Goal: Task Accomplishment & Management: Use online tool/utility

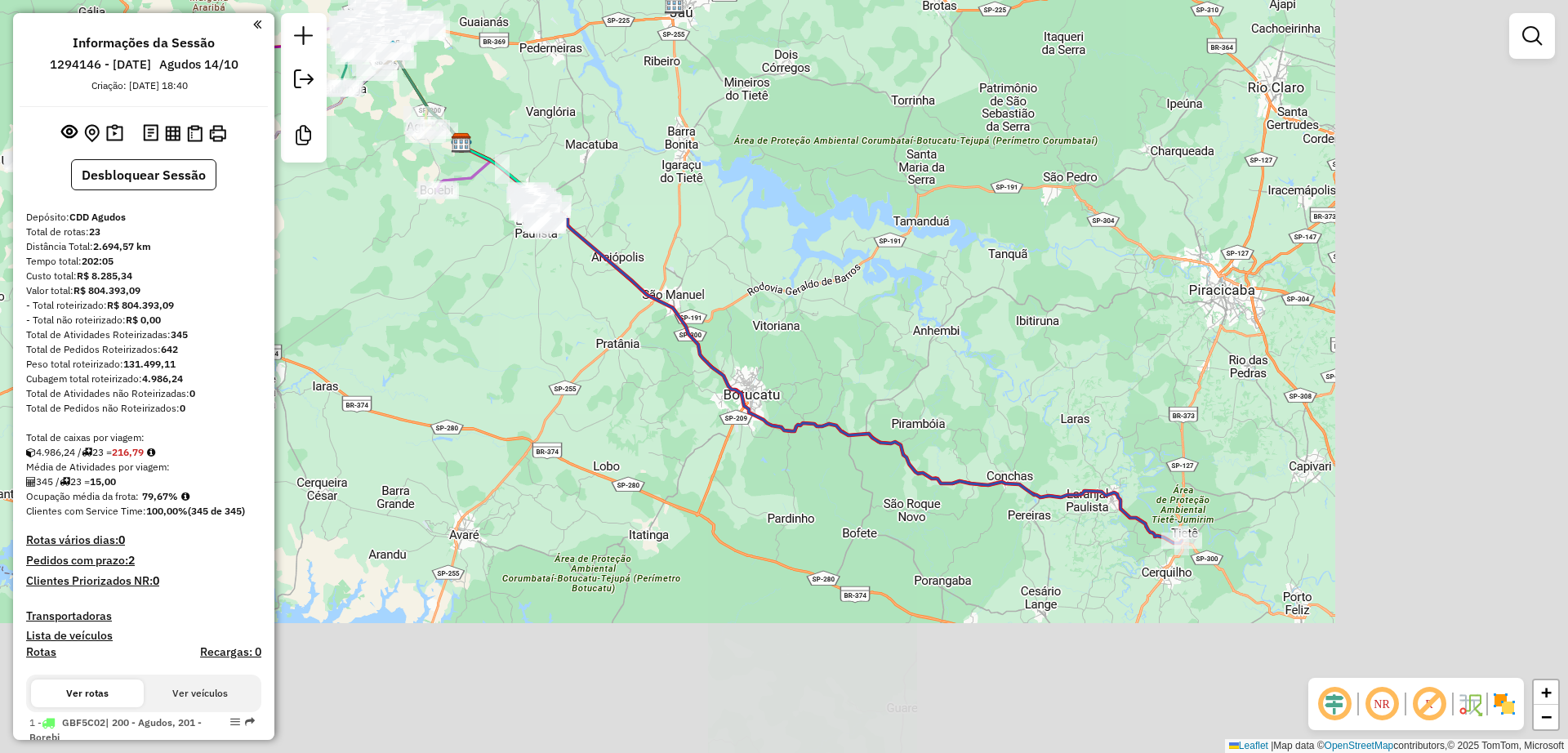
drag, startPoint x: 938, startPoint y: 590, endPoint x: 620, endPoint y: 358, distance: 393.6
click at [620, 358] on div "Janela de atendimento Grade de atendimento Capacidade Transportadoras Veículos …" at bounding box center [784, 376] width 1568 height 753
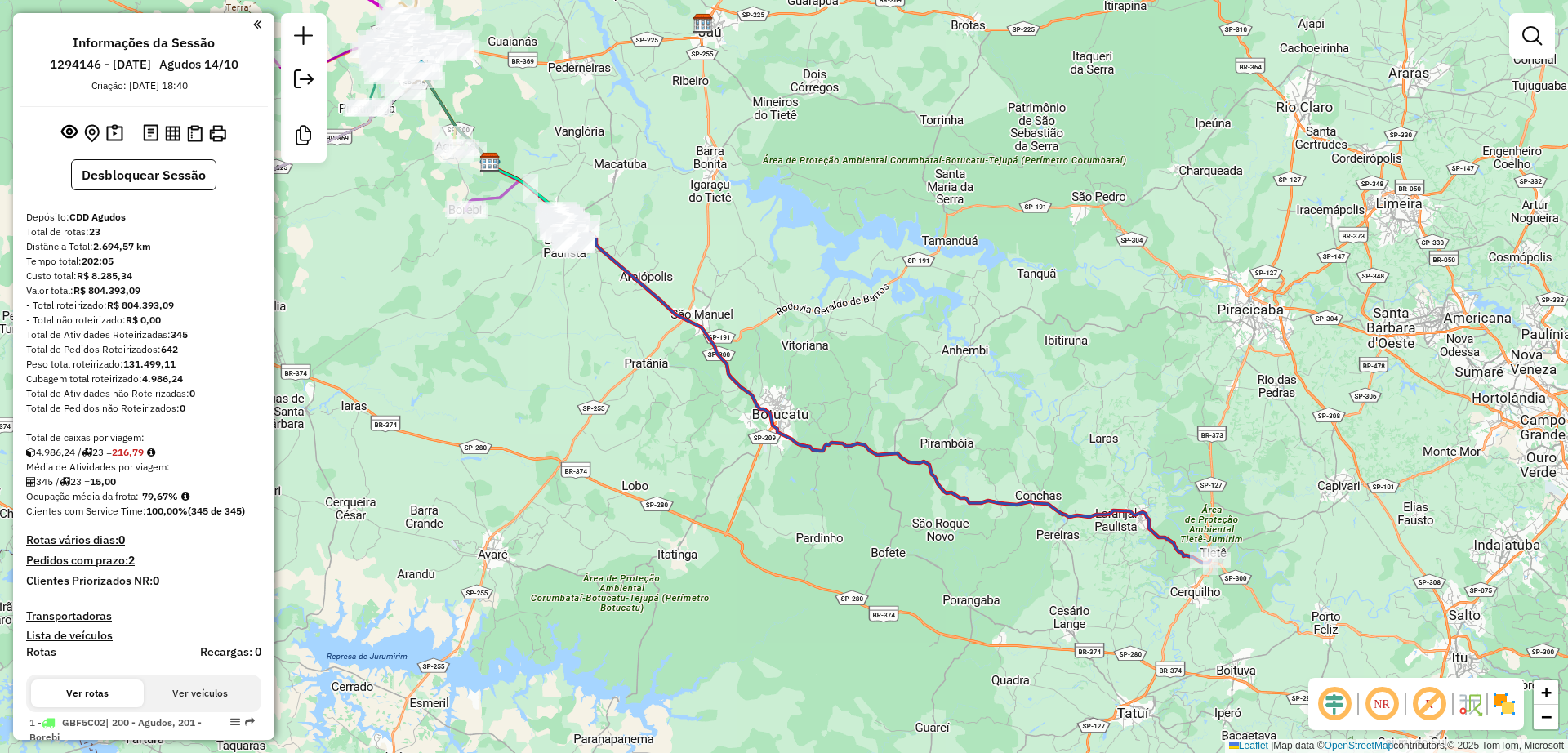
drag, startPoint x: 552, startPoint y: 324, endPoint x: 601, endPoint y: 350, distance: 55.5
click at [596, 349] on div "Janela de atendimento Grade de atendimento Capacidade Transportadoras Veículos …" at bounding box center [784, 376] width 1568 height 753
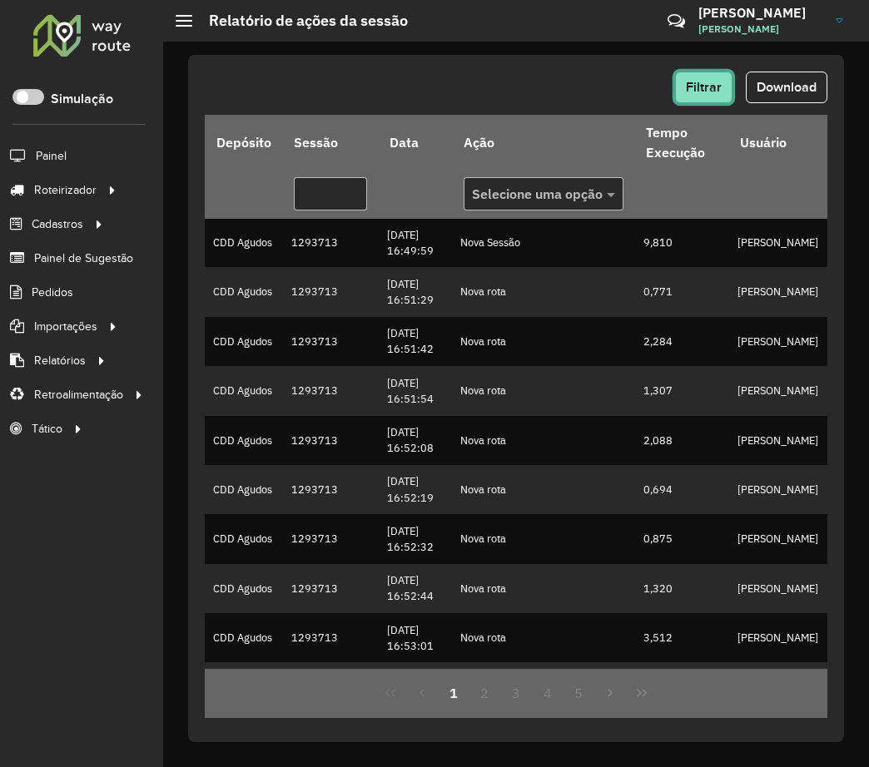
click at [720, 94] on button "Filtrar" at bounding box center [703, 88] width 57 height 32
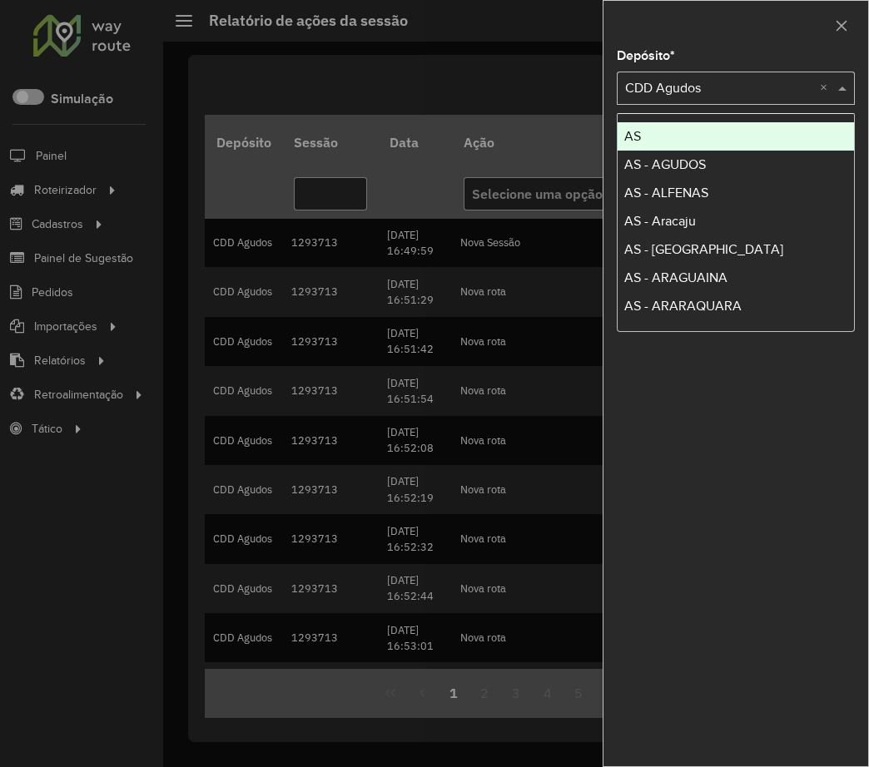
click at [717, 95] on input "text" at bounding box center [719, 89] width 188 height 20
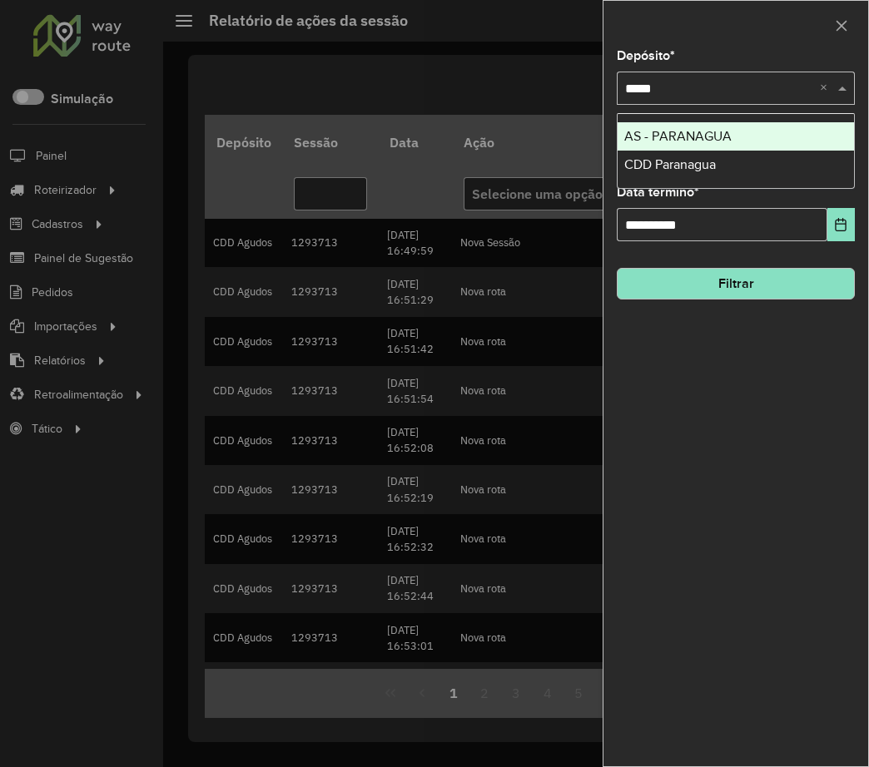
type input "******"
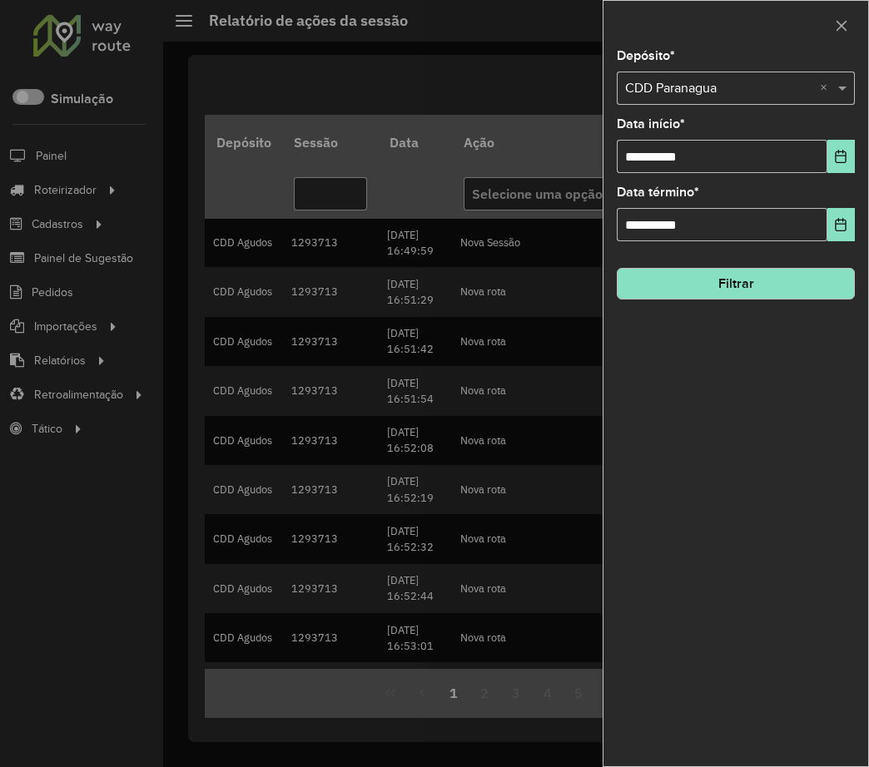
click at [731, 265] on hb-field-button "Filtrar" at bounding box center [736, 277] width 238 height 45
click at [731, 290] on button "Filtrar" at bounding box center [736, 284] width 238 height 32
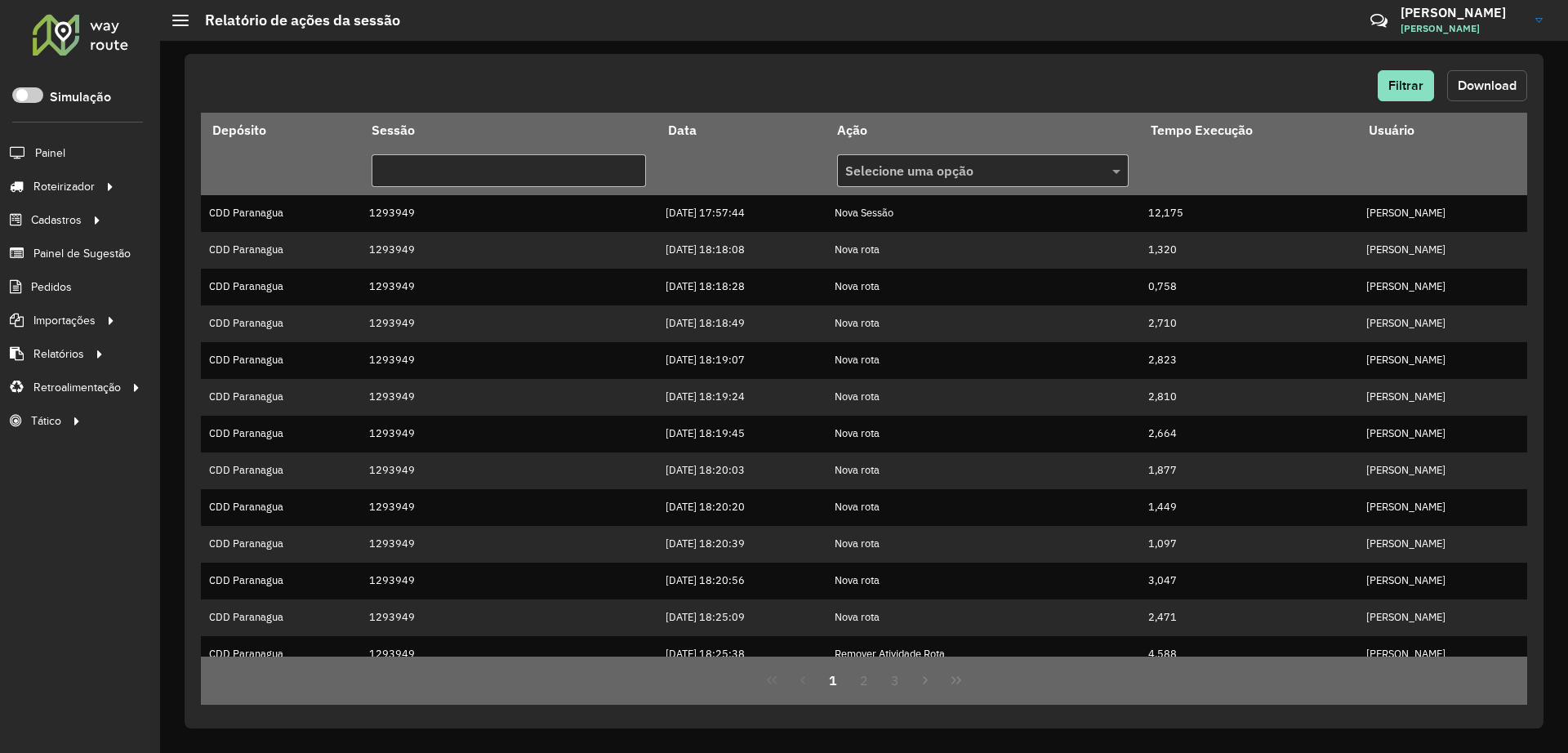
click at [852, 72] on button "Download" at bounding box center [1488, 86] width 80 height 31
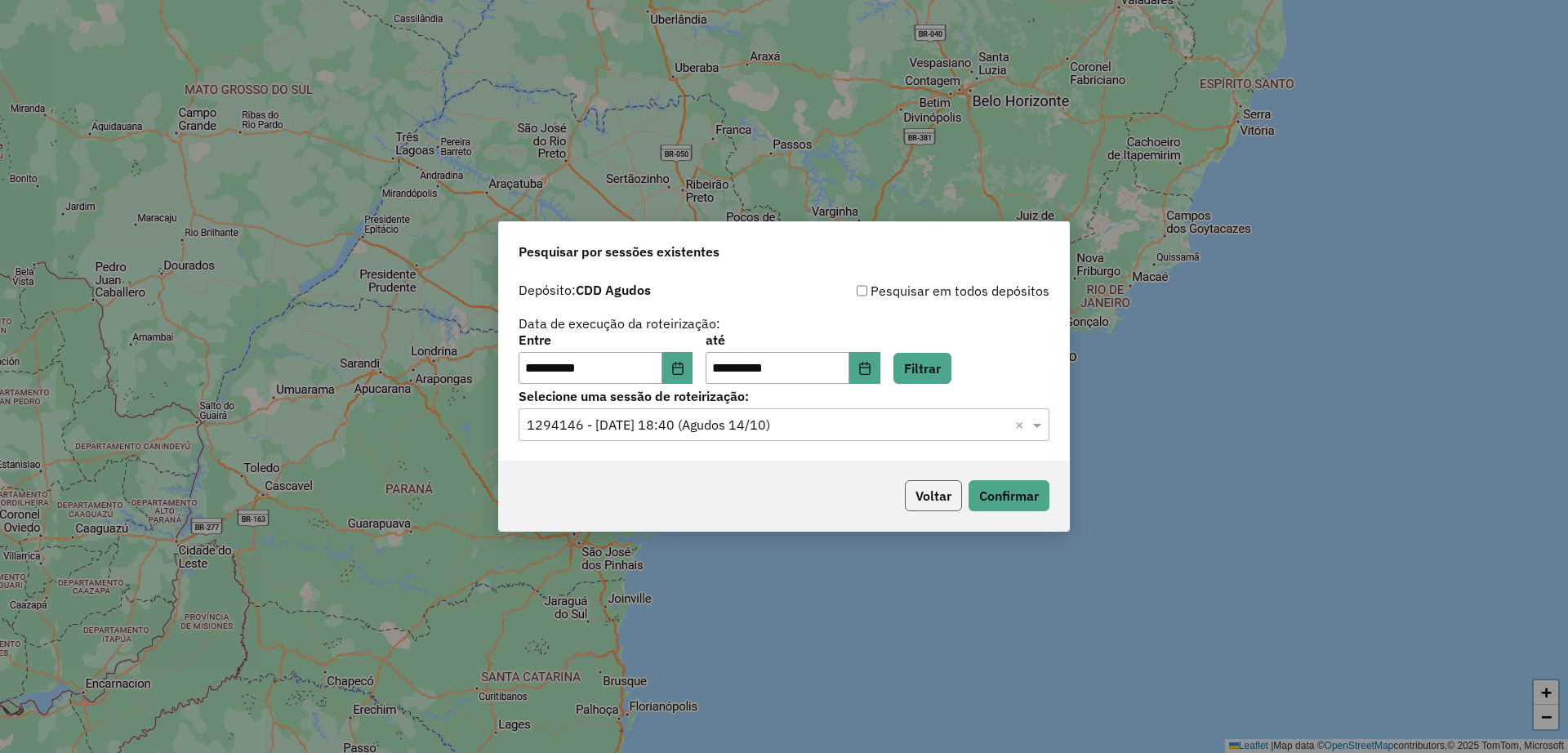
click at [948, 511] on button "Voltar" at bounding box center [933, 496] width 57 height 31
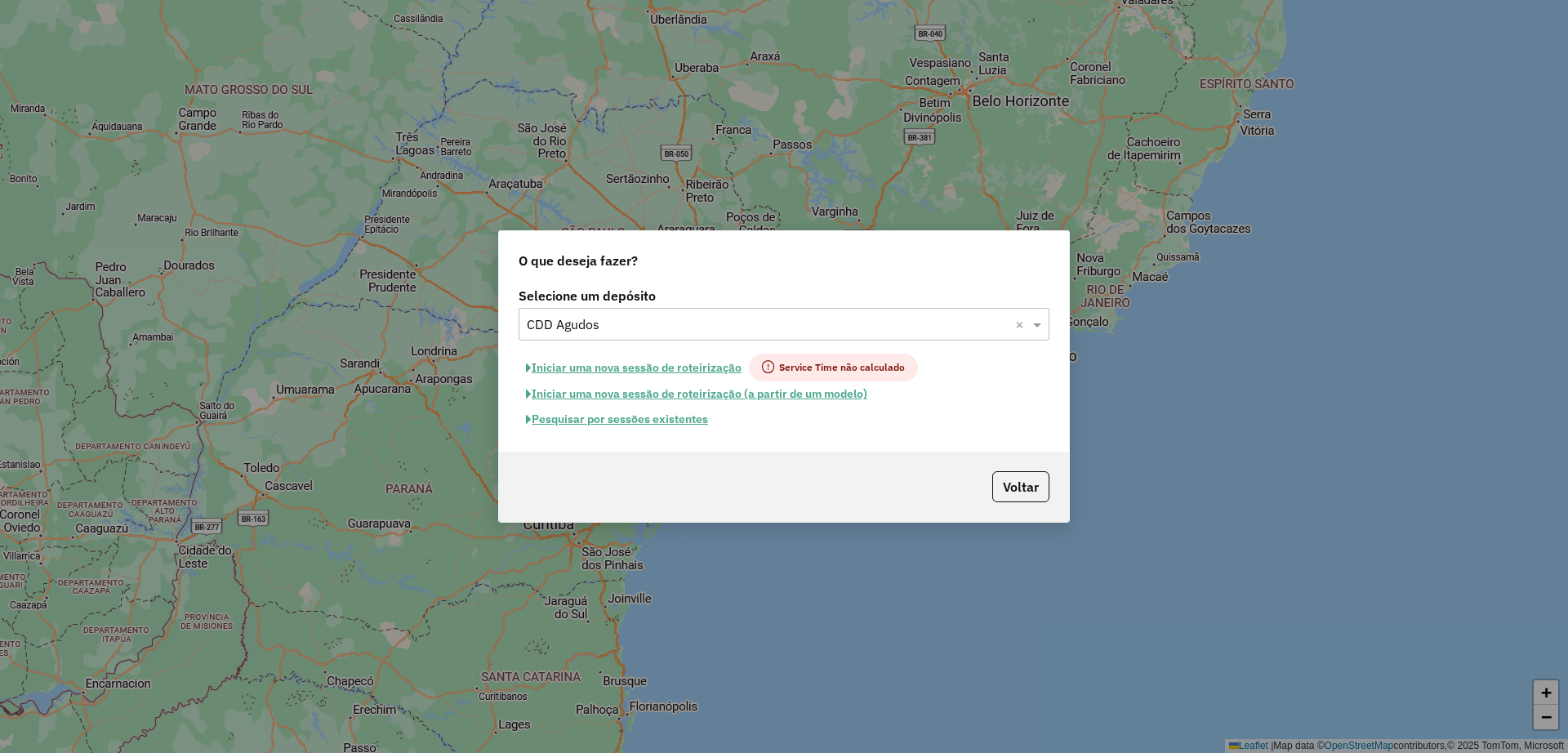
click at [642, 309] on div "Selecione um depósito × CDD Agudos ×" at bounding box center [783, 324] width 531 height 32
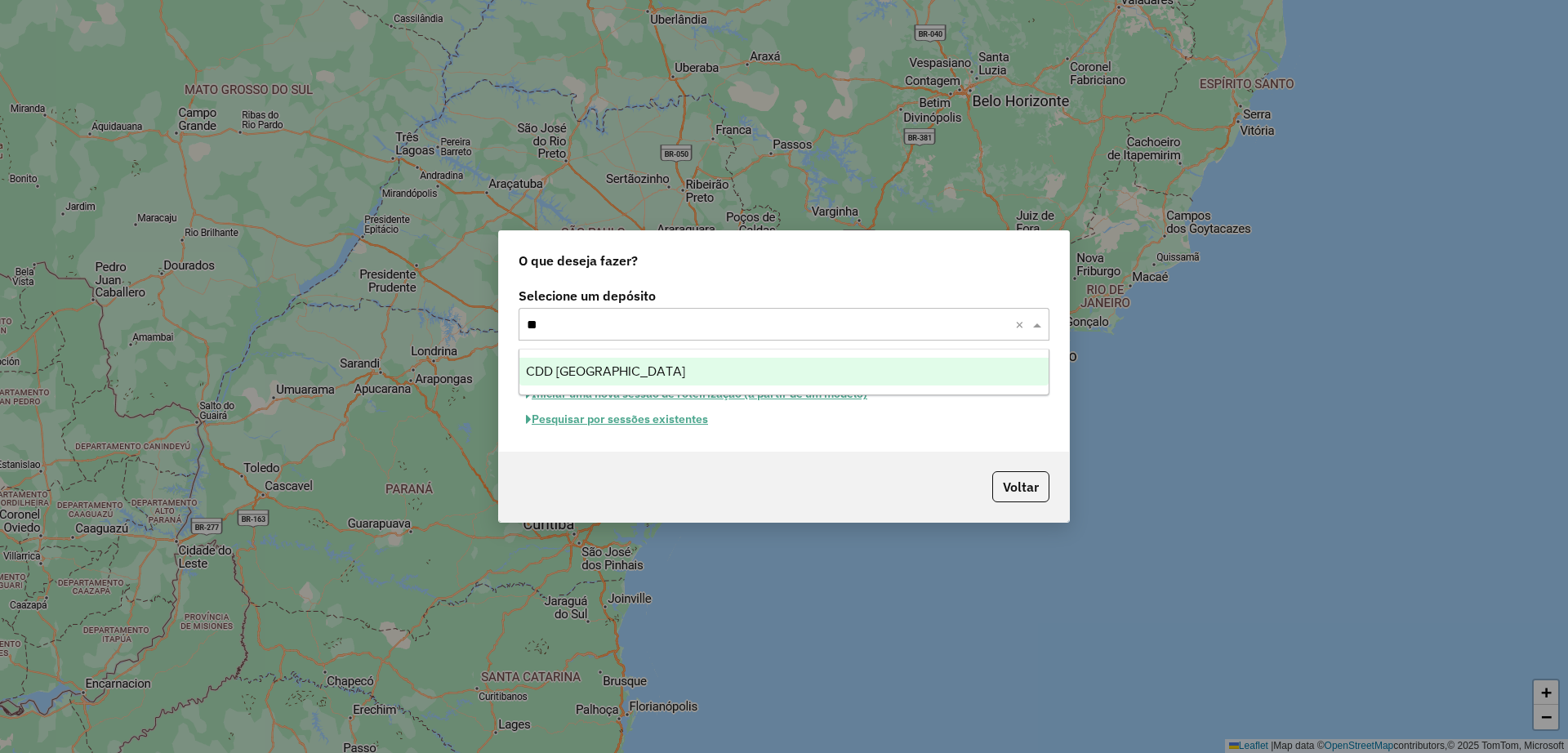
type input "*"
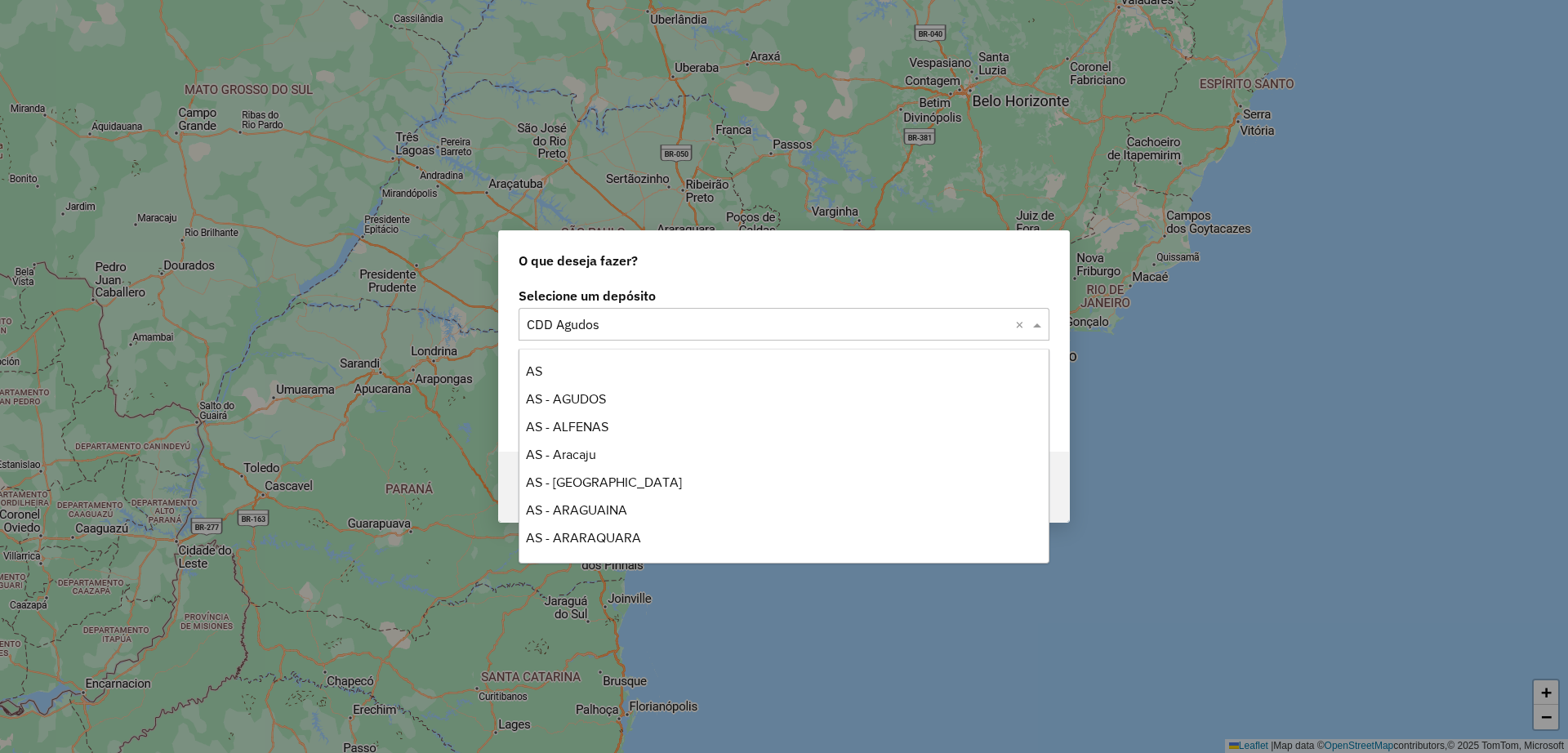
type input "*"
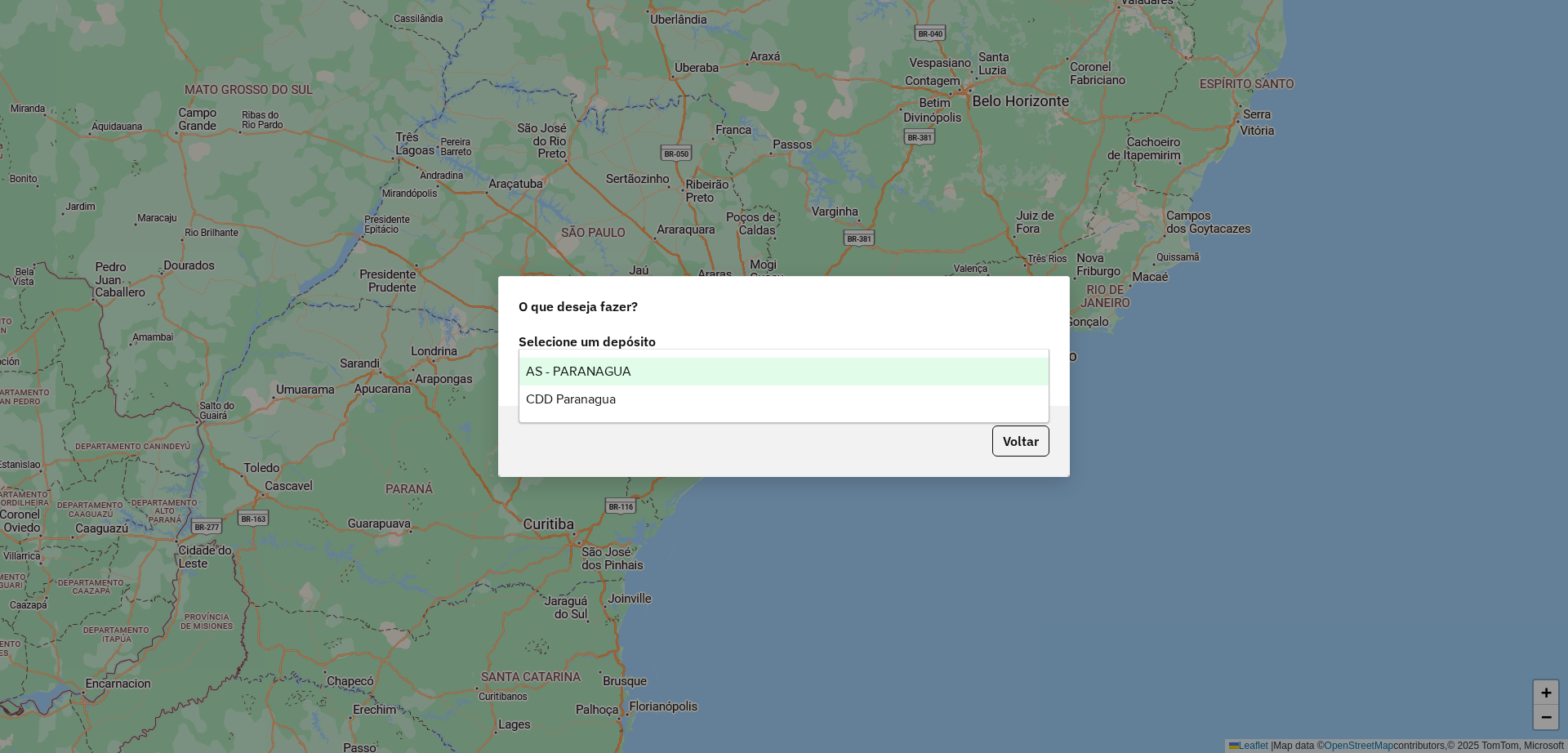
type input "****"
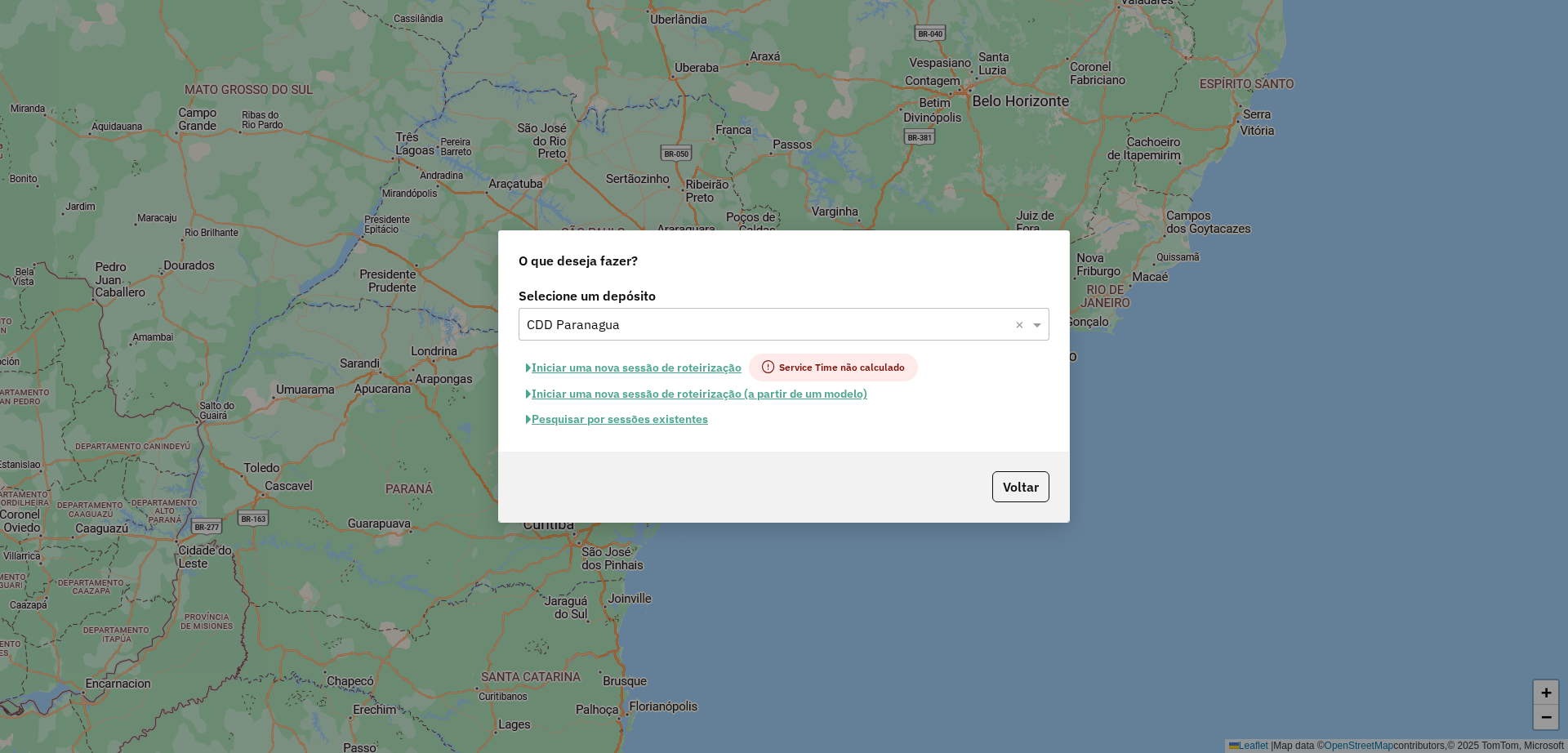
click at [628, 426] on button "Pesquisar por sessões existentes" at bounding box center [616, 419] width 197 height 26
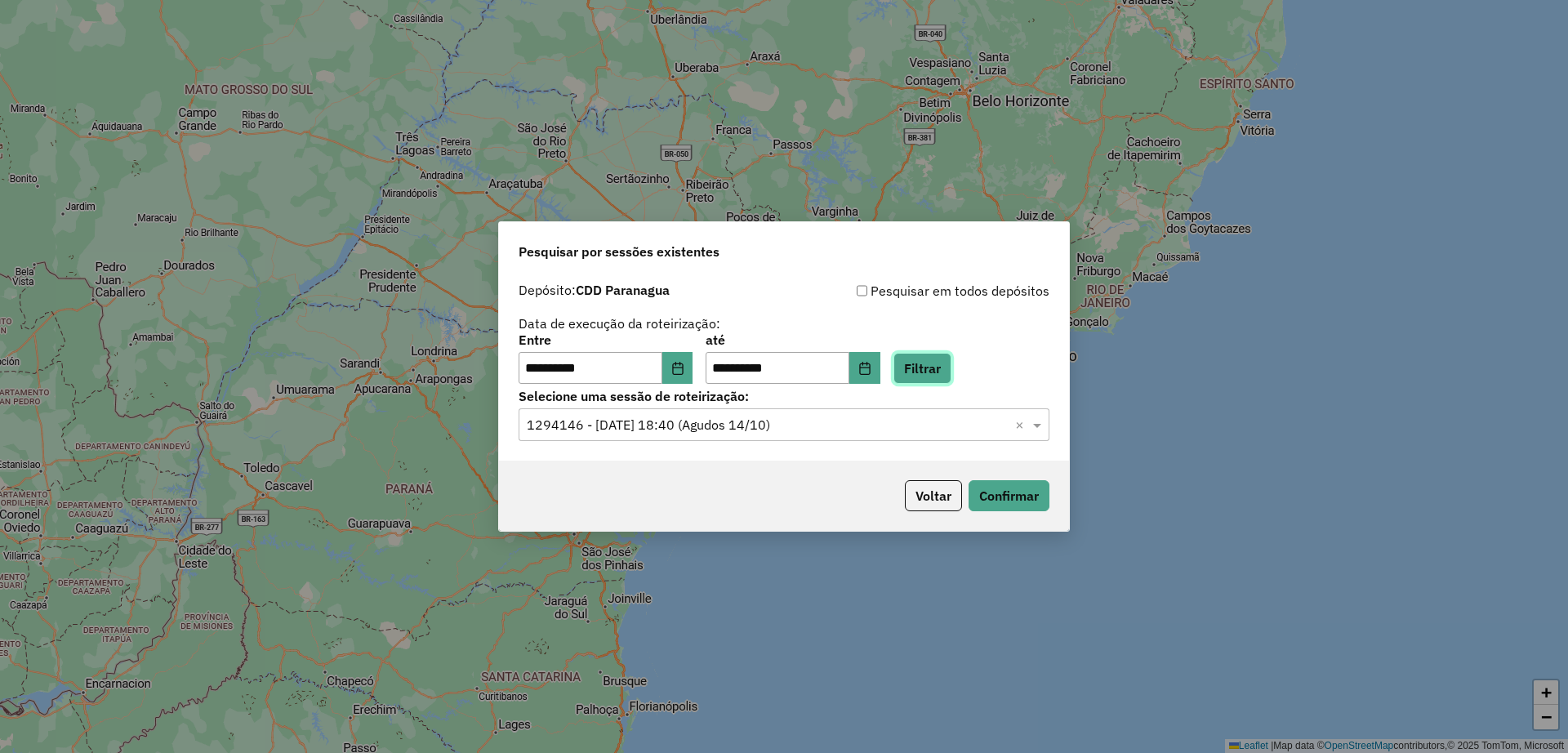
click at [928, 362] on button "Filtrar" at bounding box center [921, 368] width 58 height 31
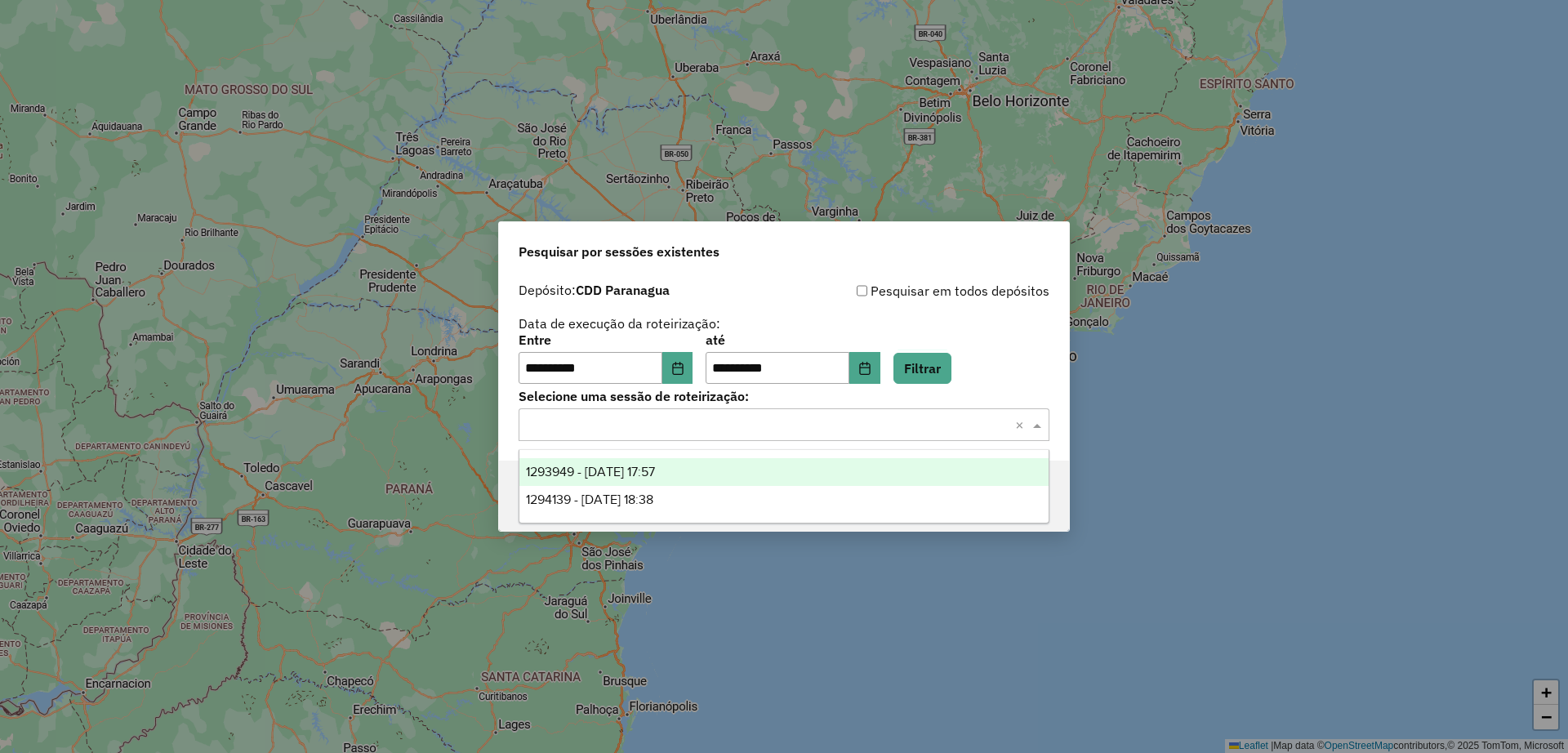
click at [816, 432] on input "text" at bounding box center [767, 426] width 482 height 20
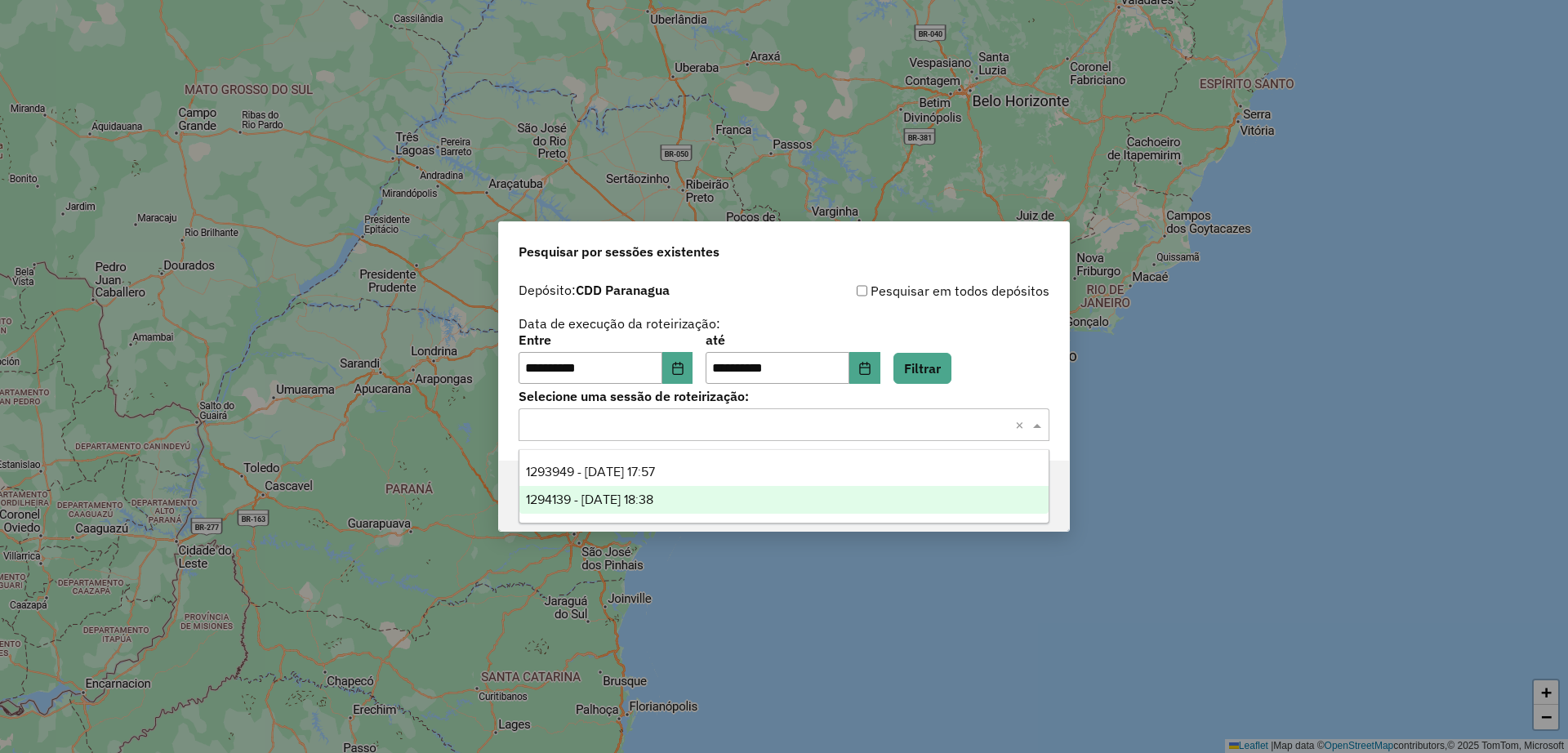
drag, startPoint x: 776, startPoint y: 474, endPoint x: 767, endPoint y: 494, distance: 21.9
click at [767, 494] on div "1293949 - 14/10/2025 17:57 1294139 - 14/10/2025 18:38" at bounding box center [783, 486] width 529 height 56
click at [767, 494] on div "1294139 - 14/10/2025 18:38" at bounding box center [783, 500] width 529 height 27
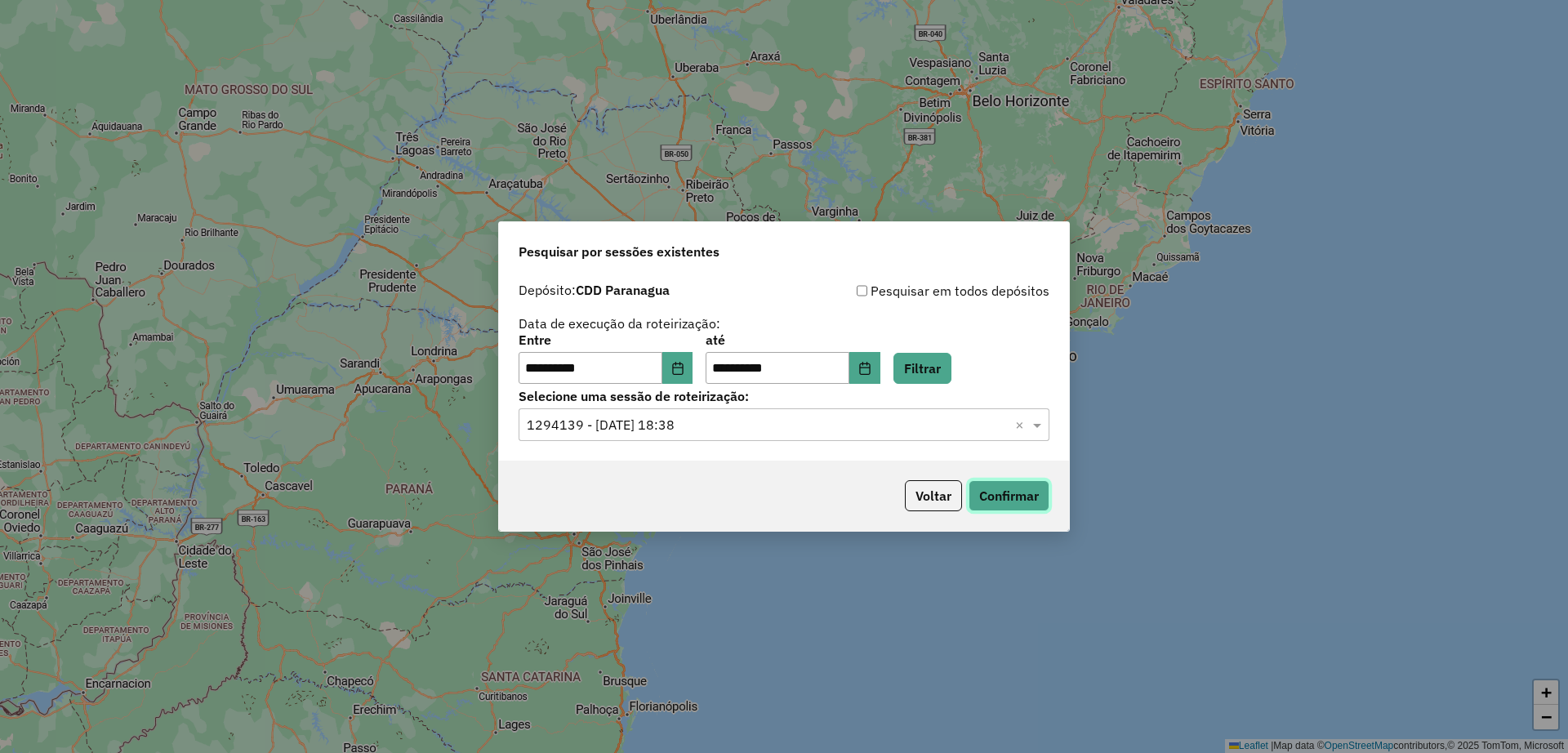
click at [994, 496] on button "Confirmar" at bounding box center [1009, 496] width 80 height 31
click at [643, 431] on input "text" at bounding box center [767, 426] width 482 height 20
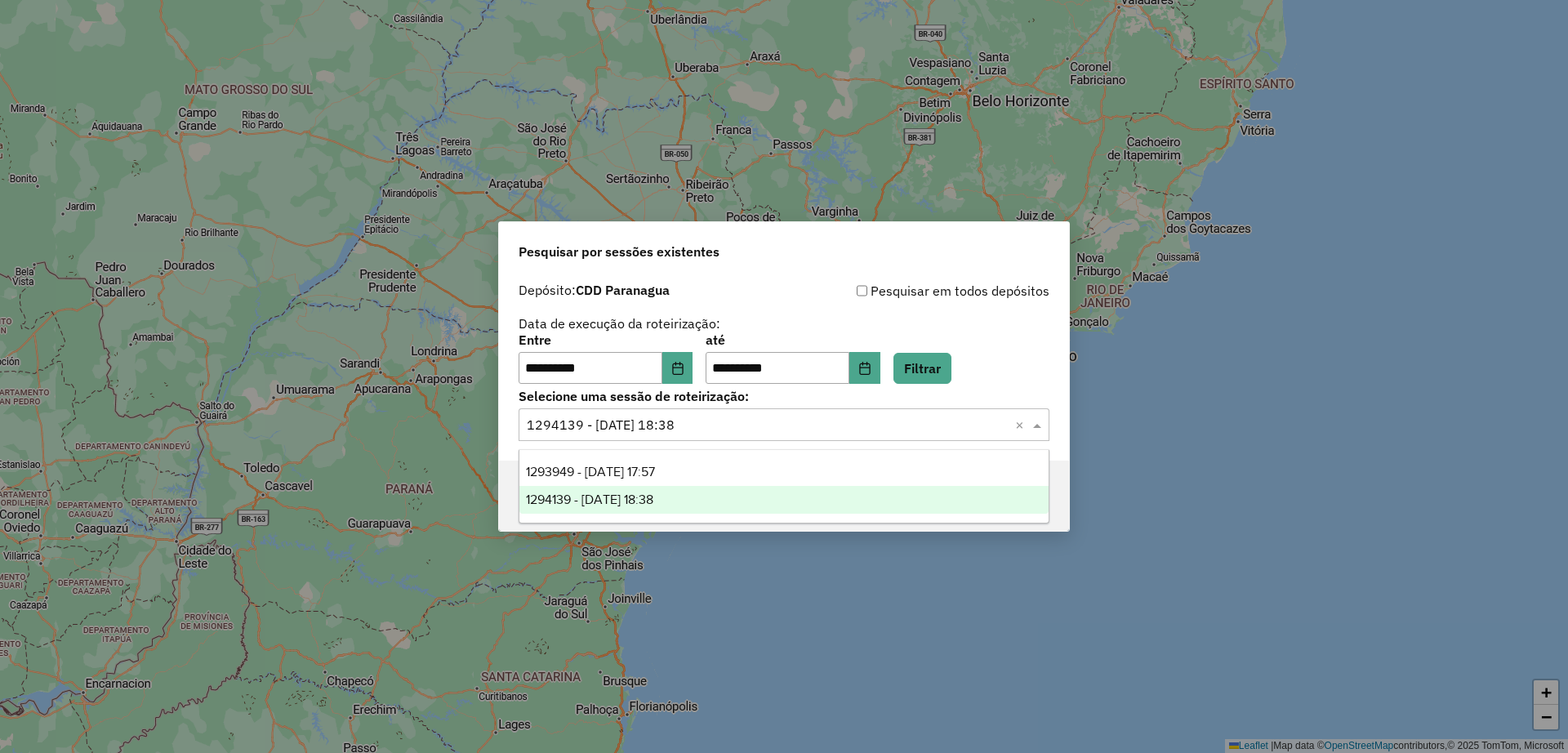
click at [695, 474] on div "1293949 - 14/10/2025 17:57" at bounding box center [783, 472] width 529 height 27
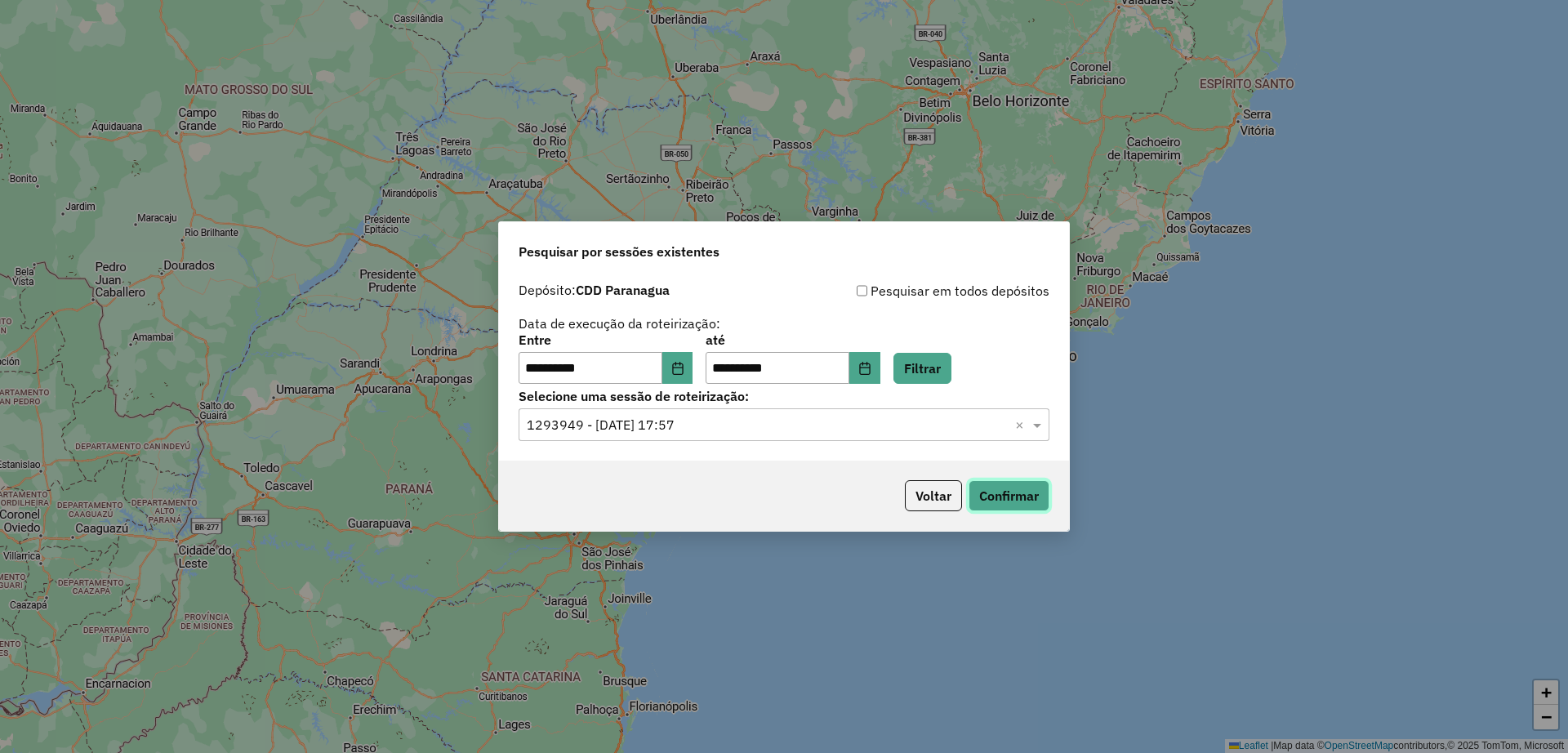
click at [1010, 502] on button "Confirmar" at bounding box center [1009, 496] width 80 height 31
click at [871, 362] on icon "Choose Date" at bounding box center [864, 368] width 13 height 13
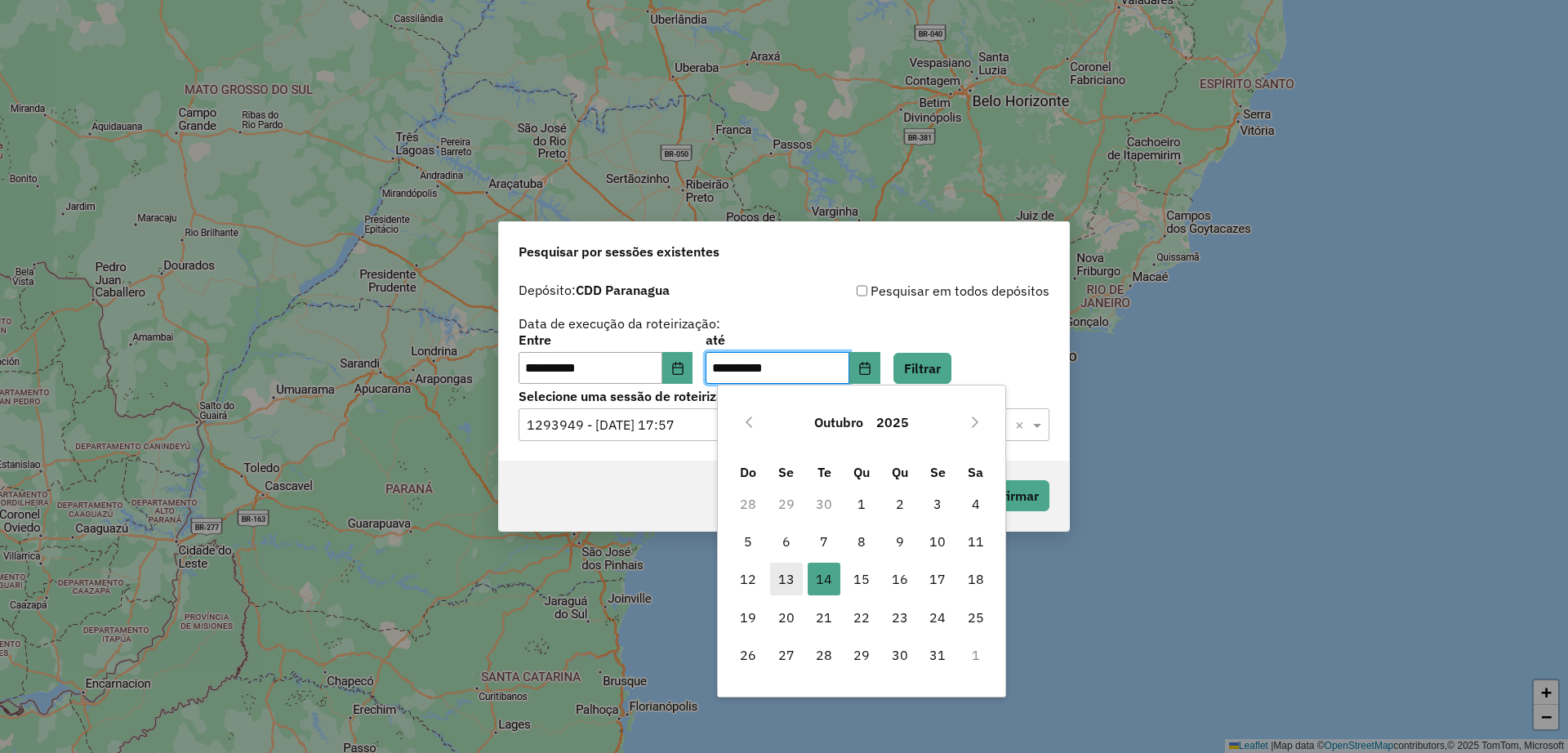
click at [771, 582] on span "13" at bounding box center [786, 578] width 32 height 32
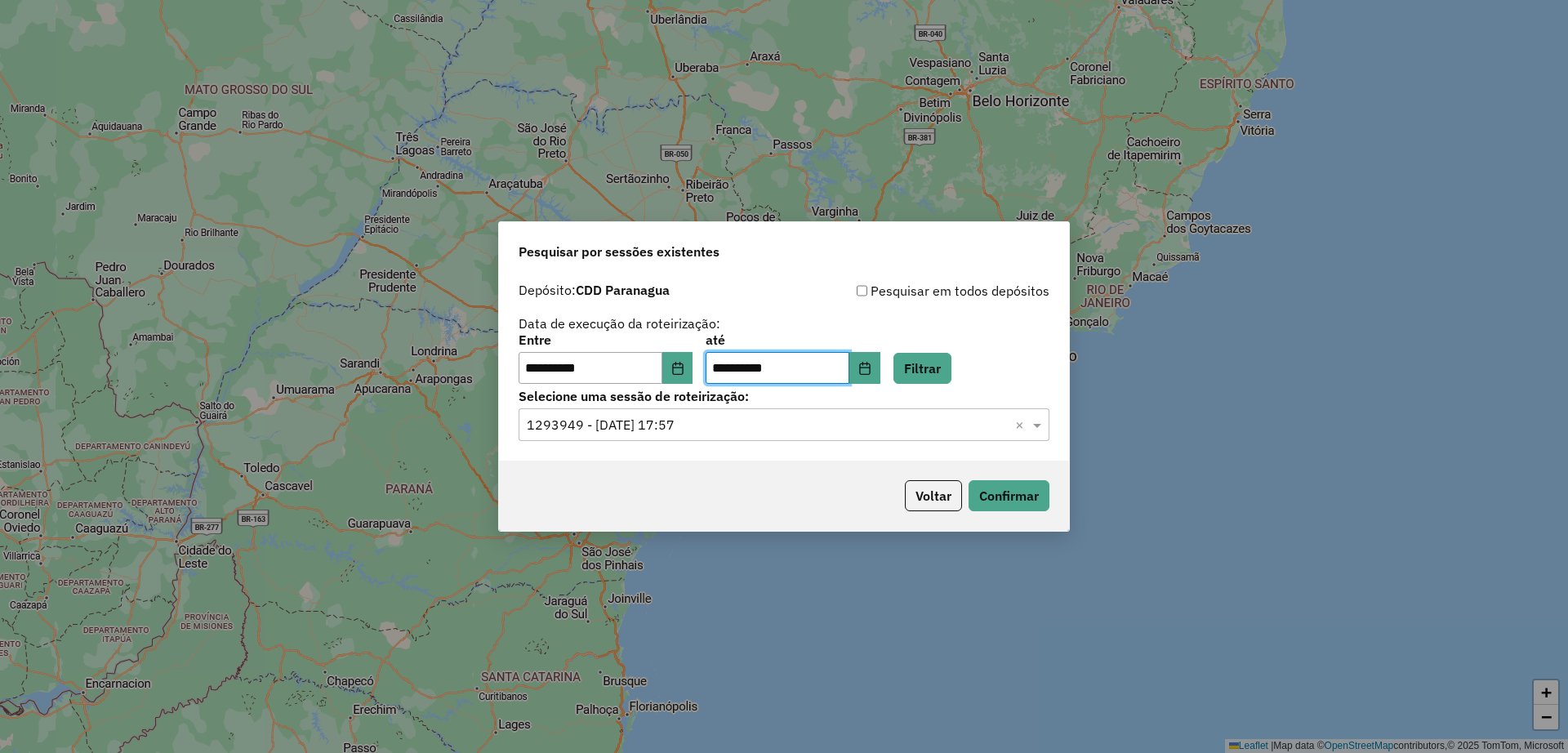
click at [936, 350] on div "**********" at bounding box center [783, 359] width 531 height 51
click at [942, 363] on button "Filtrar" at bounding box center [921, 368] width 58 height 31
click at [776, 431] on input "text" at bounding box center [767, 426] width 482 height 20
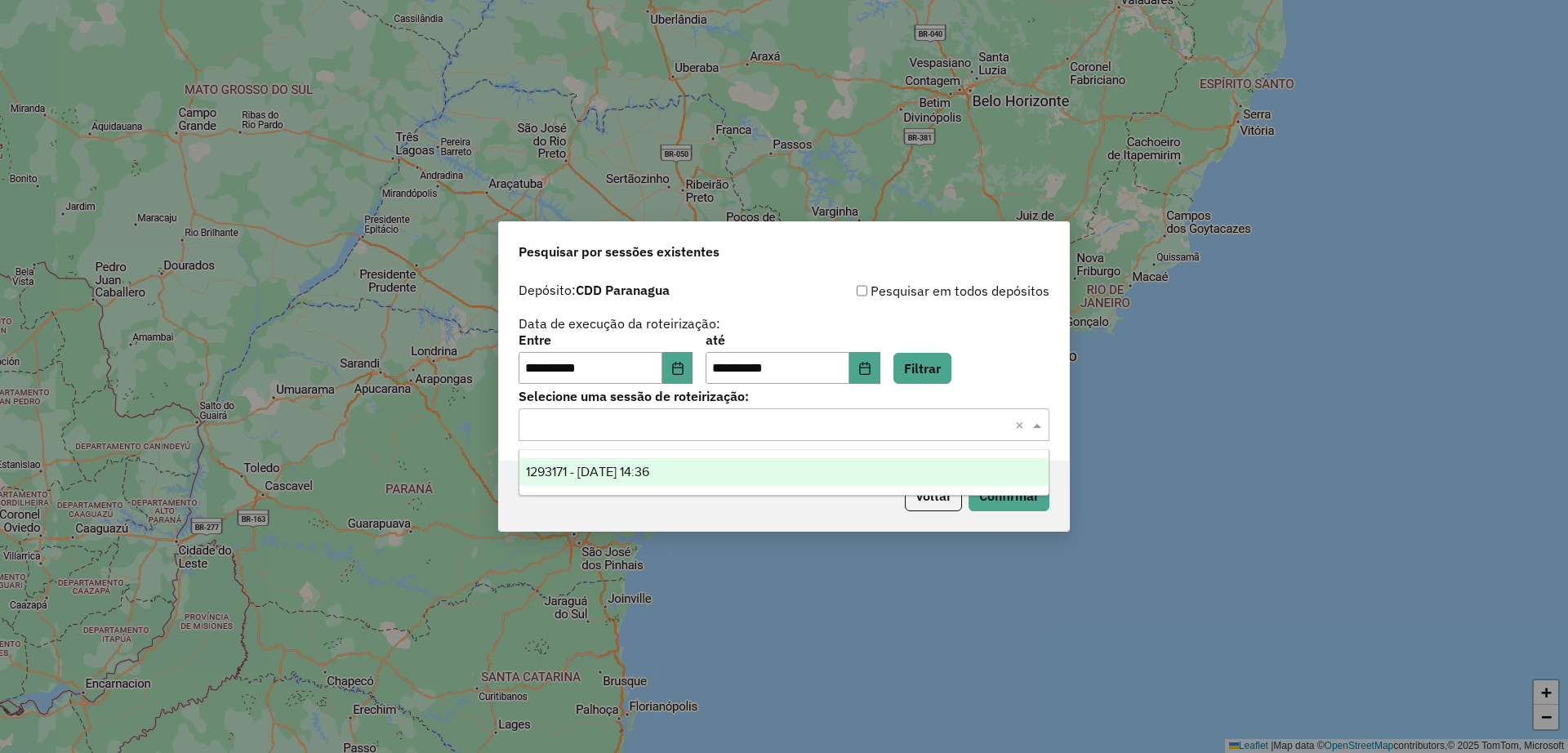
click at [753, 478] on div "1293171 - 13/10/2025 14:36" at bounding box center [783, 472] width 529 height 27
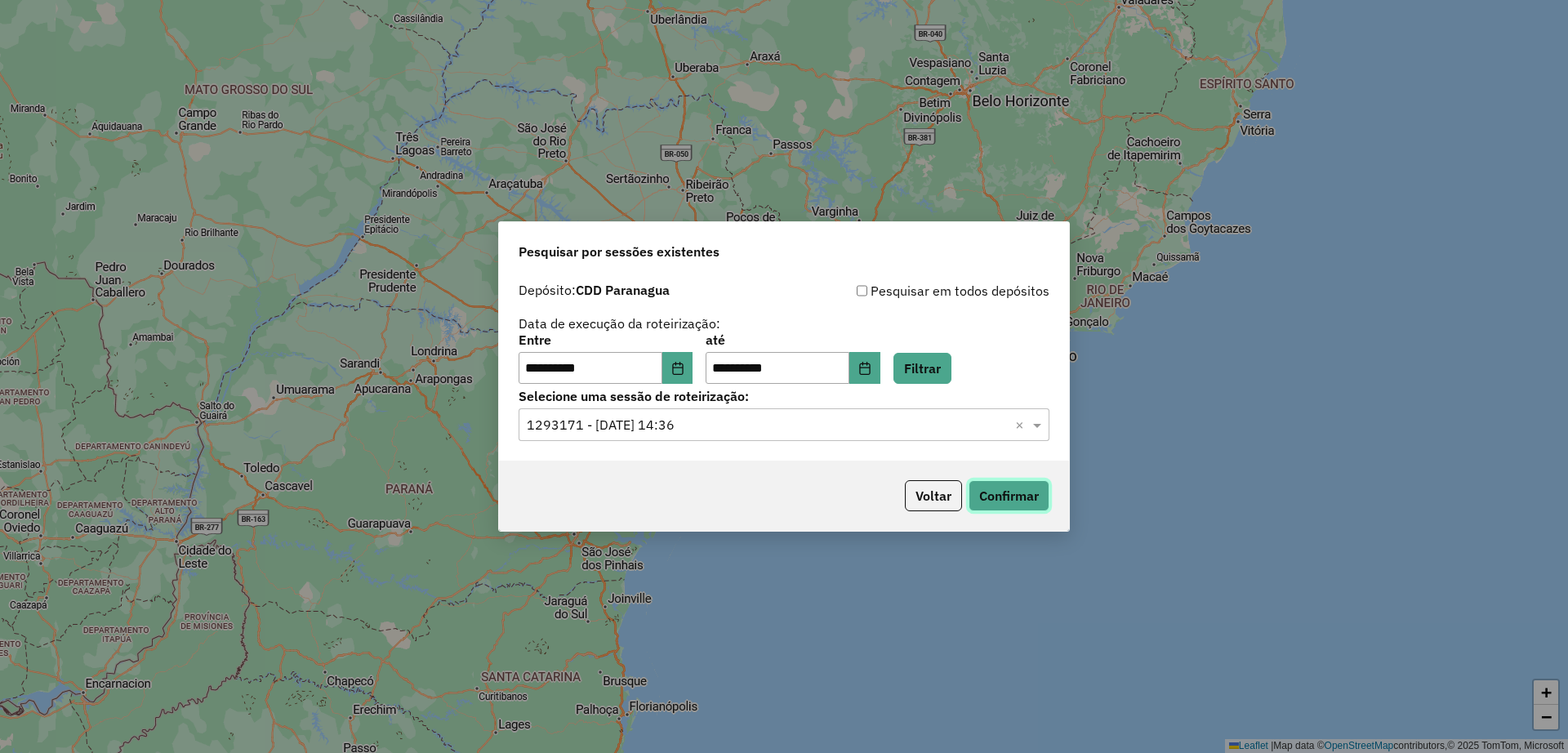
click at [1023, 495] on button "Confirmar" at bounding box center [1009, 496] width 80 height 31
click at [869, 362] on icon "Choose Date" at bounding box center [863, 368] width 11 height 13
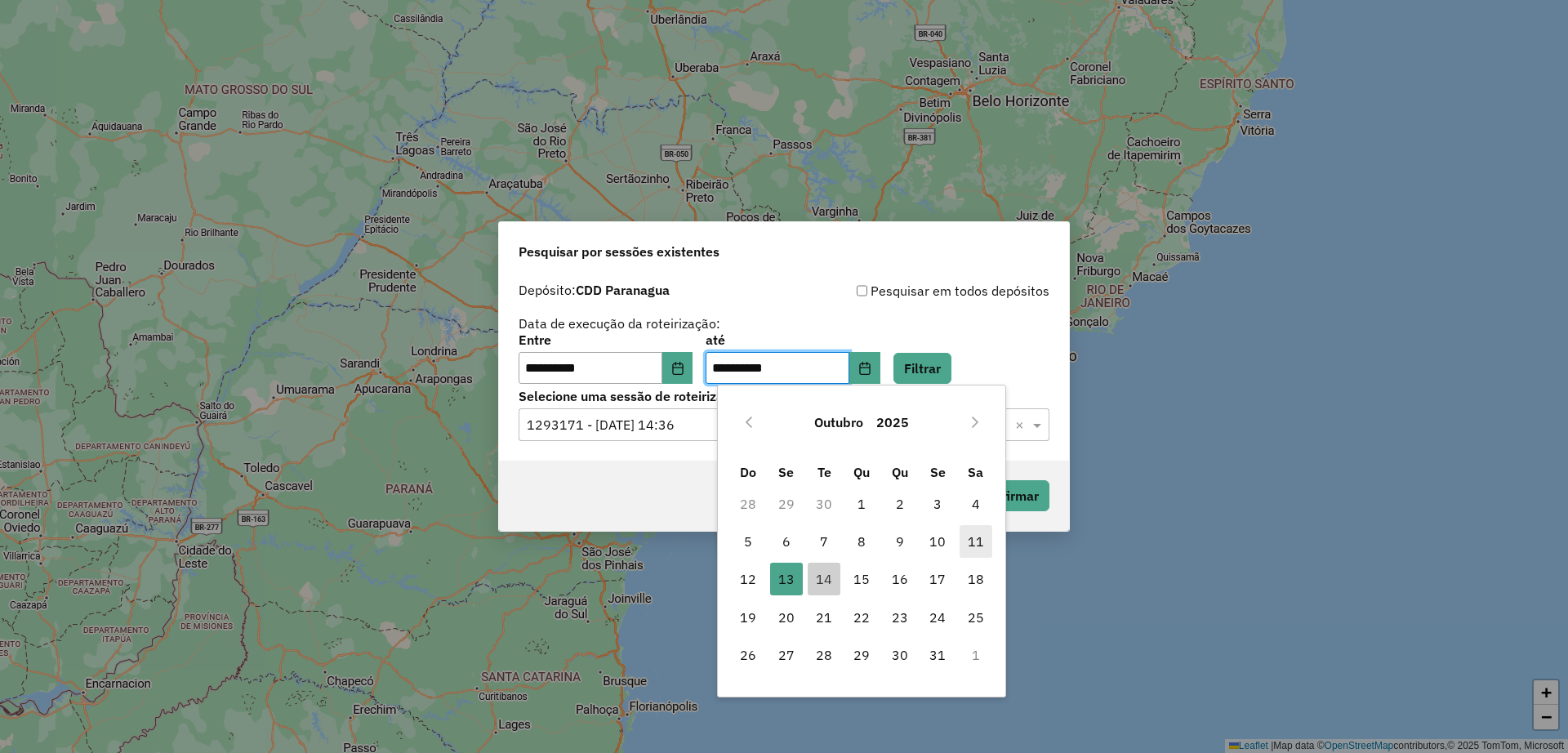
click at [970, 538] on span "11" at bounding box center [975, 541] width 32 height 32
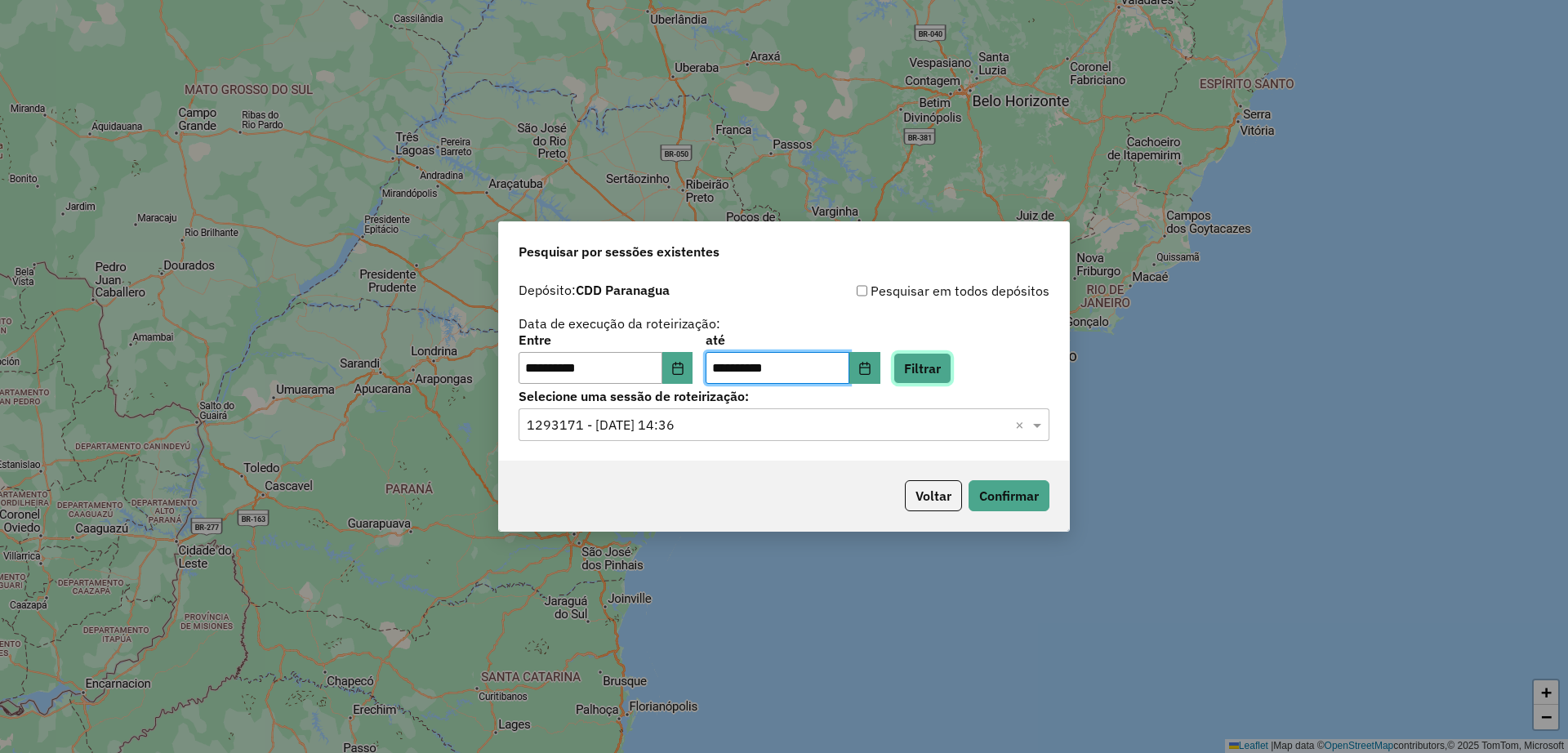
click at [948, 367] on button "Filtrar" at bounding box center [921, 368] width 58 height 31
click at [769, 439] on div "Selecione uma sessão × ×" at bounding box center [783, 424] width 531 height 32
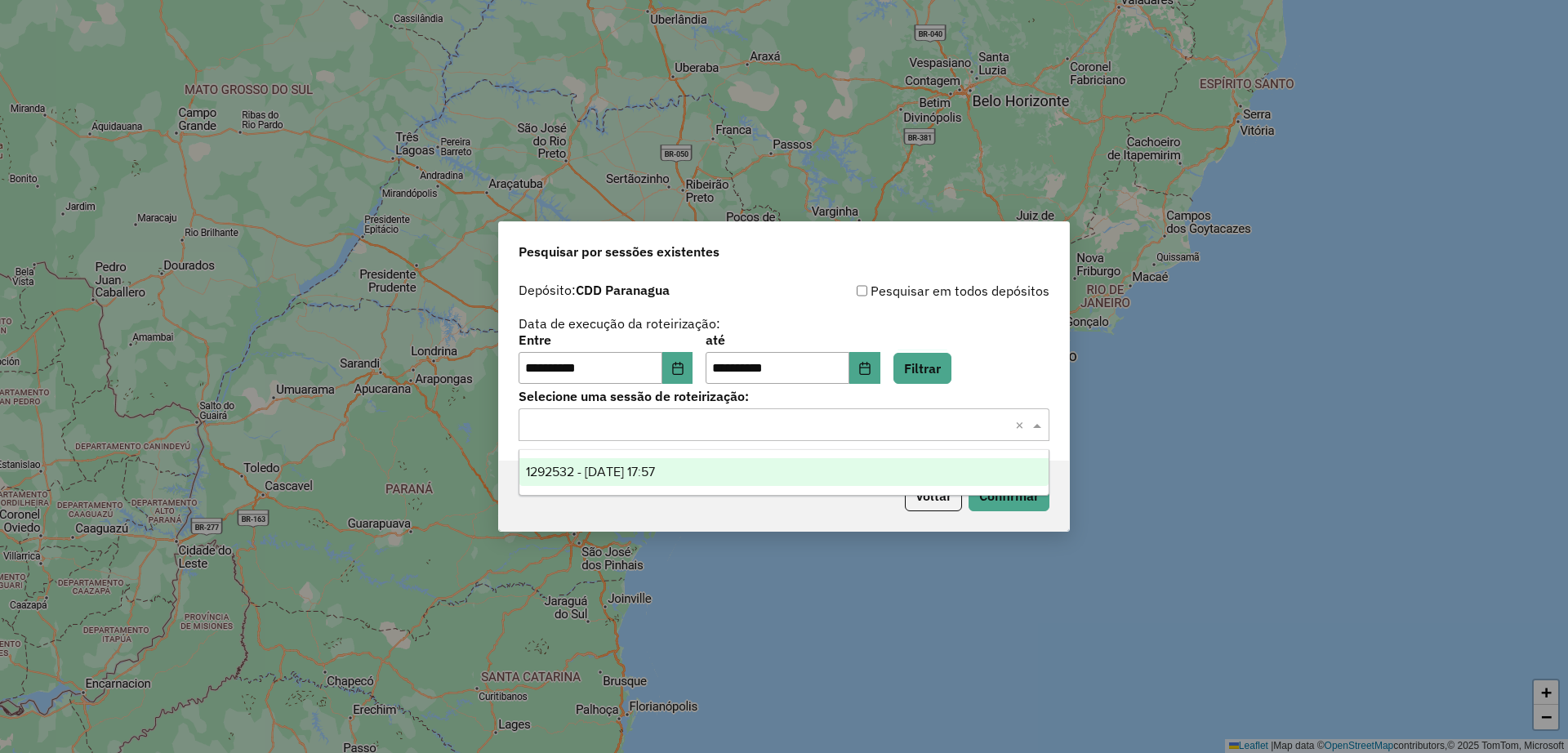
click at [752, 469] on div "1292532 - 11/10/2025 17:57" at bounding box center [783, 472] width 529 height 27
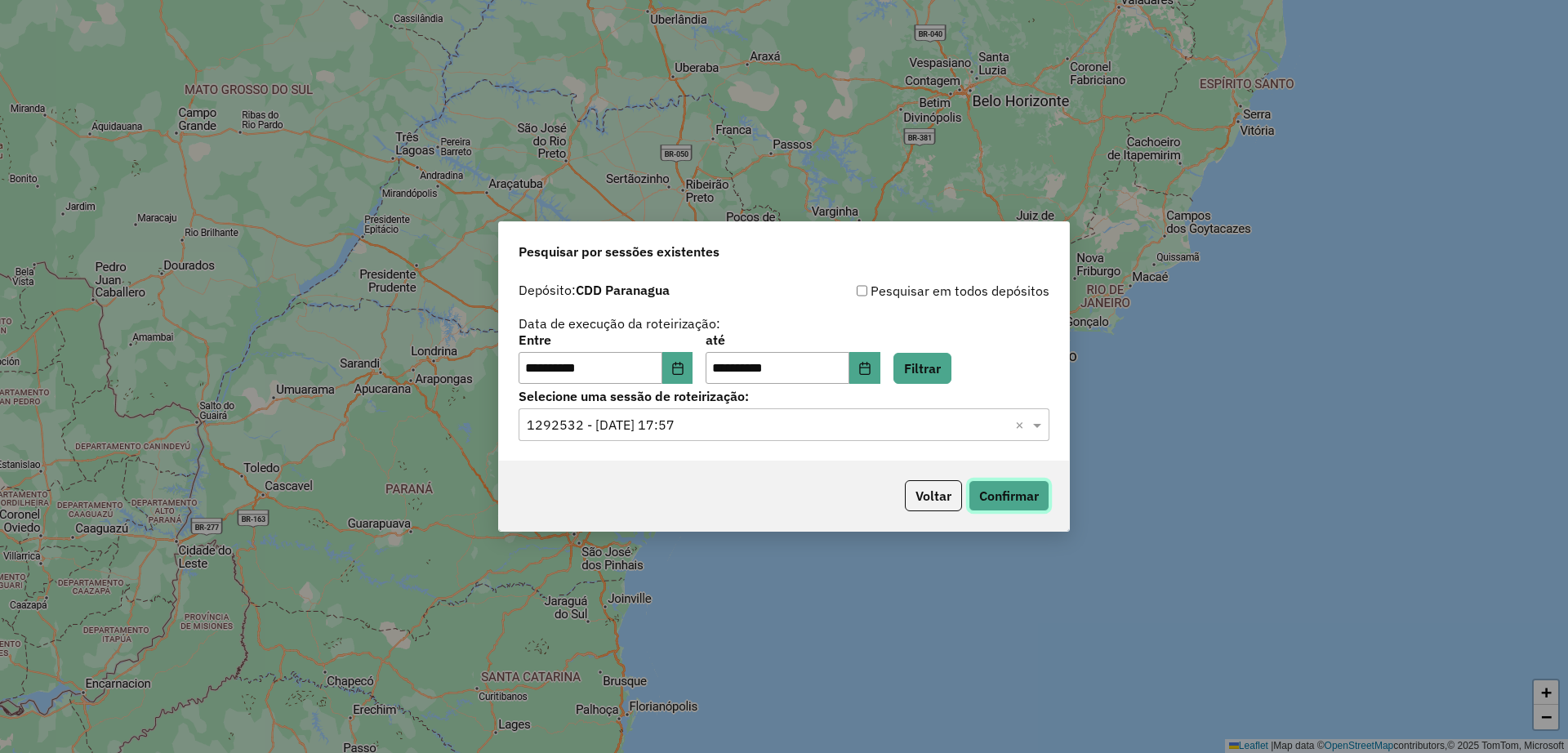
click at [990, 499] on button "Confirmar" at bounding box center [1009, 496] width 80 height 31
click at [908, 366] on div "**********" at bounding box center [783, 359] width 531 height 51
click at [880, 363] on button "Choose Date" at bounding box center [864, 368] width 31 height 32
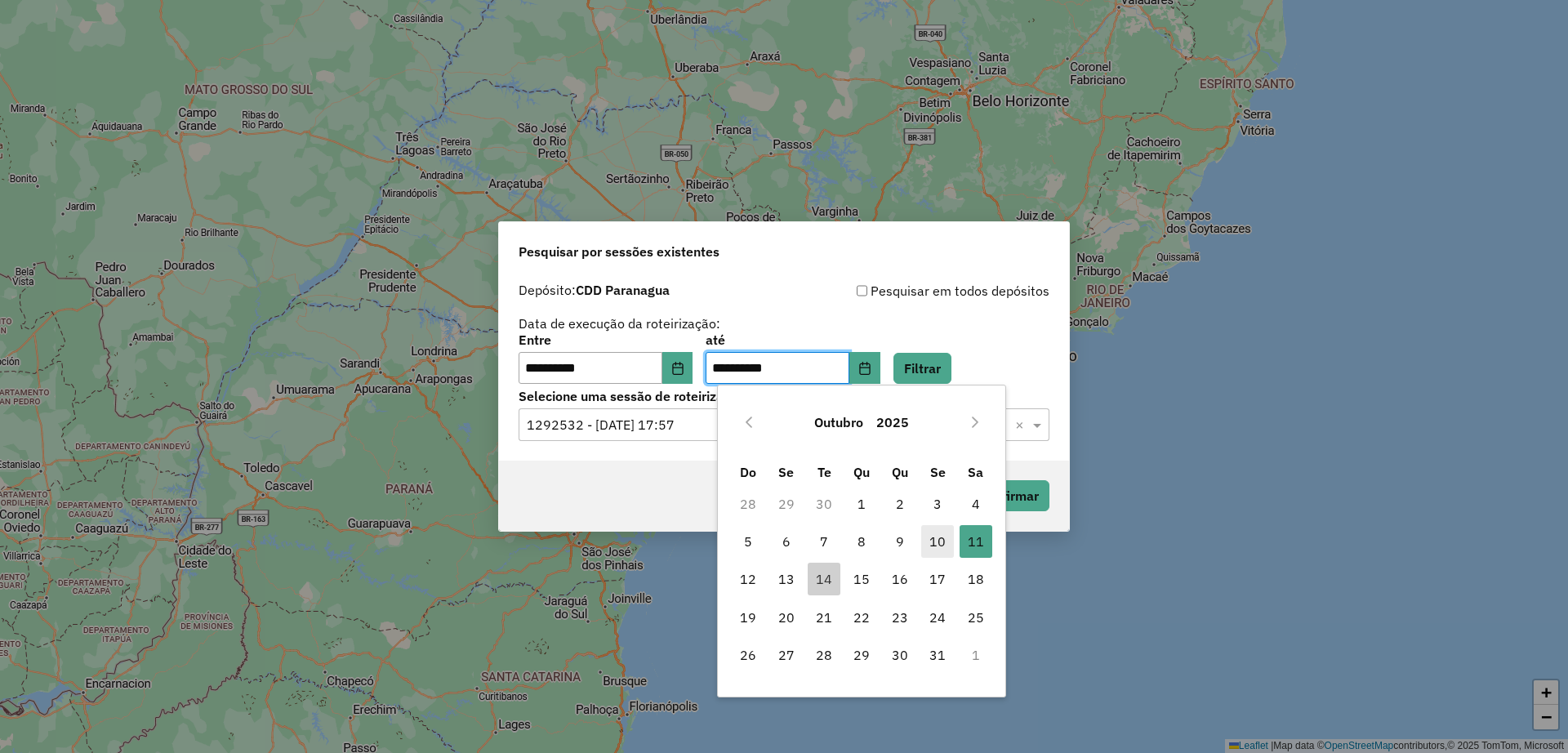
click at [945, 533] on span "10" at bounding box center [937, 541] width 32 height 32
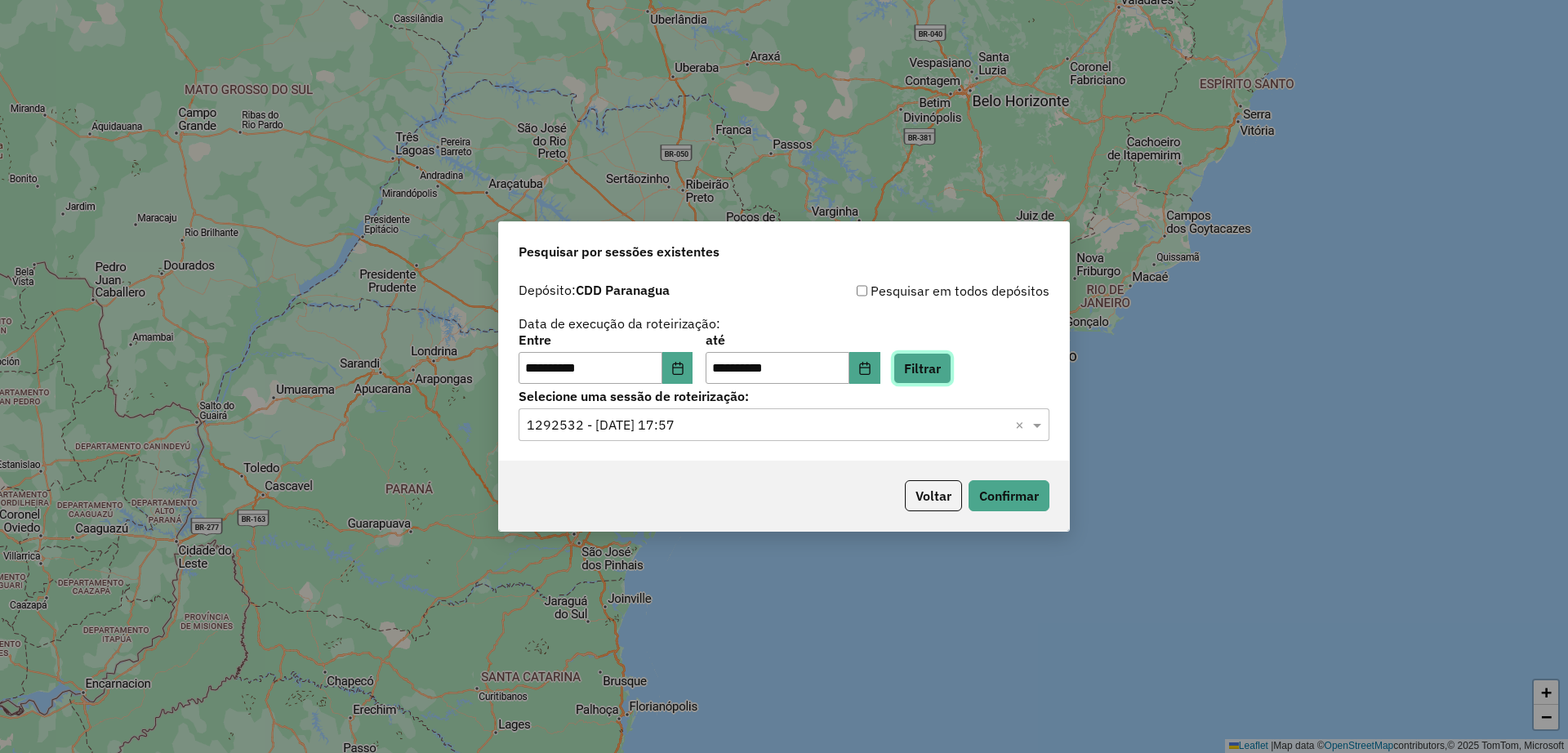
click at [932, 372] on button "Filtrar" at bounding box center [921, 368] width 58 height 31
click at [786, 426] on input "text" at bounding box center [767, 426] width 482 height 20
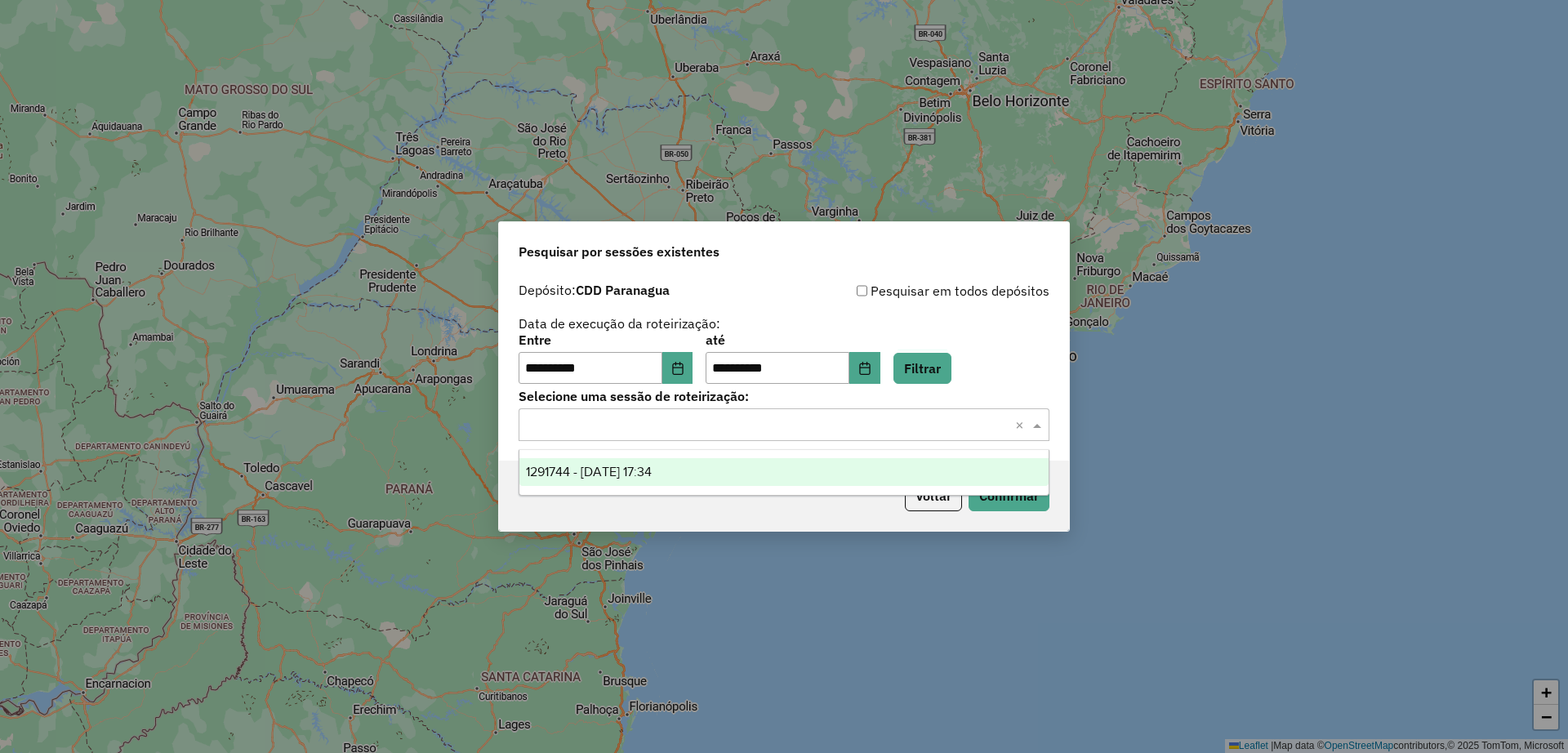
click at [766, 463] on div "1291744 - 10/10/2025 17:34" at bounding box center [783, 472] width 529 height 27
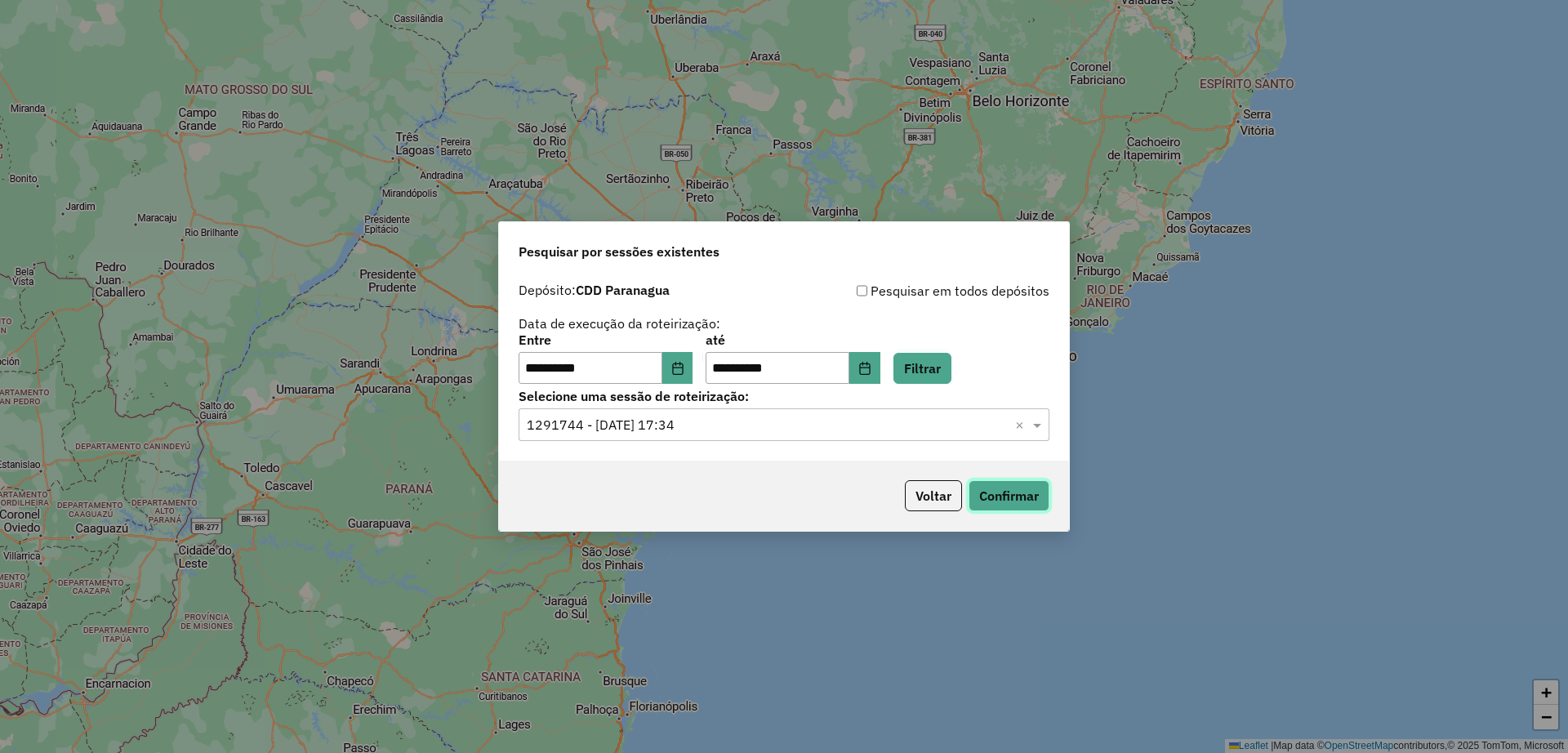
click at [1024, 495] on button "Confirmar" at bounding box center [1009, 496] width 80 height 31
click at [871, 362] on icon "Choose Date" at bounding box center [864, 368] width 13 height 13
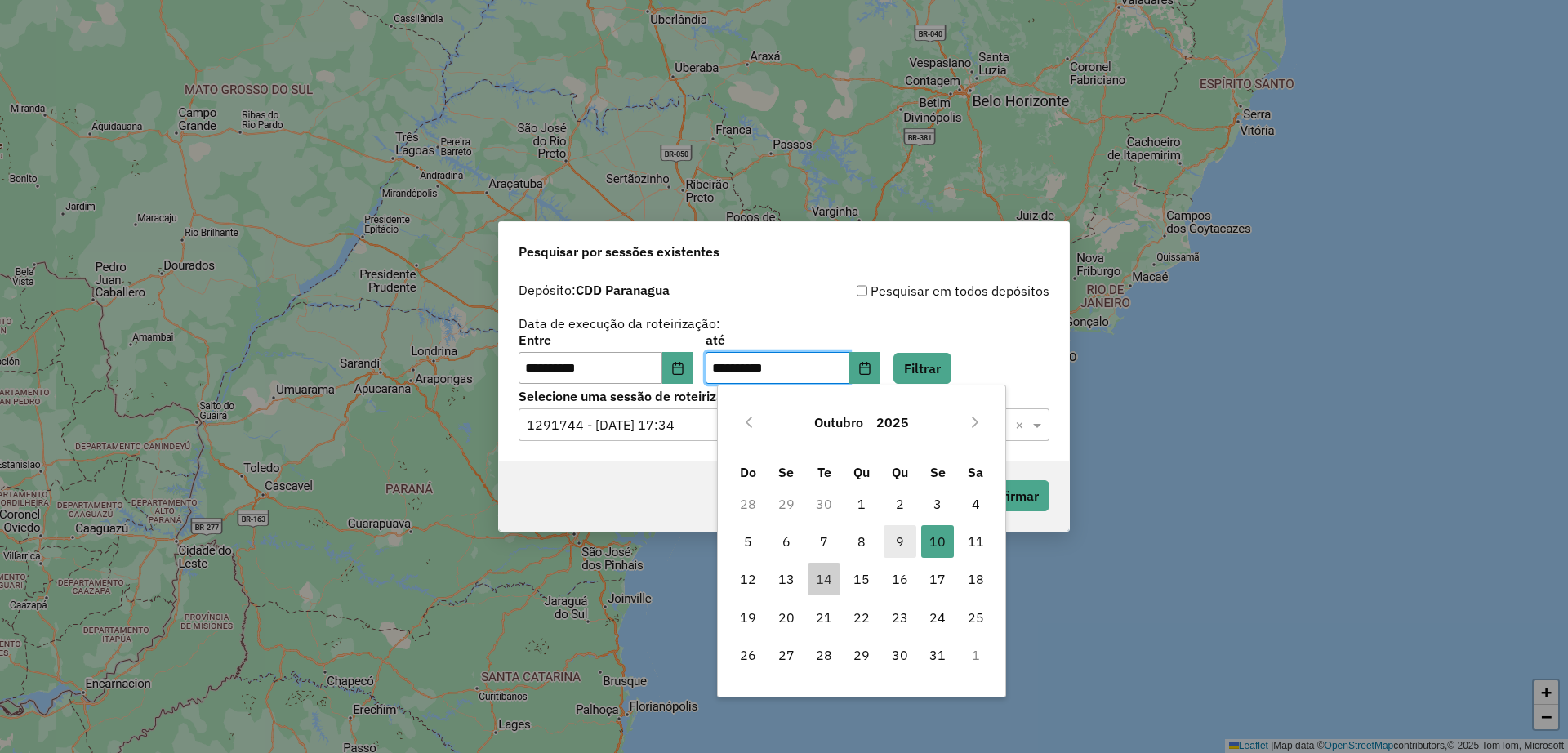
click at [894, 533] on span "9" at bounding box center [899, 541] width 32 height 32
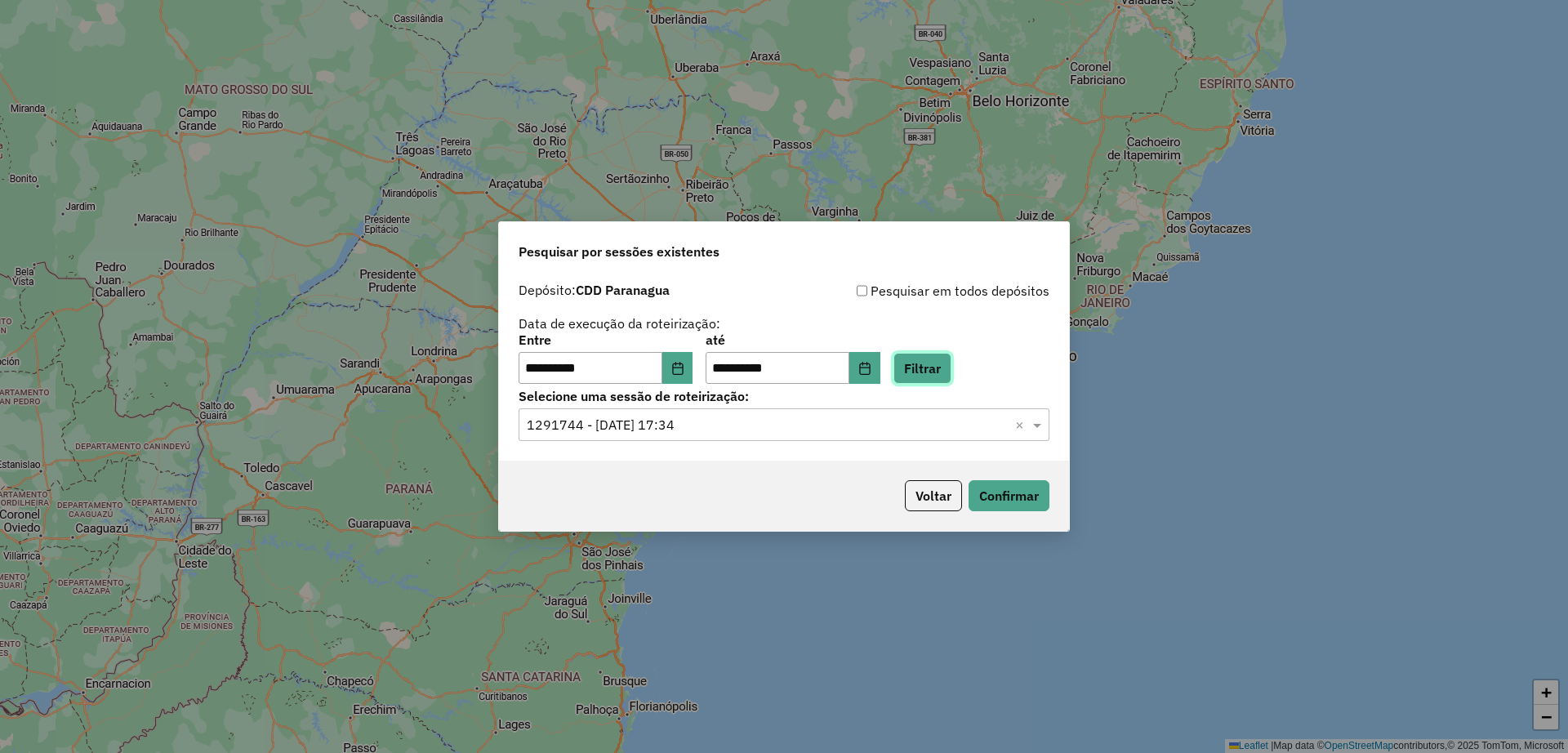
click at [938, 362] on button "Filtrar" at bounding box center [921, 368] width 58 height 31
drag, startPoint x: 797, startPoint y: 431, endPoint x: 789, endPoint y: 453, distance: 23.4
click at [796, 430] on hb-app "**********" at bounding box center [784, 376] width 1568 height 753
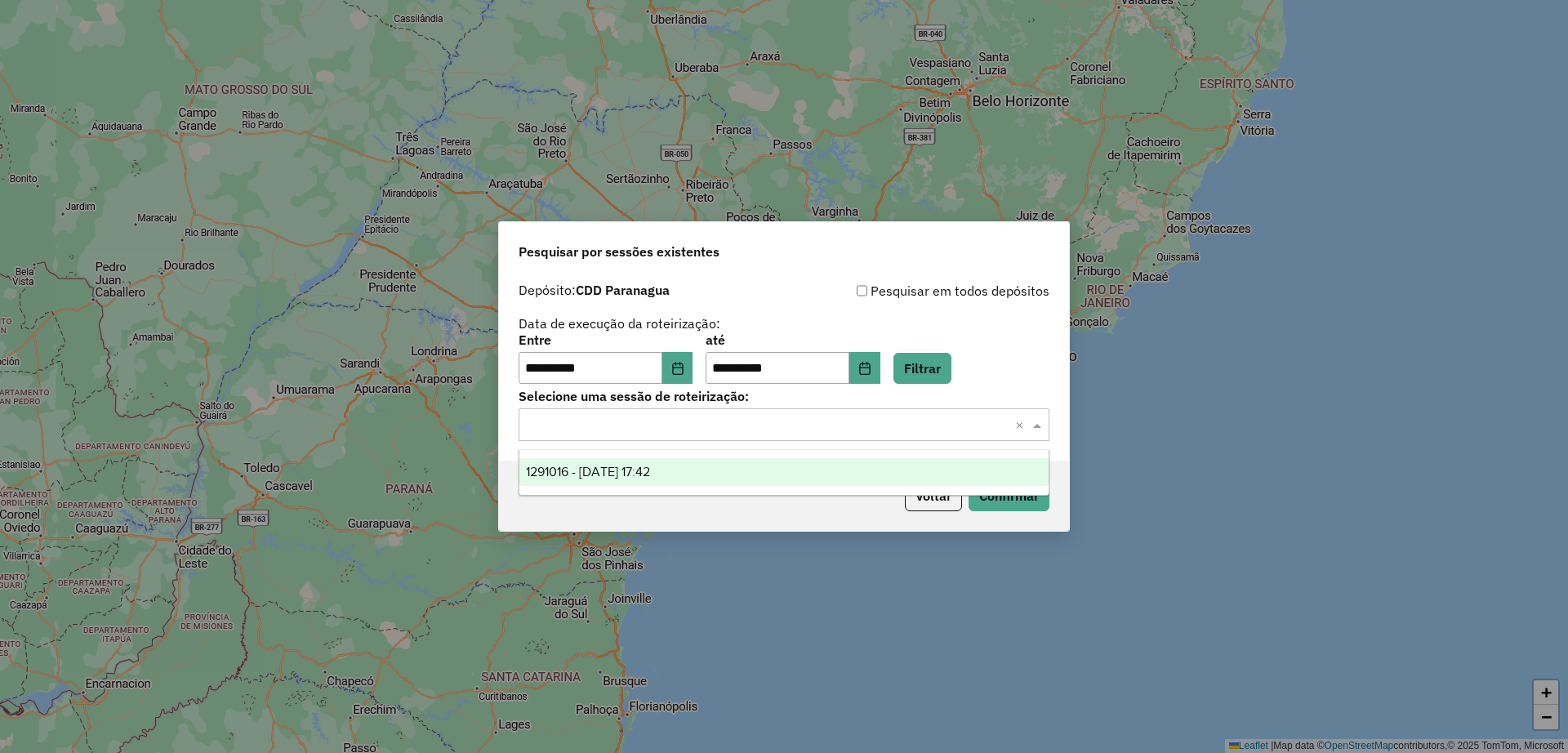
click at [793, 416] on input "text" at bounding box center [767, 426] width 482 height 20
click at [768, 464] on div "1291016 - 09/10/2025 17:42" at bounding box center [783, 472] width 529 height 27
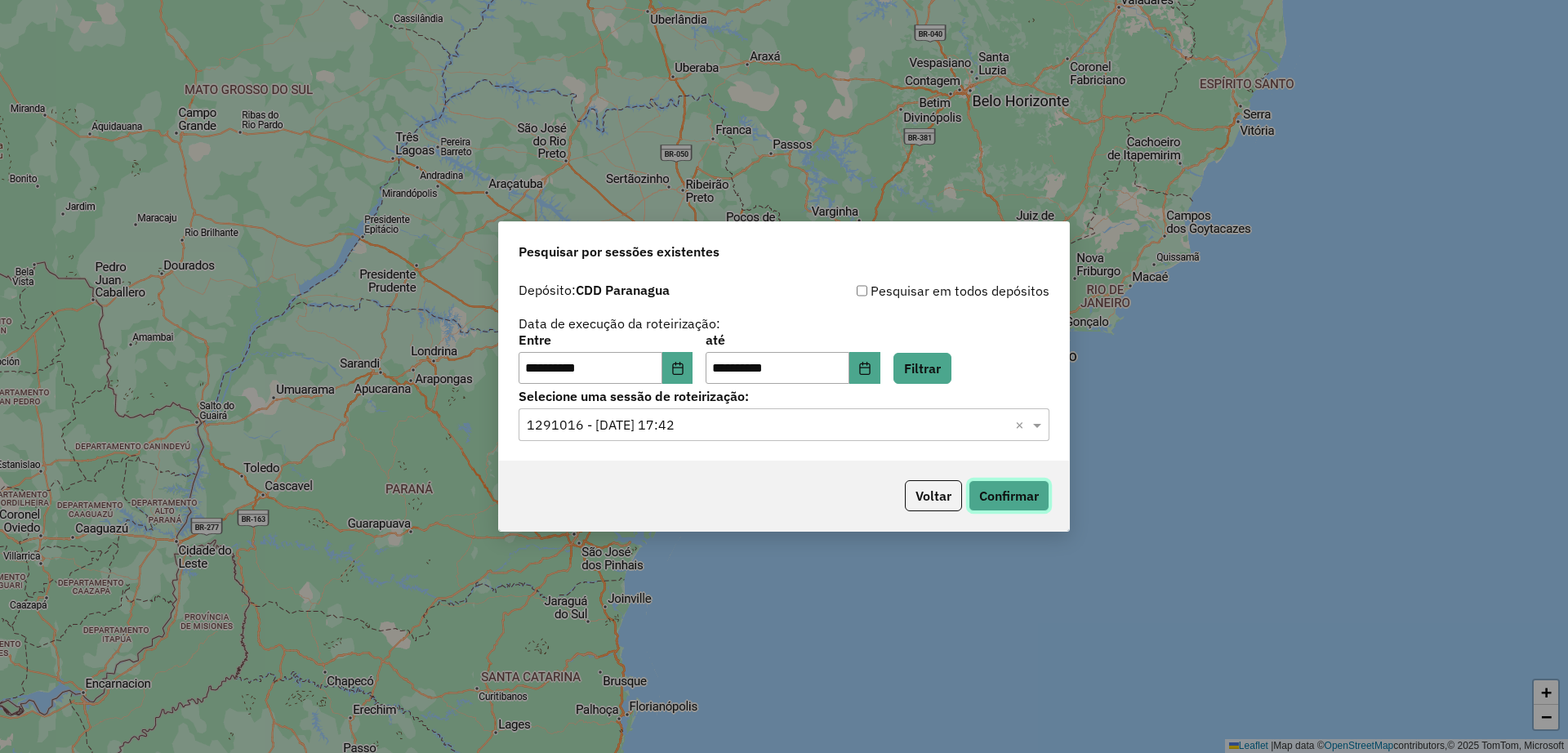
click at [1037, 489] on button "Confirmar" at bounding box center [1009, 496] width 80 height 31
click at [880, 359] on button "Choose Date" at bounding box center [864, 368] width 31 height 32
click at [1010, 348] on div "**********" at bounding box center [783, 359] width 531 height 51
drag, startPoint x: 1457, startPoint y: -25, endPoint x: 1486, endPoint y: -30, distance: 29.4
click at [1486, 0] on html "**********" at bounding box center [784, 376] width 1568 height 753
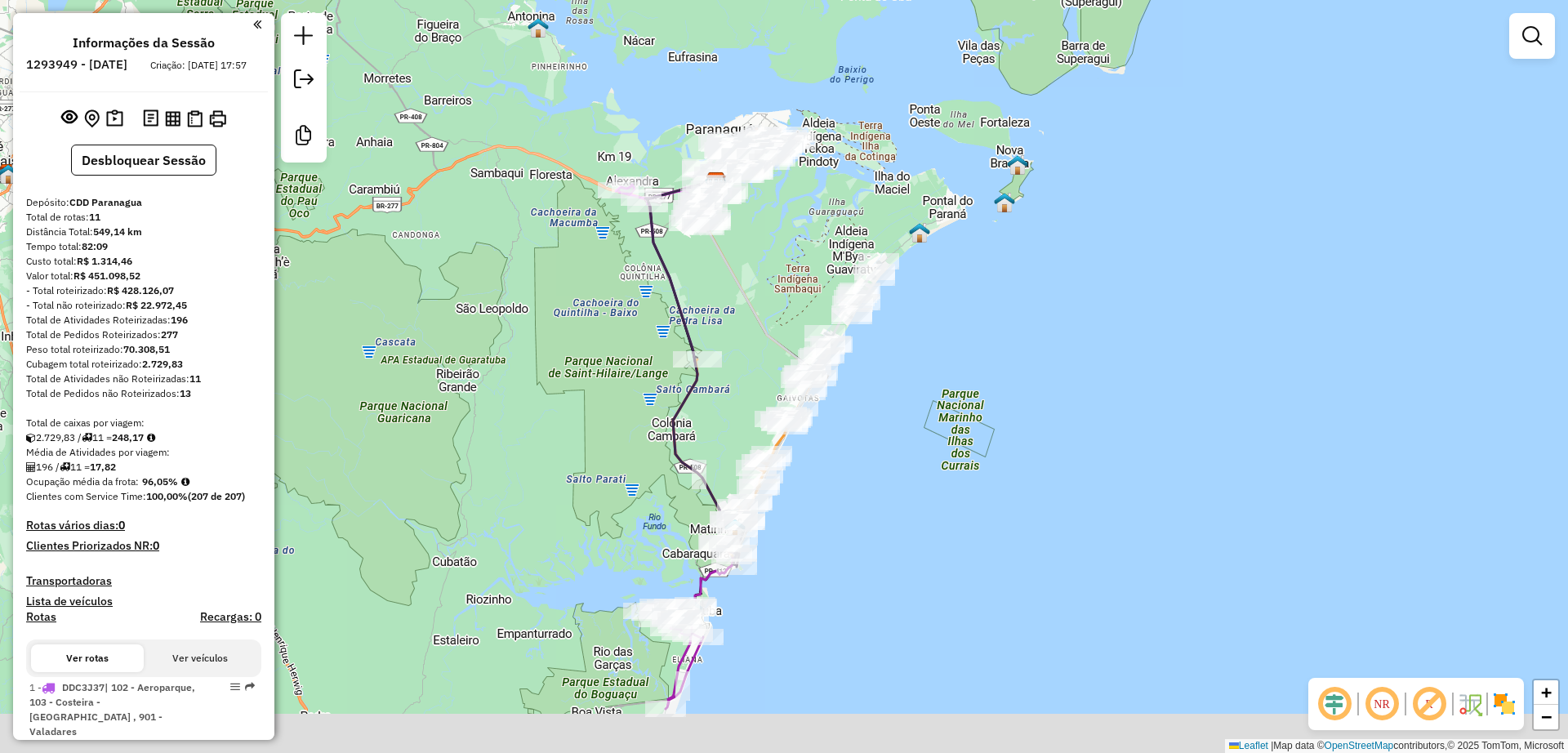
drag, startPoint x: 841, startPoint y: 552, endPoint x: 839, endPoint y: 511, distance: 41.0
click at [839, 511] on div "Janela de atendimento Grade de atendimento Capacidade Transportadoras Veículos …" at bounding box center [784, 376] width 1568 height 753
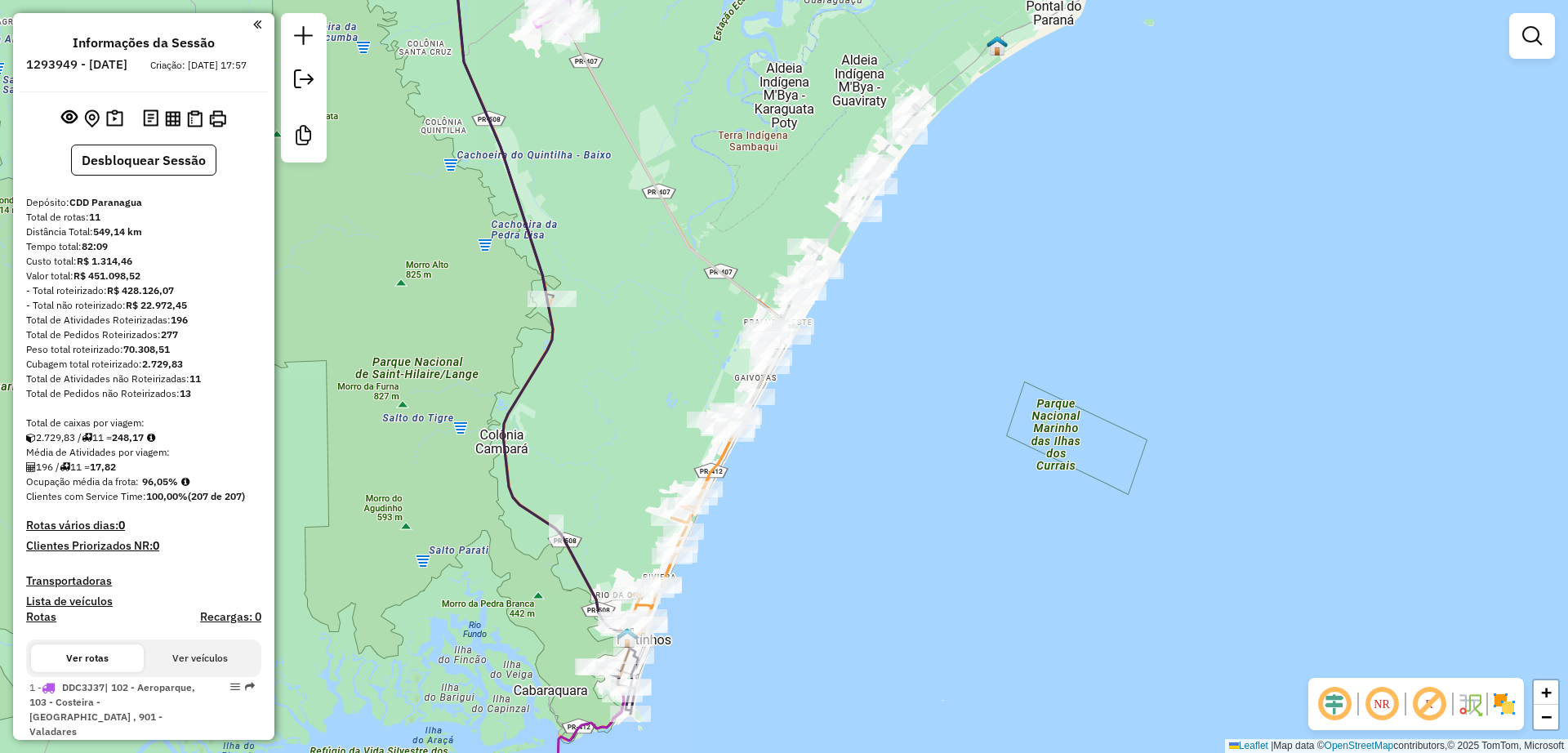
click at [834, 235] on icon at bounding box center [825, 267] width 189 height 326
select select "**********"
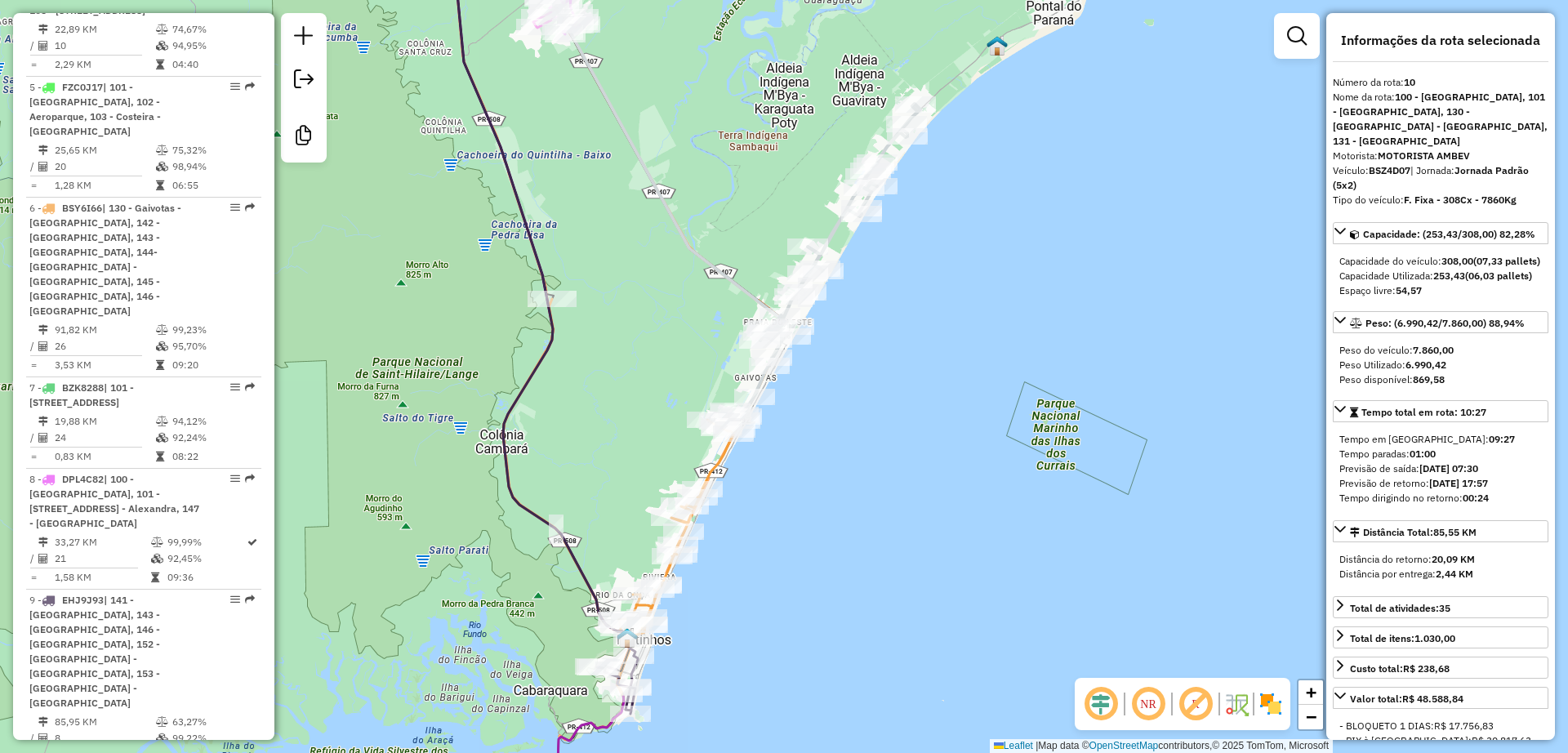
scroll to position [1567, 0]
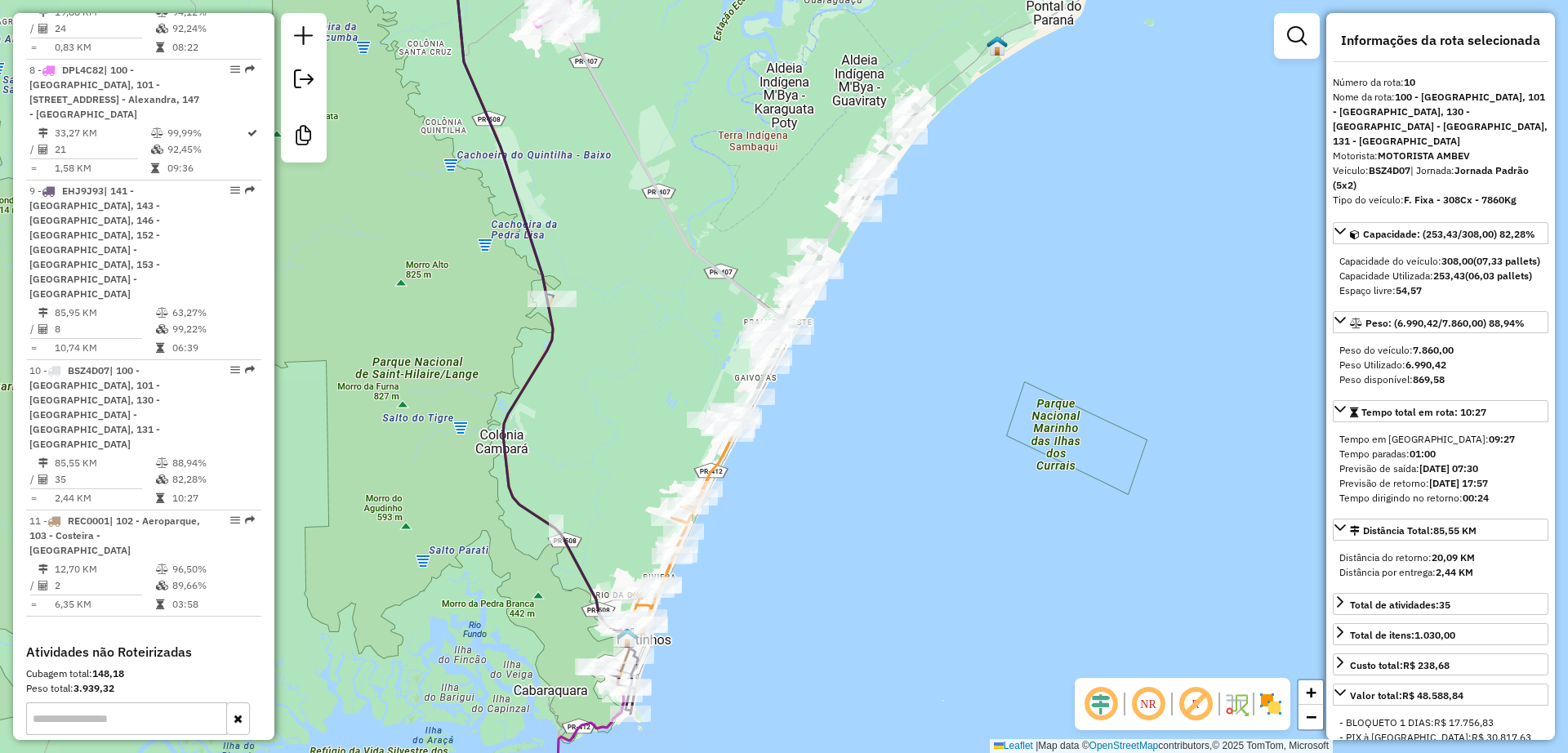
click at [1274, 703] on img at bounding box center [1270, 704] width 26 height 27
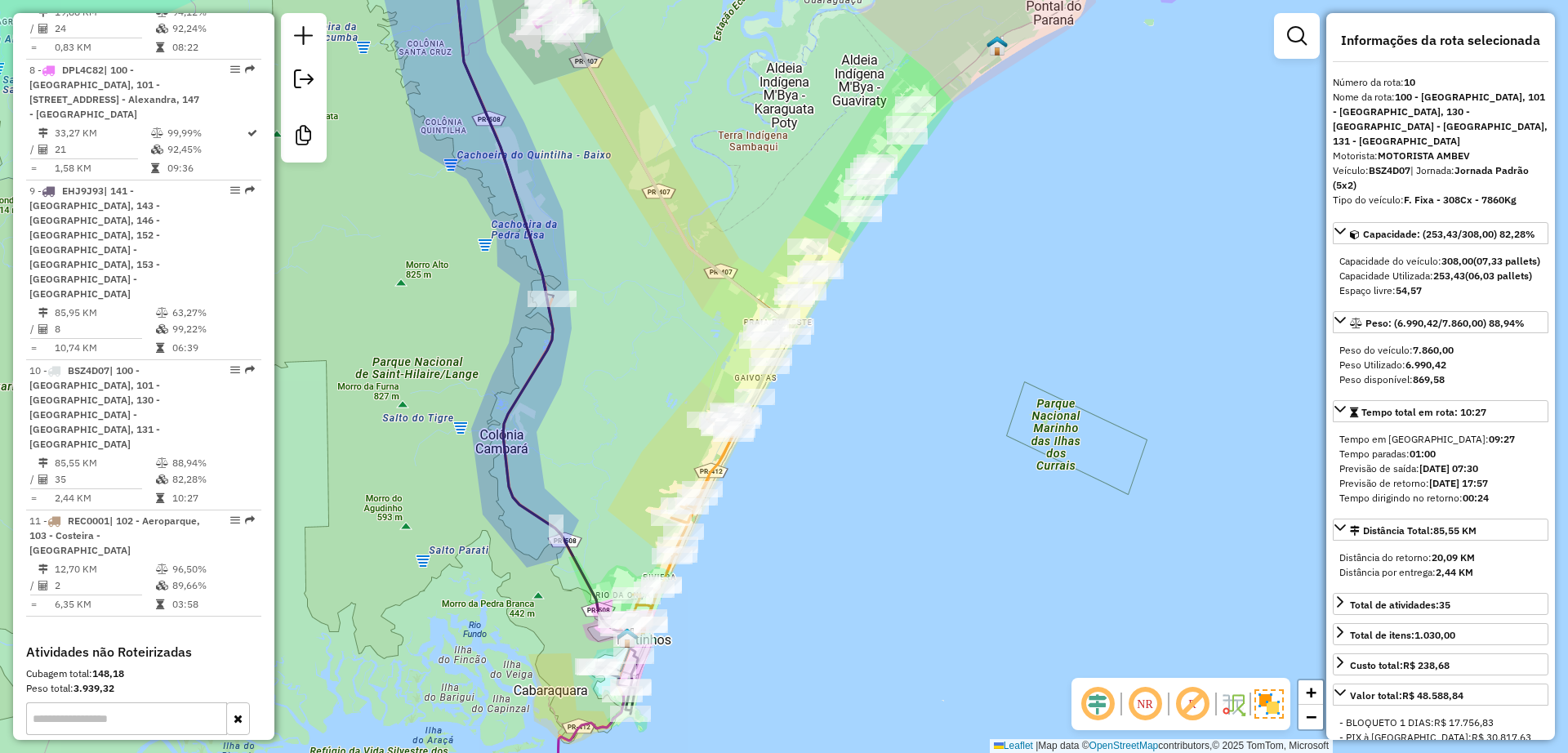
click at [1275, 705] on img at bounding box center [1269, 704] width 29 height 29
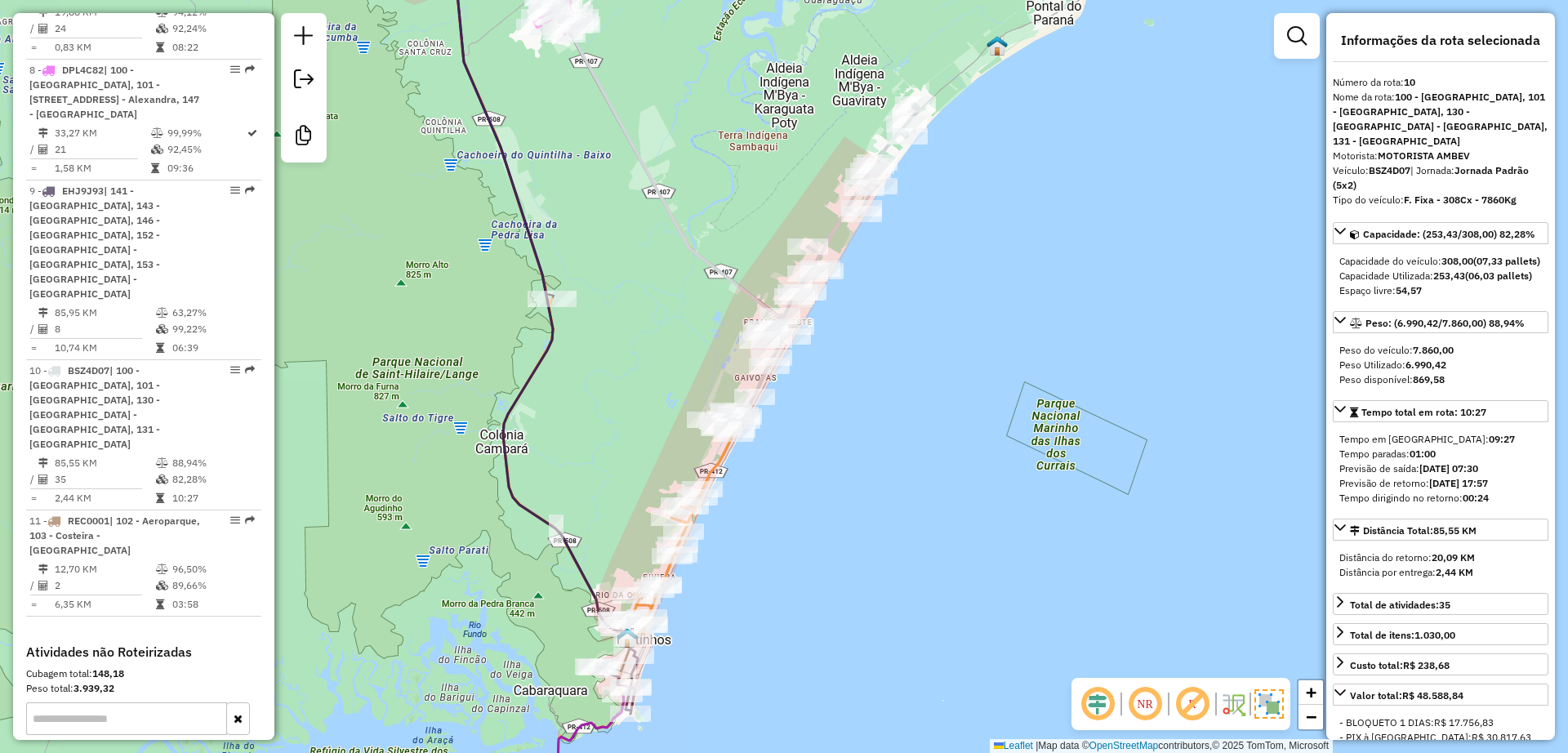
click at [1273, 708] on img at bounding box center [1269, 704] width 29 height 29
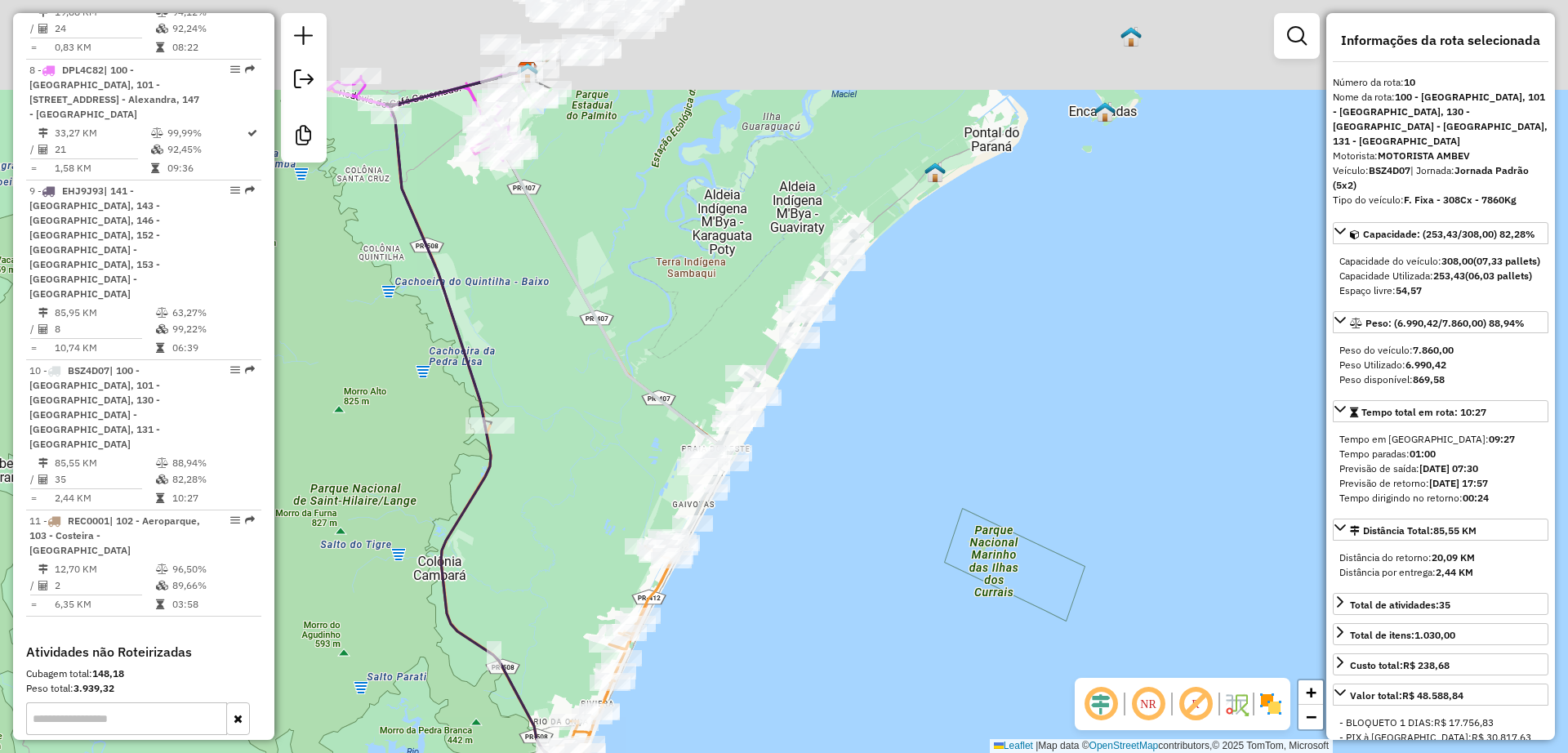
drag, startPoint x: 1072, startPoint y: 450, endPoint x: 1011, endPoint y: 576, distance: 140.0
click at [1011, 576] on div "Janela de atendimento Grade de atendimento Capacidade Transportadoras Veículos …" at bounding box center [784, 376] width 1568 height 753
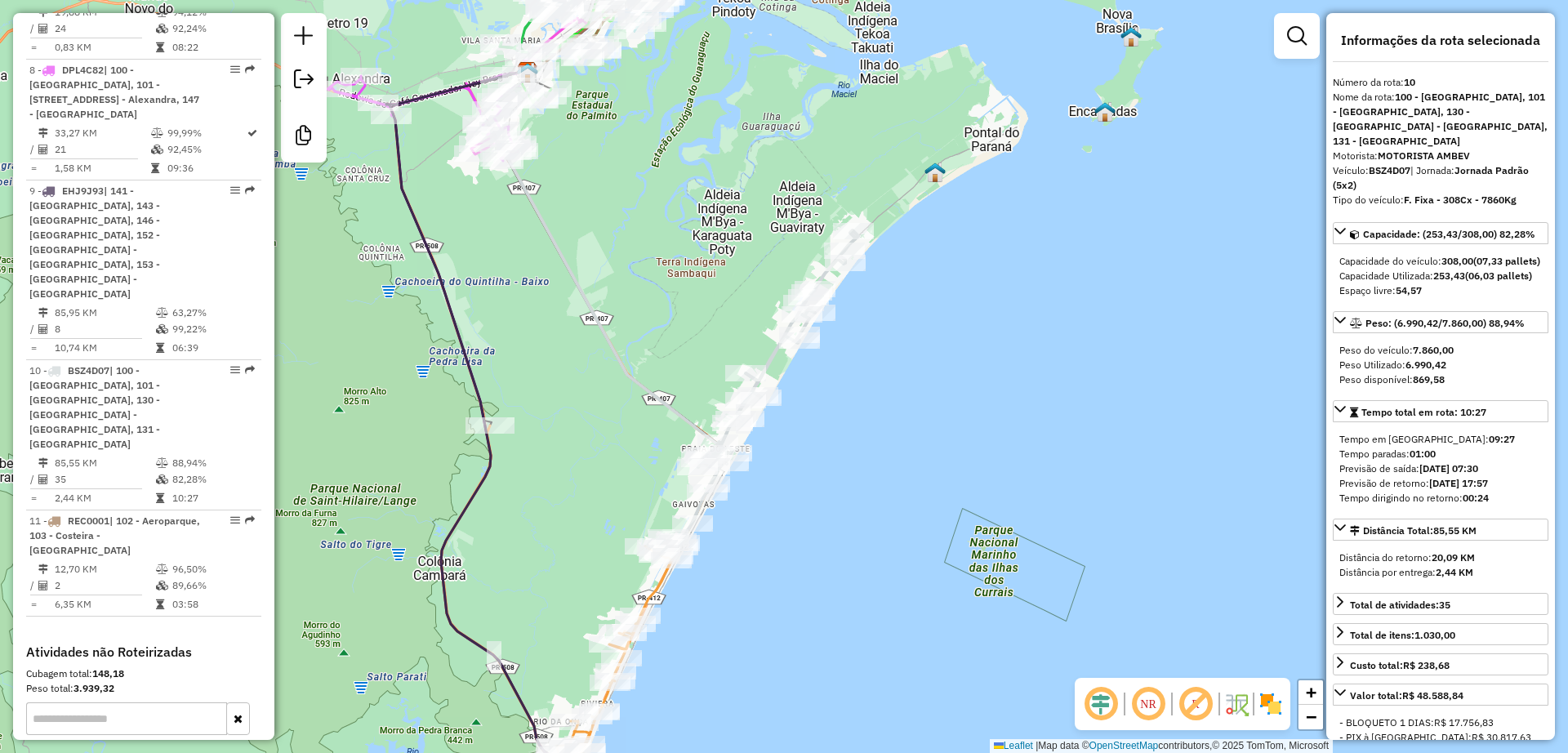
drag, startPoint x: 938, startPoint y: 491, endPoint x: 1027, endPoint y: 590, distance: 133.1
click at [1029, 593] on div "Janela de atendimento Grade de atendimento Capacidade Transportadoras Veículos …" at bounding box center [784, 376] width 1568 height 753
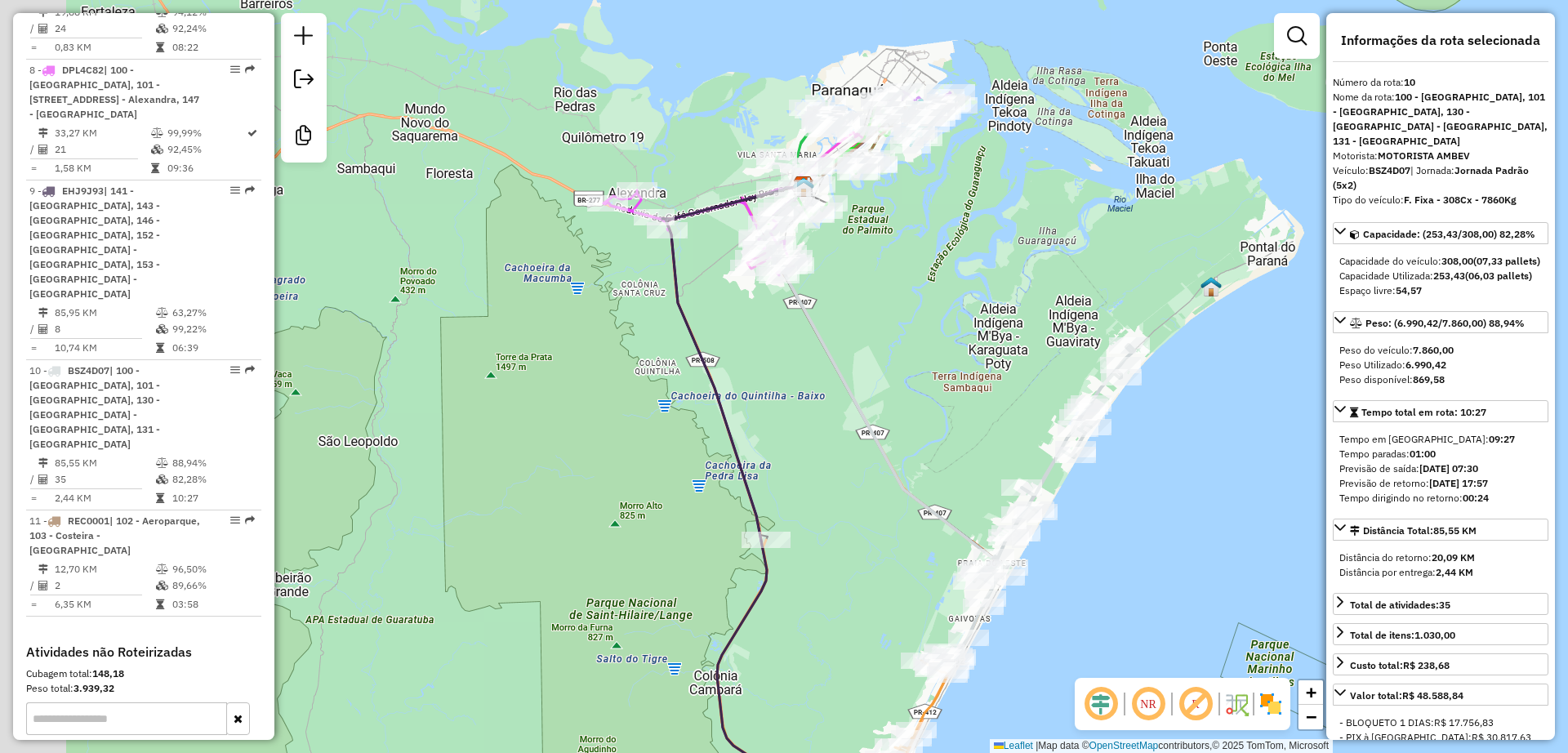
drag, startPoint x: 923, startPoint y: 439, endPoint x: 1000, endPoint y: 443, distance: 77.1
click at [1004, 444] on div "Janela de atendimento Grade de atendimento Capacidade Transportadoras Veículos …" at bounding box center [784, 376] width 1568 height 753
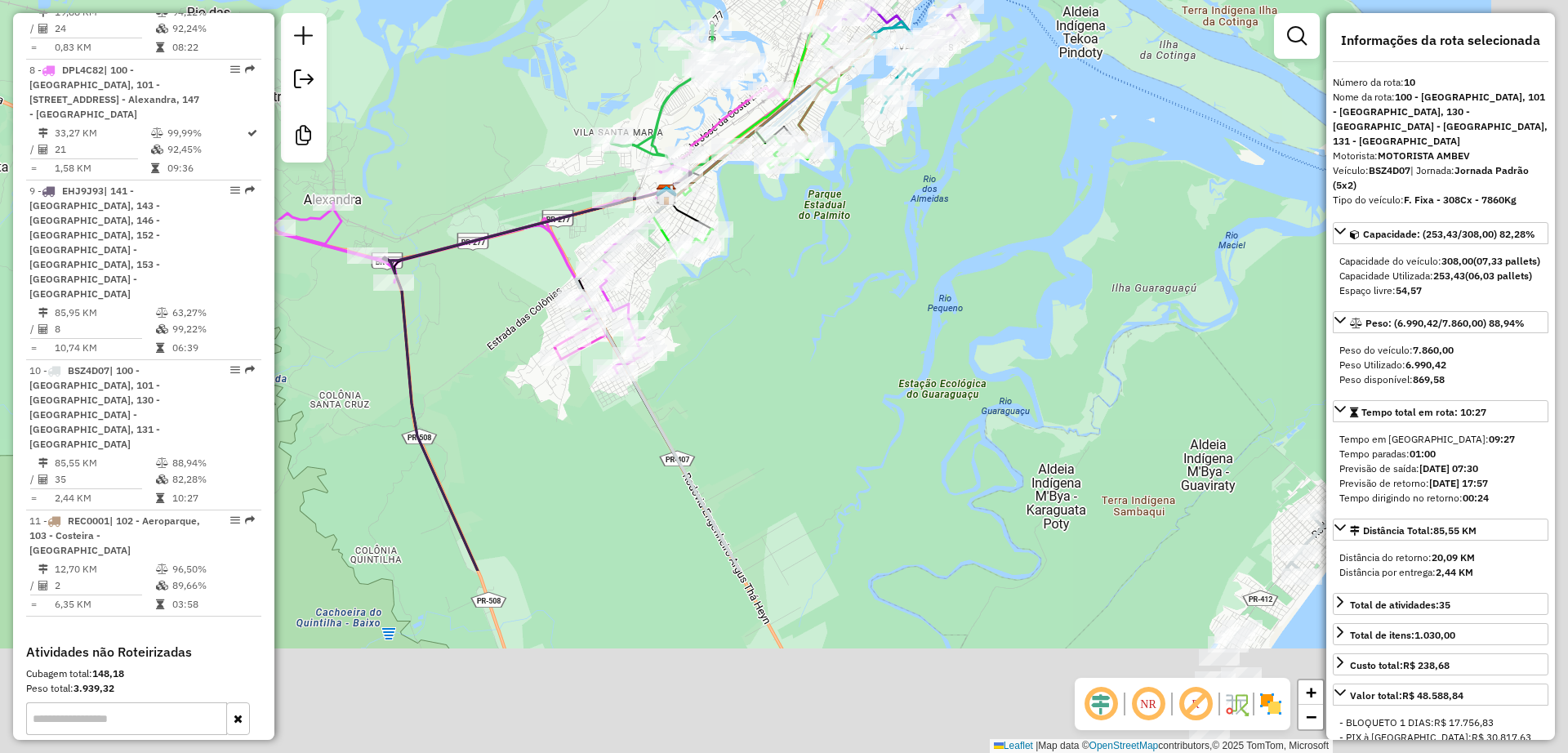
drag, startPoint x: 927, startPoint y: 245, endPoint x: 884, endPoint y: 222, distance: 48.8
click at [884, 222] on div "Janela de atendimento Grade de atendimento Capacidade Transportadoras Veículos …" at bounding box center [784, 376] width 1568 height 753
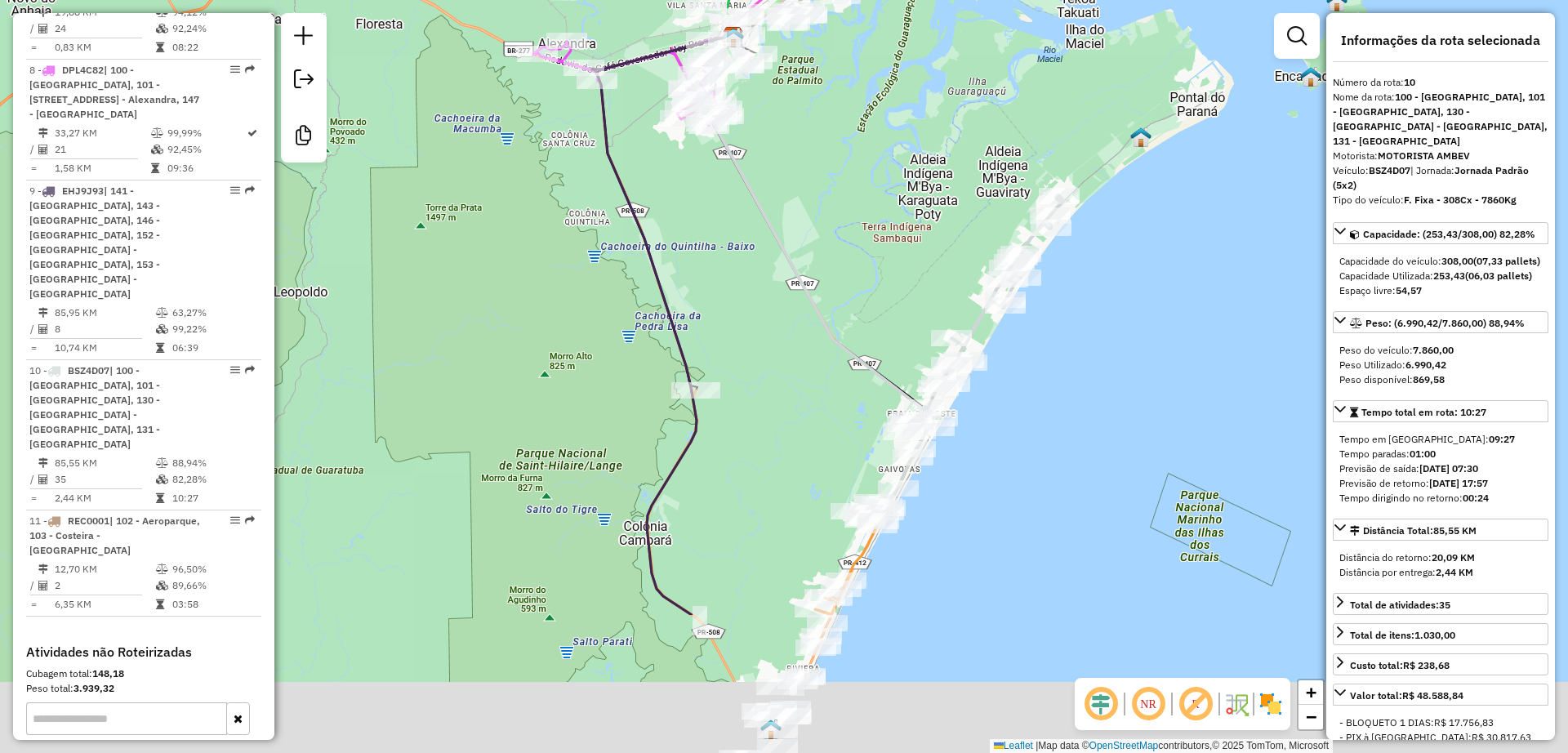
drag, startPoint x: 960, startPoint y: 416, endPoint x: 912, endPoint y: 199, distance: 222.2
click at [912, 199] on div "Janela de atendimento Grade de atendimento Capacidade Transportadoras Veículos …" at bounding box center [784, 376] width 1568 height 753
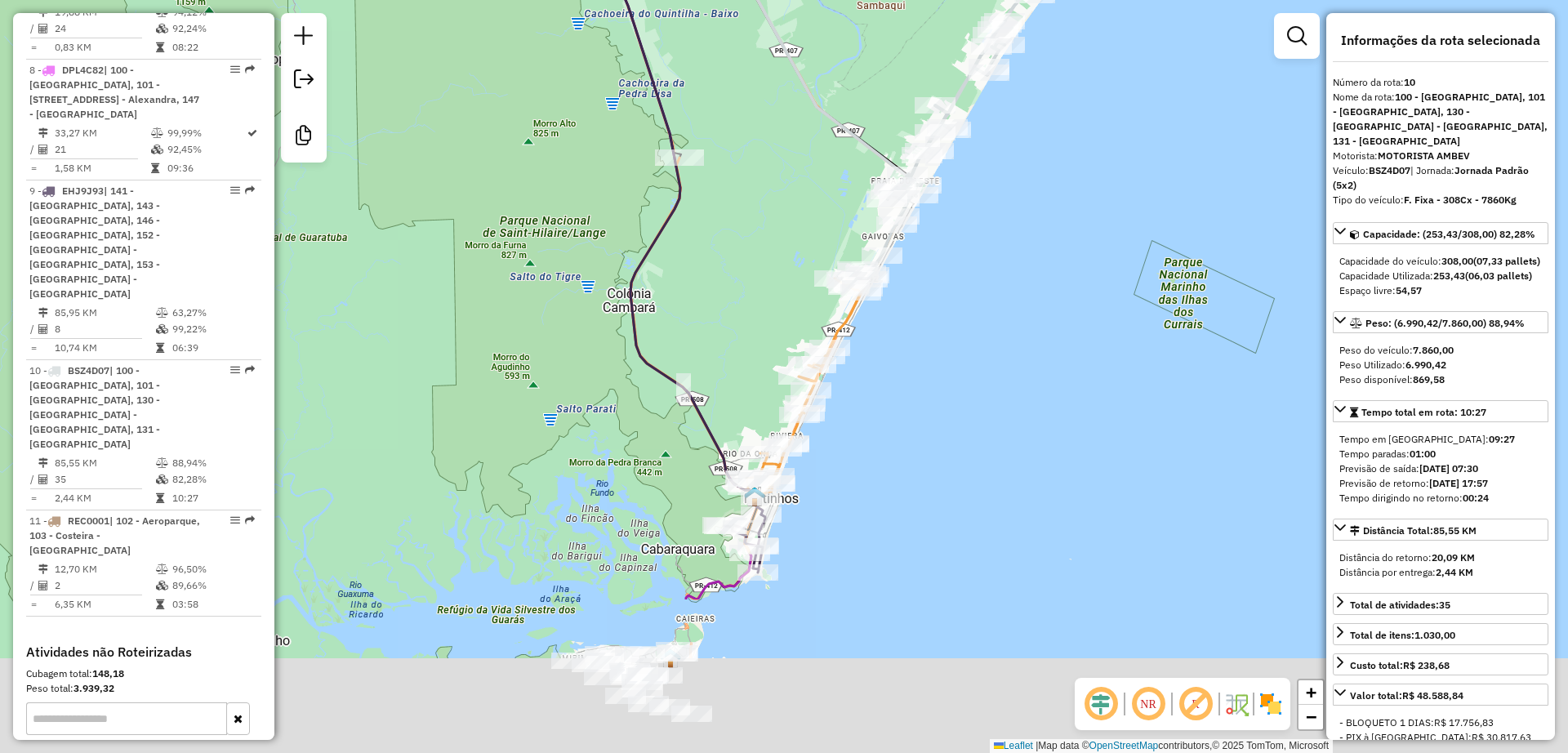
drag, startPoint x: 1093, startPoint y: 352, endPoint x: 1092, endPoint y: 324, distance: 28.0
click at [1092, 324] on div "Janela de atendimento Grade de atendimento Capacidade Transportadoras Veículos …" at bounding box center [784, 376] width 1568 height 753
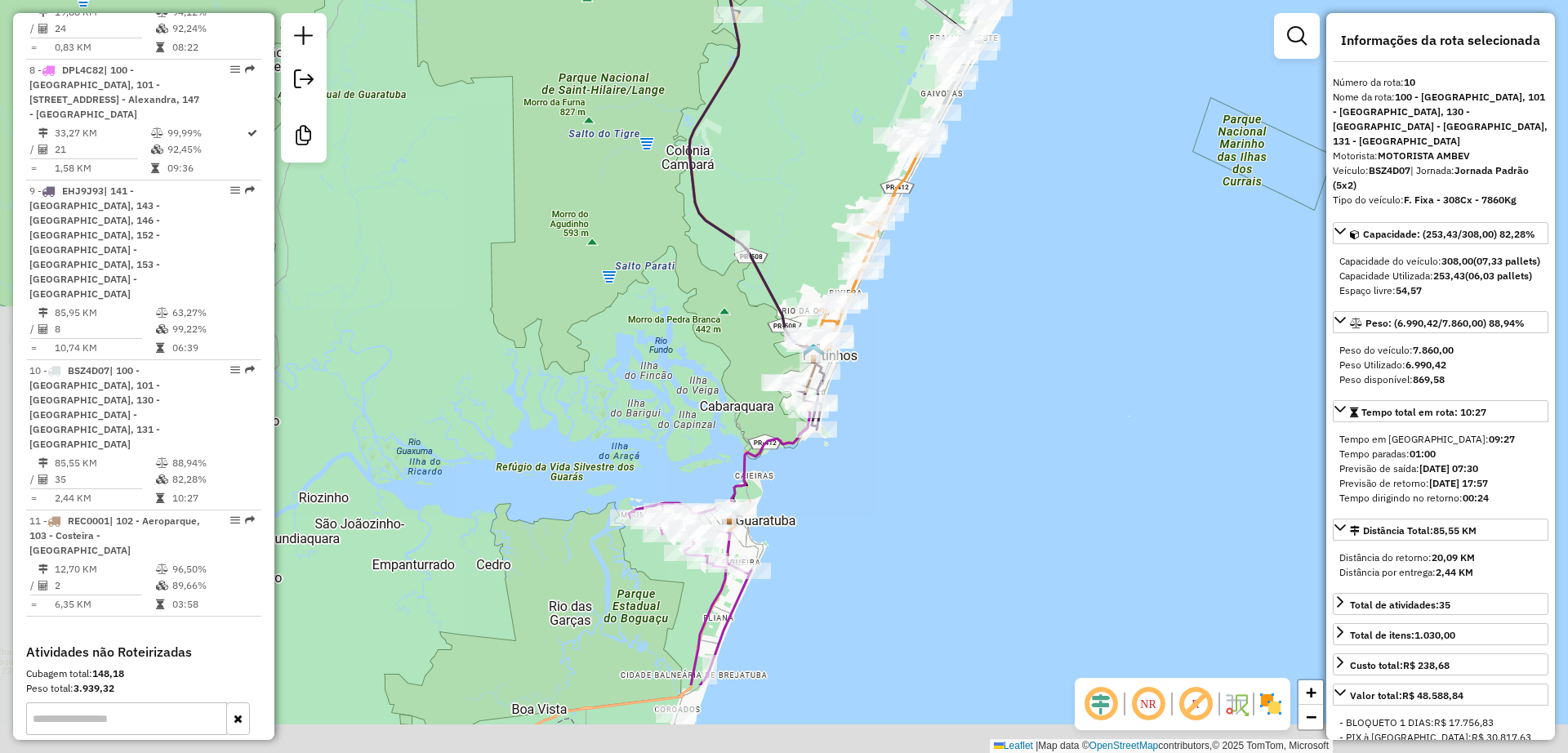
drag, startPoint x: 900, startPoint y: 470, endPoint x: 902, endPoint y: 453, distance: 17.1
click at [902, 453] on div "Janela de atendimento Grade de atendimento Capacidade Transportadoras Veículos …" at bounding box center [784, 376] width 1568 height 753
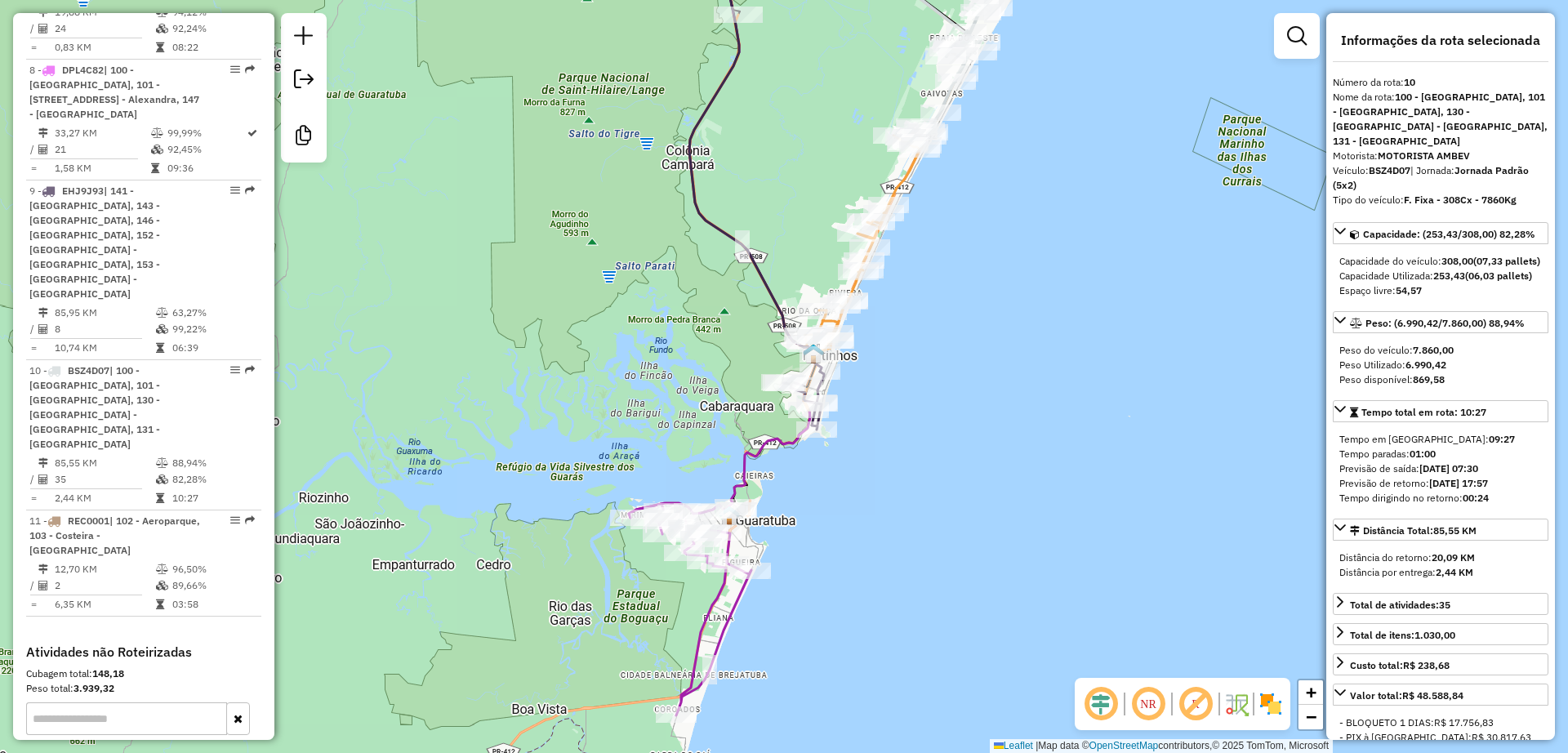
click at [712, 601] on icon at bounding box center [690, 610] width 123 height 212
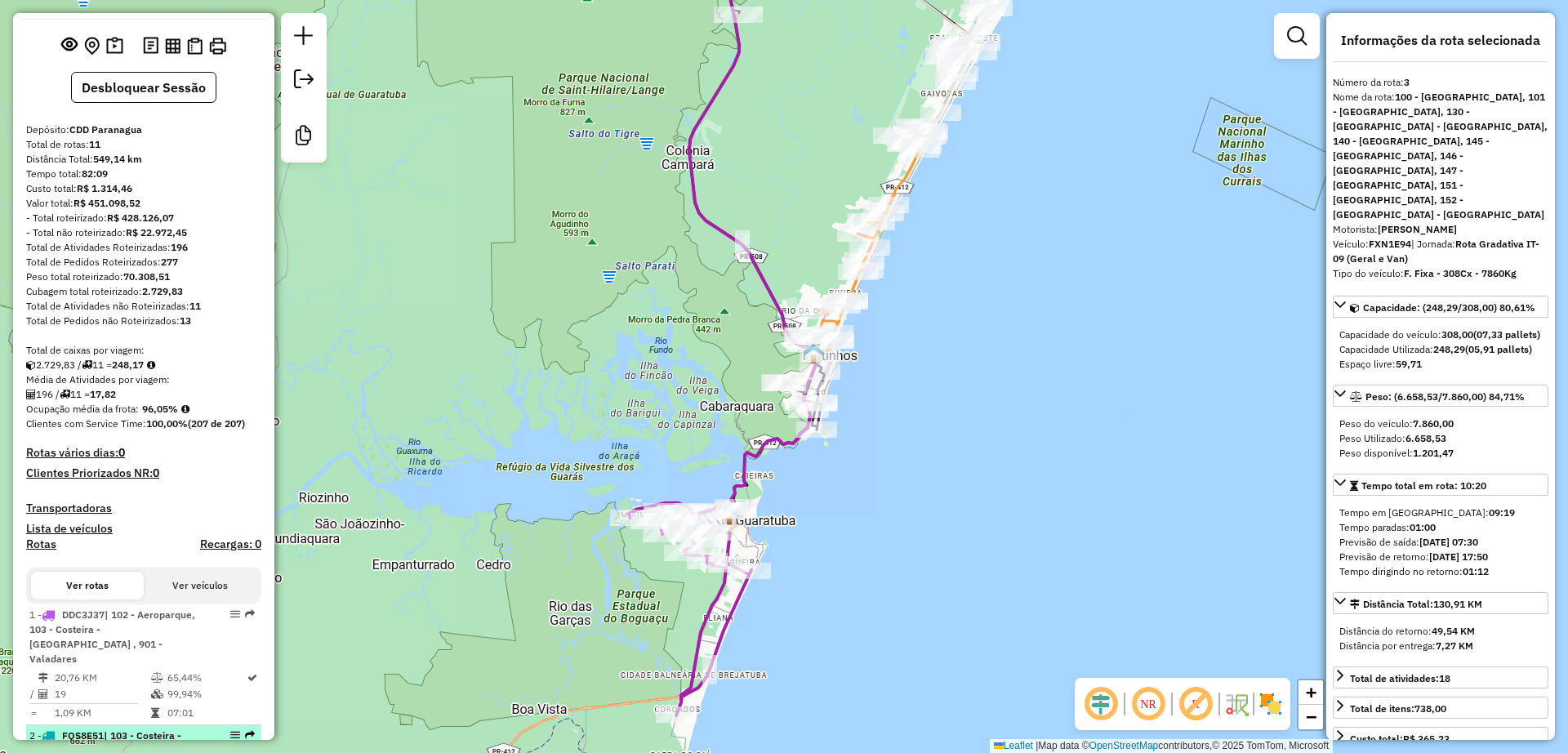
scroll to position [0, 0]
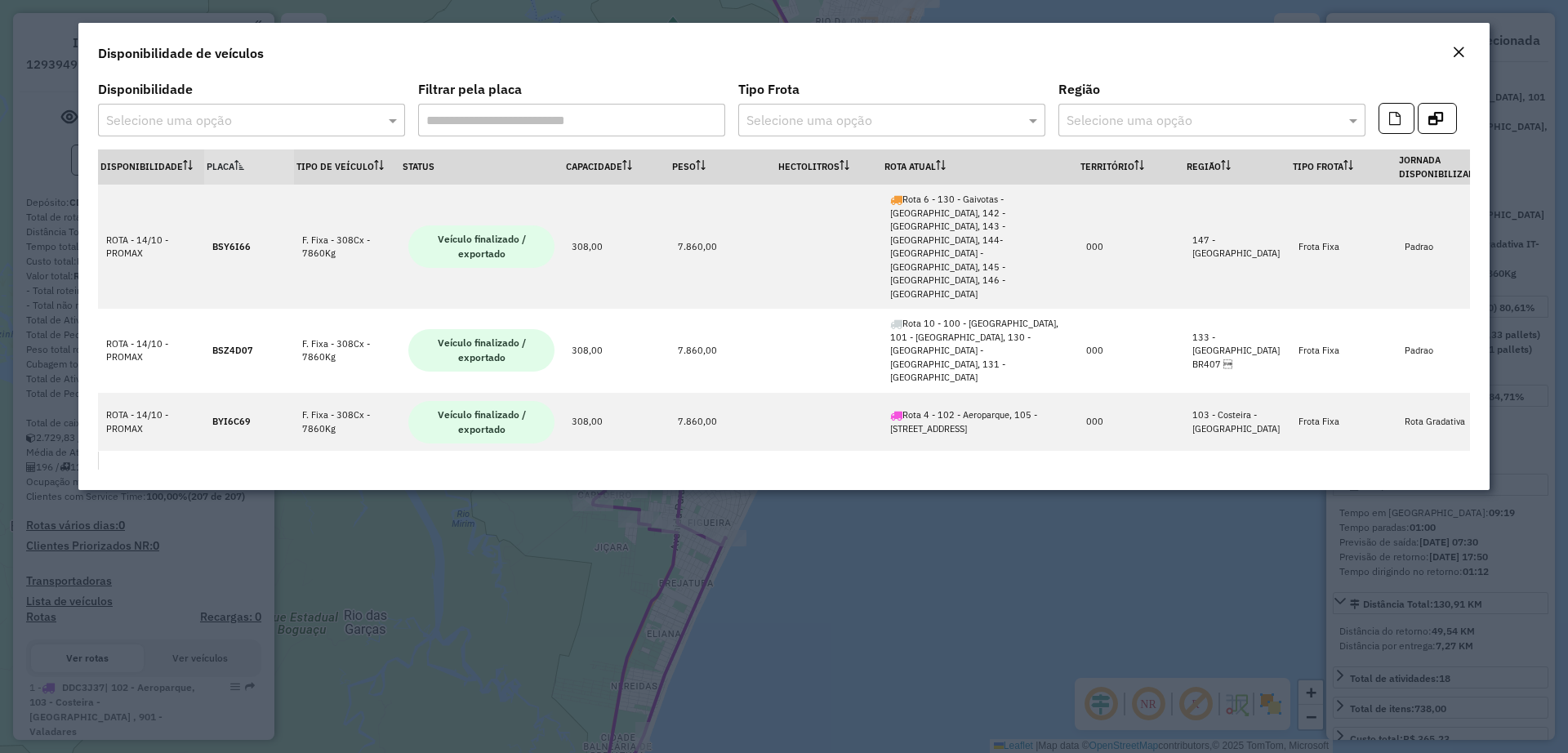
click at [925, 146] on formly-field "Tipo Frota Selecione uma opção" at bounding box center [891, 116] width 307 height 66
click at [924, 150] on th "Rota Atual" at bounding box center [980, 167] width 196 height 35
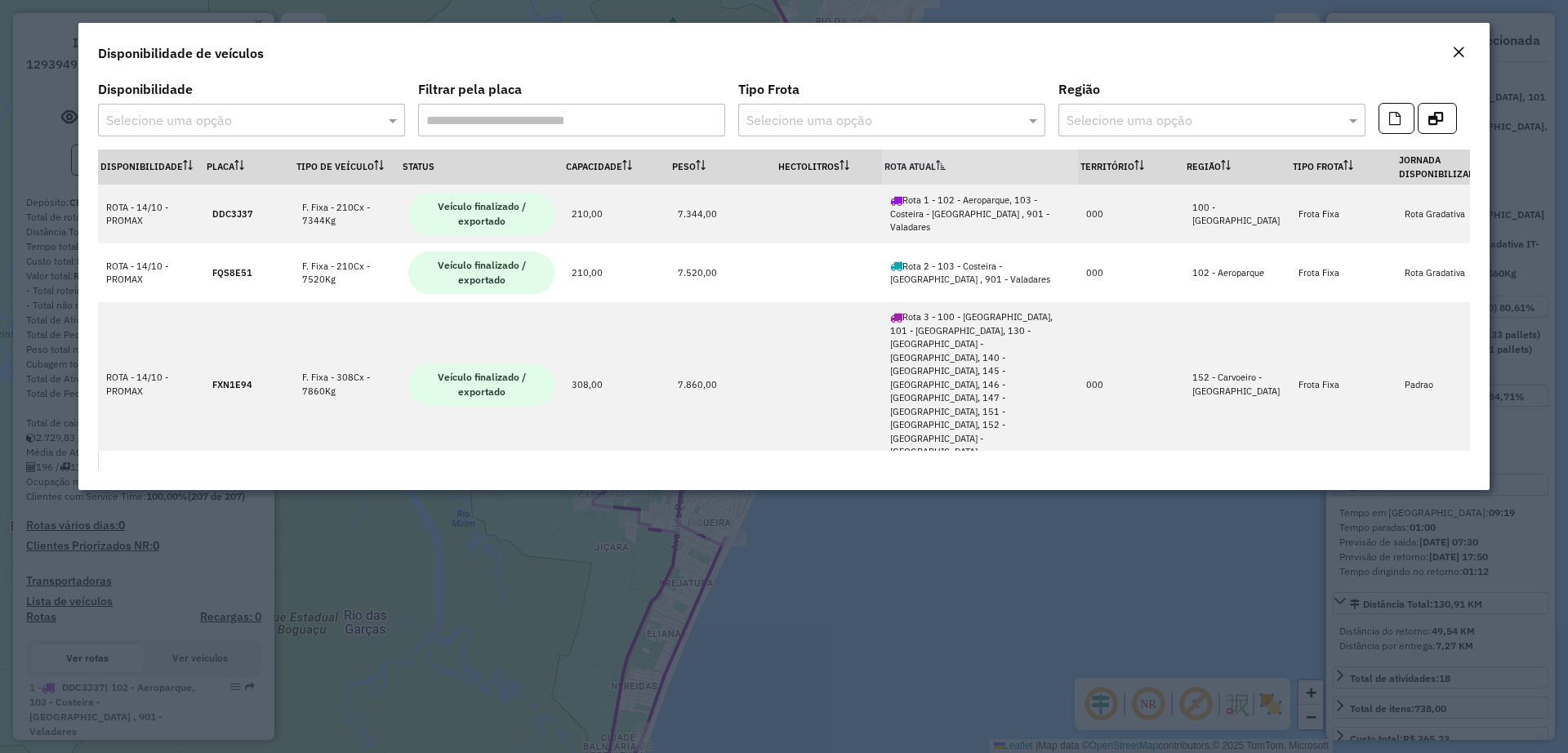
click at [927, 162] on th "Rota Atual" at bounding box center [980, 167] width 196 height 35
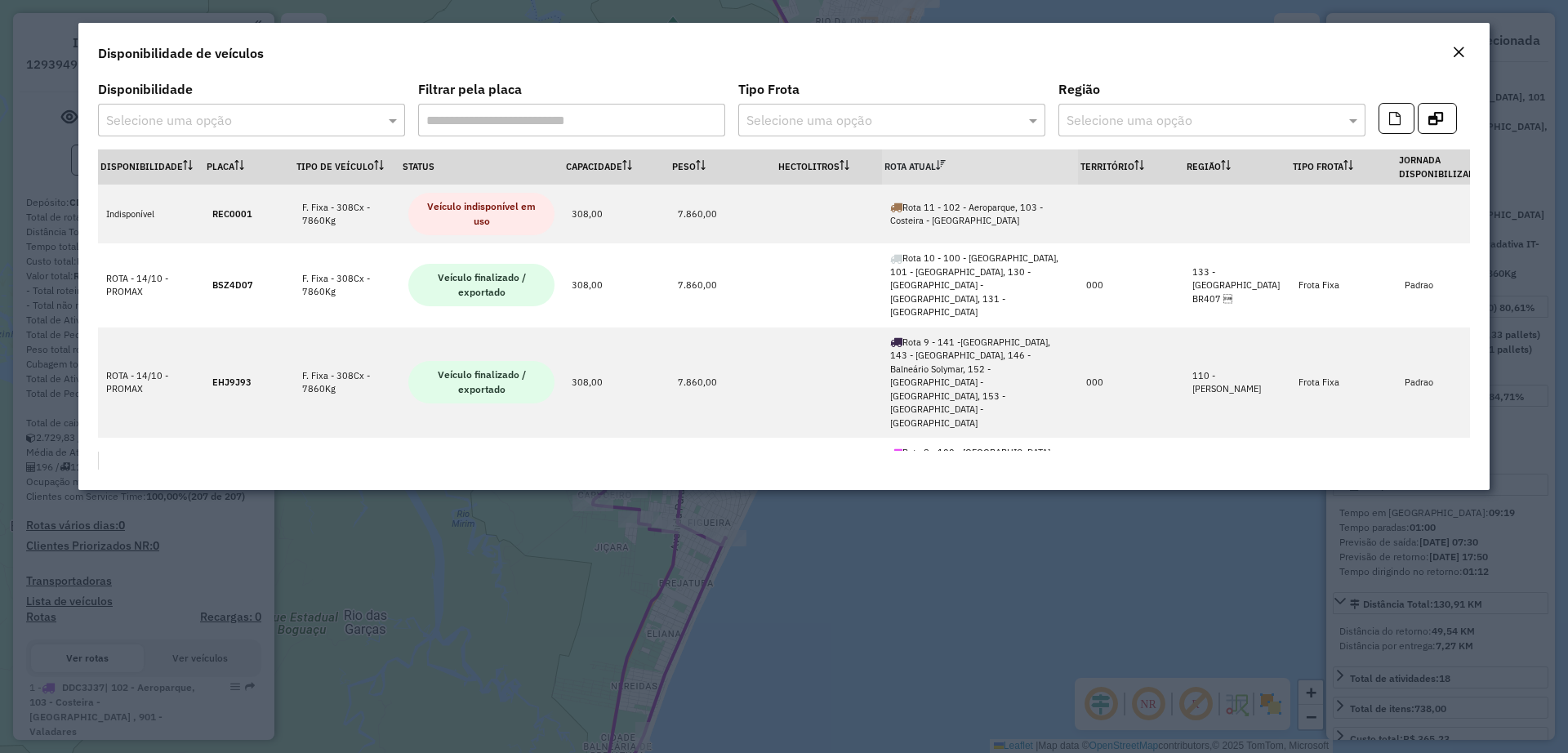
click at [1457, 54] on em "Close" at bounding box center [1458, 52] width 13 height 13
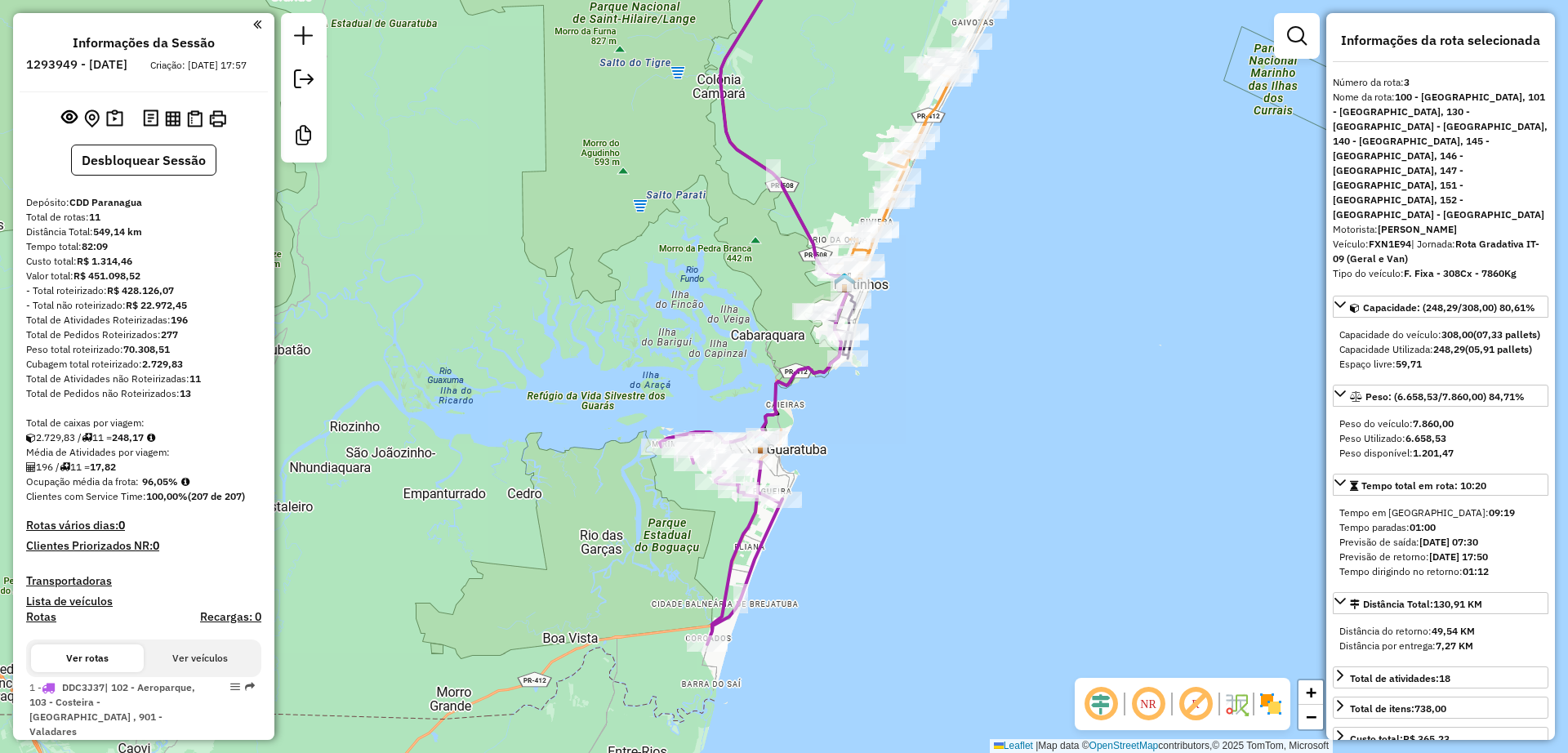
drag, startPoint x: 831, startPoint y: 395, endPoint x: 828, endPoint y: 426, distance: 31.1
click at [828, 426] on div "Janela de atendimento Grade de atendimento Capacidade Transportadoras Veículos …" at bounding box center [784, 376] width 1568 height 753
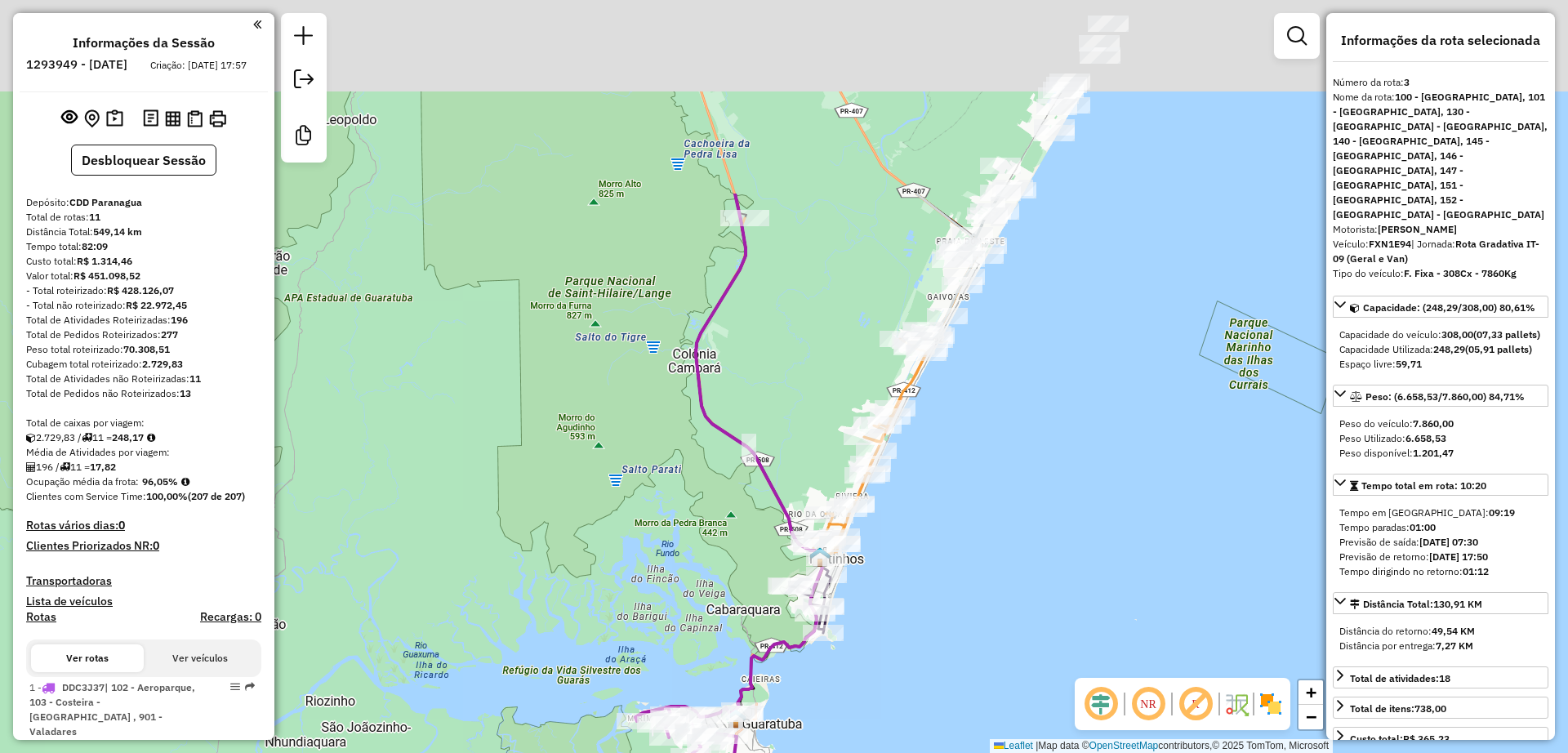
drag, startPoint x: 812, startPoint y: 110, endPoint x: 796, endPoint y: 366, distance: 256.5
click at [791, 380] on div "Janela de atendimento Grade de atendimento Capacidade Transportadoras Veículos …" at bounding box center [784, 376] width 1568 height 753
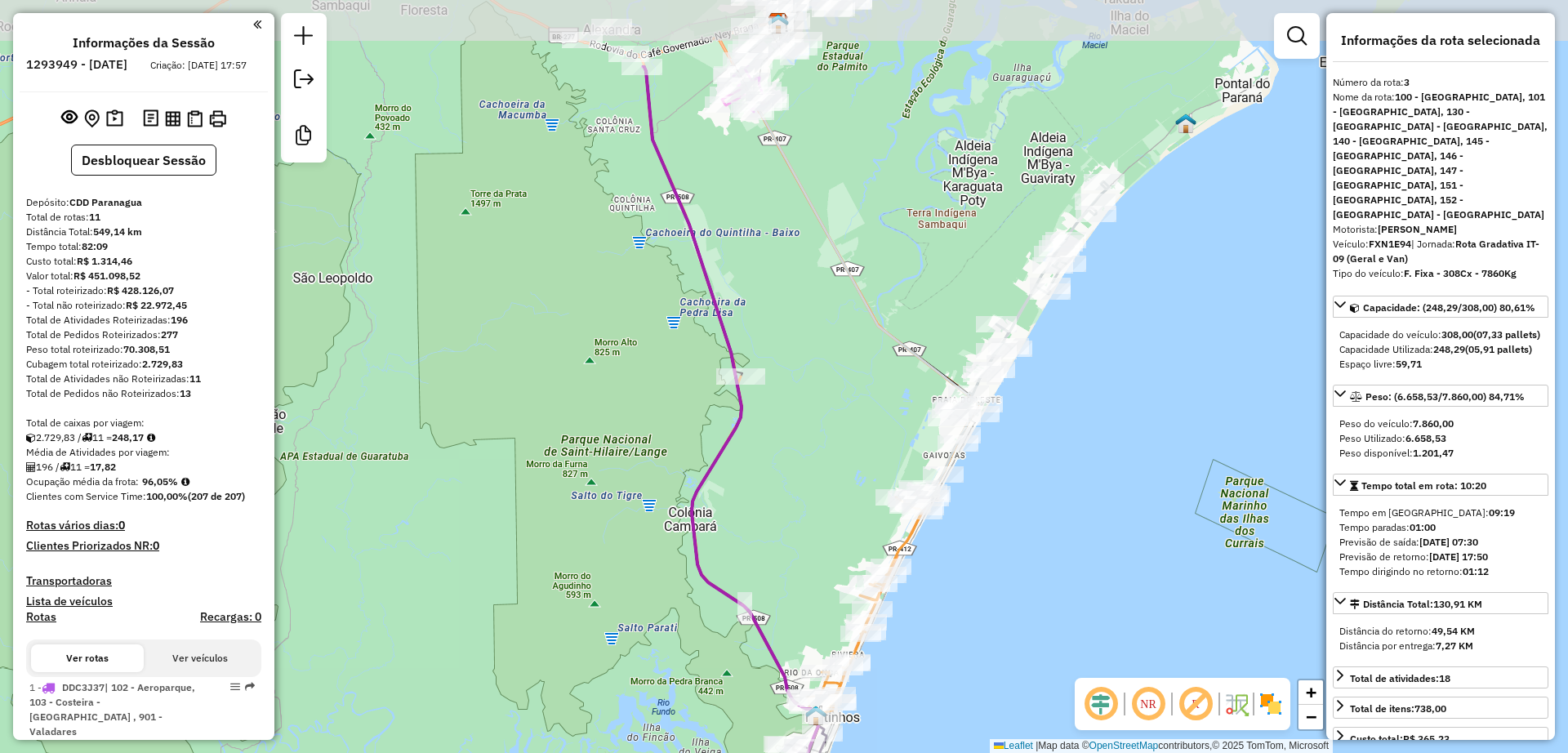
drag, startPoint x: 820, startPoint y: 231, endPoint x: 819, endPoint y: 370, distance: 139.0
click at [819, 370] on div "Janela de atendimento Grade de atendimento Capacidade Transportadoras Veículos …" at bounding box center [784, 376] width 1568 height 753
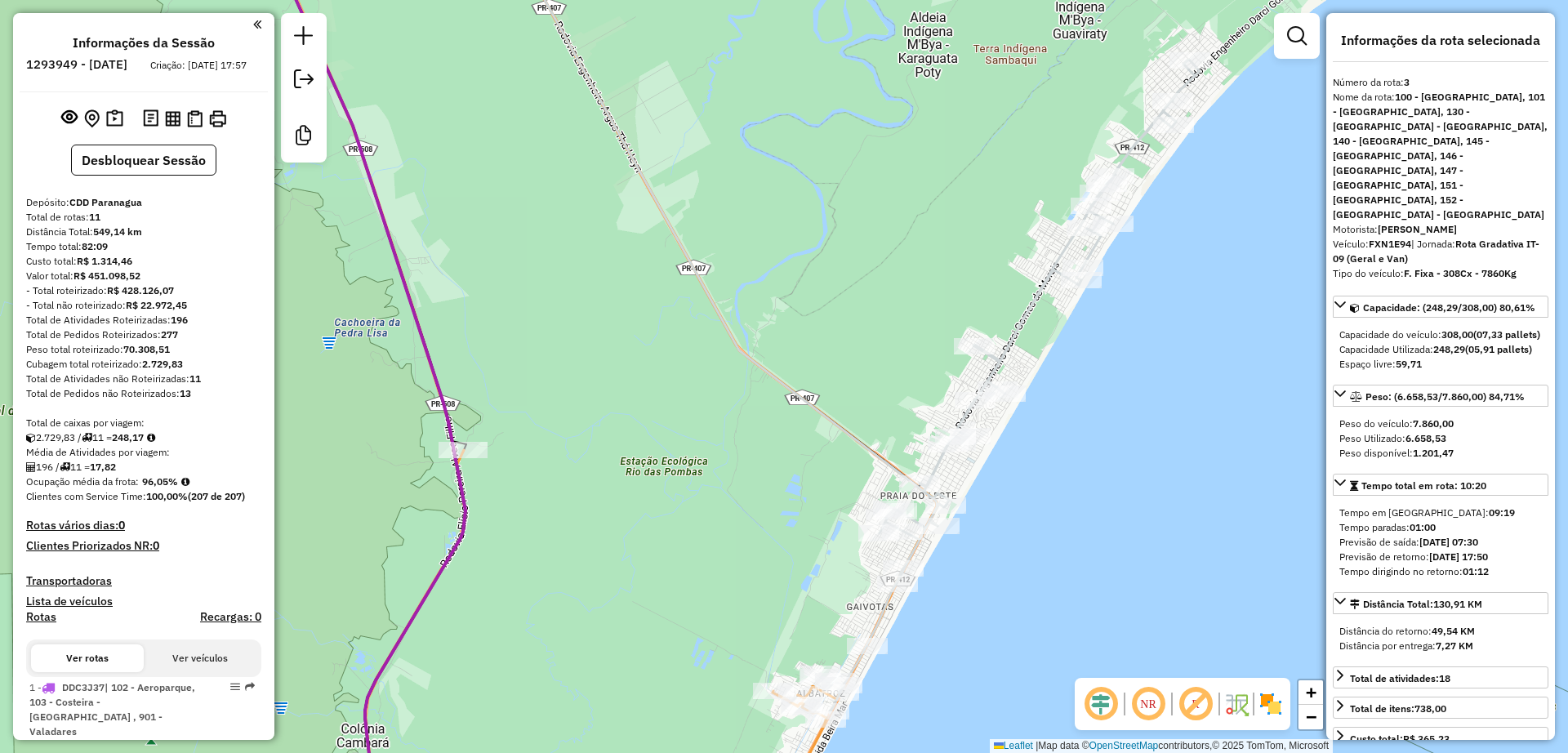
click at [1021, 321] on icon at bounding box center [1010, 387] width 381 height 654
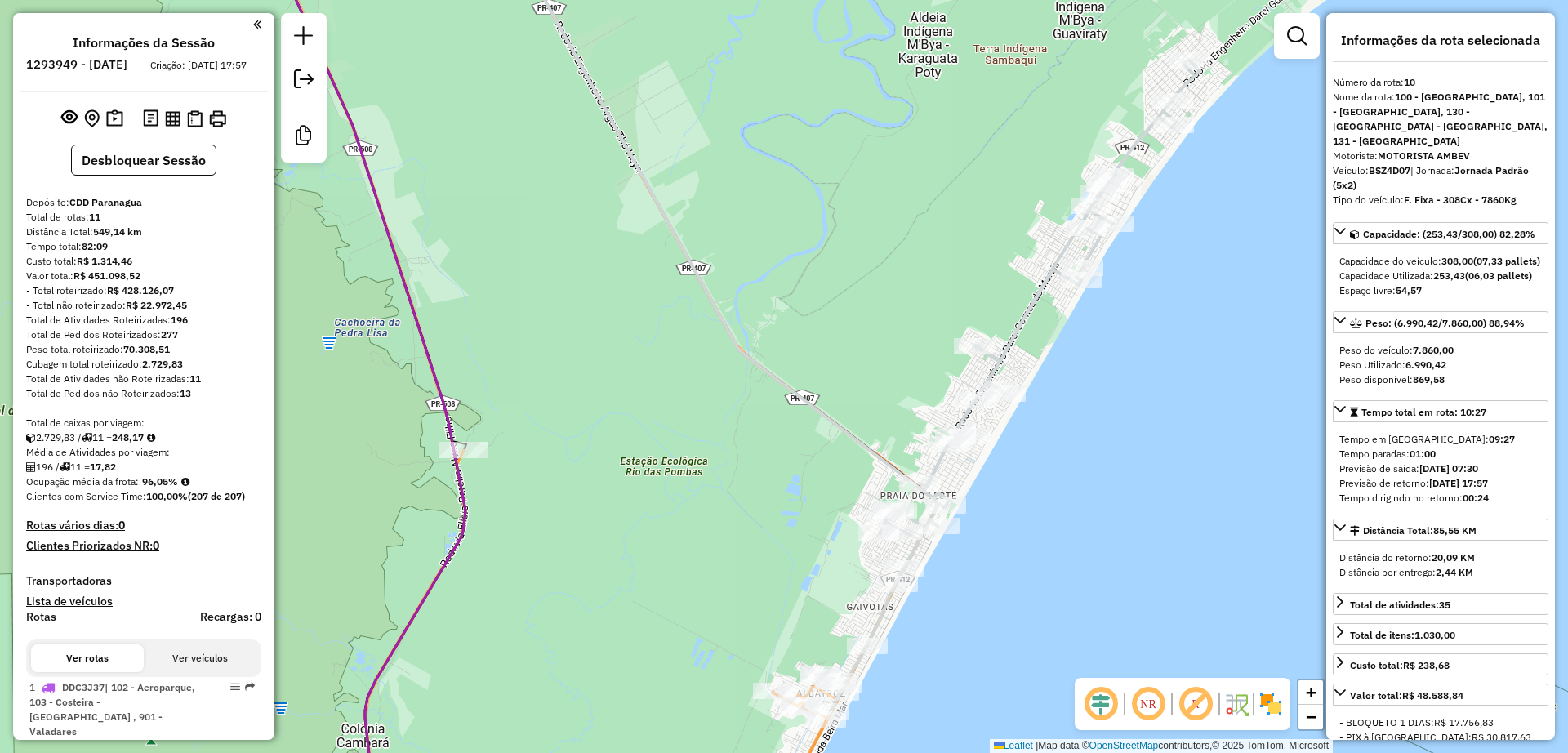
scroll to position [1567, 0]
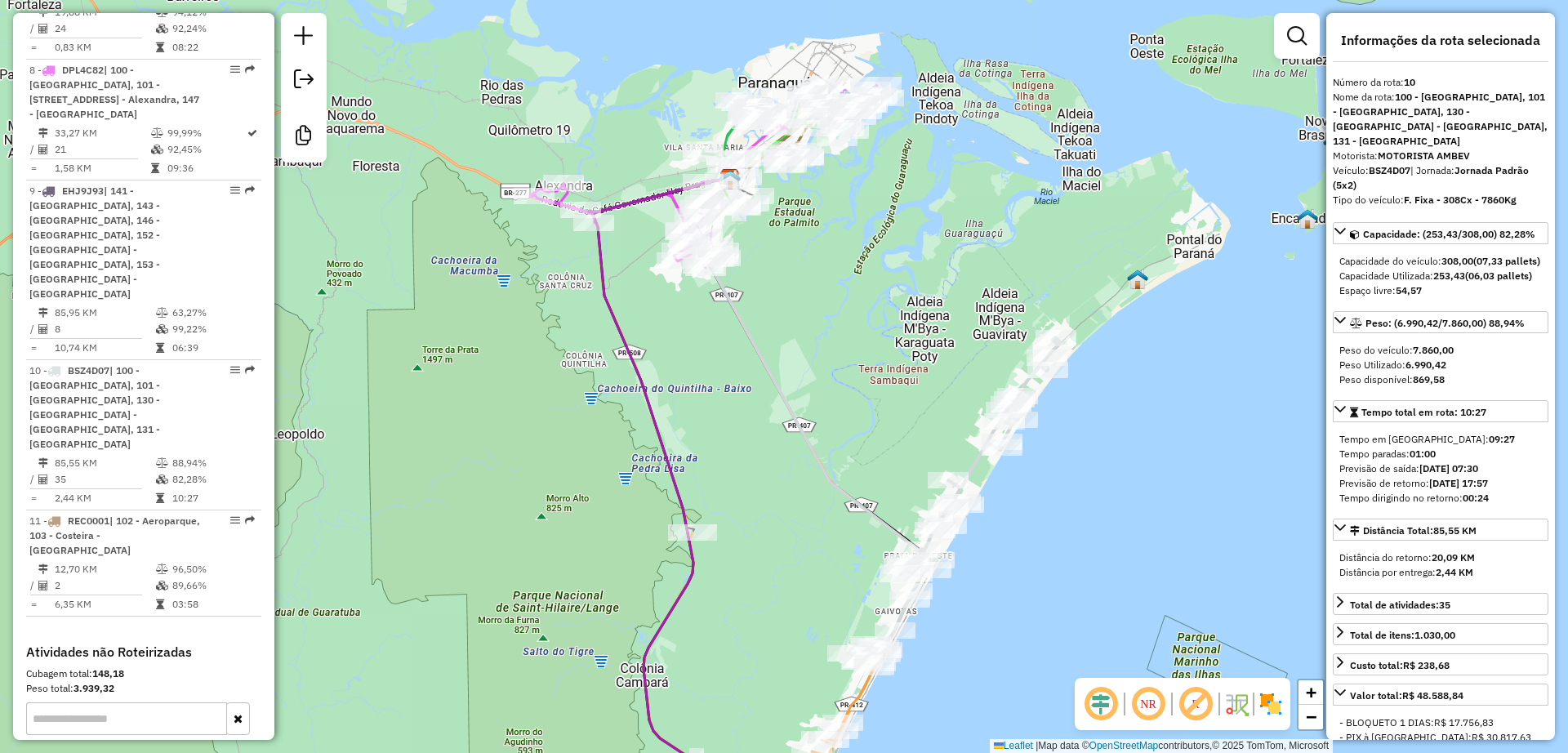
drag, startPoint x: 793, startPoint y: 178, endPoint x: 818, endPoint y: 309, distance: 133.4
click at [818, 309] on div "Janela de atendimento Grade de atendimento Capacidade Transportadoras Veículos …" at bounding box center [784, 376] width 1568 height 753
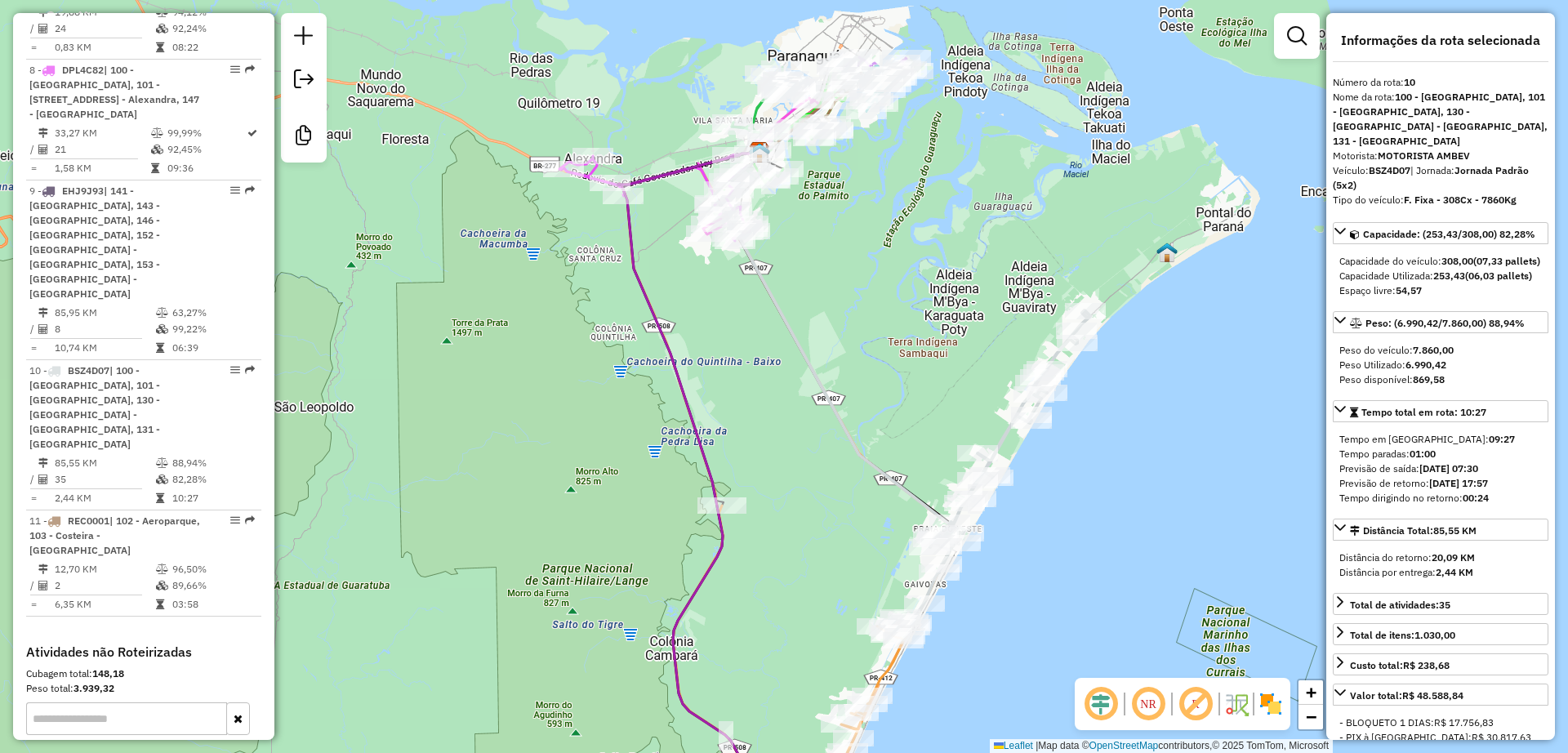
drag, startPoint x: 803, startPoint y: 335, endPoint x: 832, endPoint y: 308, distance: 39.6
click at [832, 308] on div "Janela de atendimento Grade de atendimento Capacidade Transportadoras Veículos …" at bounding box center [784, 376] width 1568 height 753
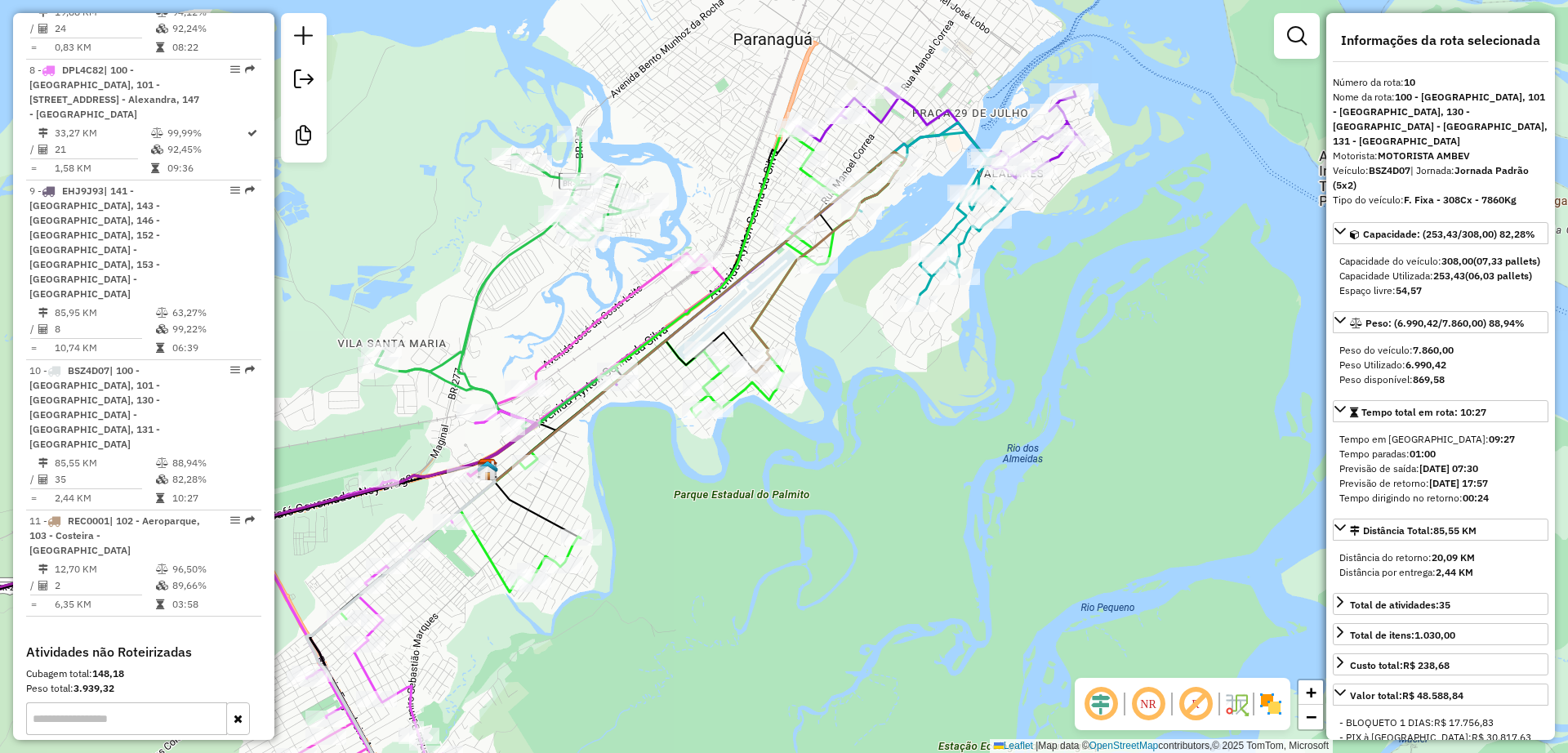
click at [784, 295] on icon at bounding box center [823, 272] width 143 height 199
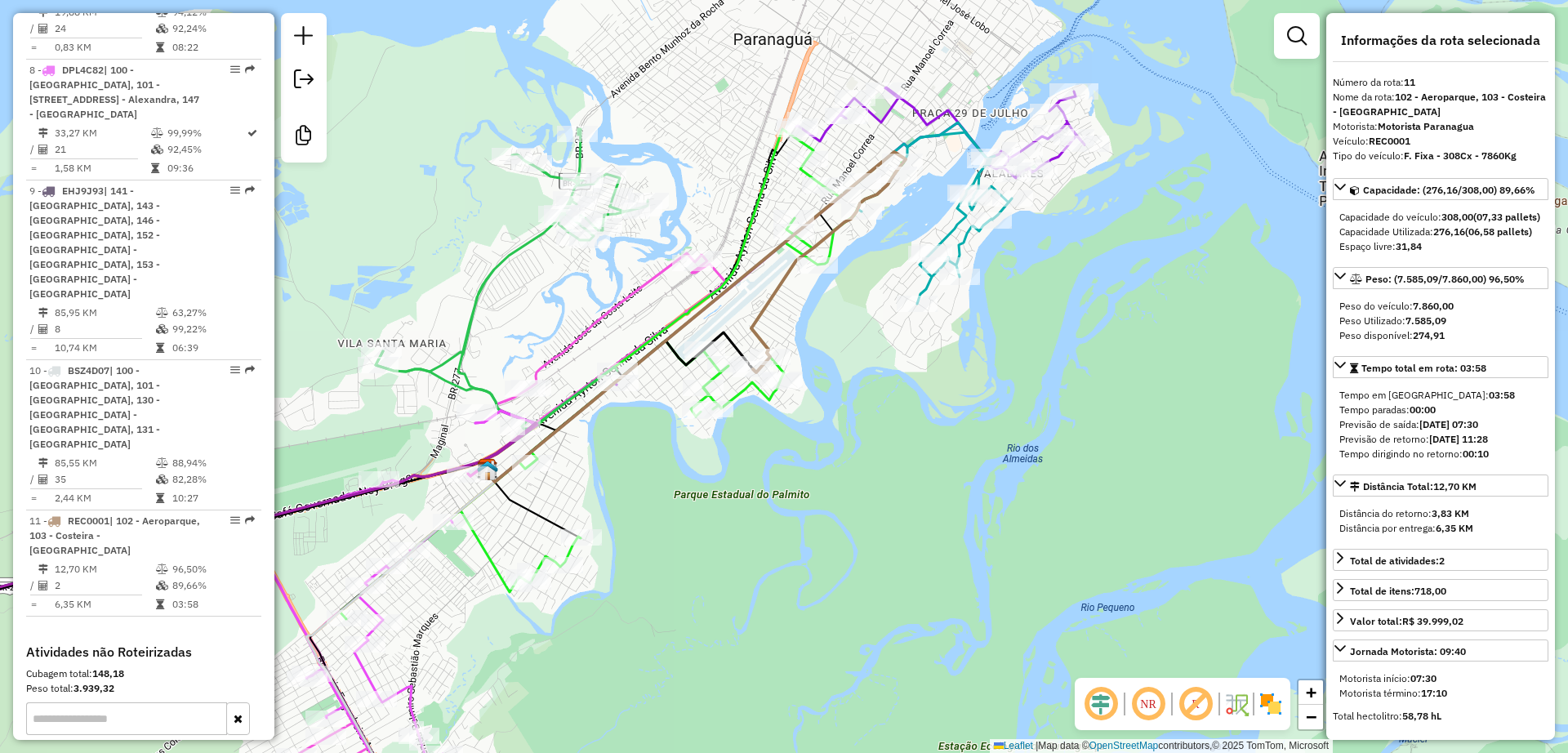
click at [778, 292] on icon at bounding box center [823, 272] width 143 height 199
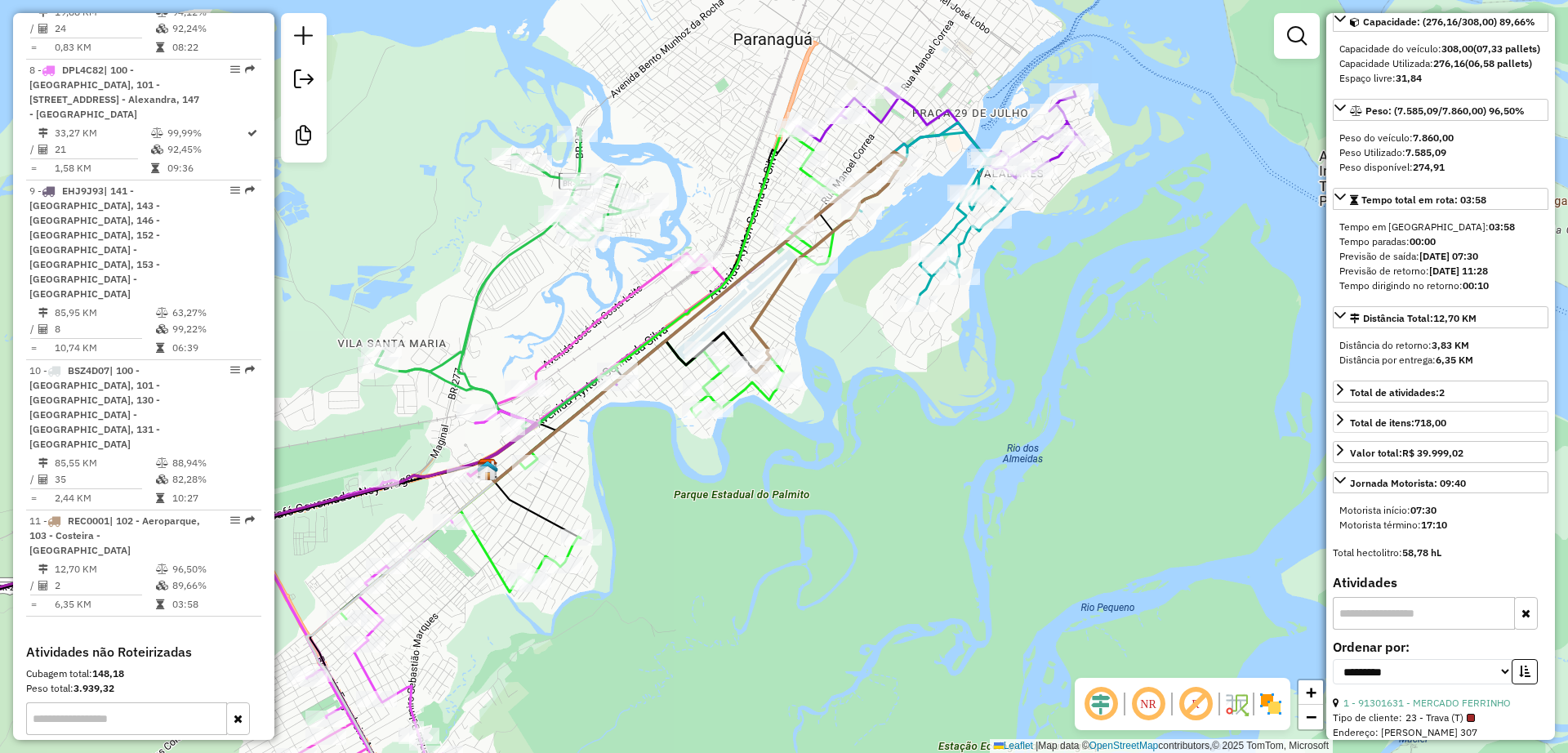
scroll to position [204, 0]
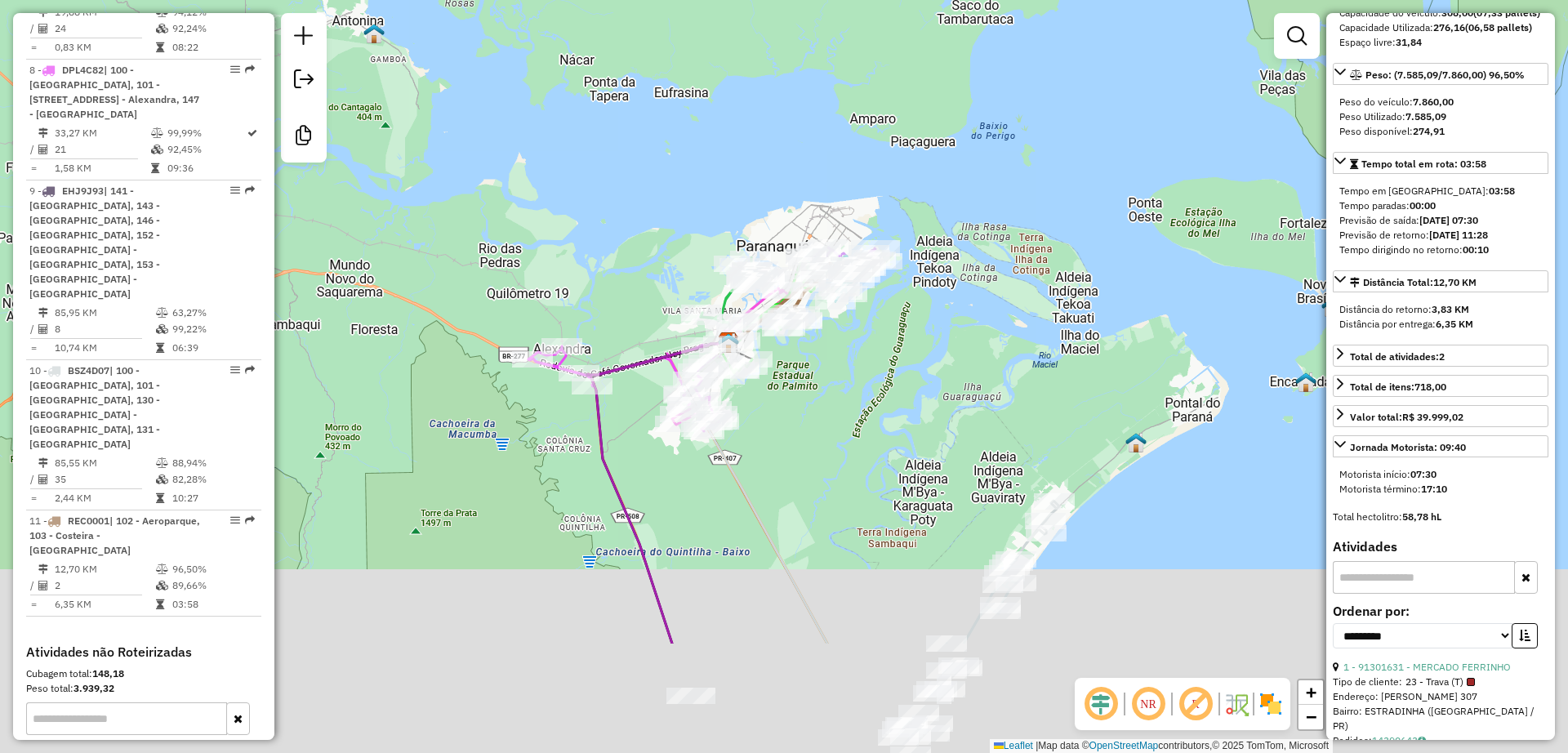
drag, startPoint x: 859, startPoint y: 605, endPoint x: 864, endPoint y: 413, distance: 192.1
click at [864, 413] on div "Janela de atendimento Grade de atendimento Capacidade Transportadoras Veículos …" at bounding box center [784, 376] width 1568 height 753
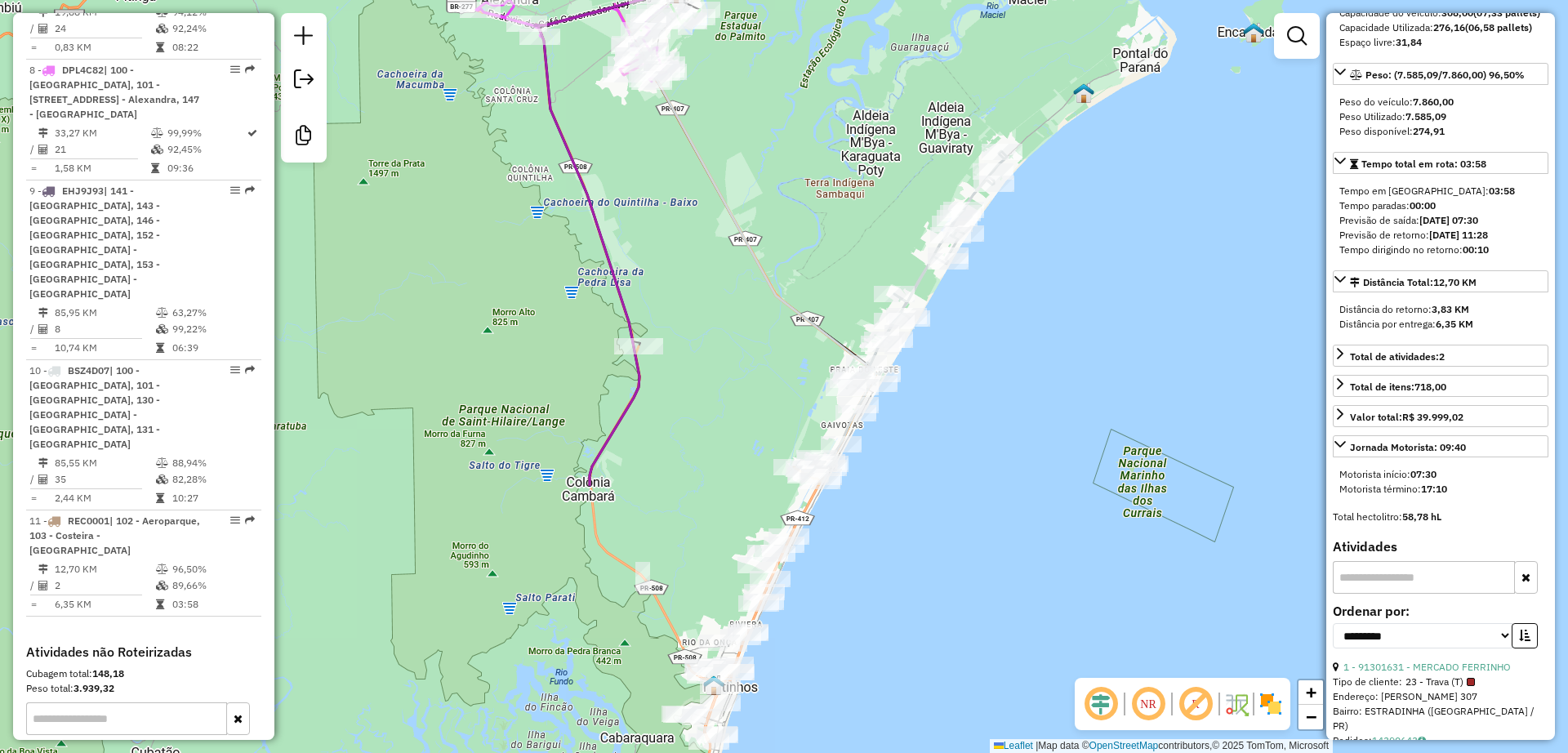
drag, startPoint x: 885, startPoint y: 479, endPoint x: 834, endPoint y: 129, distance: 353.7
click at [834, 129] on div "Janela de atendimento Grade de atendimento Capacidade Transportadoras Veículos …" at bounding box center [784, 376] width 1568 height 753
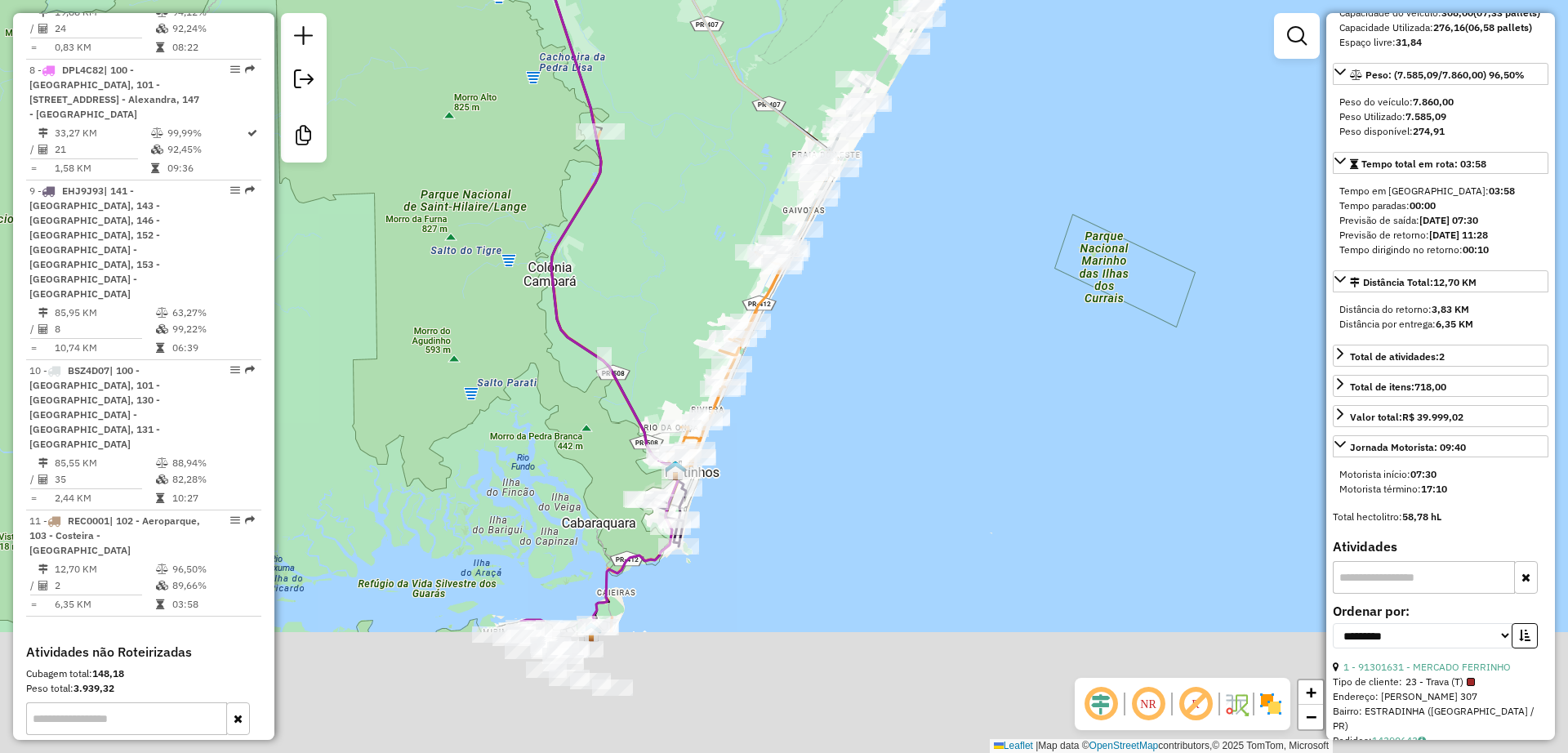
drag, startPoint x: 747, startPoint y: 419, endPoint x: 708, endPoint y: 212, distance: 210.6
click at [708, 212] on div "Janela de atendimento Grade de atendimento Capacidade Transportadoras Veículos …" at bounding box center [784, 376] width 1568 height 753
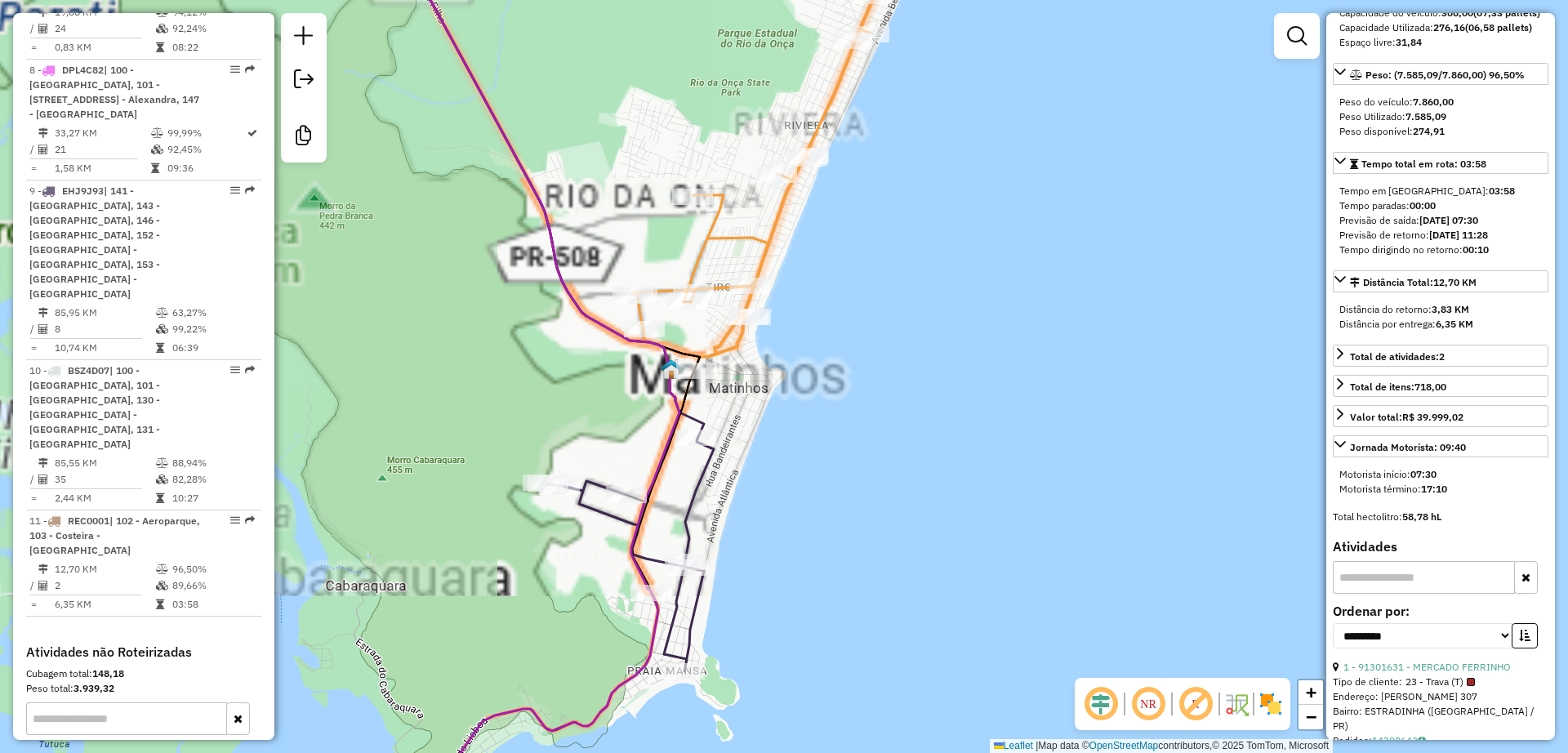
click at [694, 499] on icon at bounding box center [630, 555] width 166 height 233
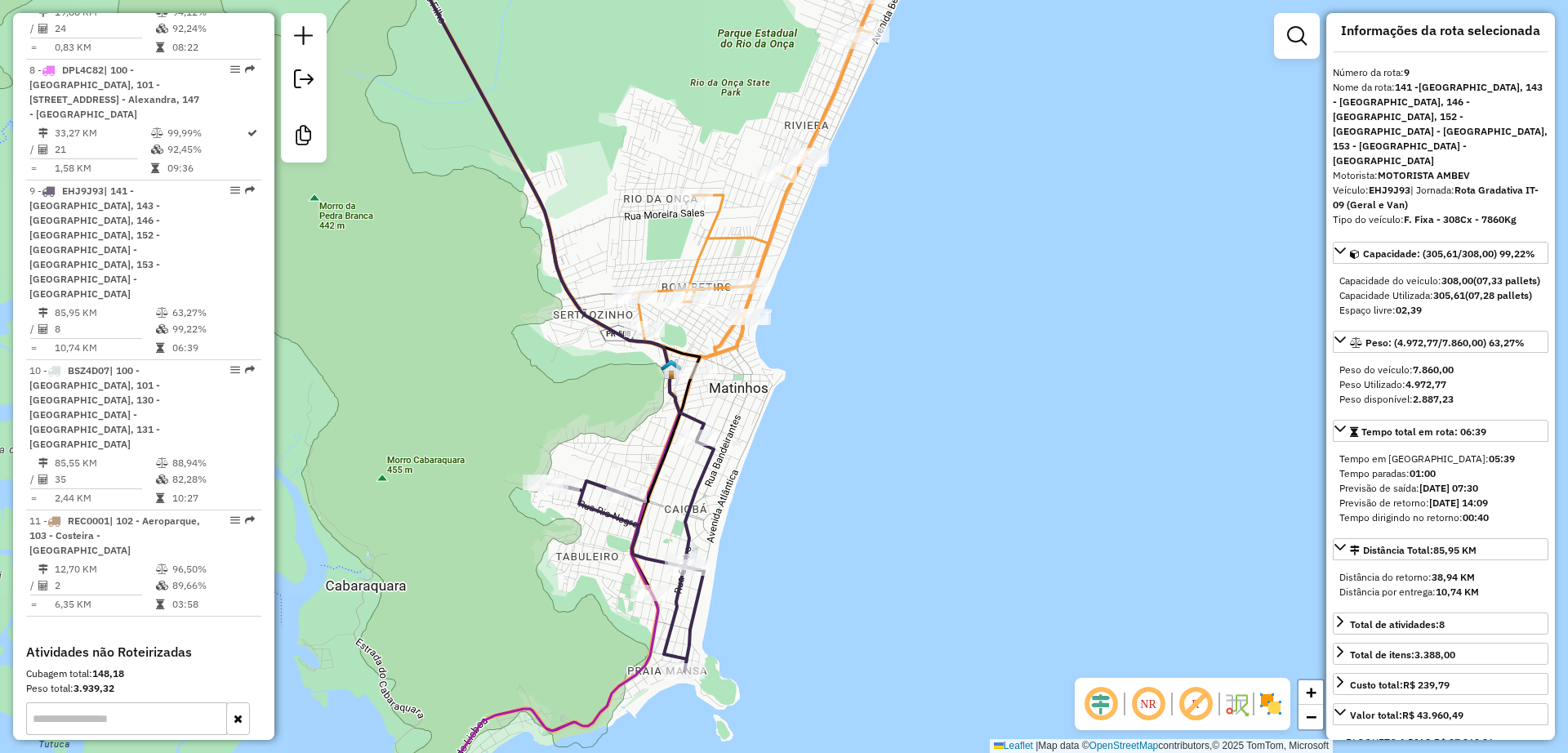
scroll to position [0, 0]
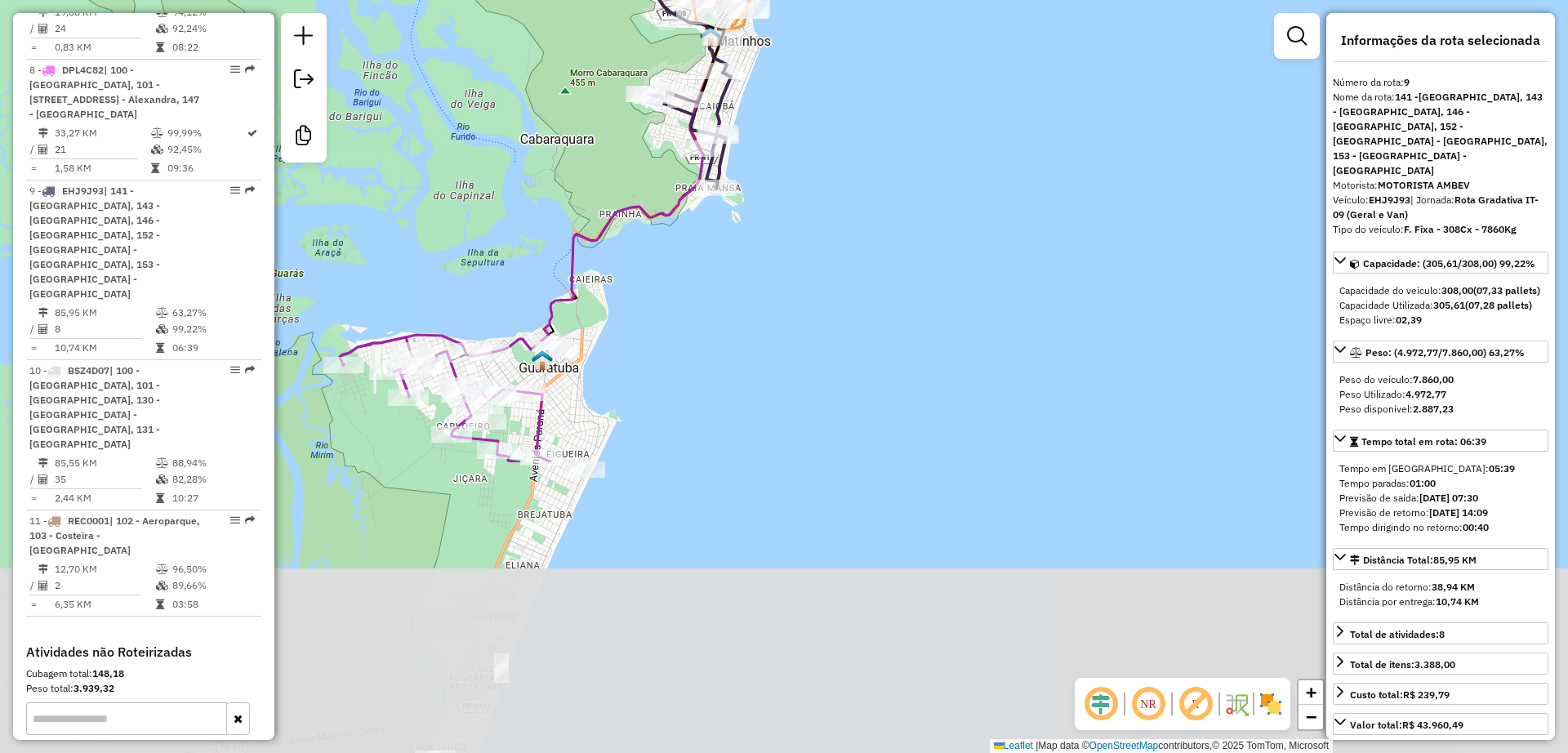
drag, startPoint x: 810, startPoint y: 134, endPoint x: 804, endPoint y: 105, distance: 29.6
click at [804, 105] on div "Janela de atendimento Grade de atendimento Capacidade Transportadoras Veículos …" at bounding box center [784, 376] width 1568 height 753
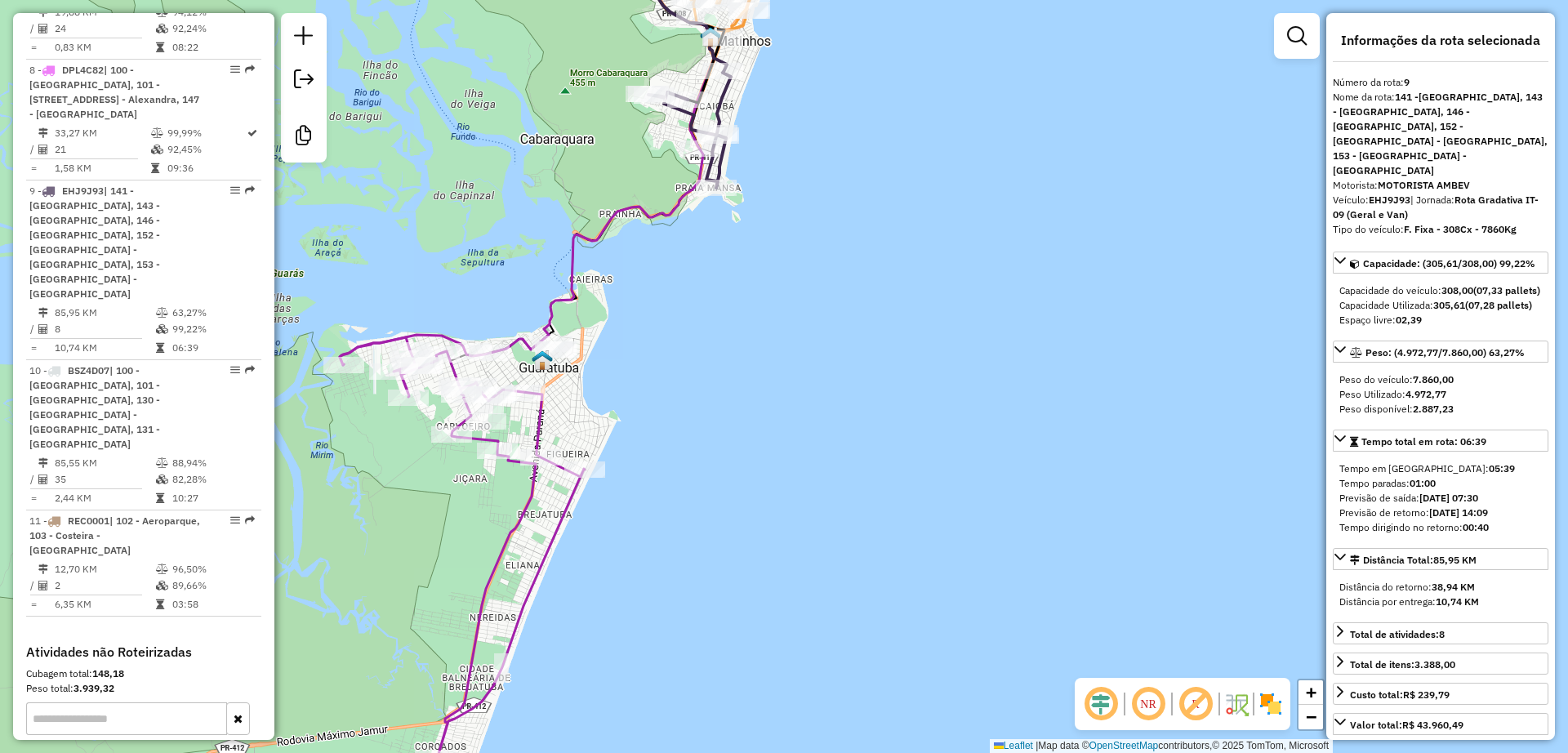
click at [543, 419] on icon at bounding box center [462, 549] width 245 height 422
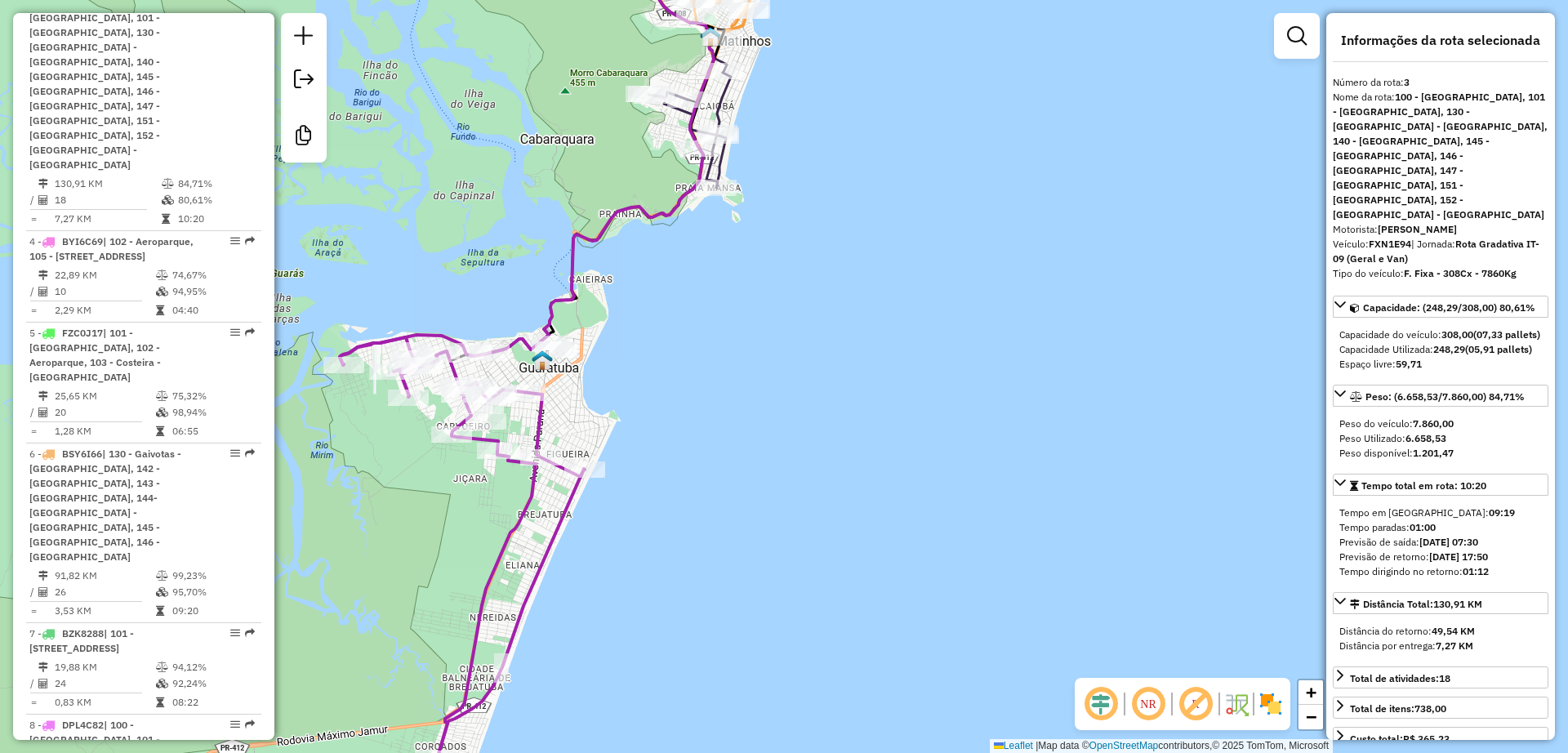
scroll to position [877, 0]
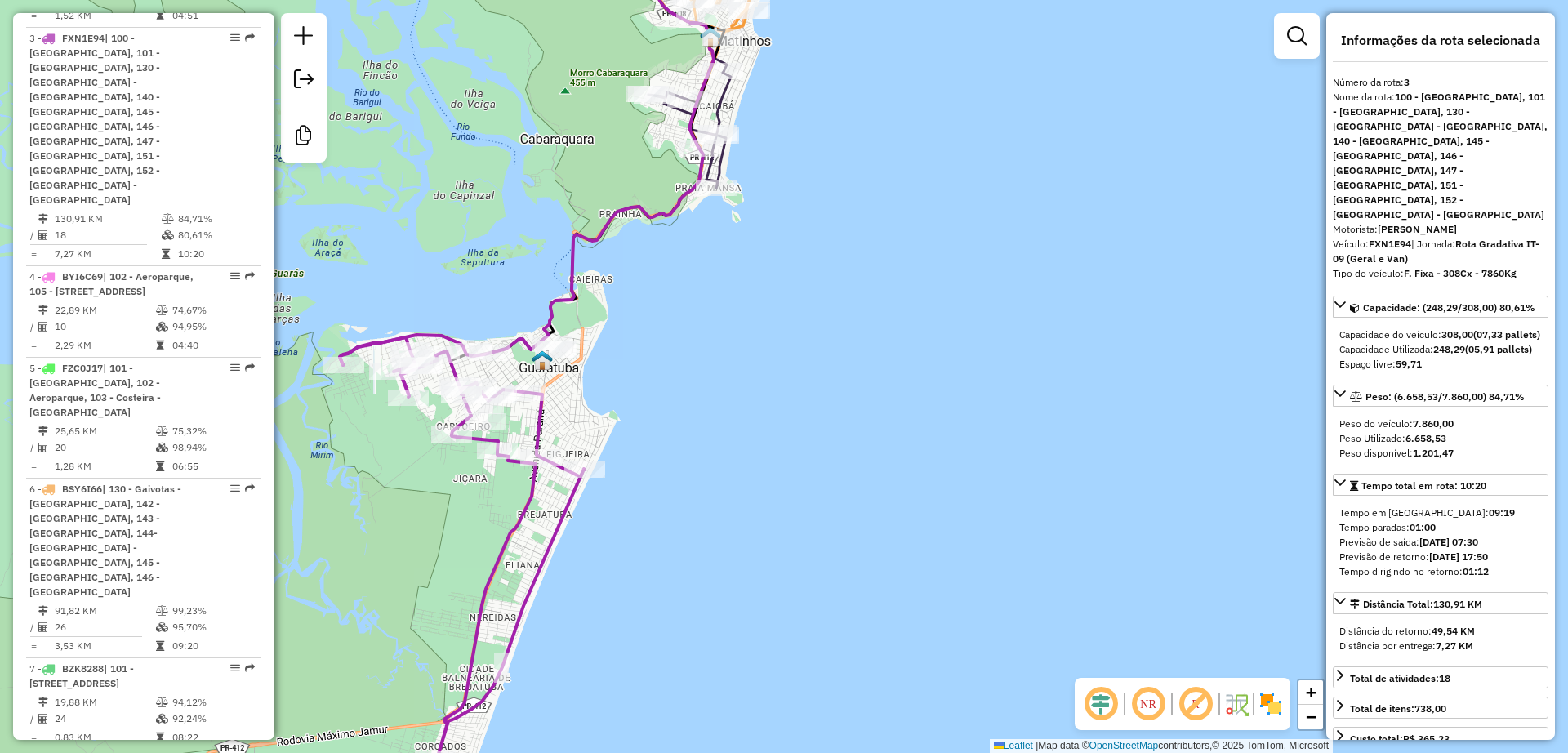
click at [708, 353] on div "Janela de atendimento Grade de atendimento Capacidade Transportadoras Veículos …" at bounding box center [784, 376] width 1568 height 753
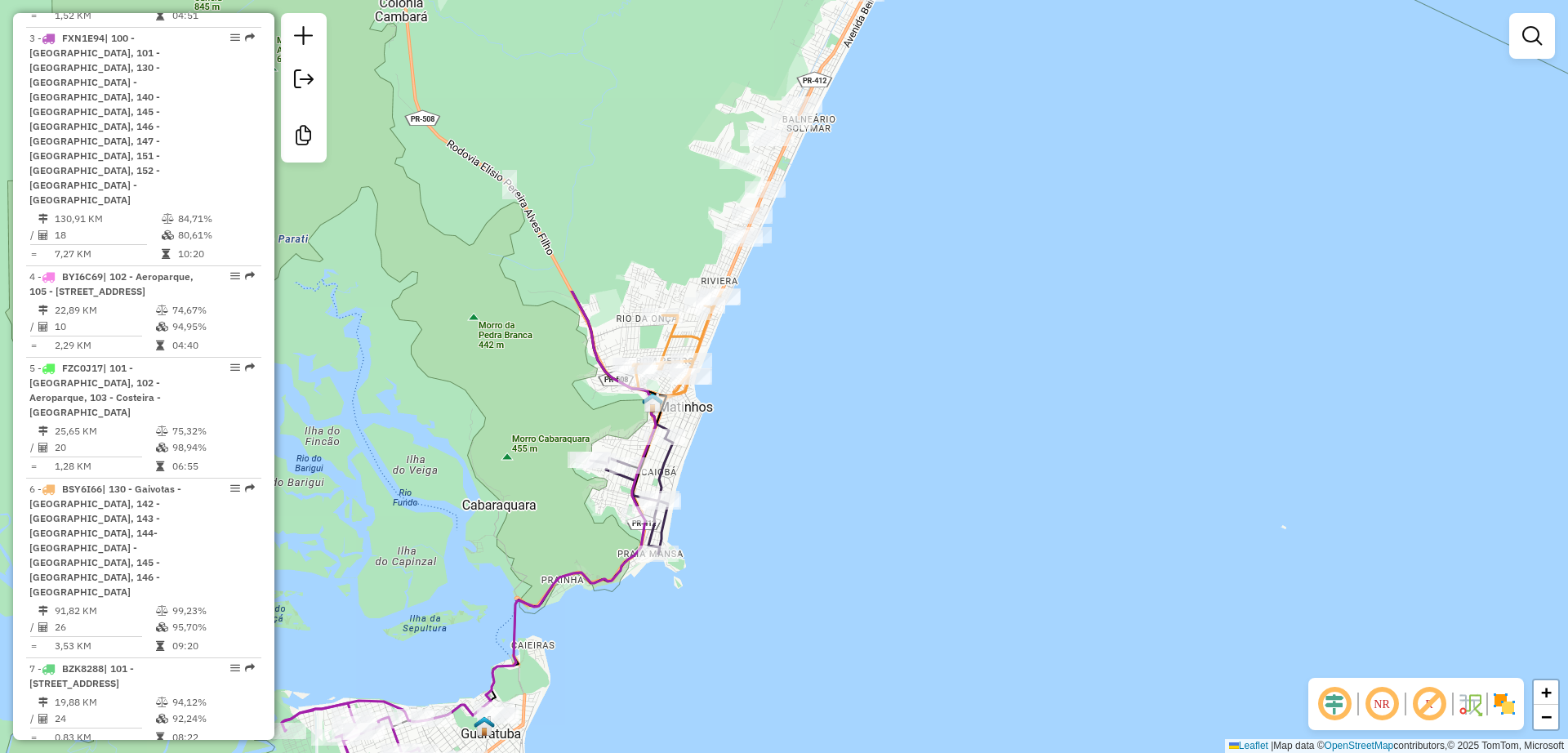
drag, startPoint x: 832, startPoint y: 47, endPoint x: 774, endPoint y: 413, distance: 370.6
click at [774, 413] on div "Janela de atendimento Grade de atendimento Capacidade Transportadoras Veículos …" at bounding box center [784, 376] width 1568 height 753
click at [732, 267] on icon at bounding box center [634, 219] width 461 height 590
select select "**********"
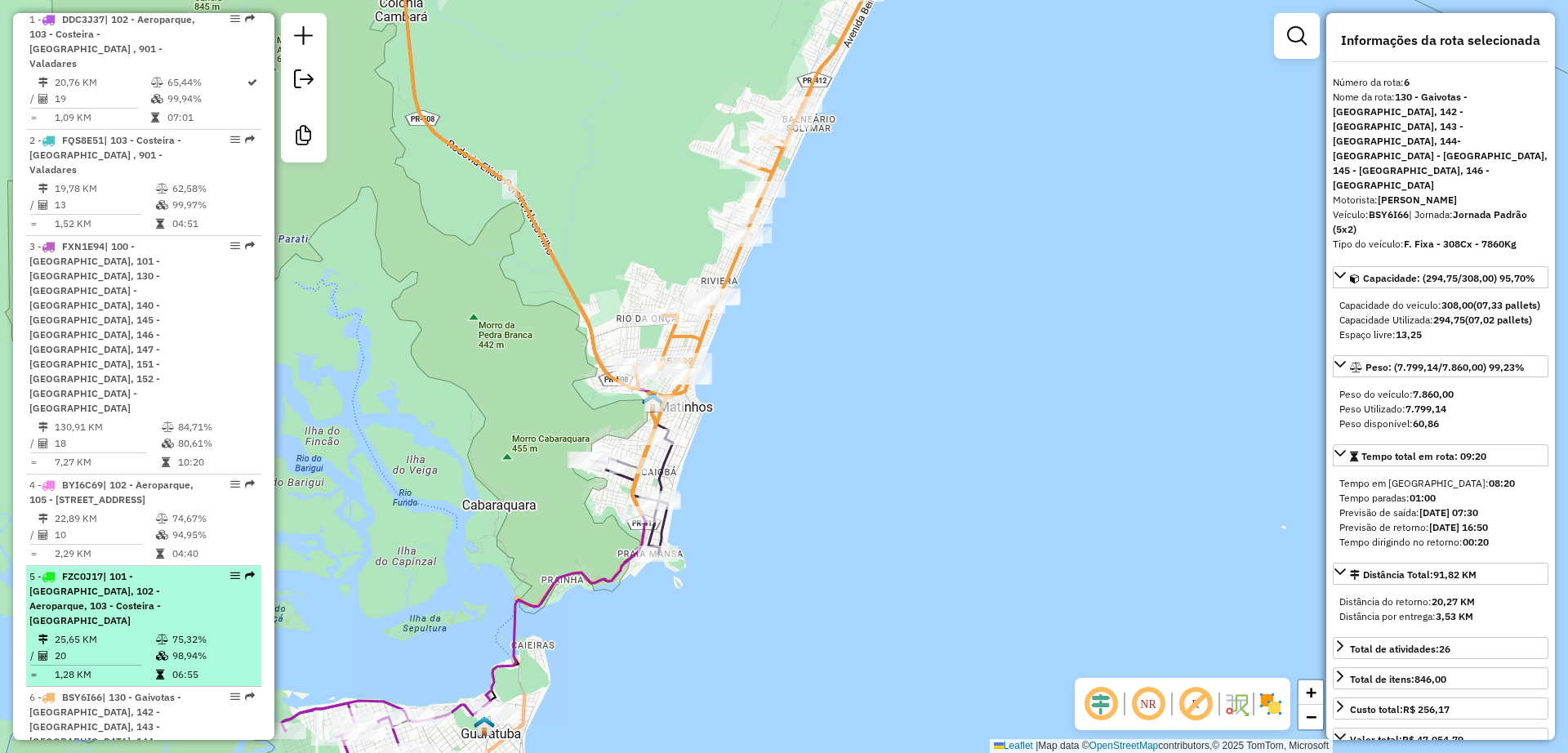
scroll to position [641, 0]
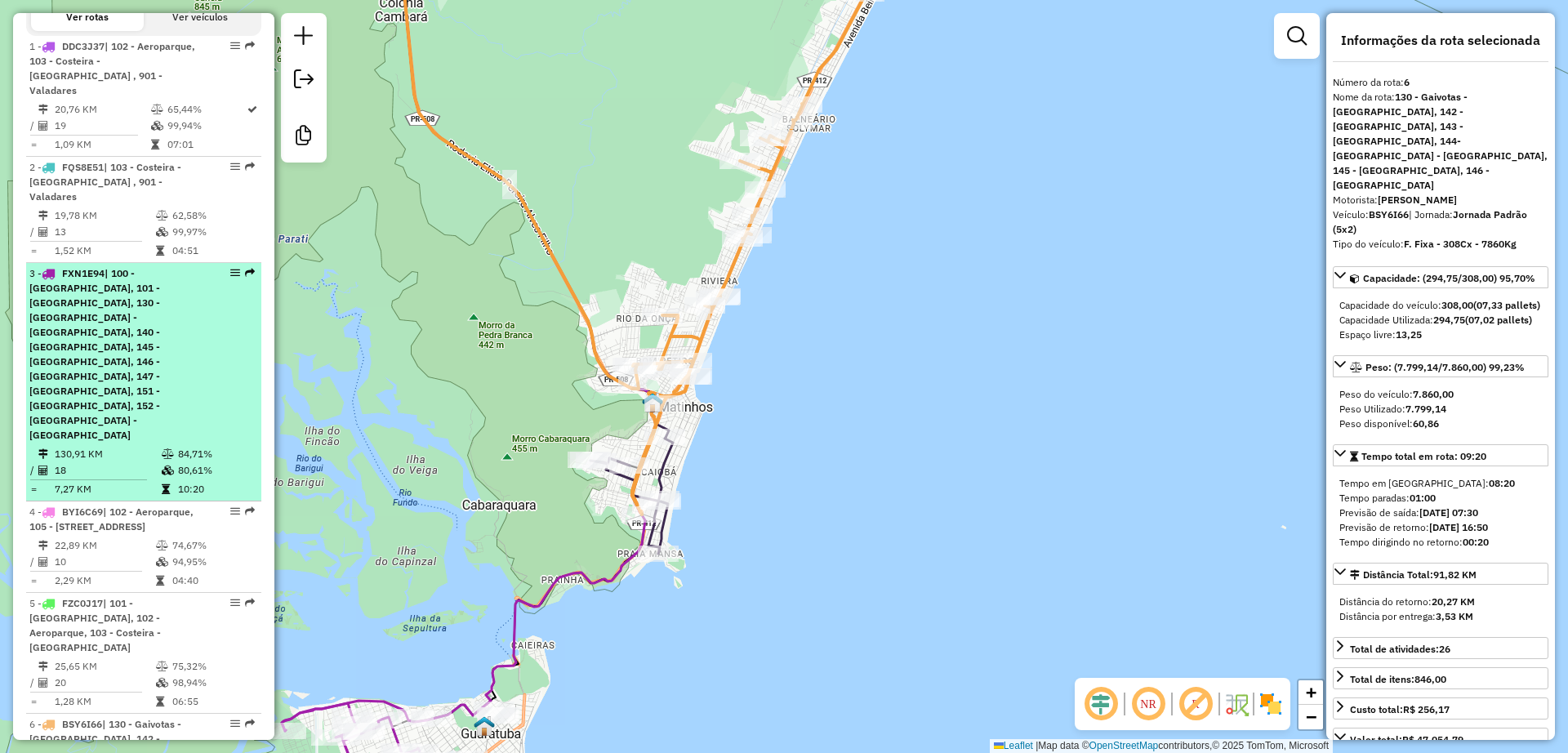
click at [120, 462] on td "18" at bounding box center [107, 470] width 107 height 17
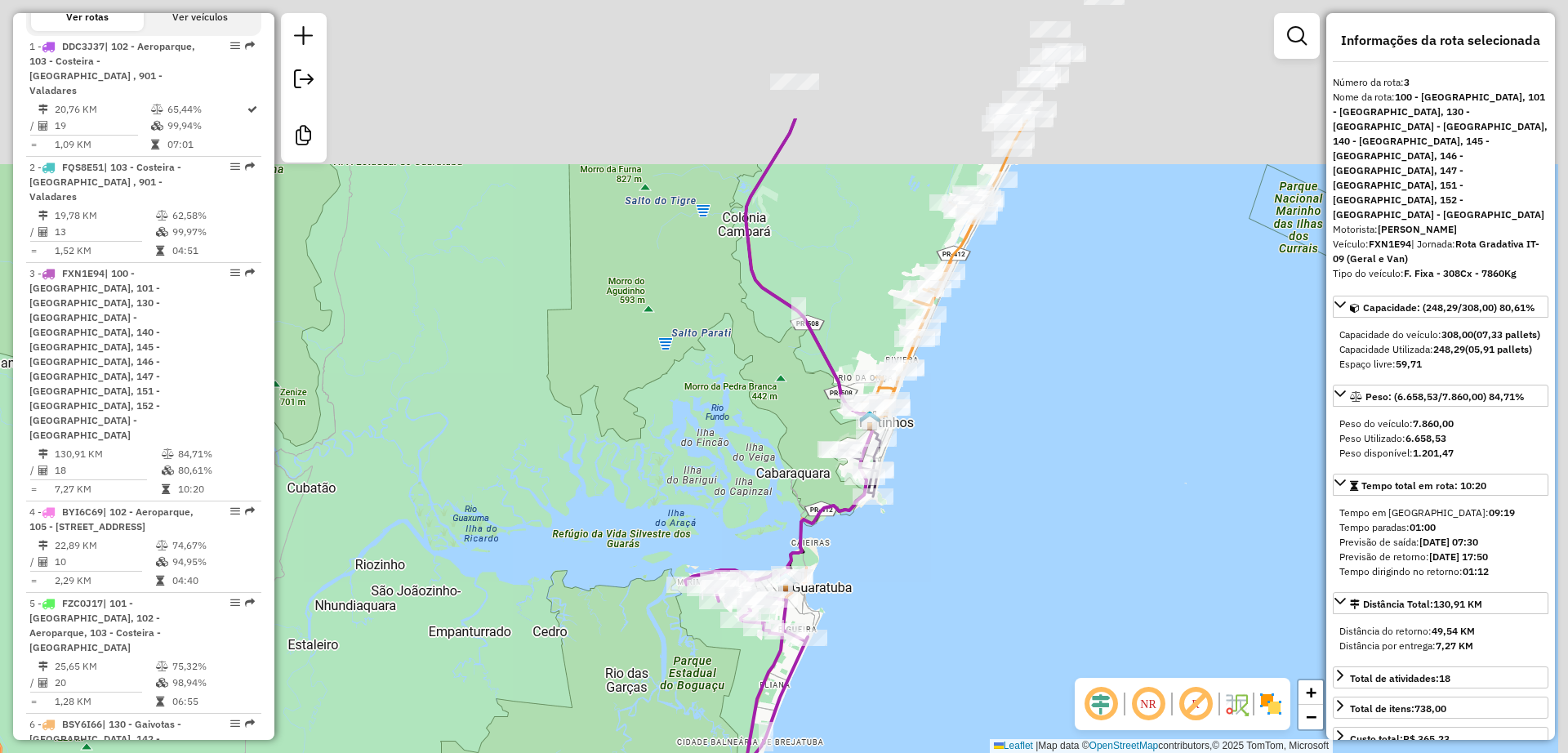
drag, startPoint x: 1098, startPoint y: 227, endPoint x: 901, endPoint y: 518, distance: 351.4
click at [901, 518] on div "Janela de atendimento Grade de atendimento Capacidade Transportadoras Veículos …" at bounding box center [784, 376] width 1568 height 753
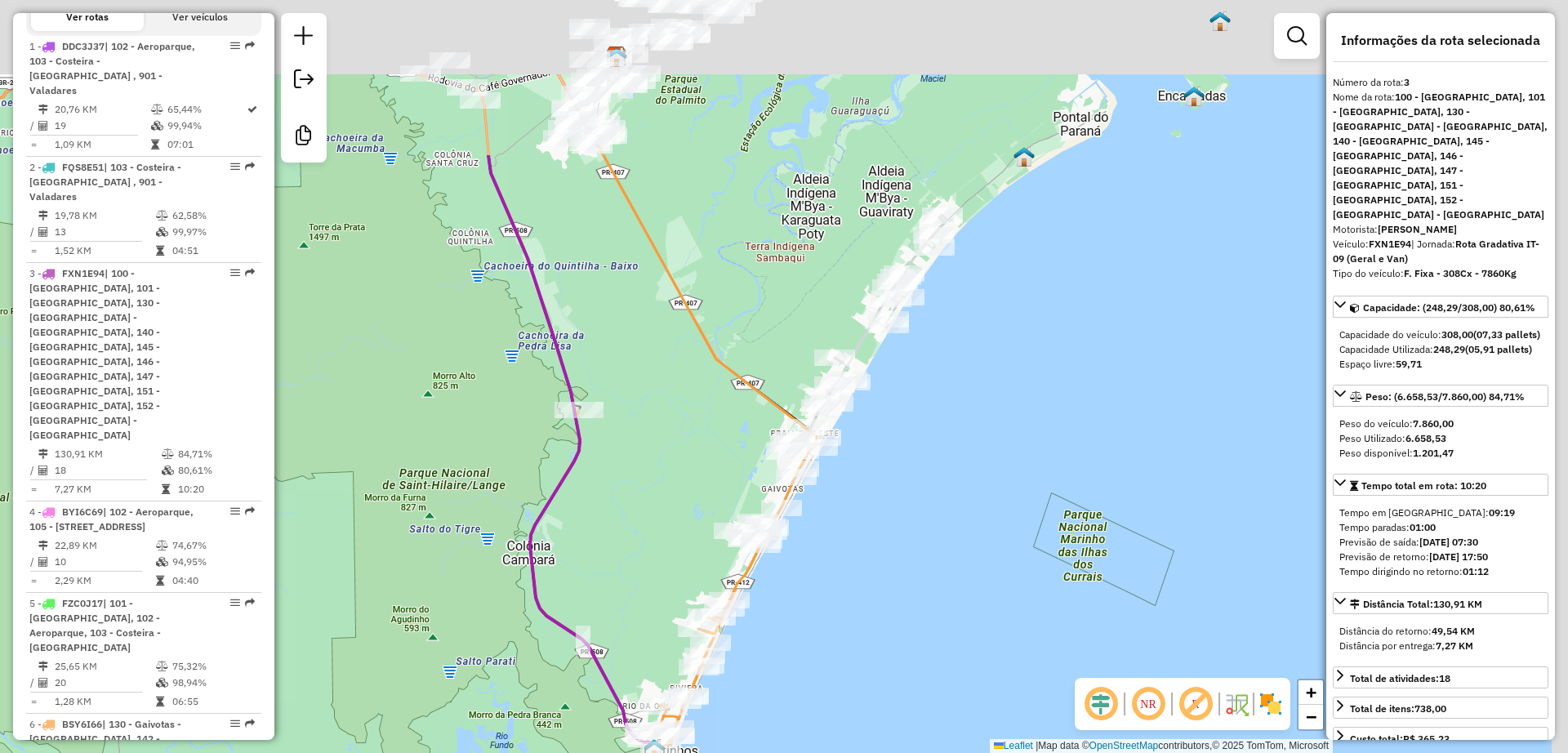
drag, startPoint x: 990, startPoint y: 346, endPoint x: 837, endPoint y: 586, distance: 284.6
click at [837, 586] on div "Janela de atendimento Grade de atendimento Capacidade Transportadoras Veículos …" at bounding box center [784, 376] width 1568 height 753
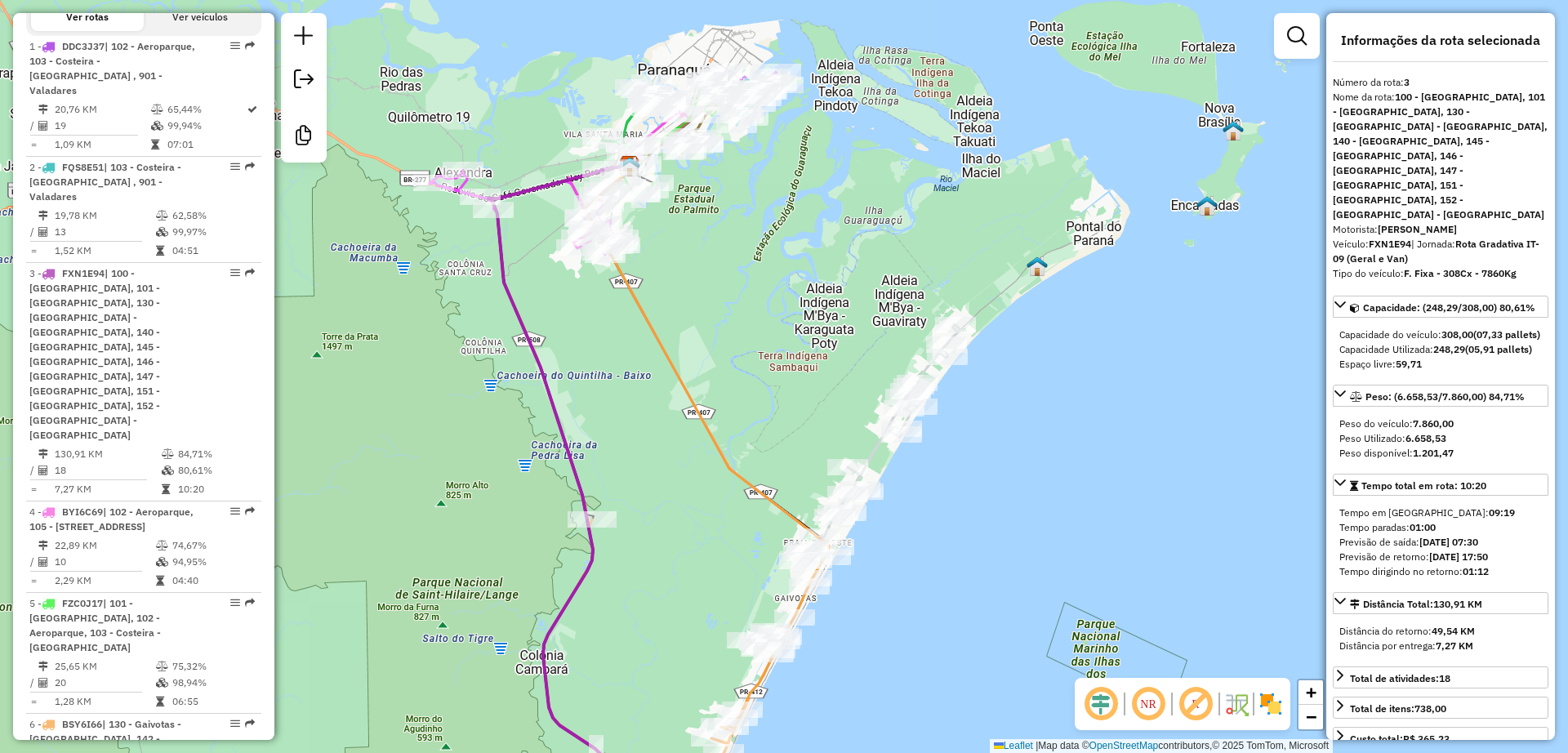
click at [811, 286] on div "Janela de atendimento Grade de atendimento Capacidade Transportadoras Veículos …" at bounding box center [784, 376] width 1568 height 753
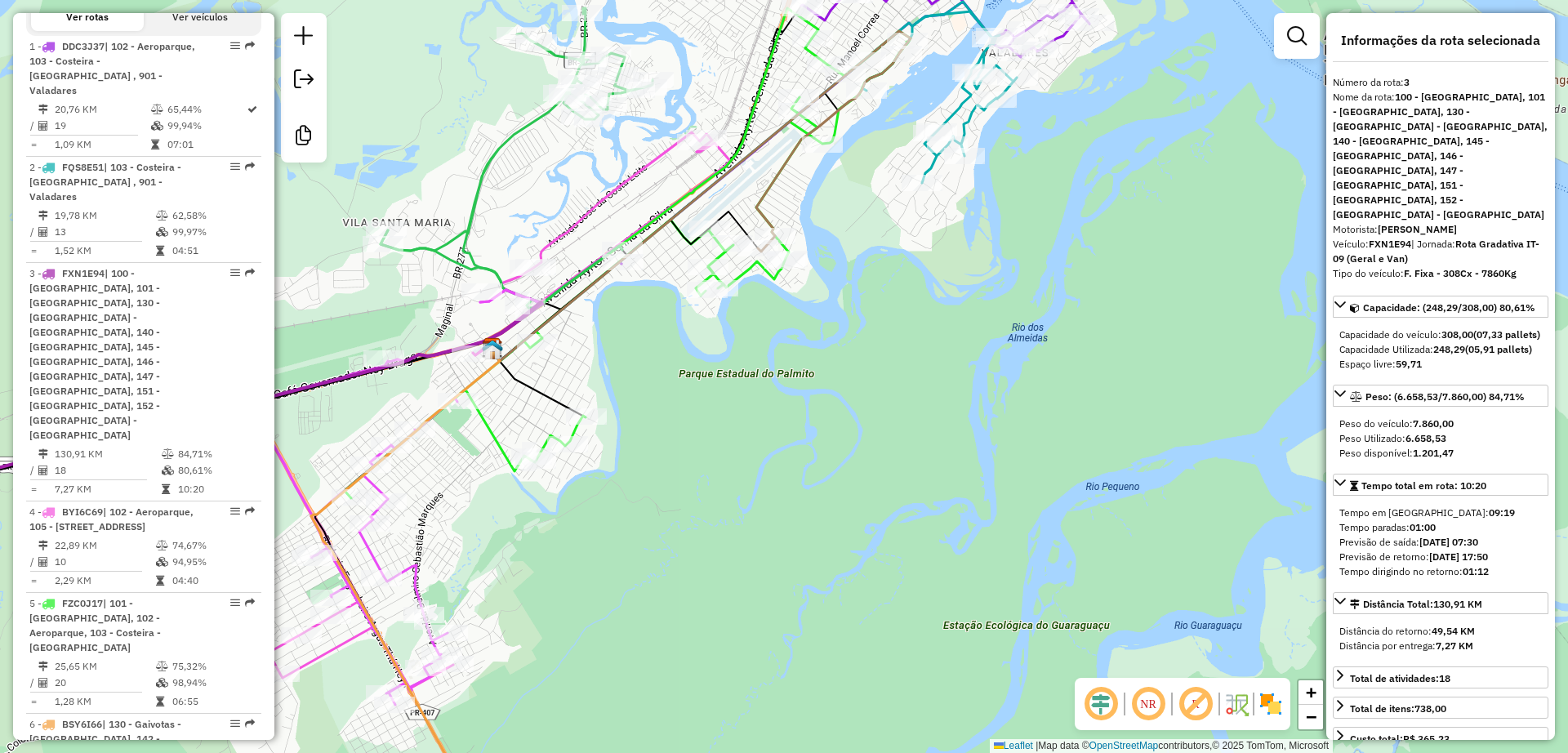
click at [520, 137] on icon at bounding box center [516, 157] width 272 height 299
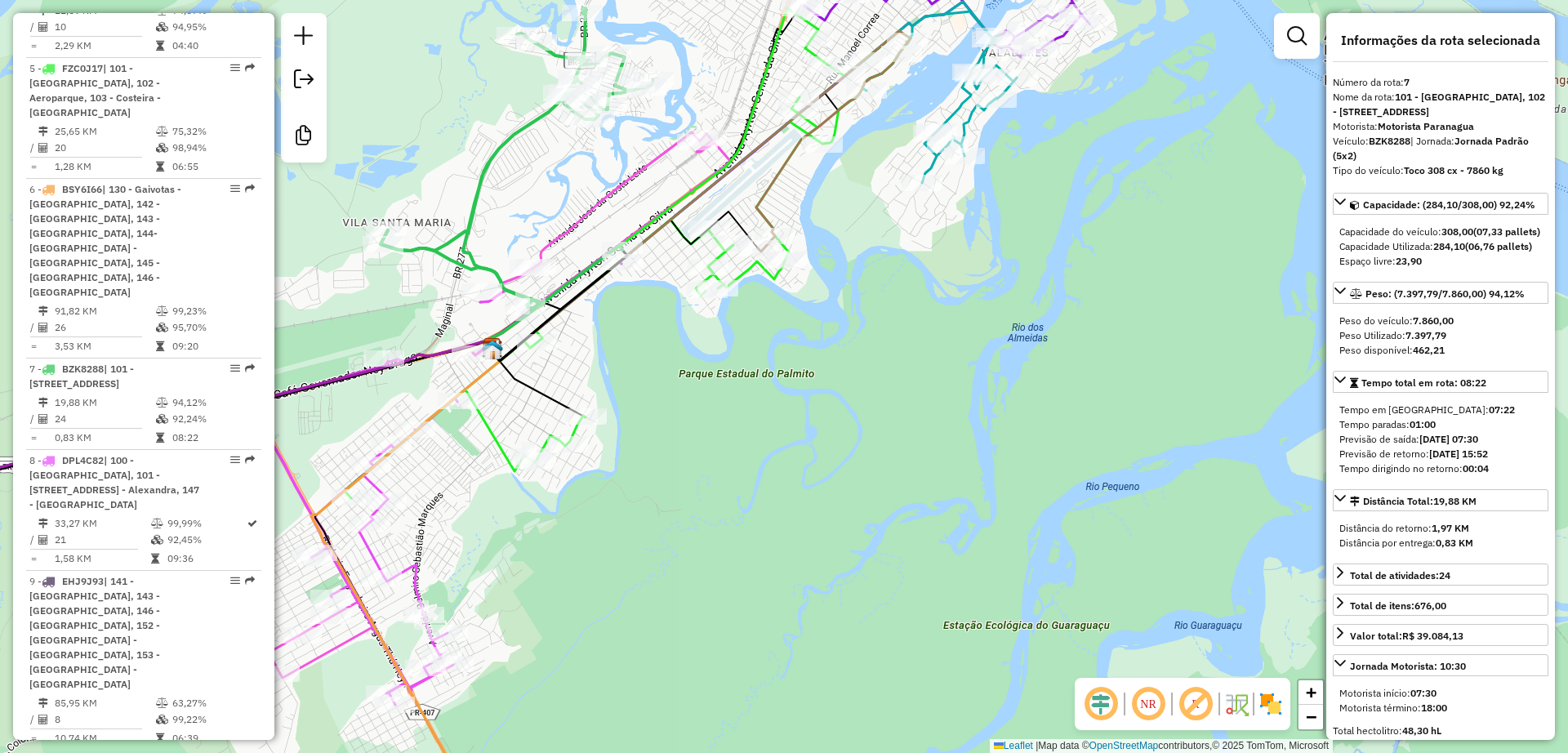
scroll to position [1404, 0]
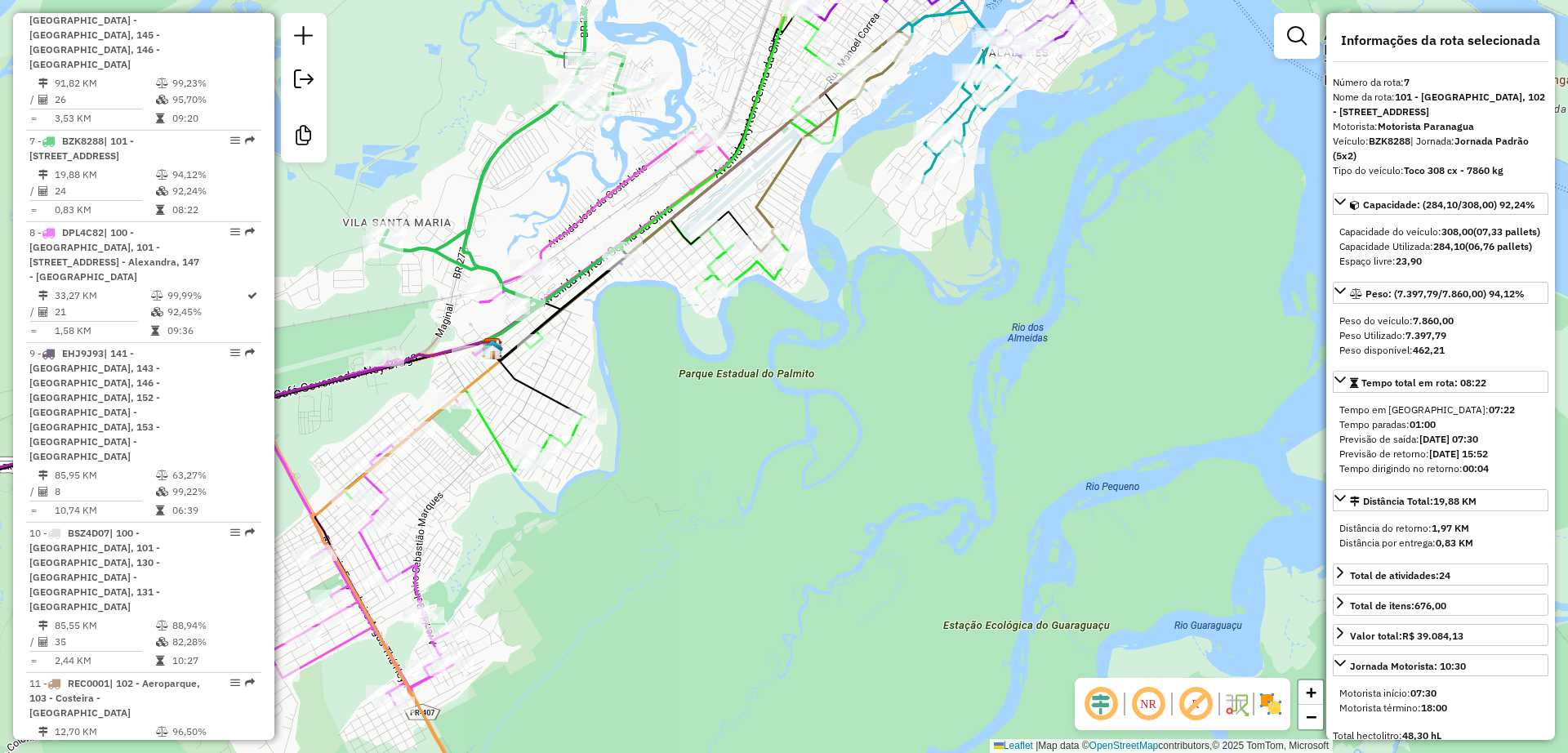
click at [614, 209] on div "Janela de atendimento Grade de atendimento Capacidade Transportadoras Veículos …" at bounding box center [784, 376] width 1568 height 753
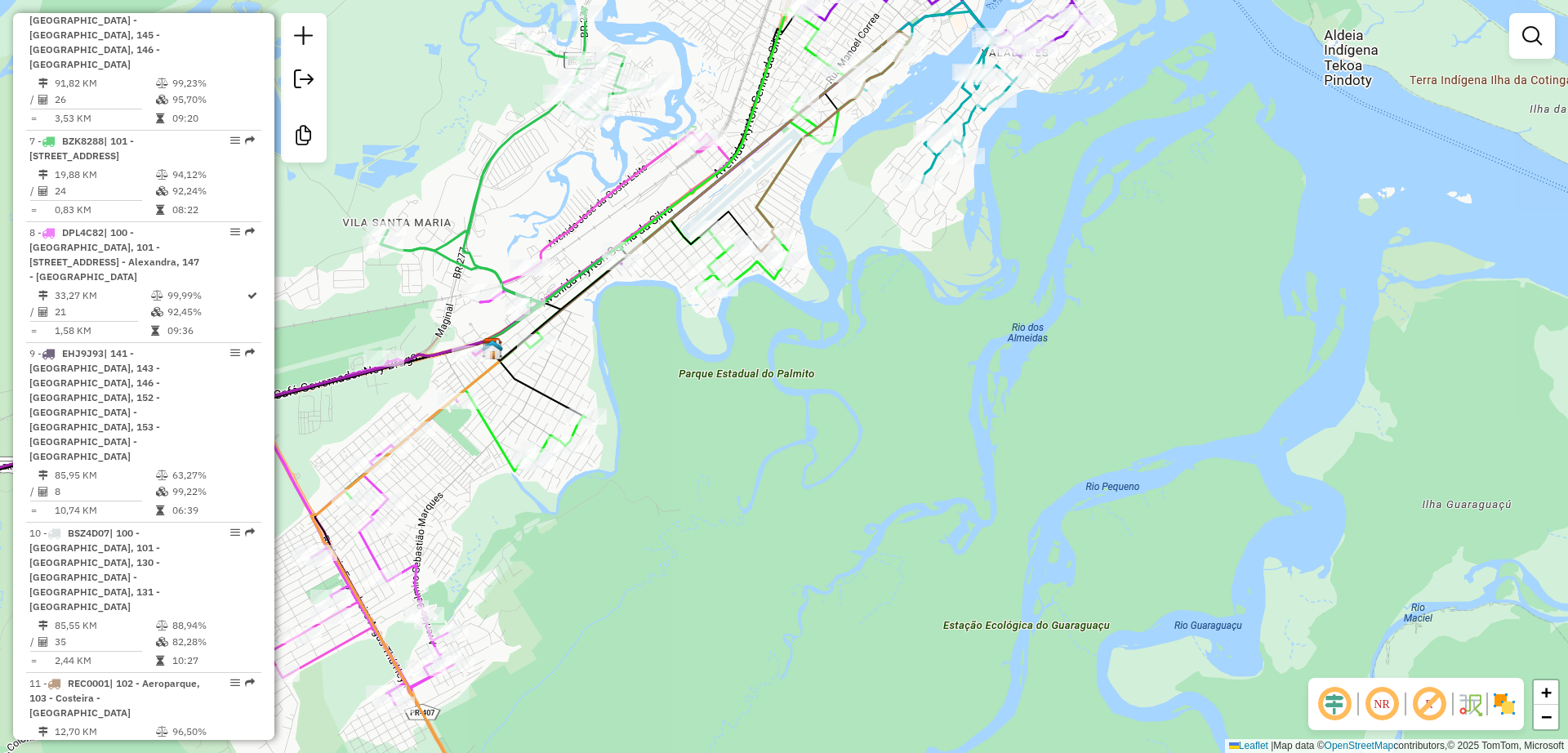
click at [606, 202] on icon at bounding box center [487, 412] width 484 height 560
select select "**********"
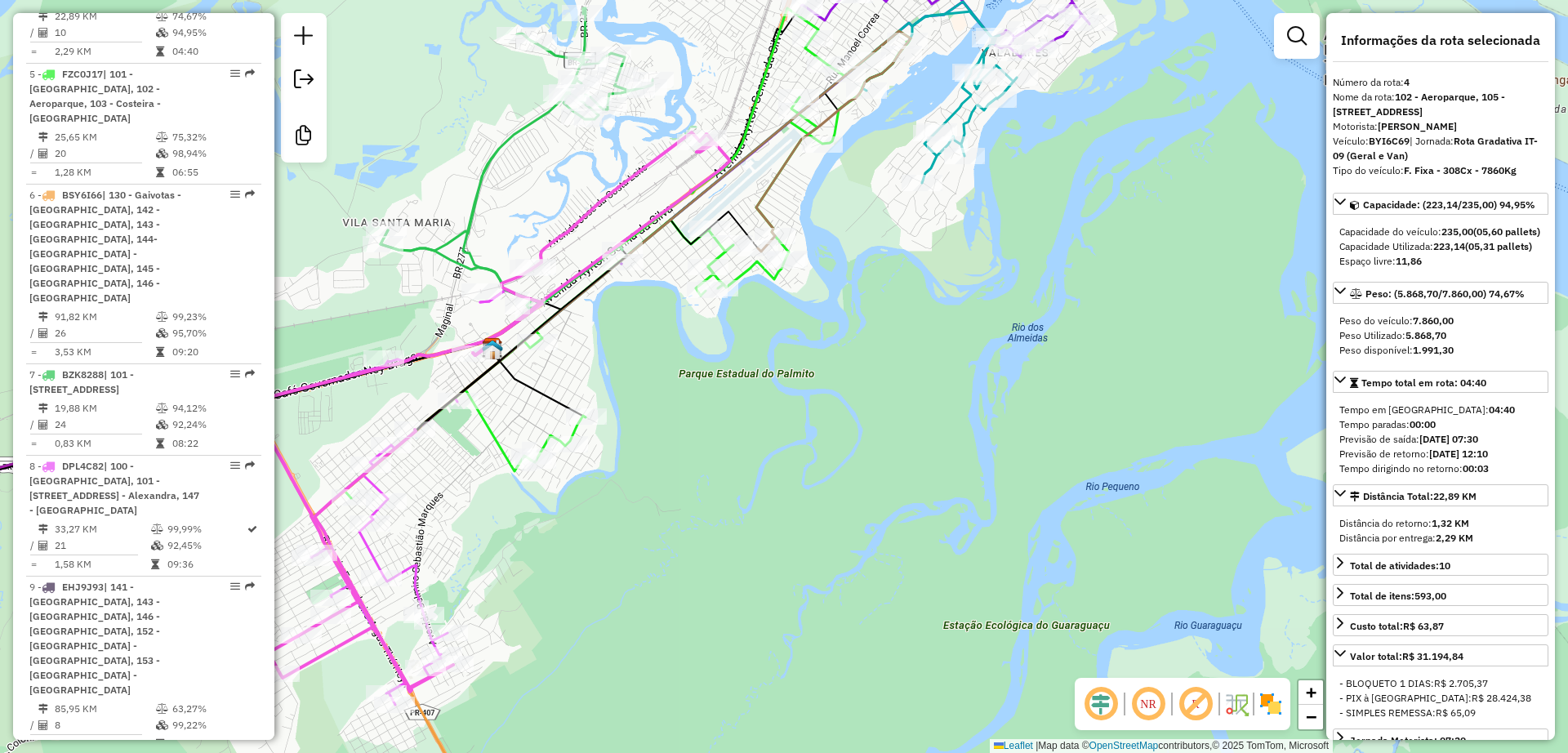
scroll to position [1042, 0]
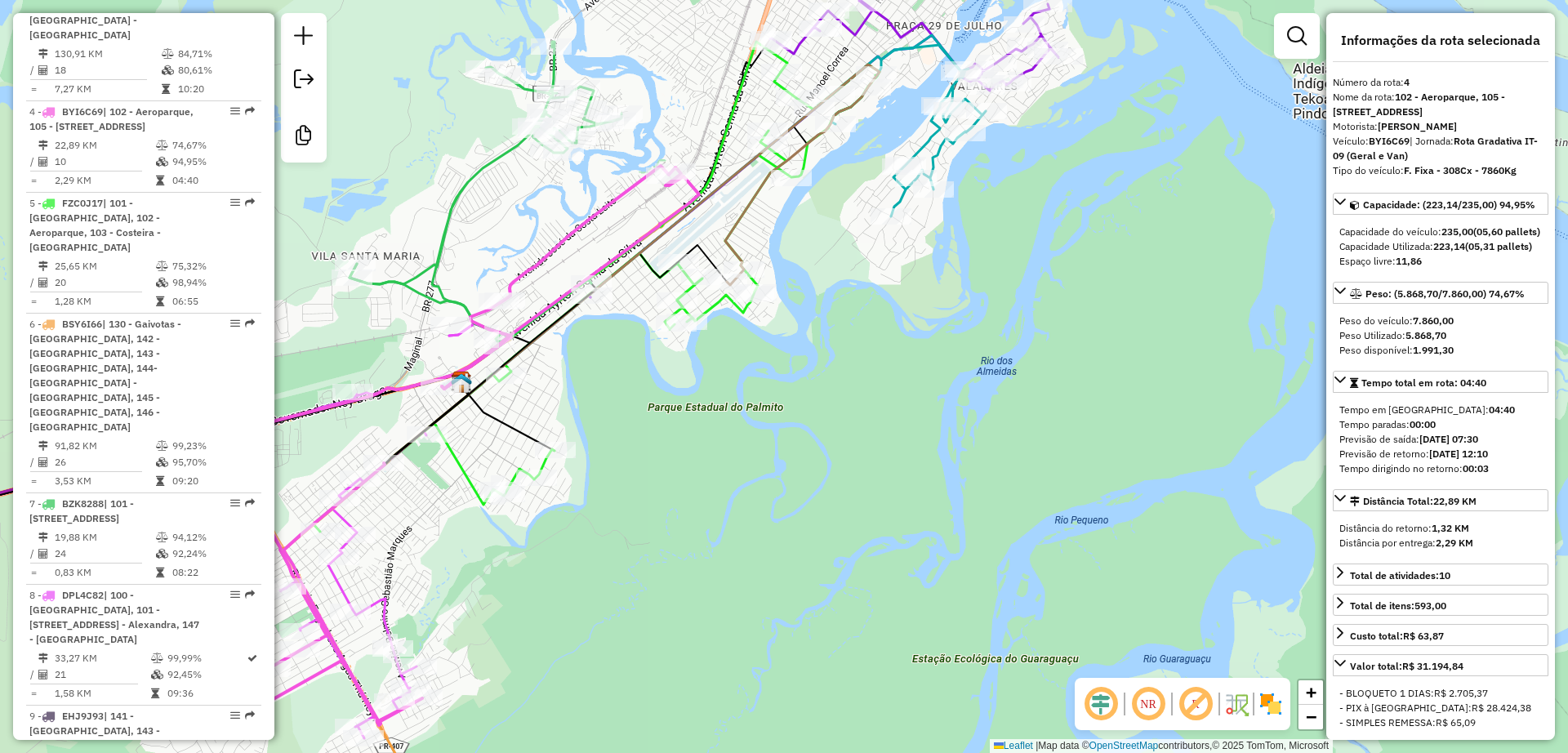
drag, startPoint x: 849, startPoint y: 202, endPoint x: 794, endPoint y: 277, distance: 93.0
click at [776, 293] on div "Janela de atendimento Grade de atendimento Capacidade Transportadoras Veículos …" at bounding box center [784, 376] width 1568 height 753
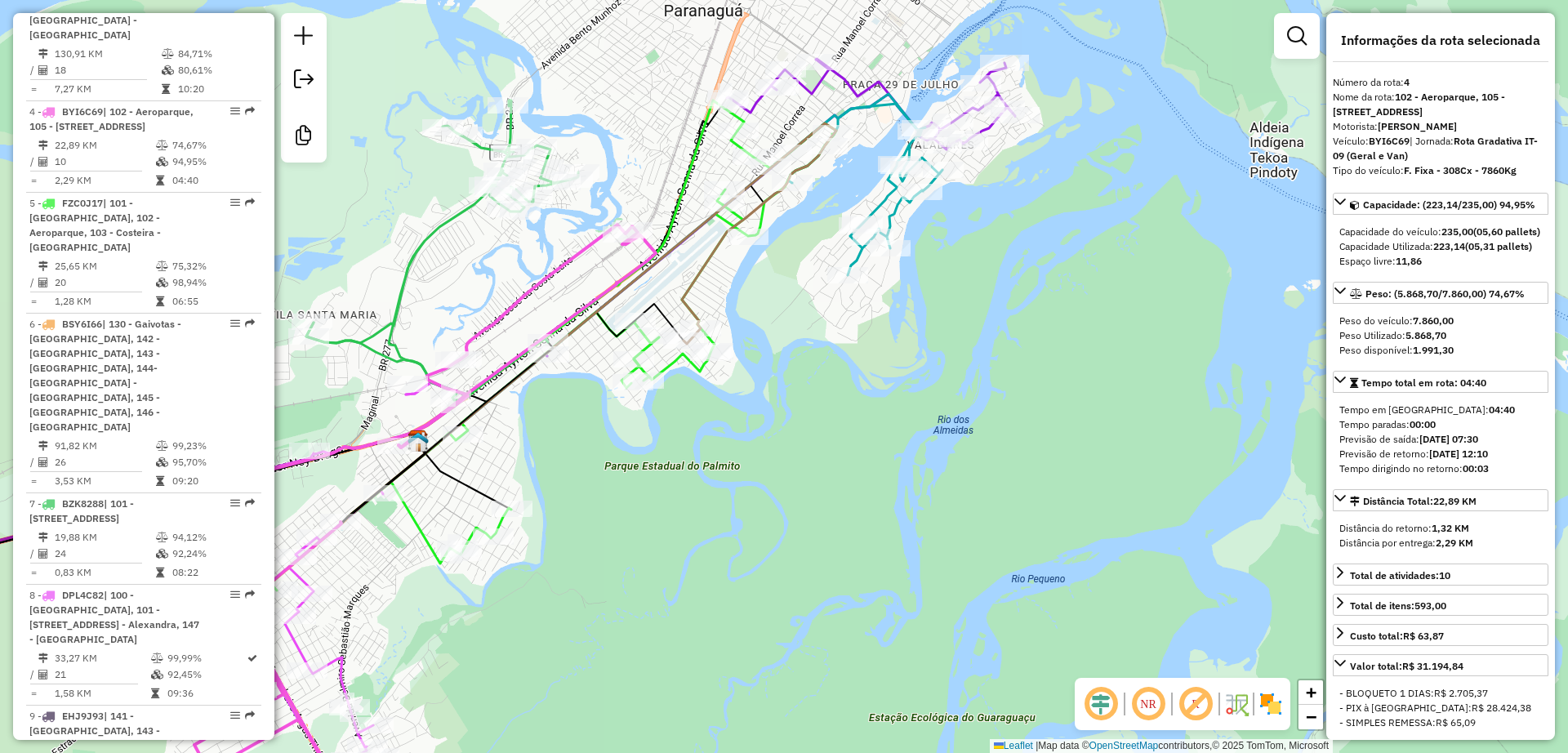
click at [898, 212] on icon at bounding box center [864, 189] width 154 height 172
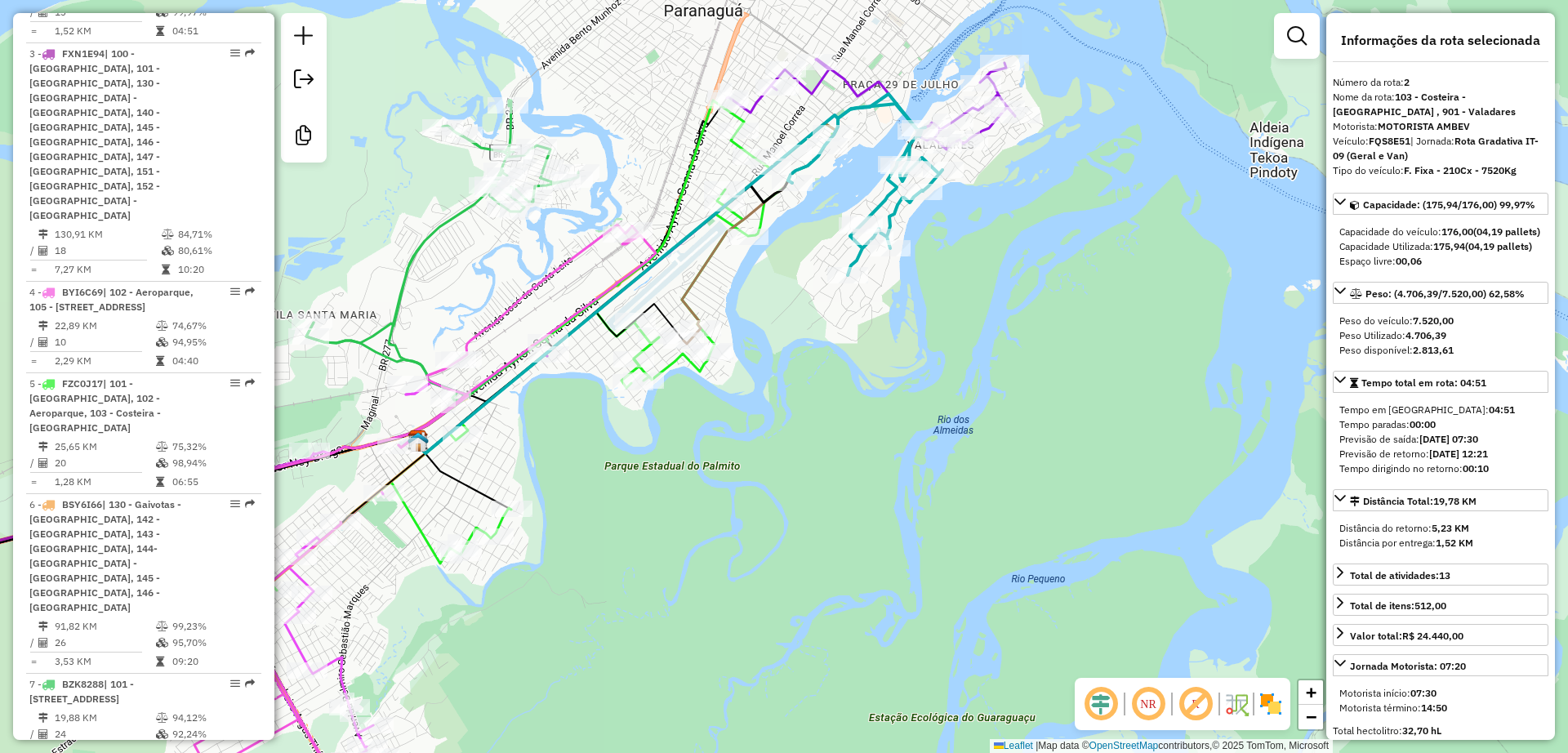
scroll to position [785, 0]
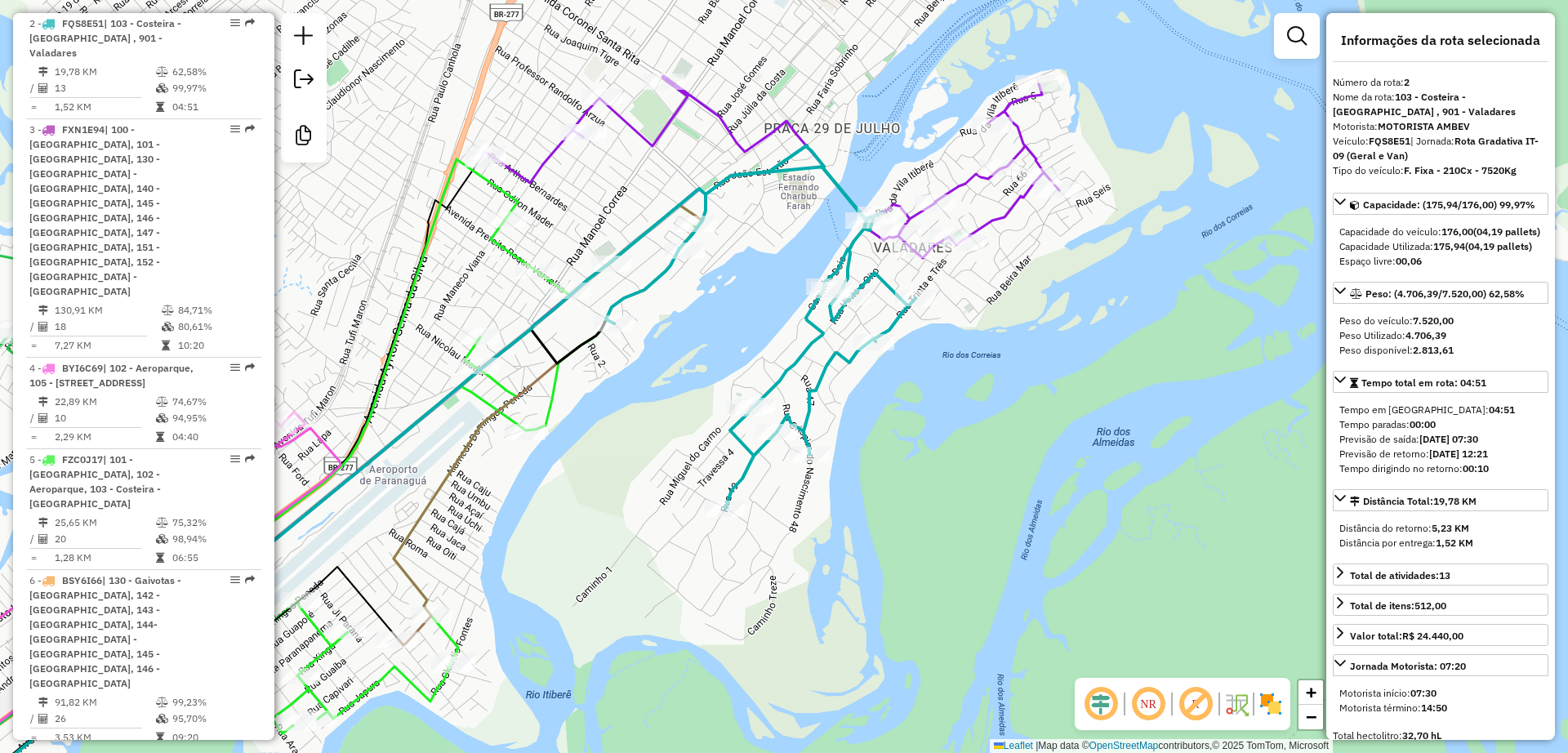
click at [1026, 140] on icon at bounding box center [590, 373] width 938 height 595
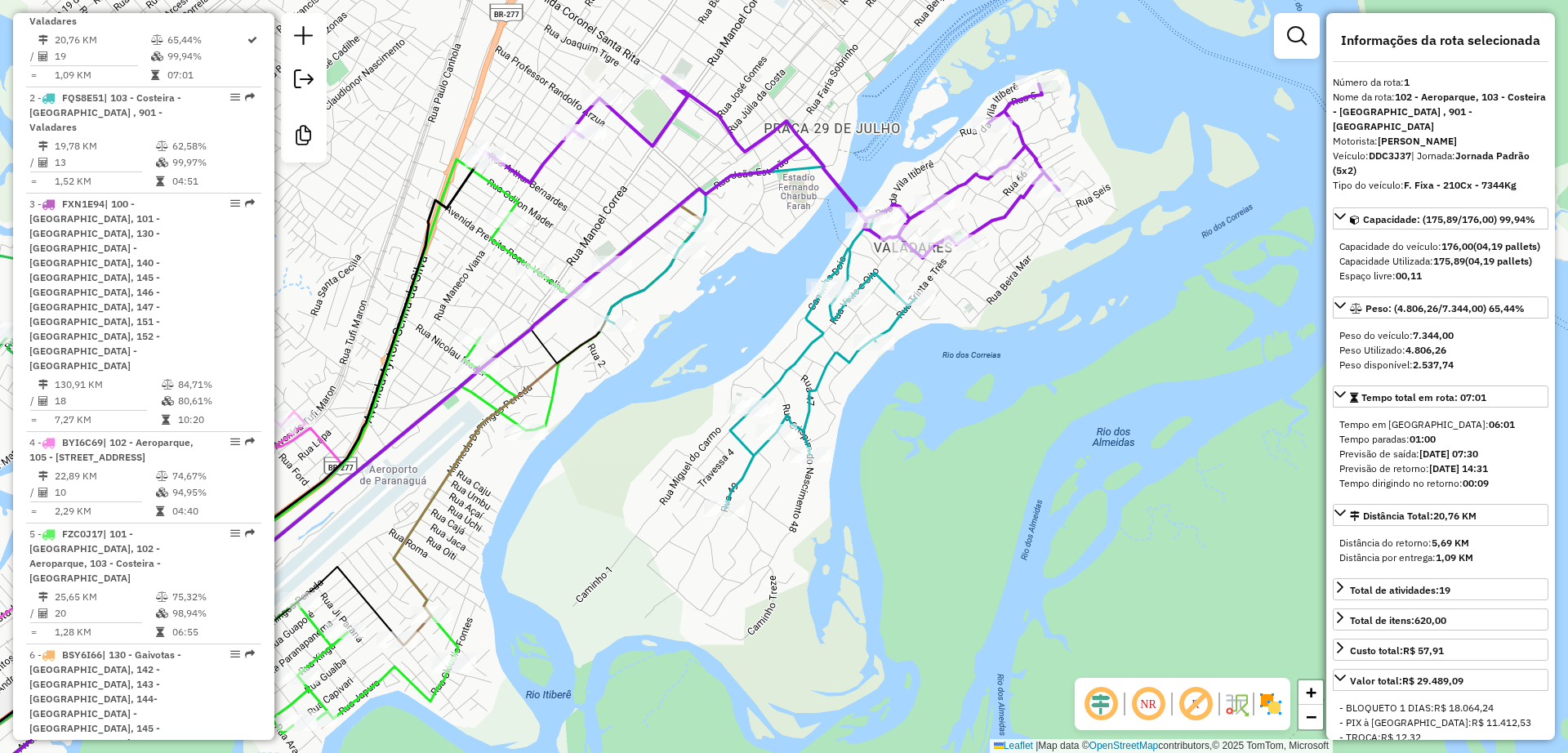
scroll to position [679, 0]
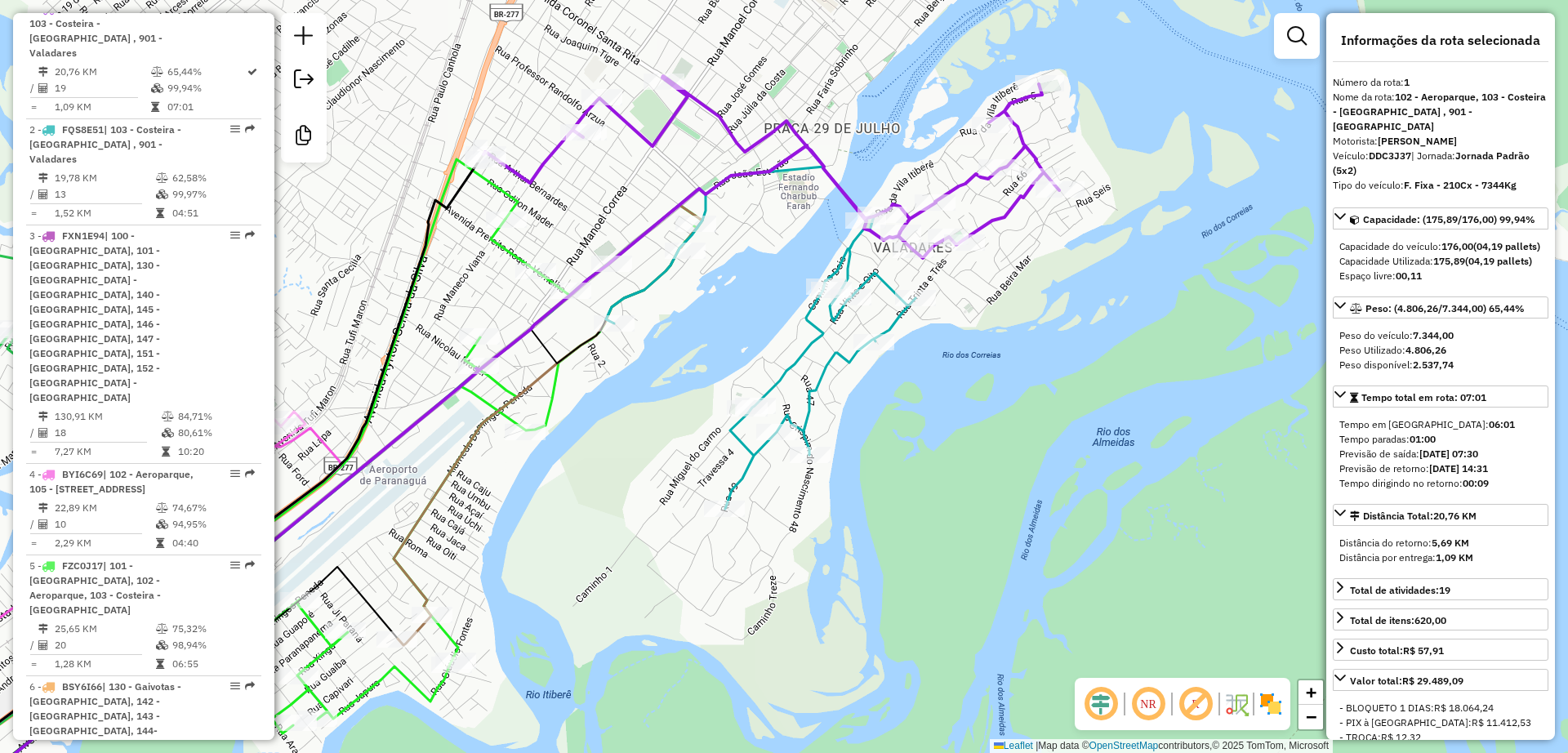
click at [806, 348] on icon at bounding box center [759, 338] width 309 height 343
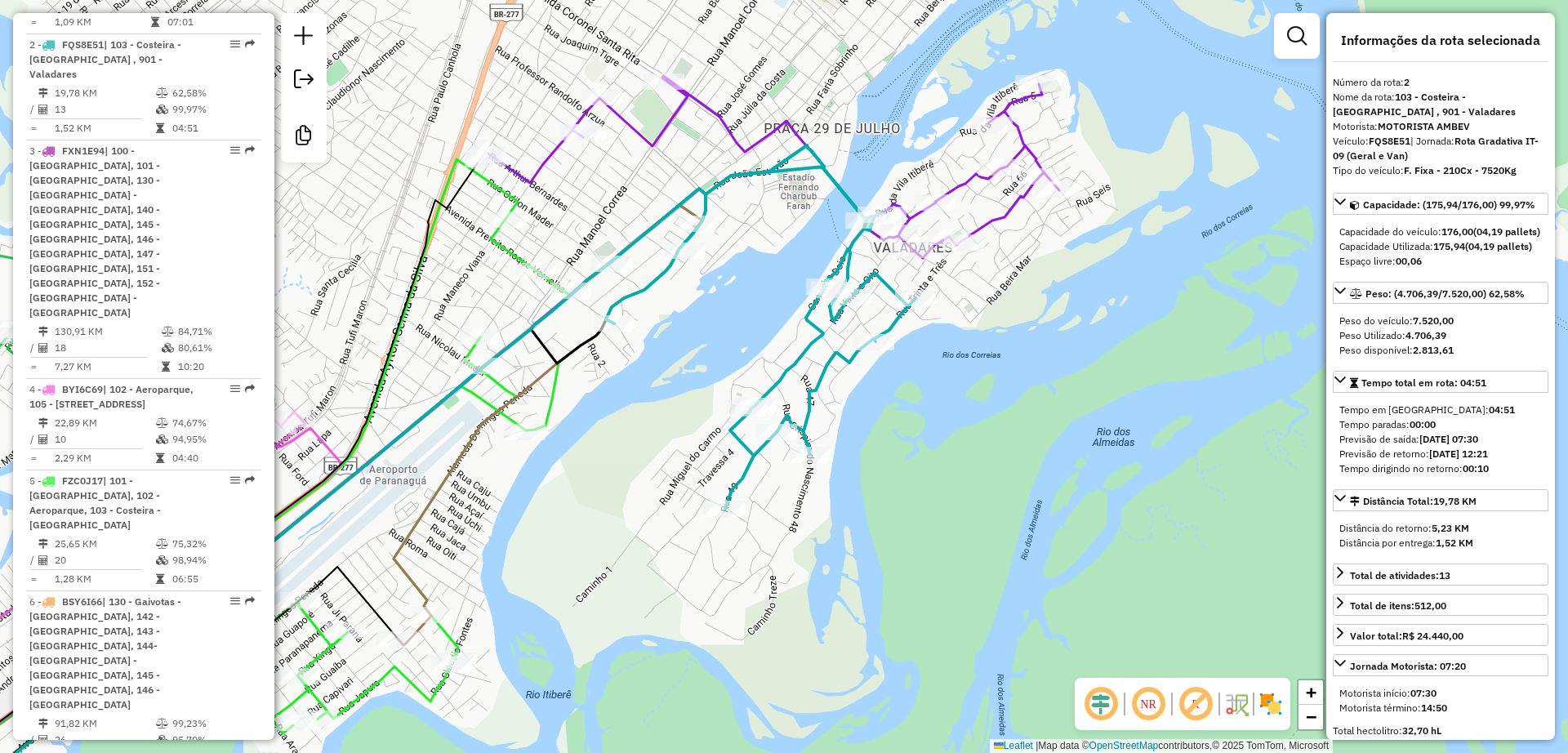
scroll to position [785, 0]
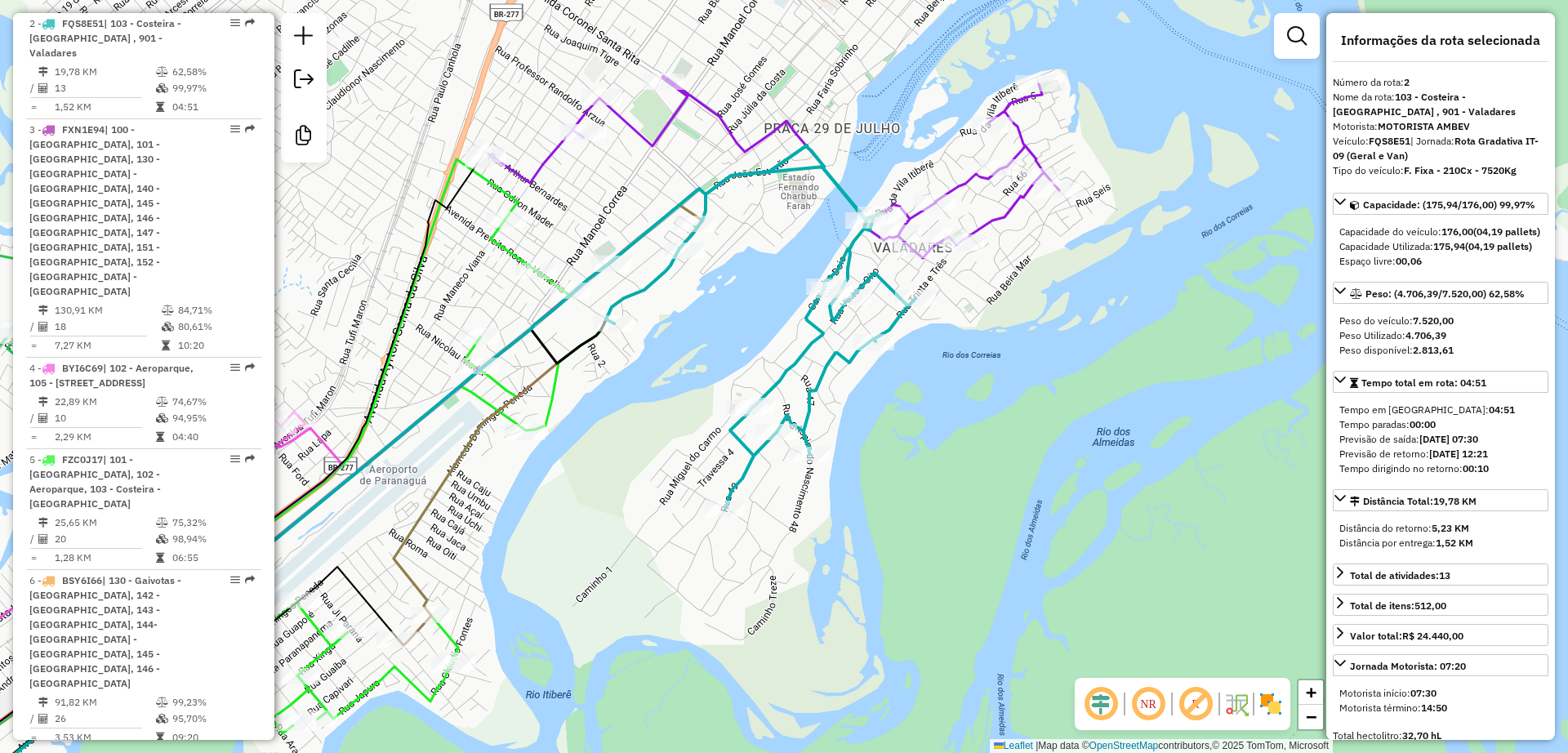
click at [1028, 145] on icon at bounding box center [590, 373] width 938 height 595
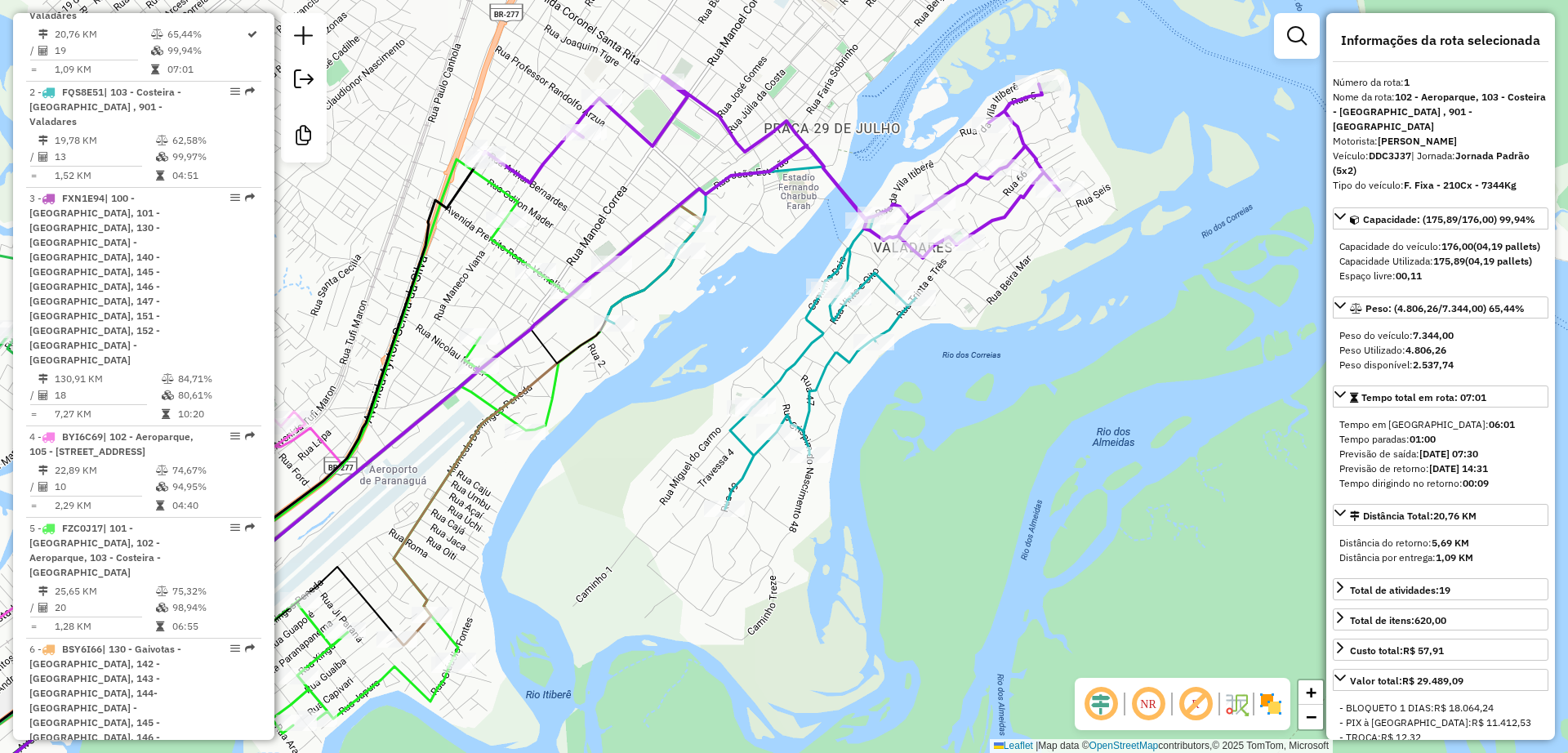
scroll to position [679, 0]
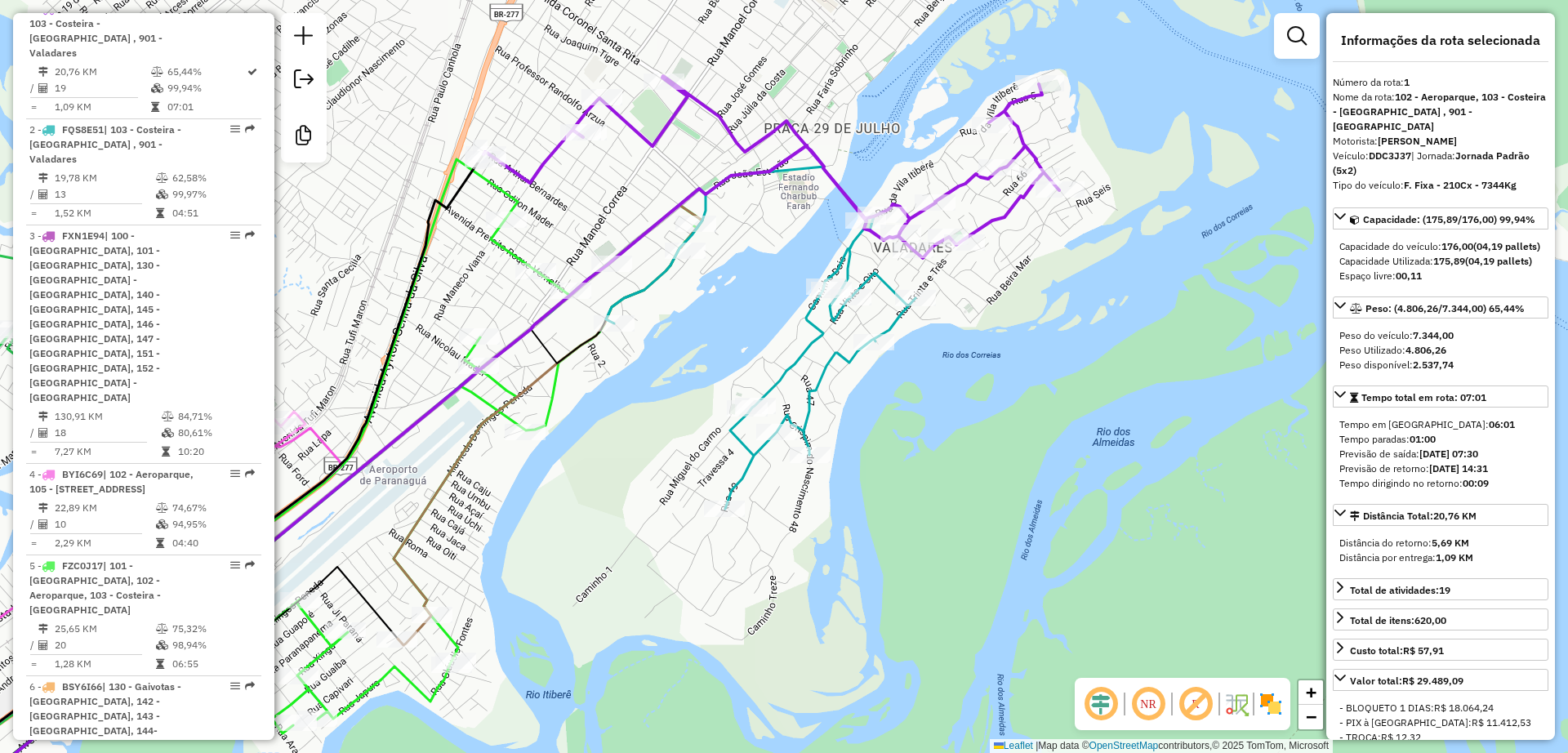
click at [496, 239] on icon at bounding box center [313, 516] width 777 height 623
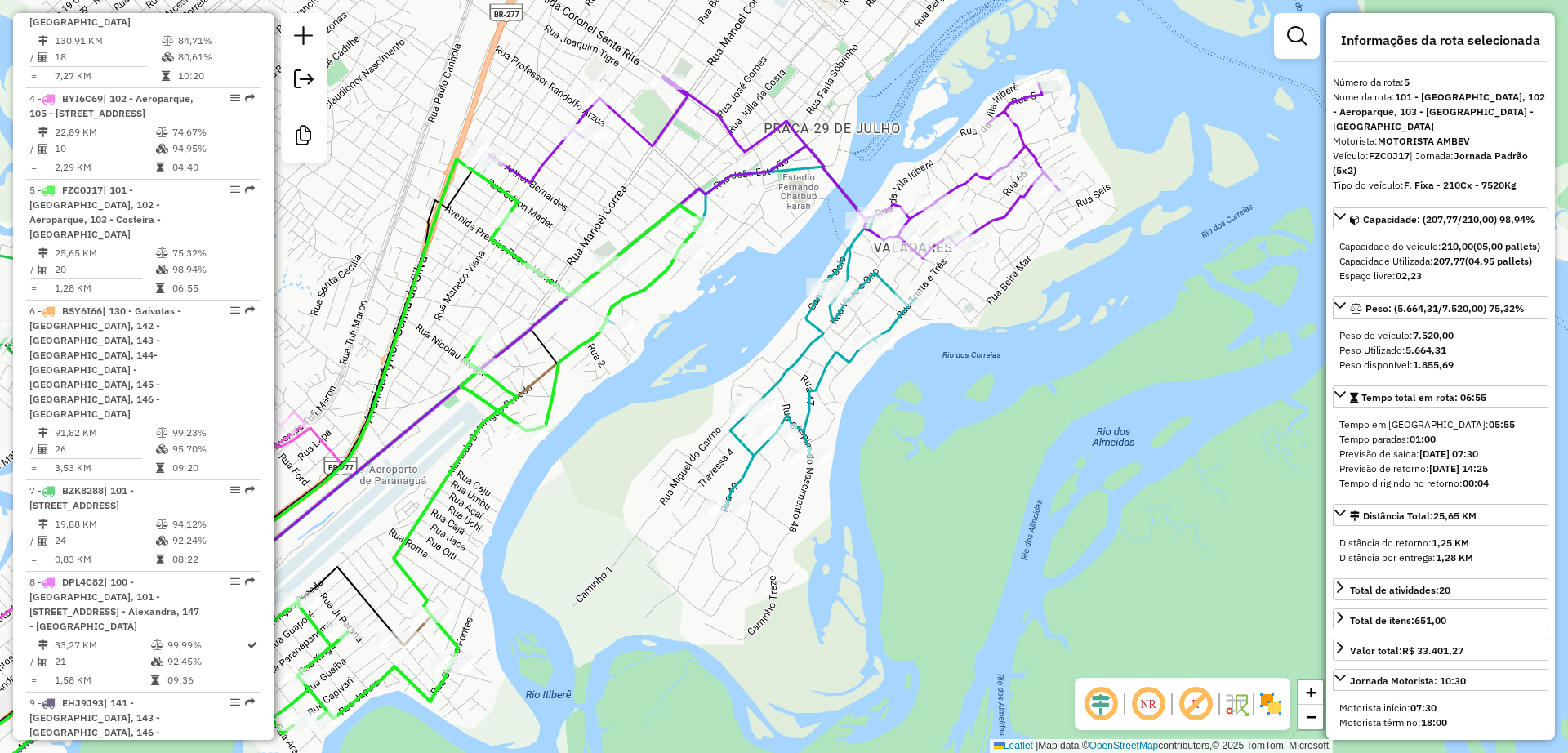
scroll to position [1148, 0]
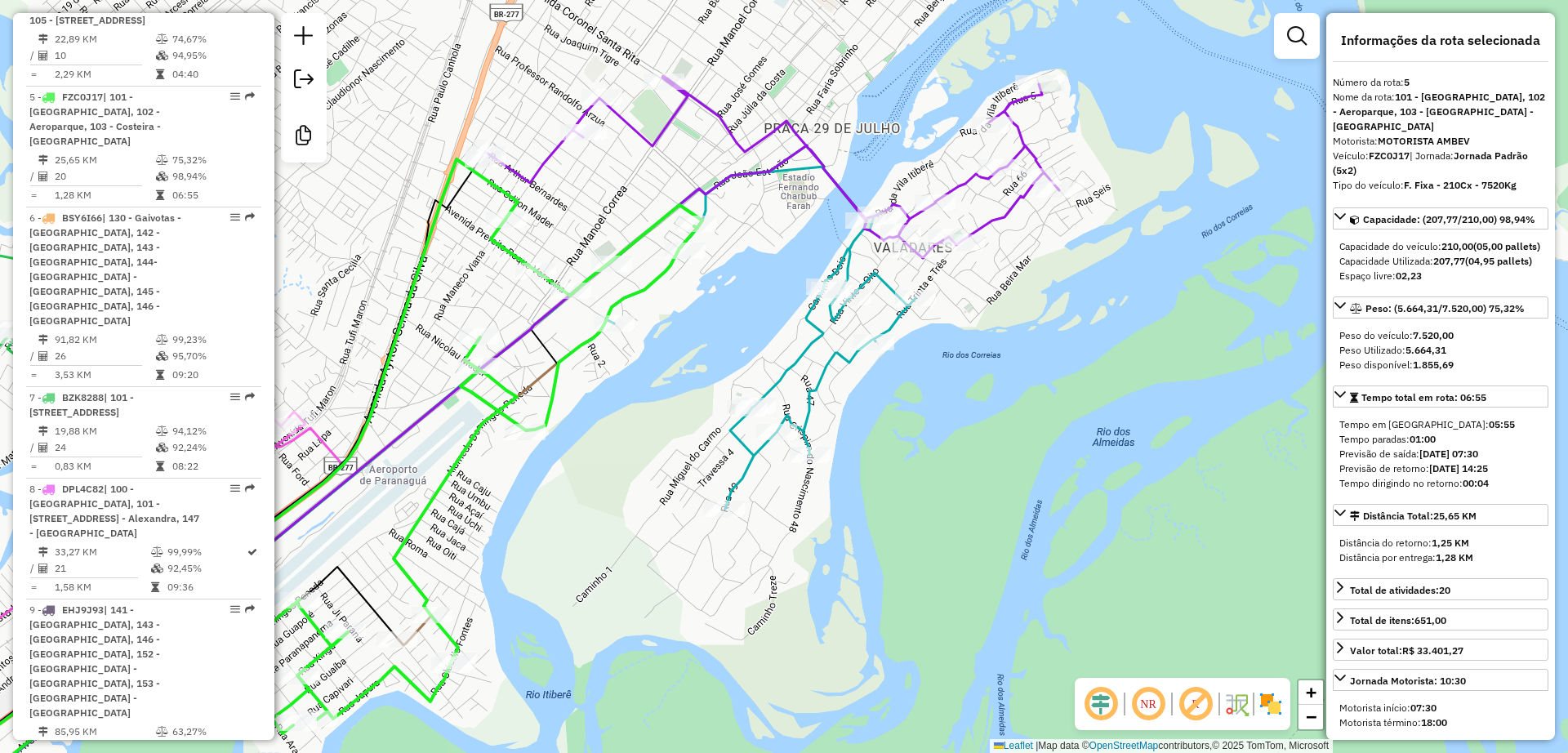
click at [548, 316] on icon at bounding box center [590, 373] width 938 height 595
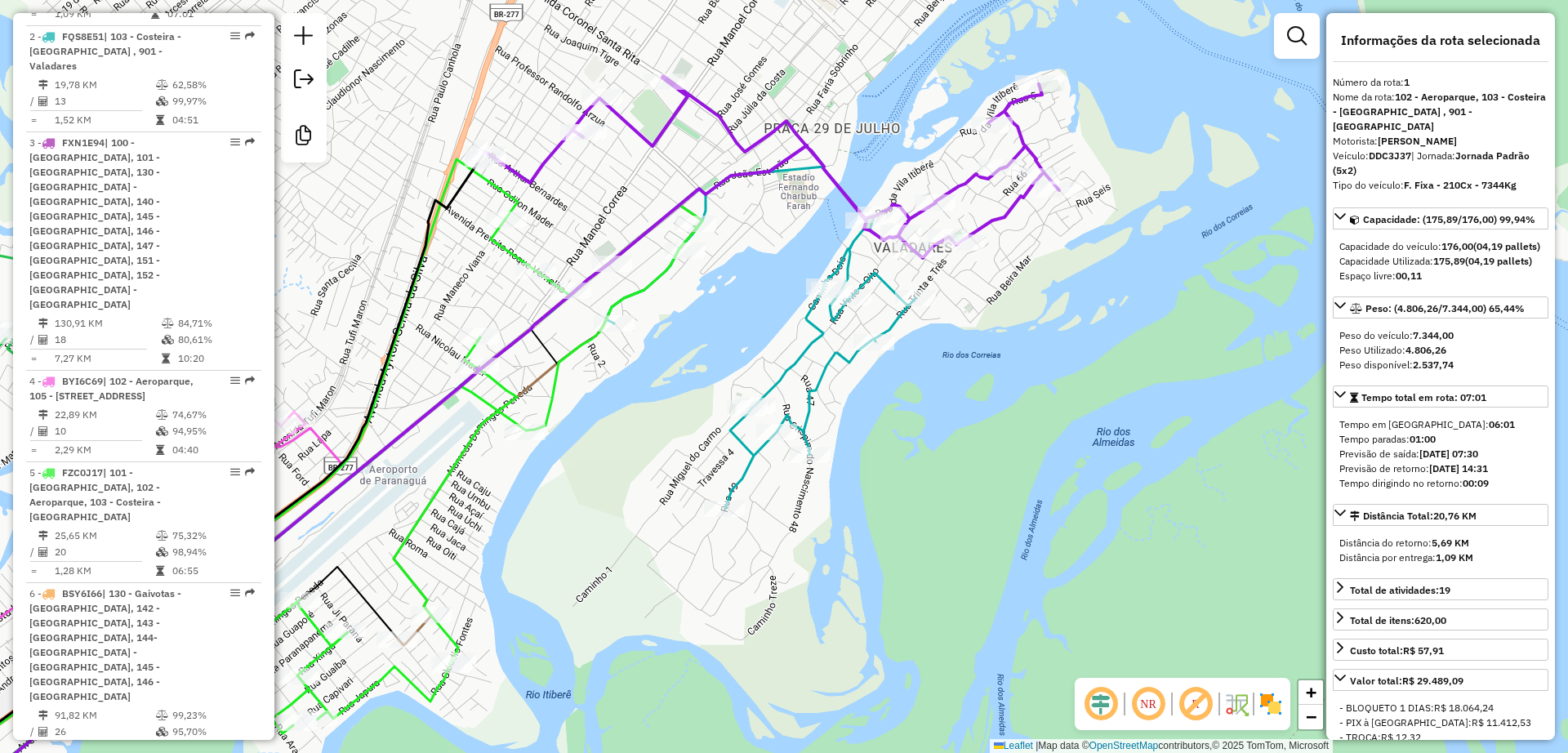
scroll to position [679, 0]
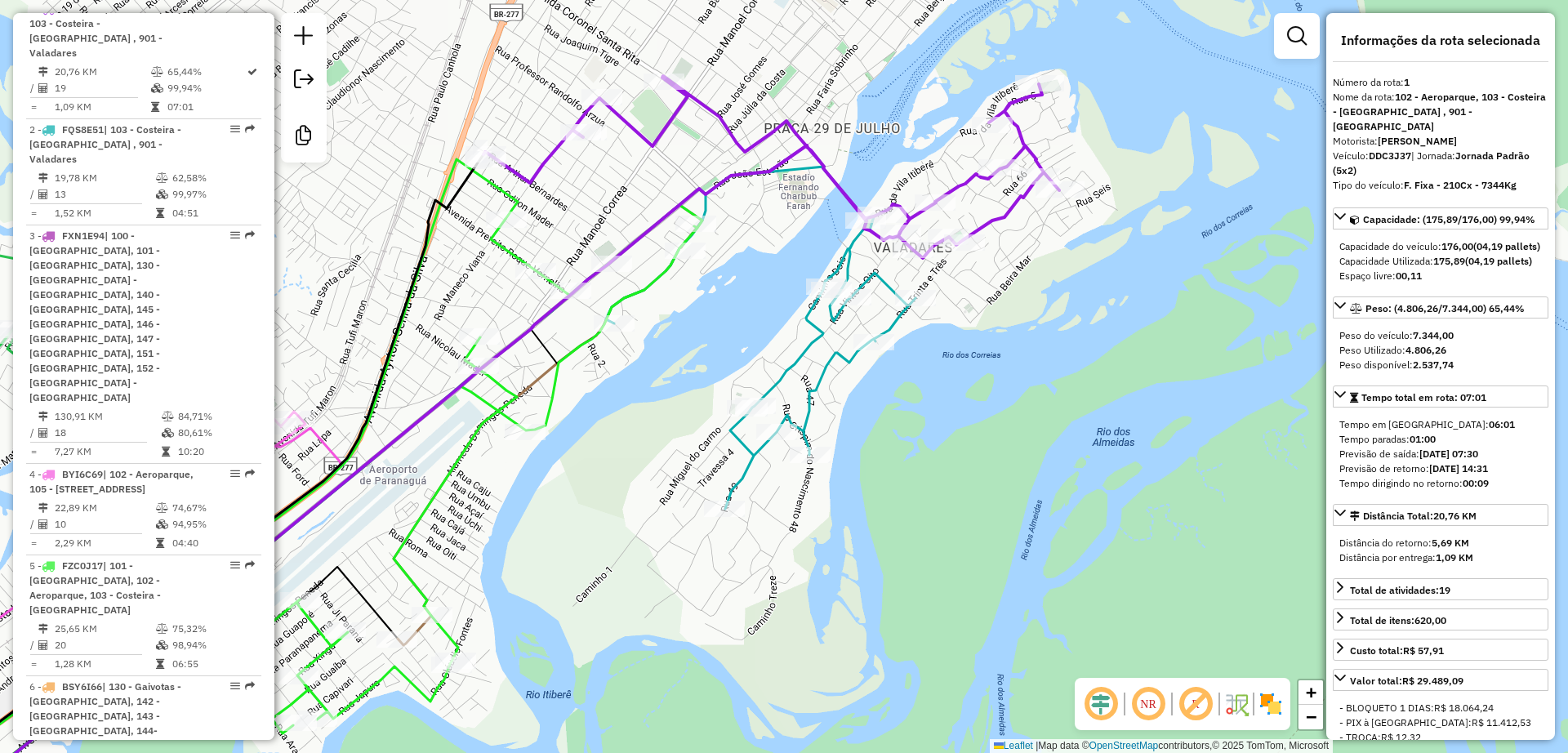
click at [784, 381] on icon at bounding box center [759, 338] width 309 height 343
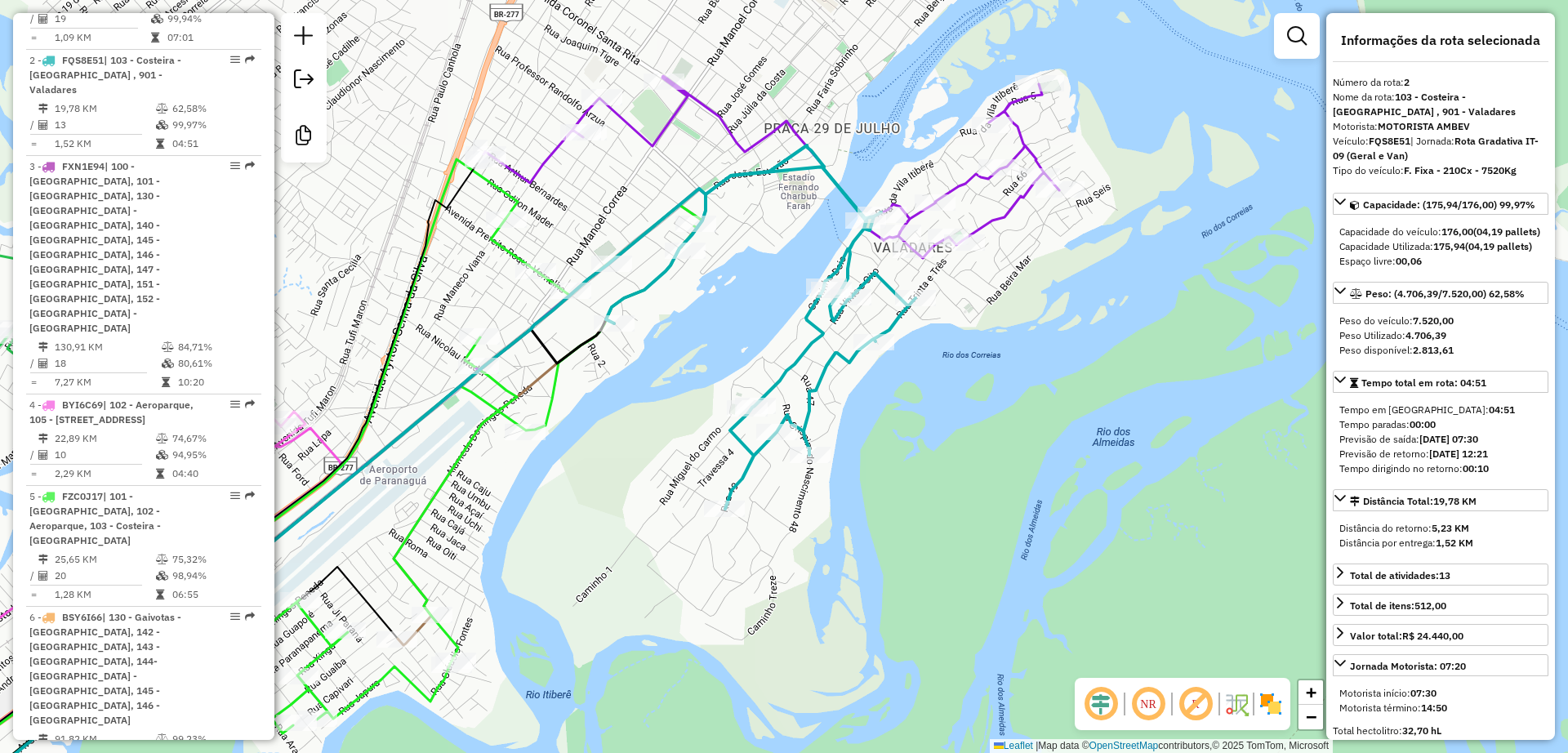
scroll to position [785, 0]
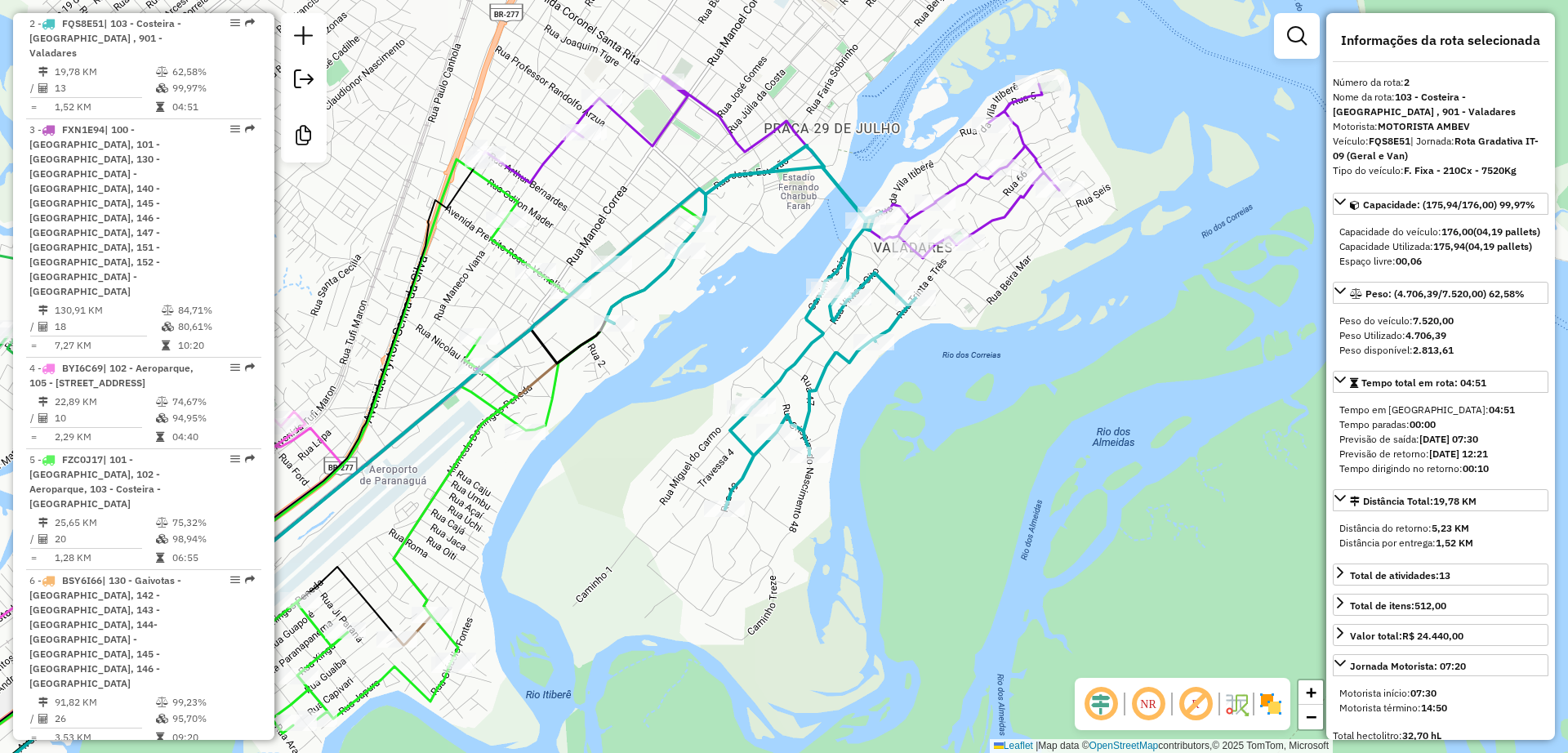
click at [962, 180] on icon at bounding box center [590, 373] width 938 height 595
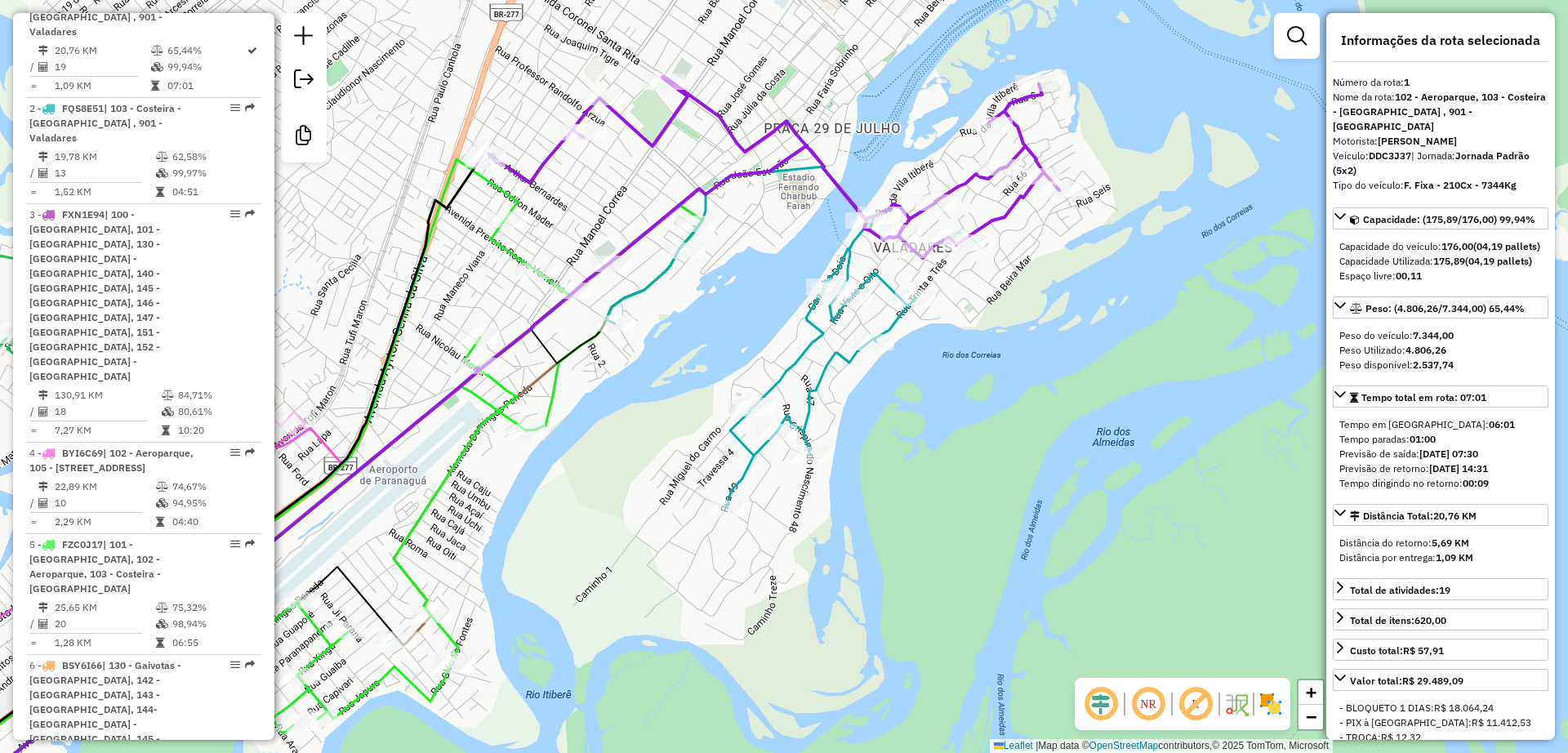
scroll to position [679, 0]
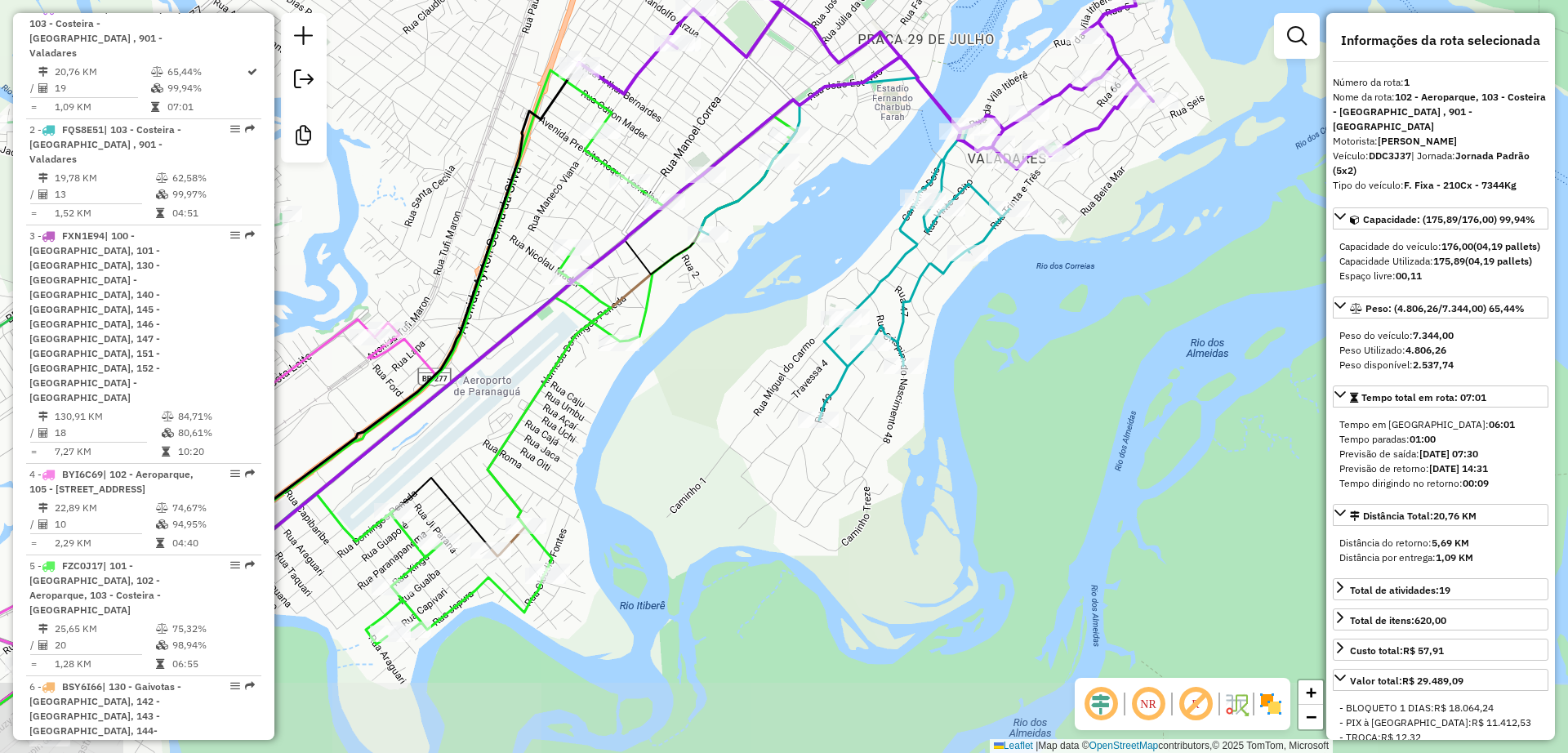
drag, startPoint x: 607, startPoint y: 426, endPoint x: 704, endPoint y: 338, distance: 131.0
click at [704, 338] on div "Janela de atendimento Grade de atendimento Capacidade Transportadoras Veículos …" at bounding box center [784, 376] width 1568 height 753
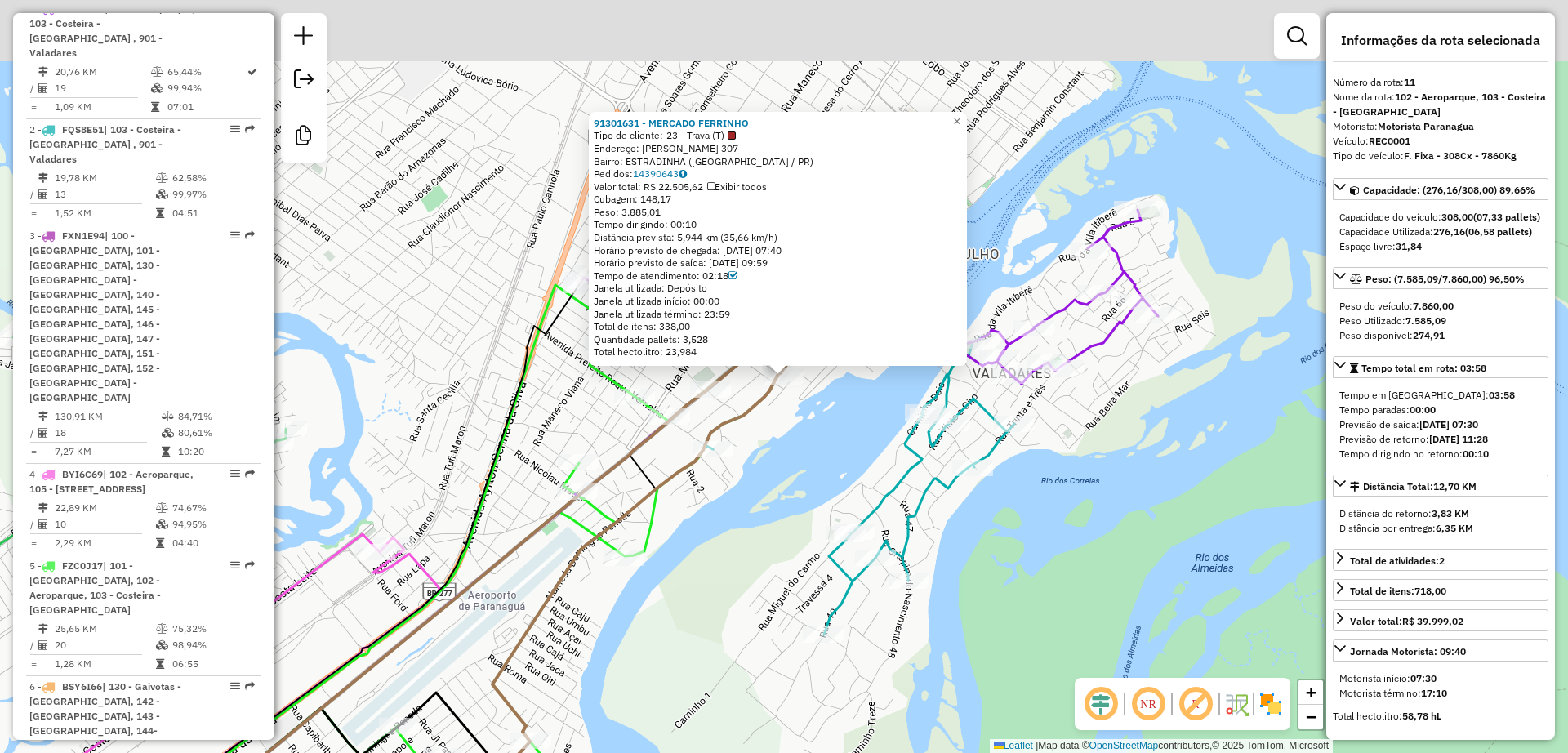
scroll to position [1567, 0]
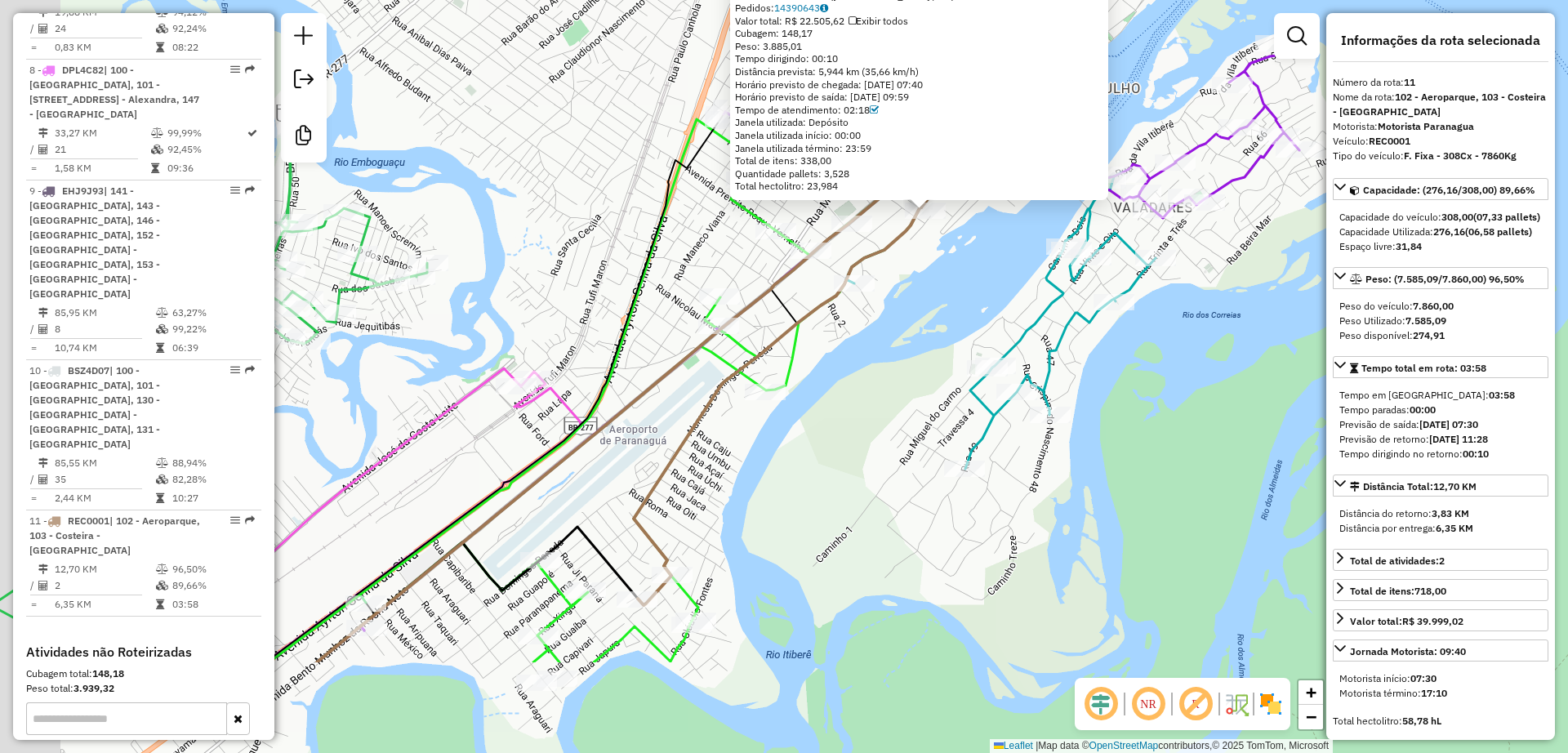
drag, startPoint x: 758, startPoint y: 506, endPoint x: 899, endPoint y: 340, distance: 217.8
click at [899, 340] on div "91301631 - MERCADO FERRINHO Tipo de cliente: 23 - Trava (T) Endereço: DOMINGOS …" at bounding box center [784, 376] width 1568 height 753
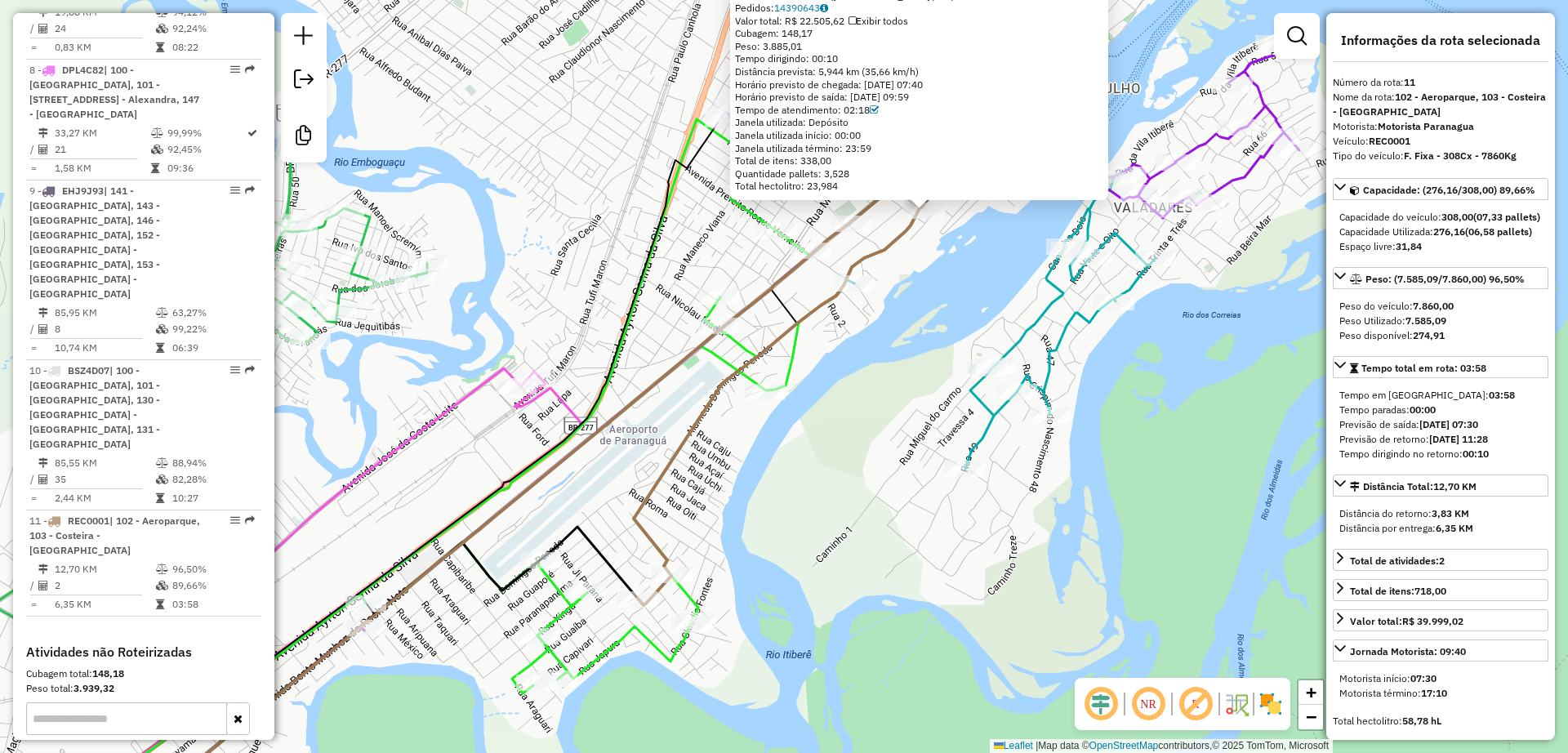
click at [709, 397] on icon at bounding box center [777, 405] width 287 height 398
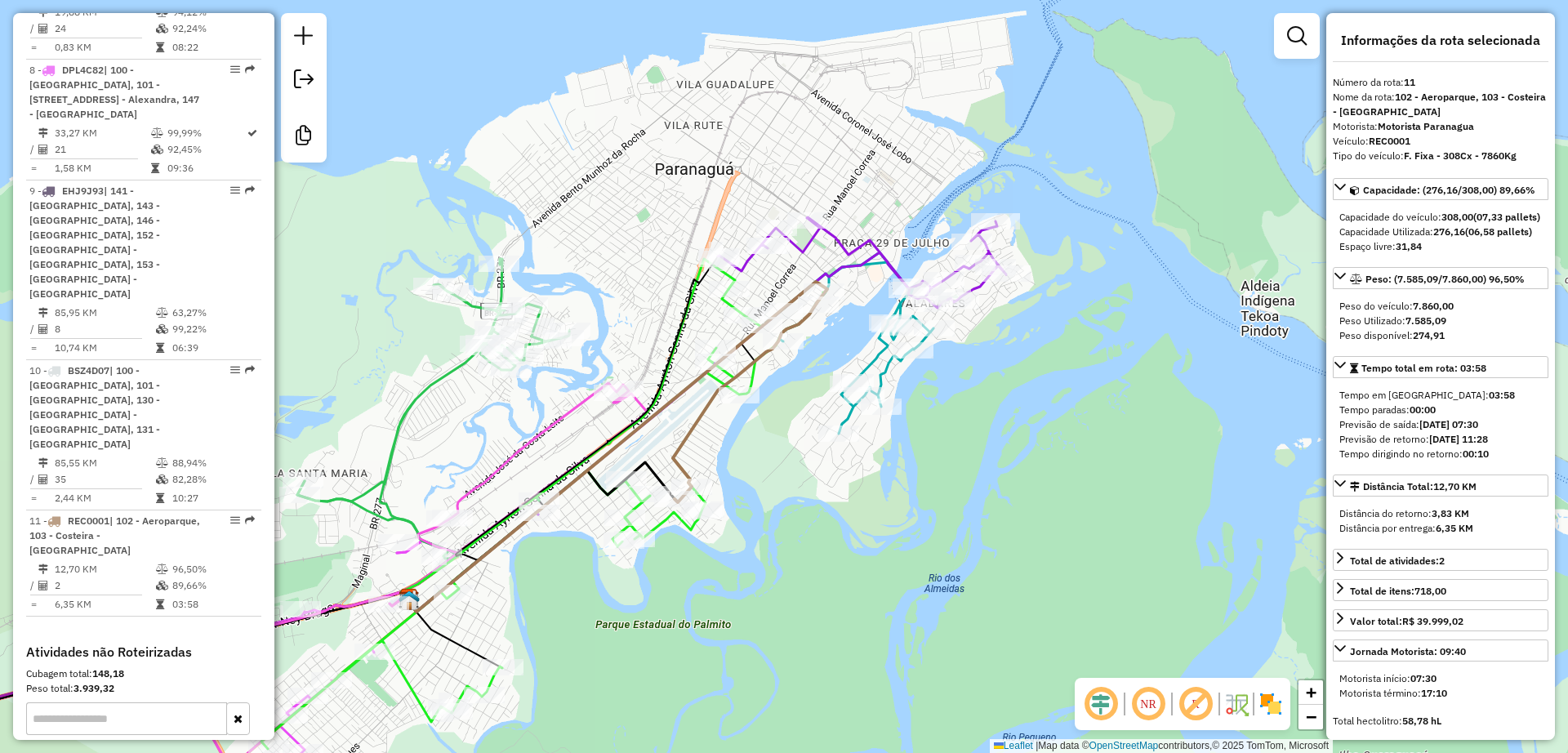
click at [707, 446] on div "Janela de atendimento Grade de atendimento Capacidade Transportadoras Veículos …" at bounding box center [784, 376] width 1568 height 753
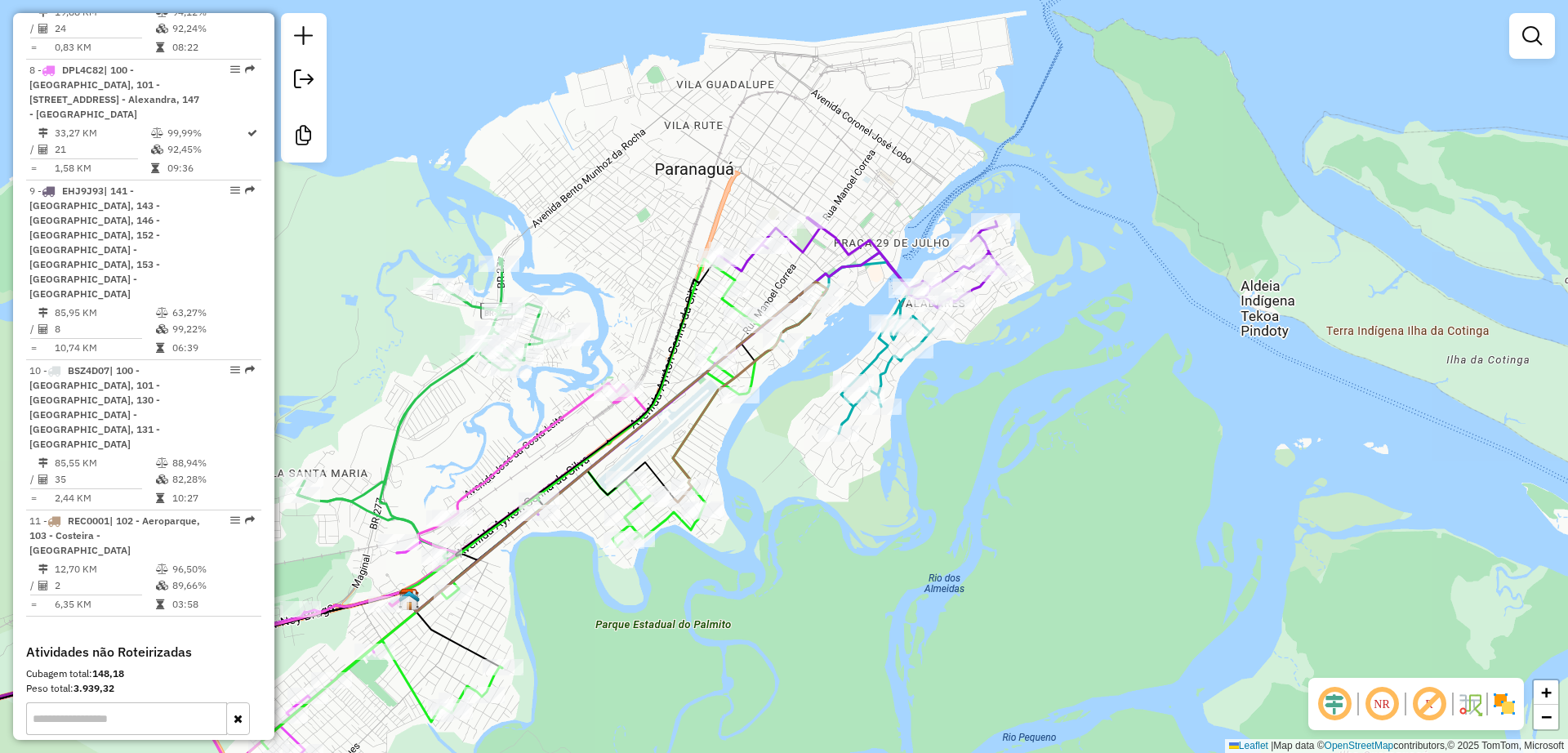
click at [693, 435] on icon at bounding box center [745, 403] width 143 height 199
select select "**********"
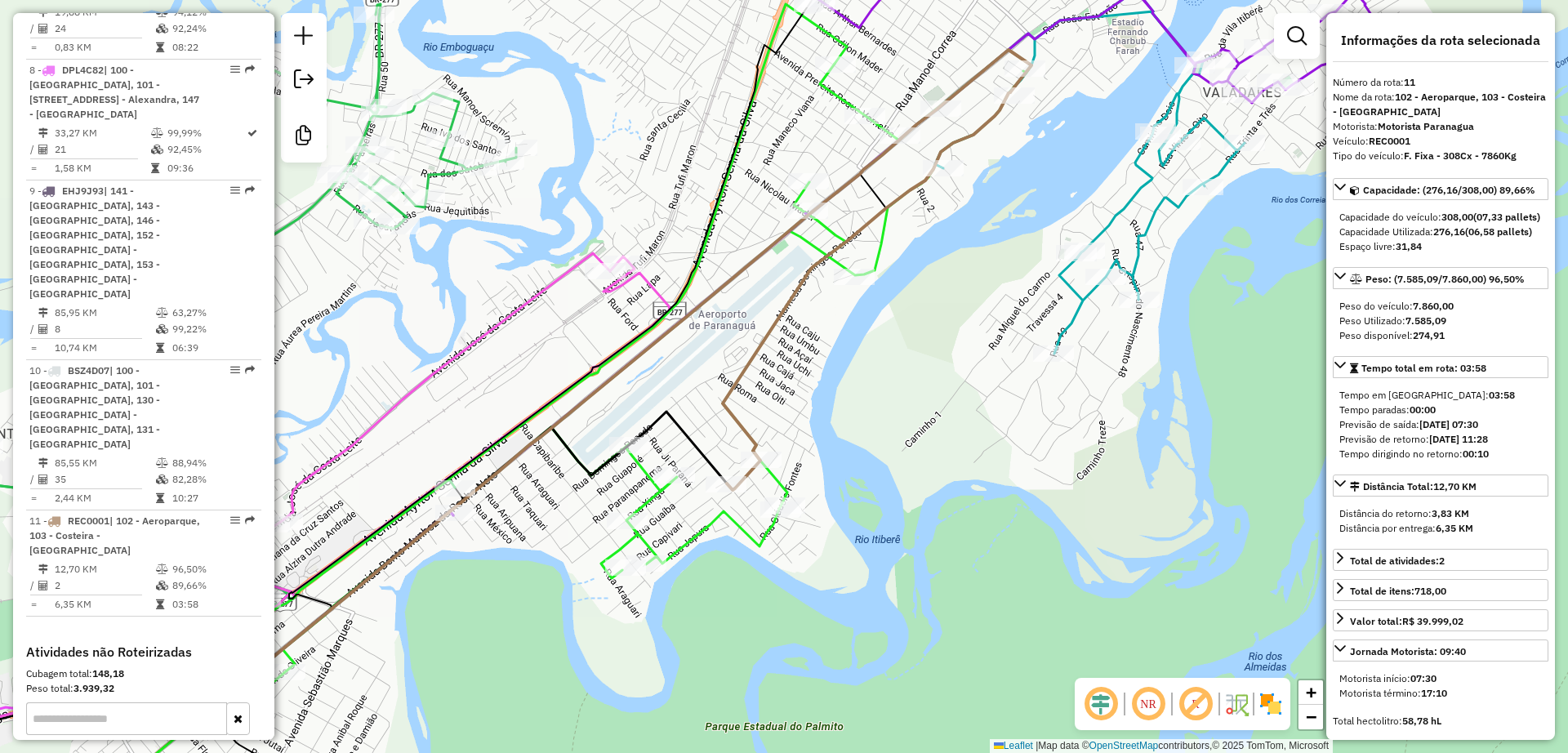
click at [703, 532] on icon at bounding box center [549, 439] width 966 height 779
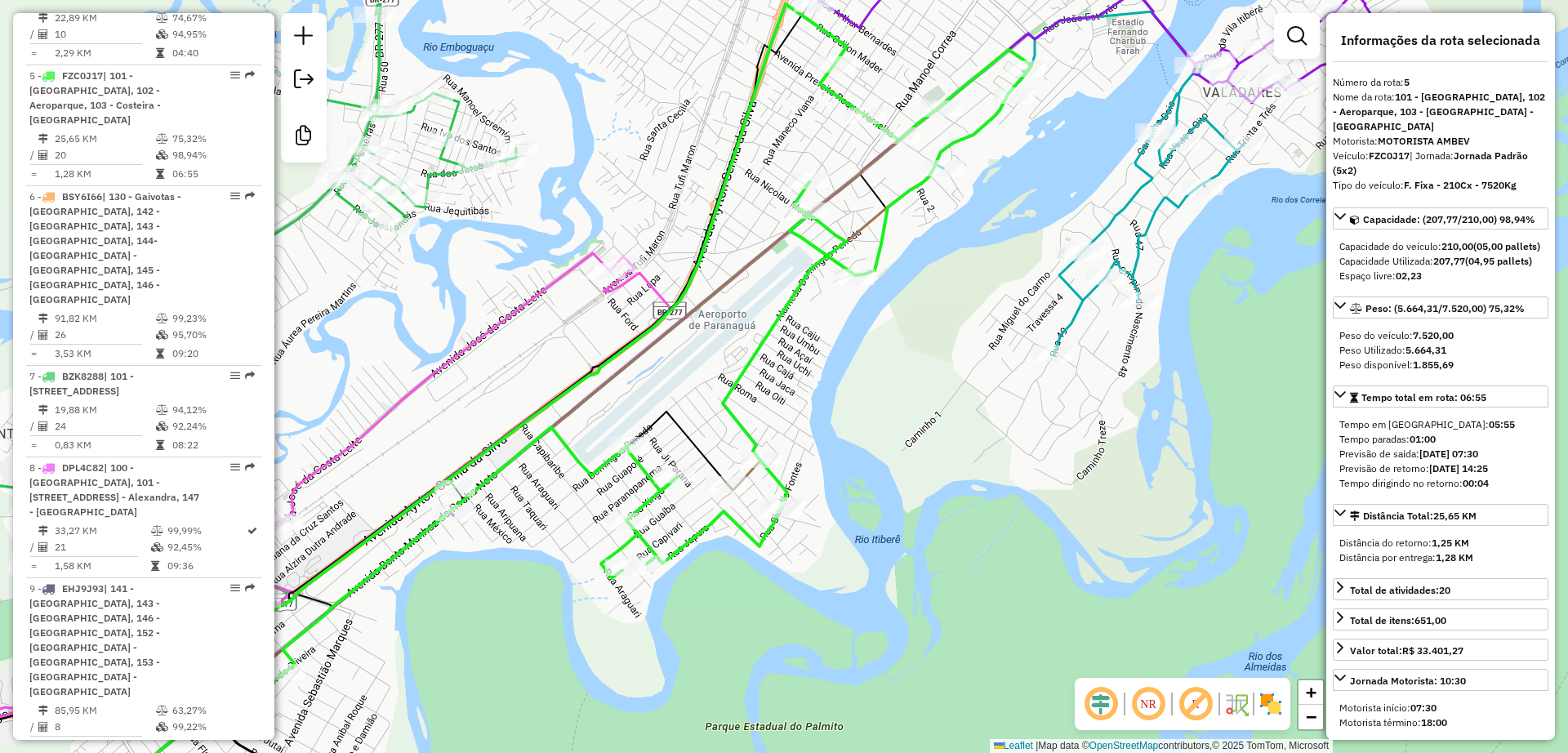
scroll to position [1148, 0]
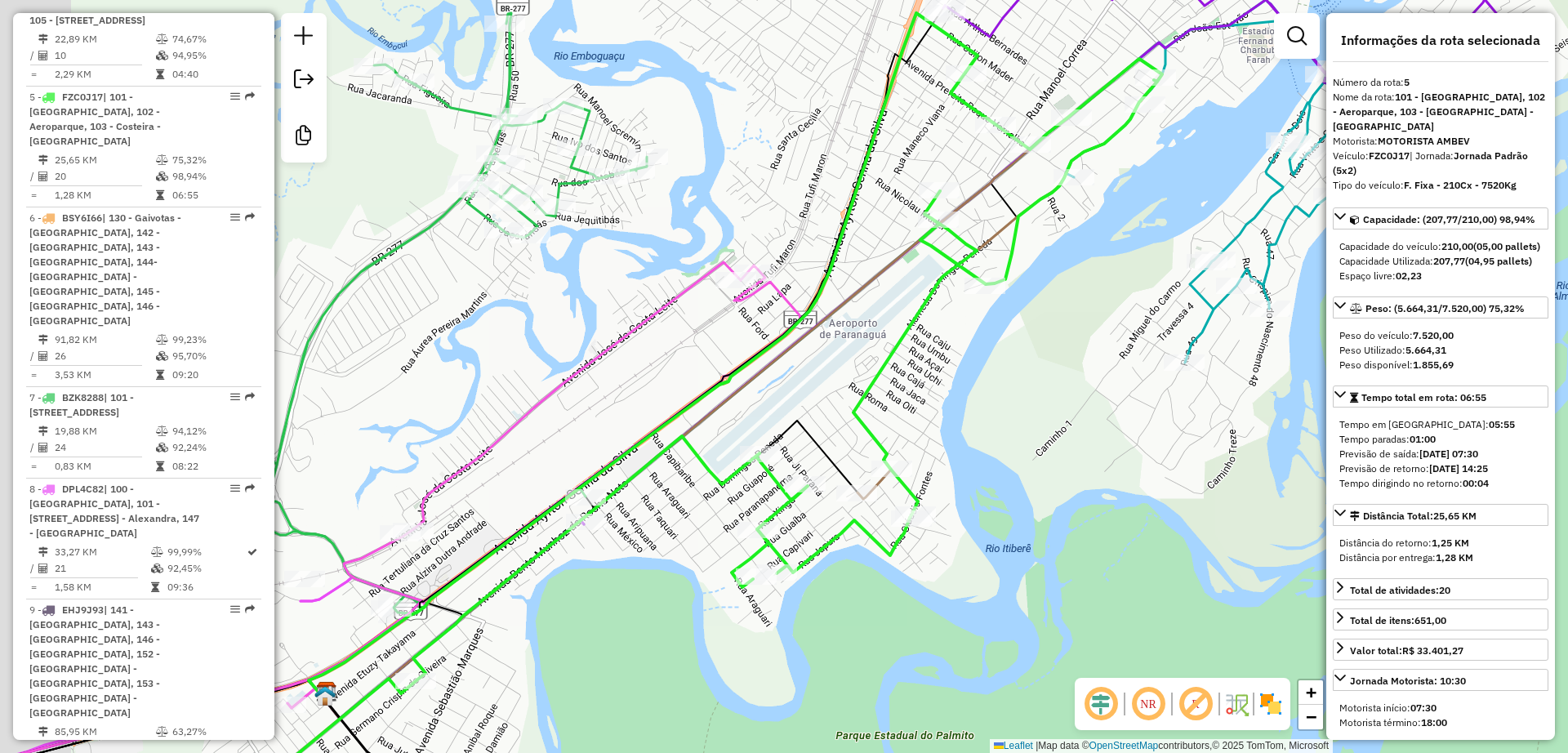
drag, startPoint x: 475, startPoint y: 295, endPoint x: 547, endPoint y: 275, distance: 74.7
click at [607, 300] on div "Janela de atendimento Grade de atendimento Capacidade Transportadoras Veículos …" at bounding box center [784, 376] width 1568 height 753
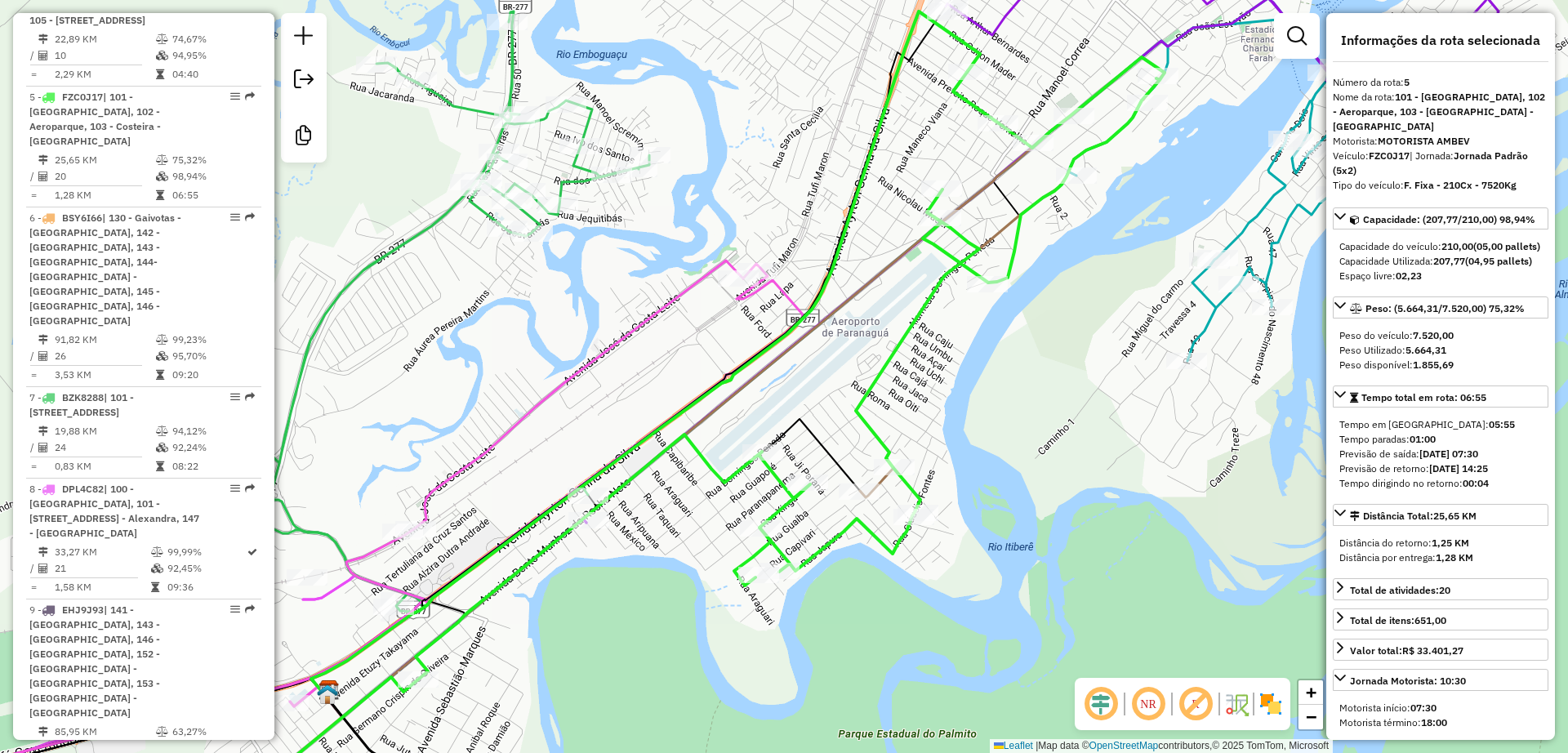
click at [427, 219] on icon at bounding box center [377, 312] width 545 height 601
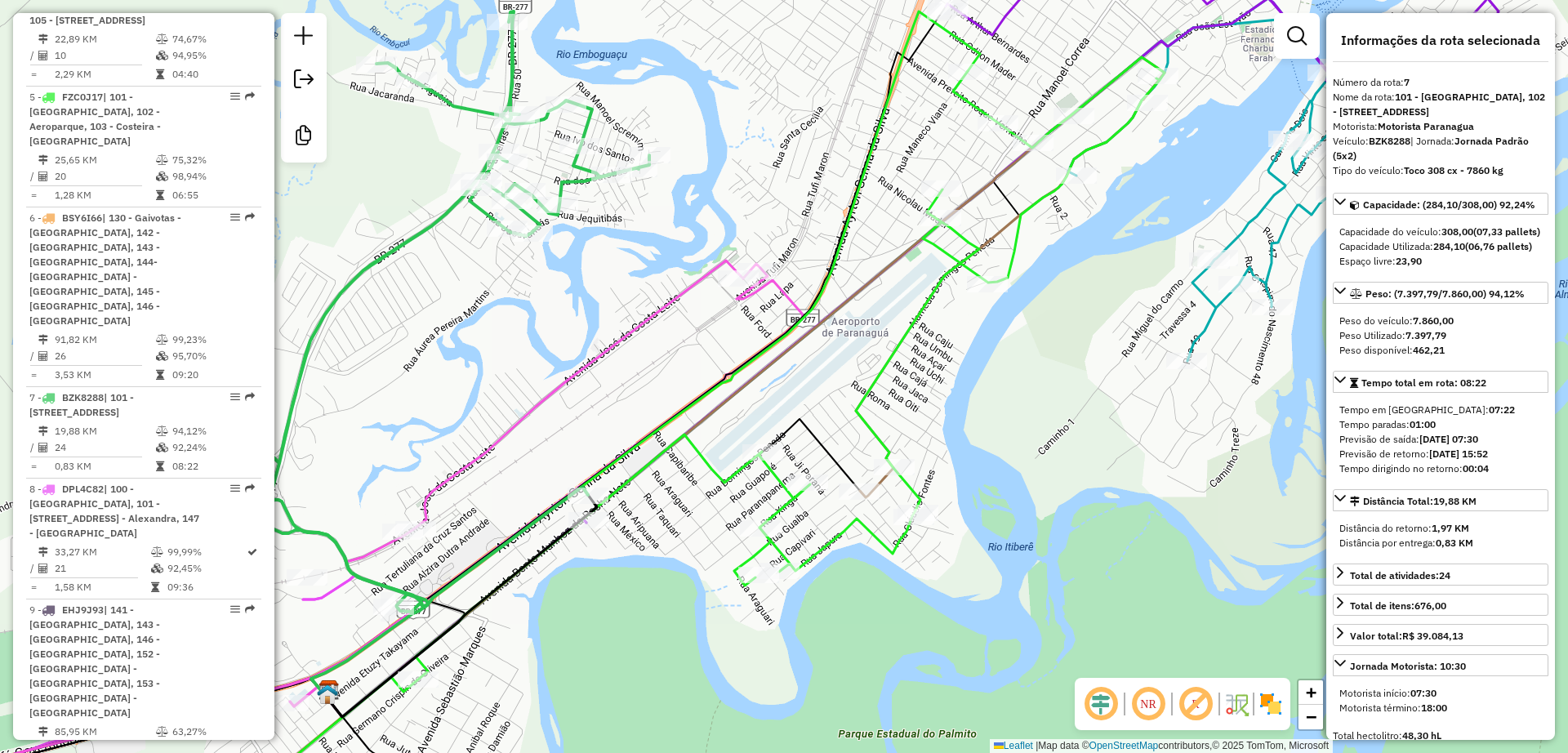
scroll to position [1404, 0]
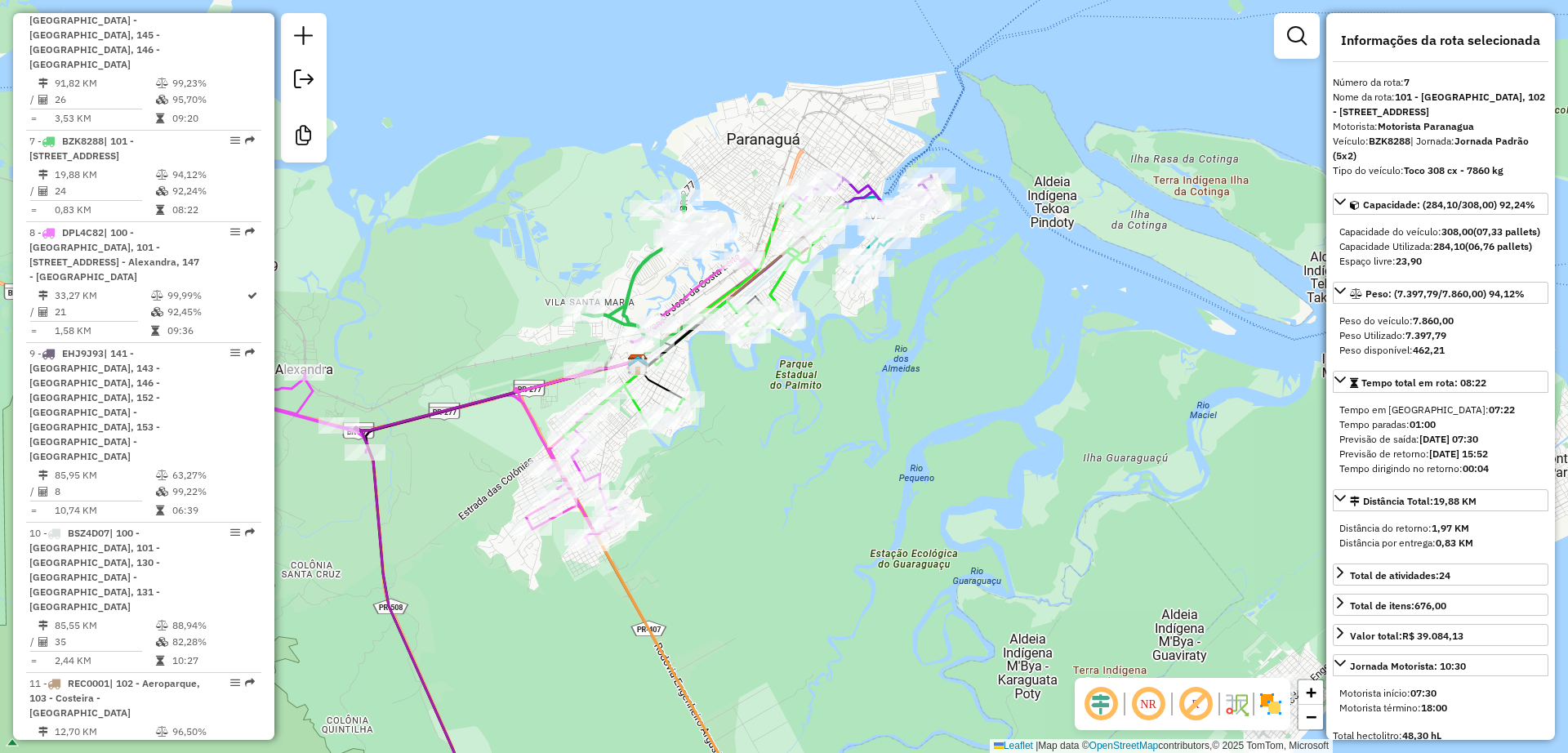
drag, startPoint x: 659, startPoint y: 441, endPoint x: 751, endPoint y: 403, distance: 99.5
click at [751, 403] on div "Janela de atendimento Grade de atendimento Capacidade Transportadoras Veículos …" at bounding box center [784, 376] width 1568 height 753
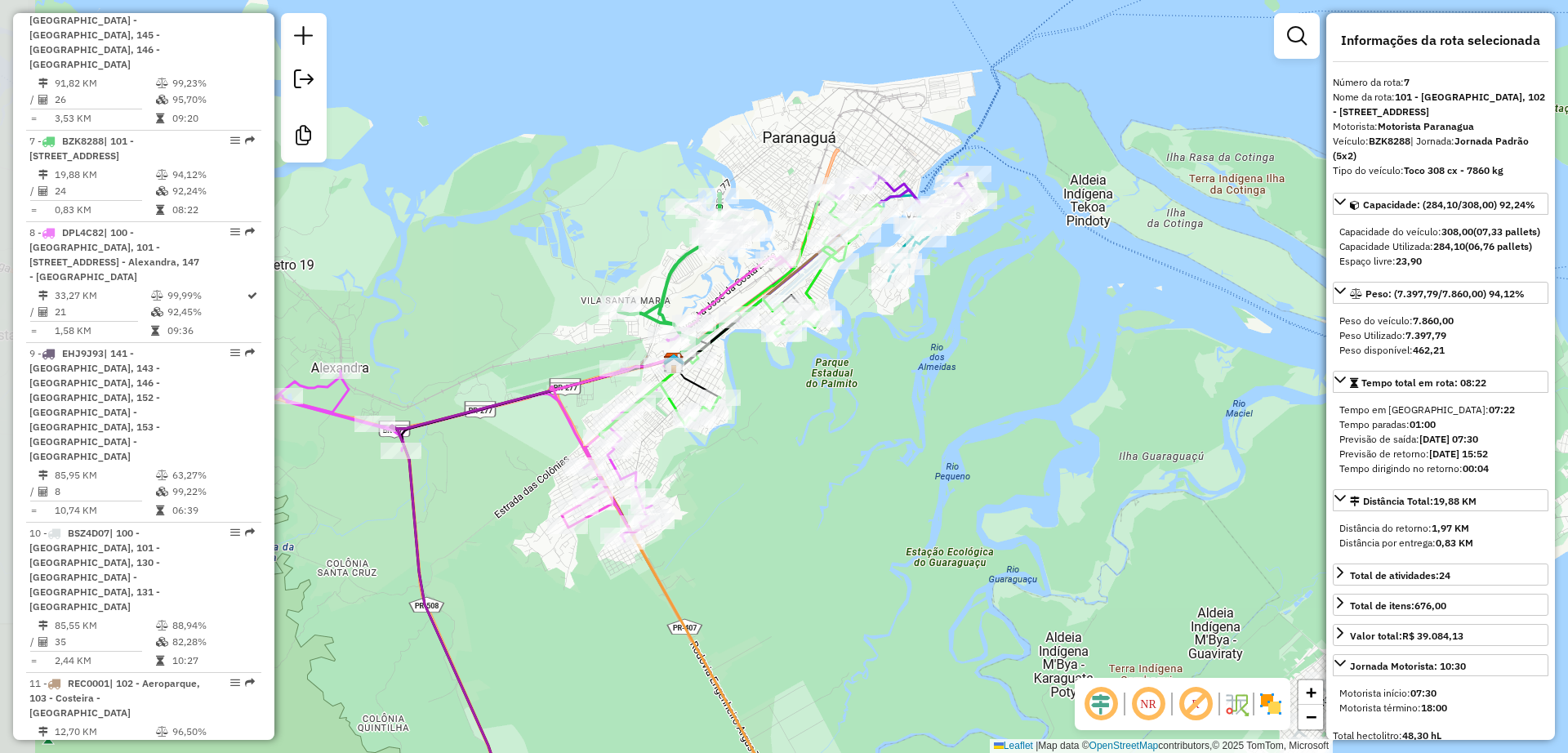
drag, startPoint x: 680, startPoint y: 485, endPoint x: 843, endPoint y: 431, distance: 171.7
click at [844, 434] on div "Rota 8 - Placa DPL4C82 91365670 - ROSELI HONORATO MEND Janela de atendimento Gr…" at bounding box center [784, 376] width 1568 height 753
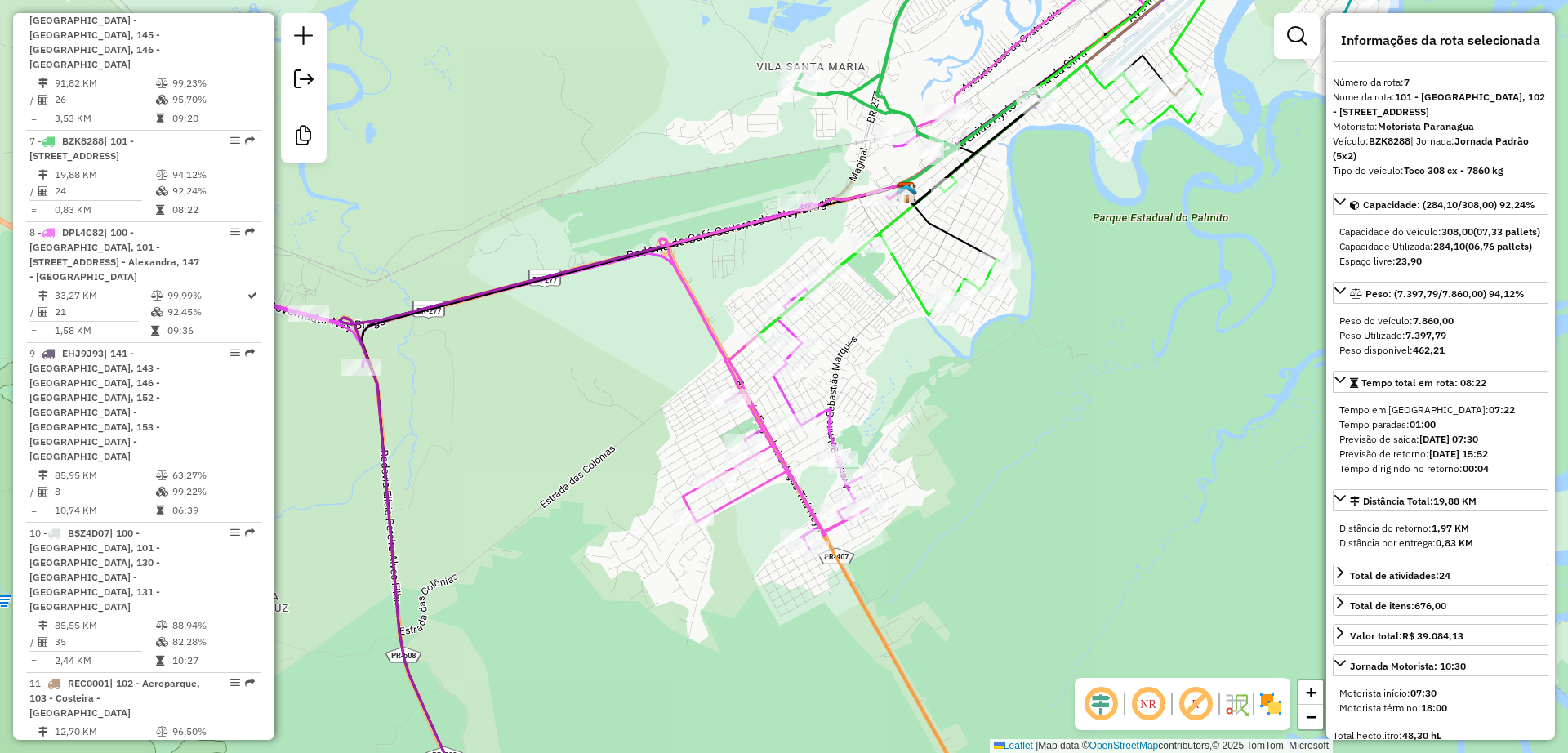
click at [829, 415] on icon at bounding box center [530, 341] width 846 height 415
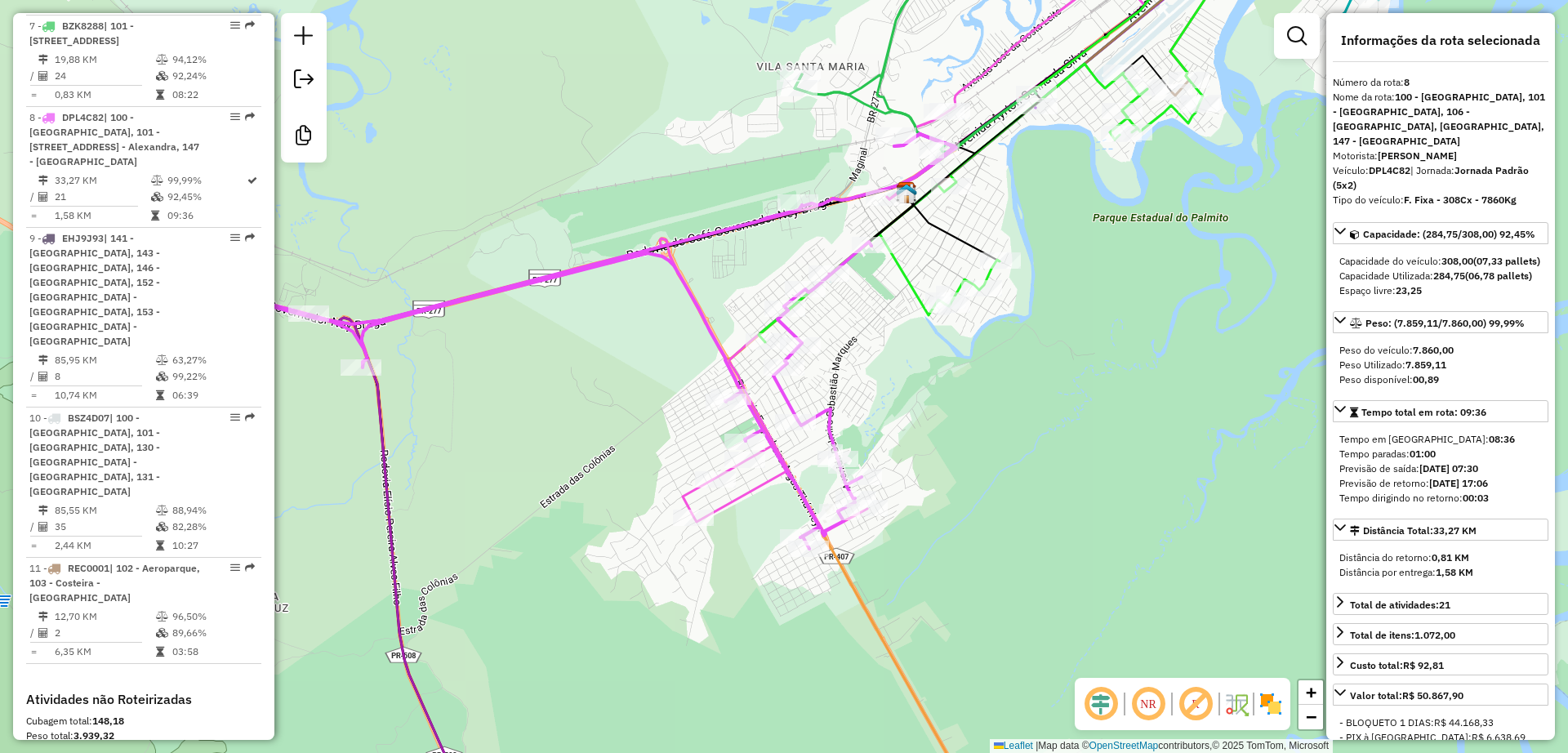
scroll to position [1526, 0]
click at [854, 399] on div "Janela de atendimento Grade de atendimento Capacidade Transportadoras Veículos …" at bounding box center [784, 376] width 1568 height 753
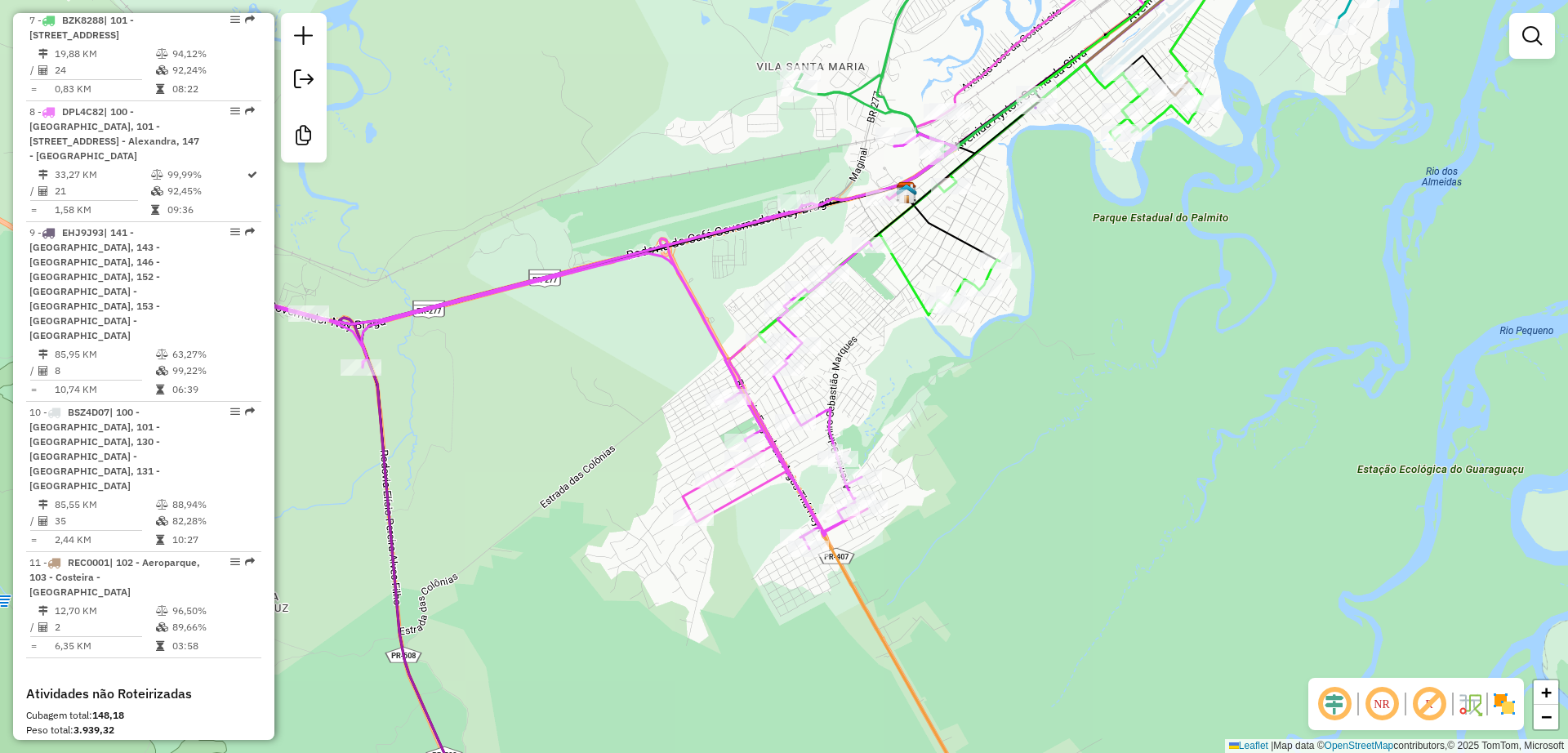
click at [829, 424] on icon at bounding box center [530, 341] width 846 height 415
select select "**********"
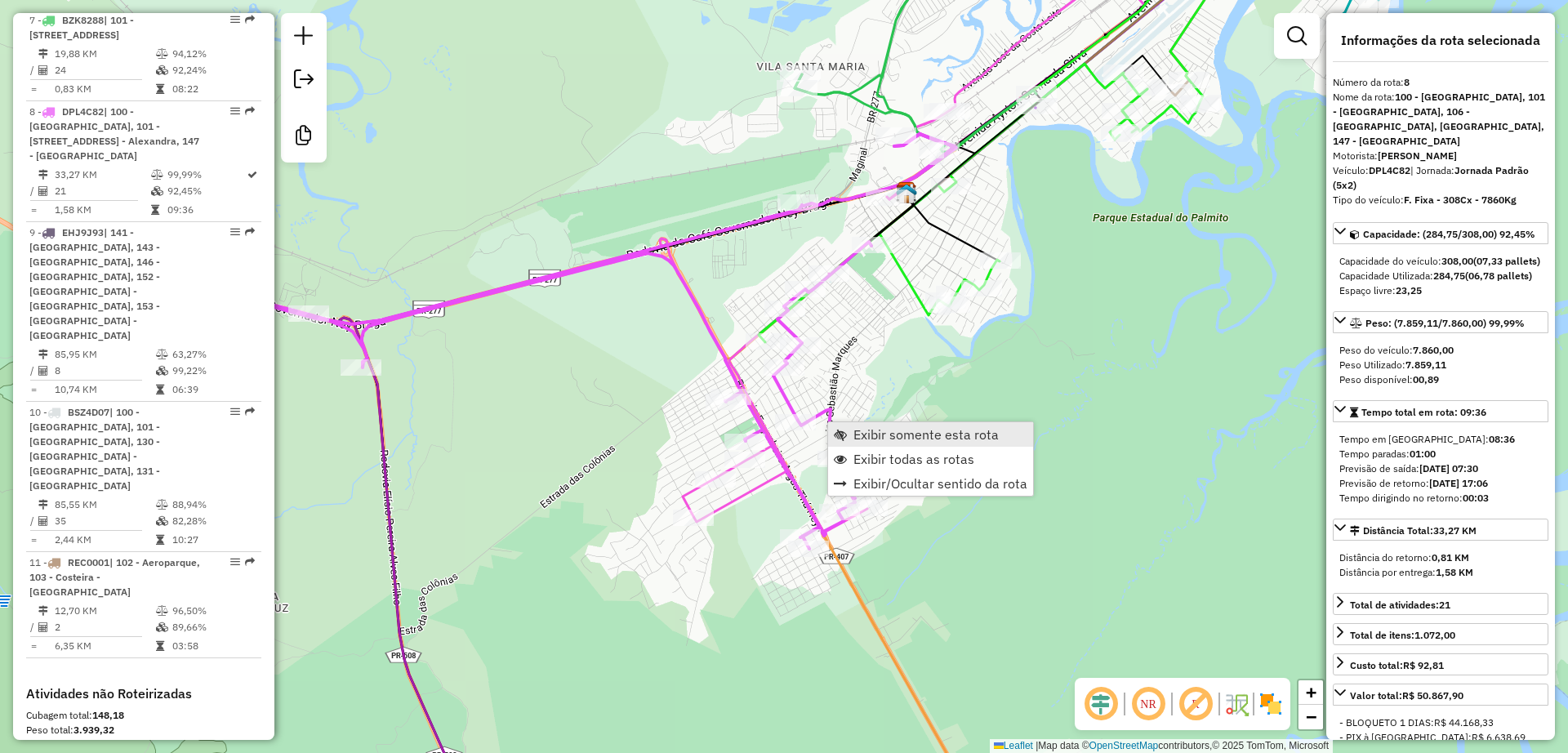
click at [867, 438] on span "Exibir somente esta rota" at bounding box center [926, 434] width 145 height 13
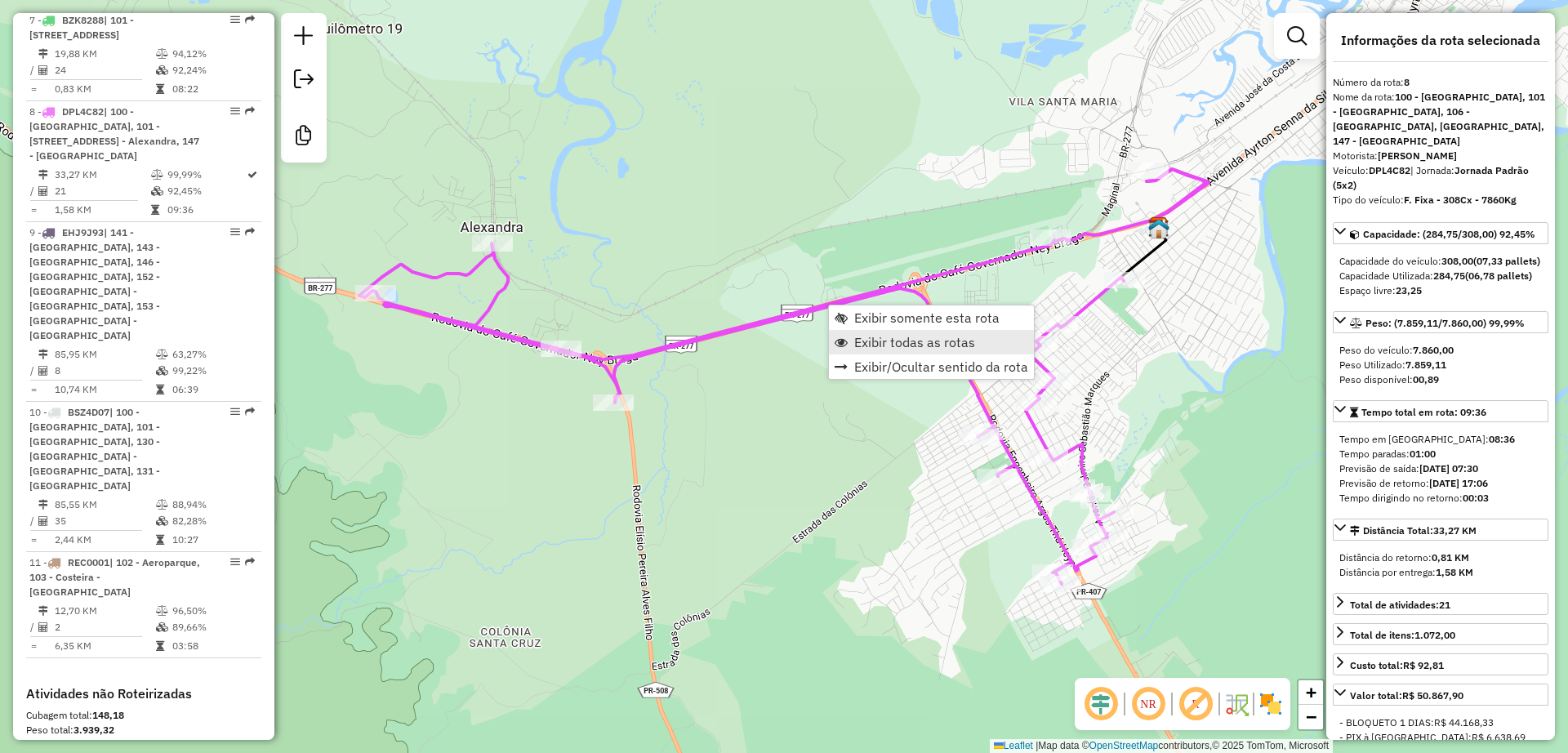
click at [888, 348] on span "Exibir todas as rotas" at bounding box center [914, 342] width 121 height 13
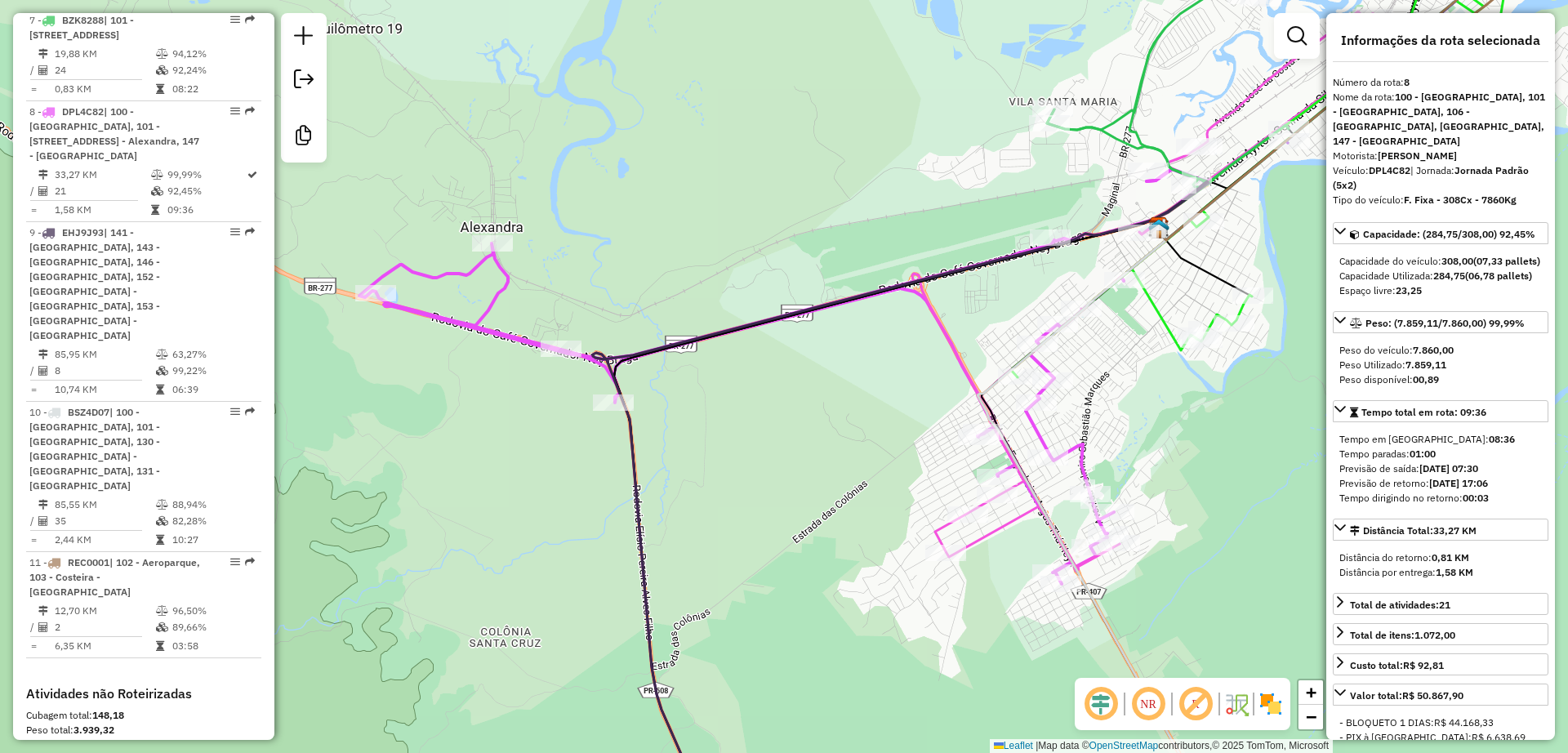
click at [998, 525] on icon at bounding box center [1153, 292] width 484 height 560
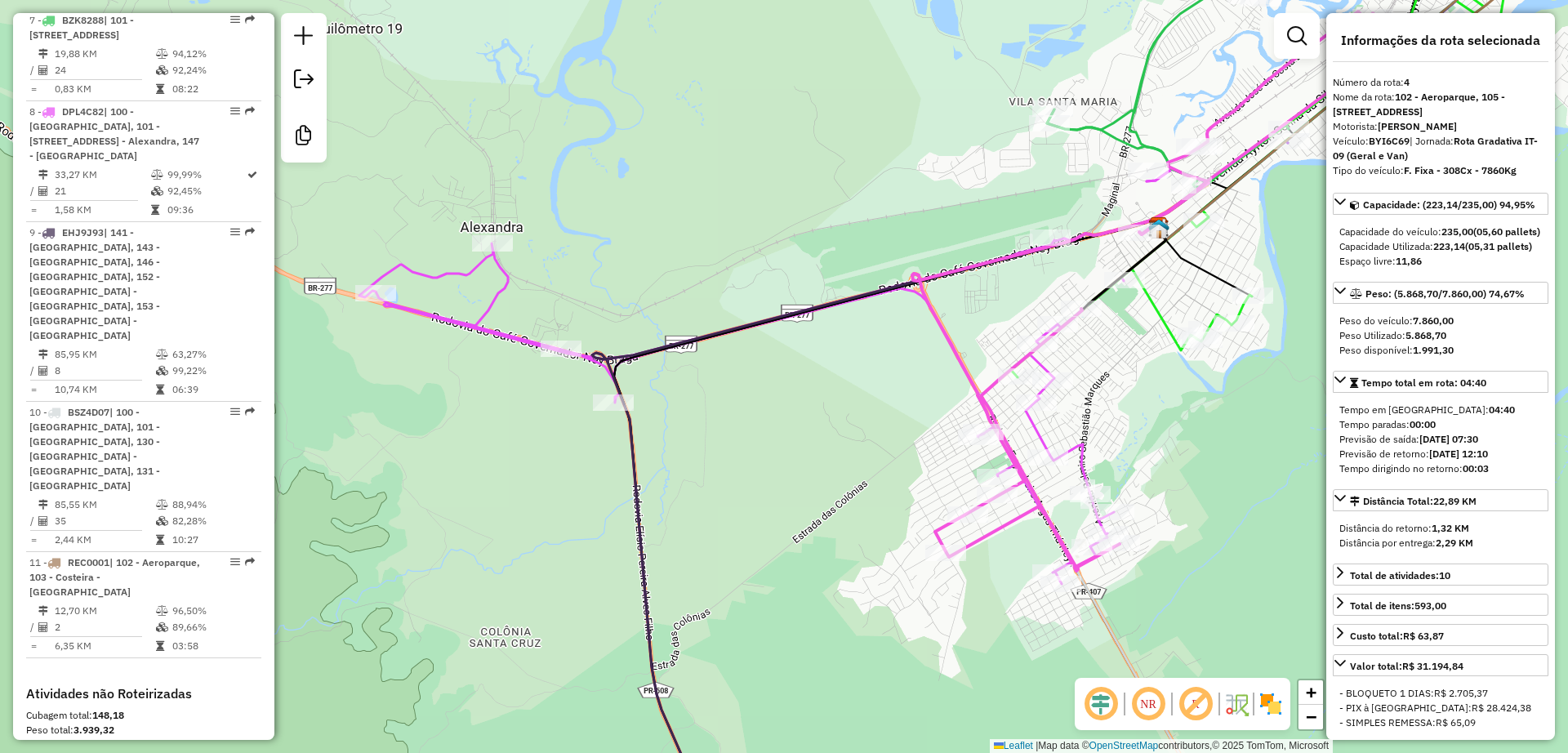
scroll to position [1042, 0]
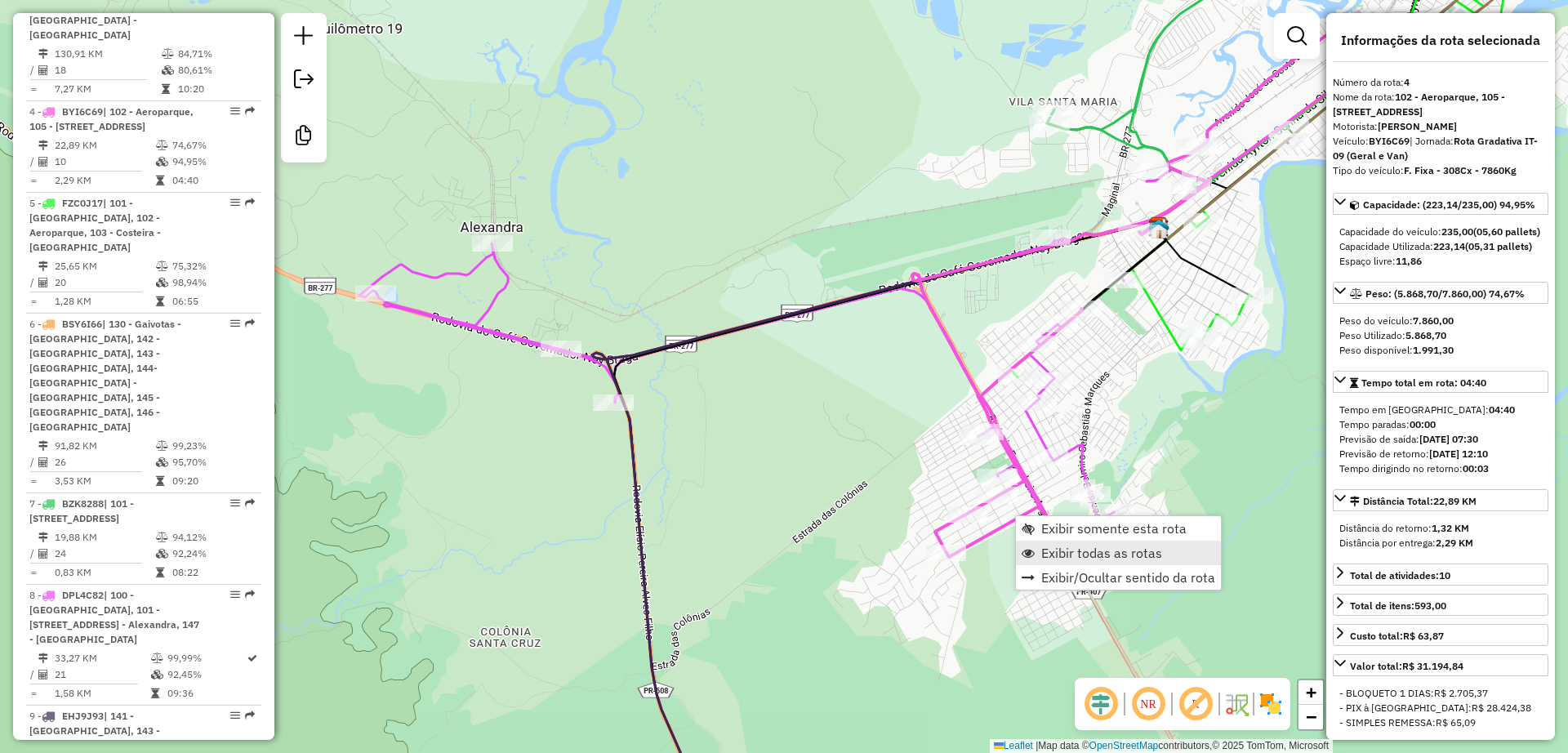
drag, startPoint x: 1085, startPoint y: 552, endPoint x: 1077, endPoint y: 557, distance: 9.4
click at [1077, 557] on span "Exibir todas as rotas" at bounding box center [1101, 553] width 121 height 13
click at [1071, 526] on span "Exibir somente esta rota" at bounding box center [1120, 520] width 145 height 13
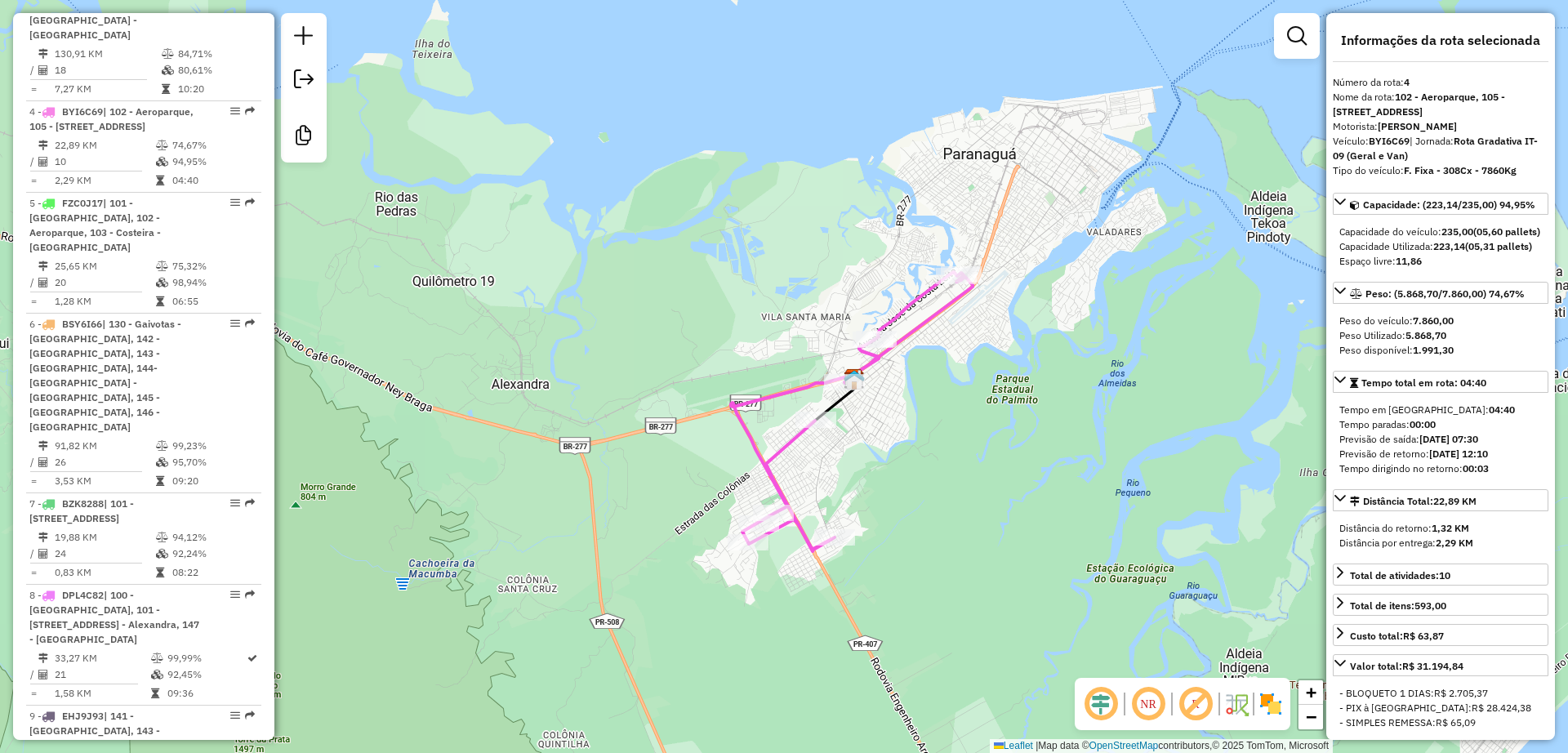
click at [915, 321] on icon at bounding box center [852, 411] width 241 height 280
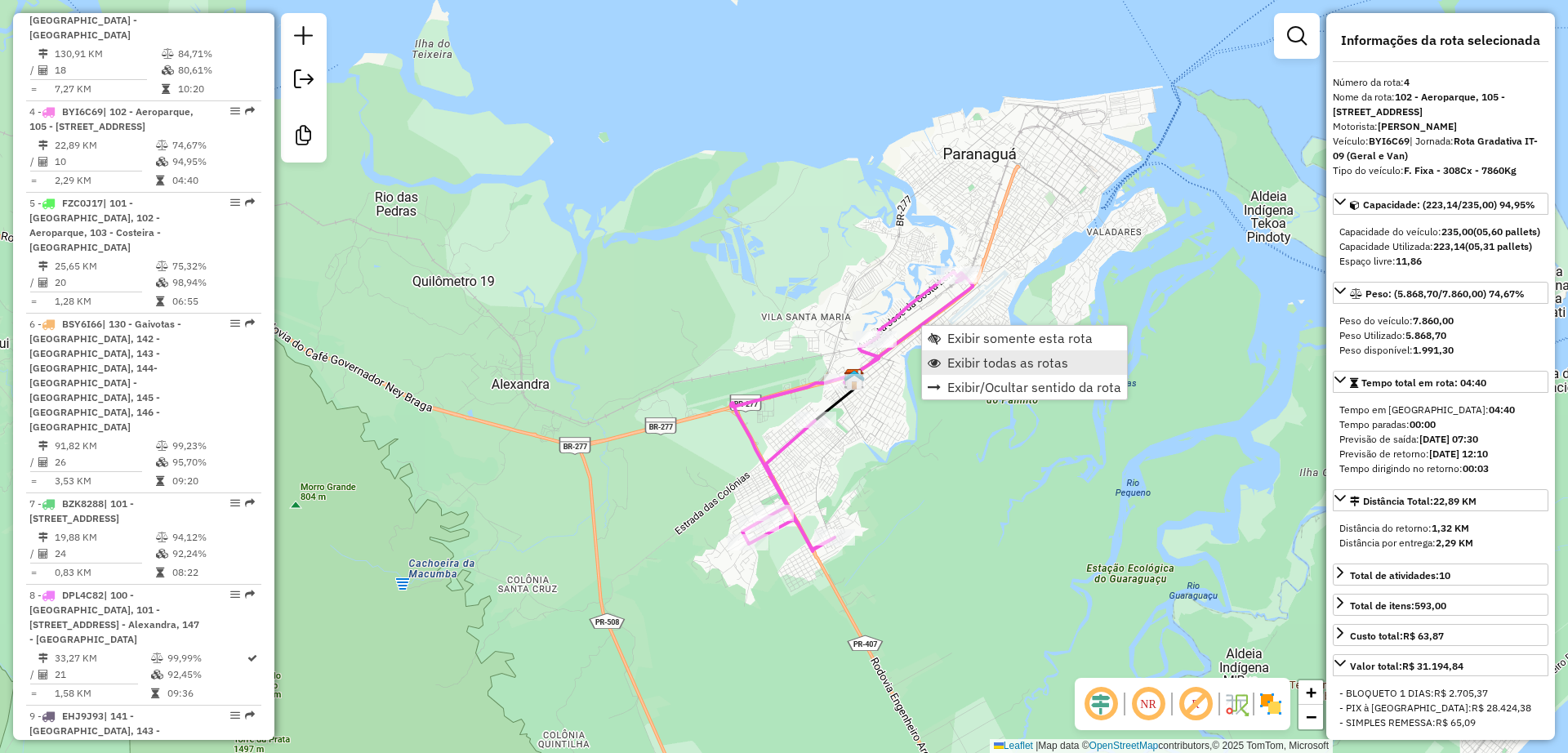
click at [970, 367] on span "Exibir todas as rotas" at bounding box center [1007, 362] width 121 height 13
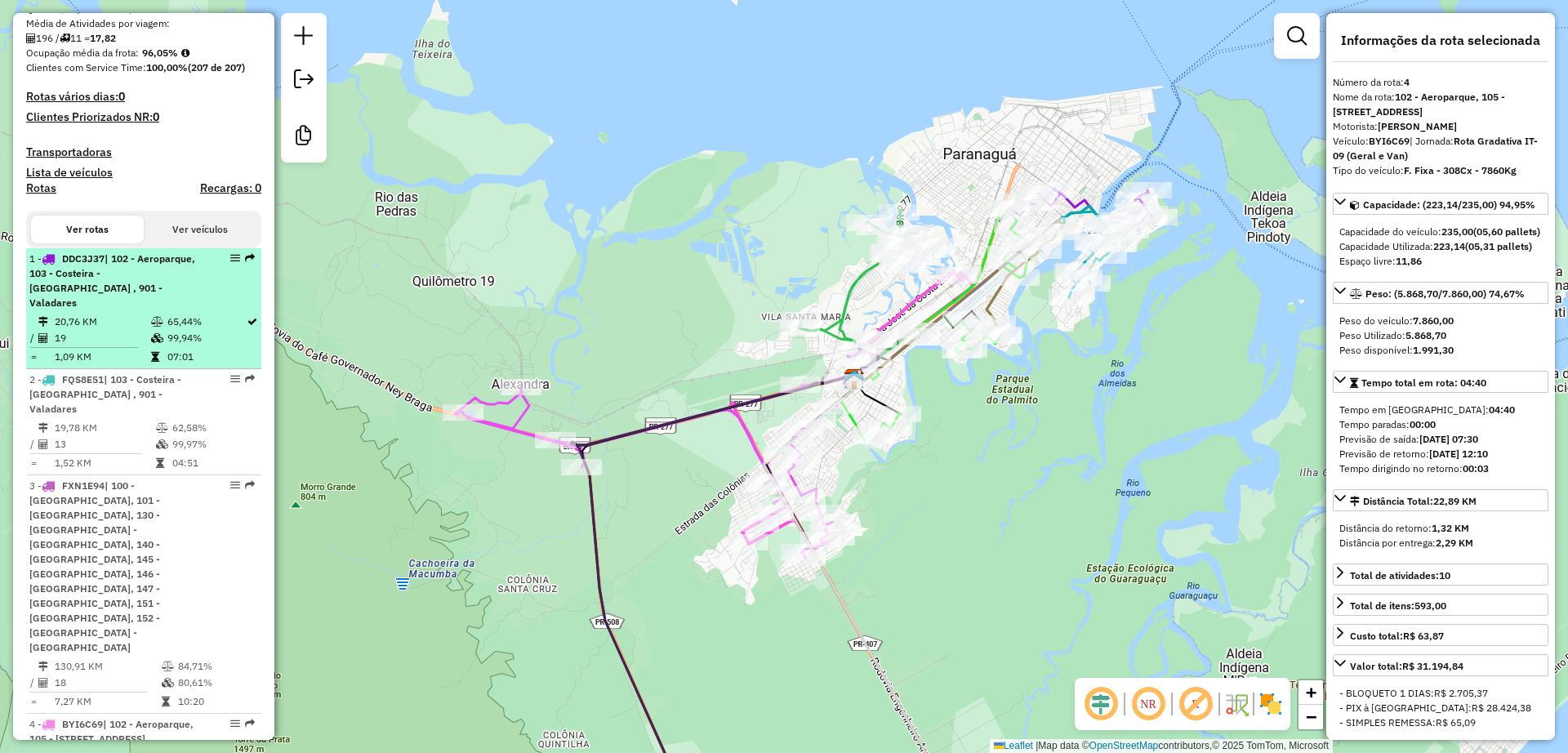
scroll to position [0, 0]
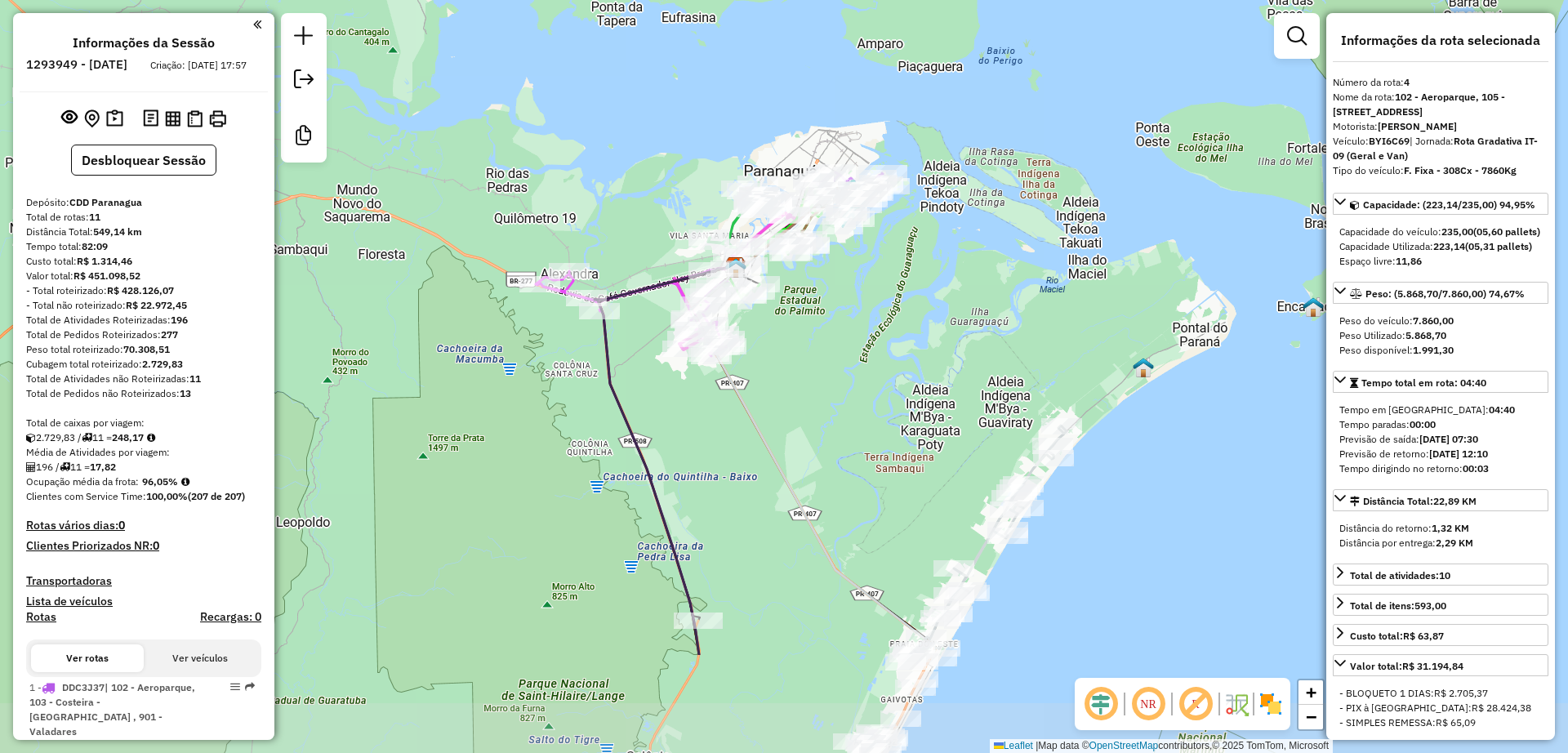
drag, startPoint x: 418, startPoint y: 589, endPoint x: 498, endPoint y: 419, distance: 187.9
click at [498, 419] on div "Janela de atendimento Grade de atendimento Capacidade Transportadoras Veículos …" at bounding box center [784, 376] width 1568 height 753
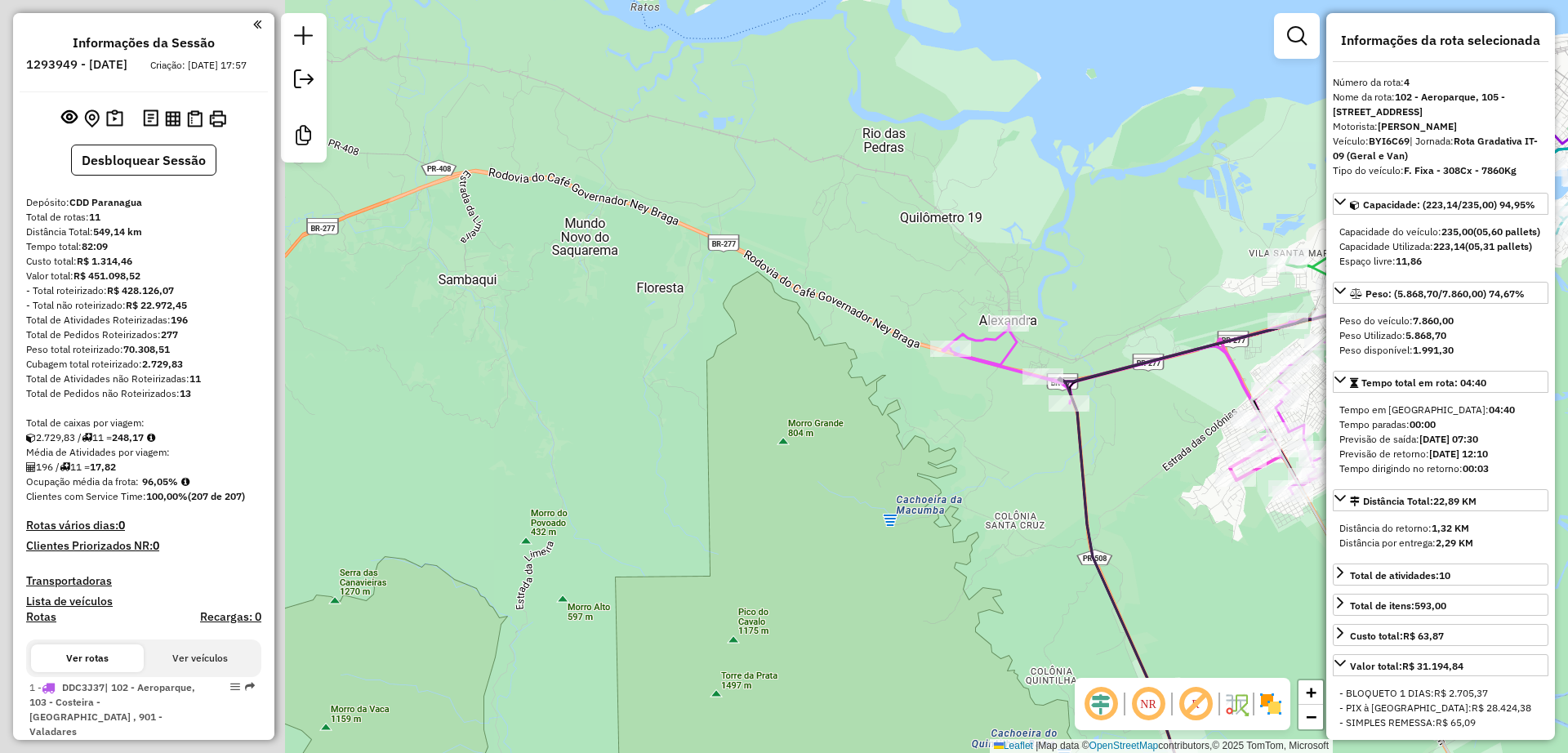
drag, startPoint x: 451, startPoint y: 367, endPoint x: 815, endPoint y: 382, distance: 364.3
click at [913, 404] on div "Janela de atendimento Grade de atendimento Capacidade Transportadoras Veículos …" at bounding box center [784, 376] width 1568 height 753
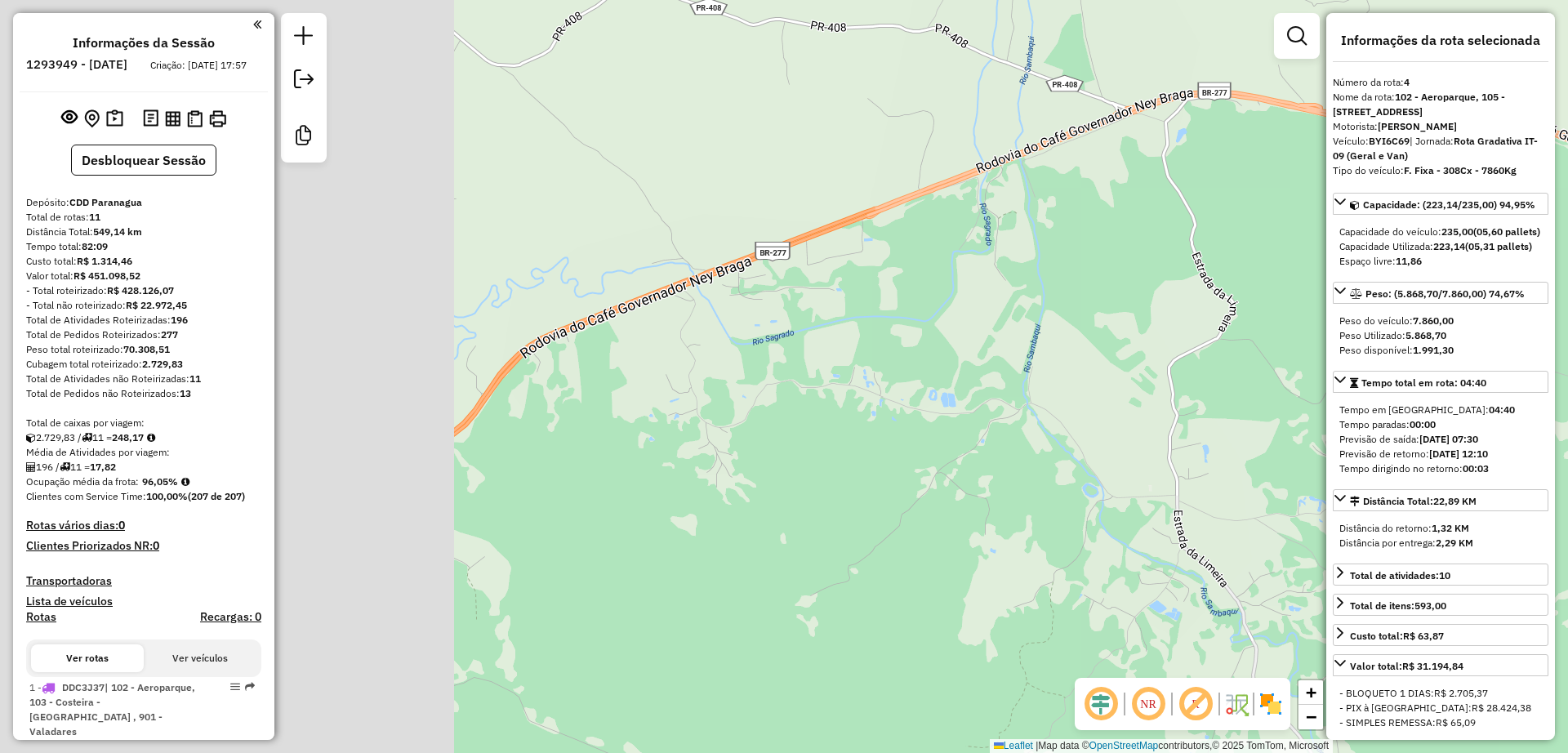
drag, startPoint x: 562, startPoint y: 326, endPoint x: 1107, endPoint y: 305, distance: 545.4
click at [1107, 305] on div "Rota 8 - Placa DPL4C82 91307679 - 56.309.398 MARIA INES KUNTZE ALVES Janela de …" at bounding box center [784, 376] width 1568 height 753
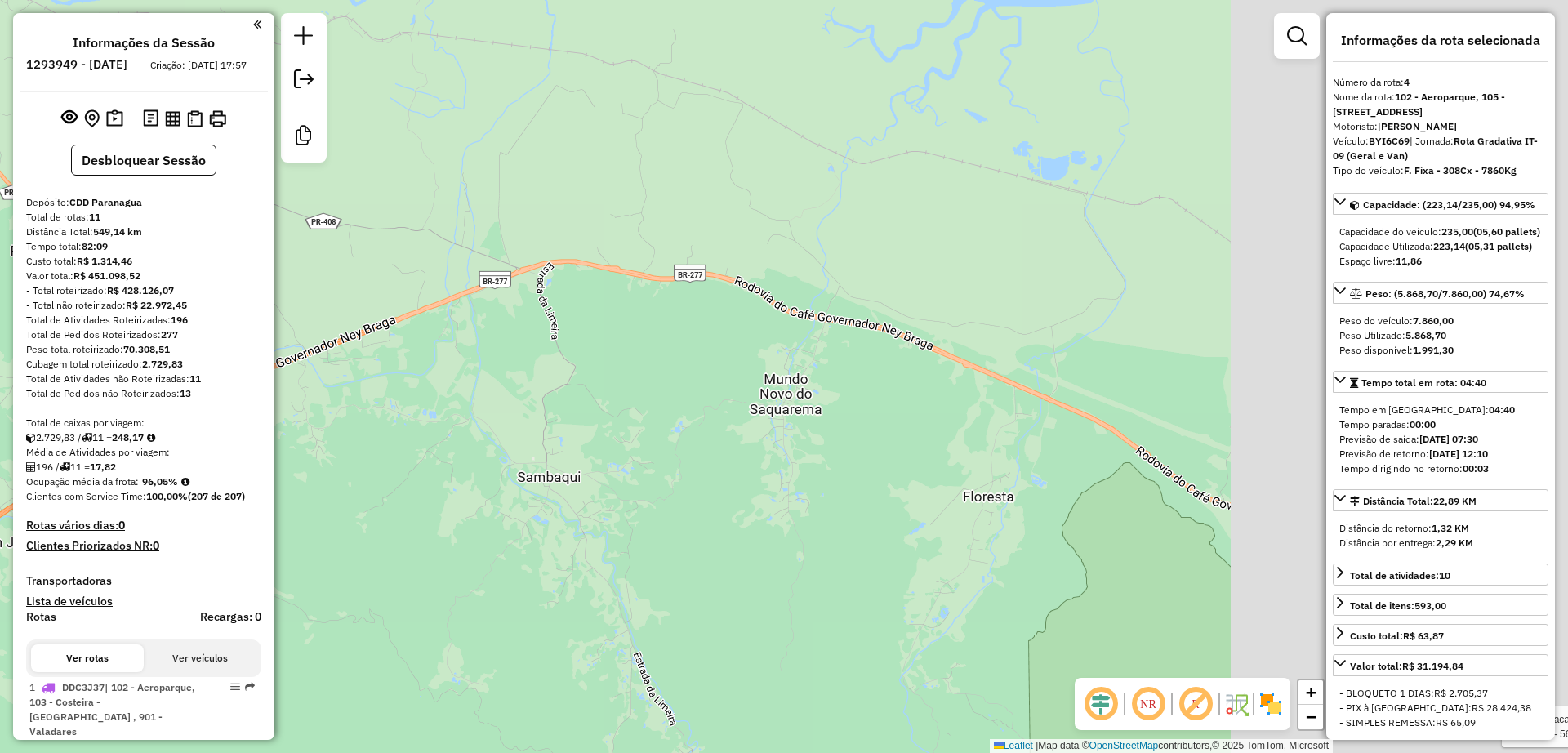
drag, startPoint x: 896, startPoint y: 421, endPoint x: 492, endPoint y: 444, distance: 404.7
click at [480, 444] on div "Rota 8 - Placa DPL4C82 91307679 - 56.309.398 MARIA INES KUNTZE ALVES Janela de …" at bounding box center [784, 376] width 1568 height 753
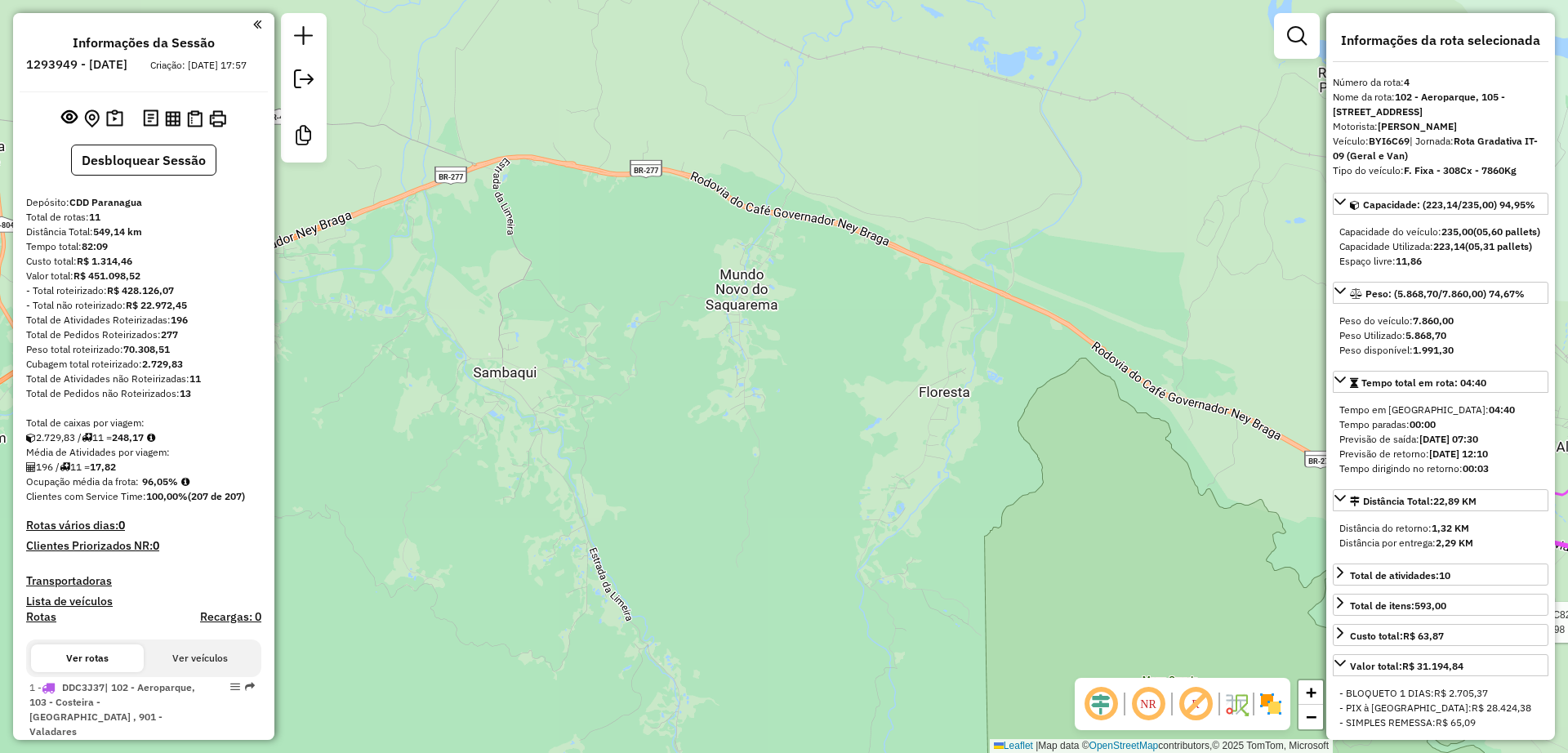
drag, startPoint x: 915, startPoint y: 438, endPoint x: 794, endPoint y: 242, distance: 230.3
click at [898, 329] on div "Rota 8 - Placa DPL4C82 91307679 - 56.309.398 MARIA INES KUNTZE ALVES Janela de …" at bounding box center [784, 376] width 1568 height 753
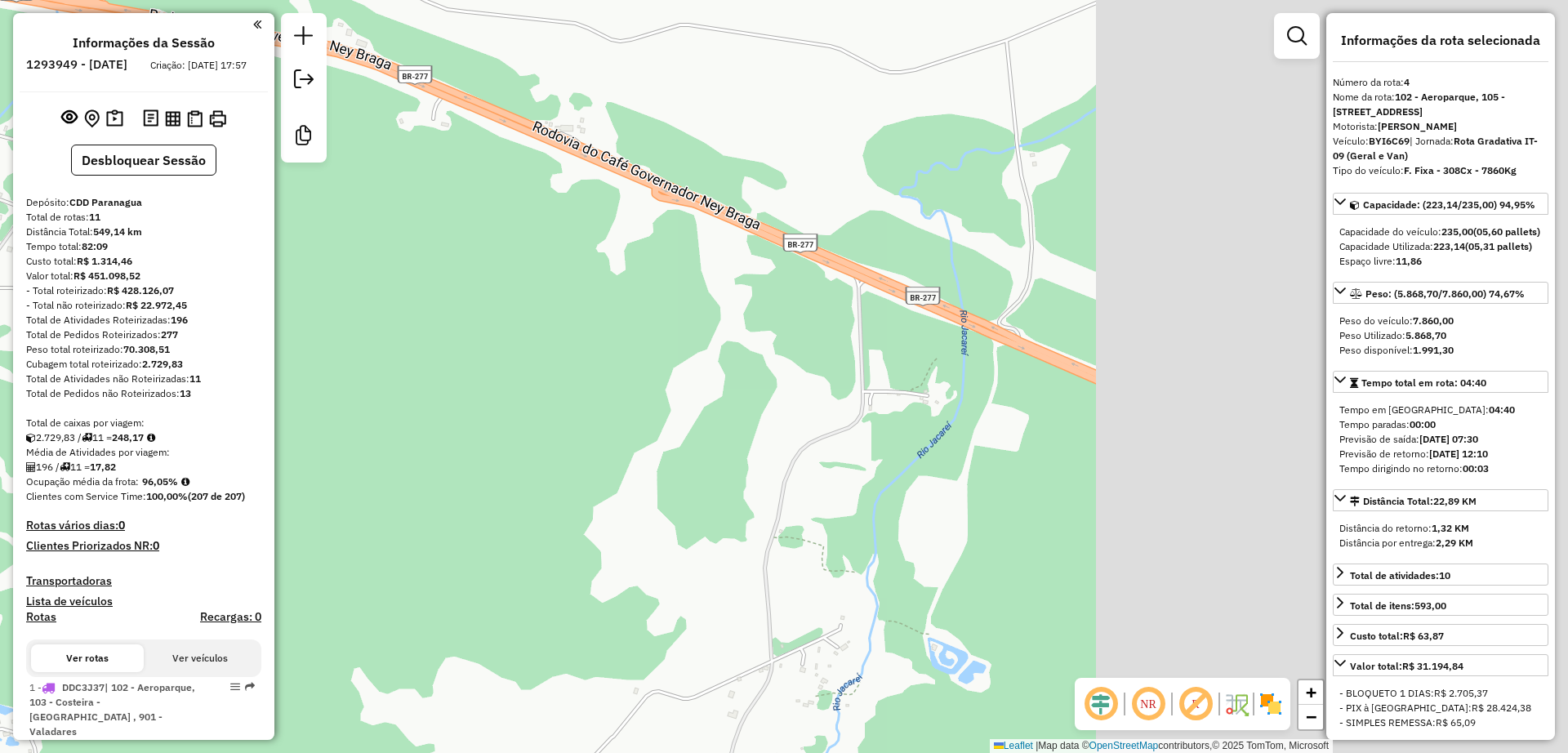
drag, startPoint x: 1079, startPoint y: 395, endPoint x: 525, endPoint y: 292, distance: 563.5
click at [418, 257] on div "Rota 8 - Placa DPL4C82 91307679 - 56.309.398 MARIA INES KUNTZE ALVES Janela de …" at bounding box center [784, 376] width 1568 height 753
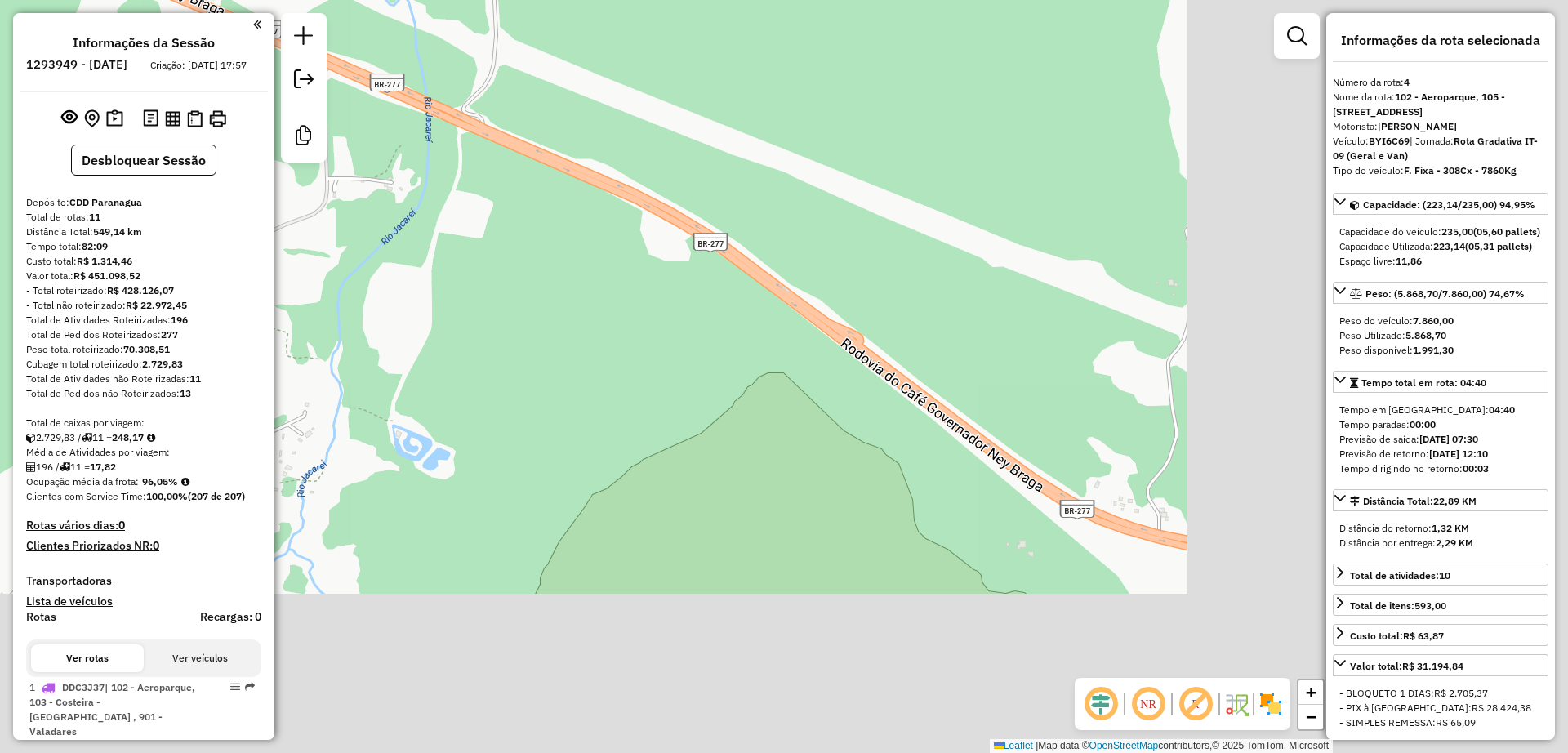
drag, startPoint x: 943, startPoint y: 438, endPoint x: 408, endPoint y: 225, distance: 575.8
click at [408, 225] on div "Rota 8 - Placa DPL4C82 91307679 - 56.309.398 MARIA INES KUNTZE ALVES Janela de …" at bounding box center [784, 376] width 1568 height 753
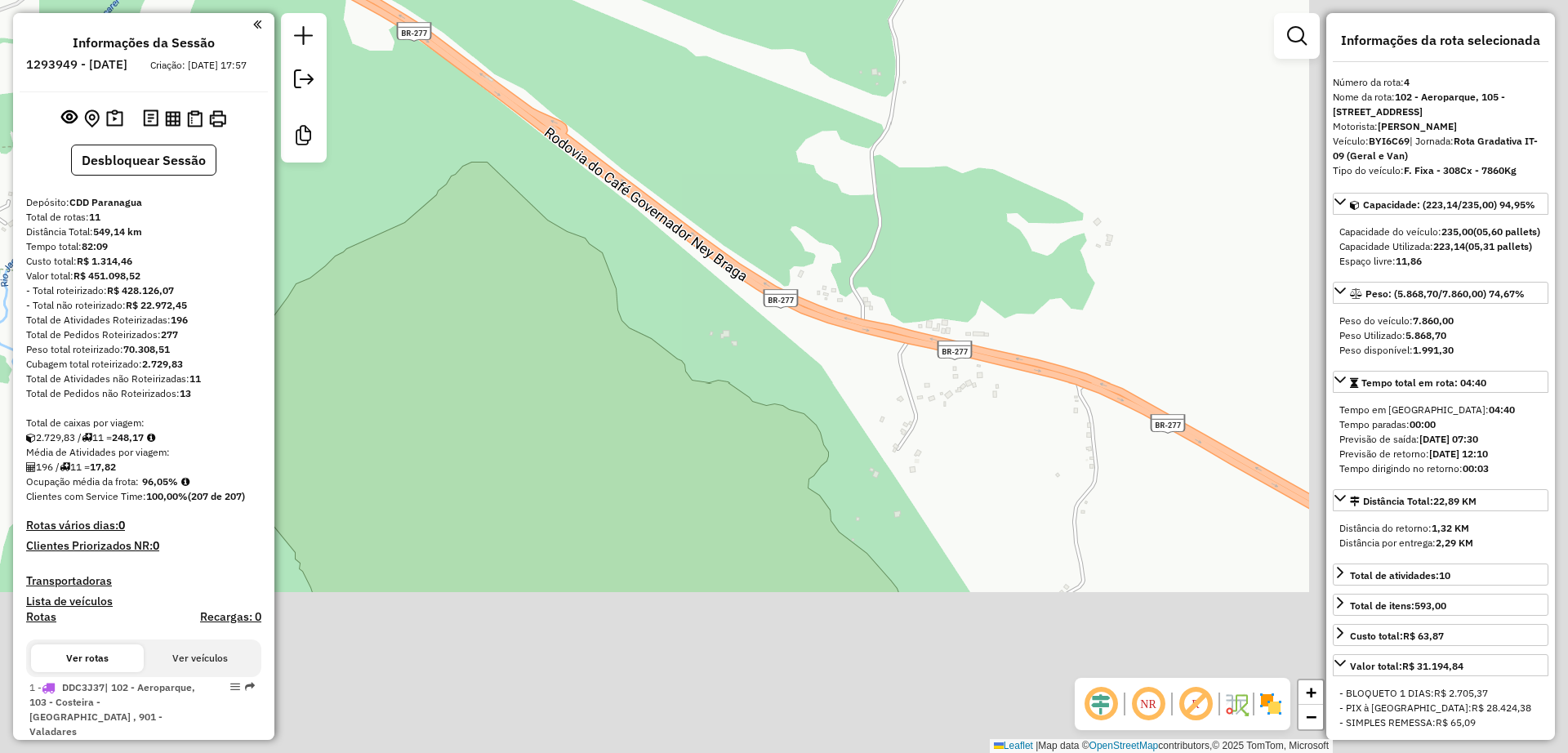
drag, startPoint x: 827, startPoint y: 436, endPoint x: 384, endPoint y: 143, distance: 531.1
click at [312, 121] on hb-router-mapa "Informações da Sessão 1293949 - 14/10/2025 Criação: 13/10/2025 17:57 Desbloquea…" at bounding box center [784, 376] width 1568 height 753
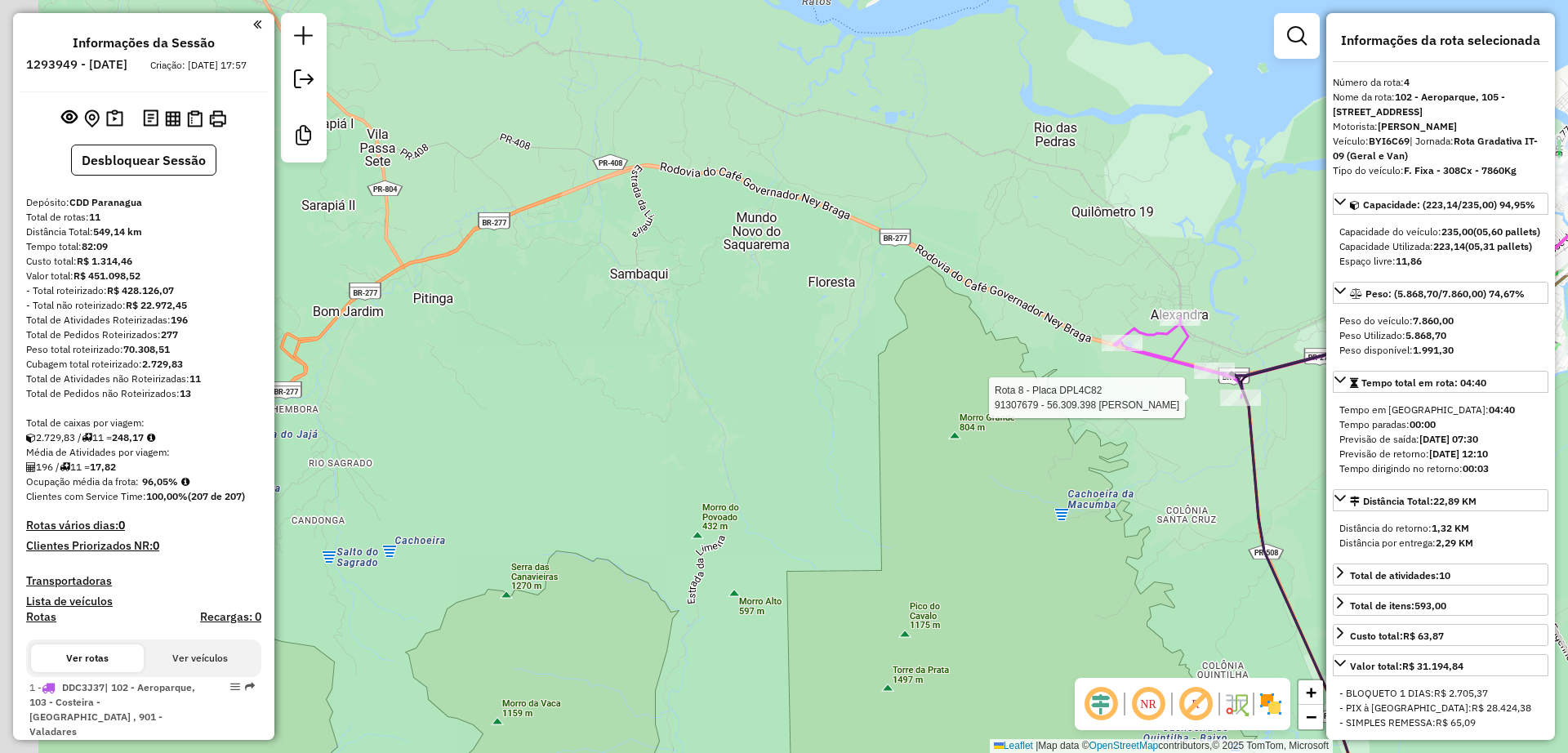
drag, startPoint x: 697, startPoint y: 372, endPoint x: 1026, endPoint y: 362, distance: 329.2
click at [1025, 362] on div "Rota 8 - Placa DPL4C82 91307679 - 56.309.398 MARIA INES KUNTZE ALVES Janela de …" at bounding box center [784, 376] width 1568 height 753
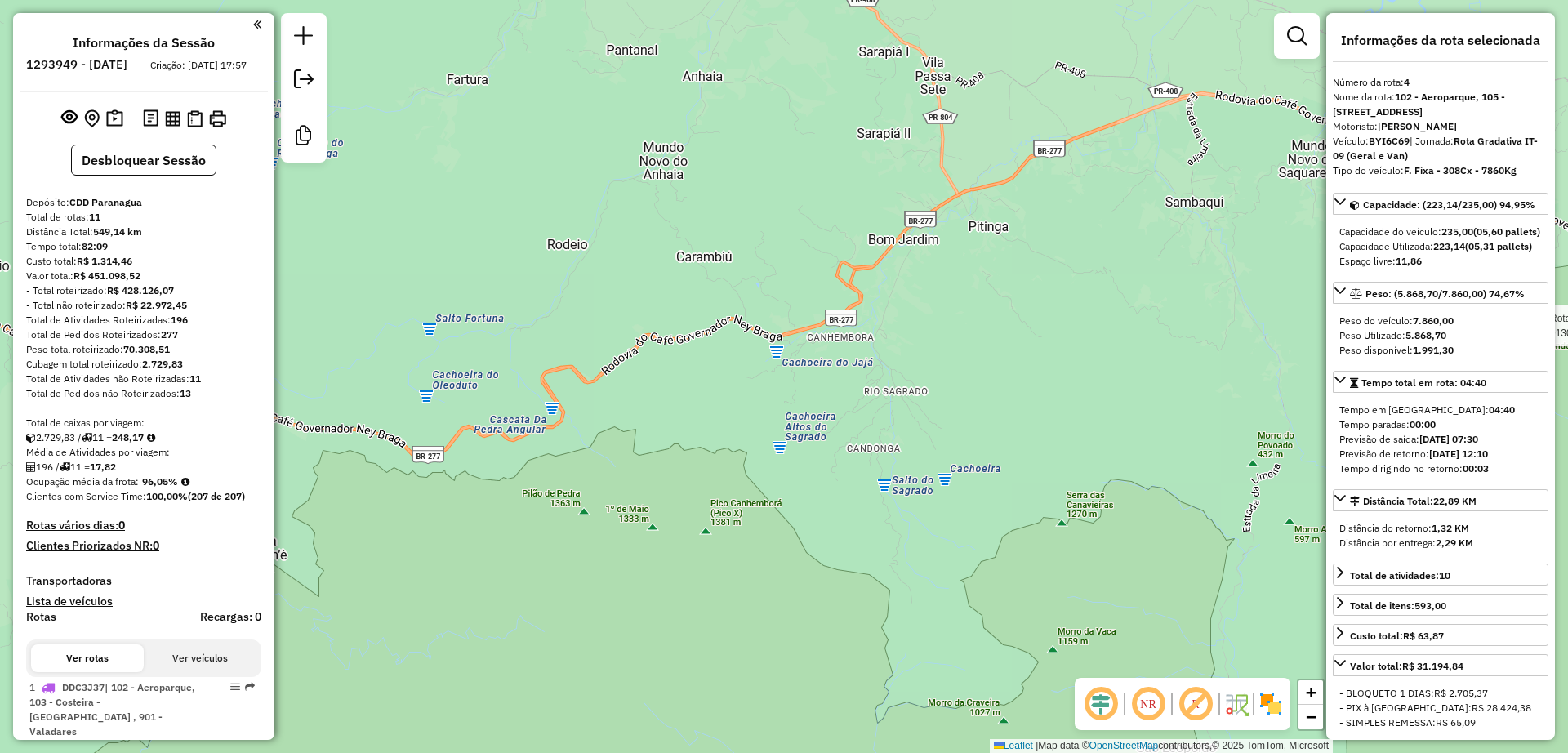
drag, startPoint x: 752, startPoint y: 351, endPoint x: 787, endPoint y: 328, distance: 41.9
click at [787, 328] on div "Rota 8 - Placa DPL4C82 91307679 - 56.309.398 MARIA INES KUNTZE ALVES Janela de …" at bounding box center [784, 376] width 1568 height 753
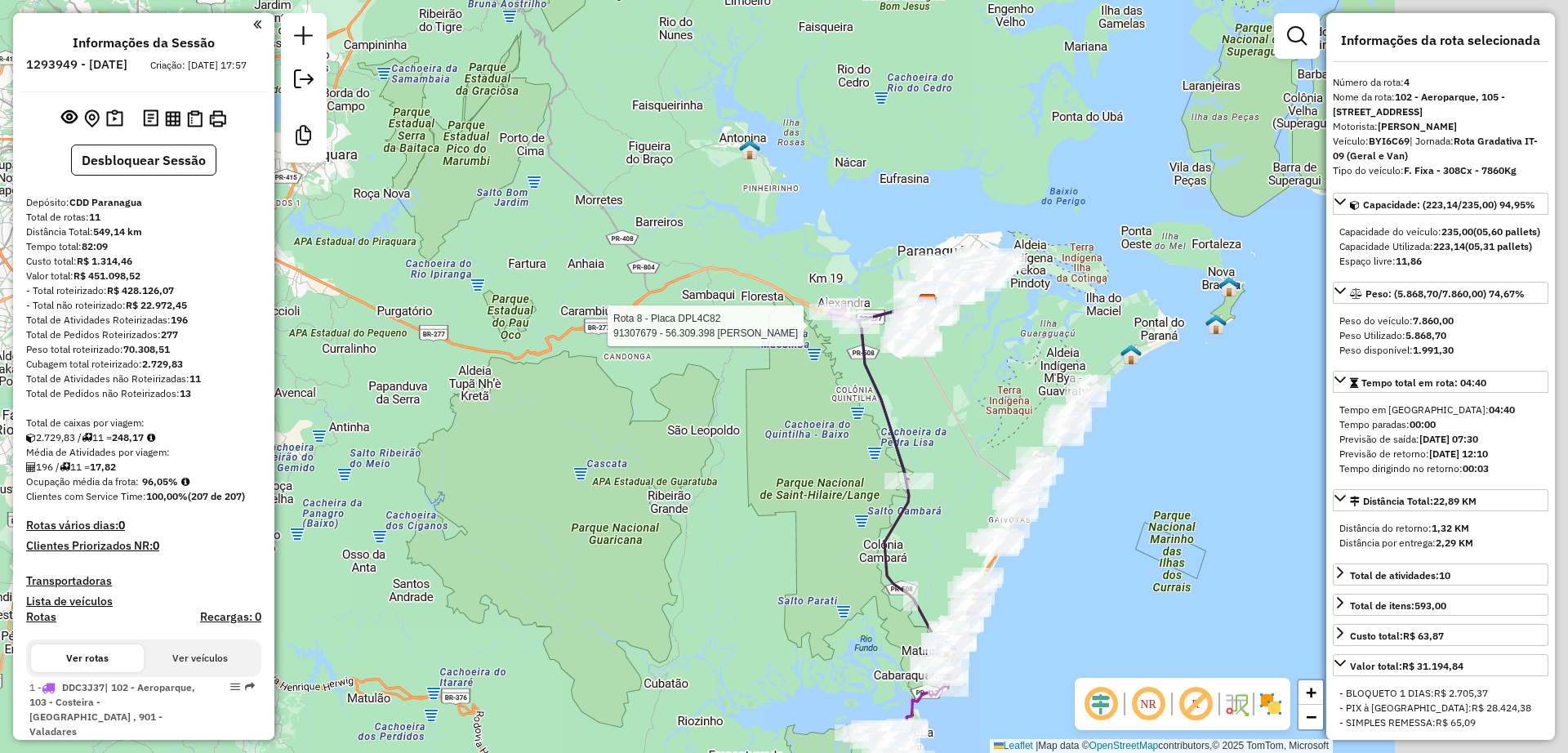
drag, startPoint x: 909, startPoint y: 359, endPoint x: 731, endPoint y: 352, distance: 178.1
click at [731, 352] on div "Rota 8 - Placa DPL4C82 91307679 - 56.309.398 MARIA INES KUNTZE ALVES Janela de …" at bounding box center [784, 376] width 1568 height 753
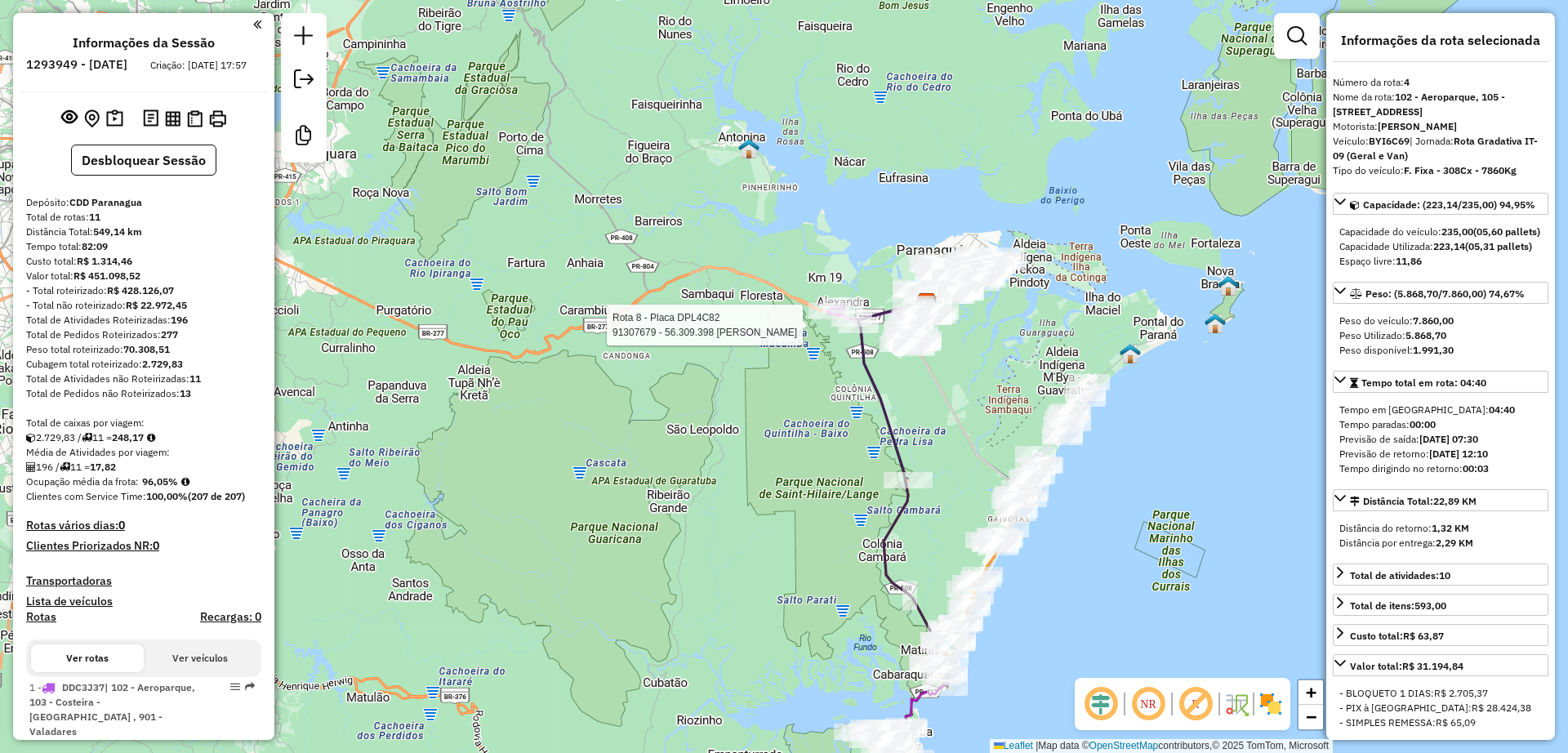
click at [734, 386] on div "Rota 8 - Placa DPL4C82 91307679 - 56.309.398 MARIA INES KUNTZE ALVES Janela de …" at bounding box center [784, 376] width 1568 height 753
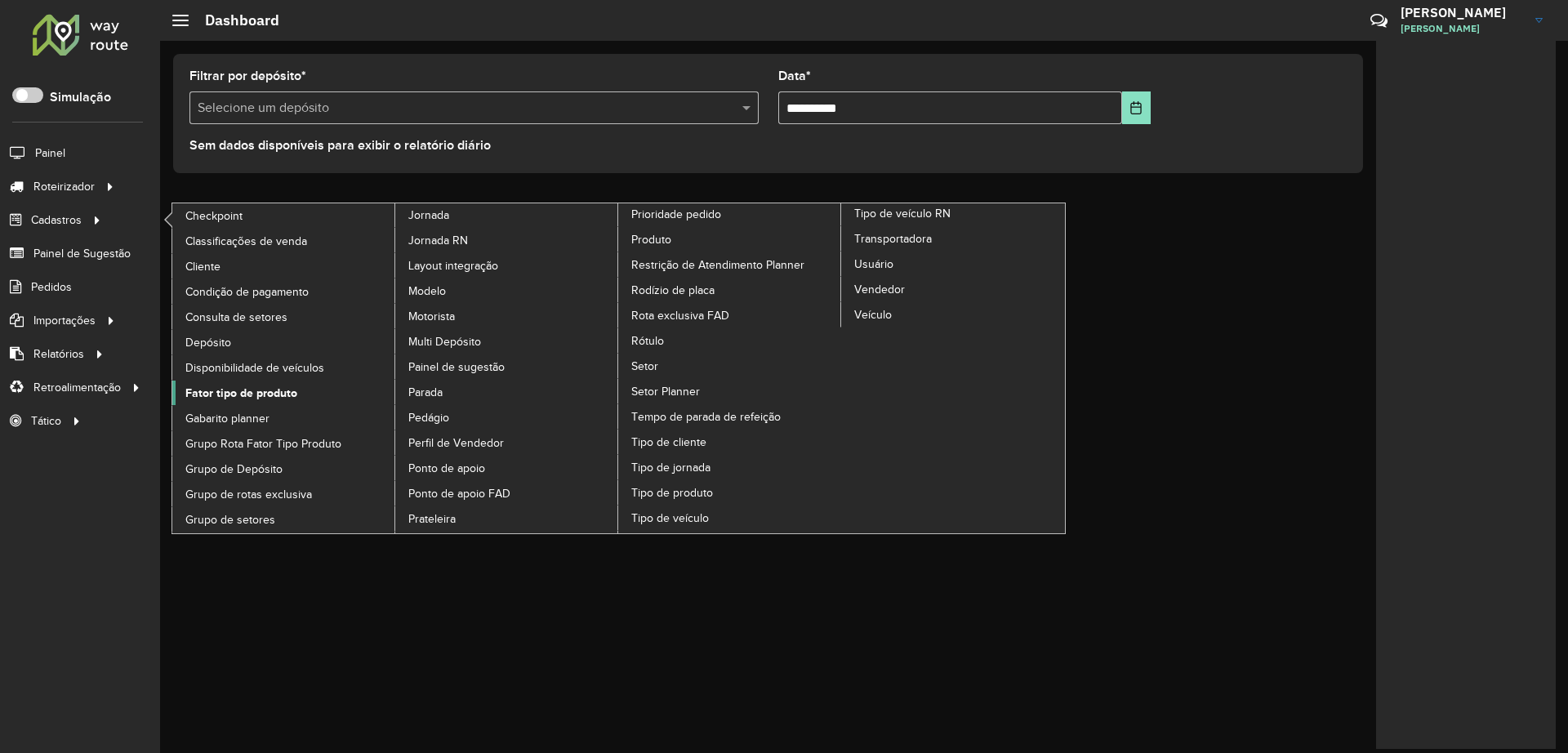
click at [247, 395] on span "Fator tipo de produto" at bounding box center [241, 393] width 112 height 17
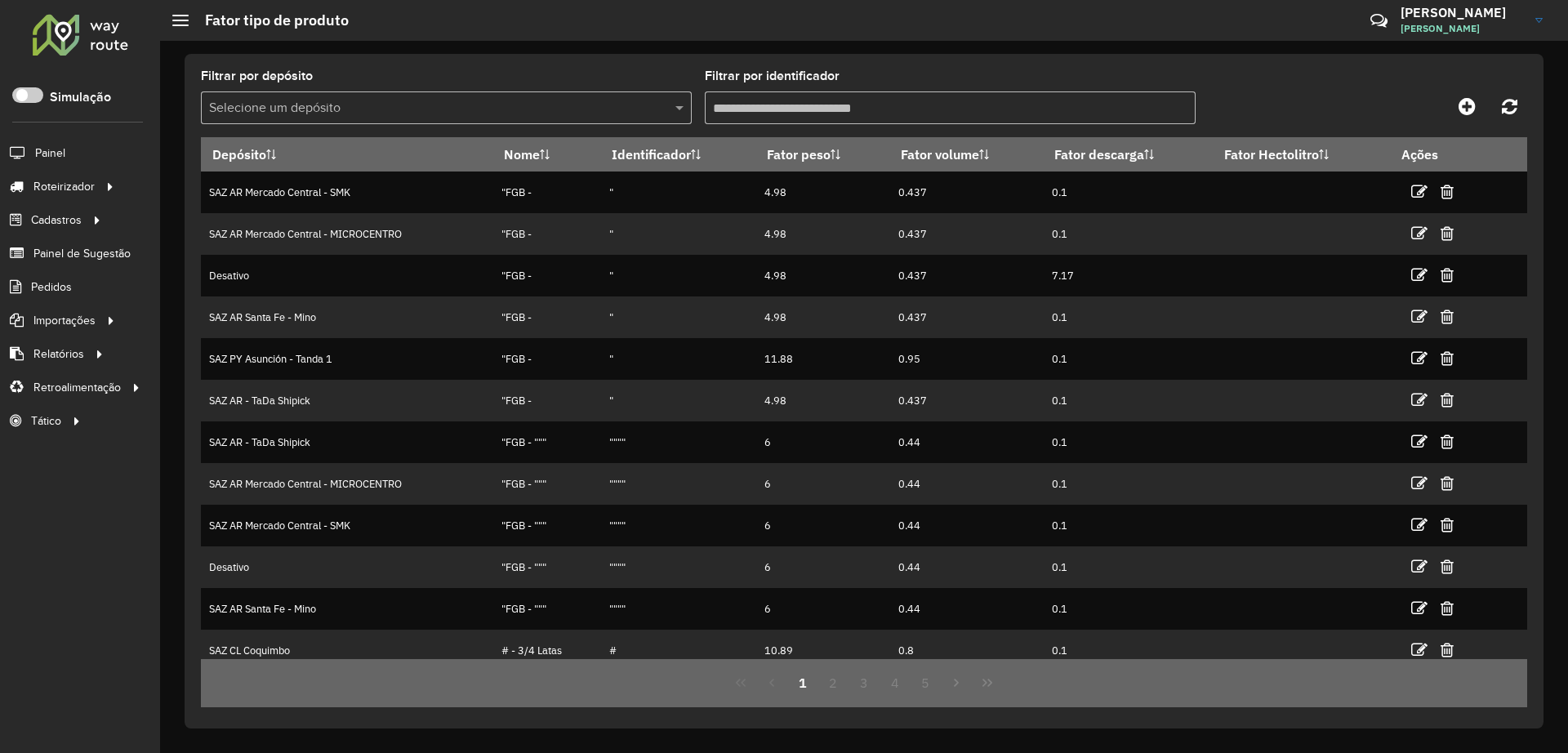
click at [1426, 26] on span "[PERSON_NAME]" at bounding box center [1461, 28] width 123 height 15
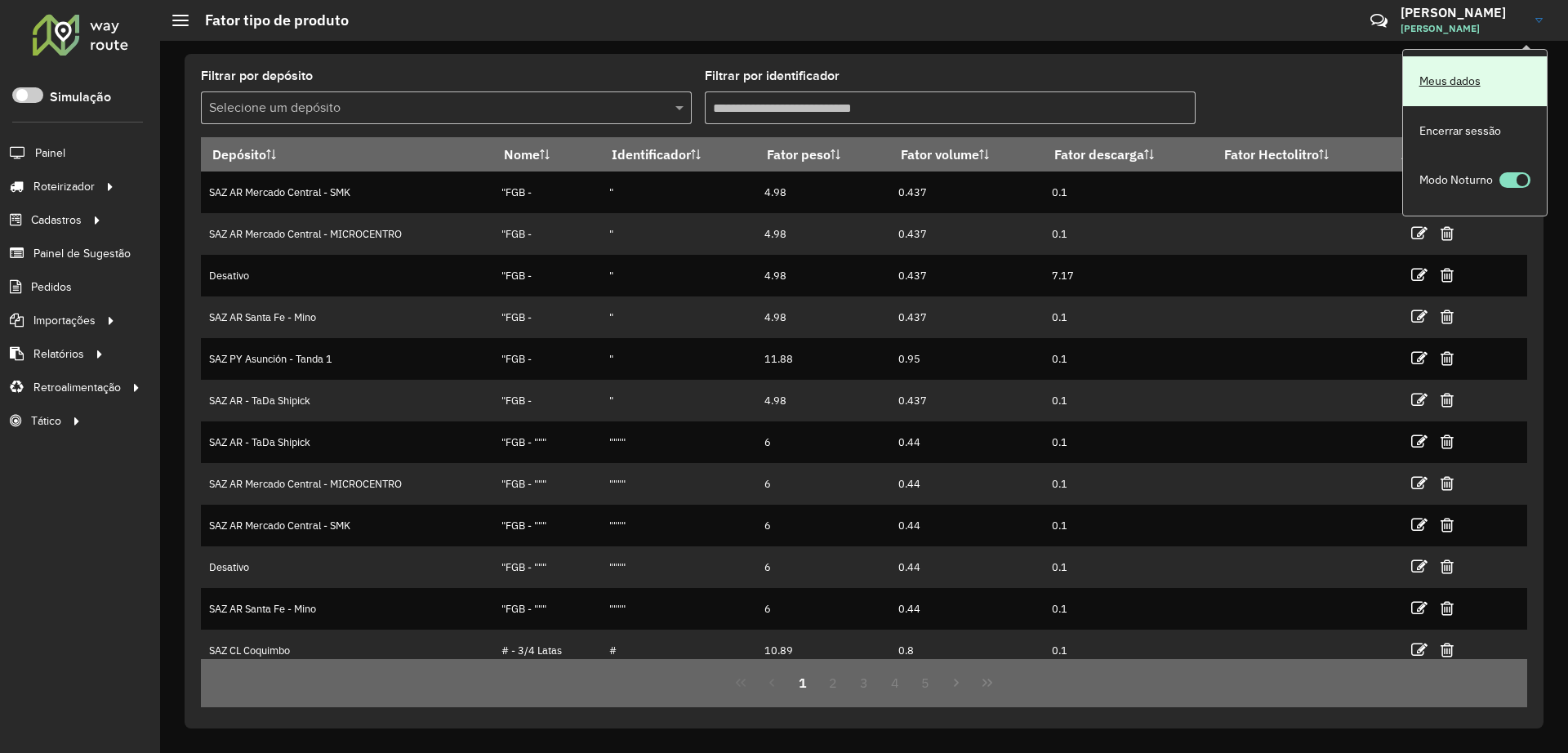
click at [1455, 76] on link "Meus dados" at bounding box center [1475, 81] width 143 height 50
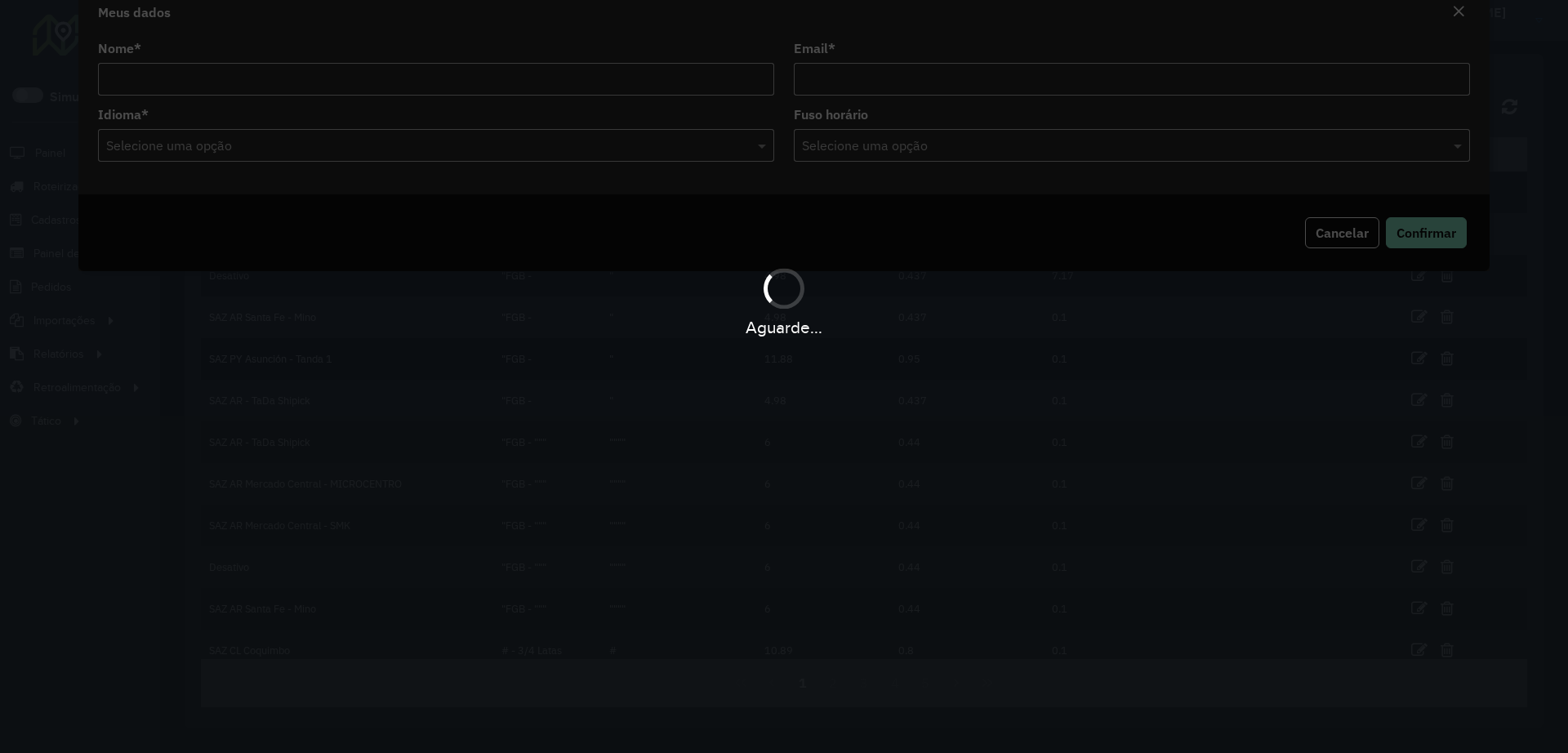
type input "**********"
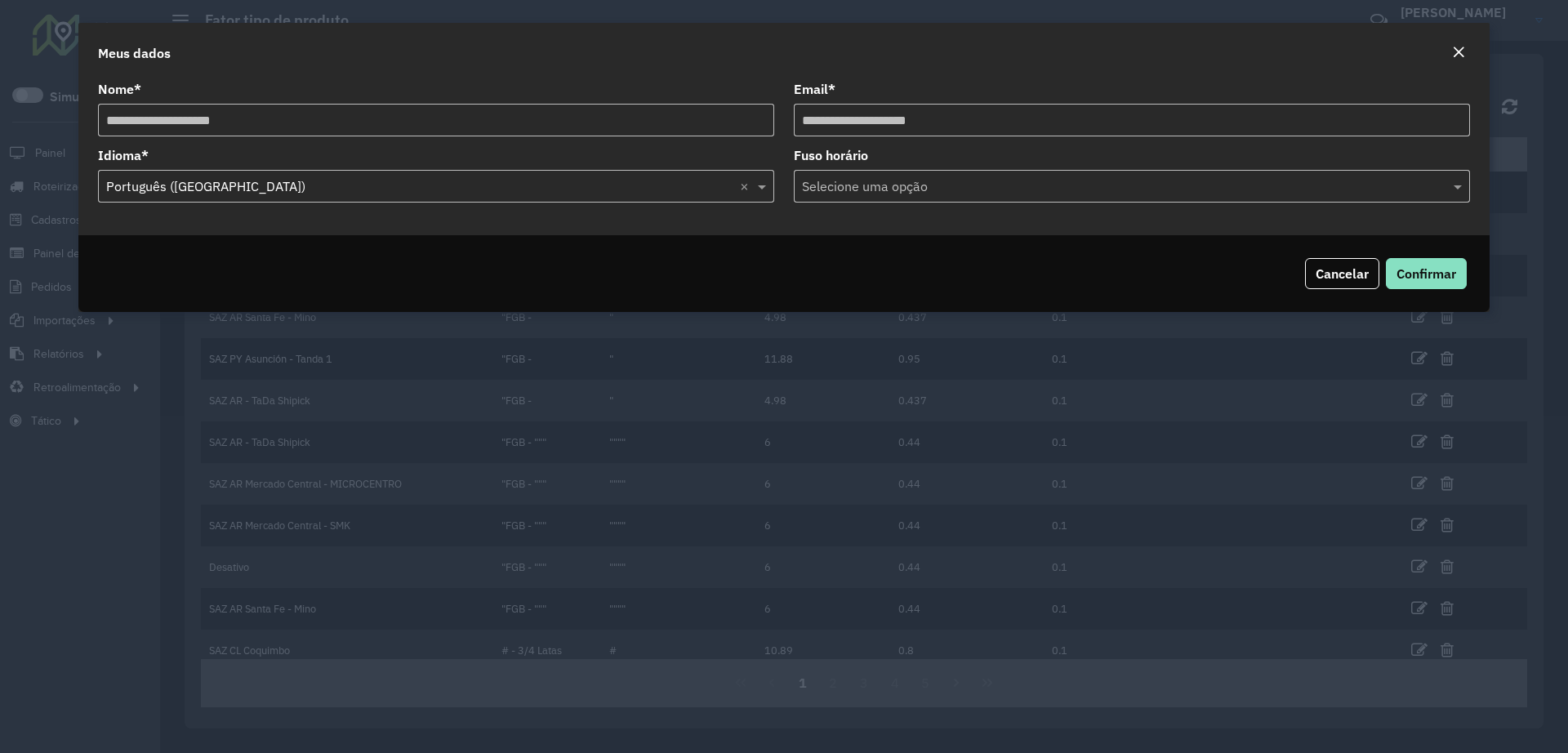
click at [459, 196] on div "Selecione uma opção × Português (Brasil) ×" at bounding box center [436, 186] width 676 height 32
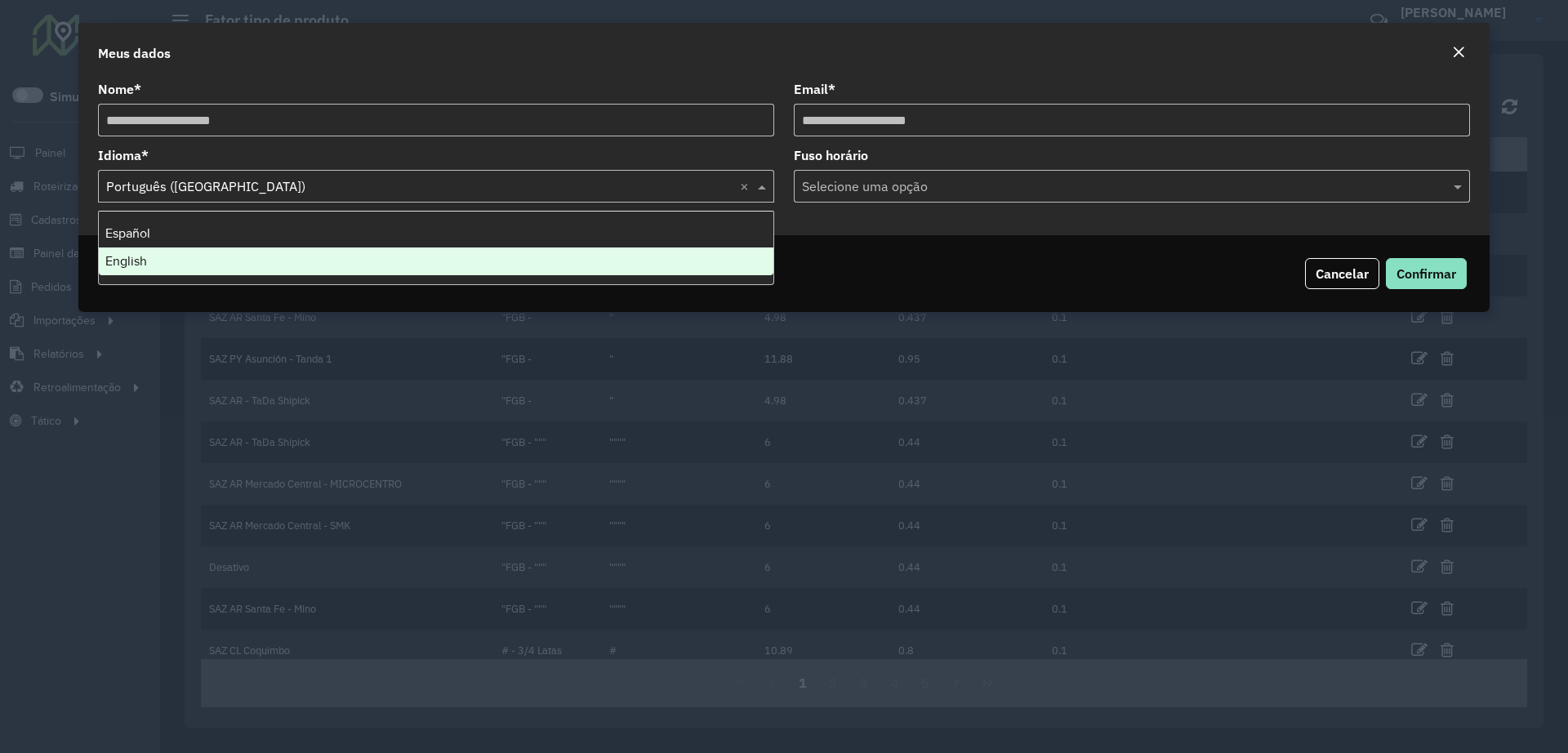
drag, startPoint x: 420, startPoint y: 231, endPoint x: 417, endPoint y: 250, distance: 19.2
click at [417, 250] on div "Español English" at bounding box center [436, 247] width 674 height 56
click at [417, 250] on div "English" at bounding box center [436, 261] width 674 height 27
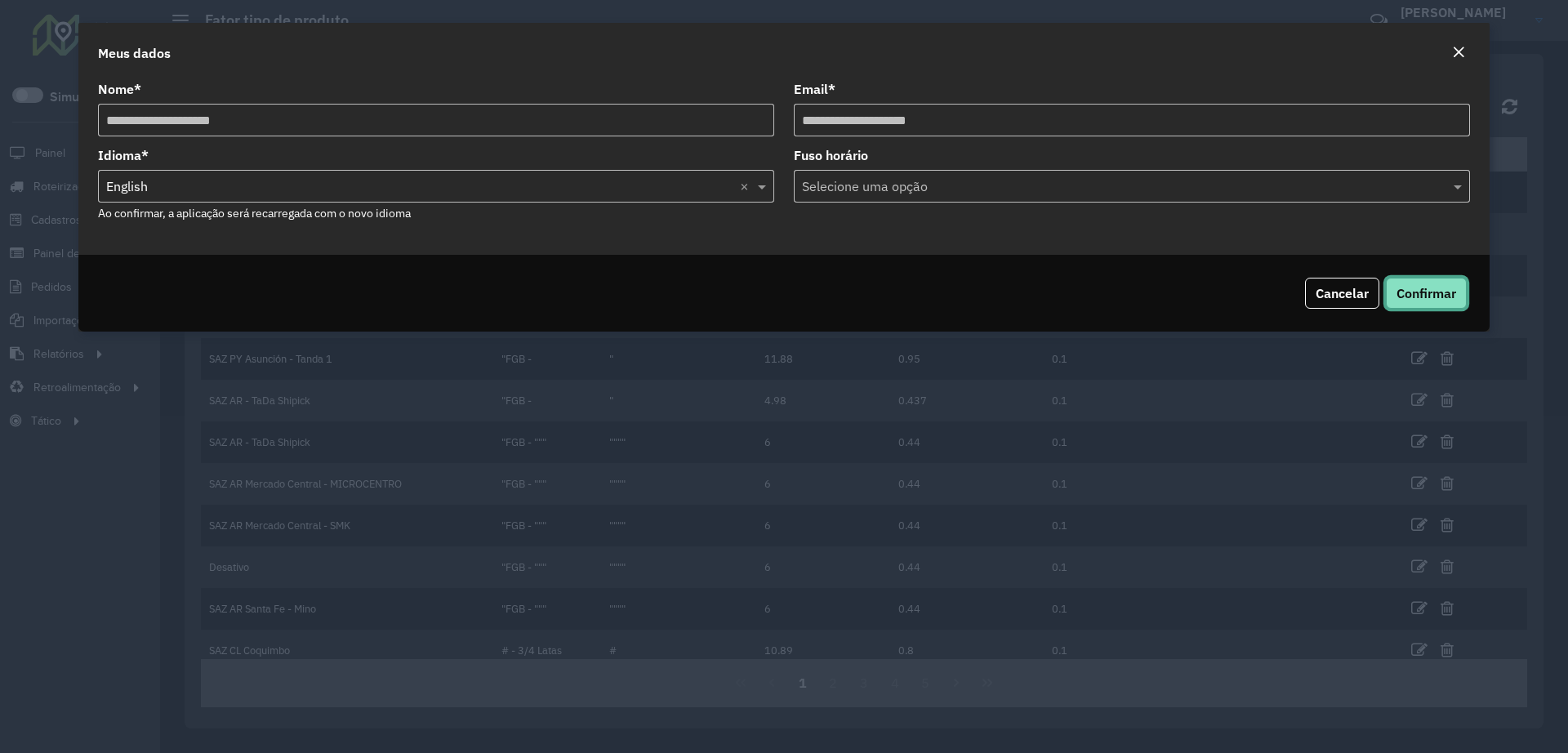
click at [1422, 290] on span "Confirmar" at bounding box center [1426, 293] width 60 height 17
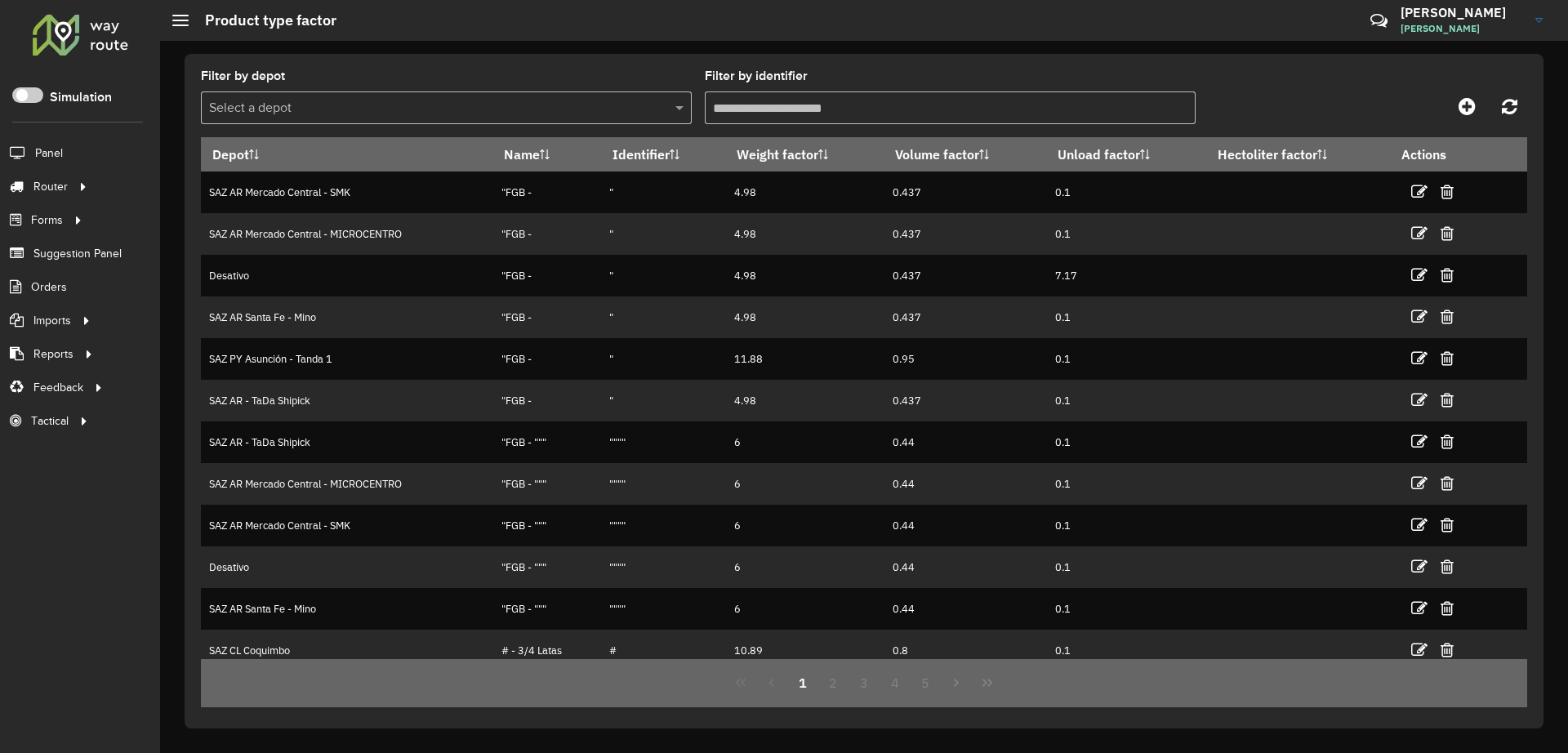
click at [1453, 32] on span "[PERSON_NAME]" at bounding box center [1461, 28] width 123 height 15
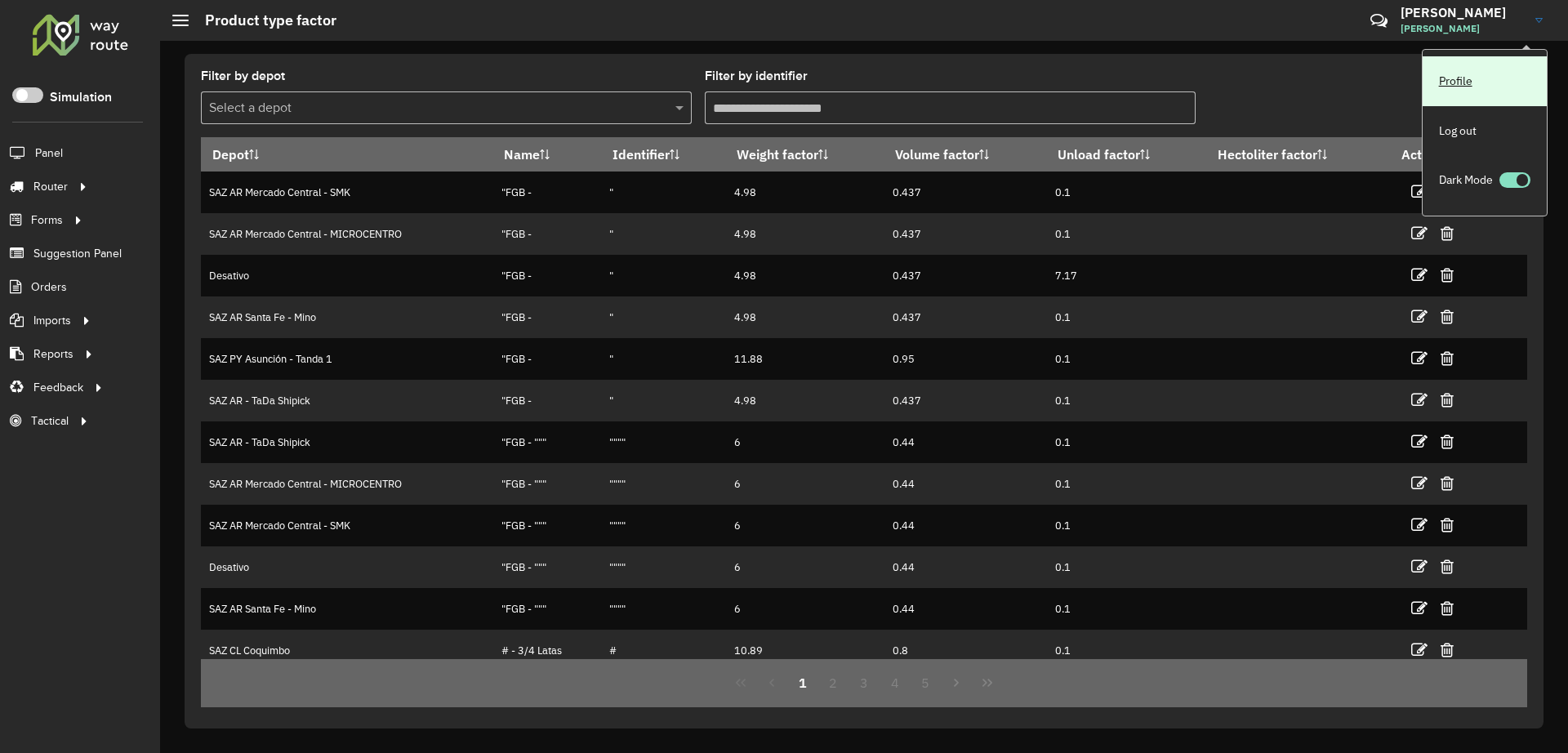
click at [1452, 76] on link "Profile" at bounding box center [1485, 81] width 124 height 50
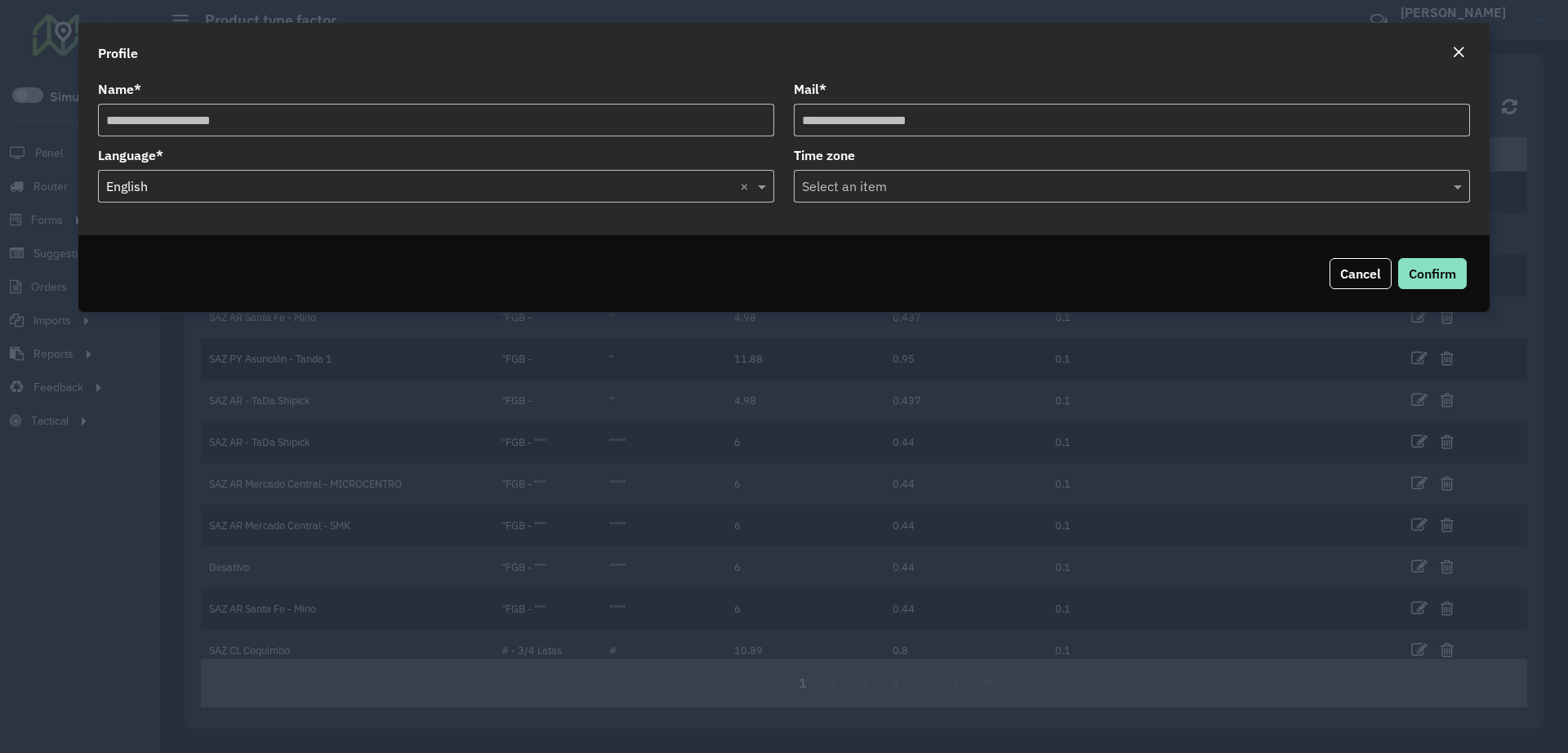
click at [596, 188] on input "text" at bounding box center [419, 188] width 627 height 20
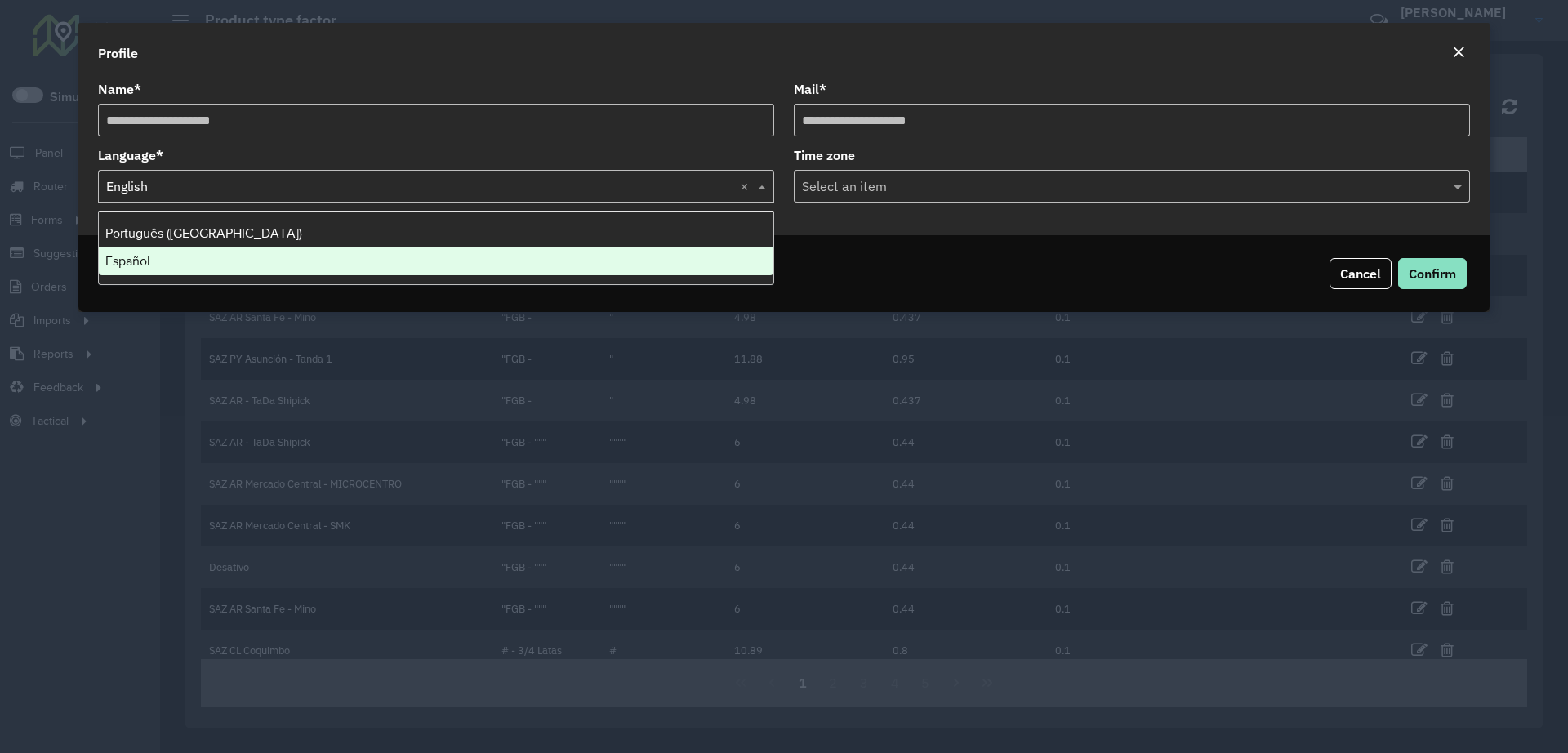
drag, startPoint x: 443, startPoint y: 227, endPoint x: 441, endPoint y: 254, distance: 27.1
click at [441, 254] on div "Português ([GEOGRAPHIC_DATA]) Español" at bounding box center [436, 247] width 674 height 56
click at [441, 254] on div "Español" at bounding box center [436, 261] width 674 height 27
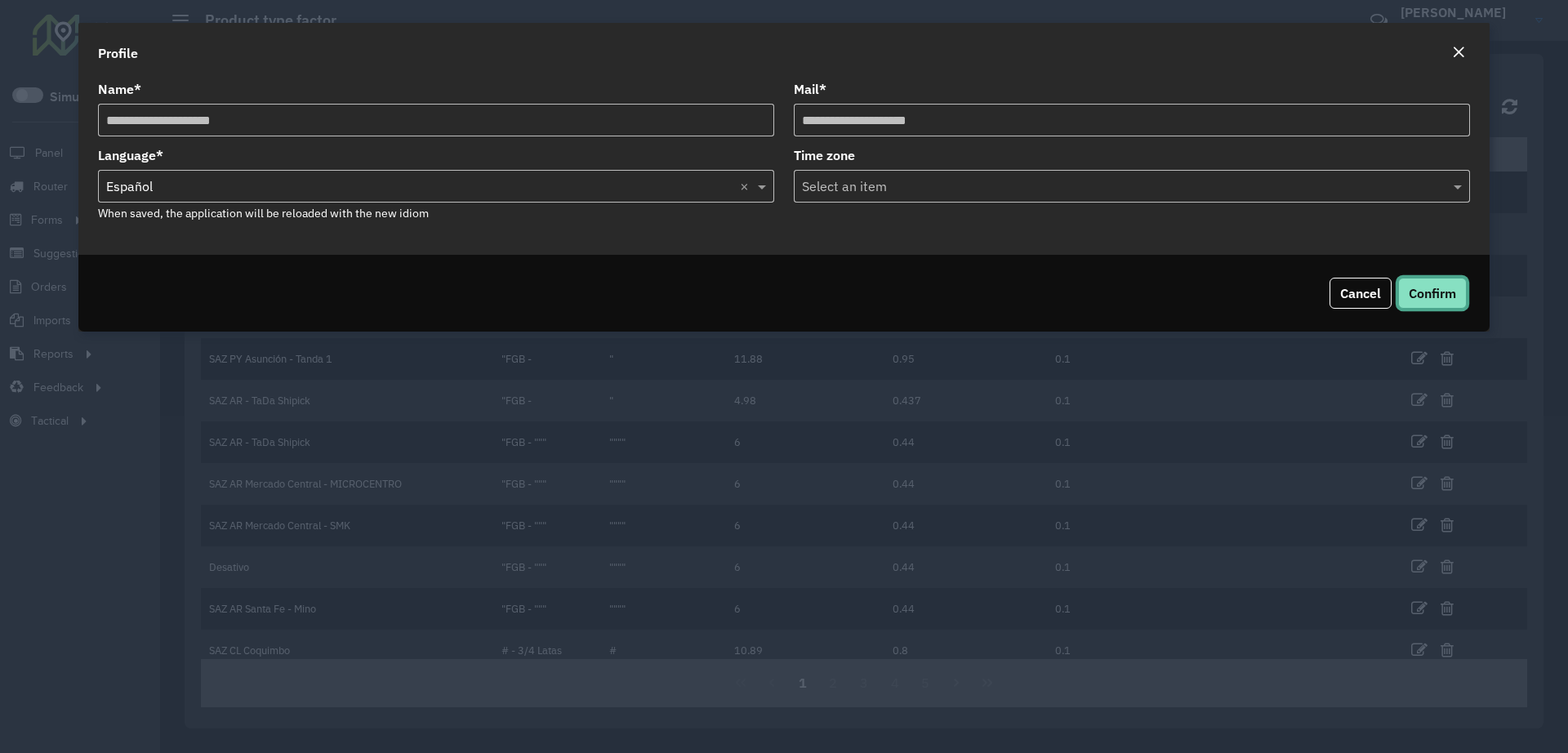
click at [1422, 283] on button "Confirm" at bounding box center [1433, 294] width 69 height 31
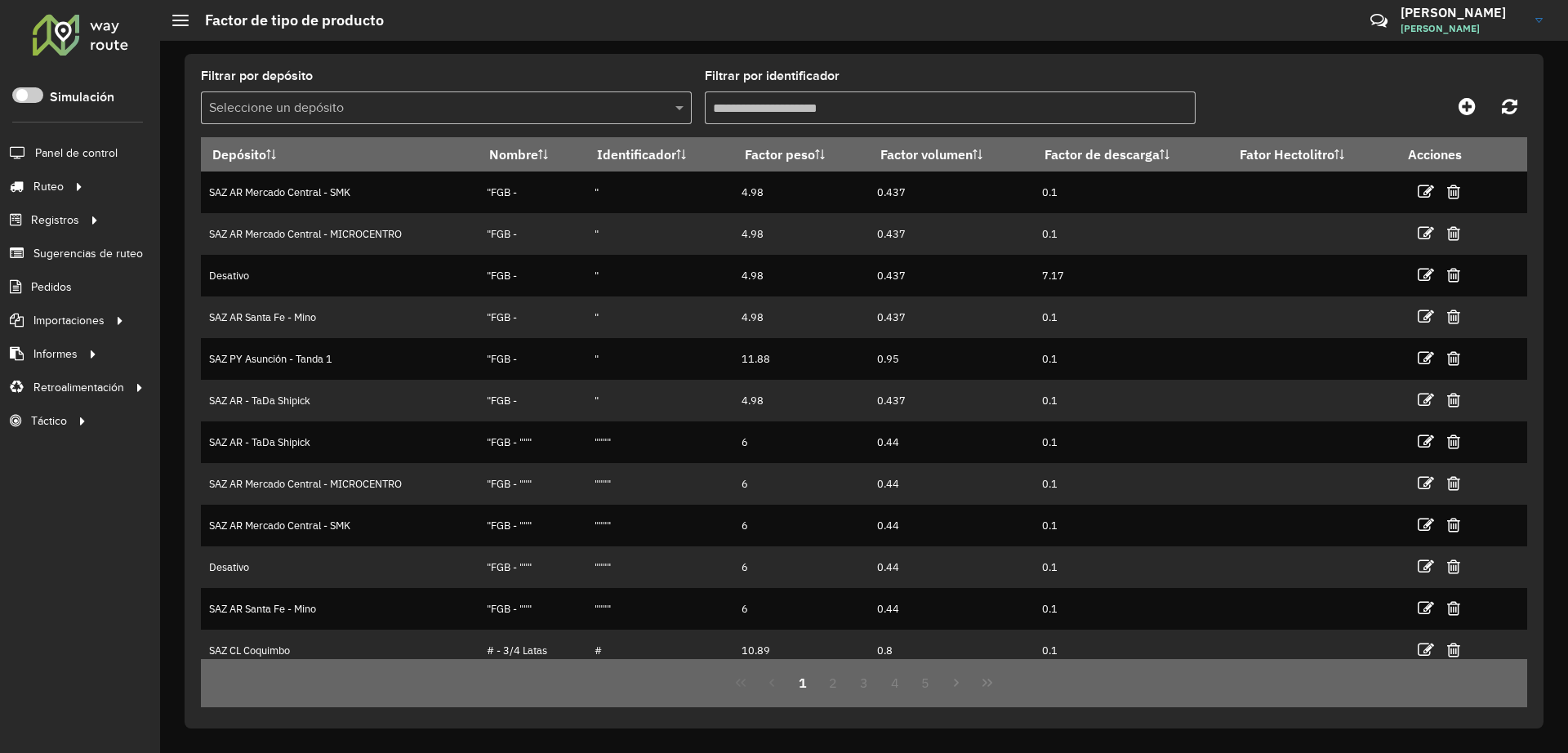
click at [1432, 17] on h3 "[PERSON_NAME]" at bounding box center [1461, 13] width 123 height 16
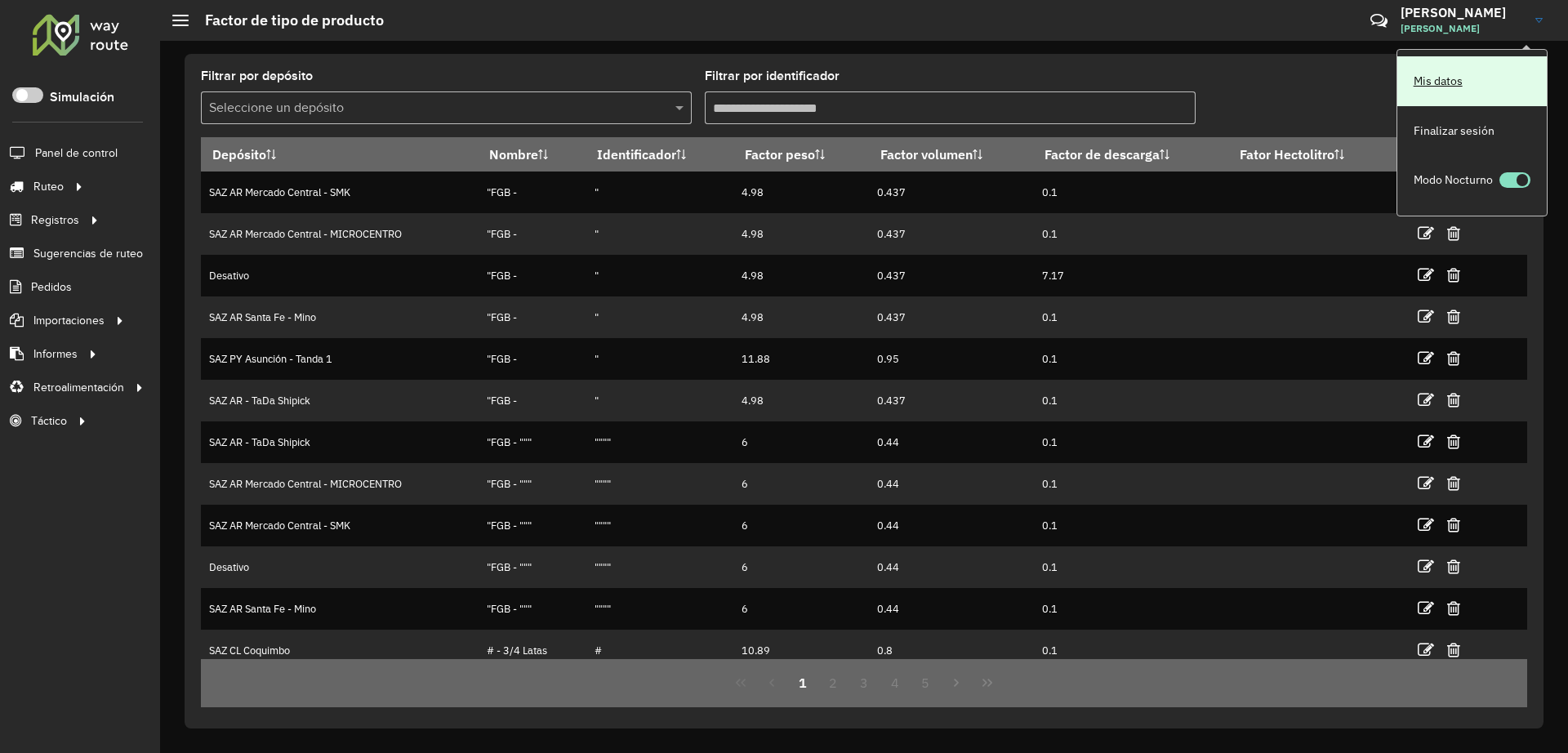
click at [1418, 71] on link "Mis datos" at bounding box center [1472, 81] width 149 height 50
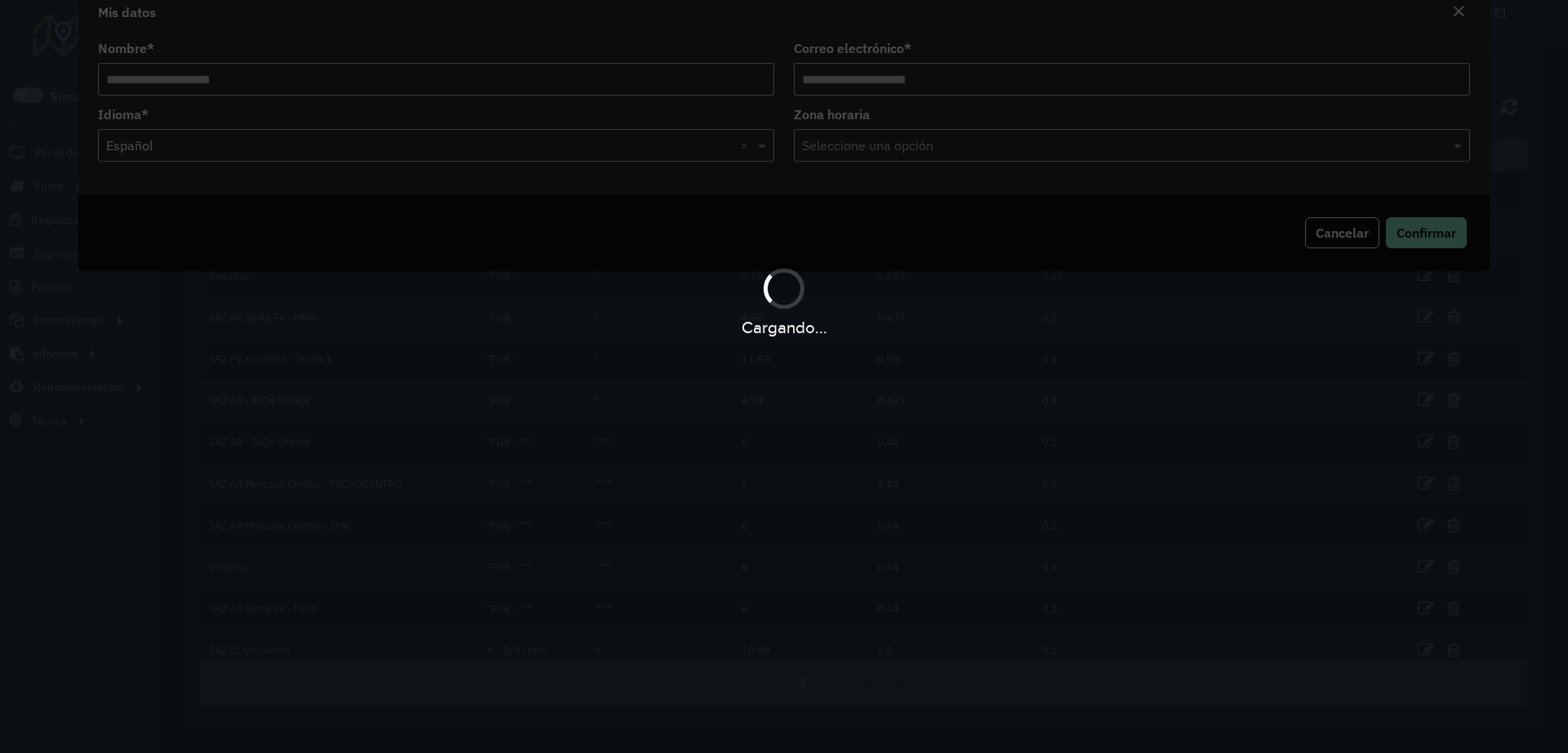
click at [1418, 71] on div "Cargando..." at bounding box center [784, 376] width 1568 height 753
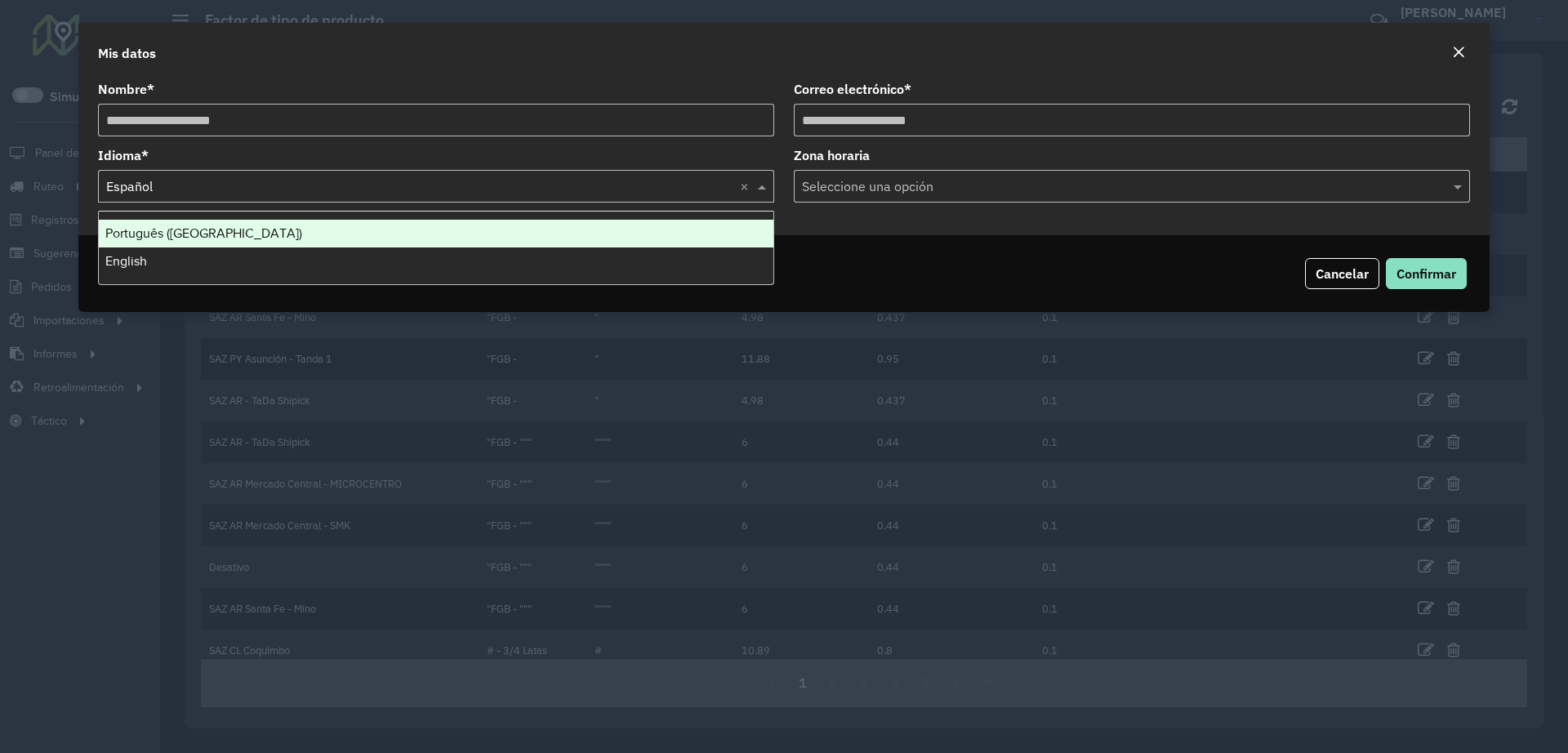
click at [324, 190] on input "text" at bounding box center [419, 188] width 627 height 20
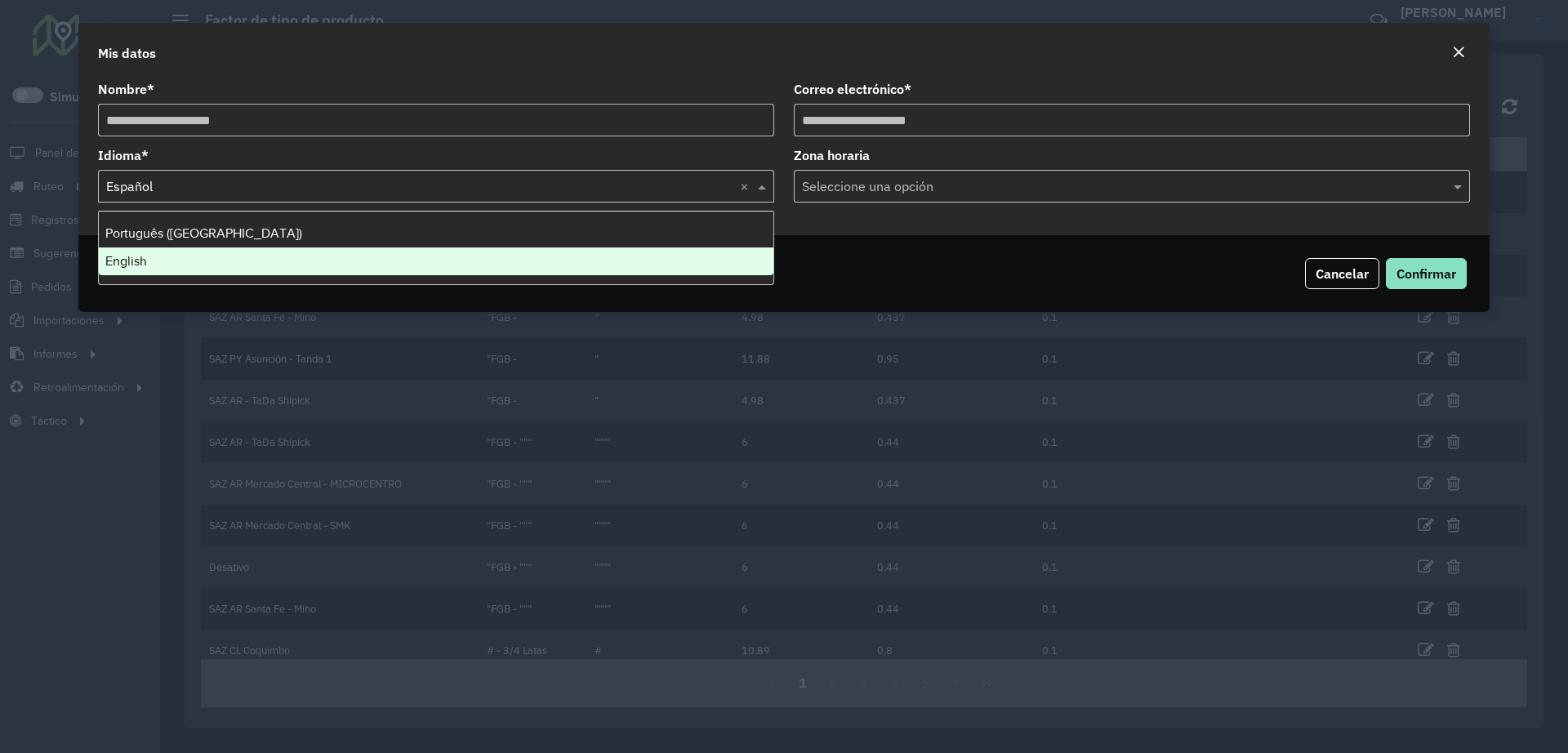
click at [297, 263] on div "English" at bounding box center [436, 261] width 674 height 27
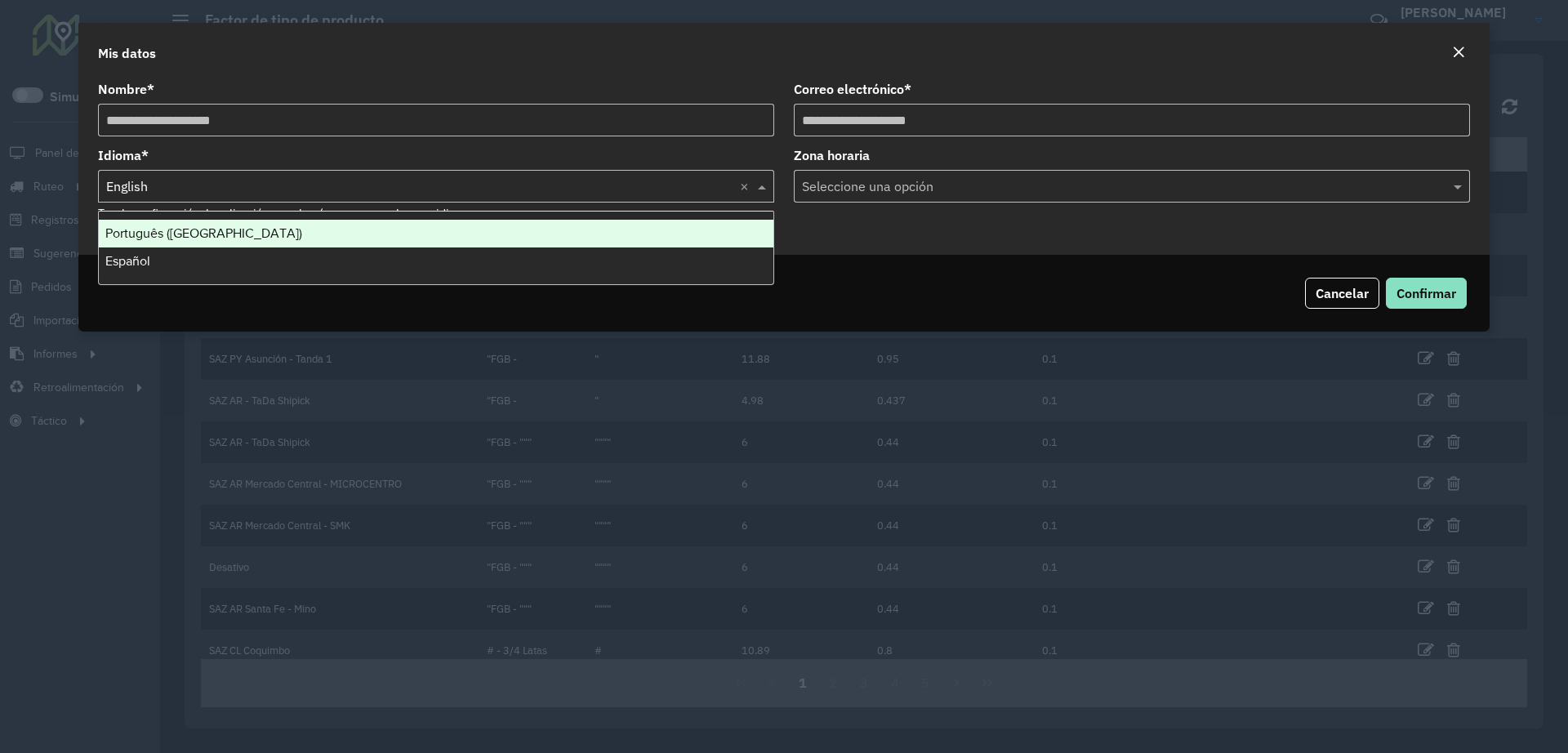
click at [346, 186] on input "text" at bounding box center [419, 188] width 627 height 20
click at [304, 229] on div "Português (Brasil)" at bounding box center [436, 234] width 674 height 27
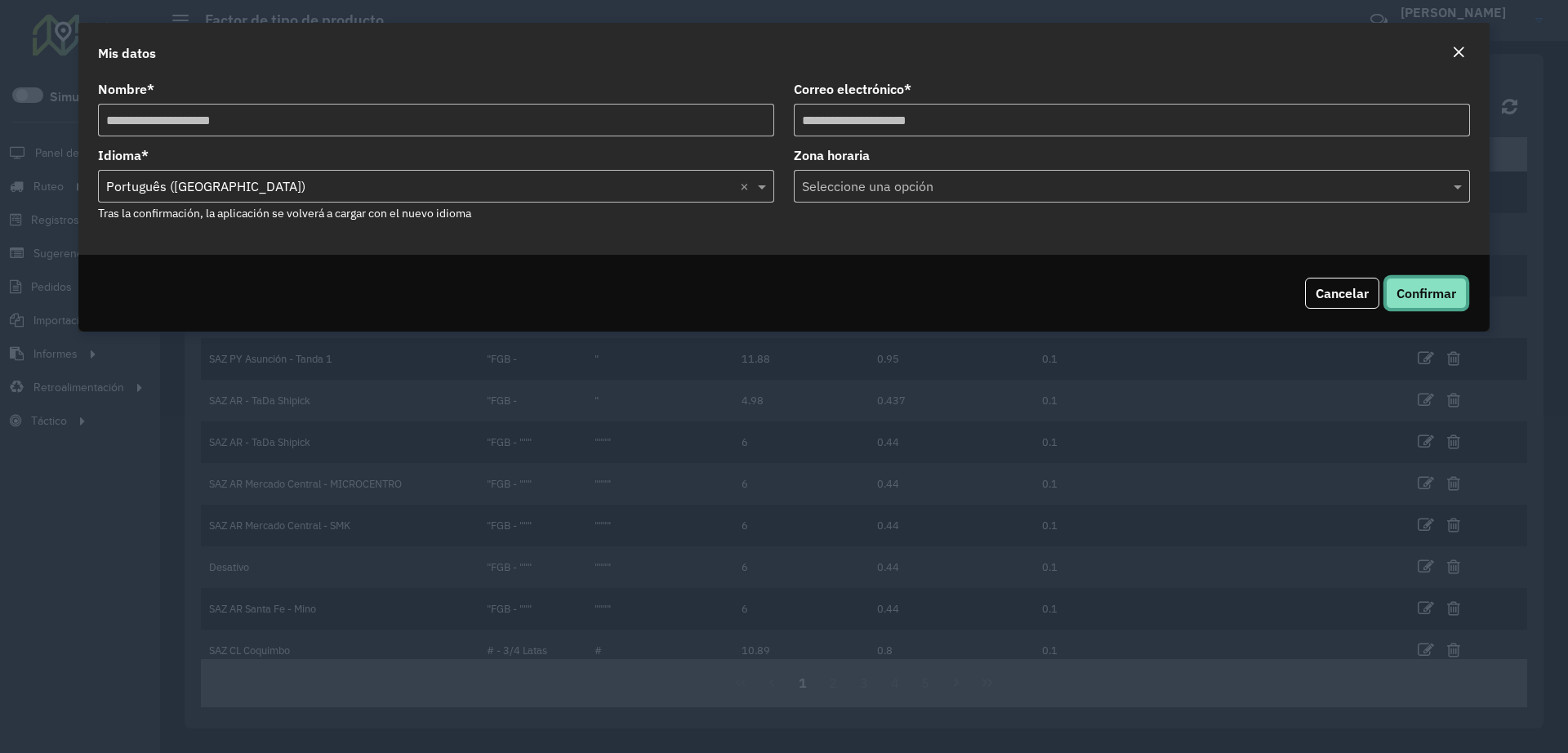
click at [1433, 286] on span "Confirmar" at bounding box center [1426, 293] width 60 height 17
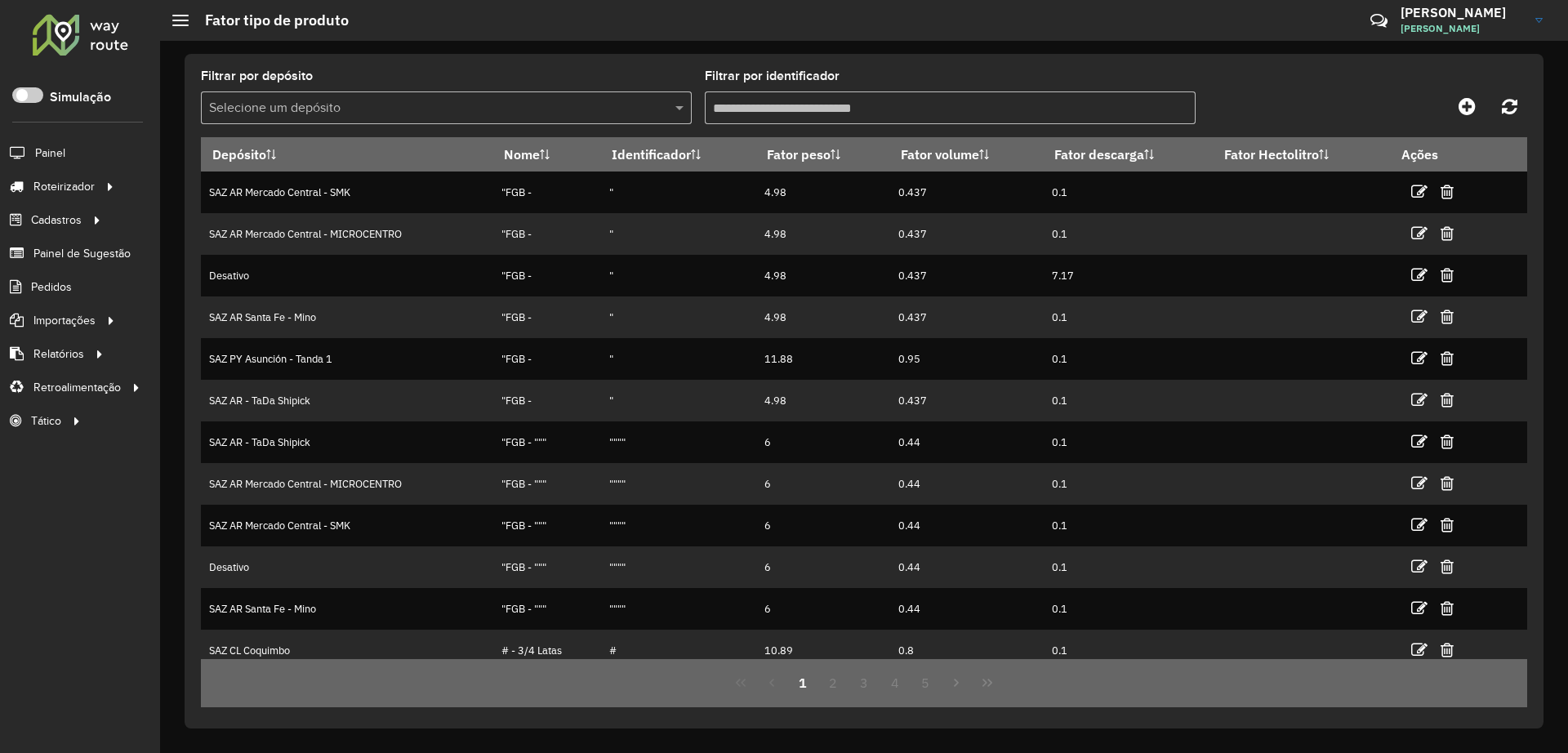
click at [854, 100] on input "Filtrar por identificador" at bounding box center [950, 107] width 491 height 32
type input "***"
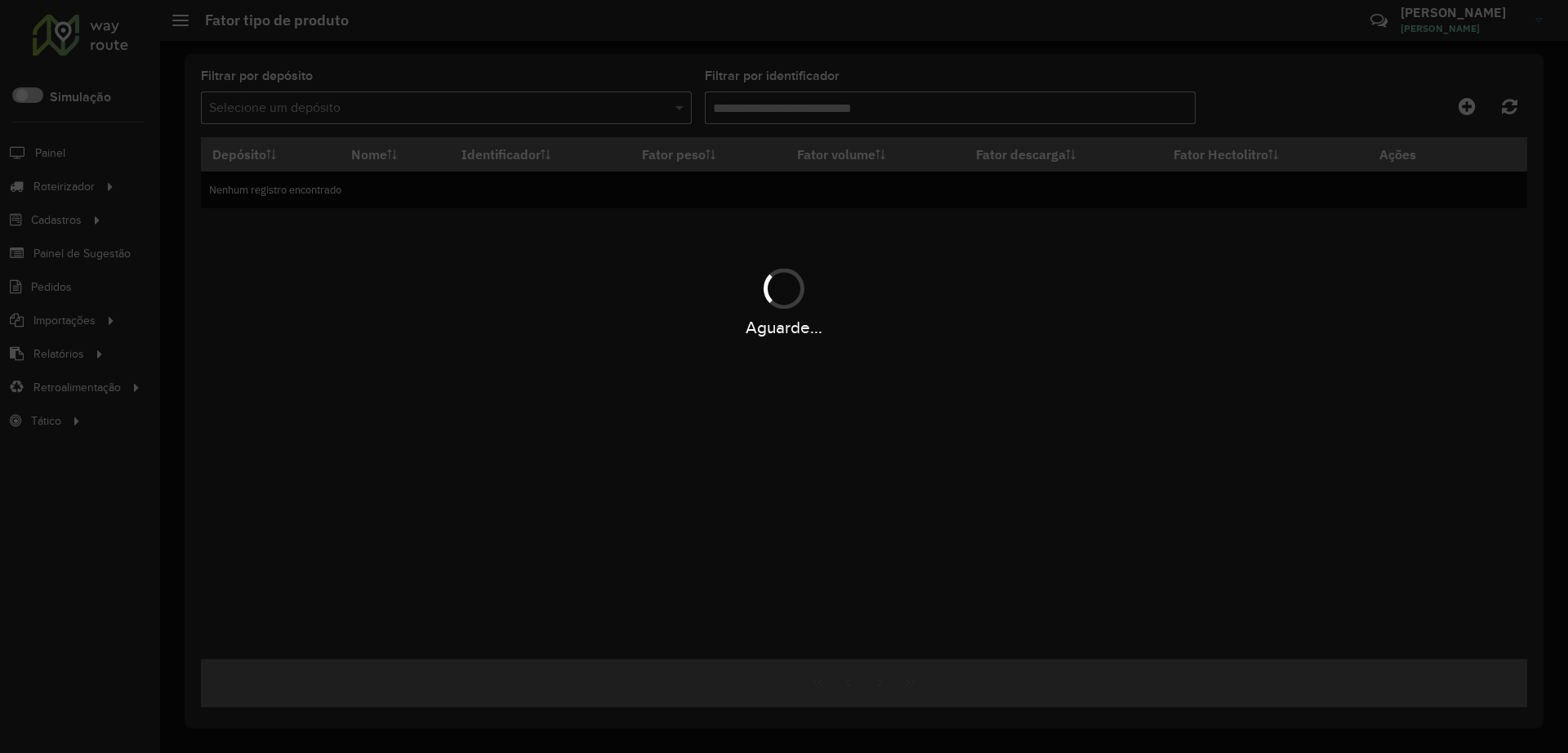
click at [685, 50] on div "Aguarde..." at bounding box center [784, 376] width 1568 height 753
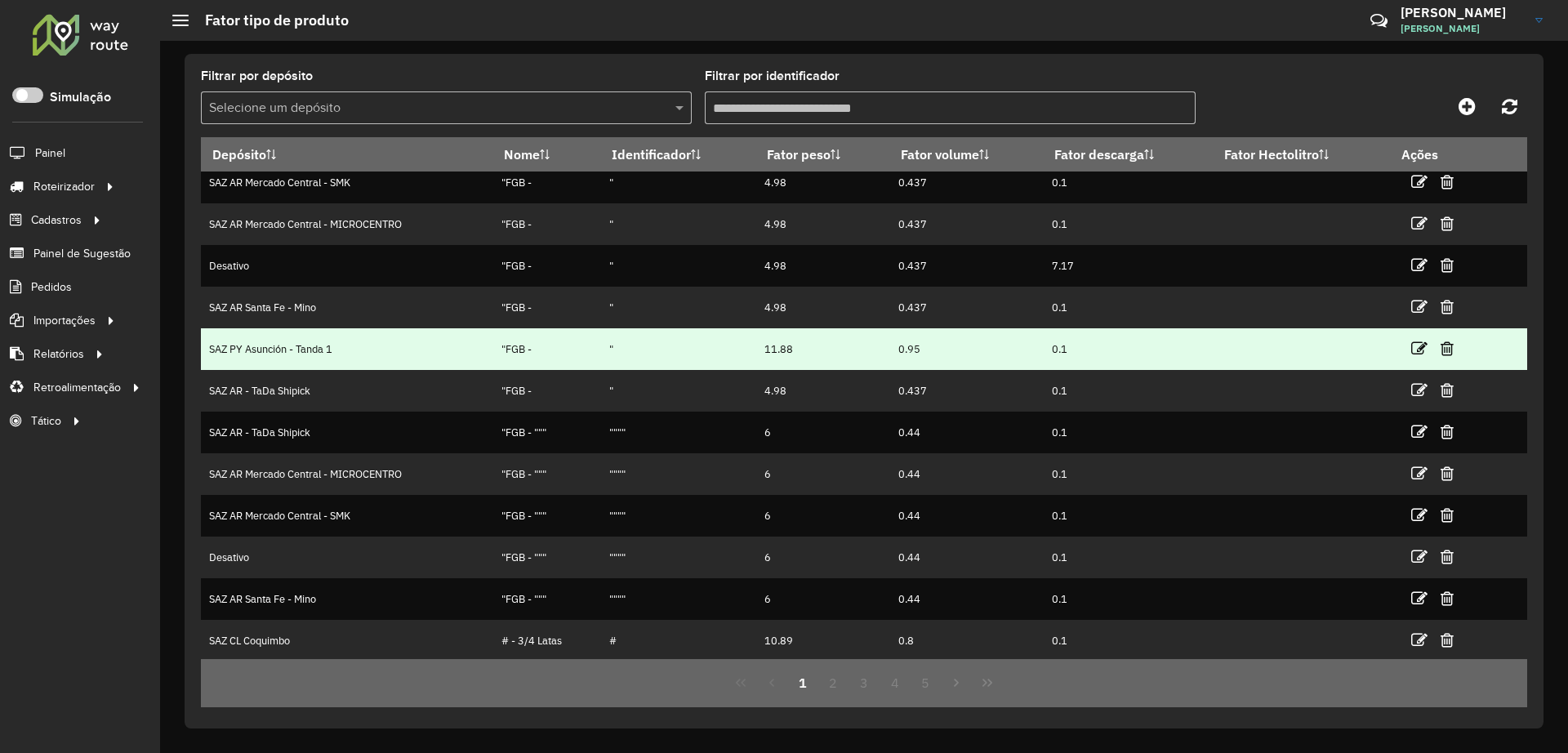
scroll to position [12, 0]
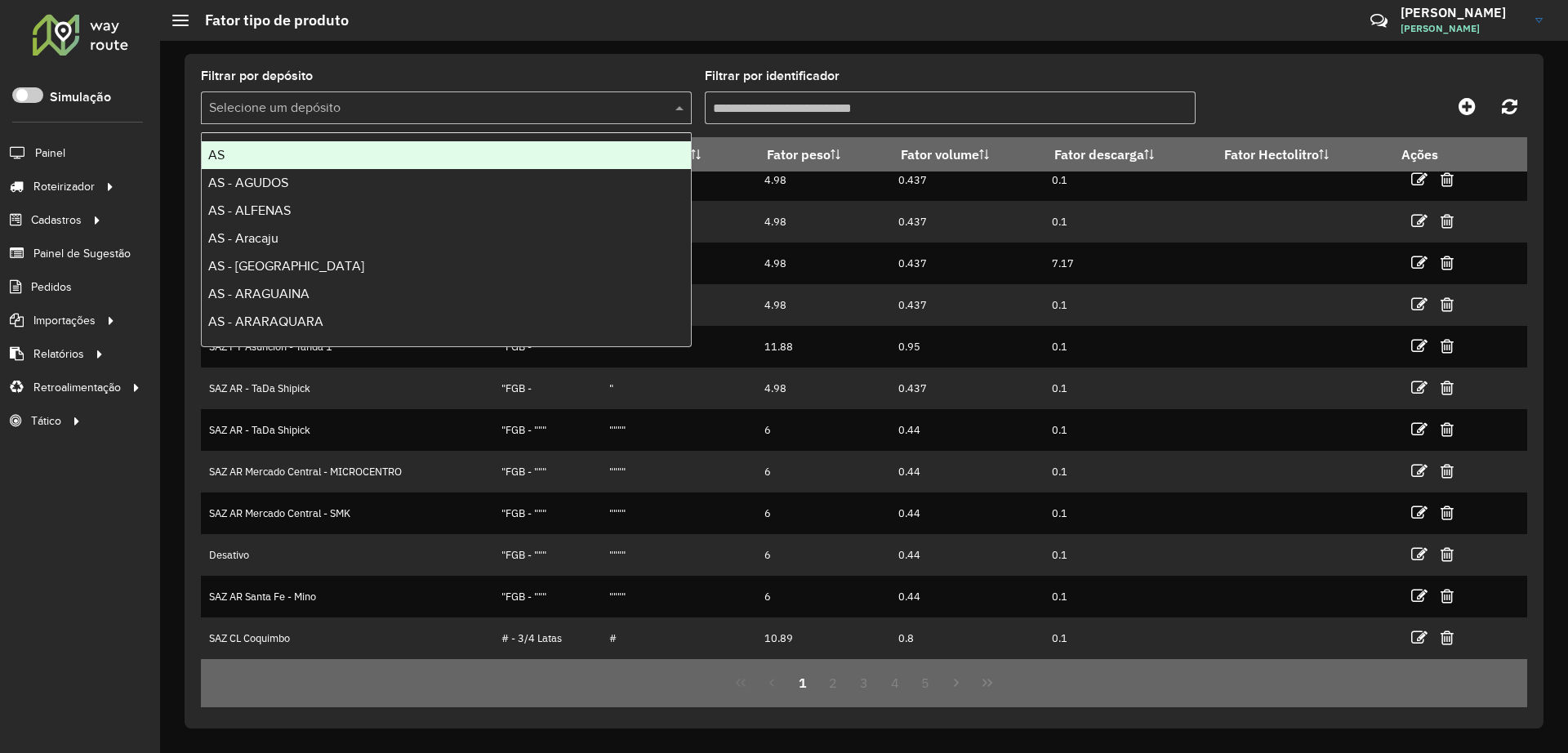
drag, startPoint x: 297, startPoint y: 102, endPoint x: 316, endPoint y: 91, distance: 22.0
click at [297, 104] on input "text" at bounding box center [430, 109] width 442 height 20
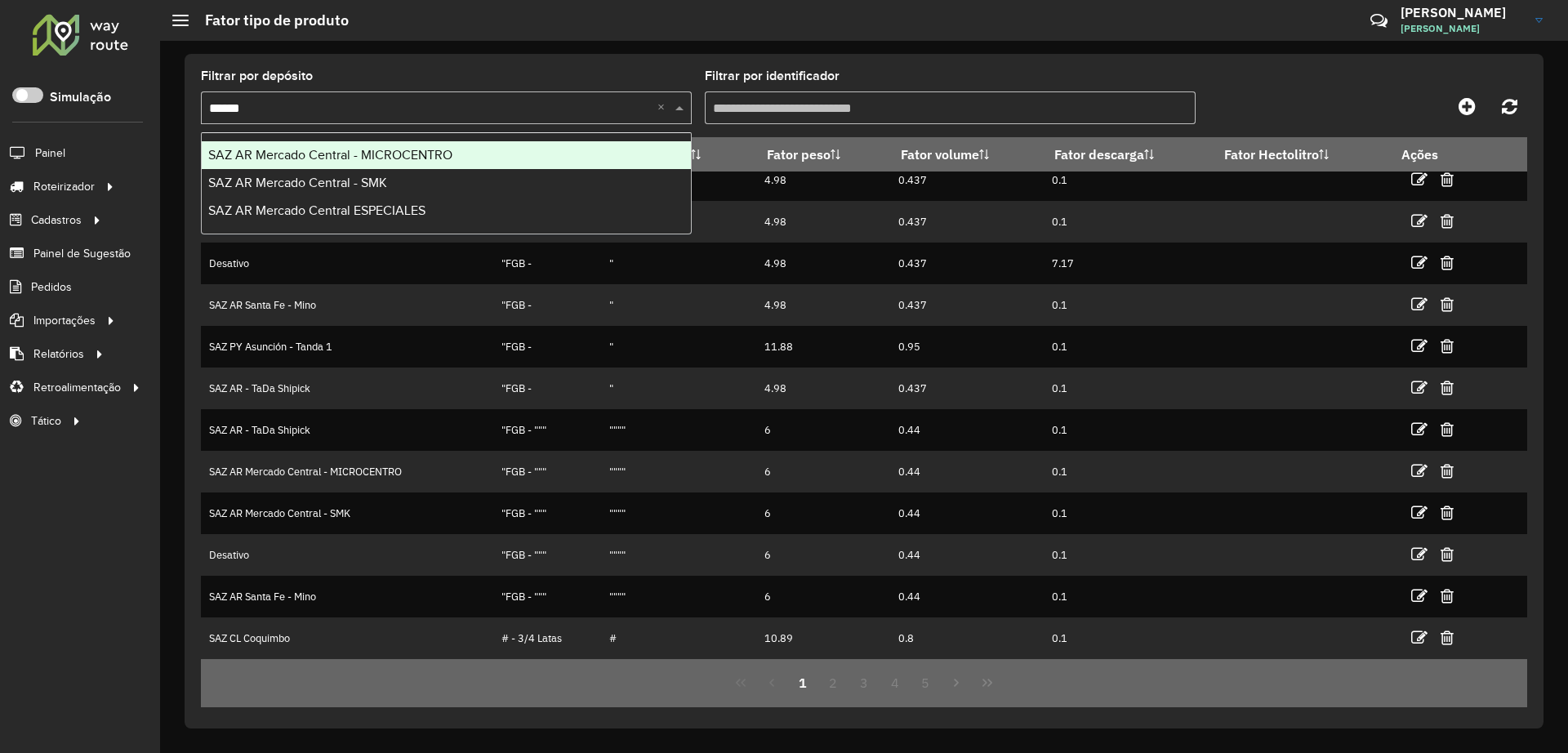
type input "*******"
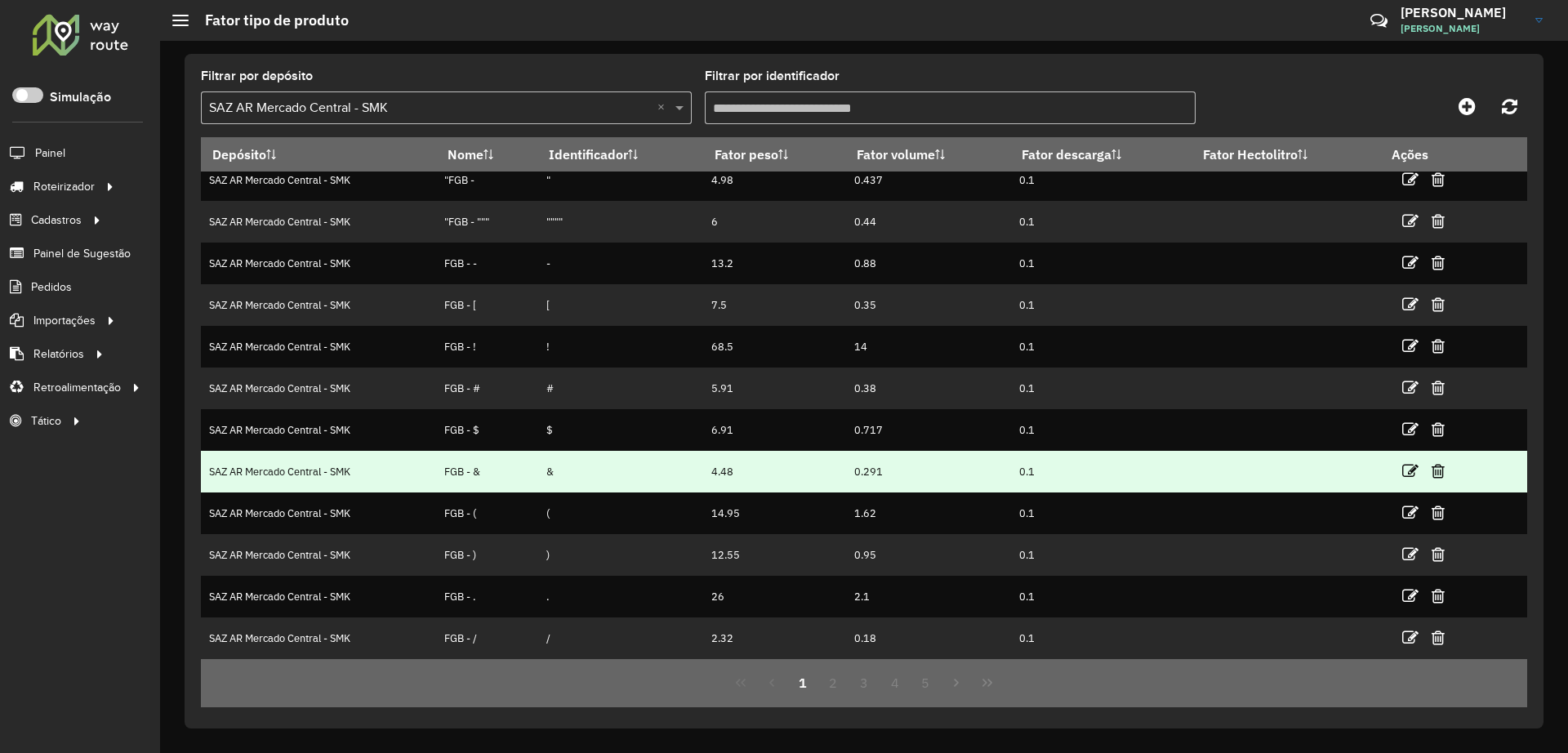
drag, startPoint x: 470, startPoint y: 467, endPoint x: 486, endPoint y: 473, distance: 17.1
click at [484, 470] on td "FGB - &" at bounding box center [486, 471] width 101 height 41
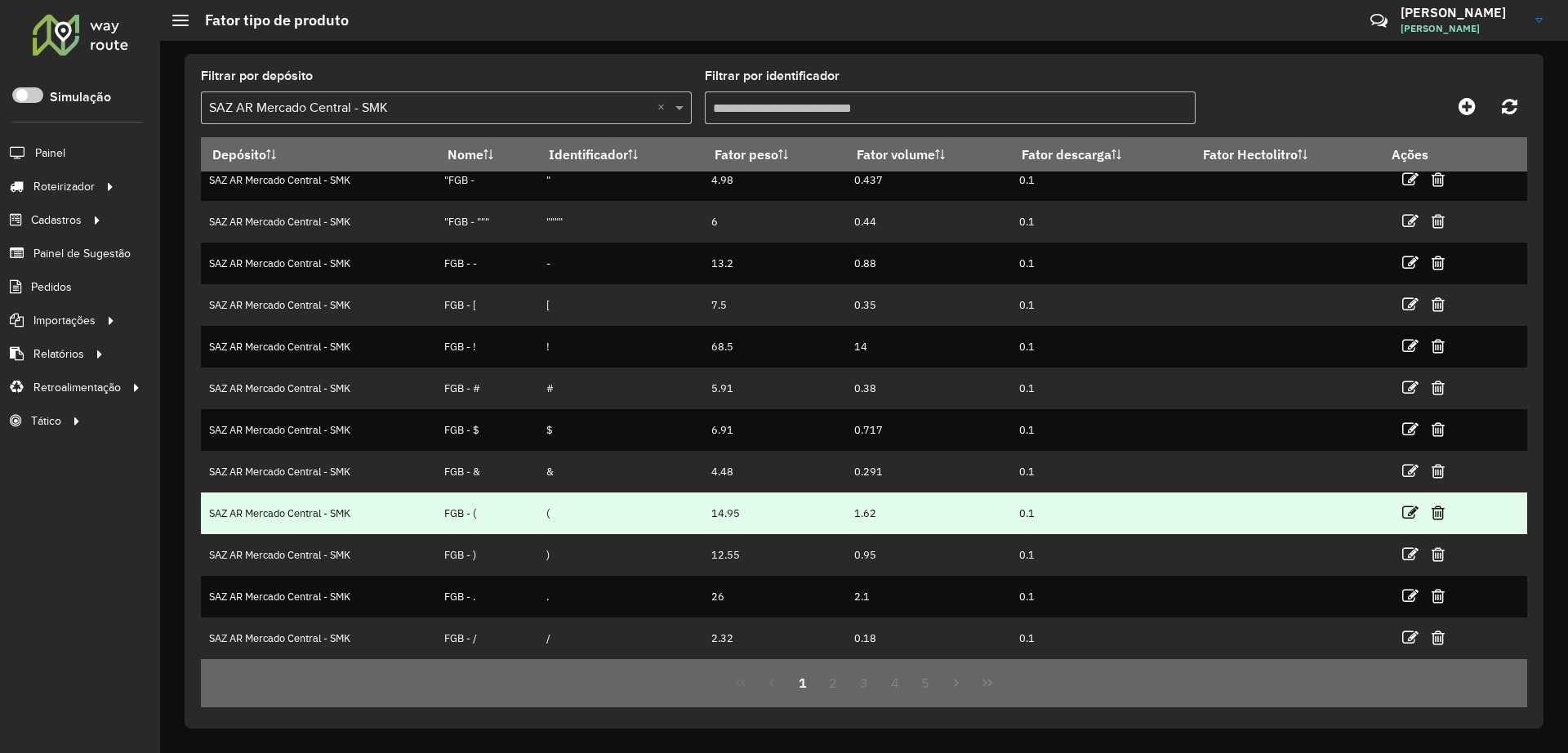
drag, startPoint x: 467, startPoint y: 514, endPoint x: 484, endPoint y: 518, distance: 17.5
click at [484, 518] on td "FGB - (" at bounding box center [486, 513] width 101 height 41
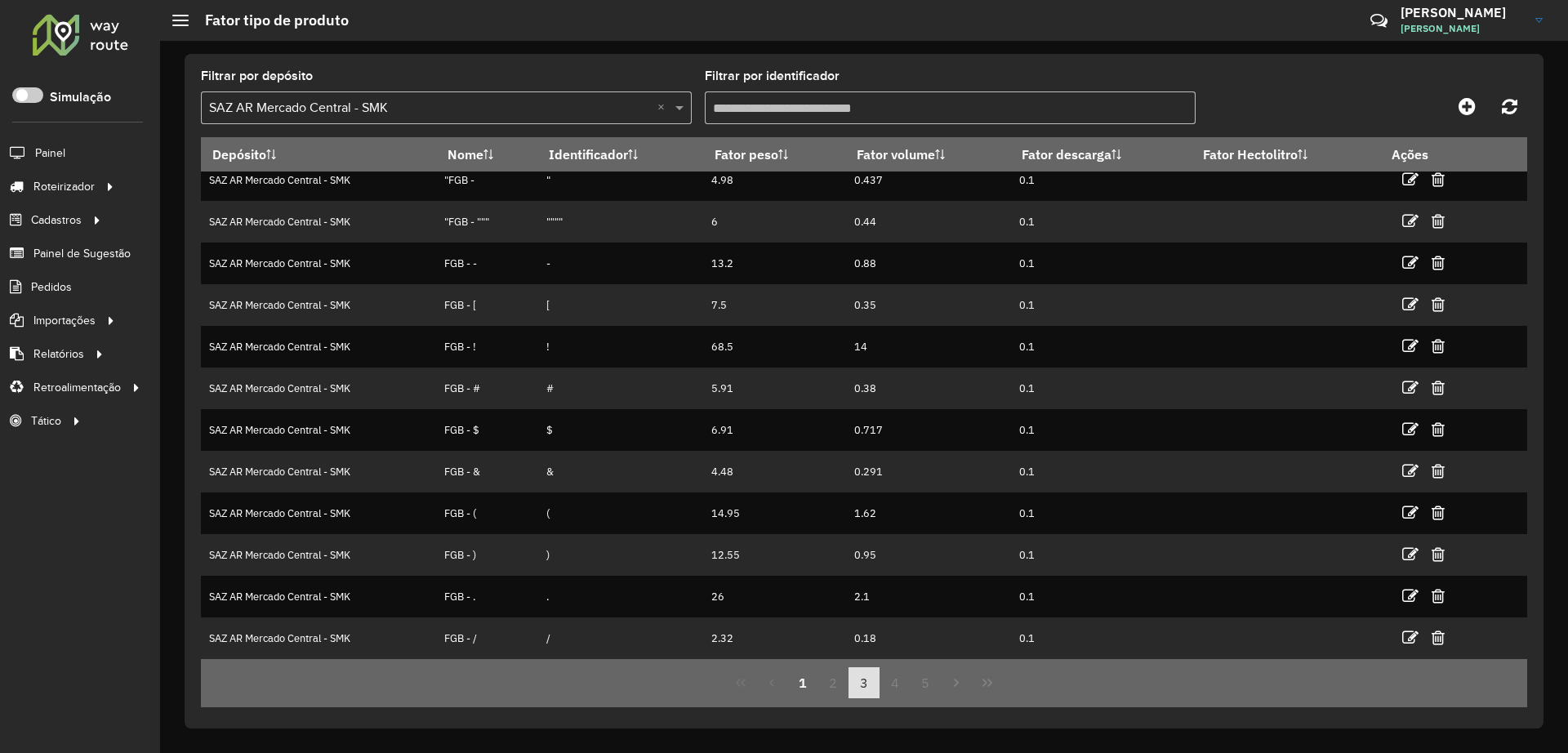
click at [859, 683] on button "3" at bounding box center [864, 683] width 31 height 31
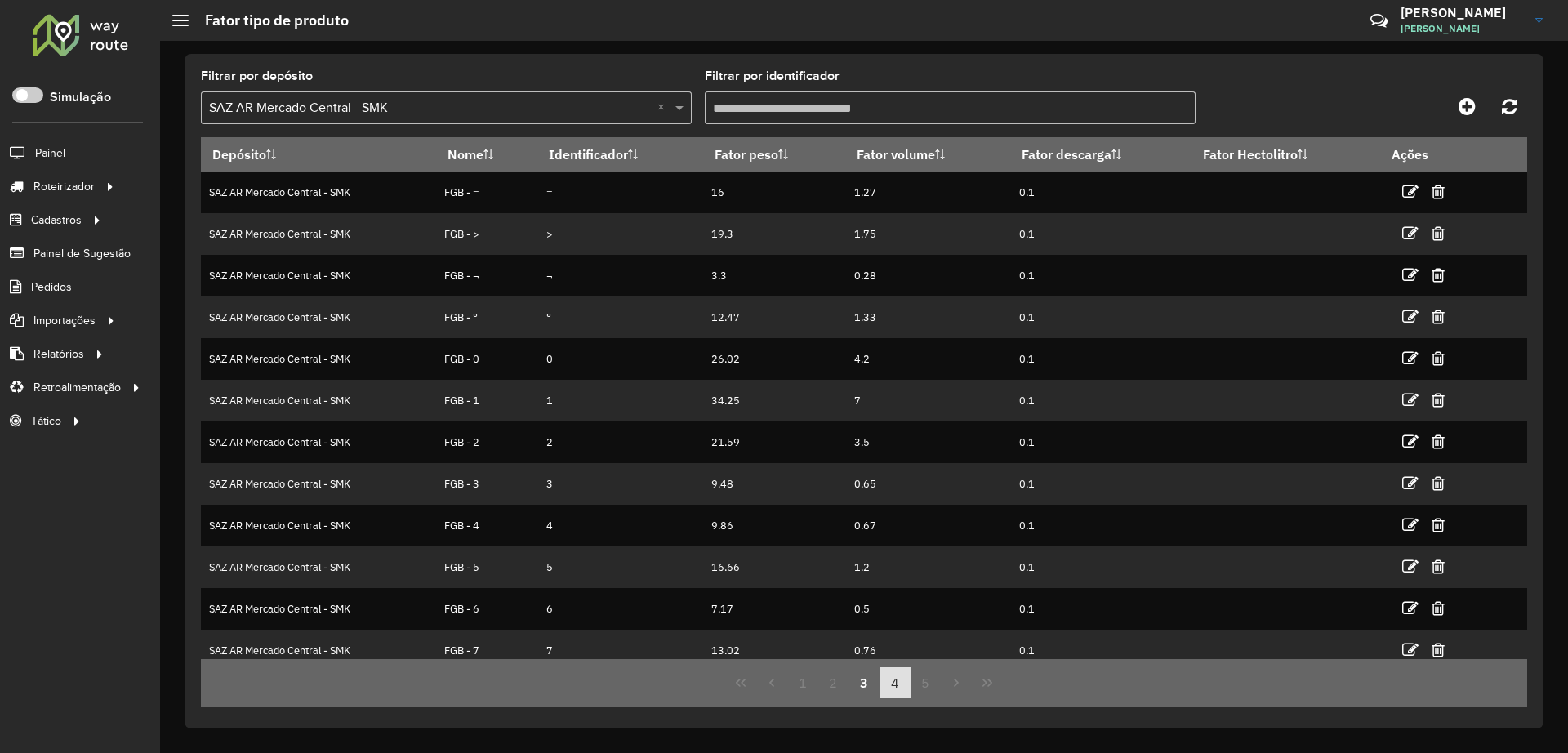
click at [884, 682] on button "4" at bounding box center [895, 683] width 31 height 31
click at [886, 682] on button "5" at bounding box center [895, 683] width 31 height 31
click at [893, 680] on button "5" at bounding box center [895, 683] width 31 height 31
click at [895, 676] on button "5" at bounding box center [895, 683] width 31 height 31
click at [926, 686] on button "6" at bounding box center [926, 683] width 31 height 31
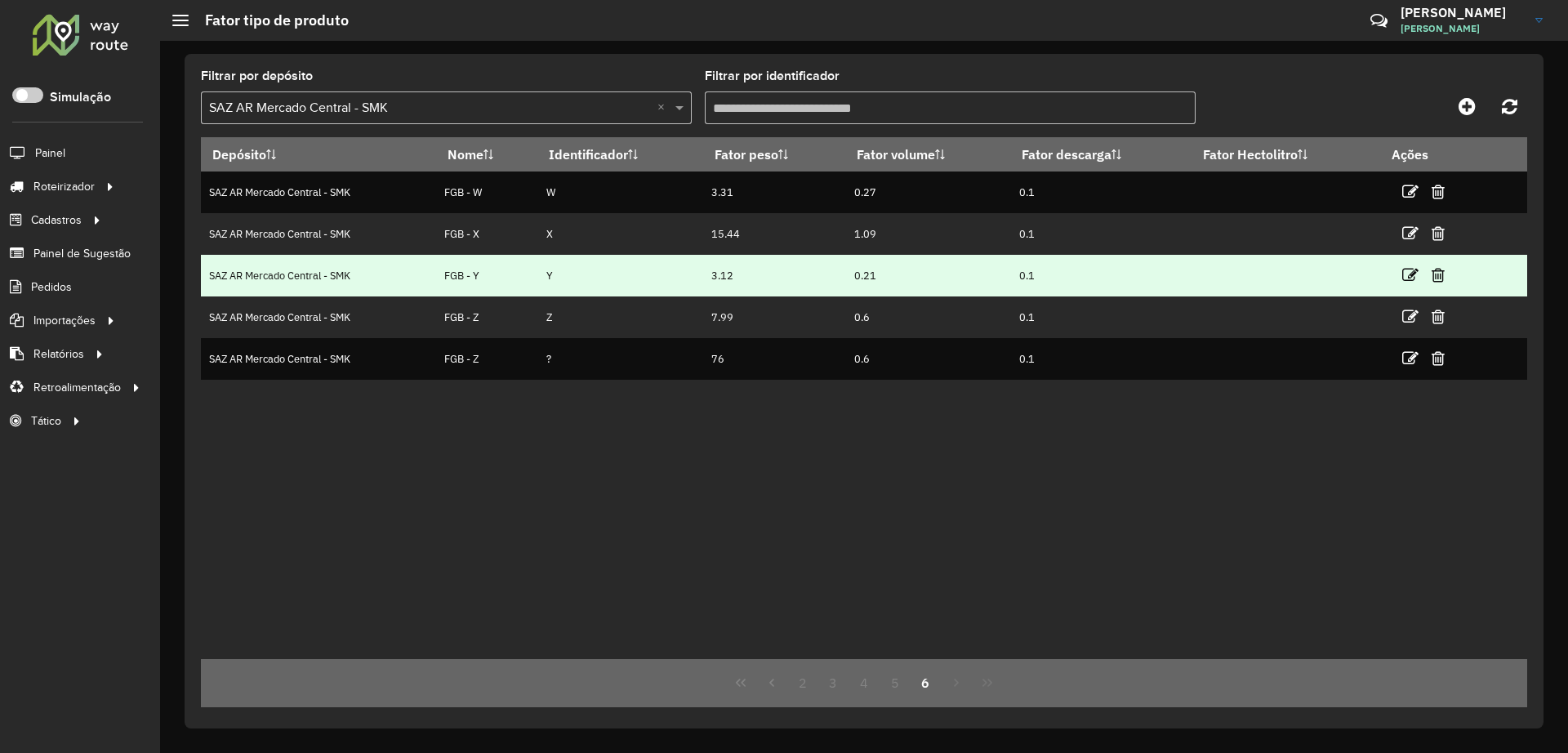
click at [548, 287] on td "Y" at bounding box center [620, 276] width 166 height 41
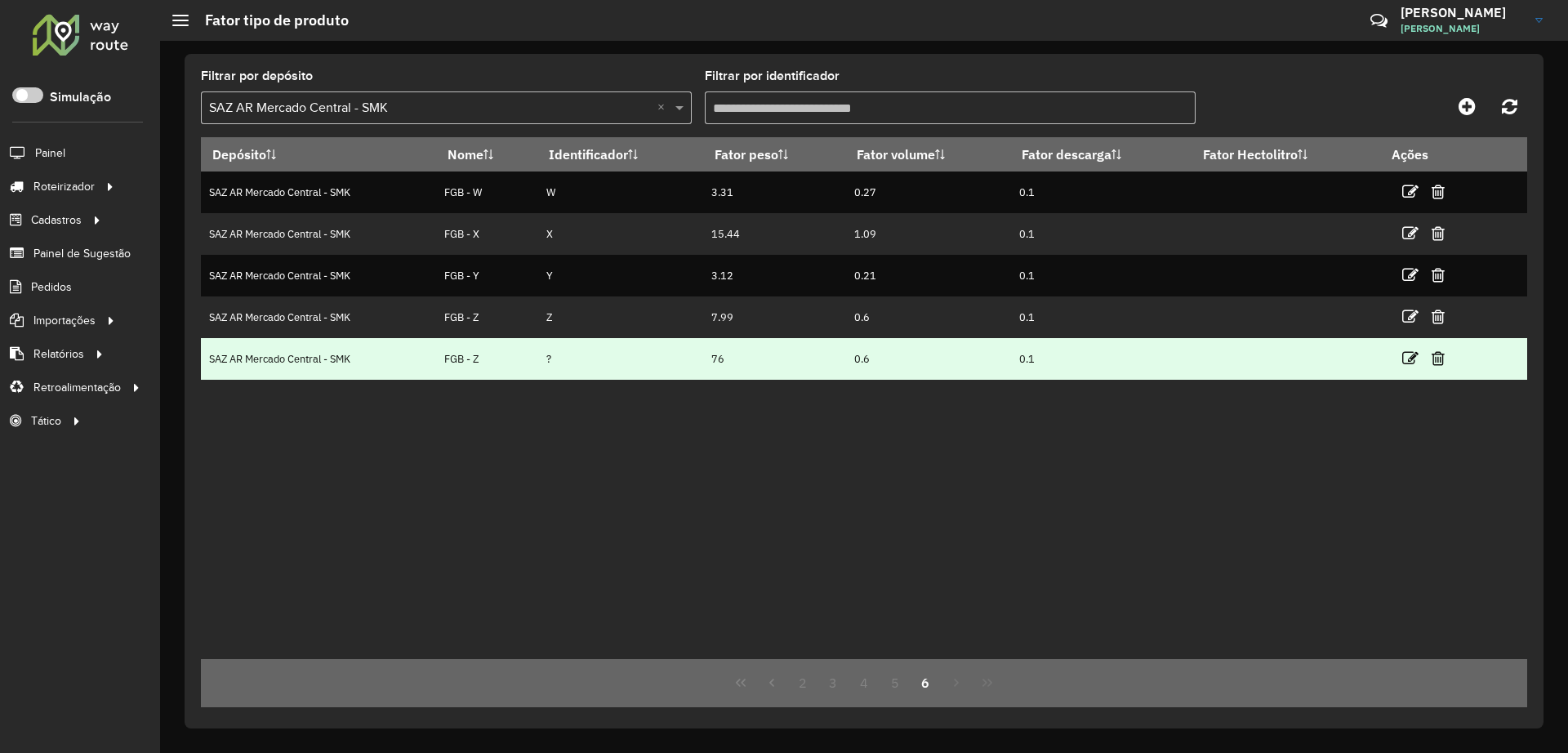
click at [563, 343] on td "?" at bounding box center [620, 359] width 166 height 41
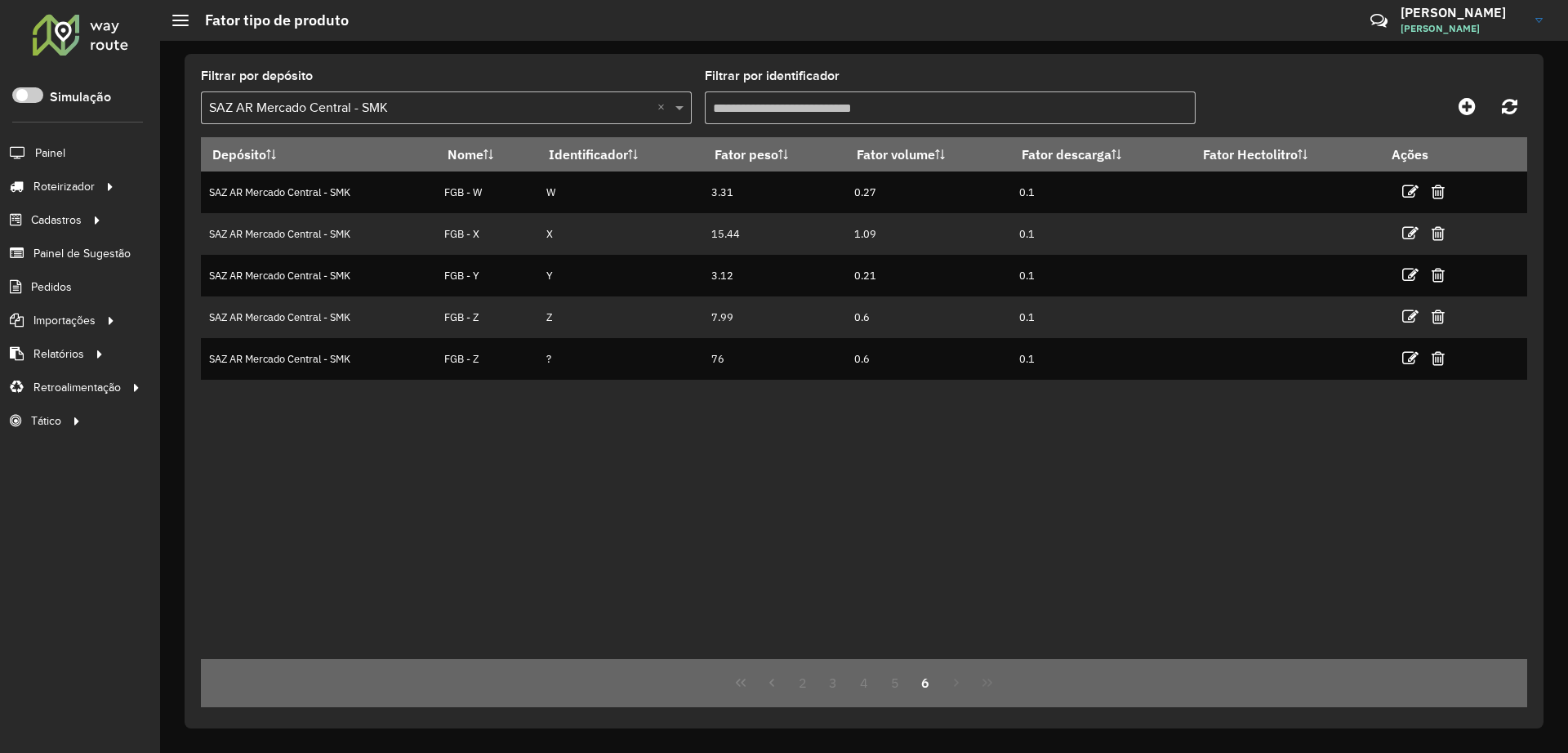
drag, startPoint x: 562, startPoint y: 320, endPoint x: 567, endPoint y: 398, distance: 78.2
click at [527, 324] on tr "SAZ AR Mercado Central - SMK FGB - Z Z 7.99 0.6 0.1" at bounding box center [863, 317] width 1326 height 41
click at [620, 477] on div "Depósito Nome Identificador Fator peso Fator volume Fator descarga Fator Hectol…" at bounding box center [863, 399] width 1326 height 522
click at [739, 679] on icon "First Page" at bounding box center [741, 683] width 10 height 8
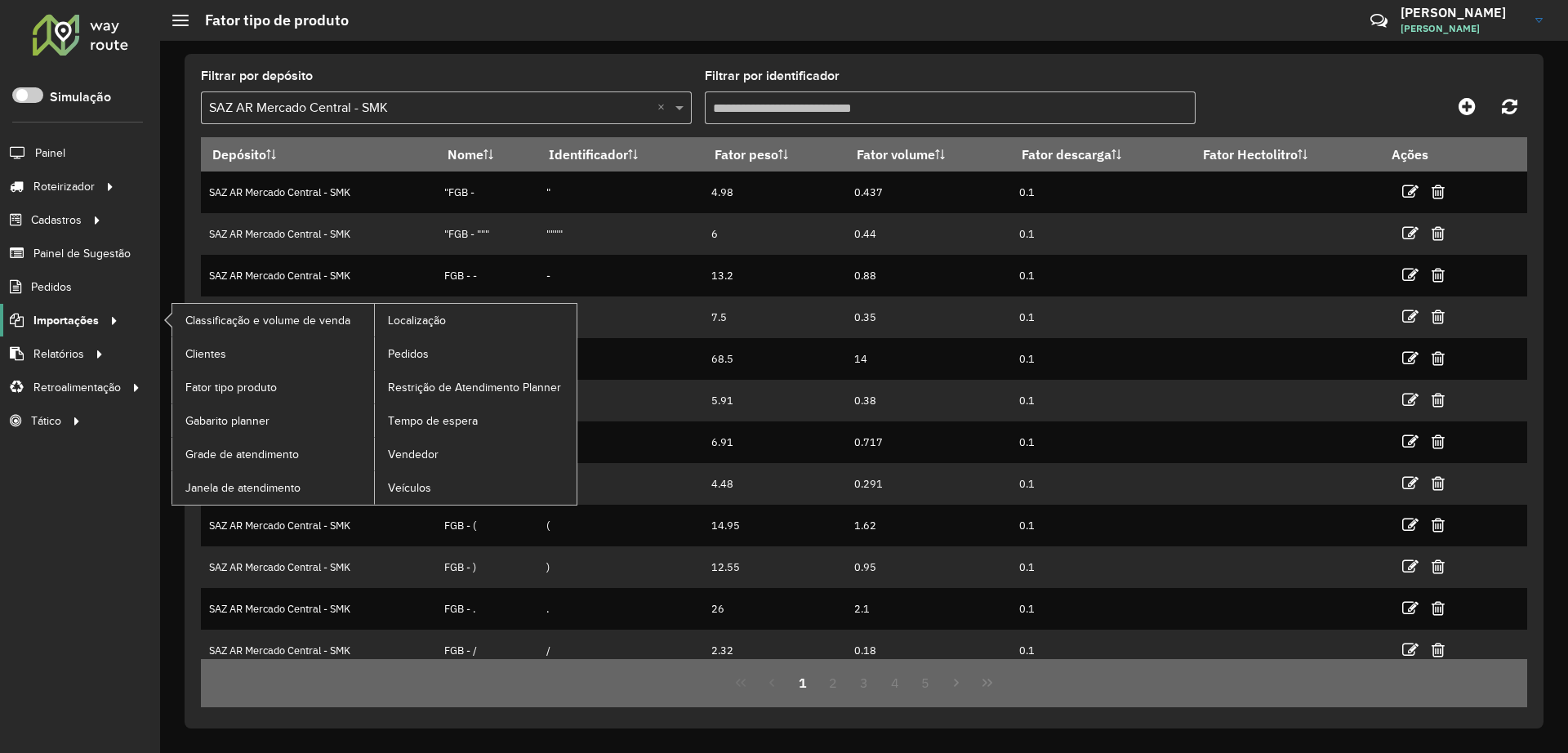
click at [75, 315] on span "Importações" at bounding box center [66, 320] width 66 height 17
click at [415, 344] on link "Pedidos" at bounding box center [476, 353] width 202 height 32
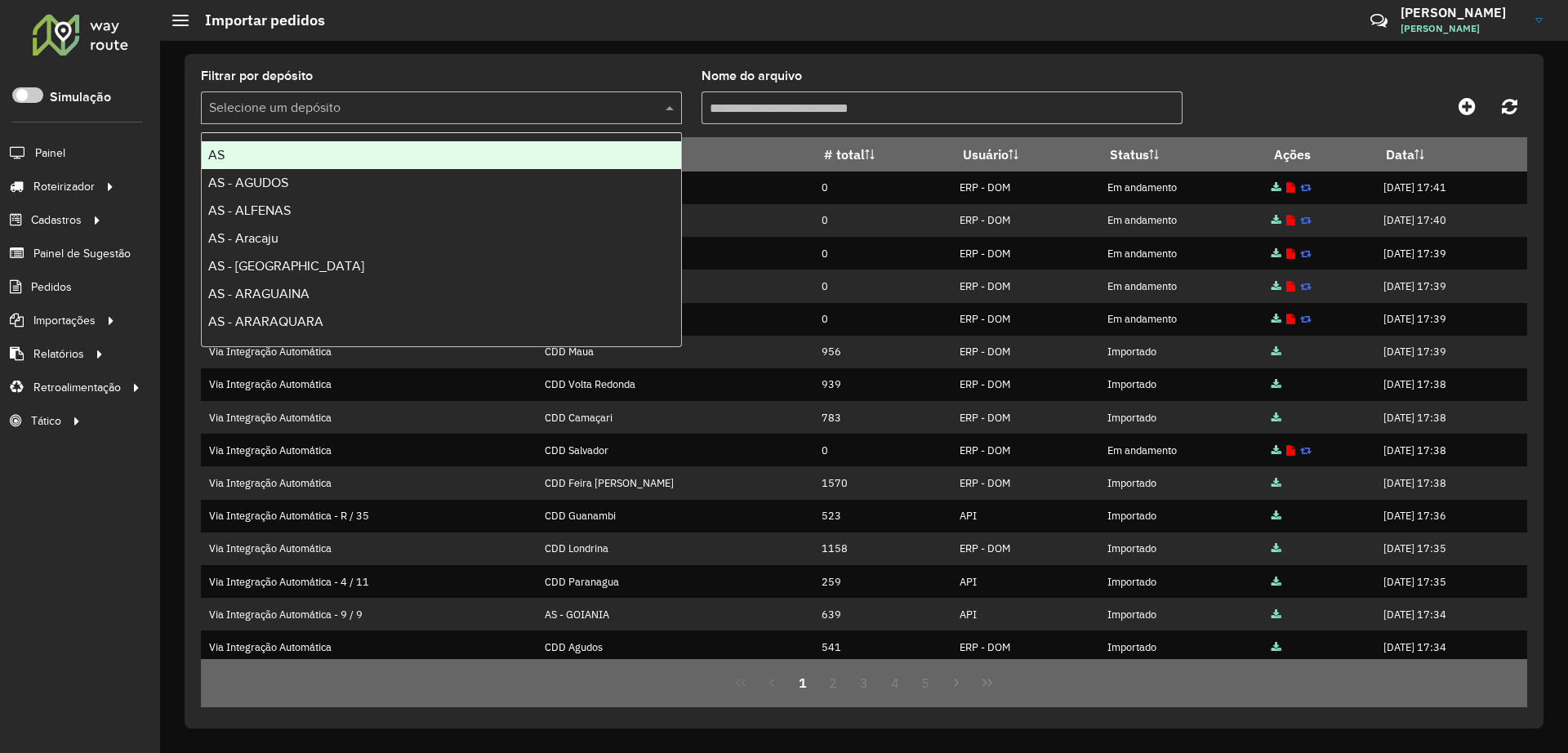
click at [383, 114] on input "text" at bounding box center [425, 109] width 432 height 20
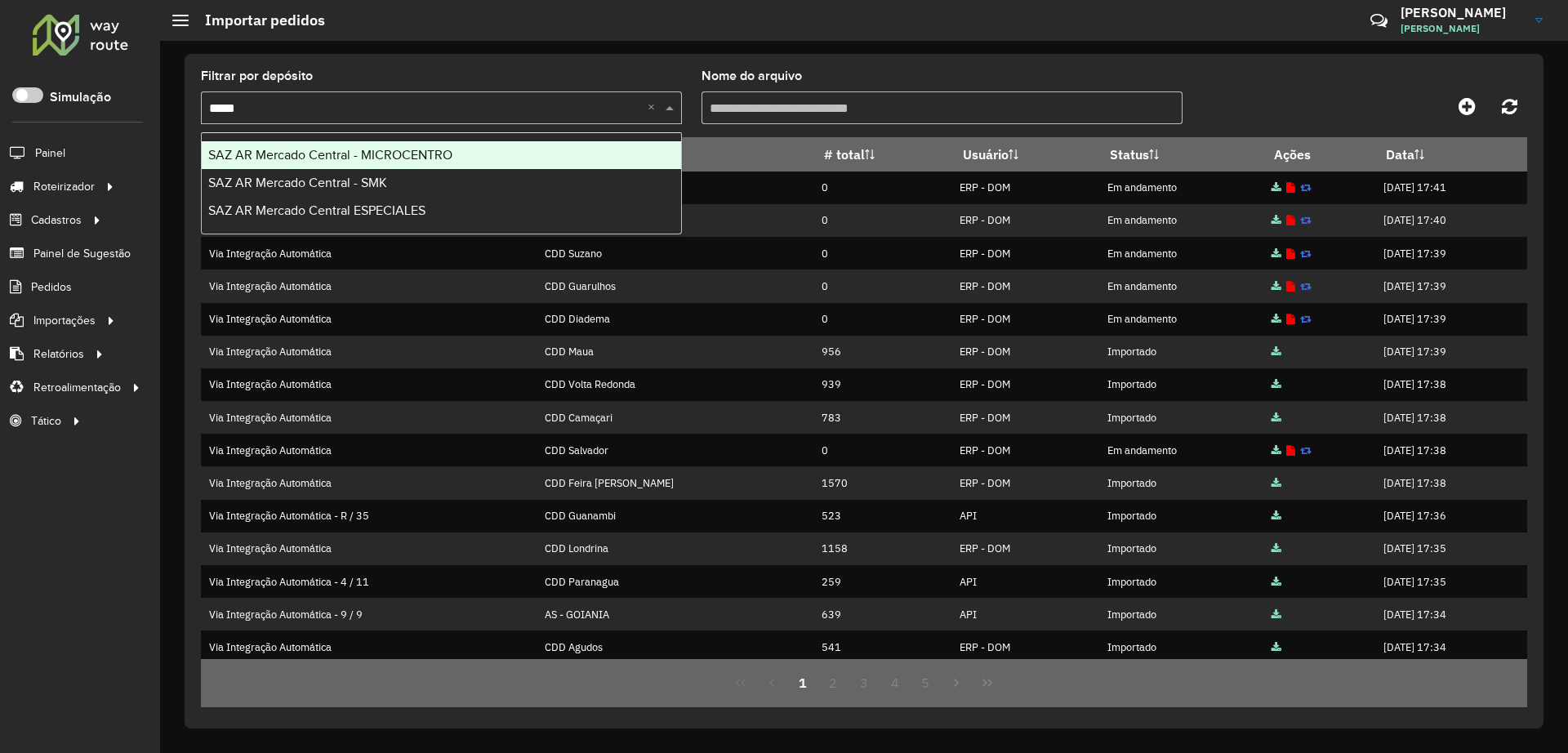
type input "******"
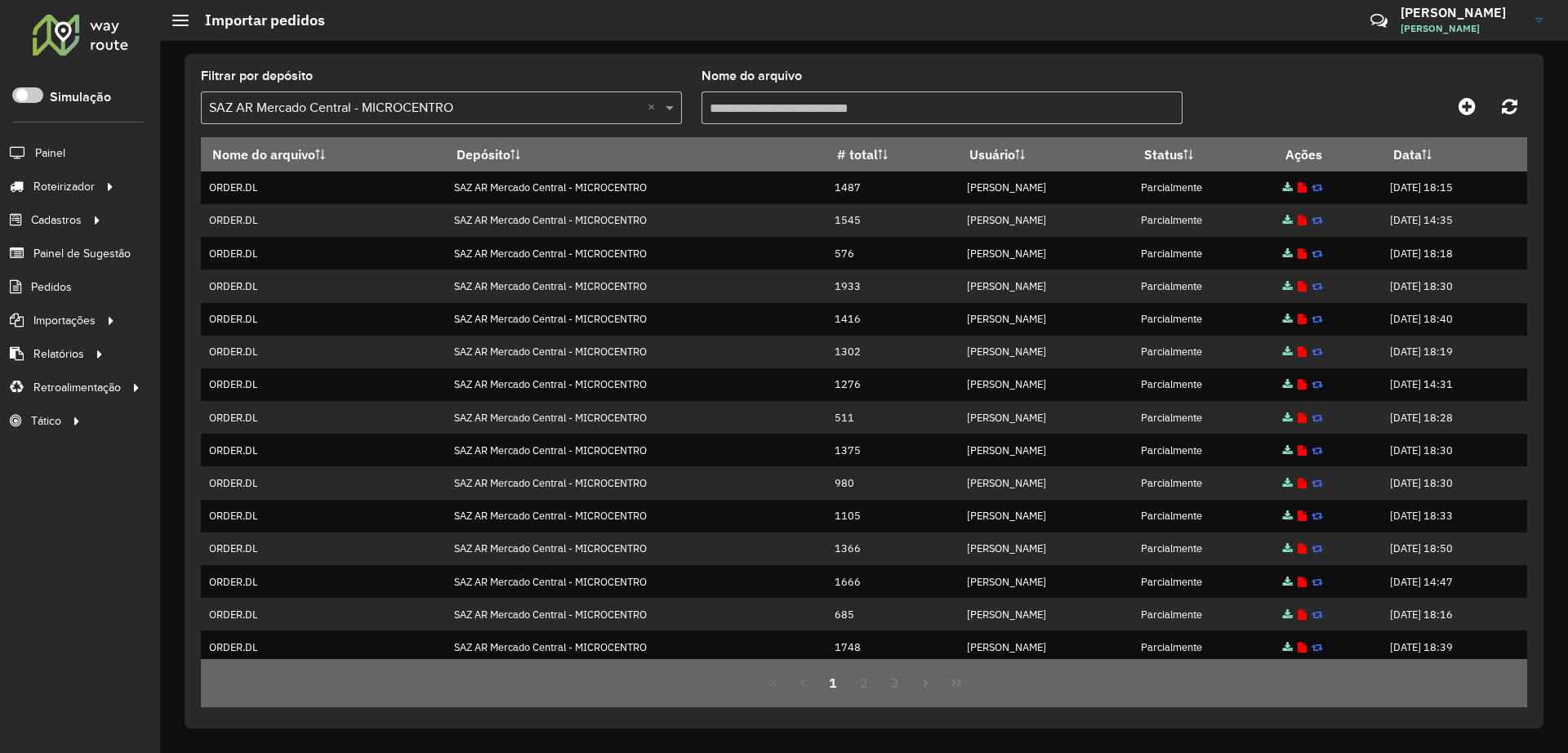
click at [1261, 86] on div "Filtrar por depósito Selecione um depósito × SAZ AR Mercado Central - MICROCENT…" at bounding box center [863, 104] width 1326 height 67
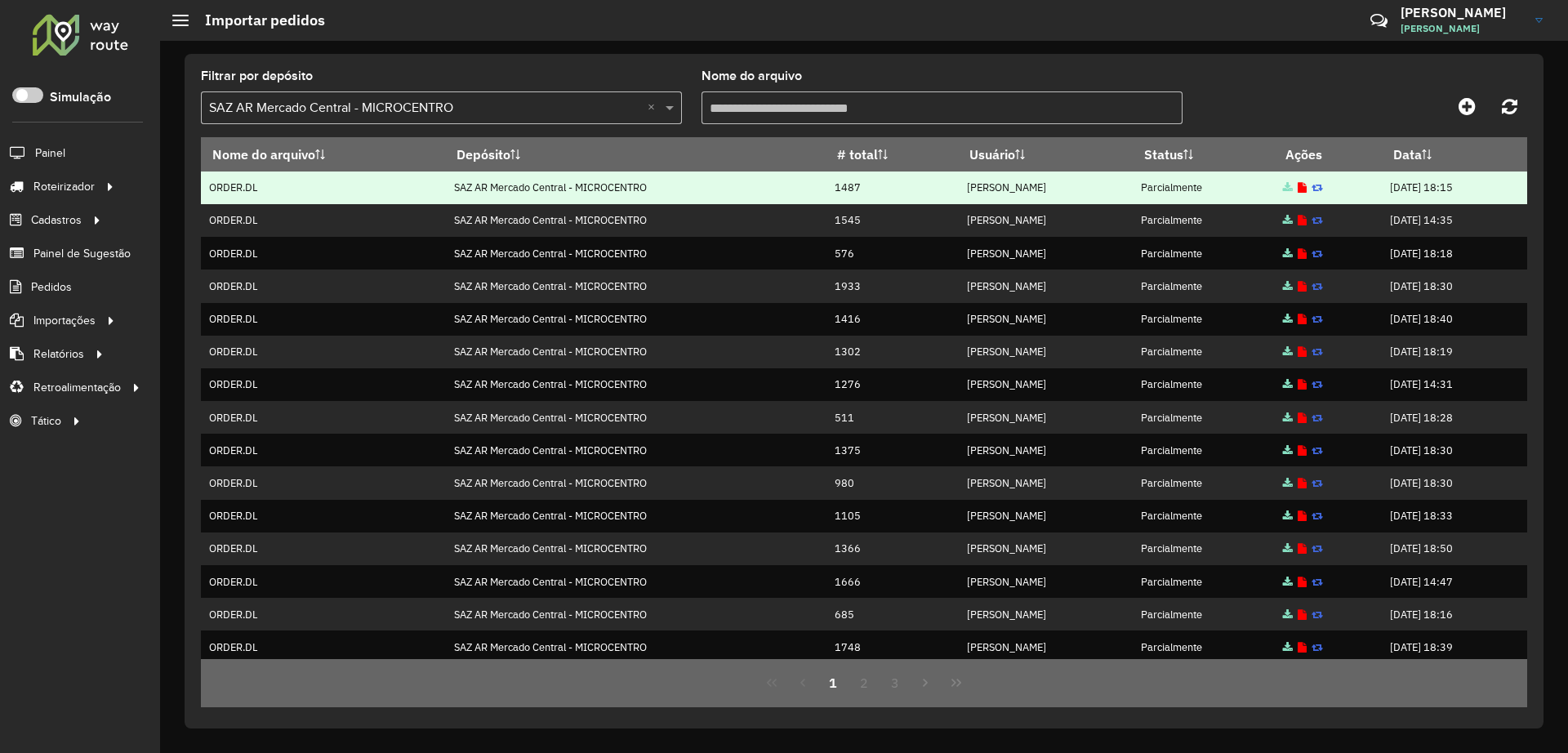
click at [1282, 186] on icon at bounding box center [1287, 188] width 10 height 11
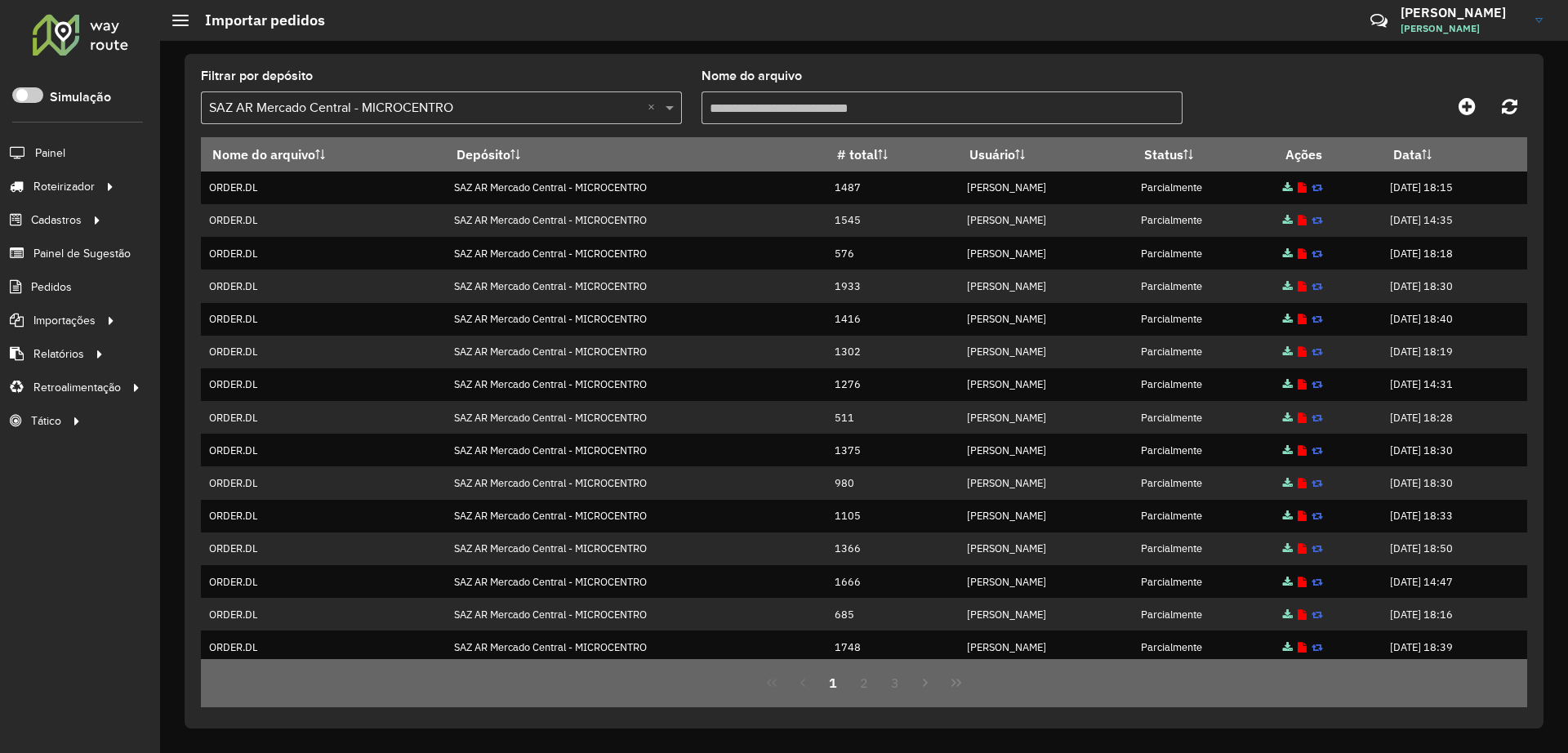
click at [464, 108] on input "text" at bounding box center [425, 109] width 432 height 20
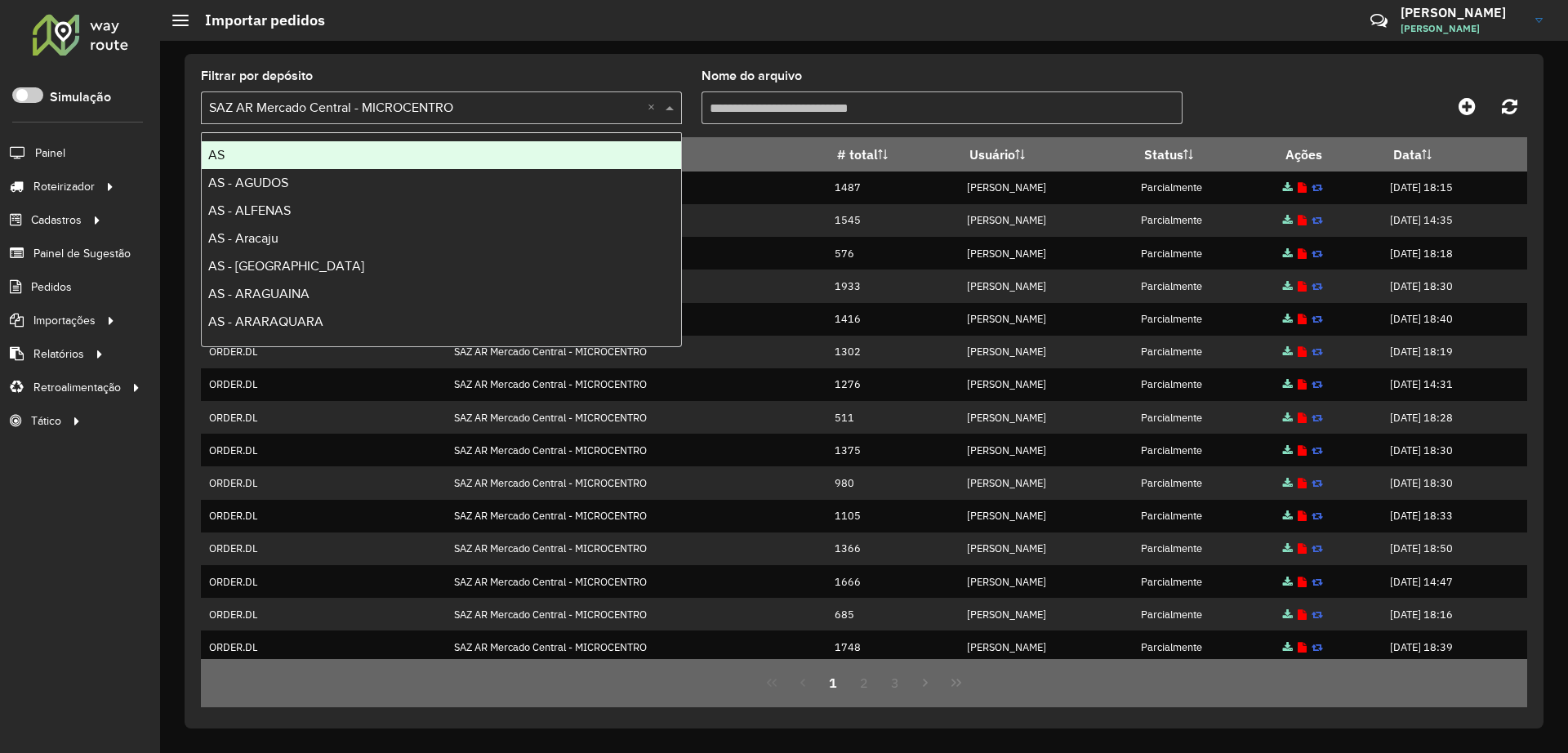
click at [459, 76] on div "Filtrar por depósito Selecione um depósito × SAZ AR Mercado Central - MICROCENT…" at bounding box center [442, 97] width 481 height 54
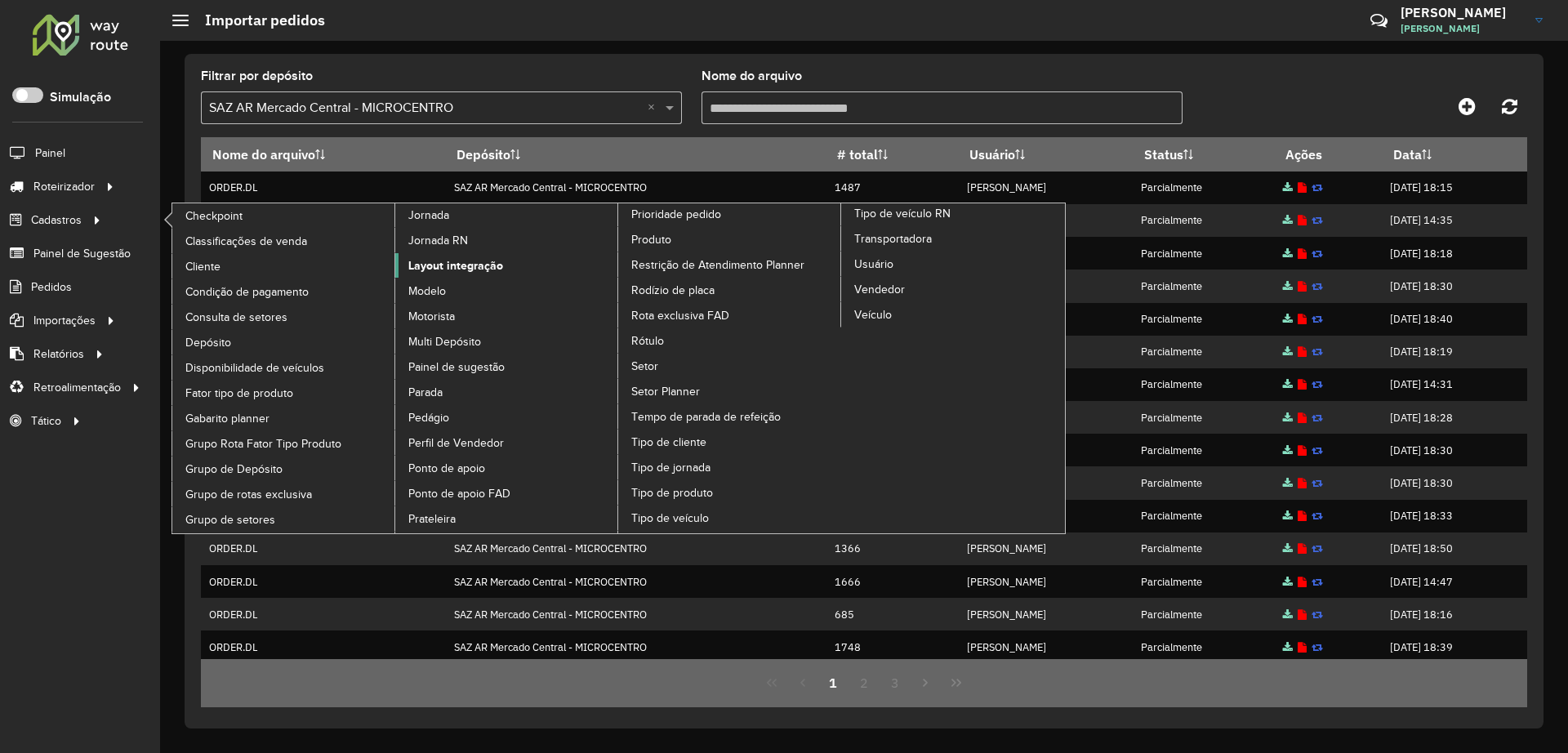
click at [437, 264] on span "Layout integração" at bounding box center [455, 265] width 95 height 17
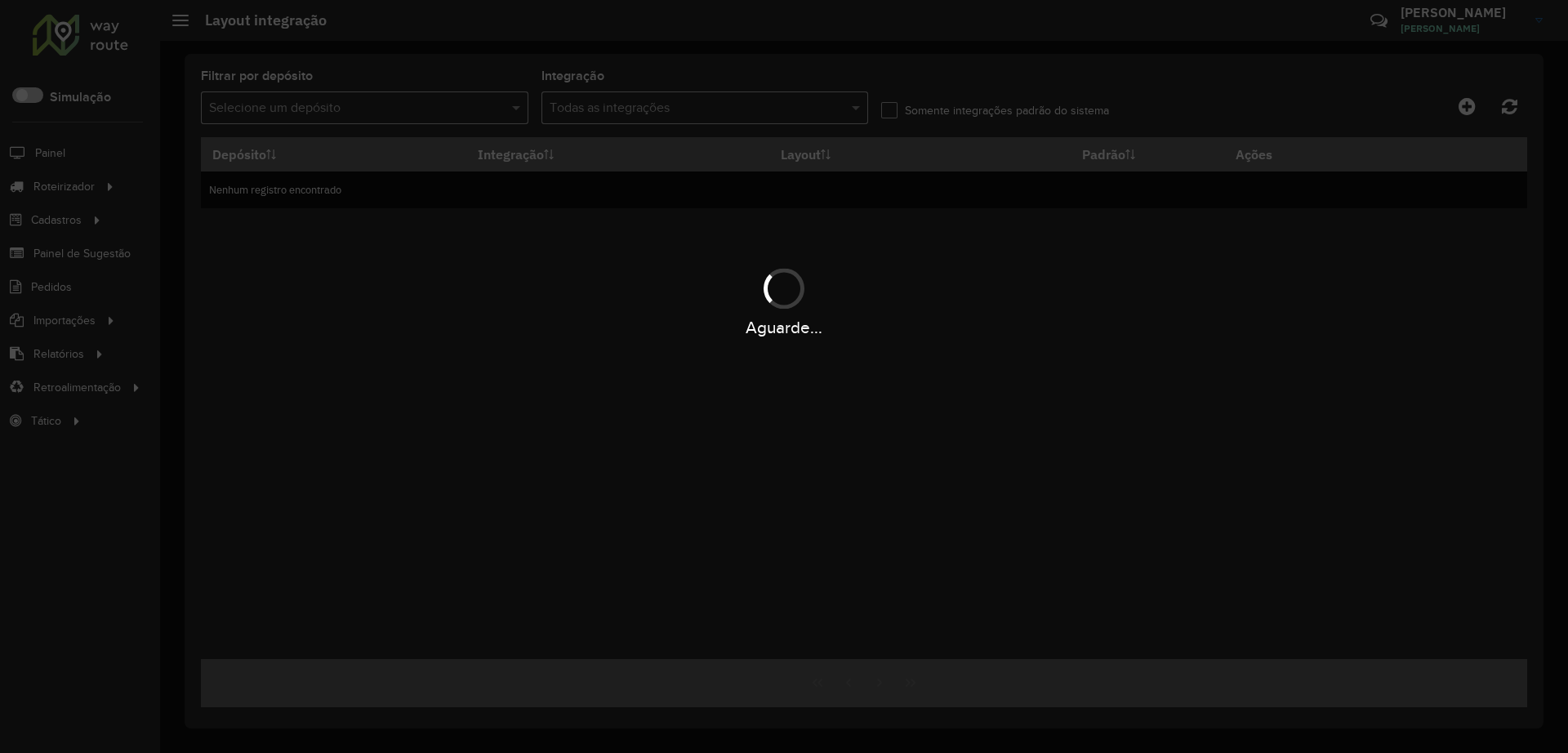
click at [289, 105] on div "Aguarde..." at bounding box center [784, 376] width 1568 height 753
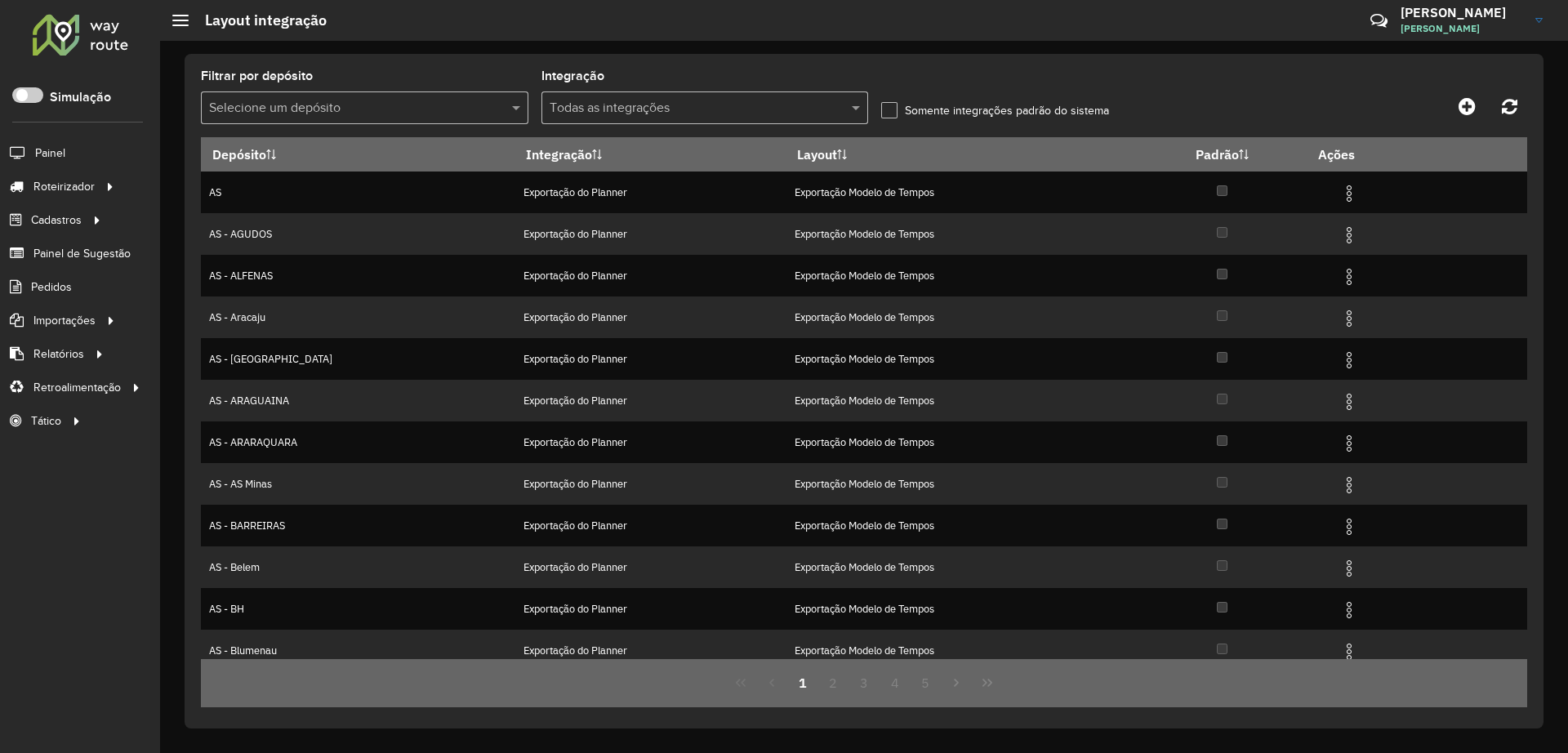
click at [654, 110] on input "text" at bounding box center [689, 109] width 279 height 20
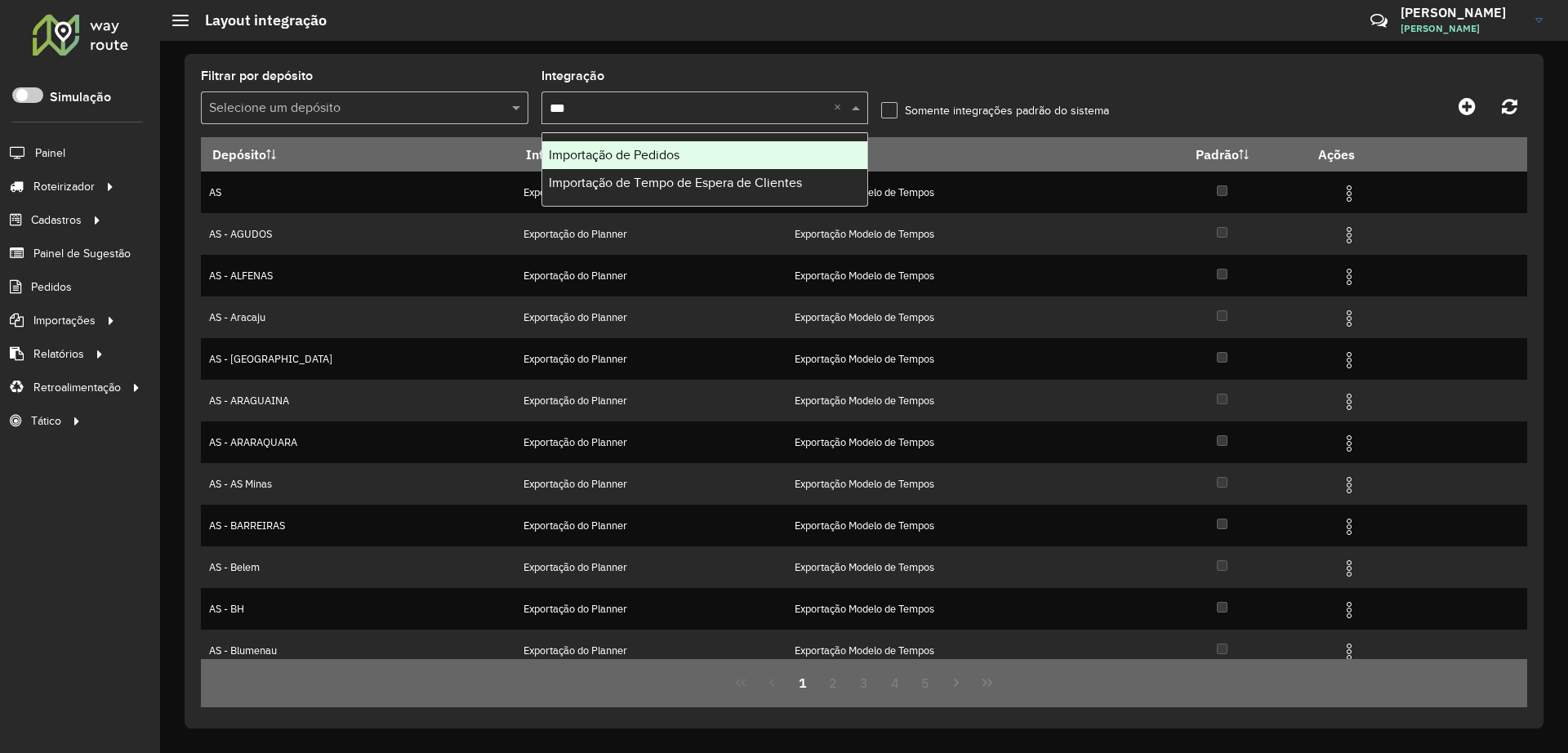
type input "****"
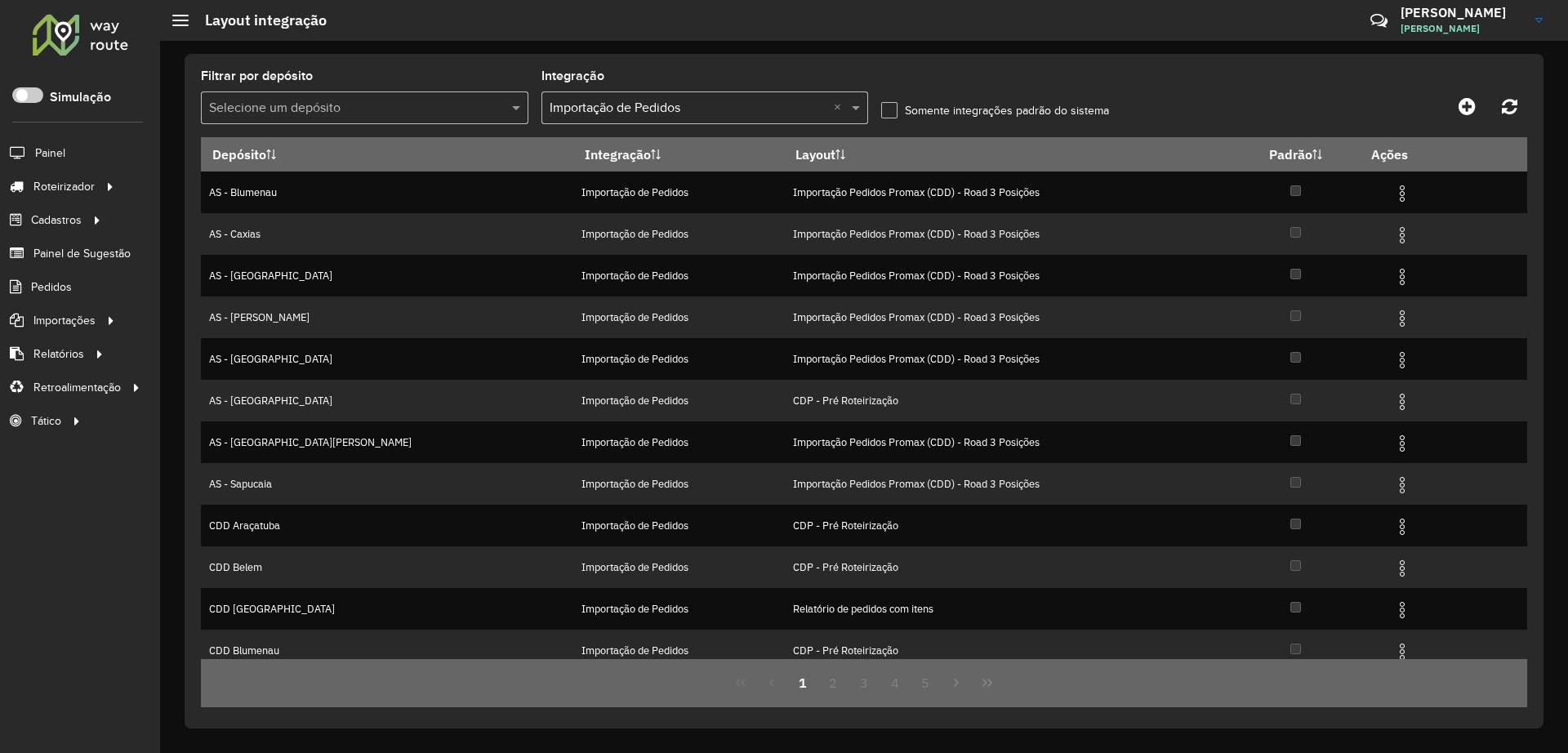
click at [414, 116] on input "text" at bounding box center [348, 109] width 279 height 20
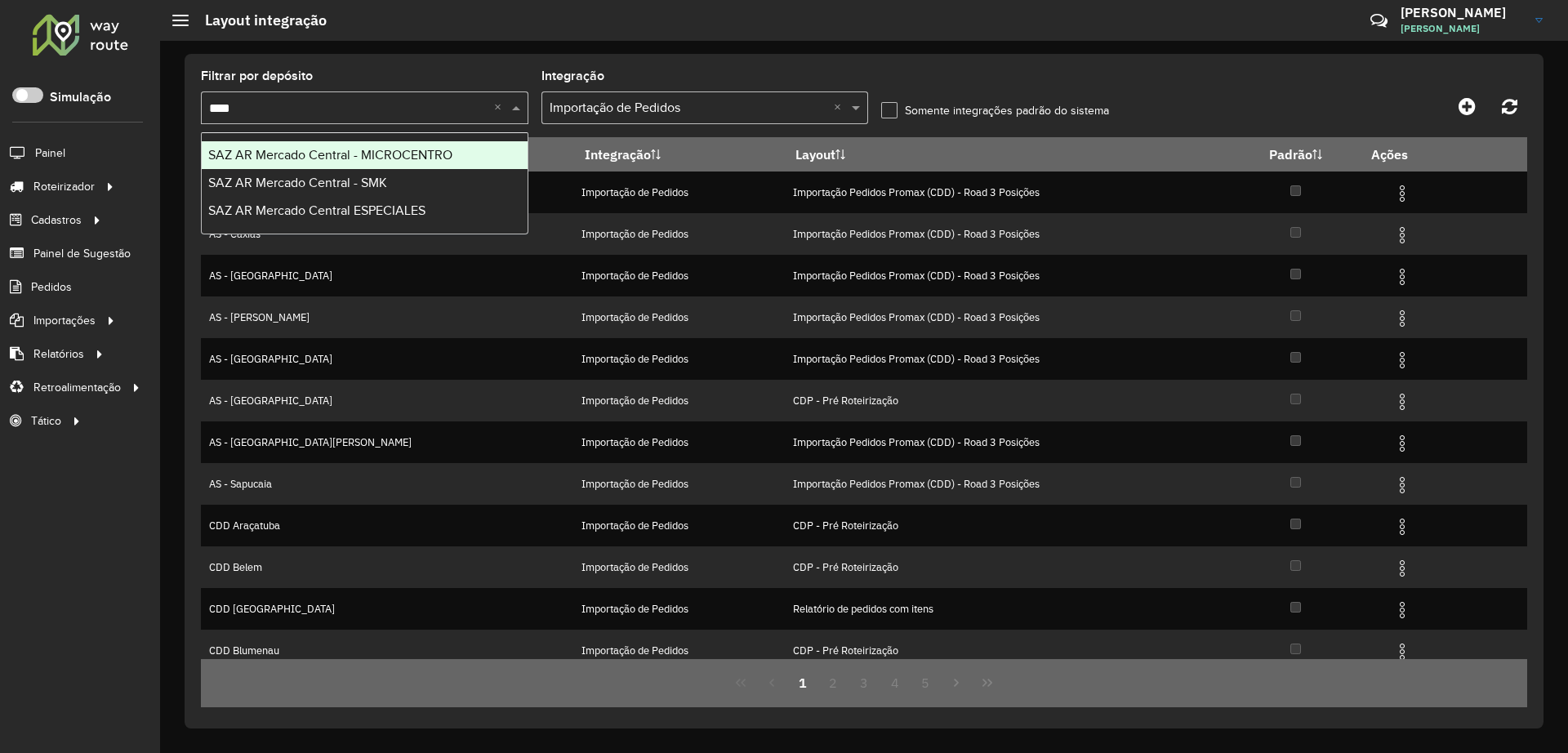
type input "*****"
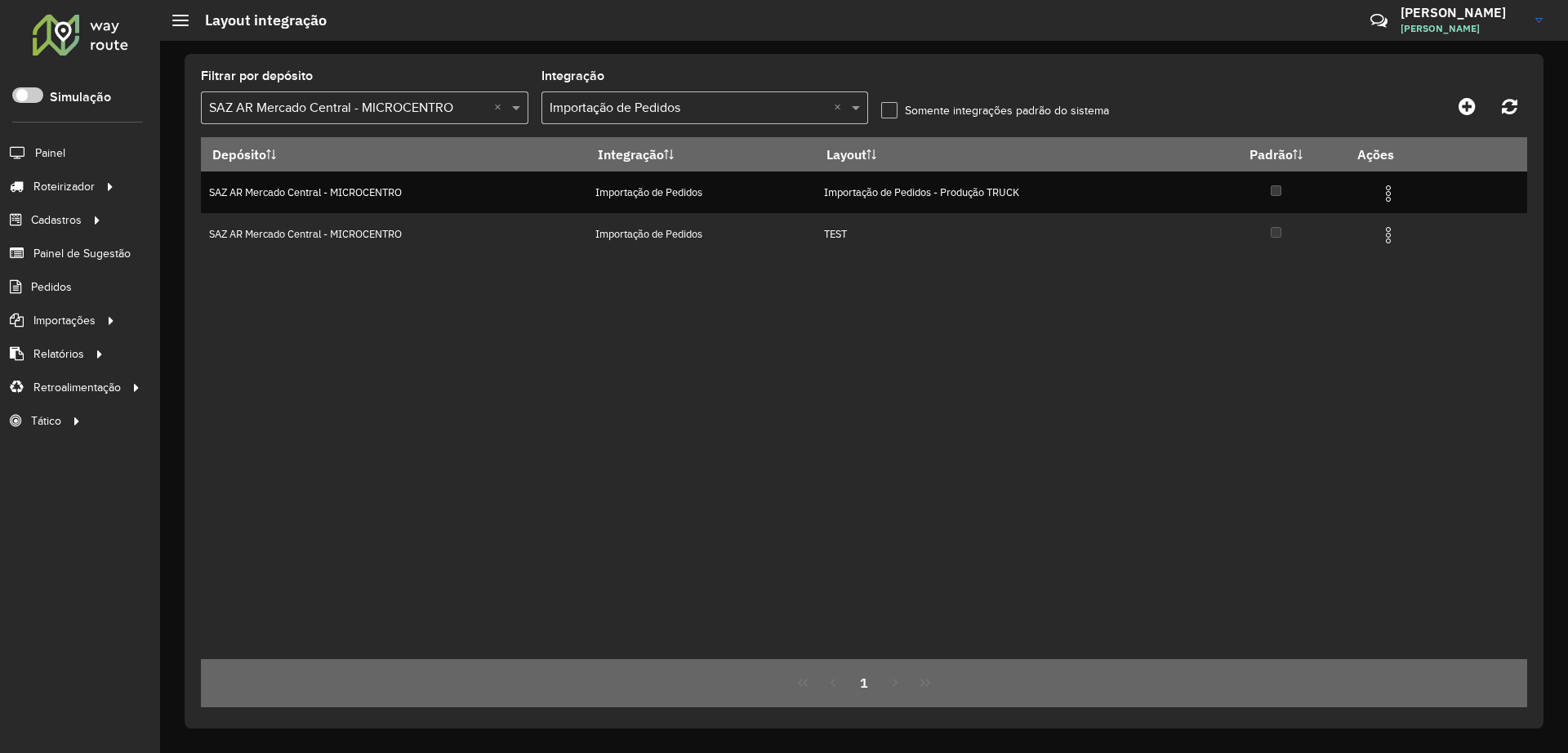
click at [450, 110] on input "text" at bounding box center [348, 109] width 279 height 20
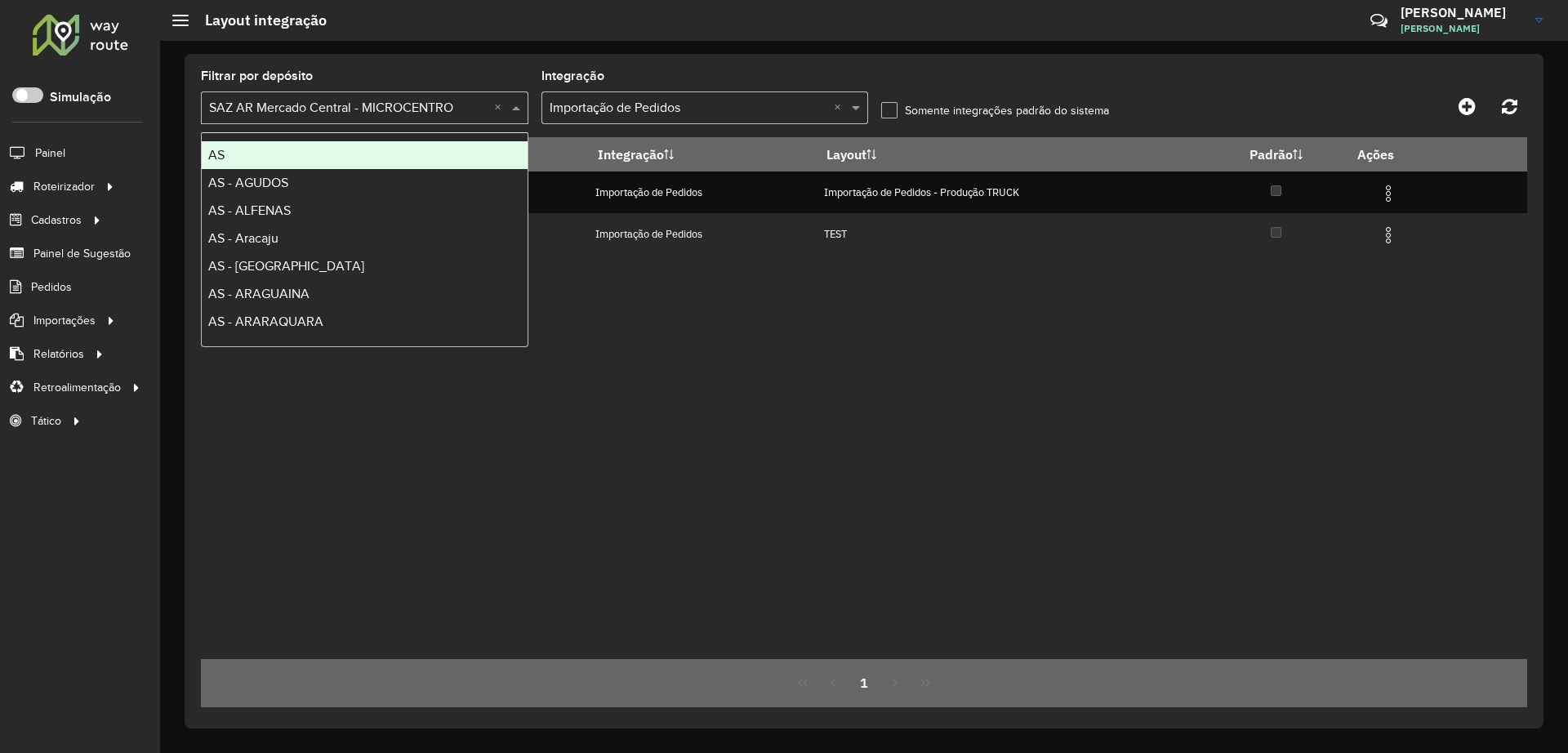
click at [1155, 59] on div "Filtrar por depósito Selecione um depósito × SAZ AR Mercado Central - MICROCENT…" at bounding box center [863, 391] width 1359 height 674
click at [399, 105] on input "text" at bounding box center [348, 109] width 279 height 20
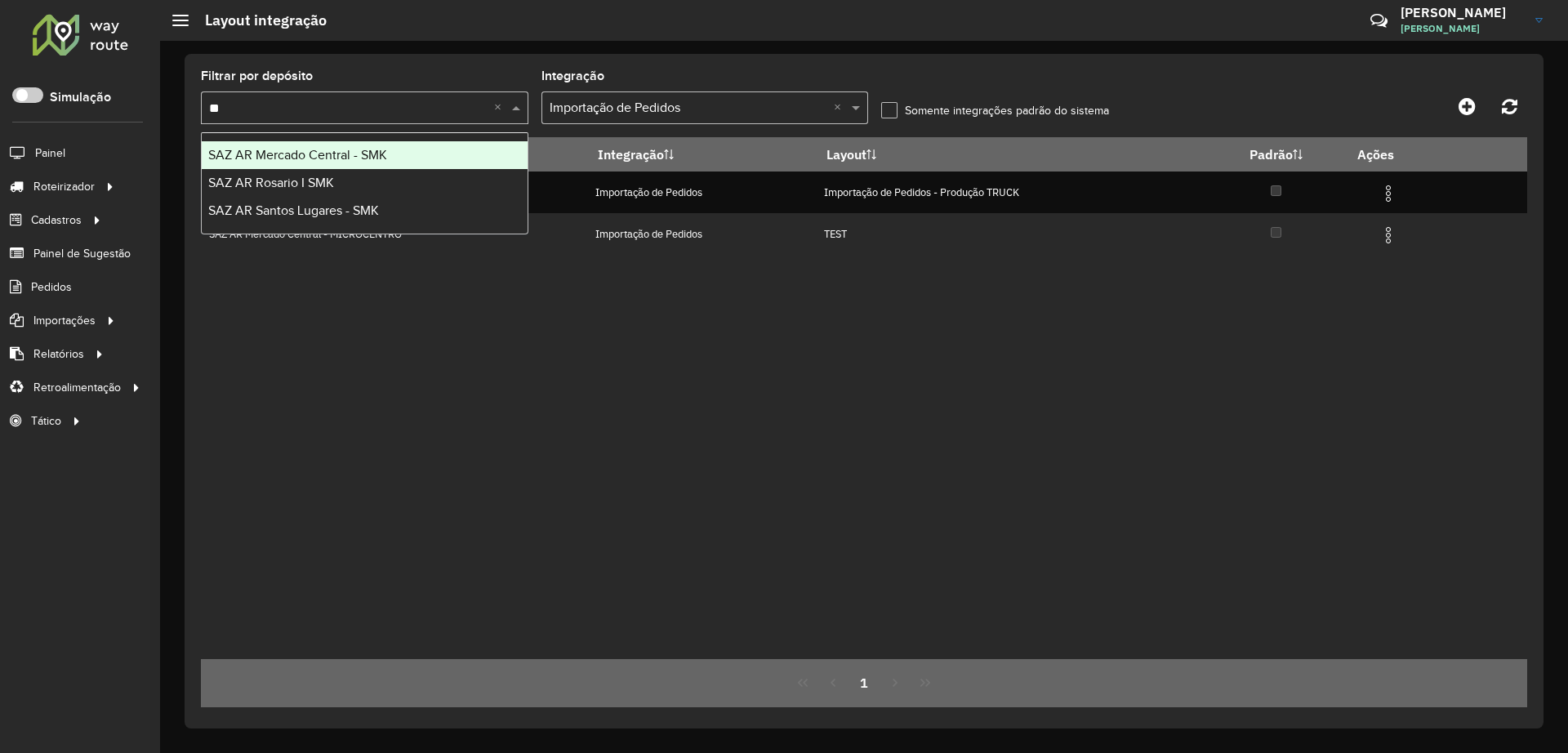
type input "***"
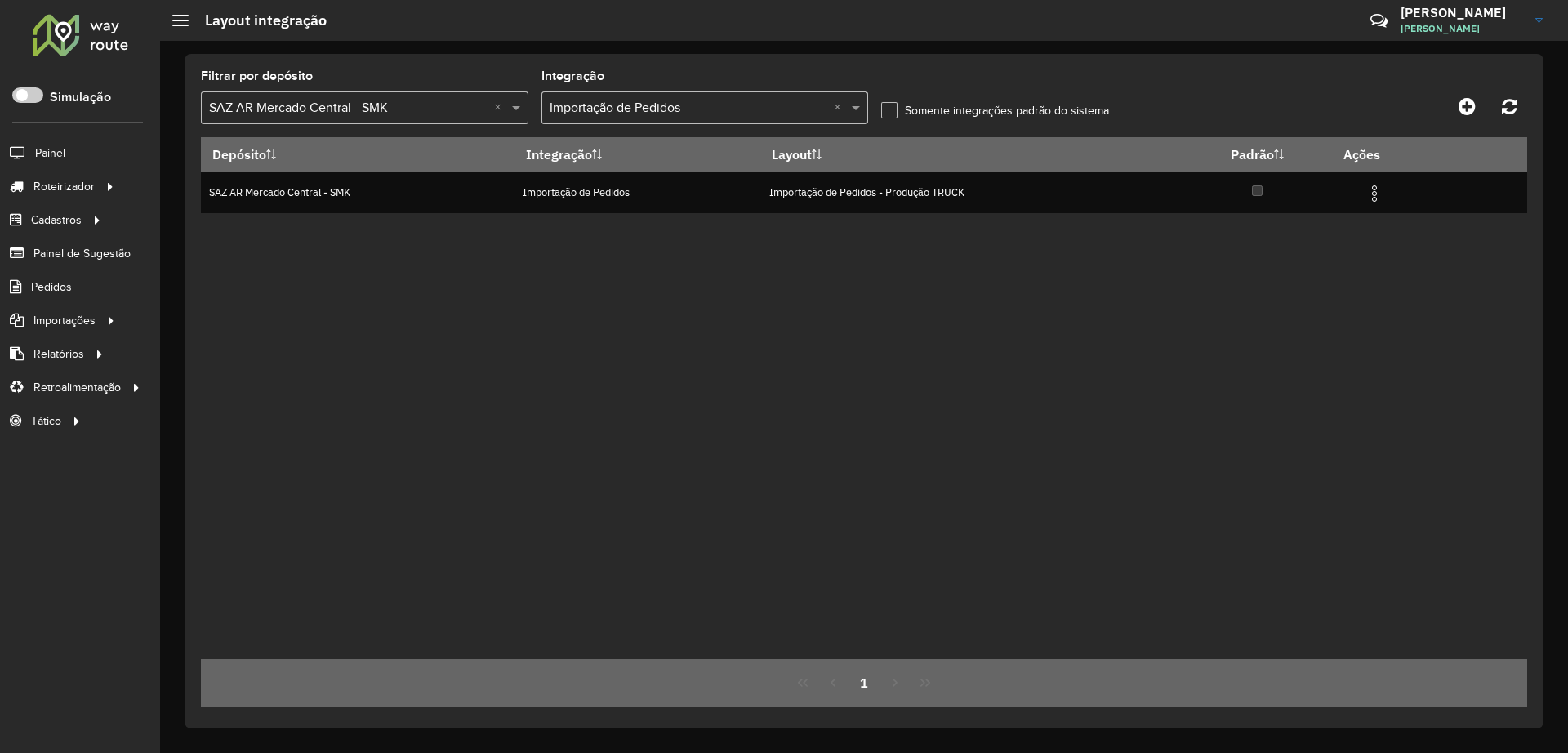
drag, startPoint x: 1023, startPoint y: 276, endPoint x: 1037, endPoint y: 275, distance: 14.0
click at [1028, 275] on div "Depósito Integração Layout Padrão Ações SAZ AR Mercado Central - SMK Importação…" at bounding box center [863, 399] width 1326 height 522
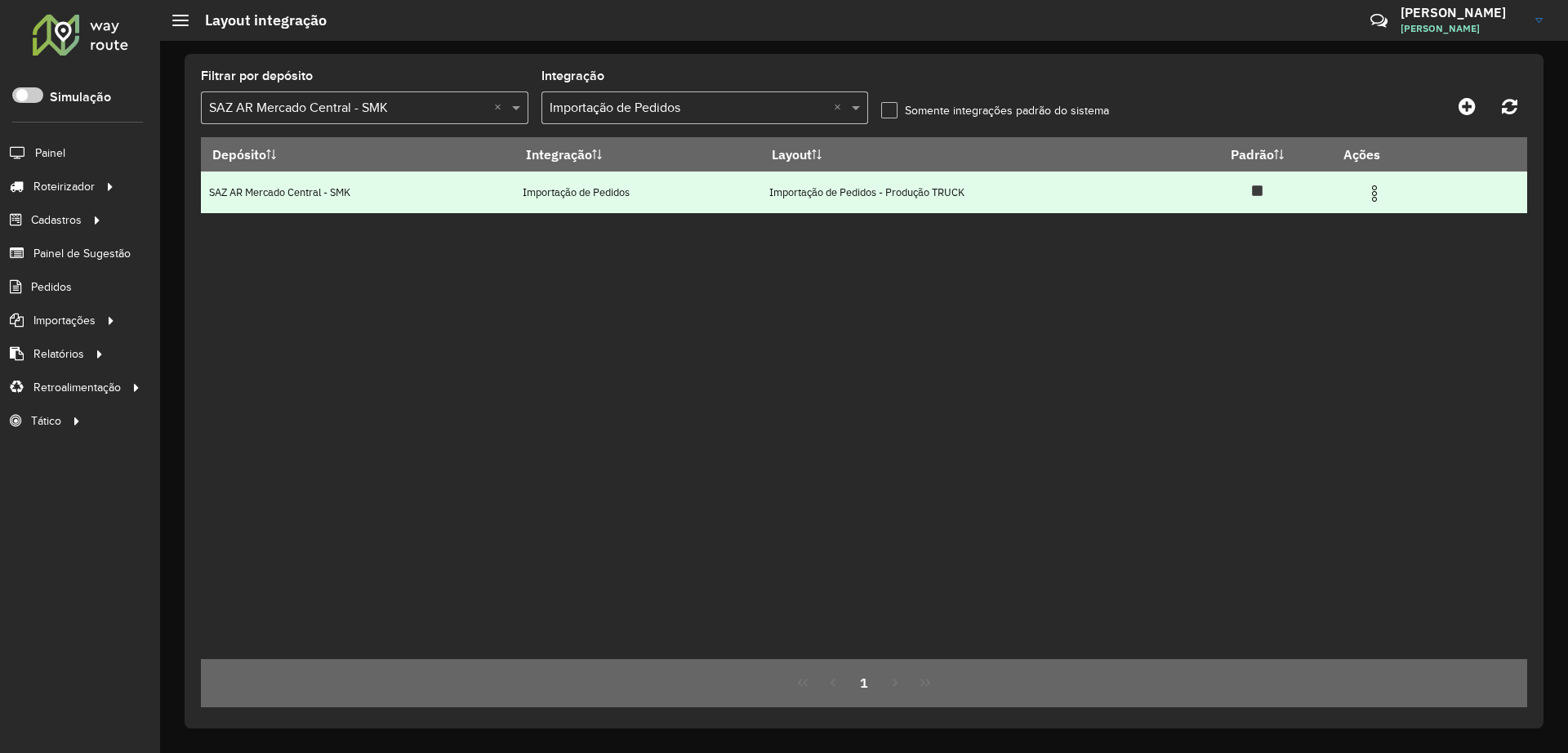
click at [1369, 203] on td at bounding box center [1381, 192] width 98 height 41
drag, startPoint x: 1387, startPoint y: 202, endPoint x: 1374, endPoint y: 196, distance: 14.3
click at [1385, 202] on td at bounding box center [1381, 192] width 98 height 41
click at [1374, 196] on img at bounding box center [1375, 193] width 20 height 20
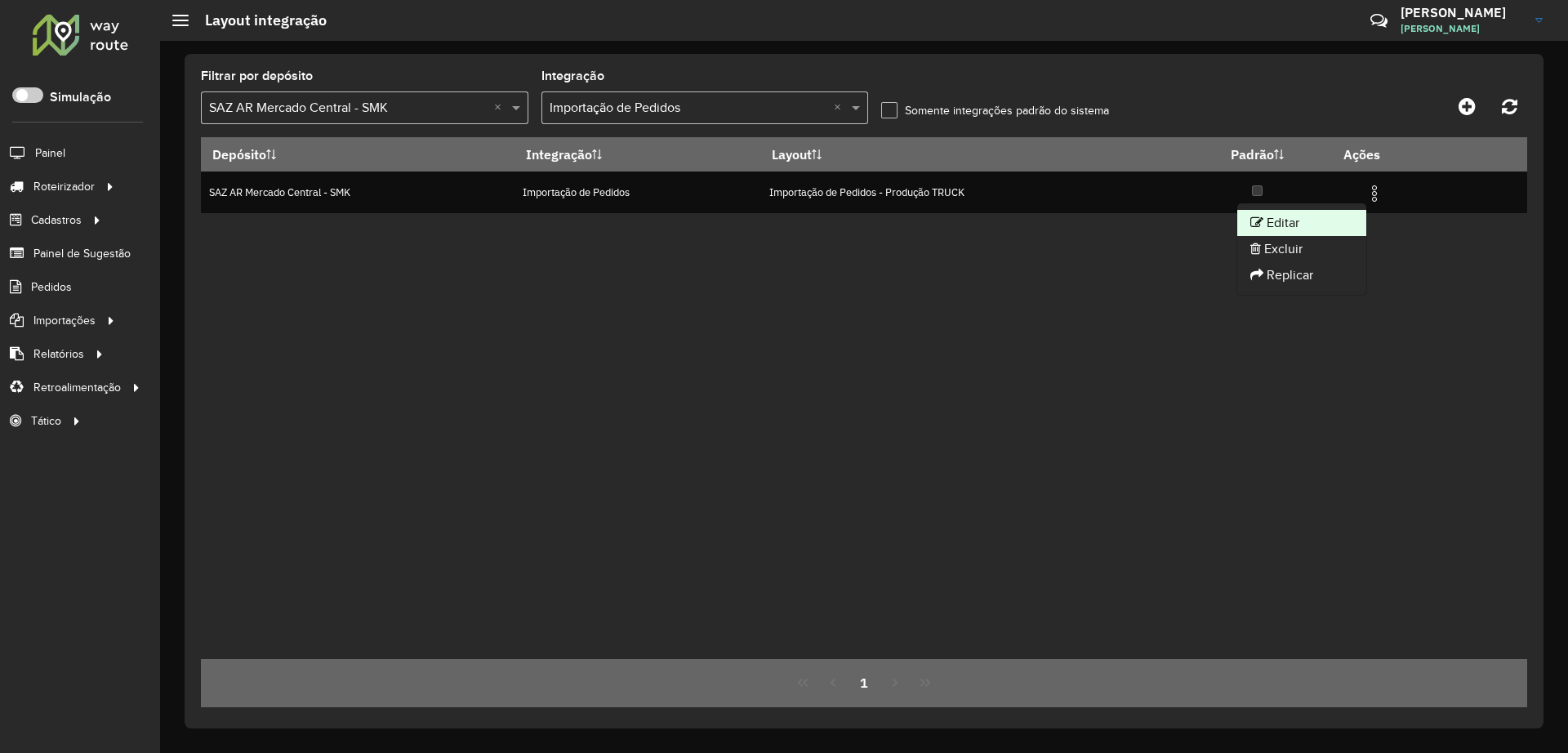
click at [1307, 222] on li "Editar" at bounding box center [1301, 223] width 129 height 27
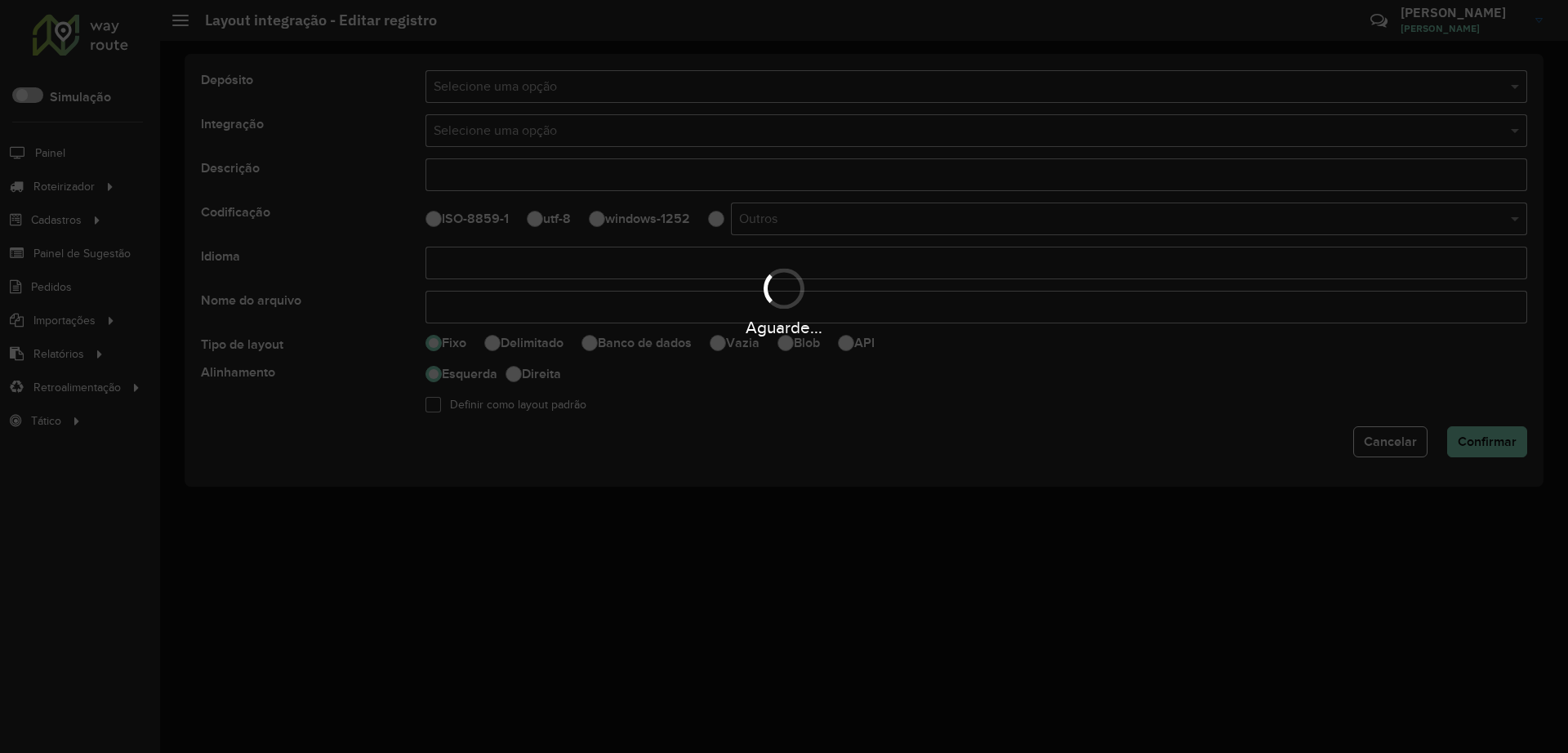
type input "**********"
select select
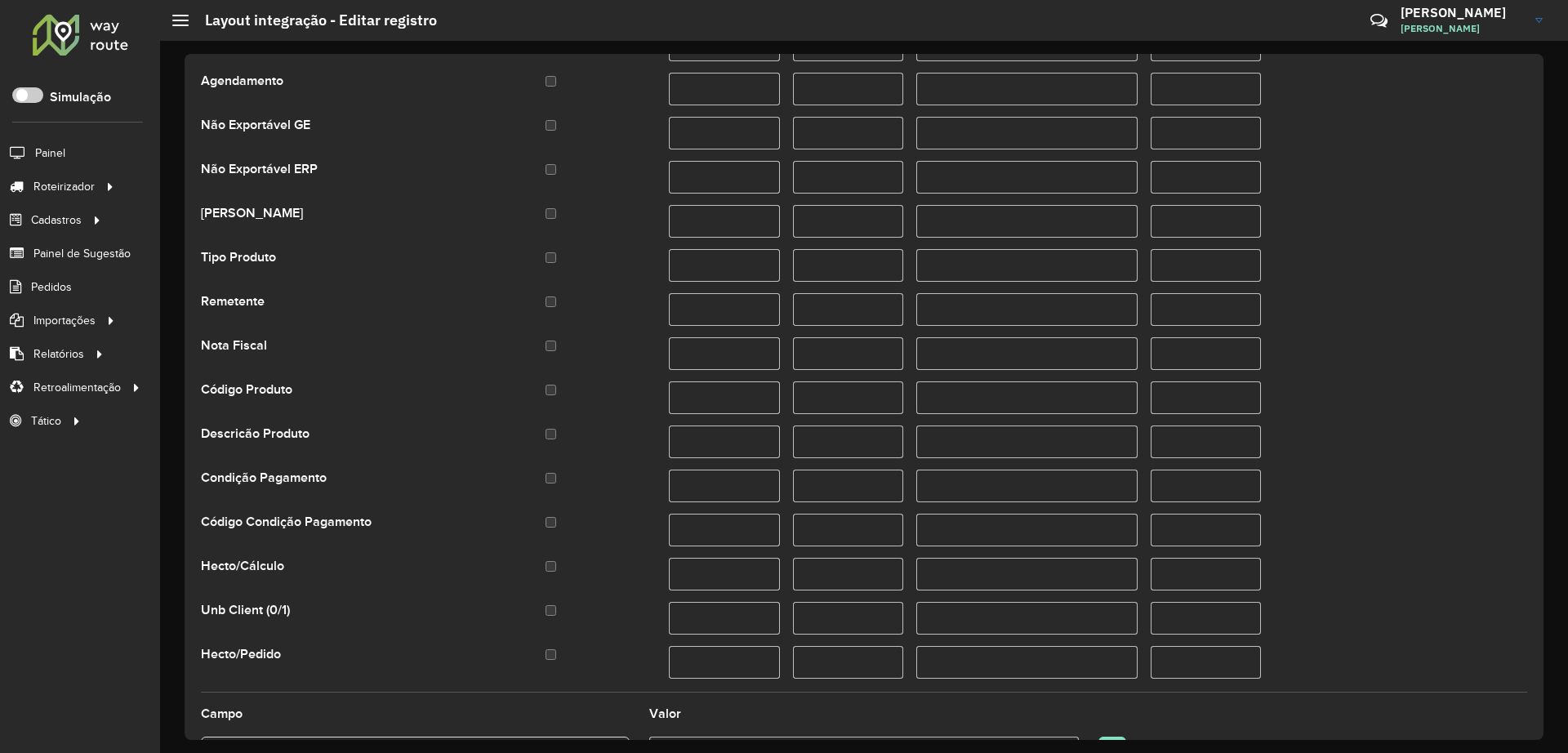
scroll to position [1073, 0]
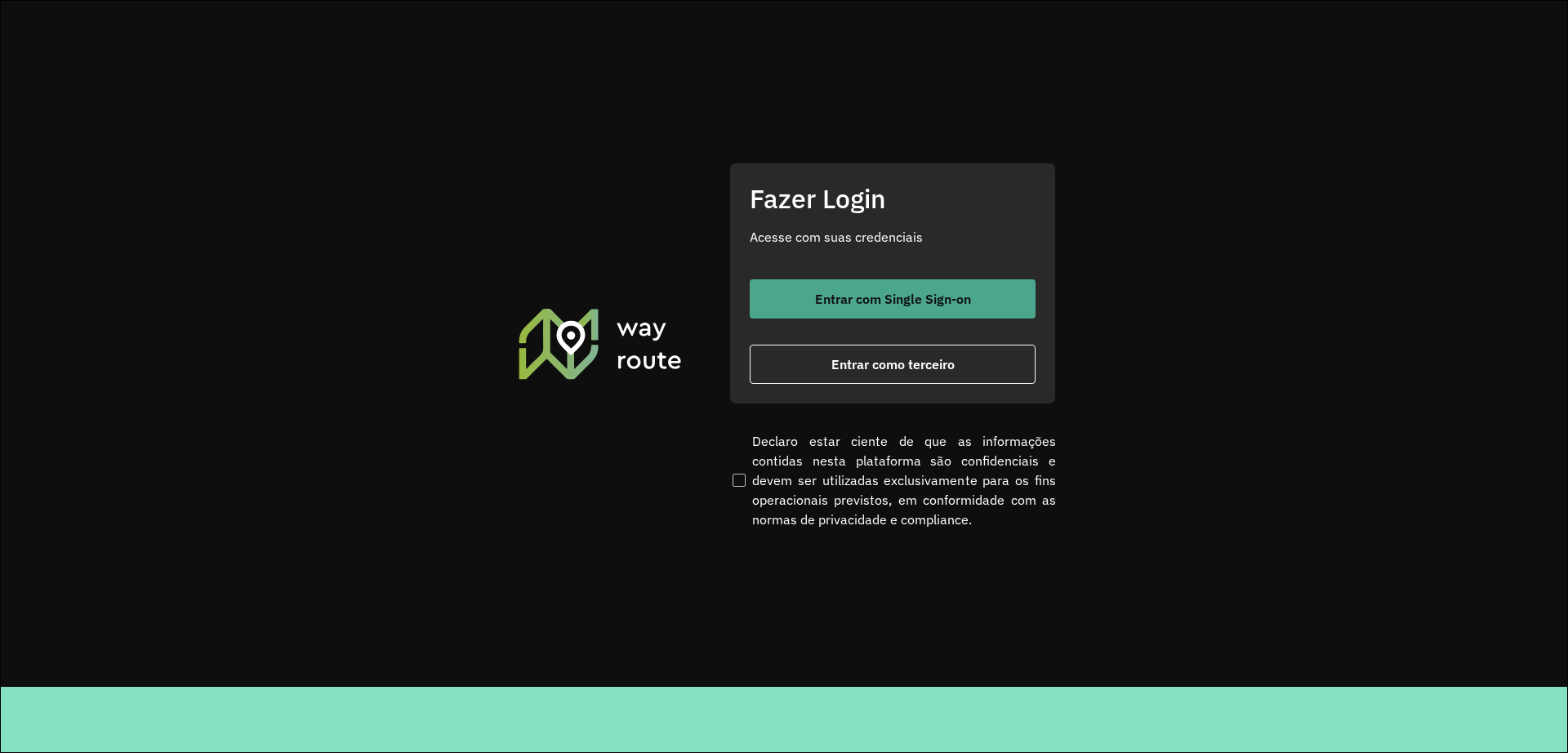
click at [934, 295] on span "Entrar com Single Sign-on" at bounding box center [892, 298] width 156 height 13
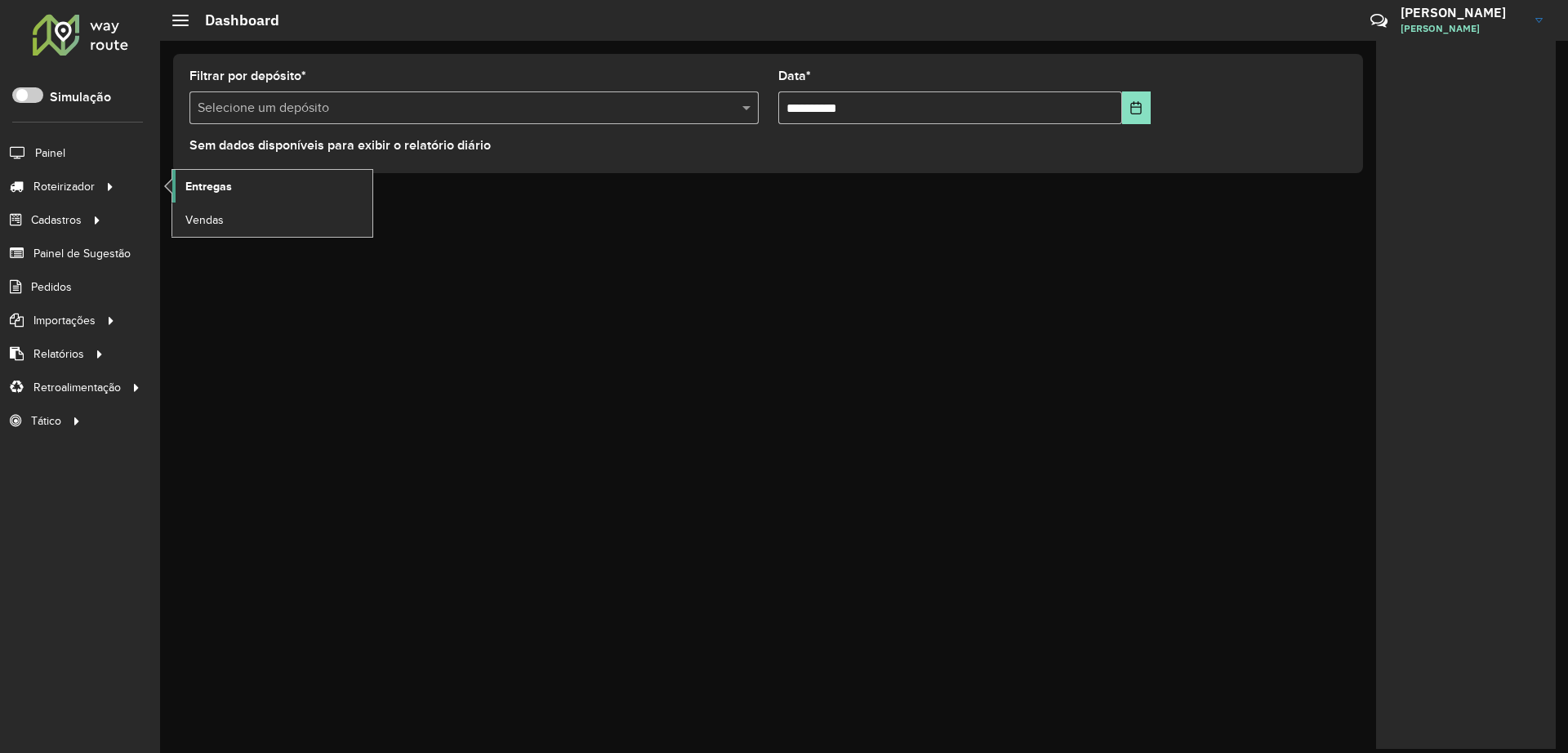
click at [234, 187] on link "Entregas" at bounding box center [273, 186] width 200 height 32
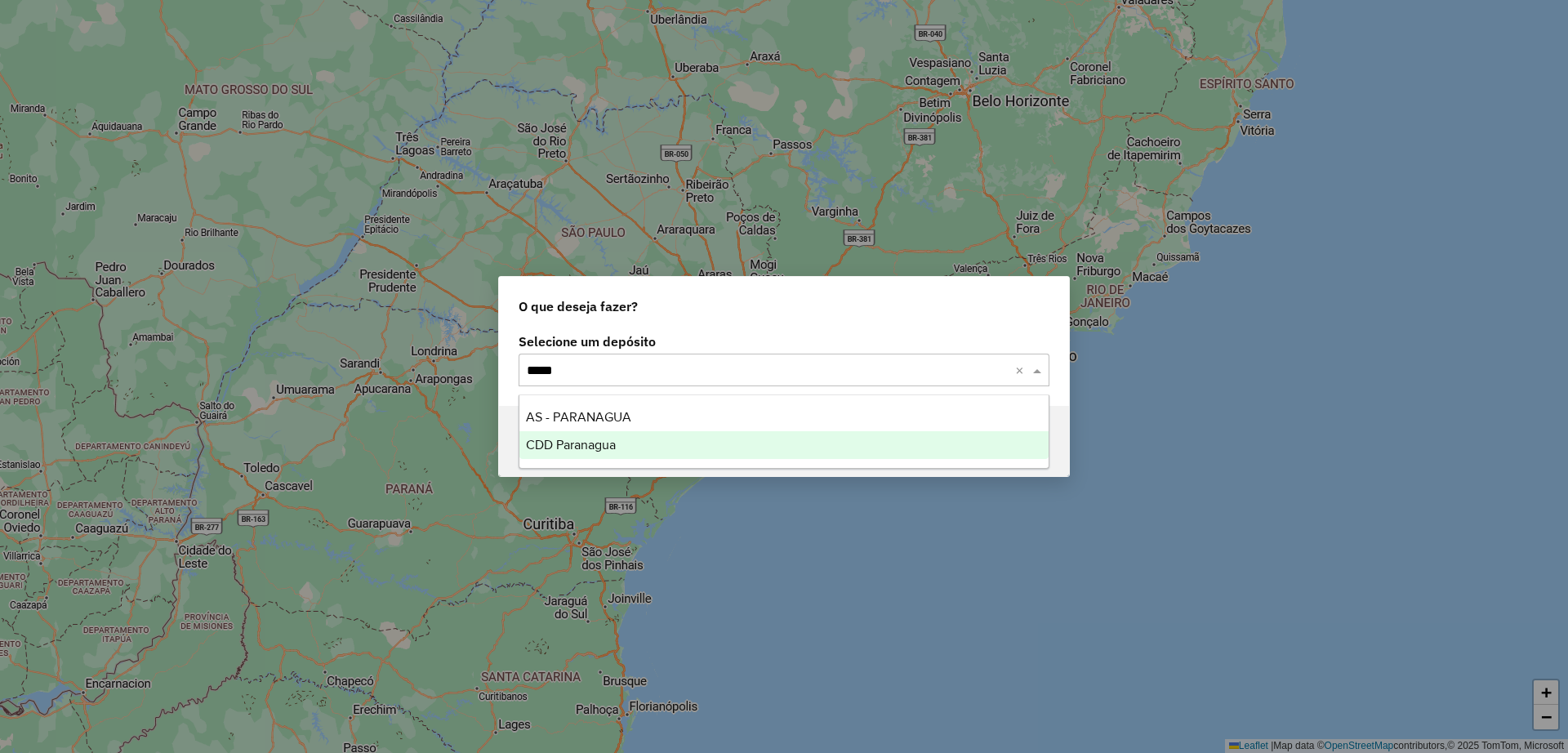
type input "******"
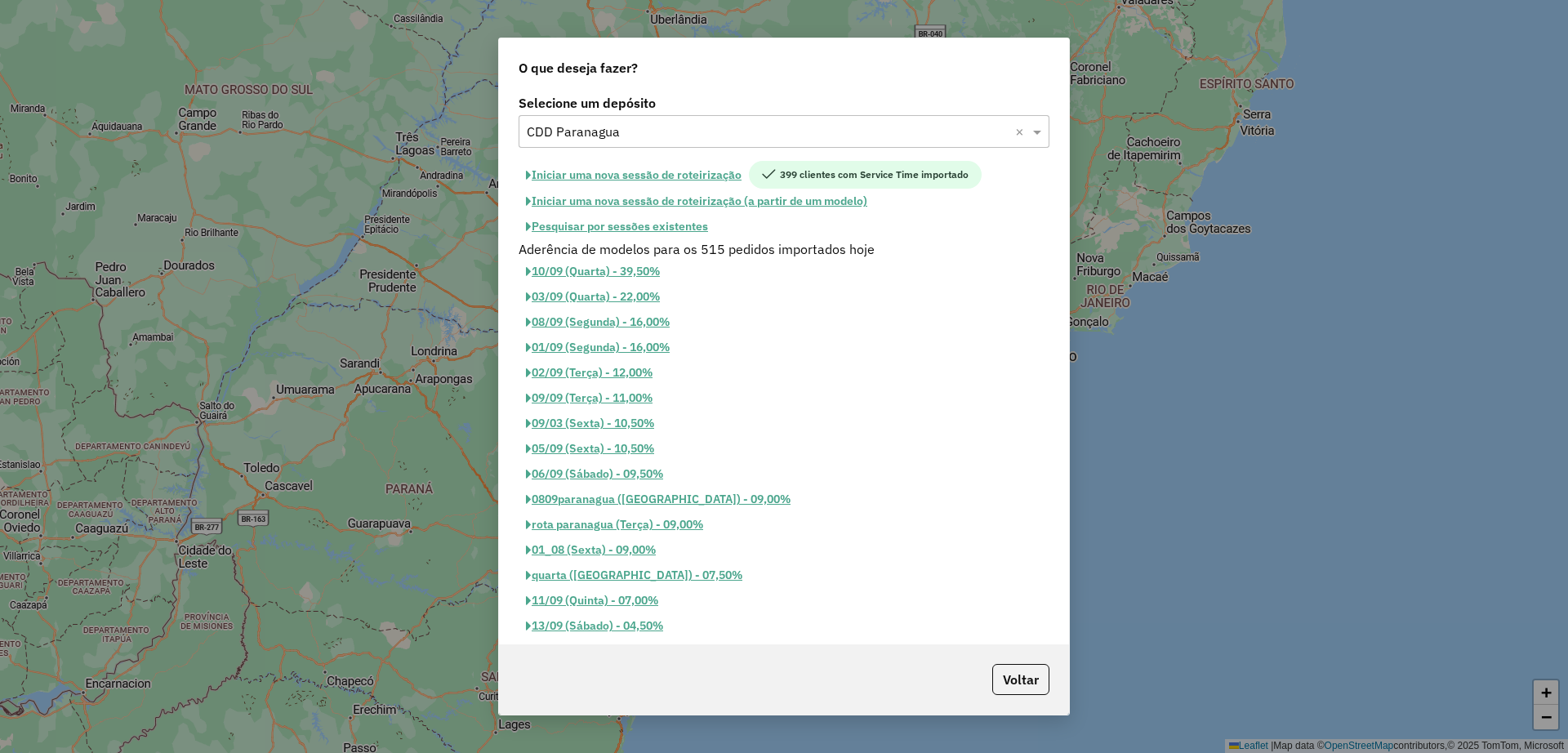
click at [681, 222] on button "Pesquisar por sessões existentes" at bounding box center [616, 227] width 197 height 26
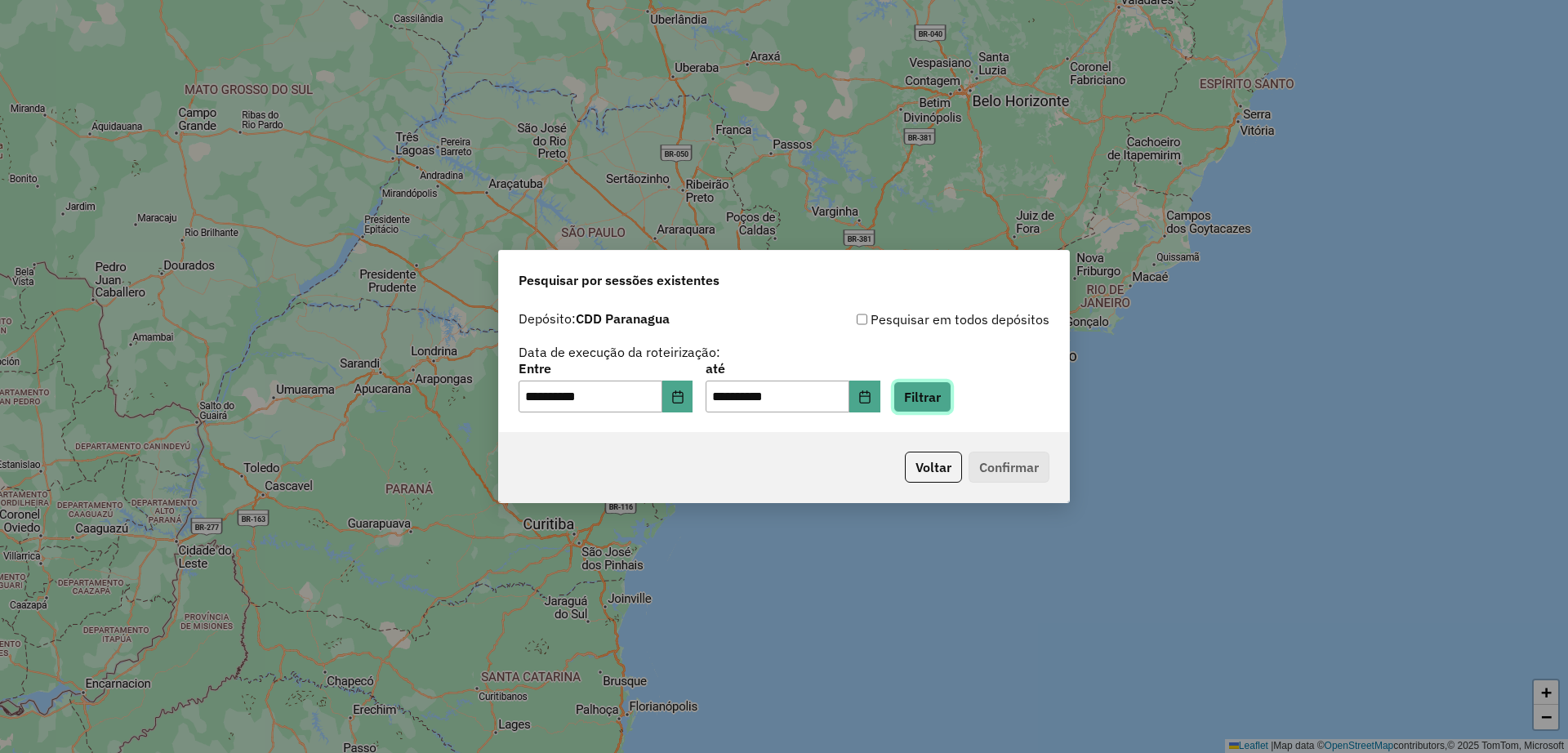
click at [945, 394] on button "Filtrar" at bounding box center [921, 398] width 58 height 31
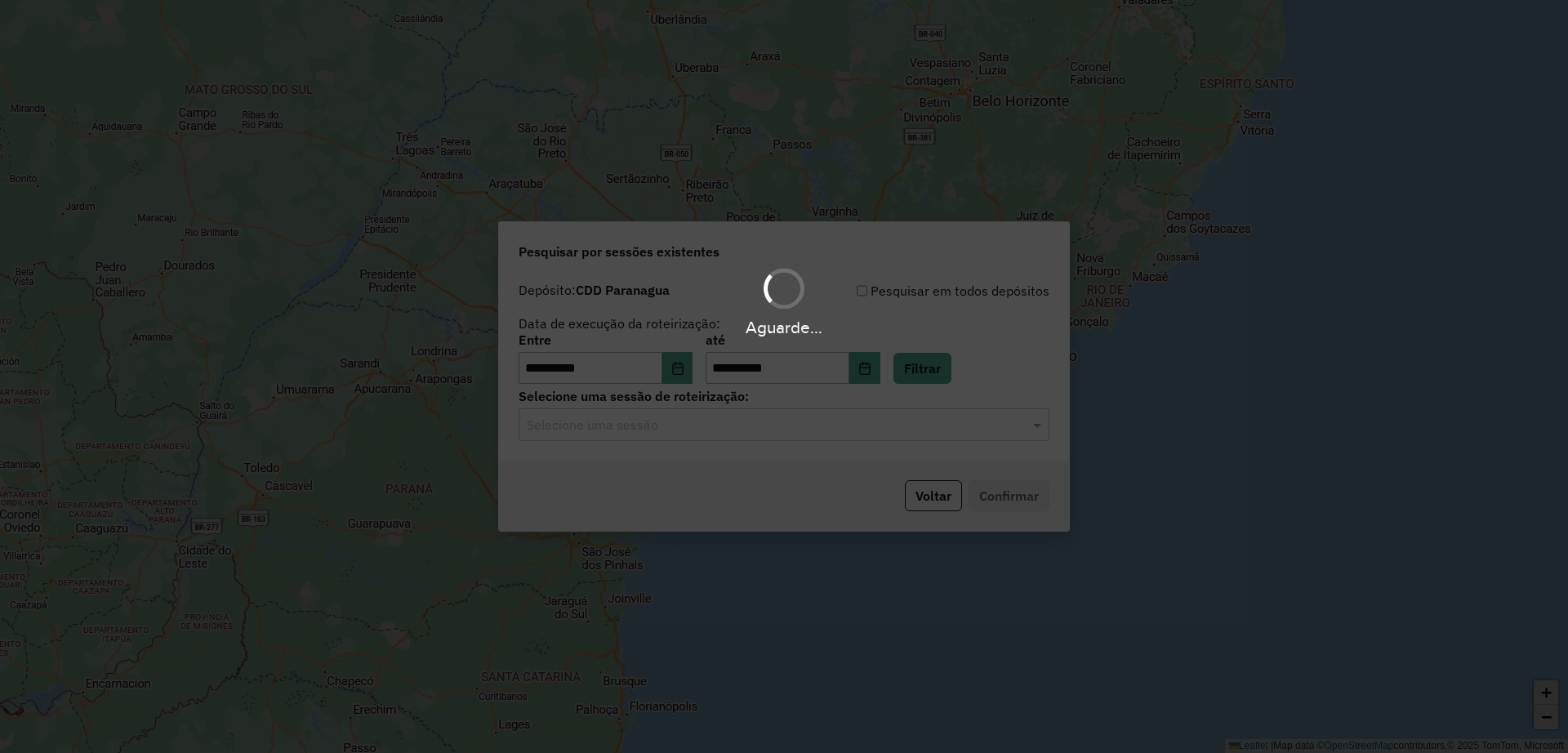
click at [770, 426] on input "text" at bounding box center [767, 426] width 482 height 20
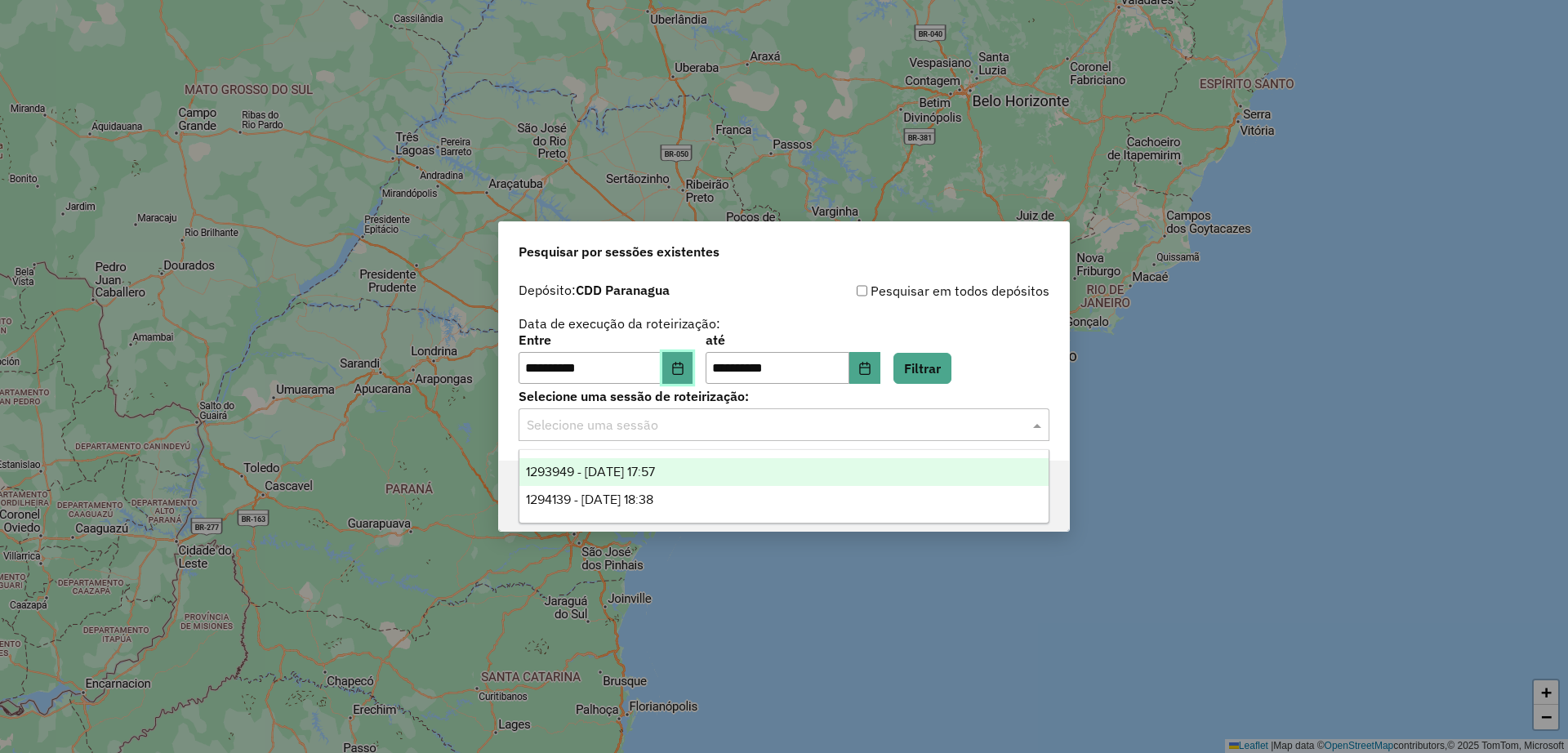
click at [677, 367] on button "Choose Date" at bounding box center [678, 368] width 31 height 32
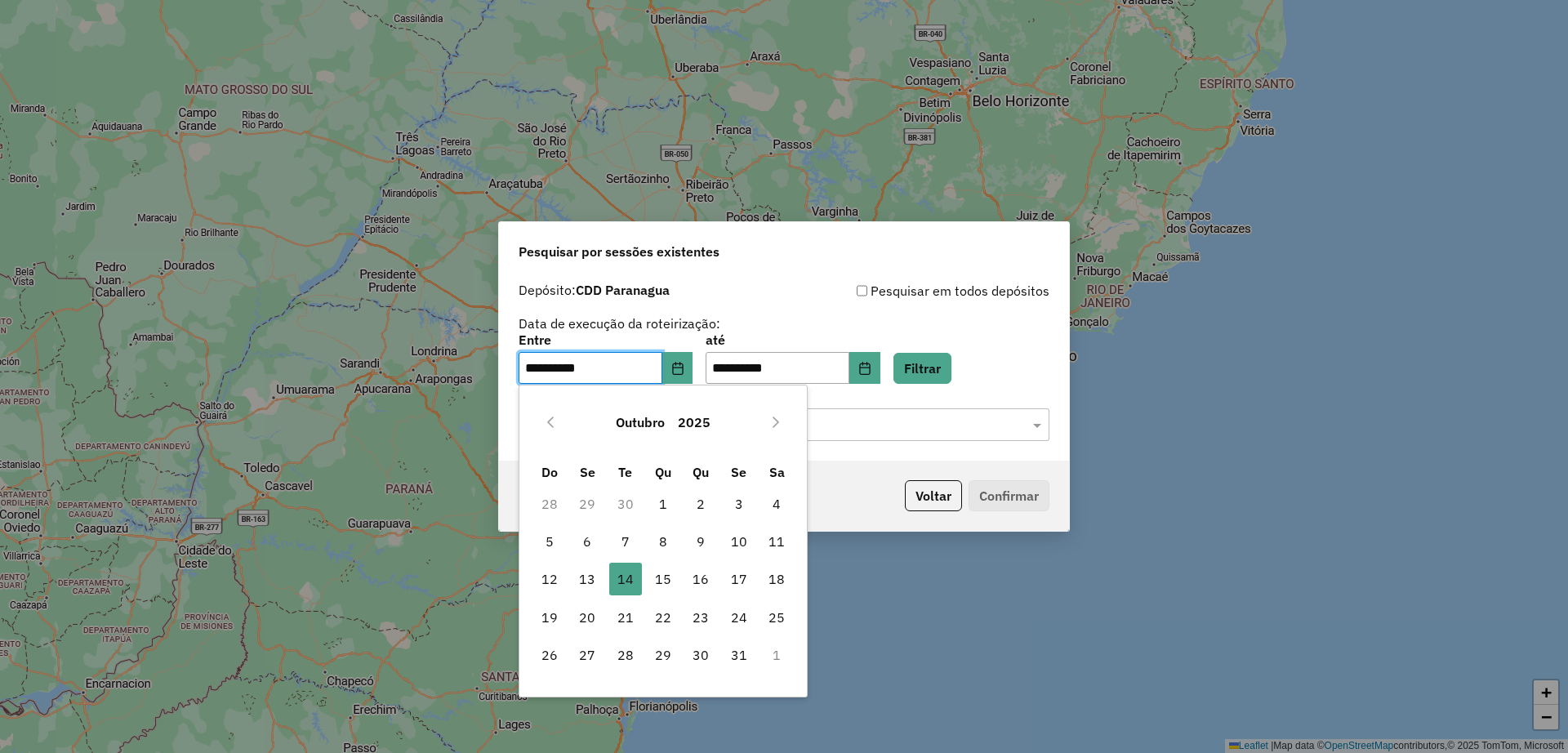
drag, startPoint x: 667, startPoint y: 586, endPoint x: 961, endPoint y: 435, distance: 330.5
click at [665, 585] on span "15" at bounding box center [662, 578] width 32 height 32
type input "**********"
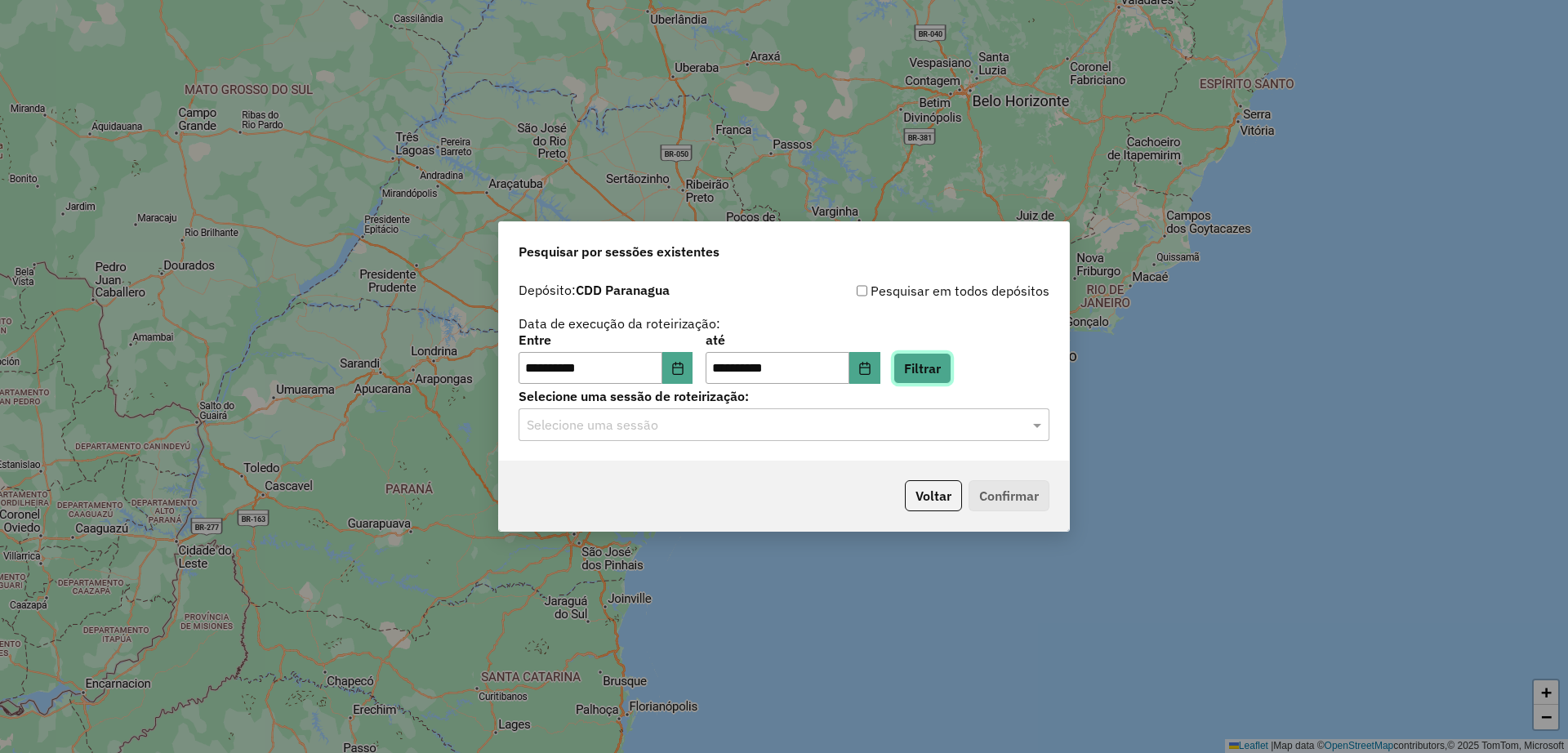
click at [941, 376] on button "Filtrar" at bounding box center [921, 368] width 58 height 31
click at [759, 427] on input "text" at bounding box center [767, 426] width 482 height 20
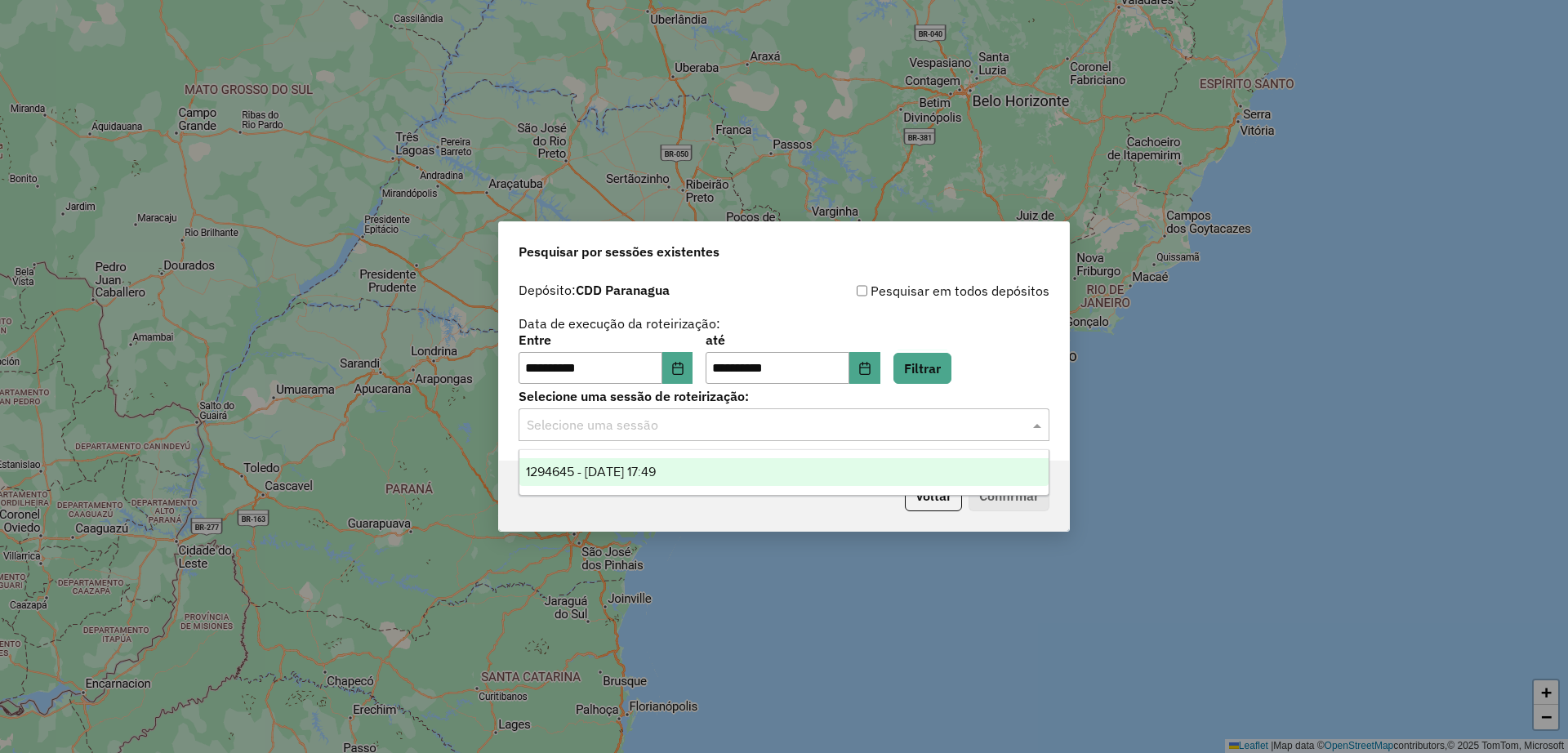
drag, startPoint x: 737, startPoint y: 455, endPoint x: 734, endPoint y: 462, distance: 7.6
click at [736, 455] on ng-dropdown-panel "1294645 - 15/10/2025 17:49" at bounding box center [783, 472] width 531 height 46
click at [732, 469] on div "1294645 - 15/10/2025 17:49" at bounding box center [783, 472] width 529 height 27
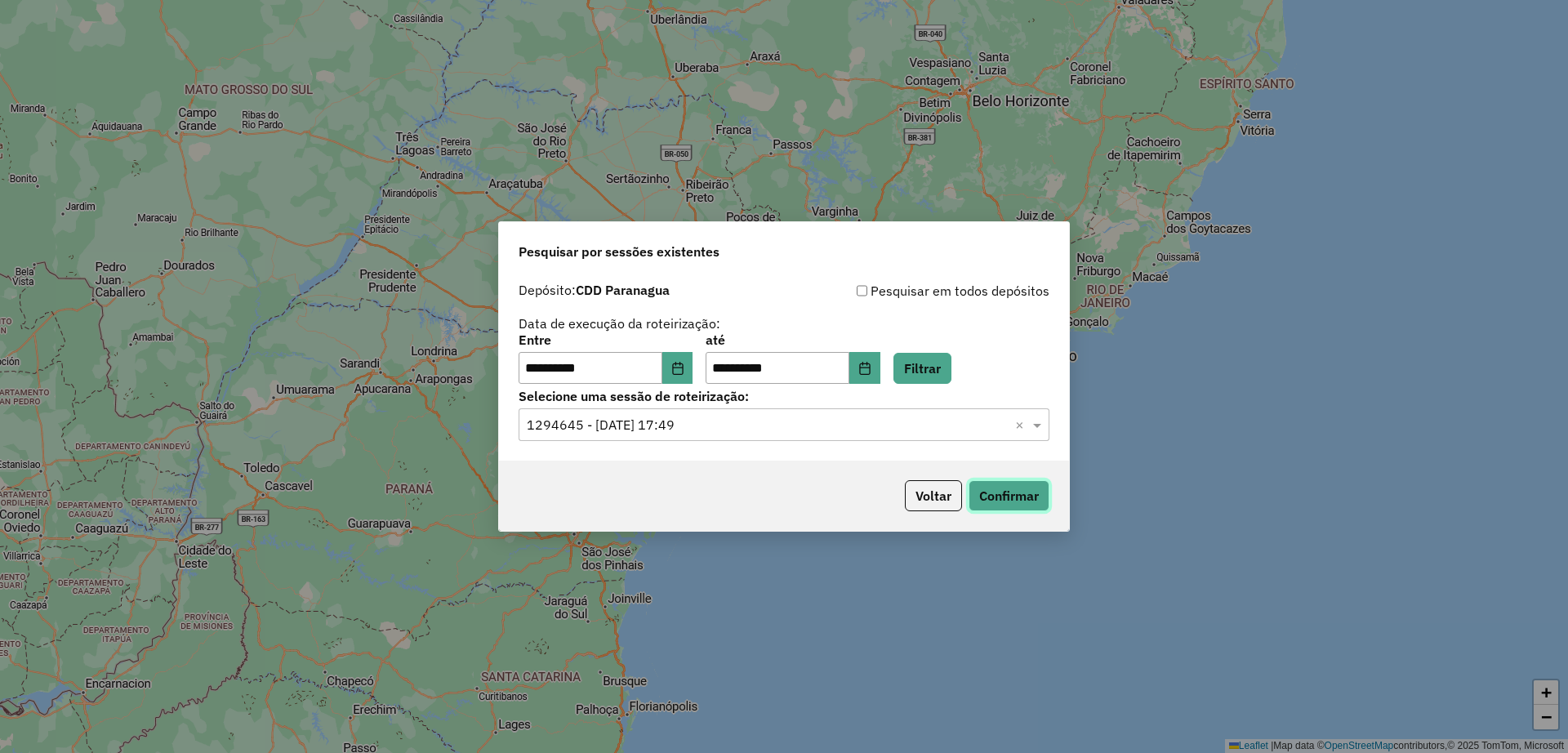
click at [1025, 489] on button "Confirmar" at bounding box center [1009, 496] width 80 height 31
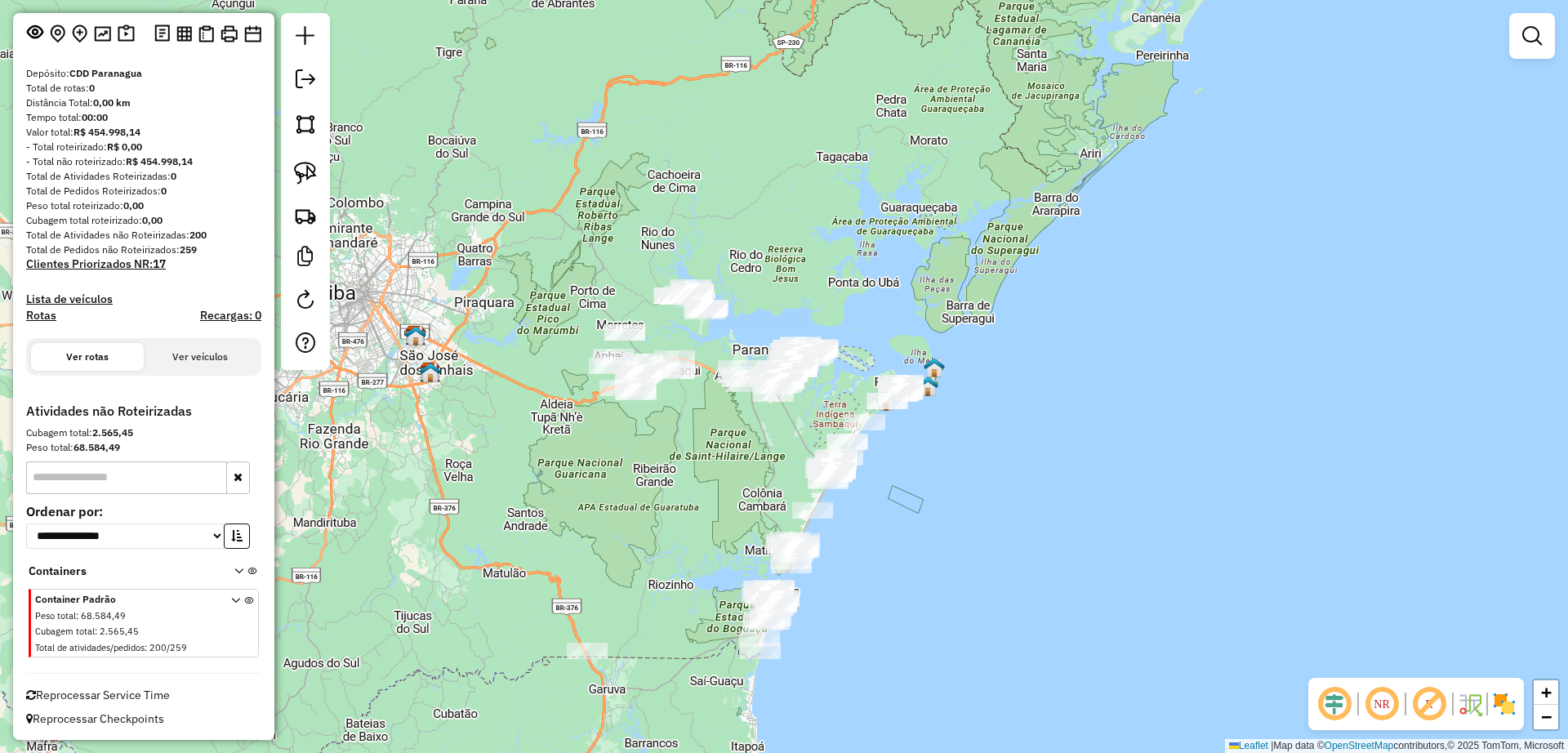
scroll to position [100, 0]
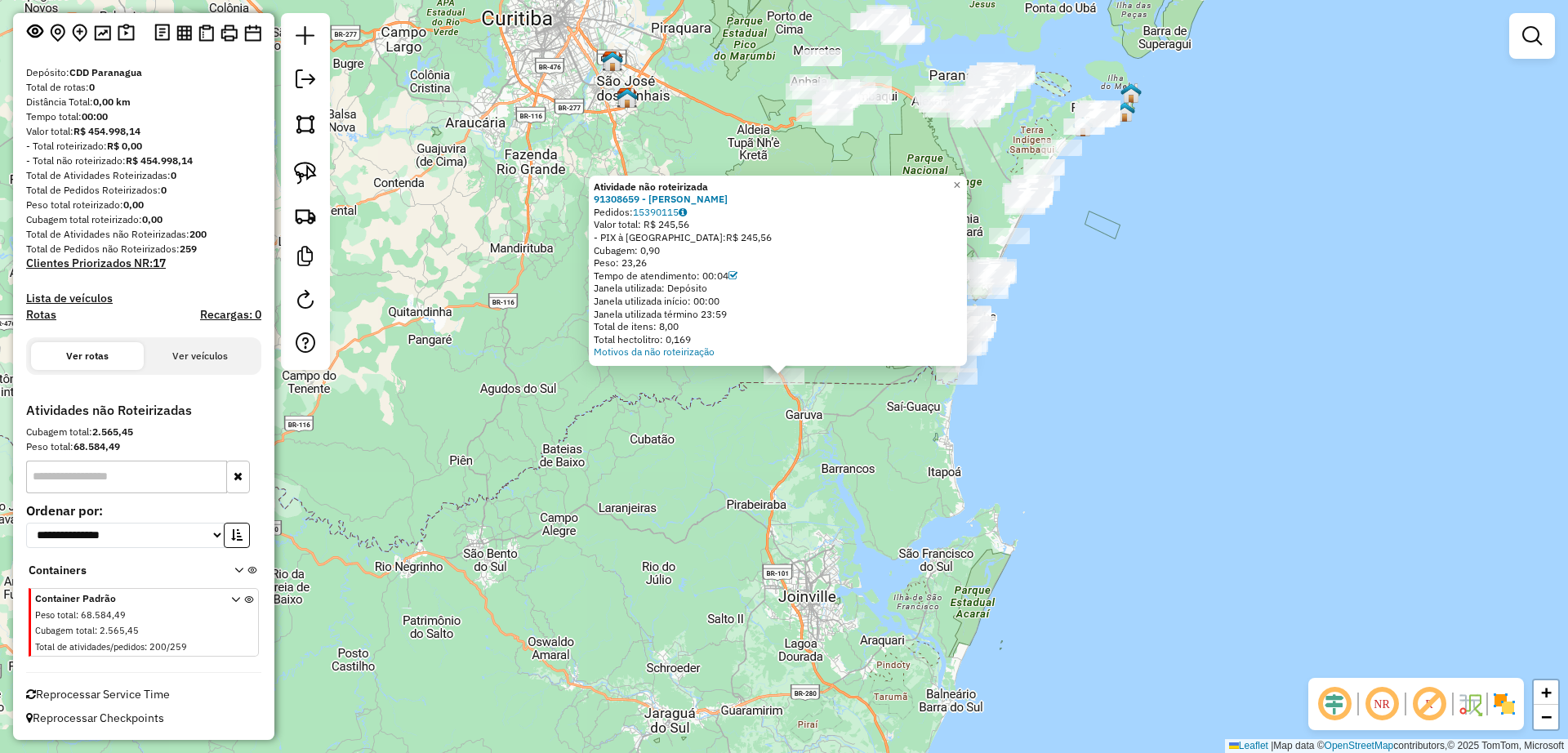
click at [861, 417] on div "Atividade não roteirizada 91308659 - CRISTIANO ALEX Pedidos: 15390115 Valor tot…" at bounding box center [784, 376] width 1568 height 753
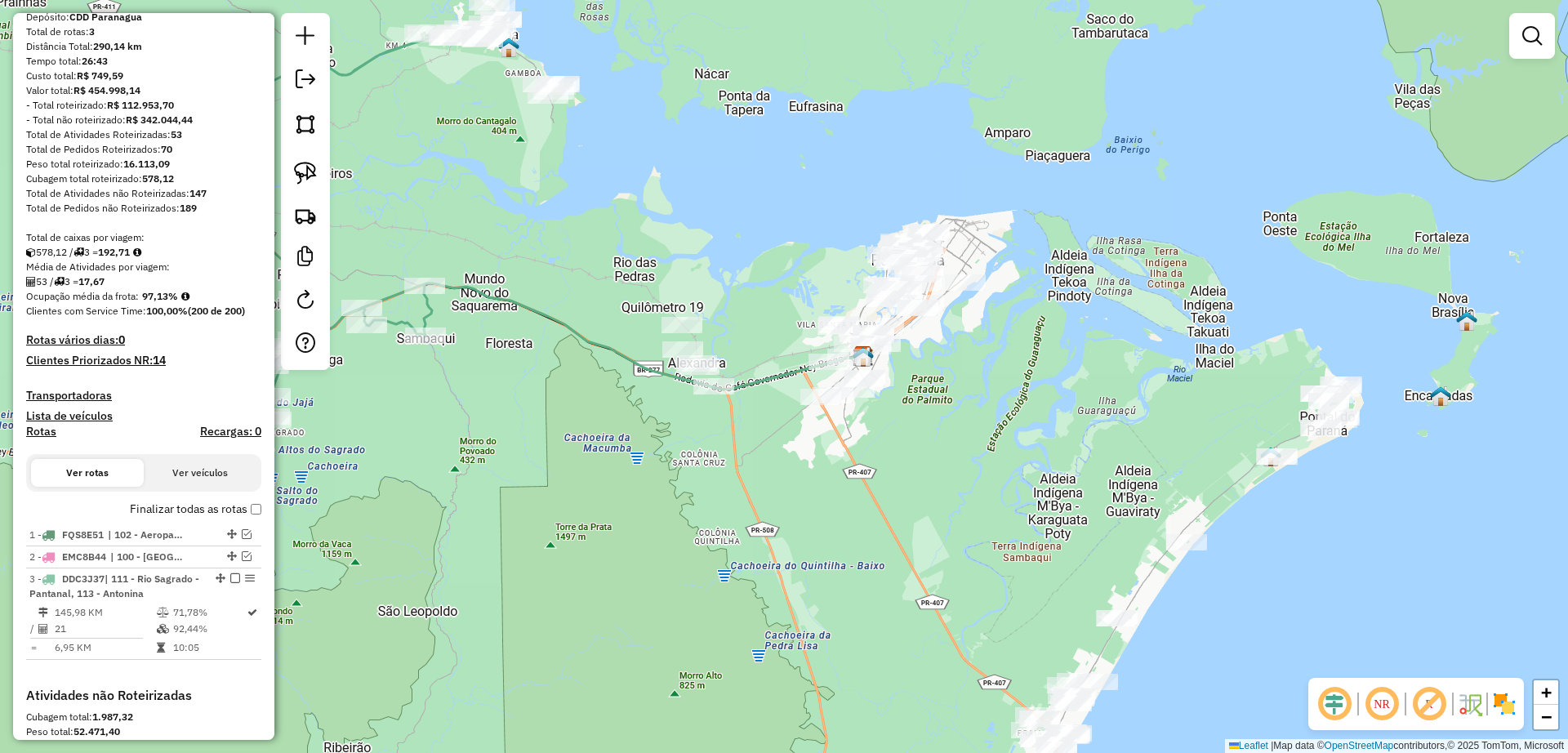
scroll to position [306, 0]
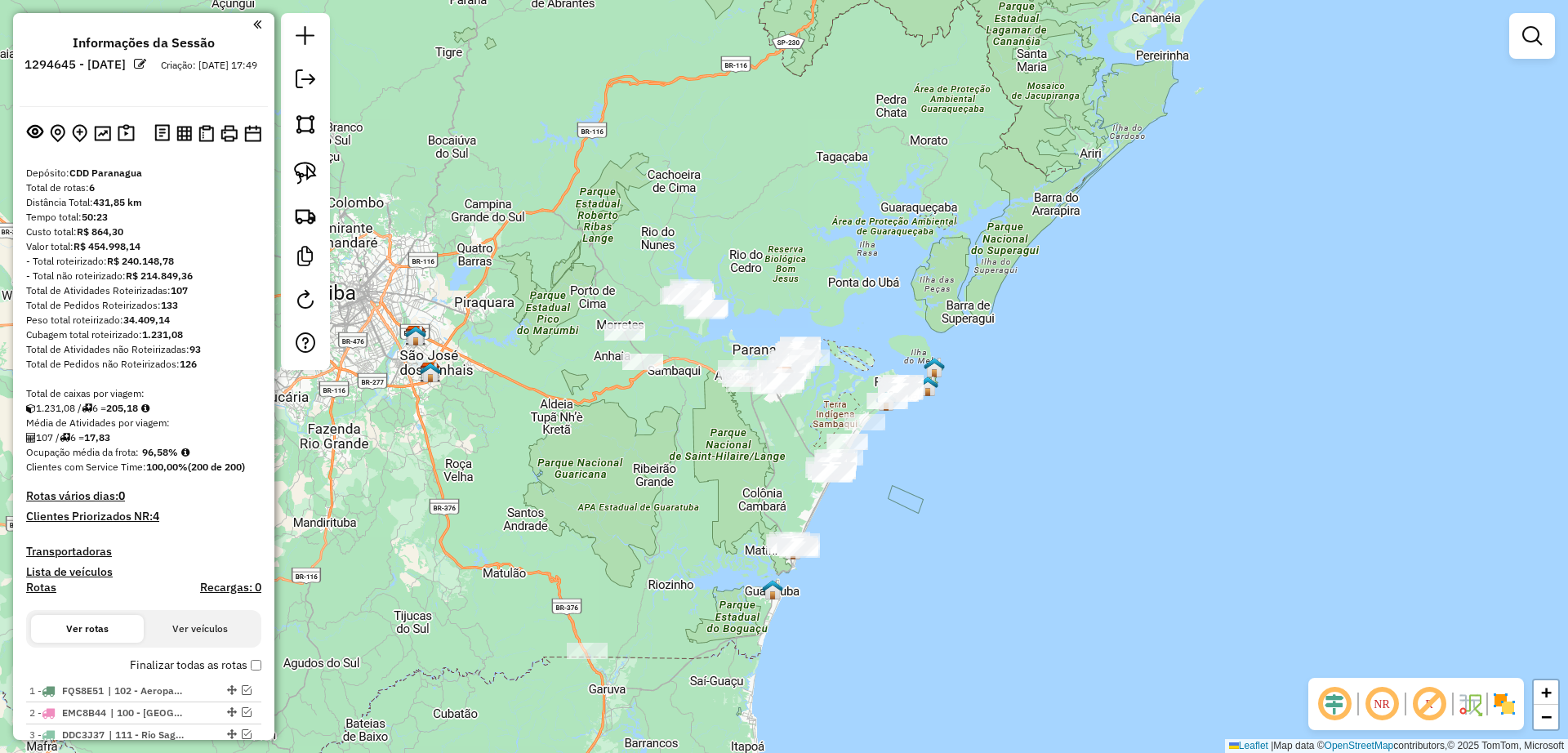
scroll to position [306, 0]
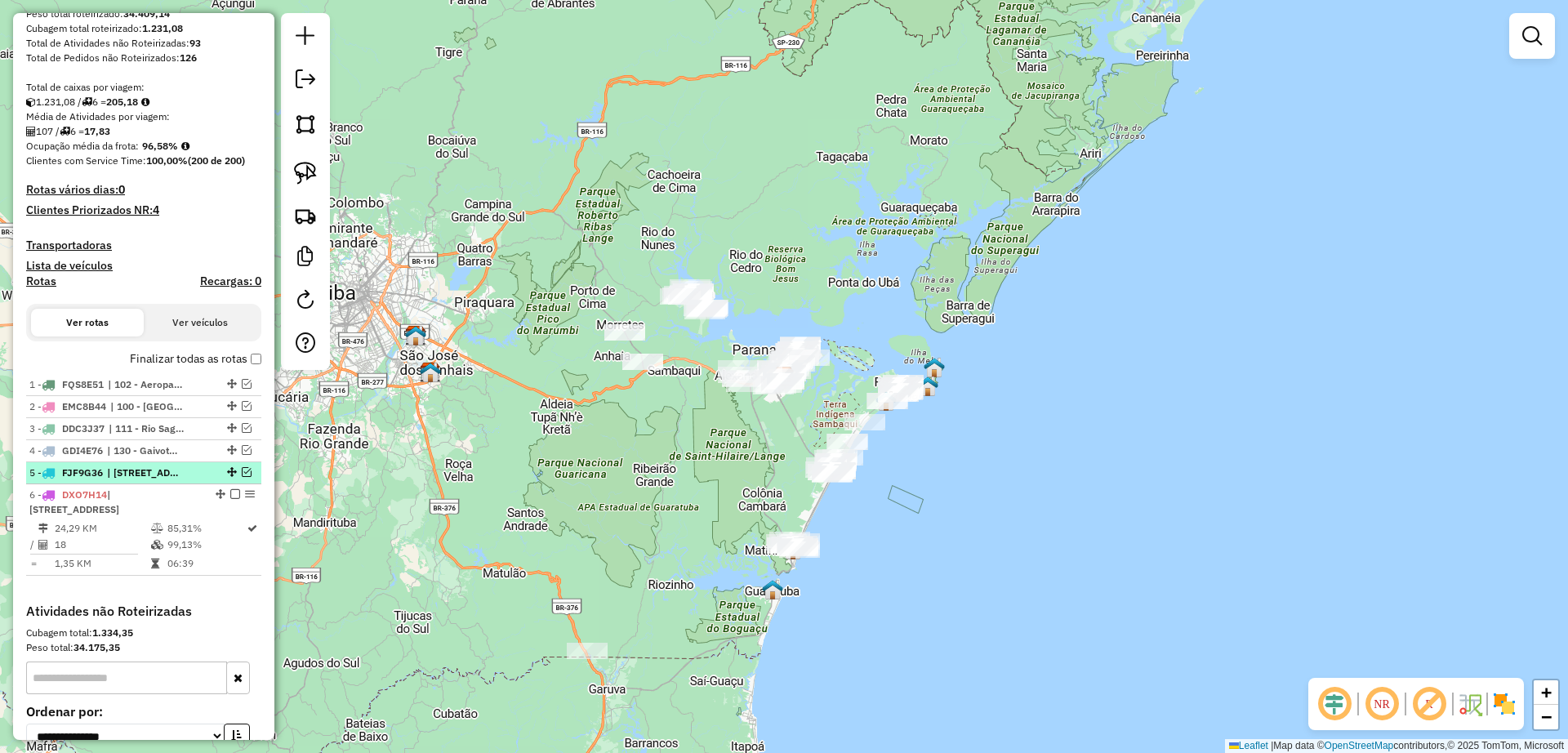
click at [150, 473] on span "| [STREET_ADDRESS]" at bounding box center [144, 472] width 76 height 15
select select "**********"
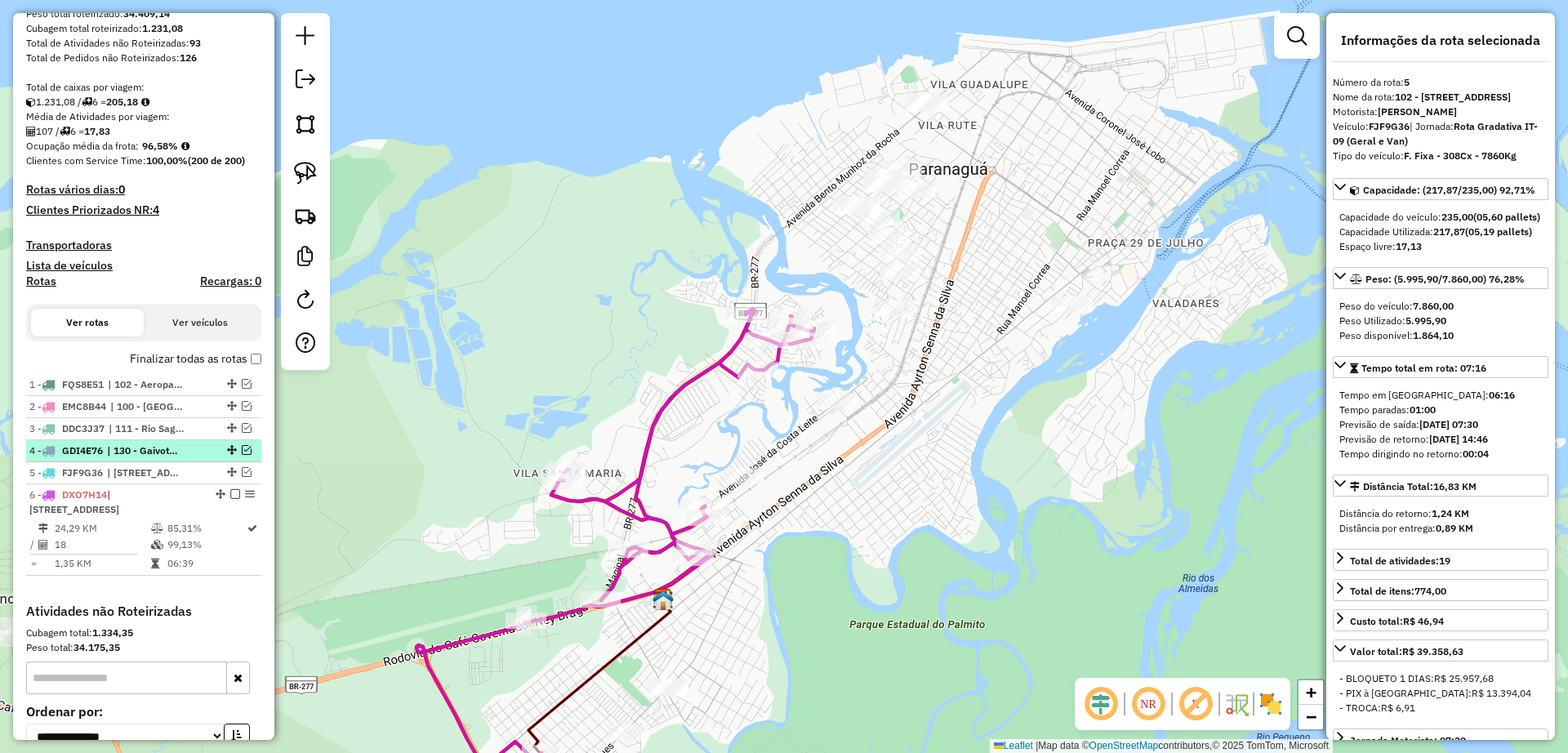
click at [149, 451] on span "| 130 - Gaivotas - [GEOGRAPHIC_DATA], 140 - [GEOGRAPHIC_DATA], 142 - [GEOGRAPHI…" at bounding box center [144, 451] width 76 height 15
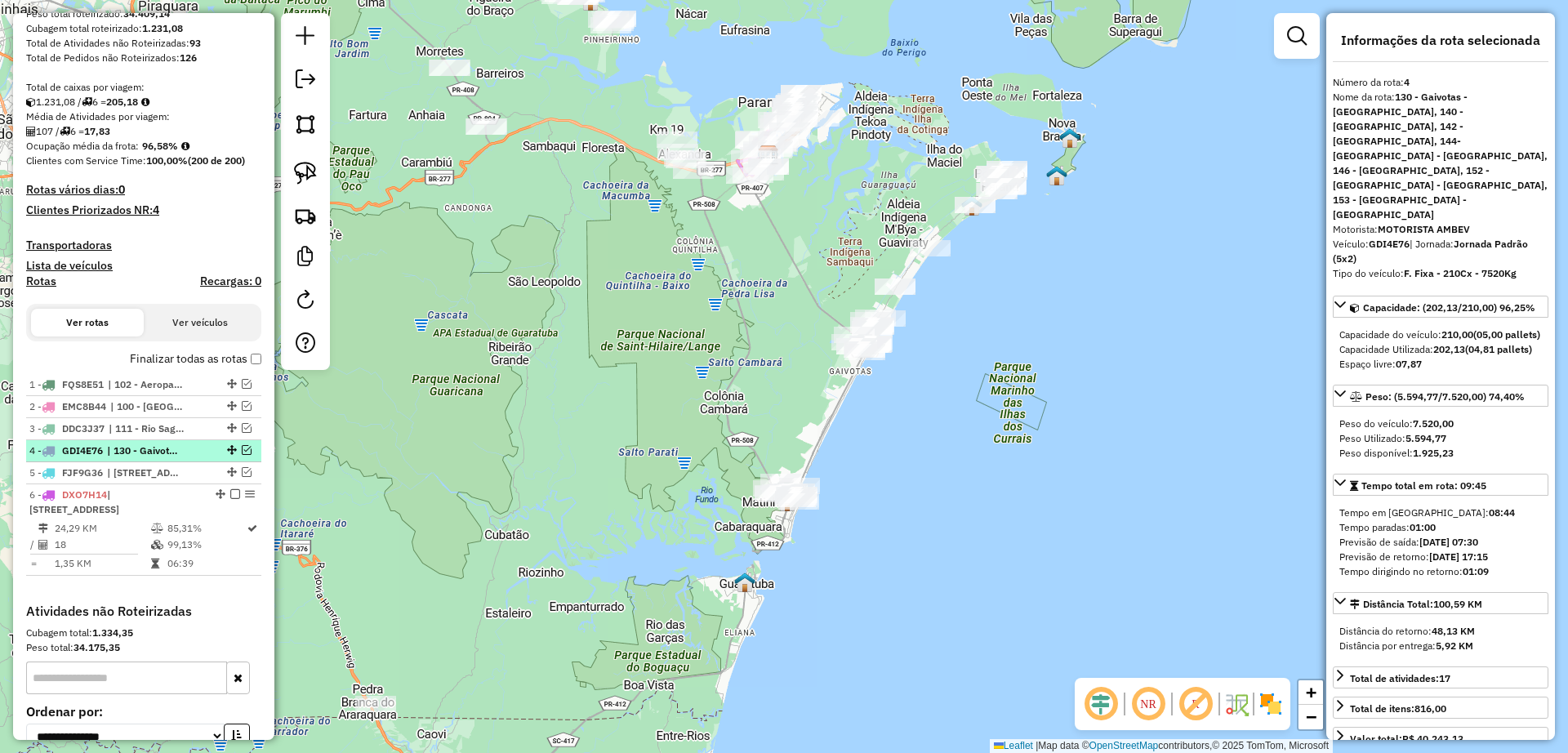
click at [151, 452] on span "| 130 - Gaivotas - [GEOGRAPHIC_DATA], 140 - [GEOGRAPHIC_DATA], 142 - [GEOGRAPHI…" at bounding box center [144, 451] width 76 height 15
click at [151, 472] on span "| [STREET_ADDRESS]" at bounding box center [144, 472] width 76 height 15
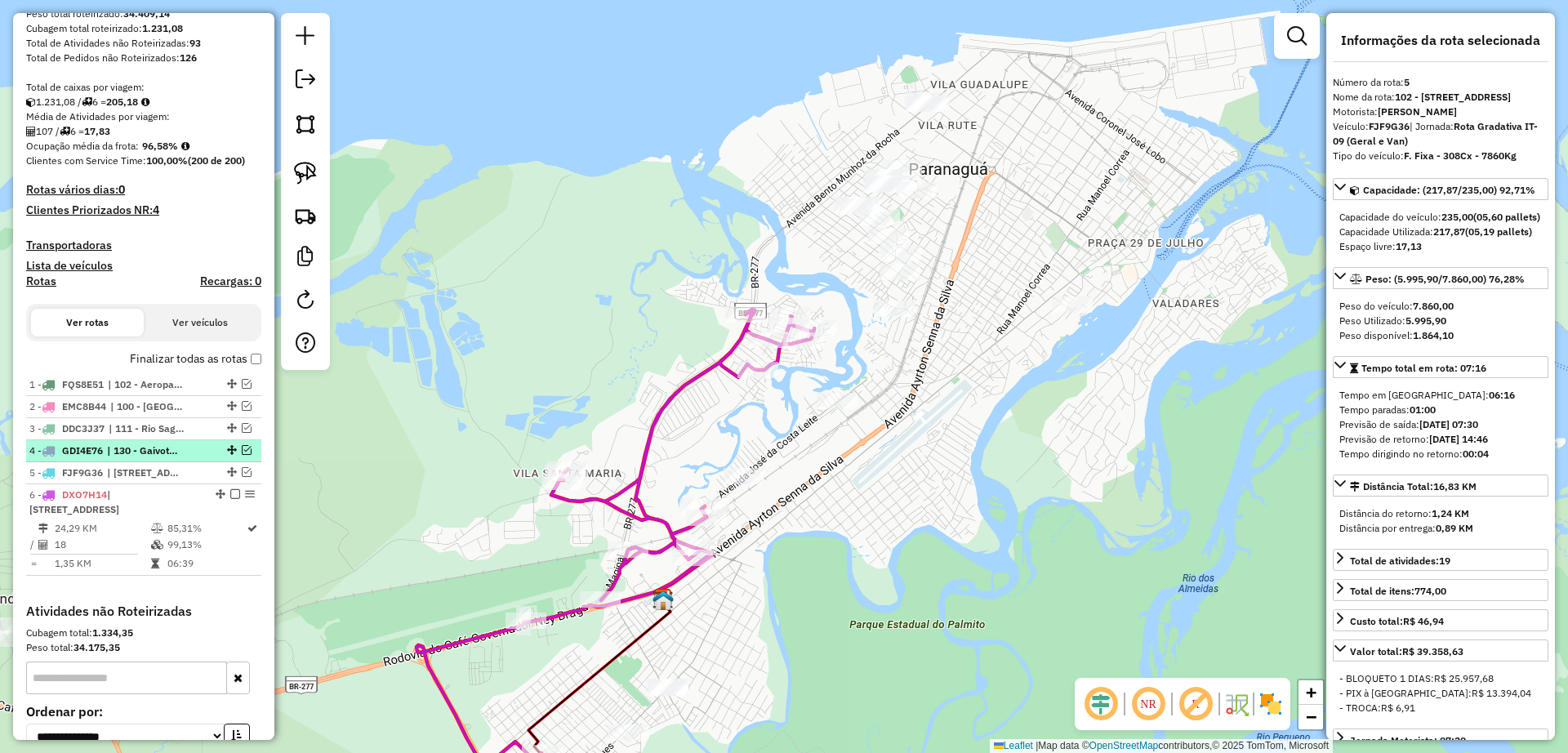
click at [153, 446] on span "| 130 - Gaivotas - [GEOGRAPHIC_DATA], 140 - [GEOGRAPHIC_DATA], 142 - [GEOGRAPHI…" at bounding box center [144, 451] width 76 height 15
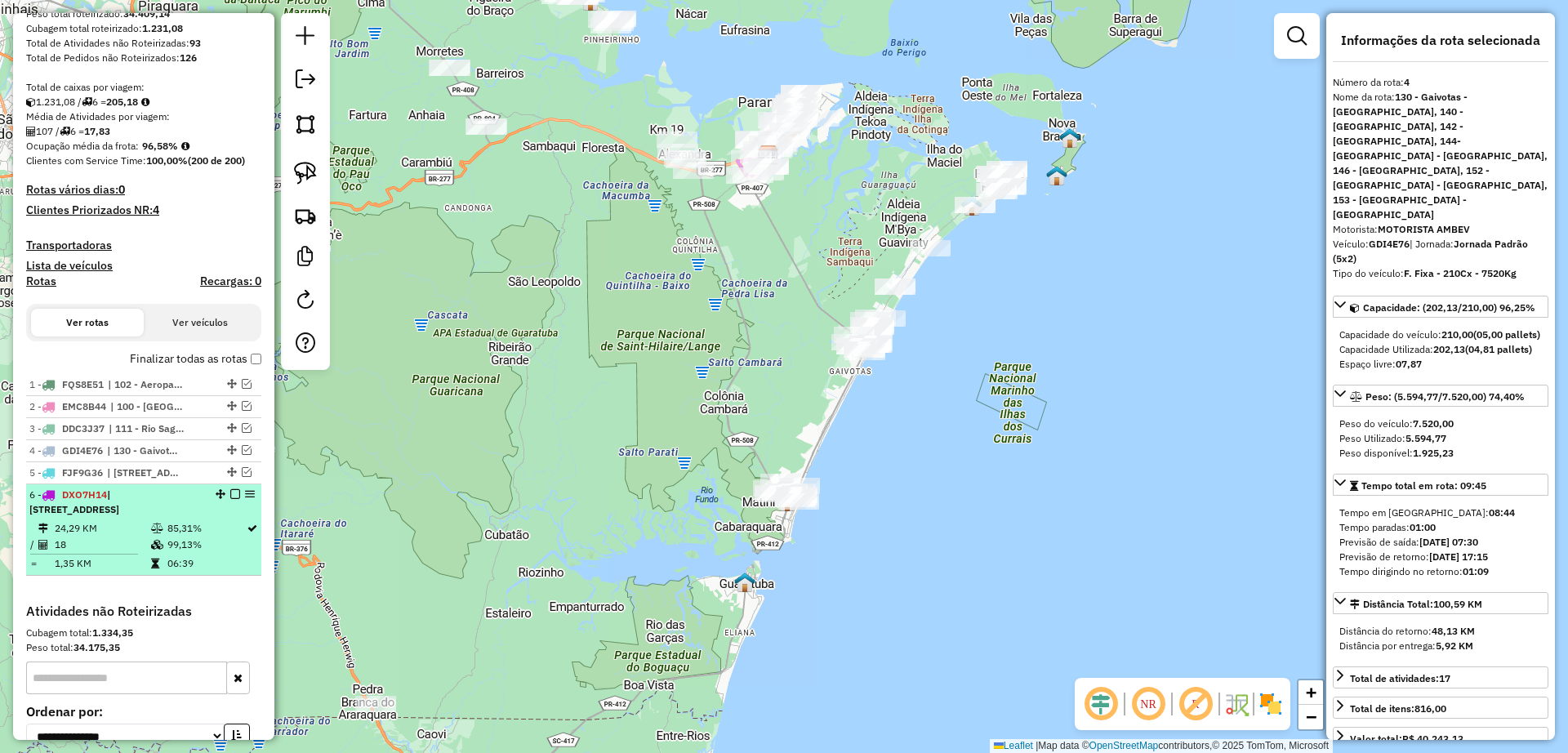
click at [119, 493] on span "| [STREET_ADDRESS]" at bounding box center [75, 502] width 90 height 27
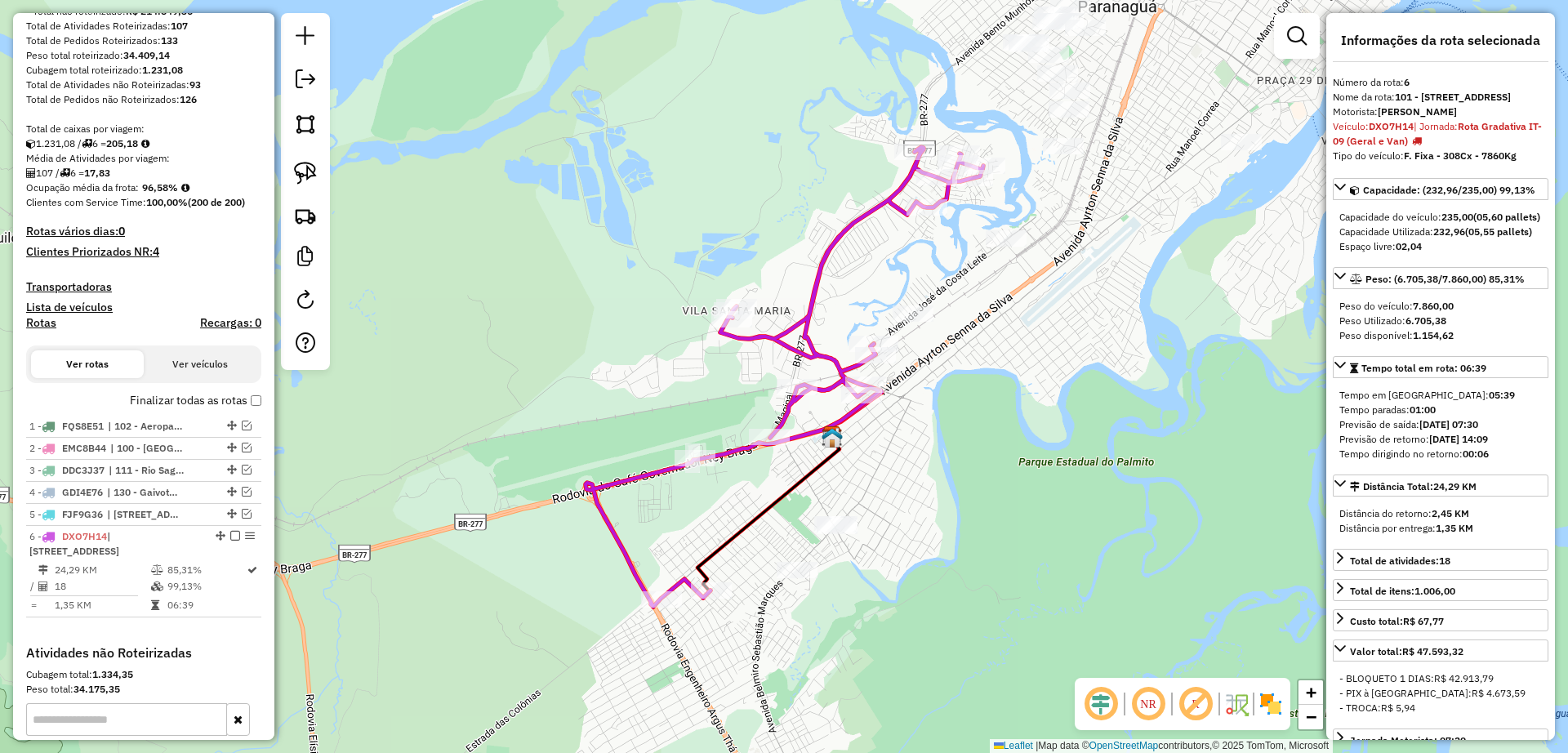
scroll to position [204, 0]
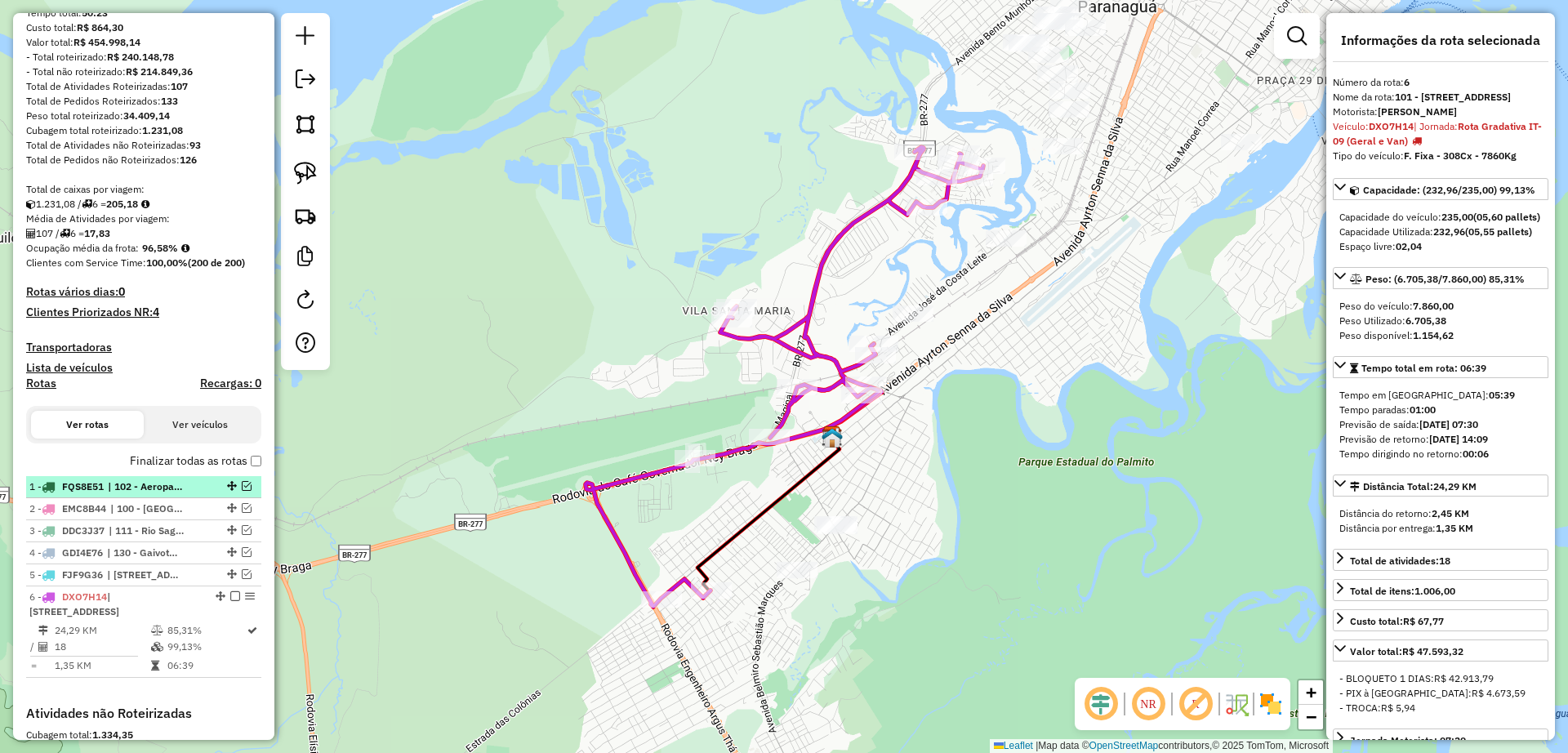
click at [157, 487] on span "| 102 - Aeroparque, 103 - Costeira - [GEOGRAPHIC_DATA] , 900 - Centro Histórico" at bounding box center [145, 486] width 76 height 15
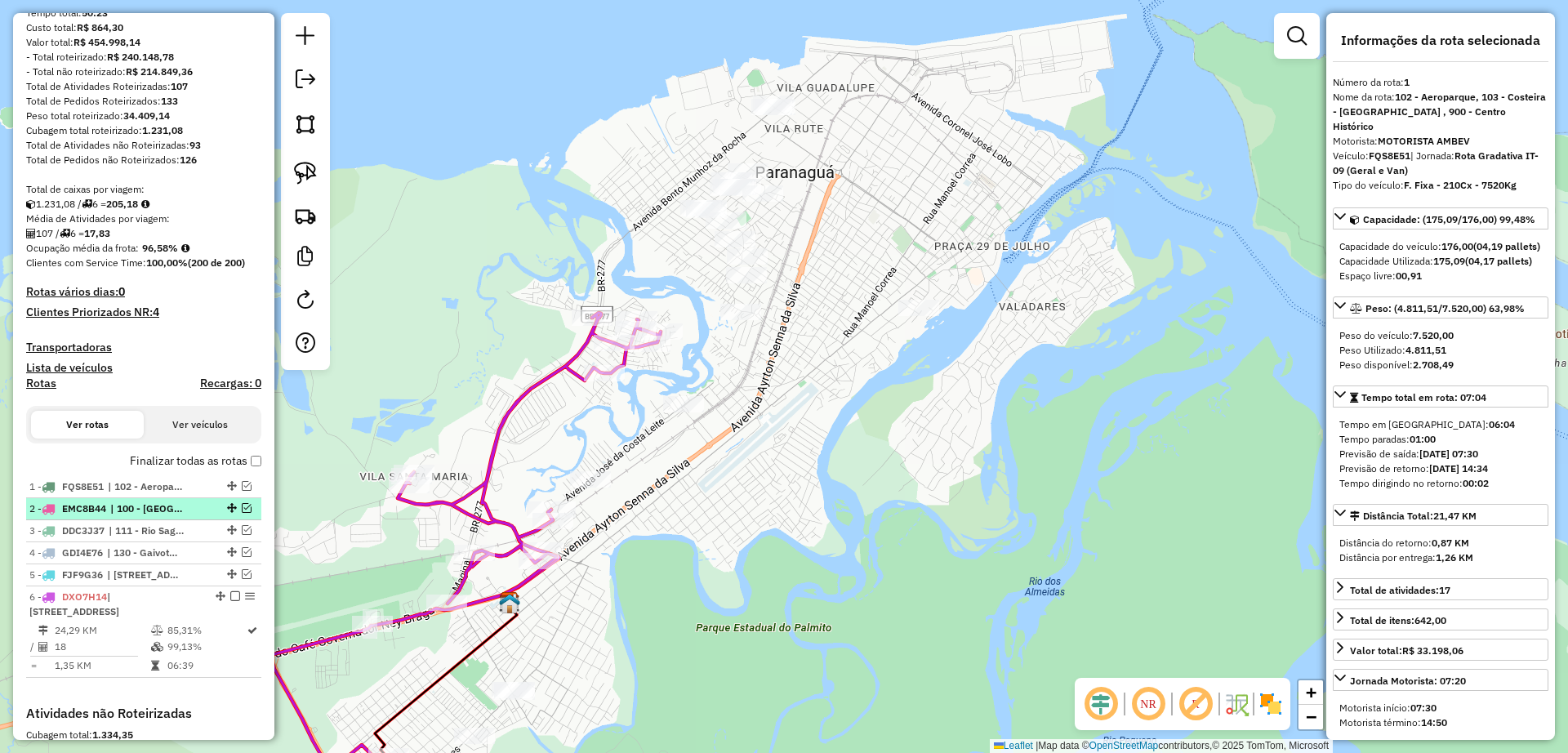
click at [156, 506] on span "| 100 - [GEOGRAPHIC_DATA], 130 - Gaivotas - [GEOGRAPHIC_DATA], 142 - [GEOGRAPHI…" at bounding box center [147, 509] width 76 height 15
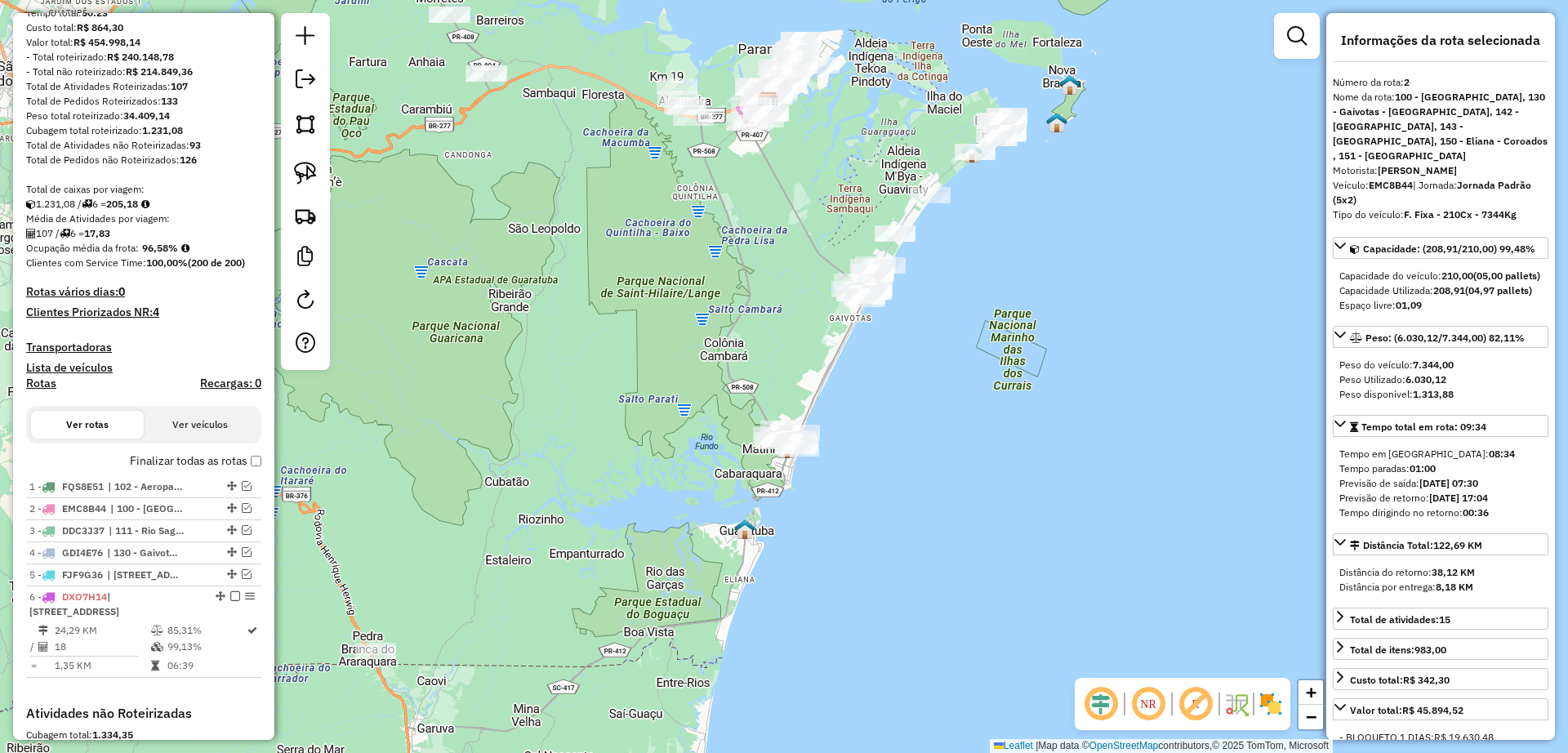
click at [224, 225] on div "Média de Atividades por viagem:" at bounding box center [144, 219] width 235 height 15
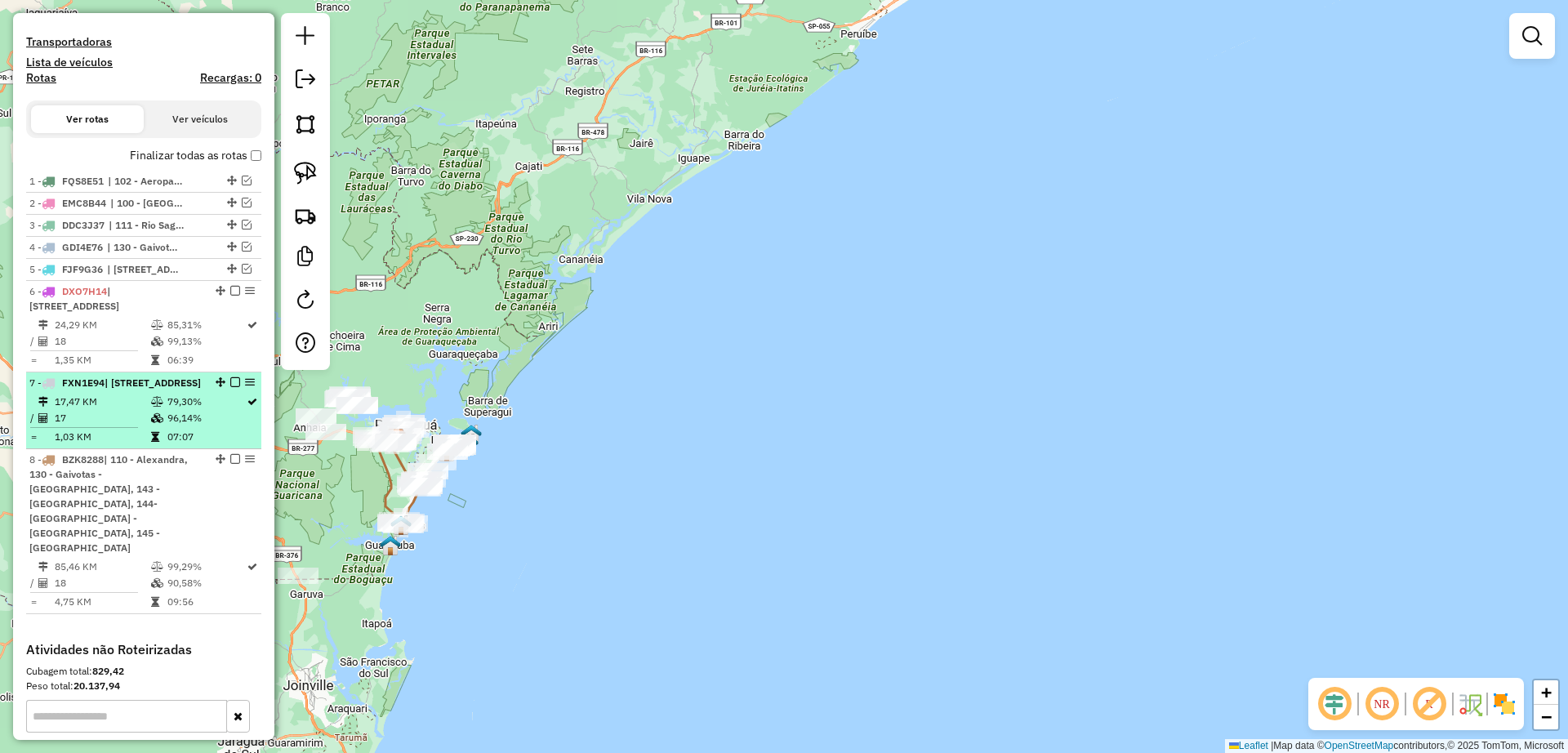
scroll to position [511, 0]
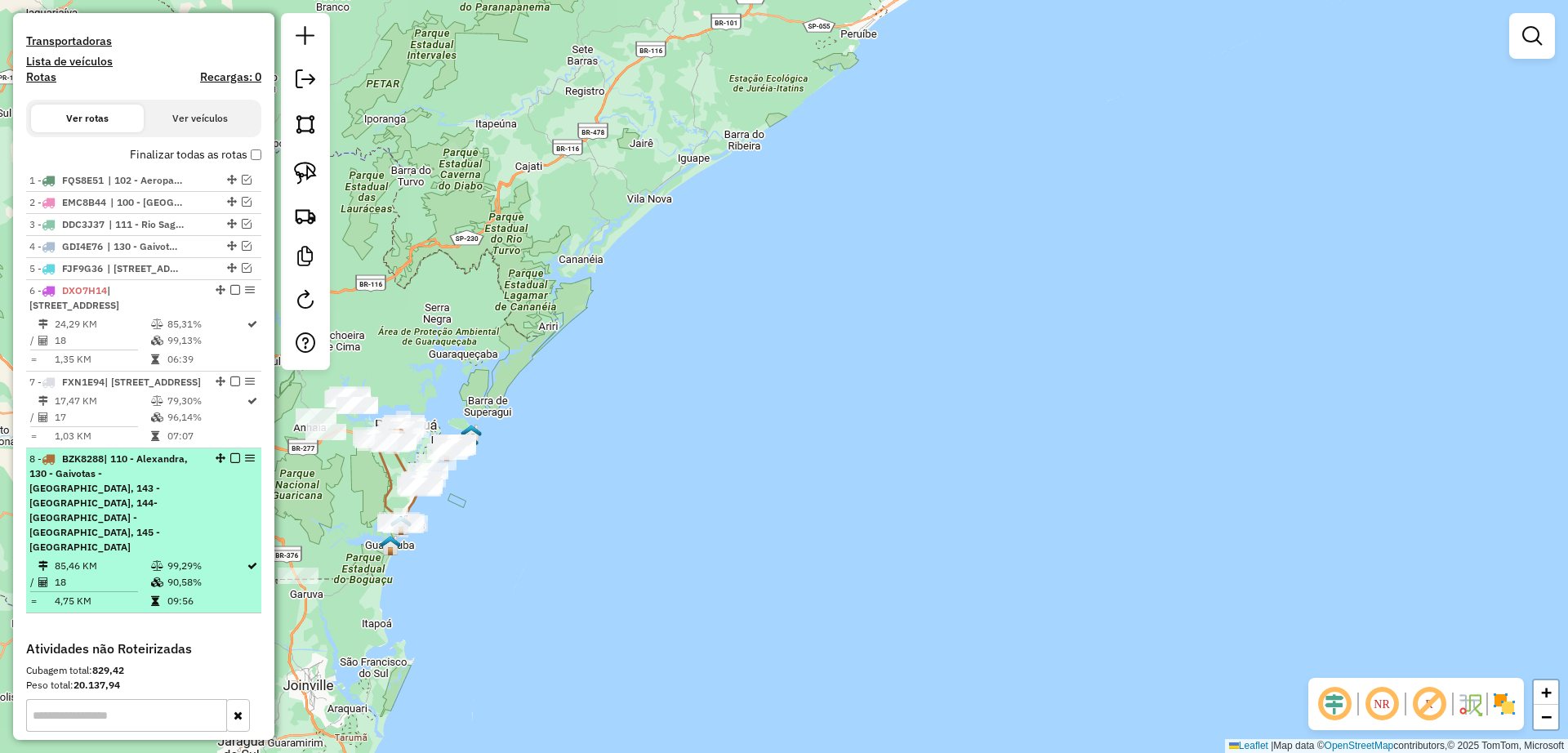
click at [139, 547] on span "| 110 - Alexandra, 130 - Gaivotas - [GEOGRAPHIC_DATA], 143 - [GEOGRAPHIC_DATA],…" at bounding box center [108, 503] width 158 height 100
select select "**********"
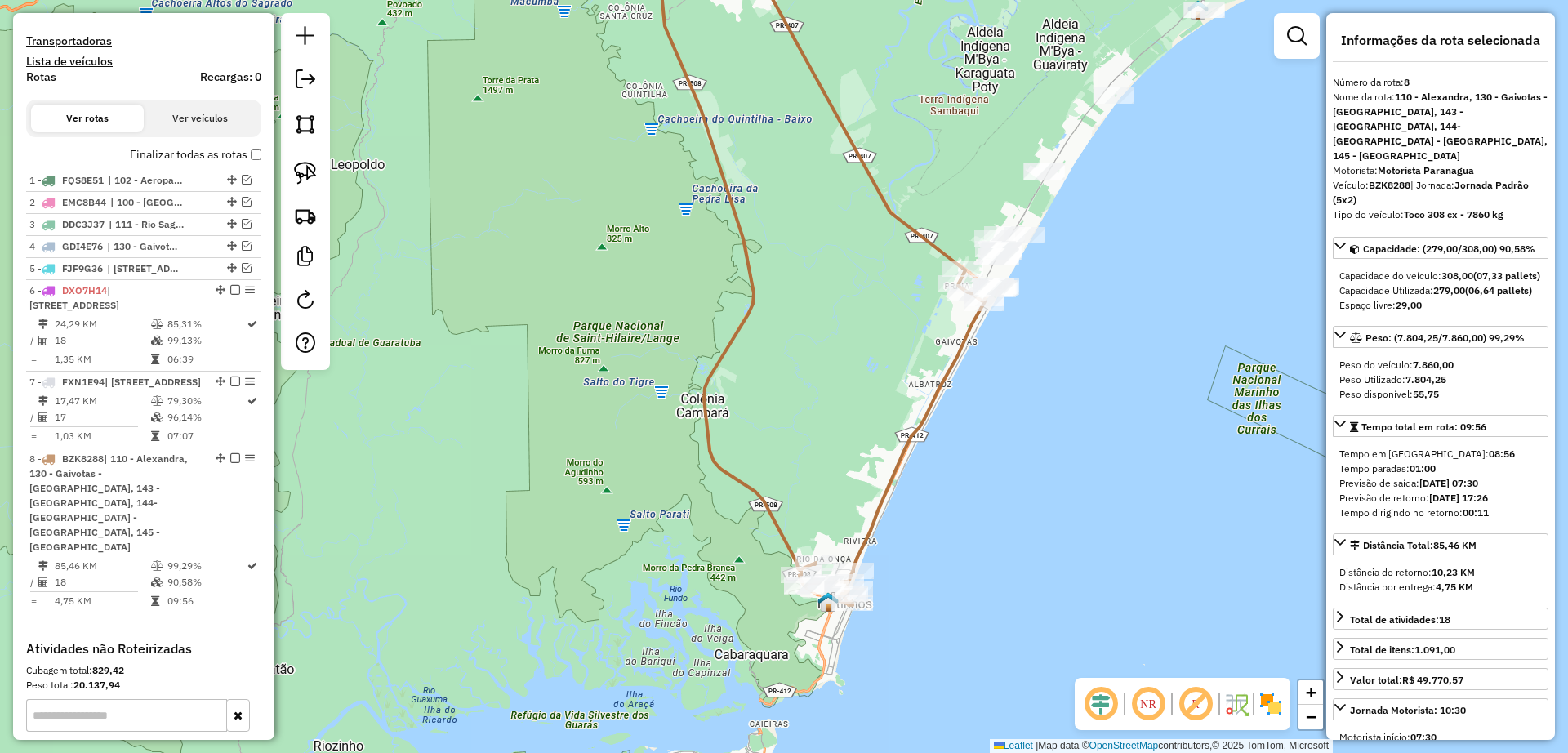
drag, startPoint x: 1015, startPoint y: 546, endPoint x: 1021, endPoint y: 426, distance: 120.1
click at [1021, 426] on div "Janela de atendimento Grade de atendimento Capacidade Transportadoras Veículos …" at bounding box center [784, 376] width 1568 height 753
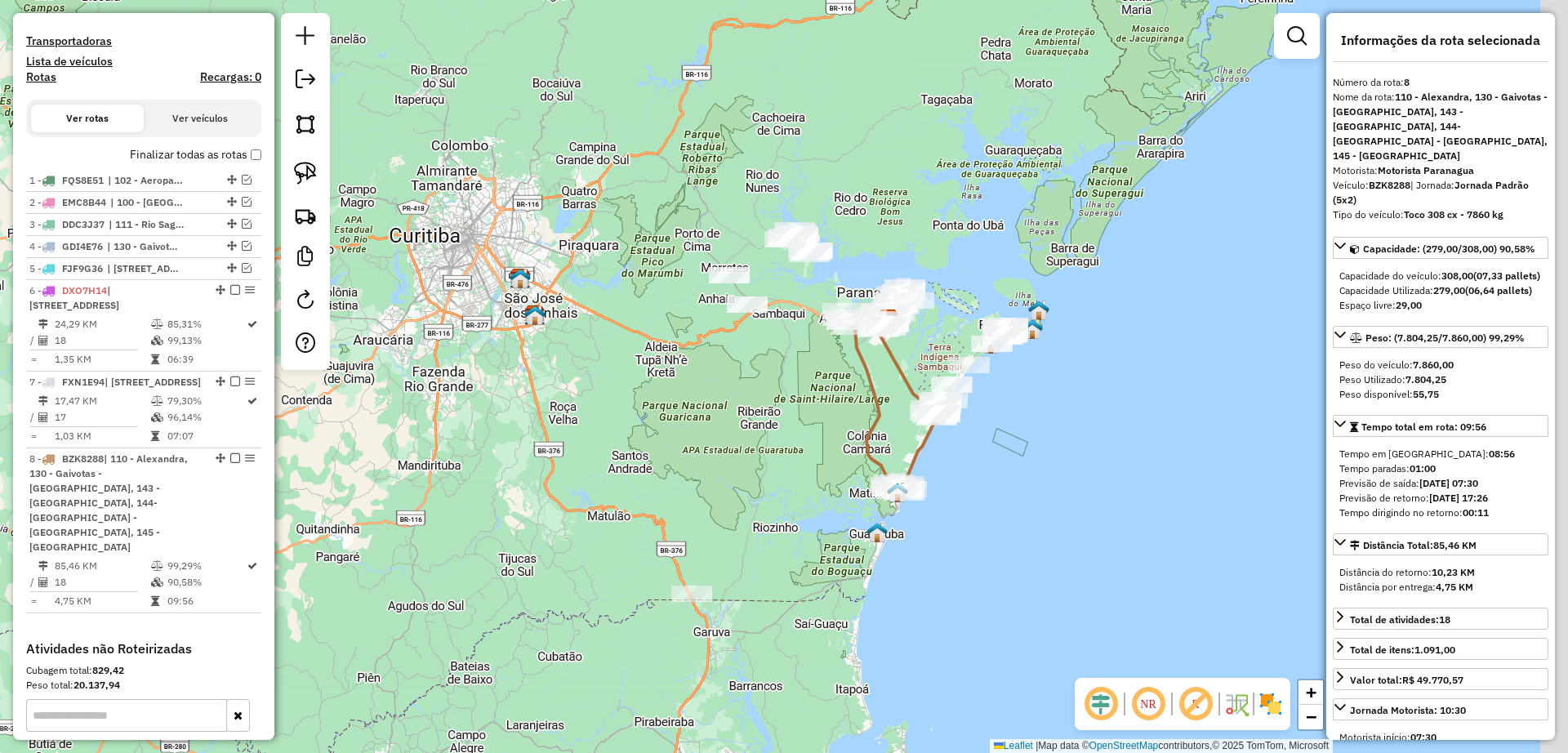
drag, startPoint x: 1056, startPoint y: 489, endPoint x: 976, endPoint y: 489, distance: 80.0
click at [976, 489] on div "Janela de atendimento Grade de atendimento Capacidade Transportadoras Veículos …" at bounding box center [784, 376] width 1568 height 753
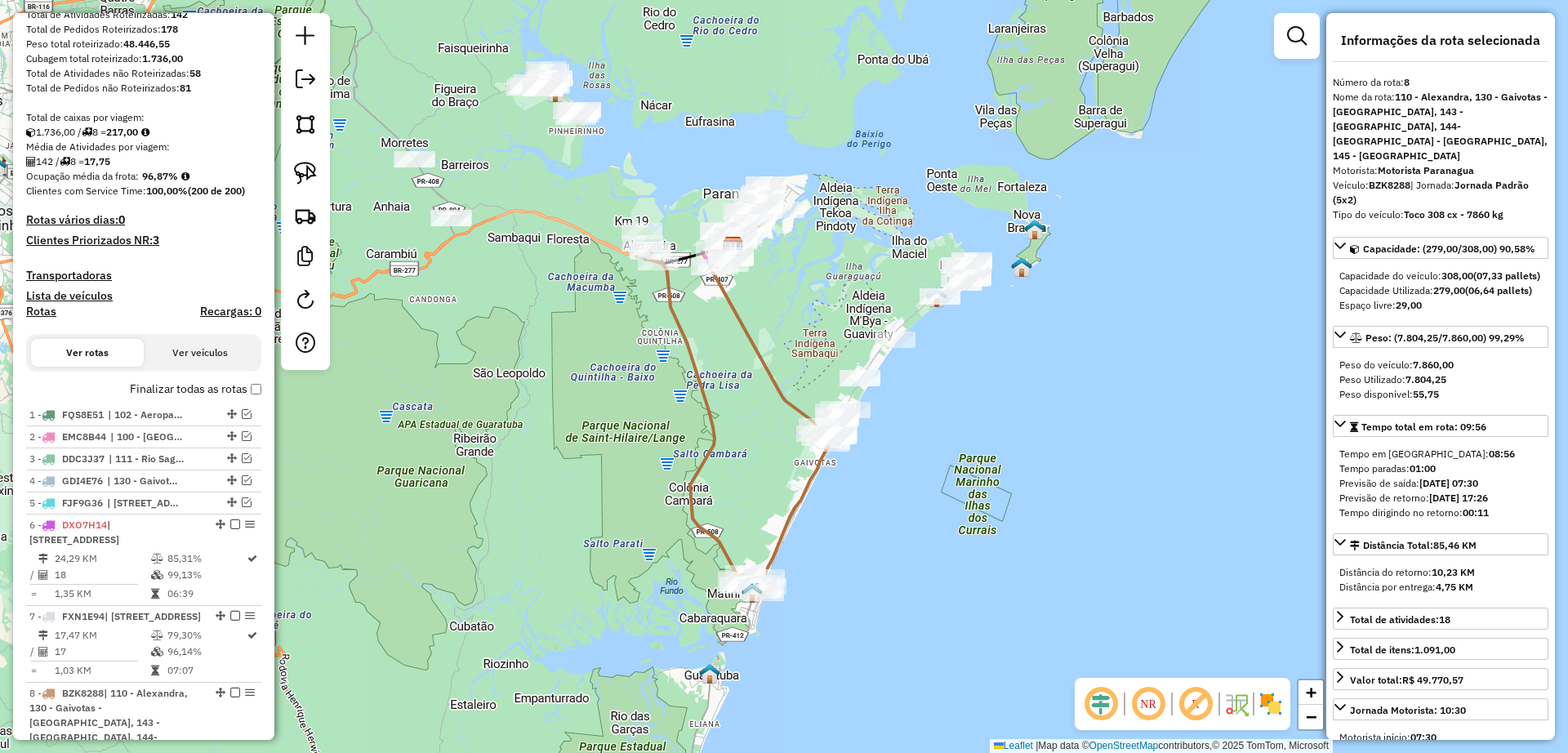
scroll to position [0, 0]
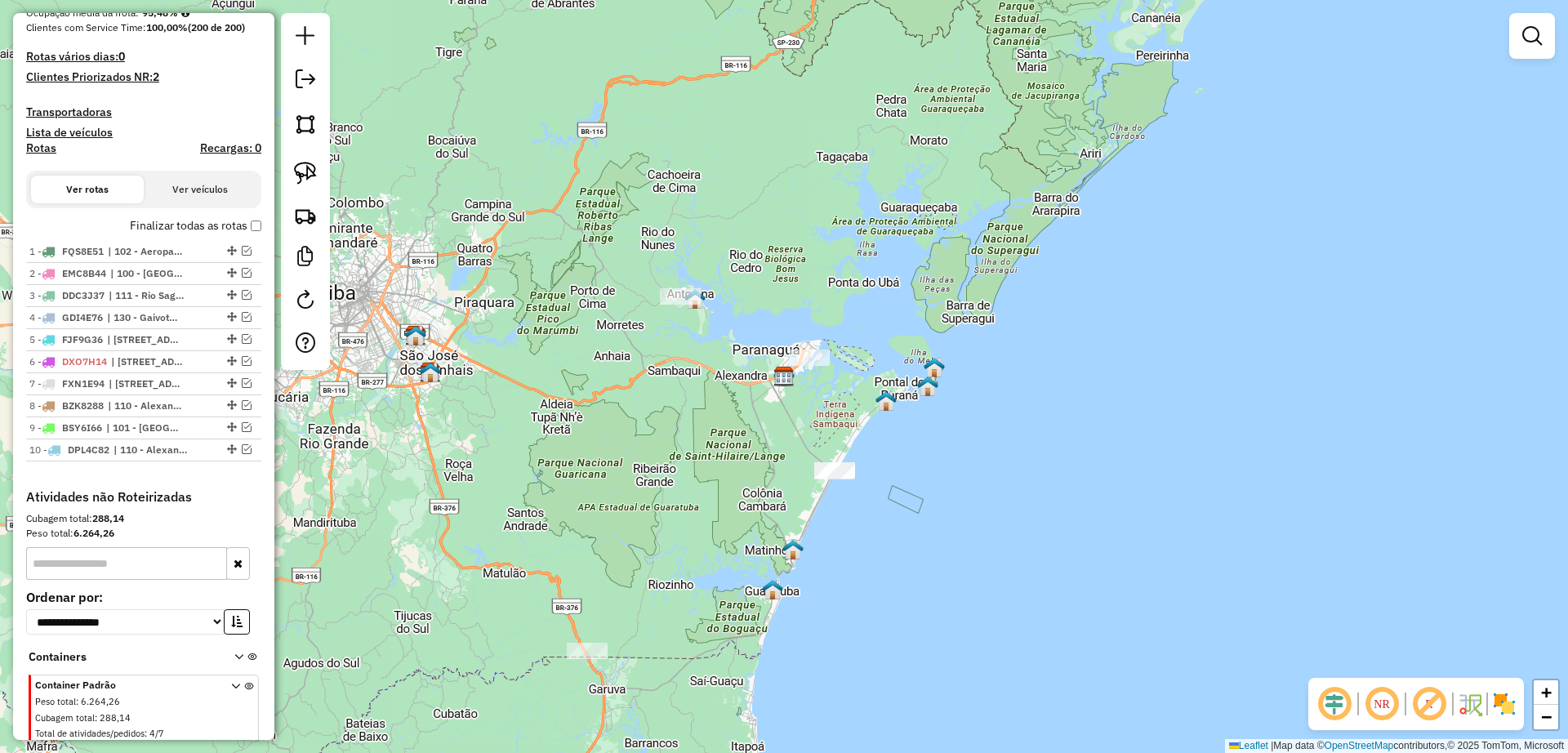
scroll to position [408, 0]
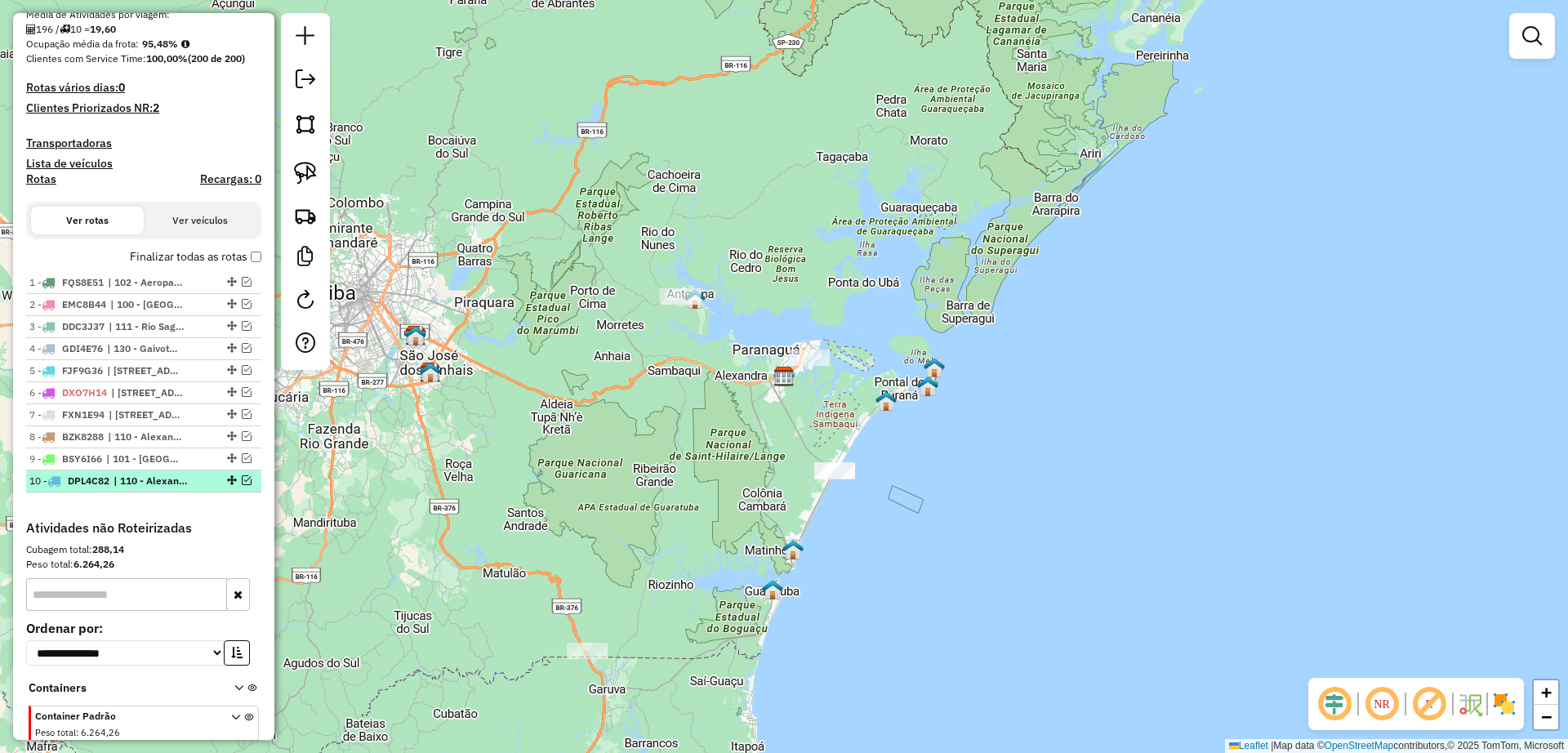
click at [95, 483] on span "DPL4C82" at bounding box center [88, 480] width 41 height 12
select select "**********"
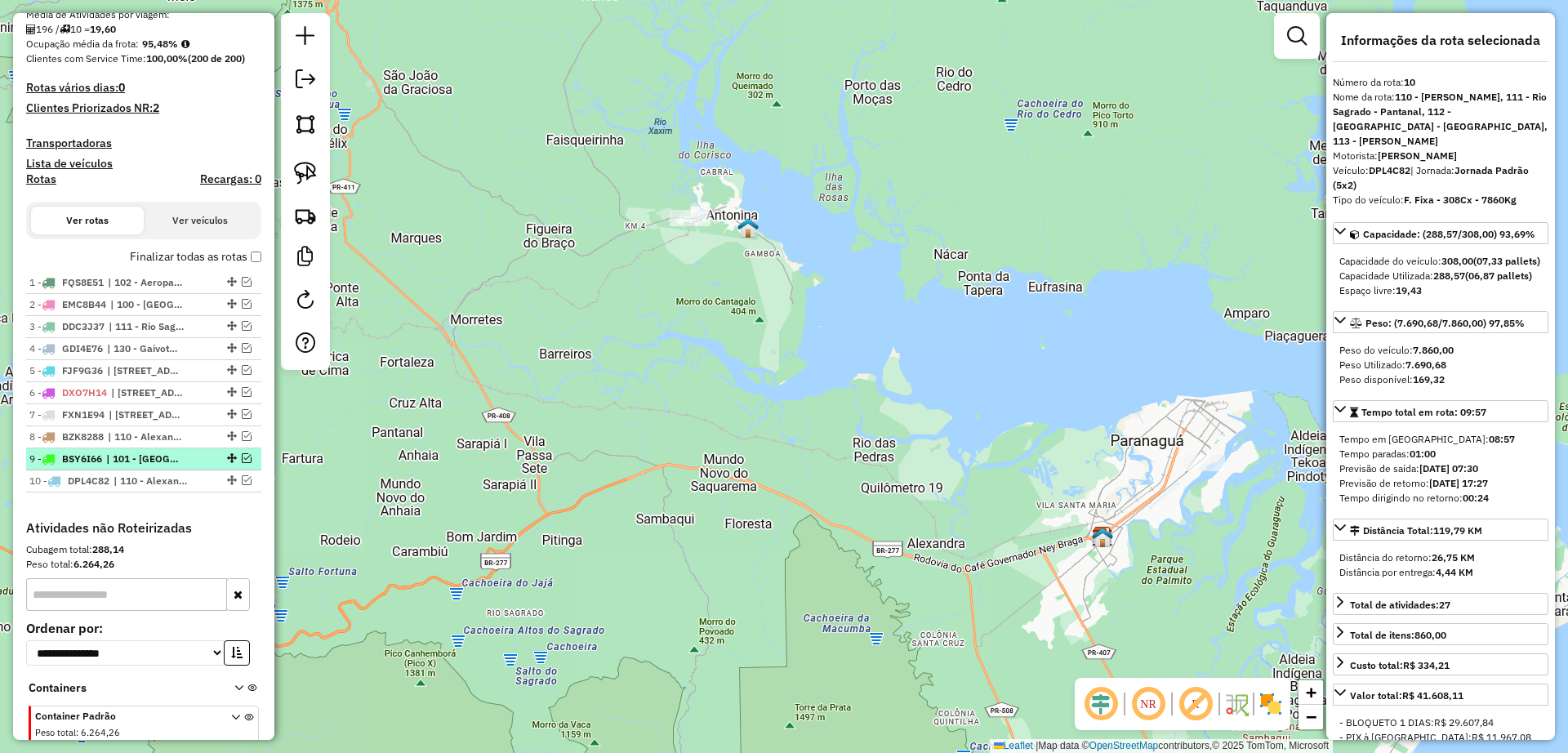
click at [89, 461] on span "BSY6I66" at bounding box center [81, 458] width 40 height 12
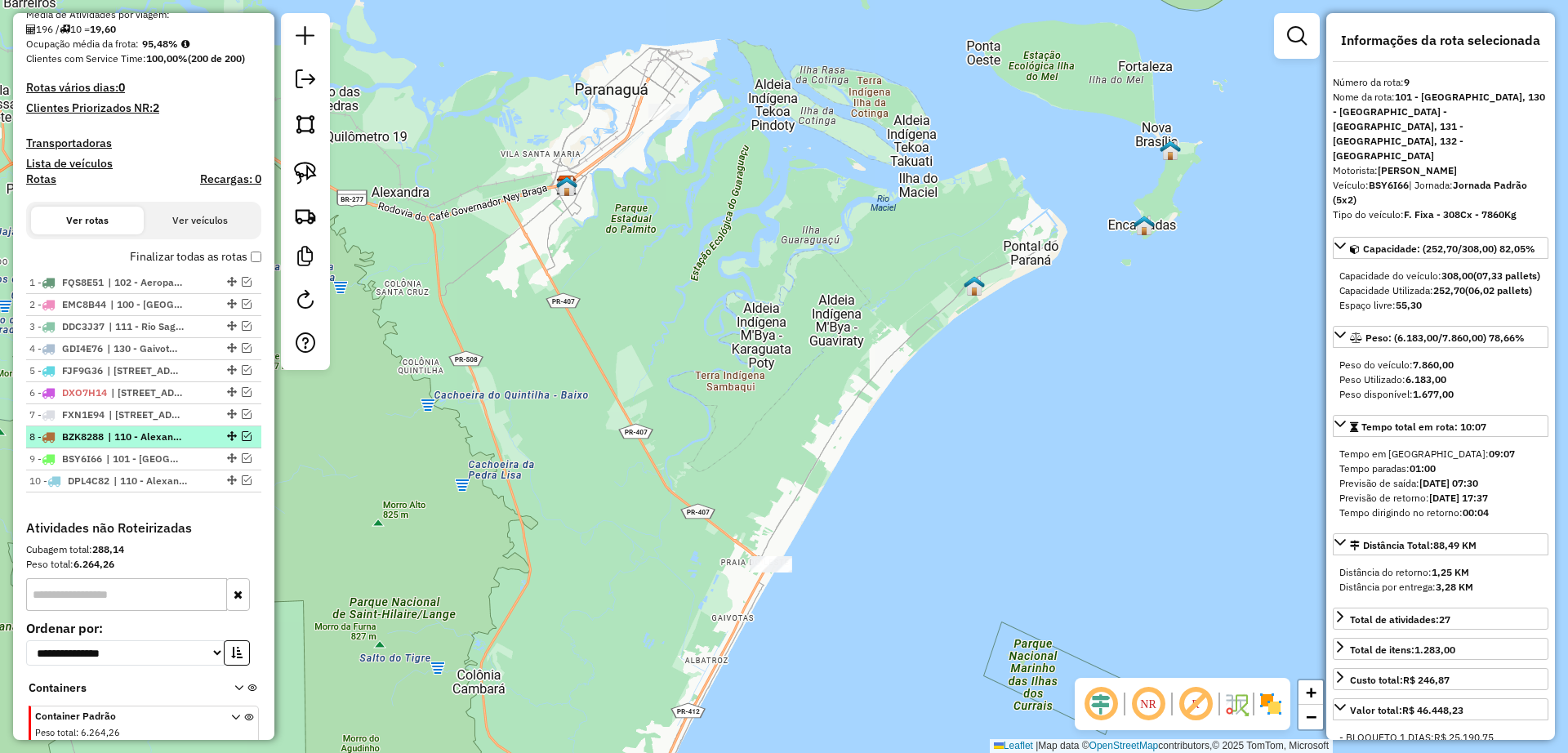
click at [91, 445] on li "8 - BZK8288 | 110 - Alexandra, 130 - Gaivotas - [GEOGRAPHIC_DATA], 143 - [GEOGR…" at bounding box center [144, 437] width 235 height 22
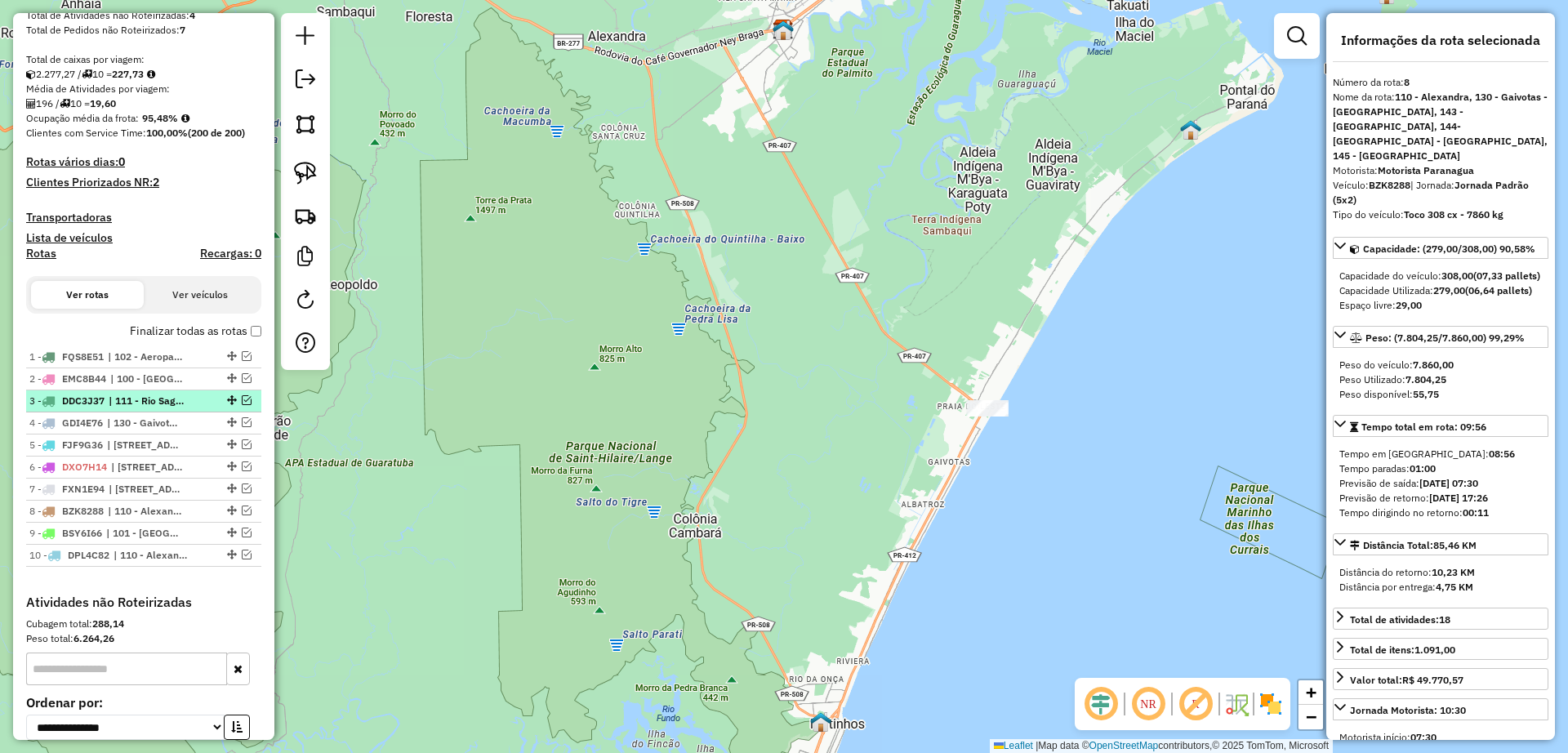
scroll to position [306, 0]
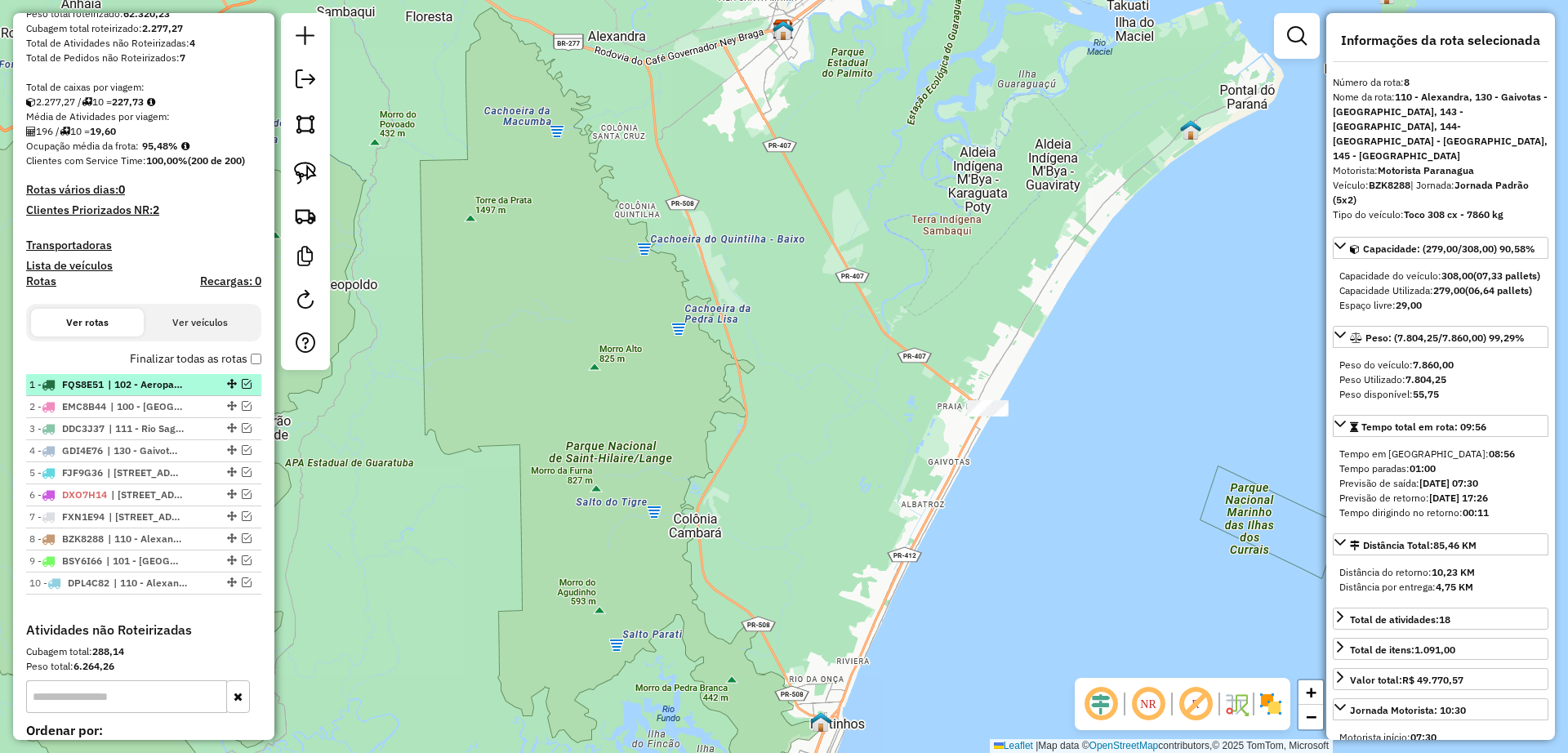
click at [119, 390] on span "| 102 - Aeroparque, 103 - Costeira - [GEOGRAPHIC_DATA] , 900 - Centro Histórico" at bounding box center [145, 384] width 76 height 15
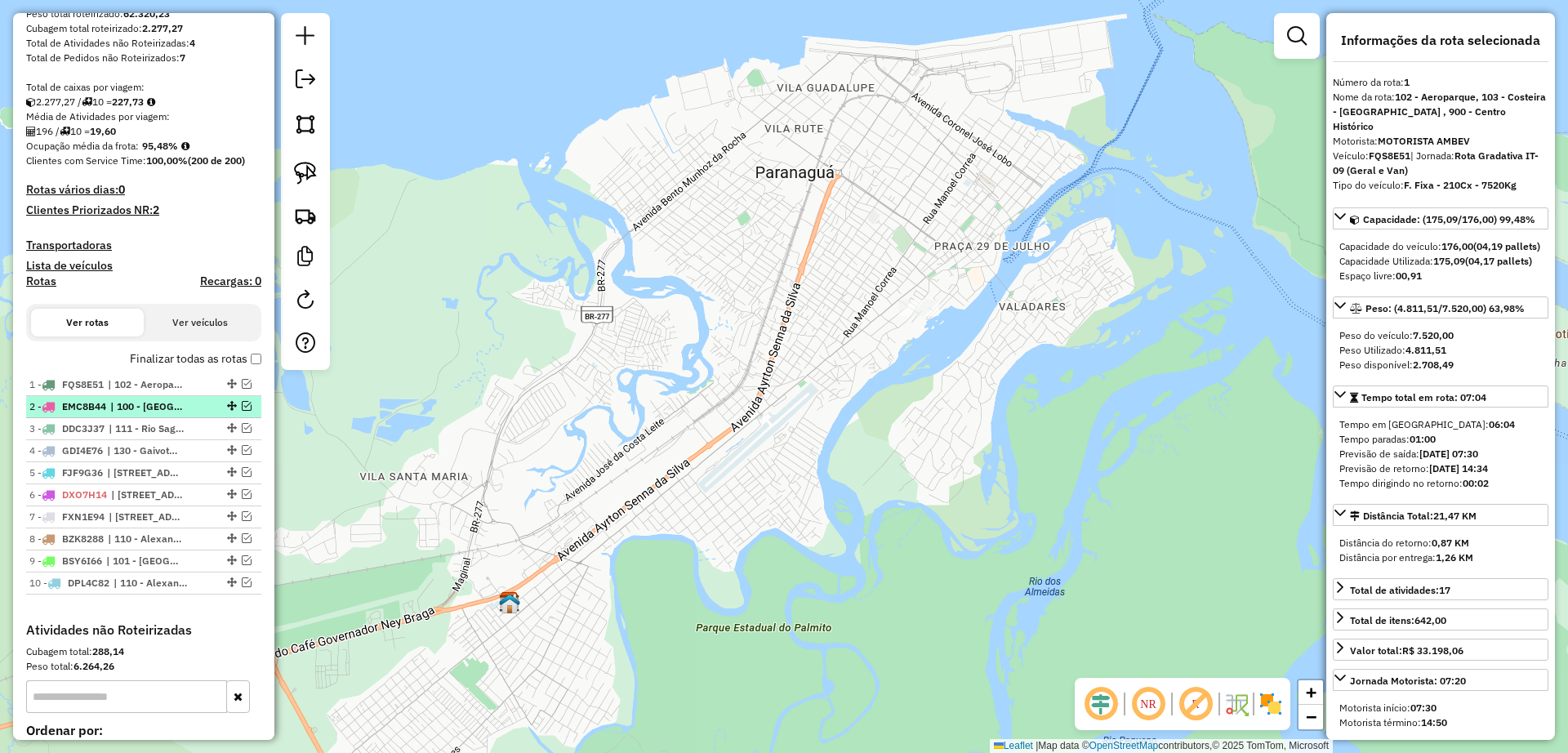
click at [119, 412] on span "| 100 - [GEOGRAPHIC_DATA], 130 - Gaivotas - [GEOGRAPHIC_DATA], 142 - [GEOGRAPHI…" at bounding box center [147, 406] width 76 height 15
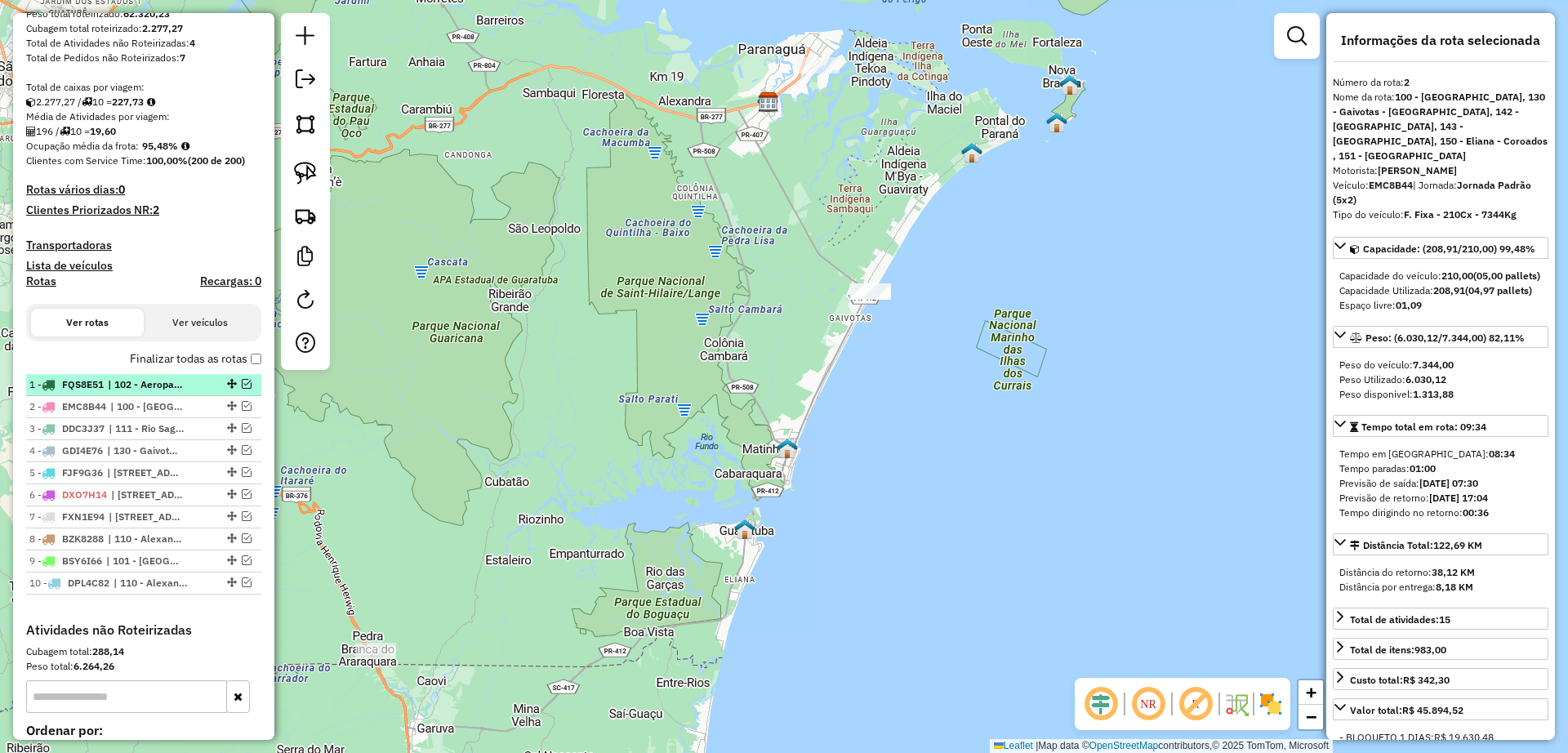
click at [116, 388] on span "| 102 - Aeroparque, 103 - Costeira - [GEOGRAPHIC_DATA] , 900 - Centro Histórico" at bounding box center [145, 384] width 76 height 15
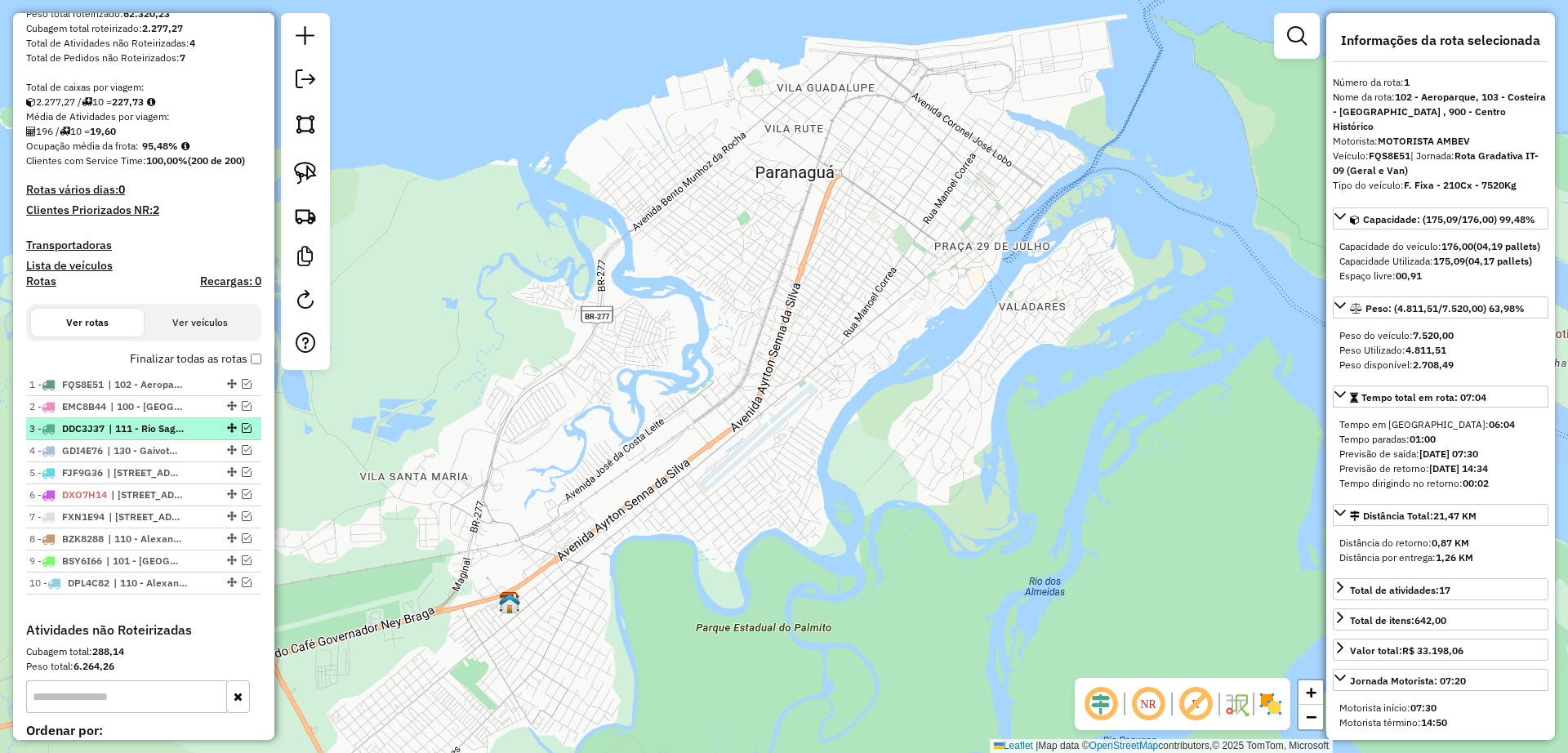
click at [109, 430] on div "3 - DDC3J37 | 111 - Rio Sagrado - Pantanal, 113 - Antonina" at bounding box center [116, 428] width 173 height 15
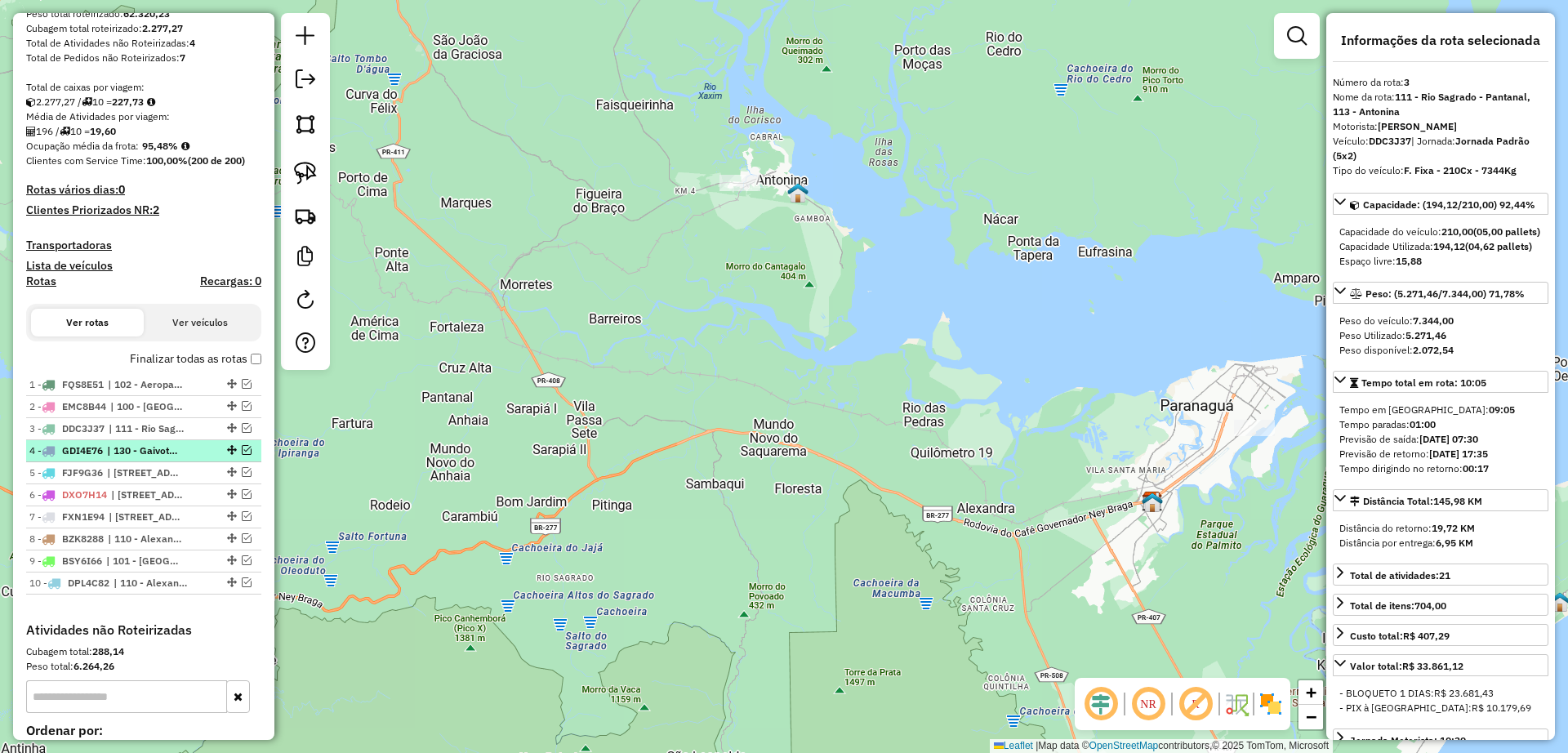
click at [105, 460] on li "4 - GDI4E76 | 130 - Gaivotas - Praia do Leste, 140 - Praia Mansa, 142 - Tabulei…" at bounding box center [144, 452] width 235 height 22
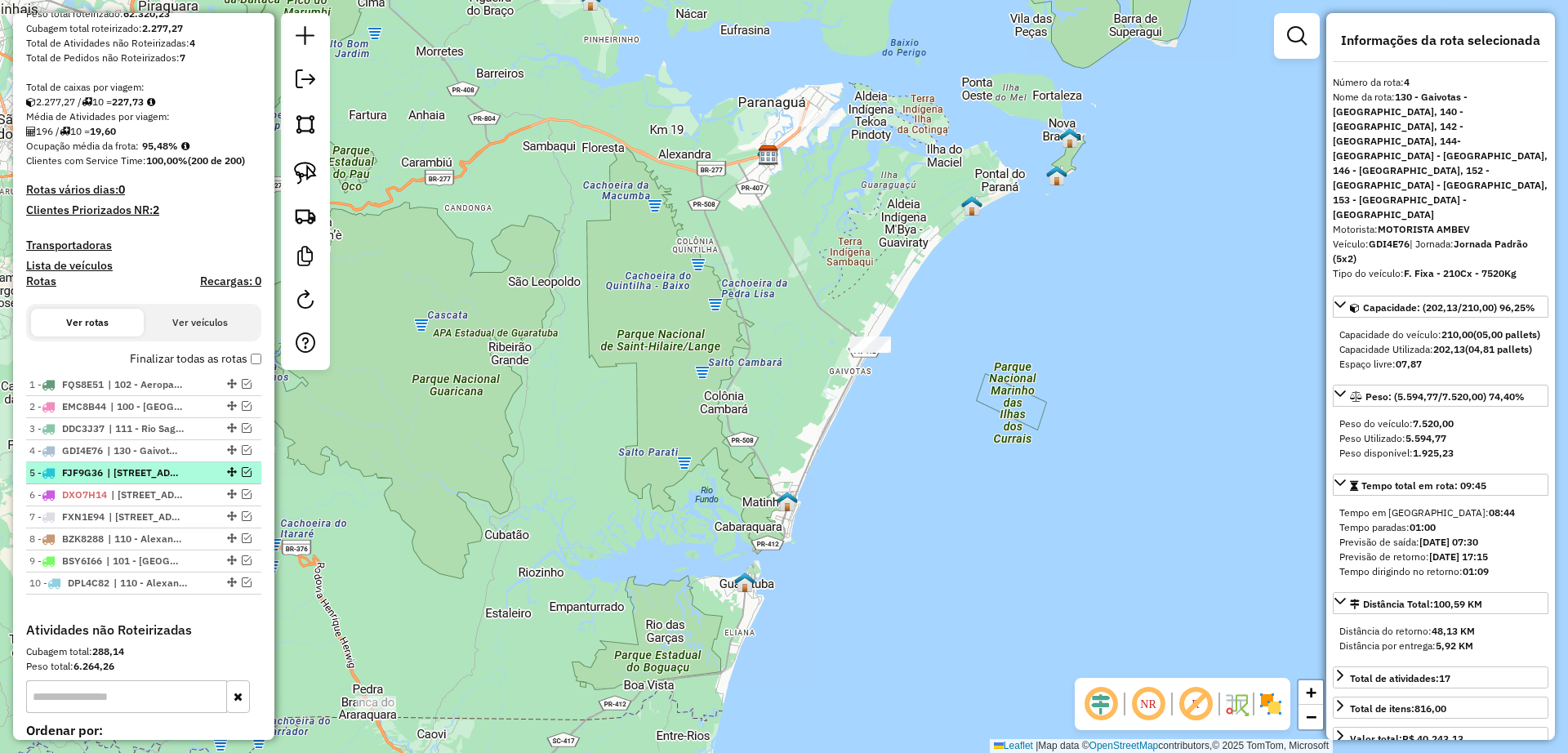
click at [105, 475] on div "5 - FJF9G36 | 102 - Aeroparque, 104 - Vila Cruzeiro, 105 - Jardim Iguaçu" at bounding box center [116, 472] width 173 height 15
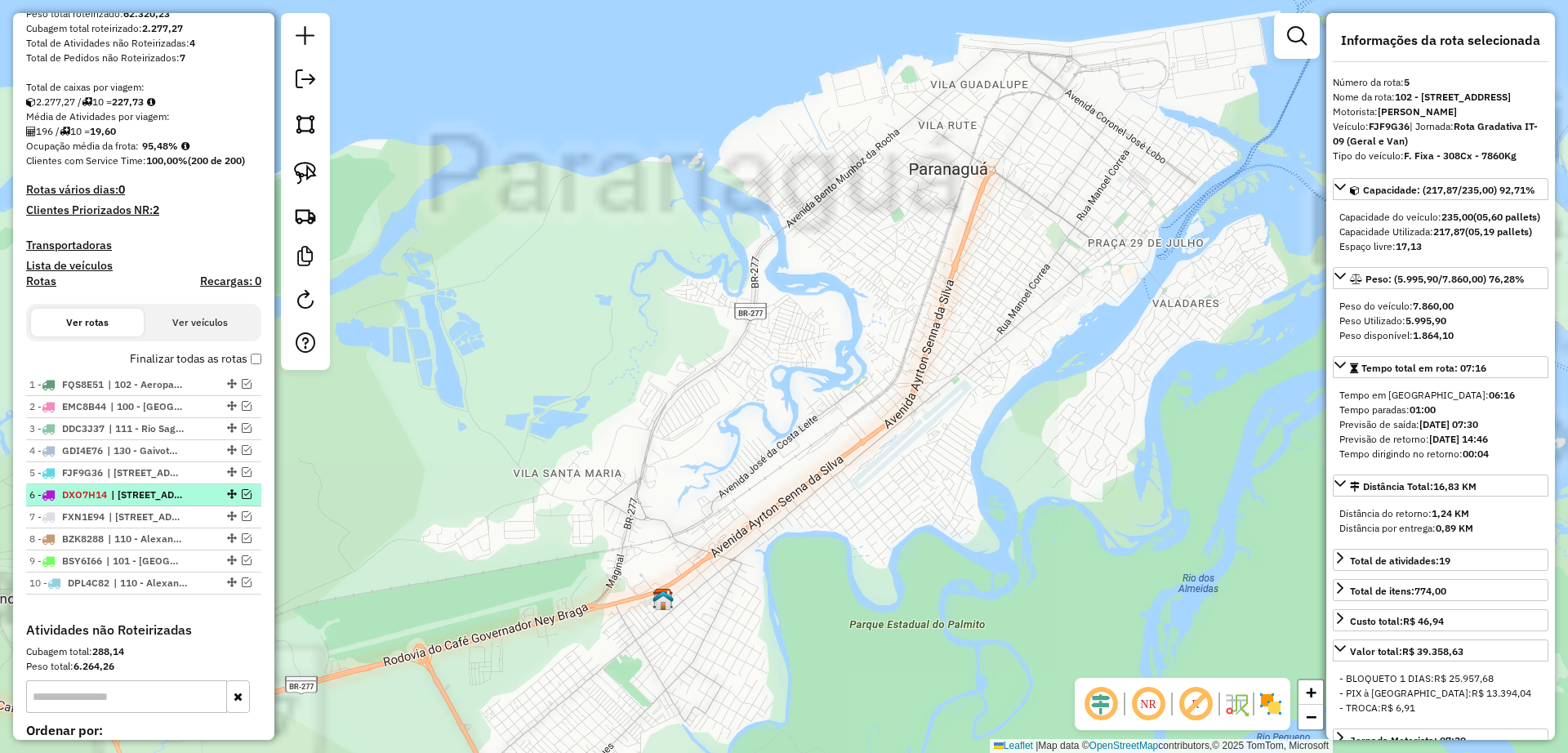
click at [105, 495] on span "DXO7H14" at bounding box center [84, 495] width 45 height 12
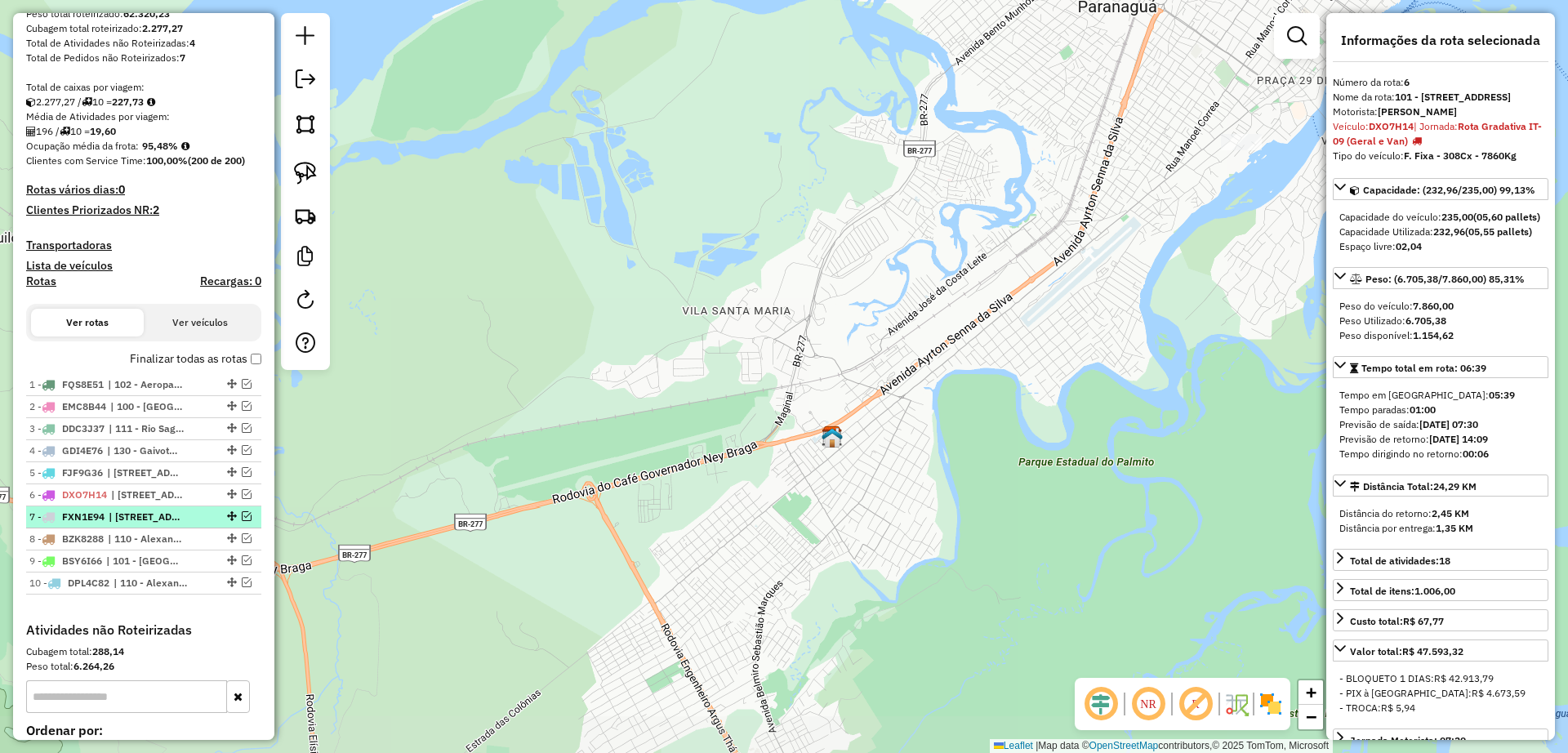
click at [105, 518] on span "FXN1E94" at bounding box center [82, 516] width 42 height 12
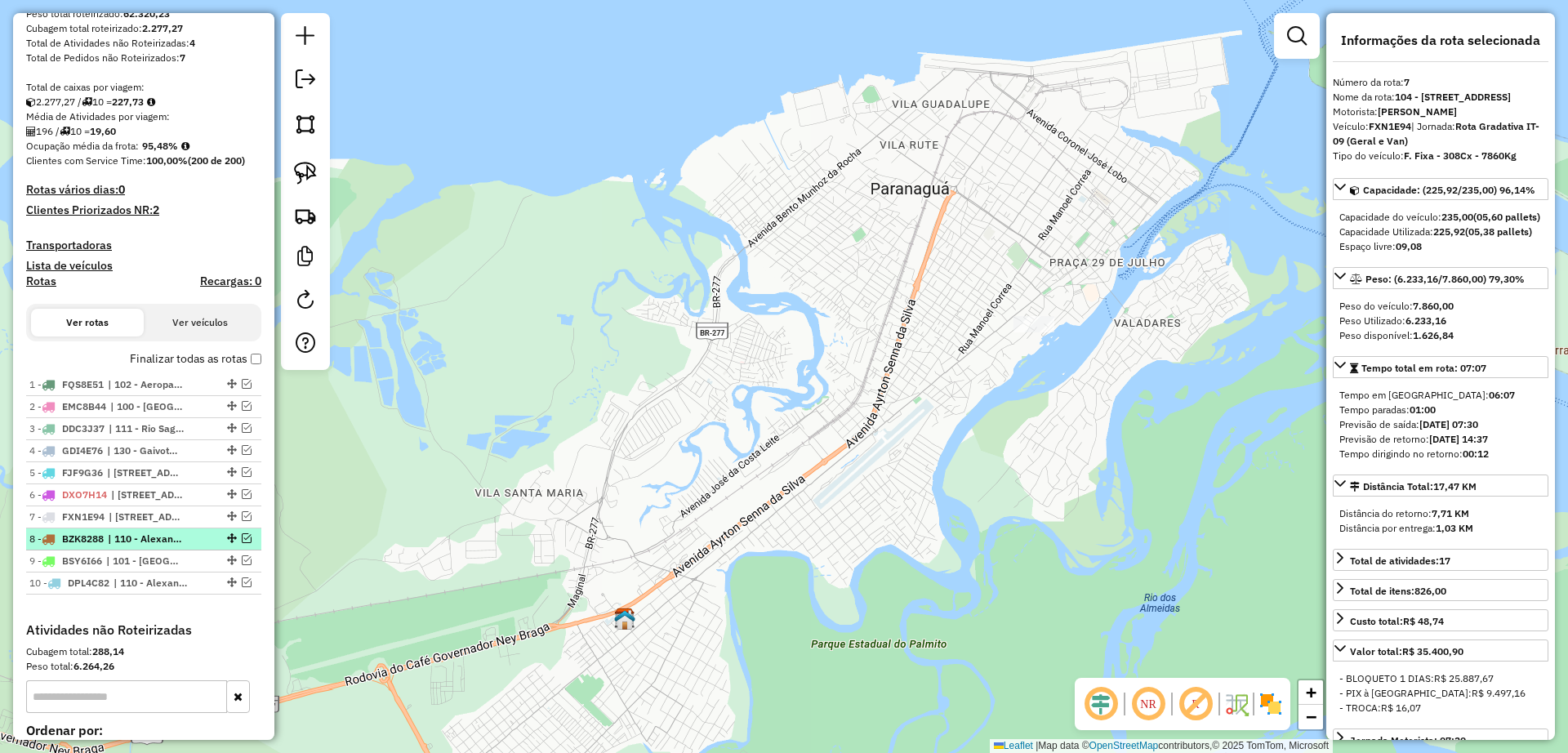
click at [102, 544] on span "BZK8288" at bounding box center [82, 539] width 41 height 12
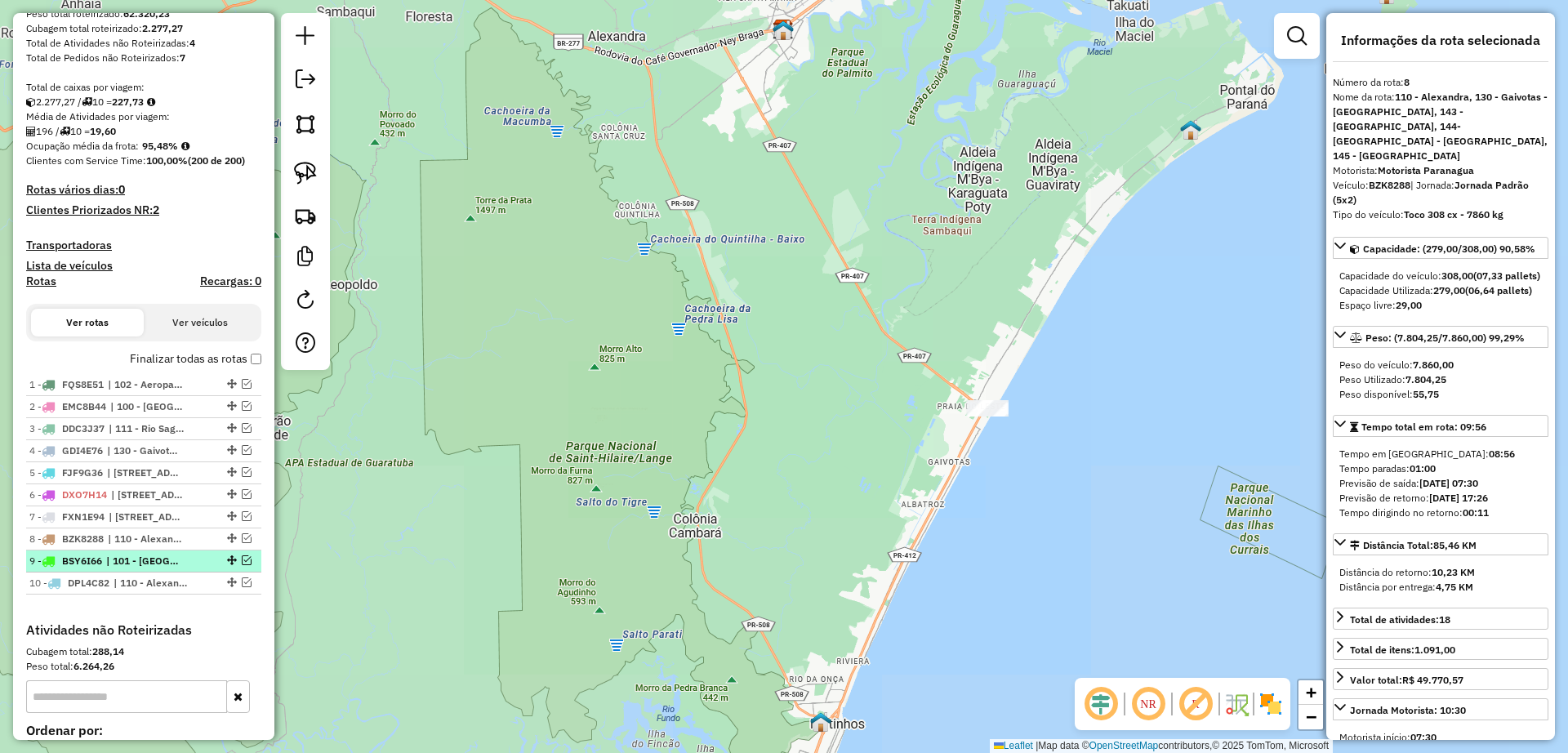
click at [100, 558] on span "BSY6I66" at bounding box center [81, 561] width 40 height 12
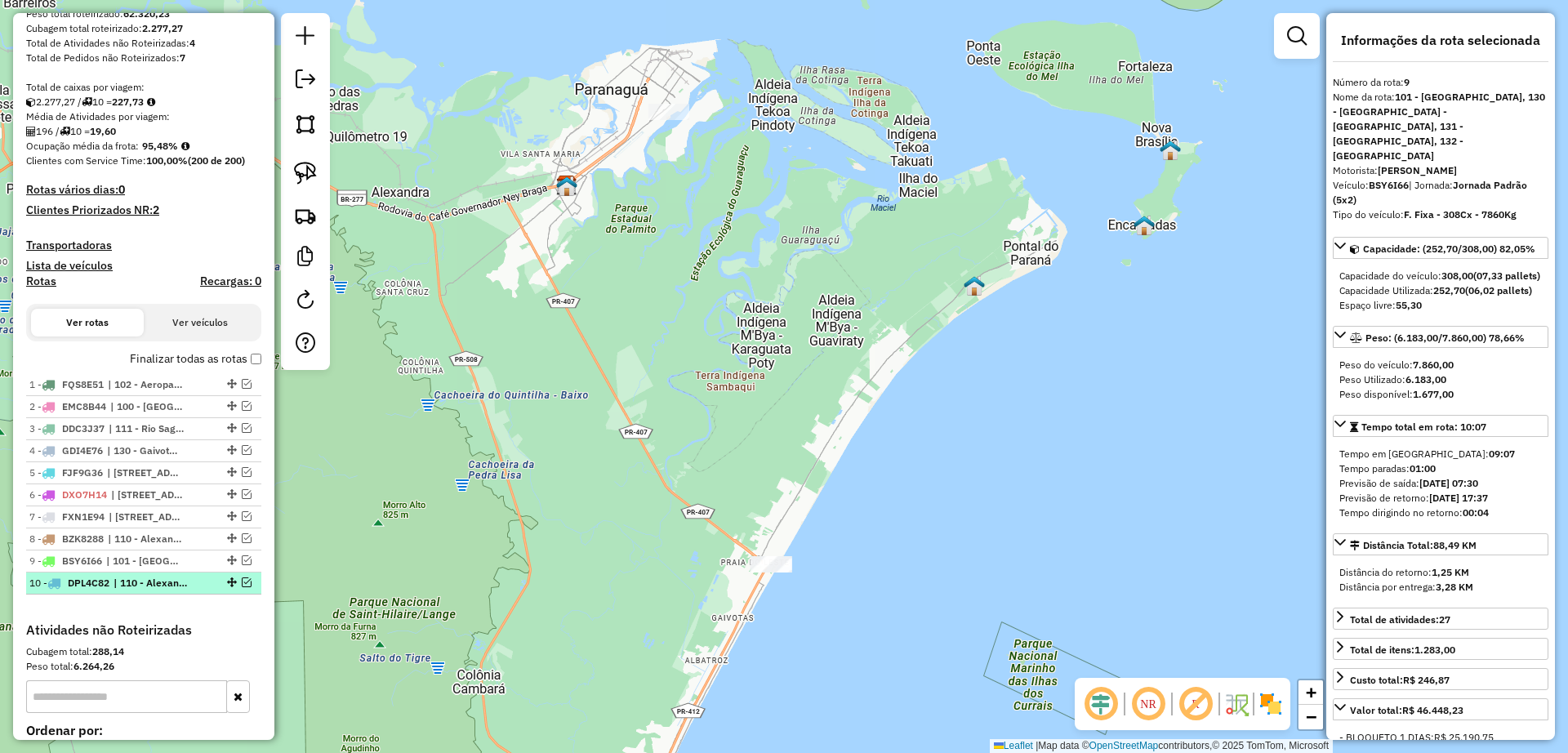
click at [97, 572] on li "10 - DPL4C82 | 110 - Alexandra, 111 - Rio Sagrado - Pantanal, 112 - Morretes - …" at bounding box center [144, 583] width 235 height 22
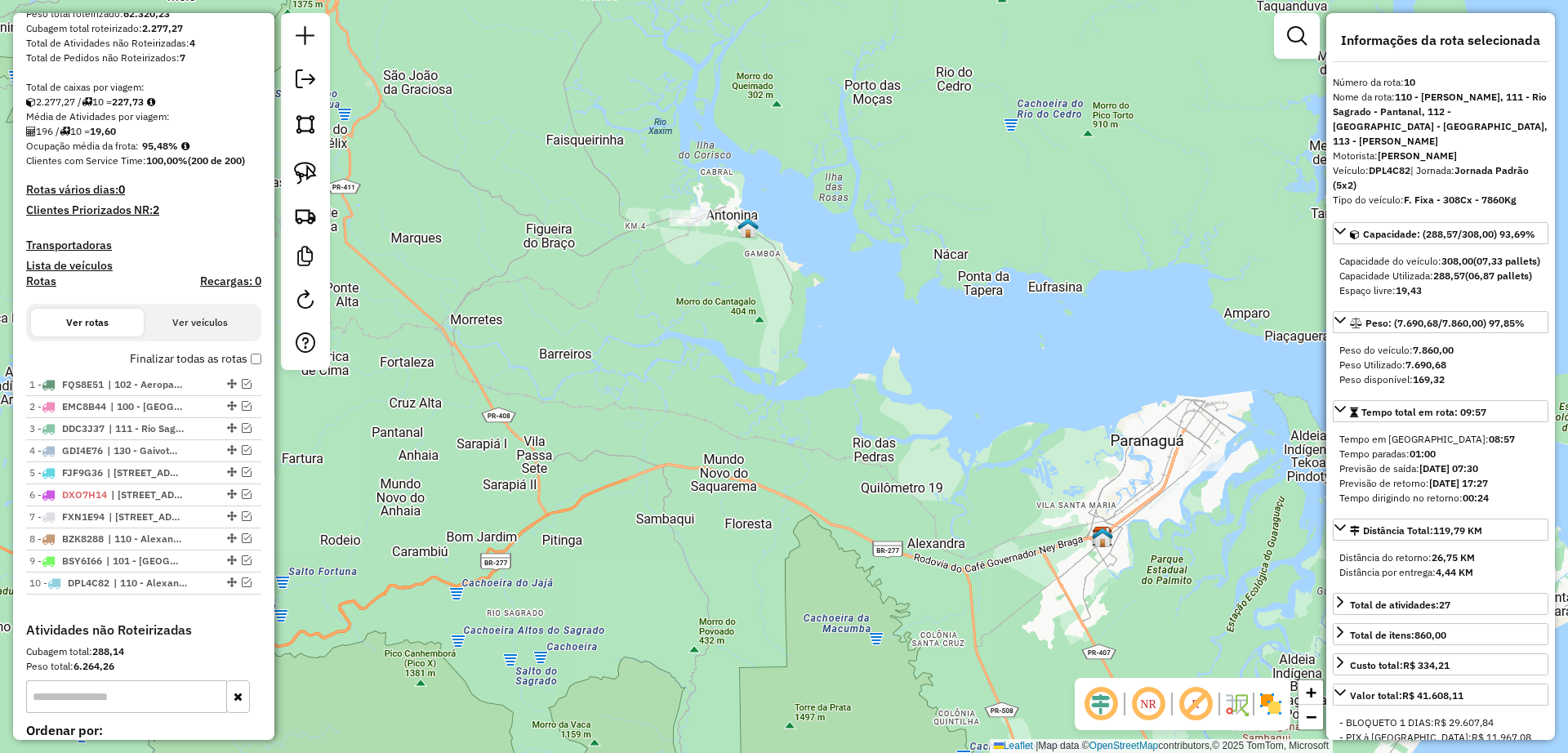
click at [210, 606] on div "1 - FQS8E51 | 102 - Aeroparque, 103 - Costeira - Estradinha , 900 - Centro Hist…" at bounding box center [144, 498] width 235 height 248
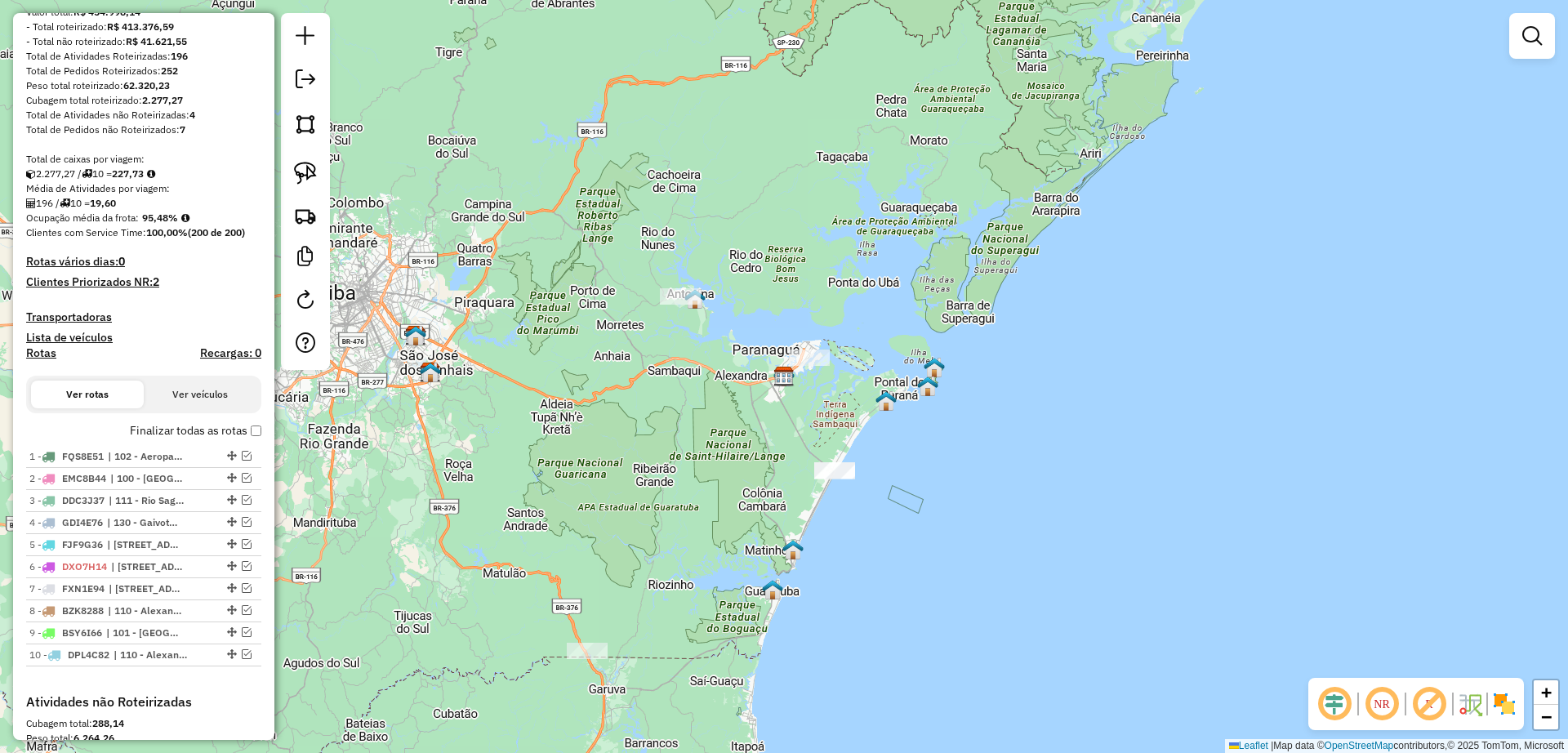
scroll to position [204, 0]
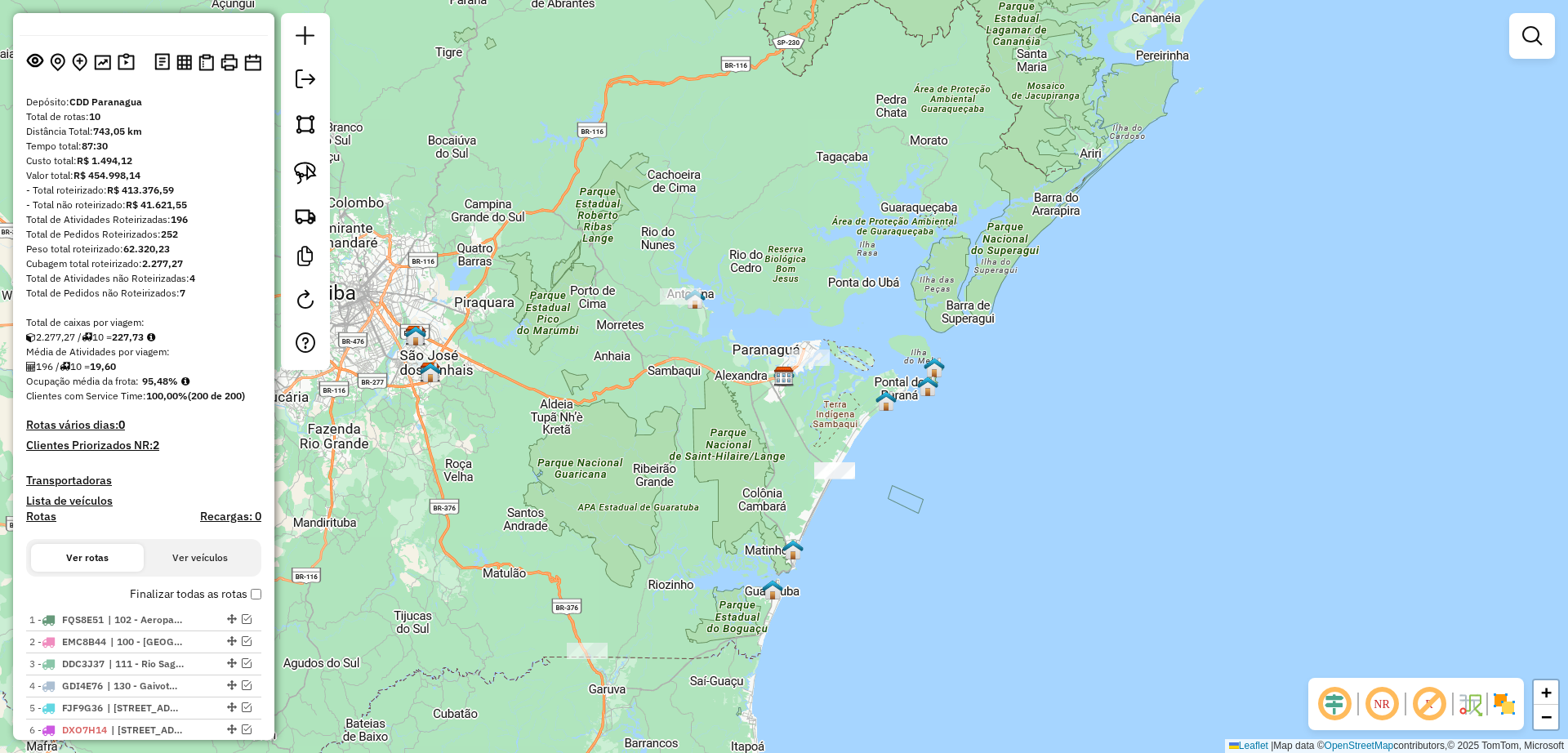
scroll to position [102, 0]
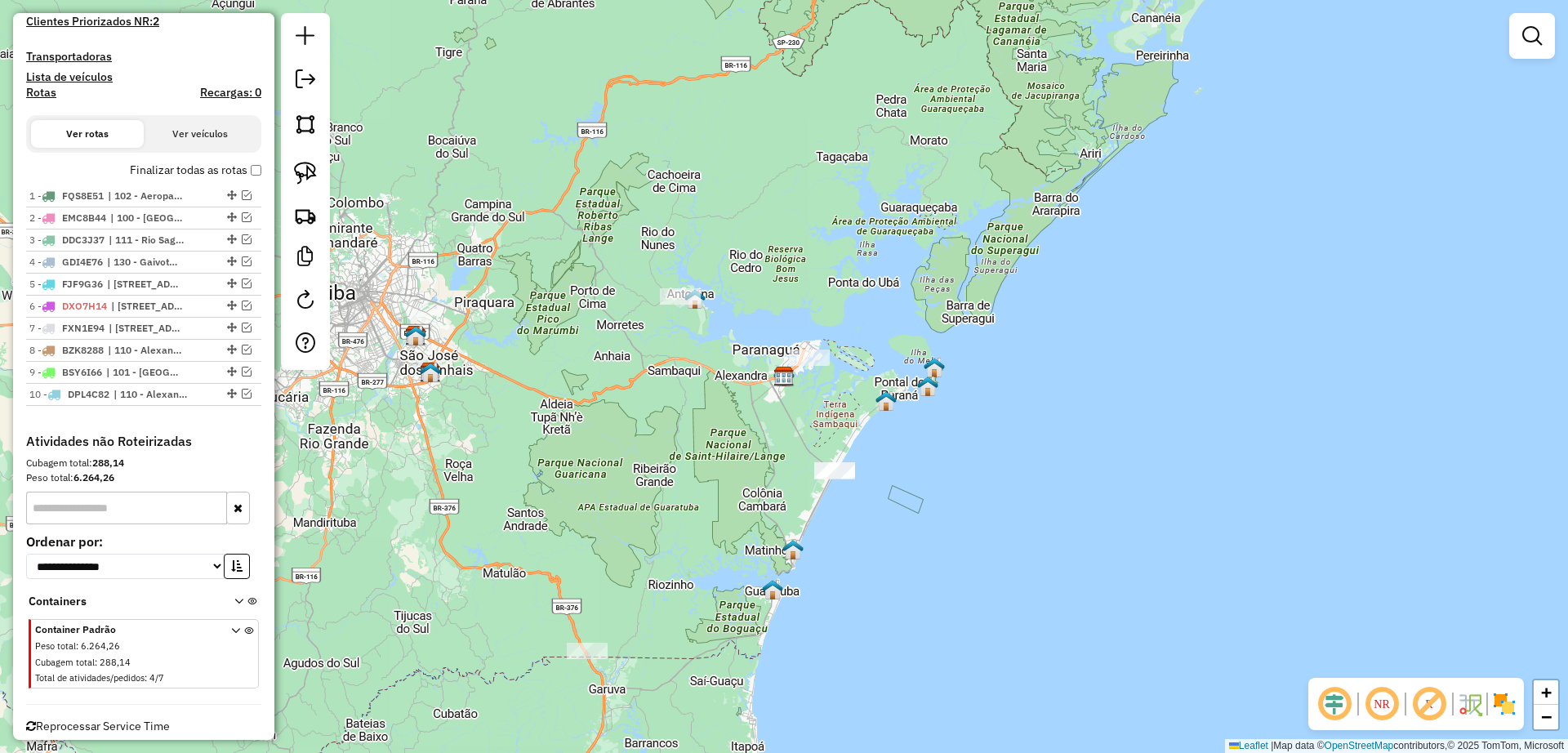
scroll to position [511, 0]
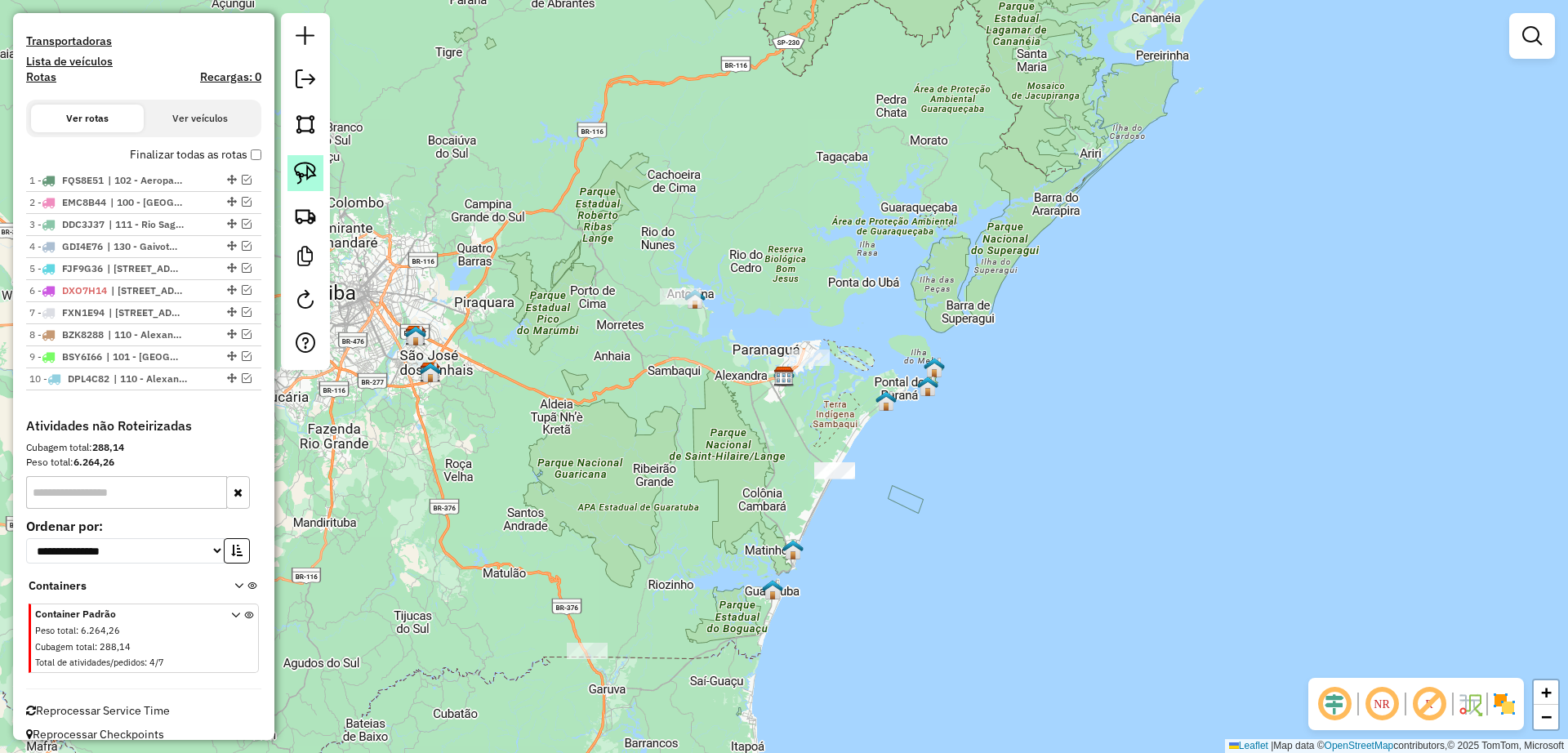
click at [310, 168] on img at bounding box center [305, 173] width 23 height 23
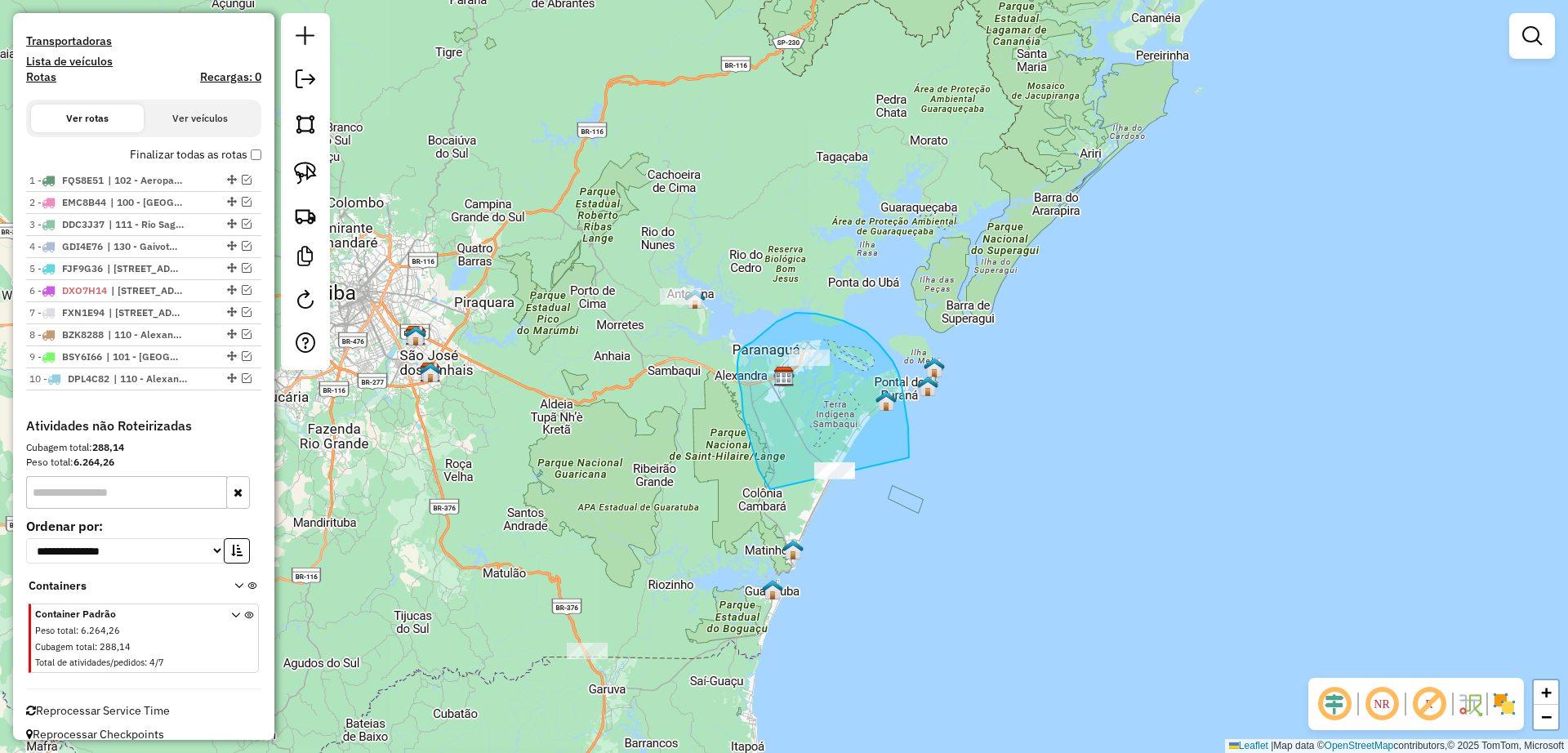
drag, startPoint x: 909, startPoint y: 446, endPoint x: 827, endPoint y: 518, distance: 109.1
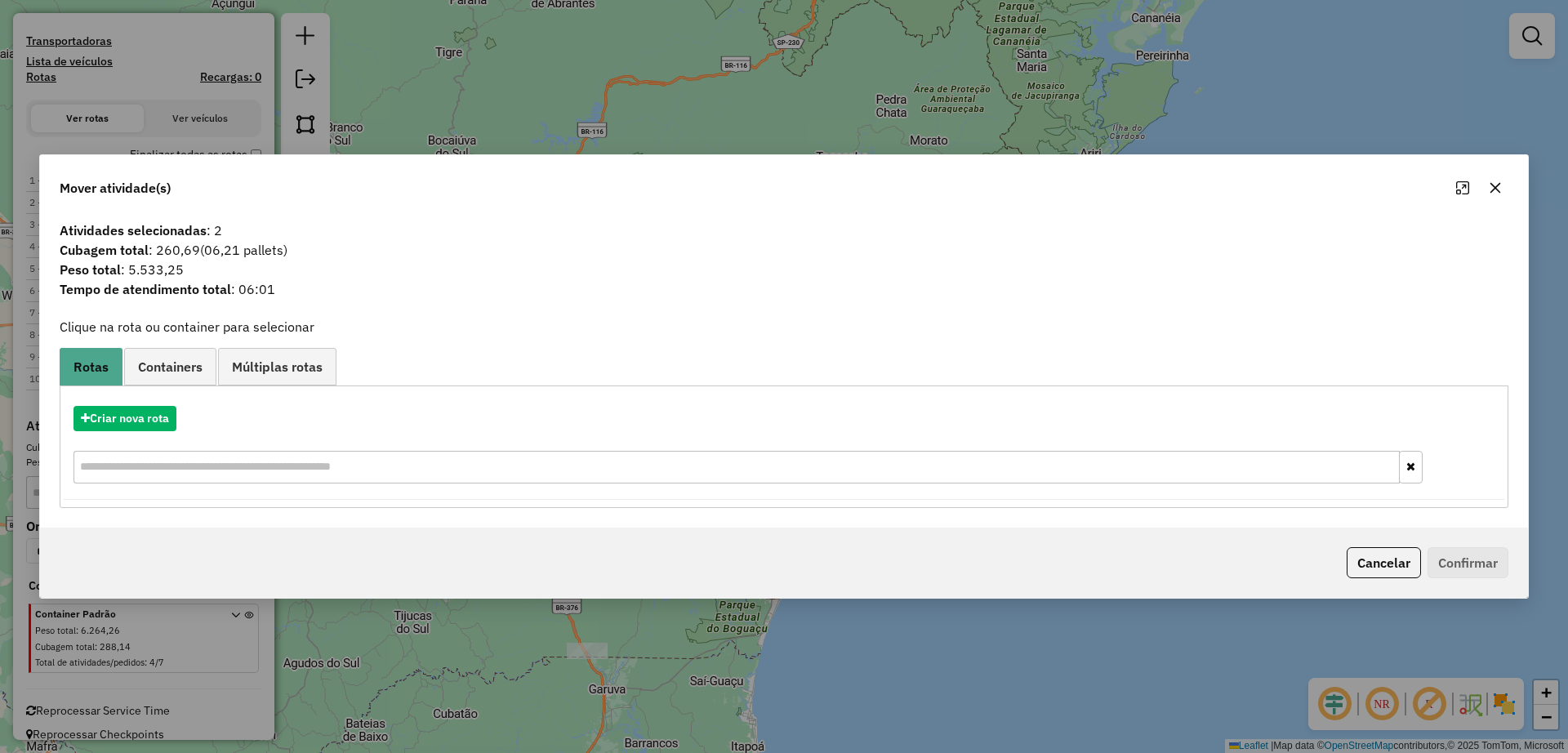
click at [1500, 184] on icon "button" at bounding box center [1494, 188] width 13 height 13
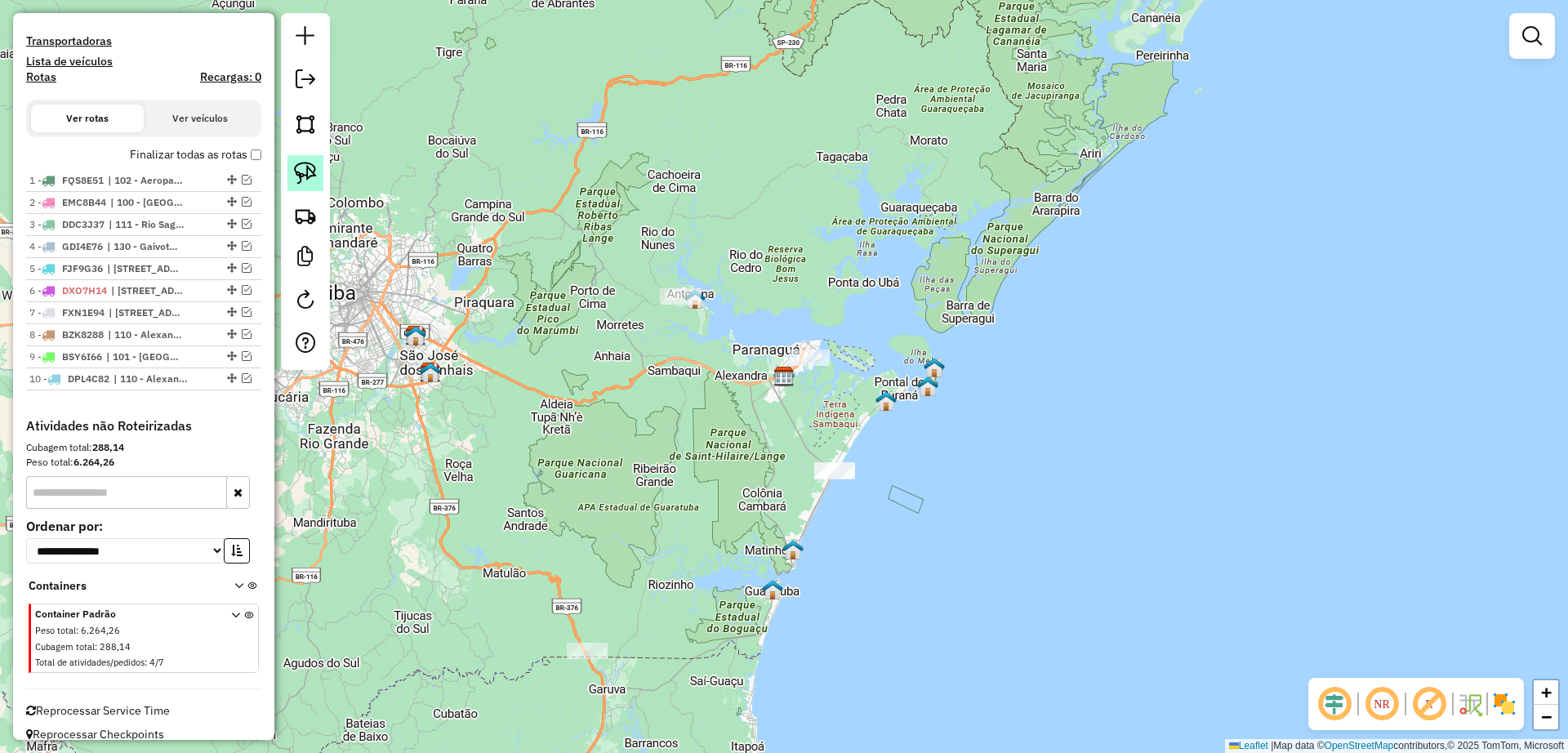
drag, startPoint x: 297, startPoint y: 174, endPoint x: 307, endPoint y: 176, distance: 10.2
click at [298, 175] on img at bounding box center [305, 173] width 23 height 23
drag, startPoint x: 898, startPoint y: 446, endPoint x: 799, endPoint y: 538, distance: 135.1
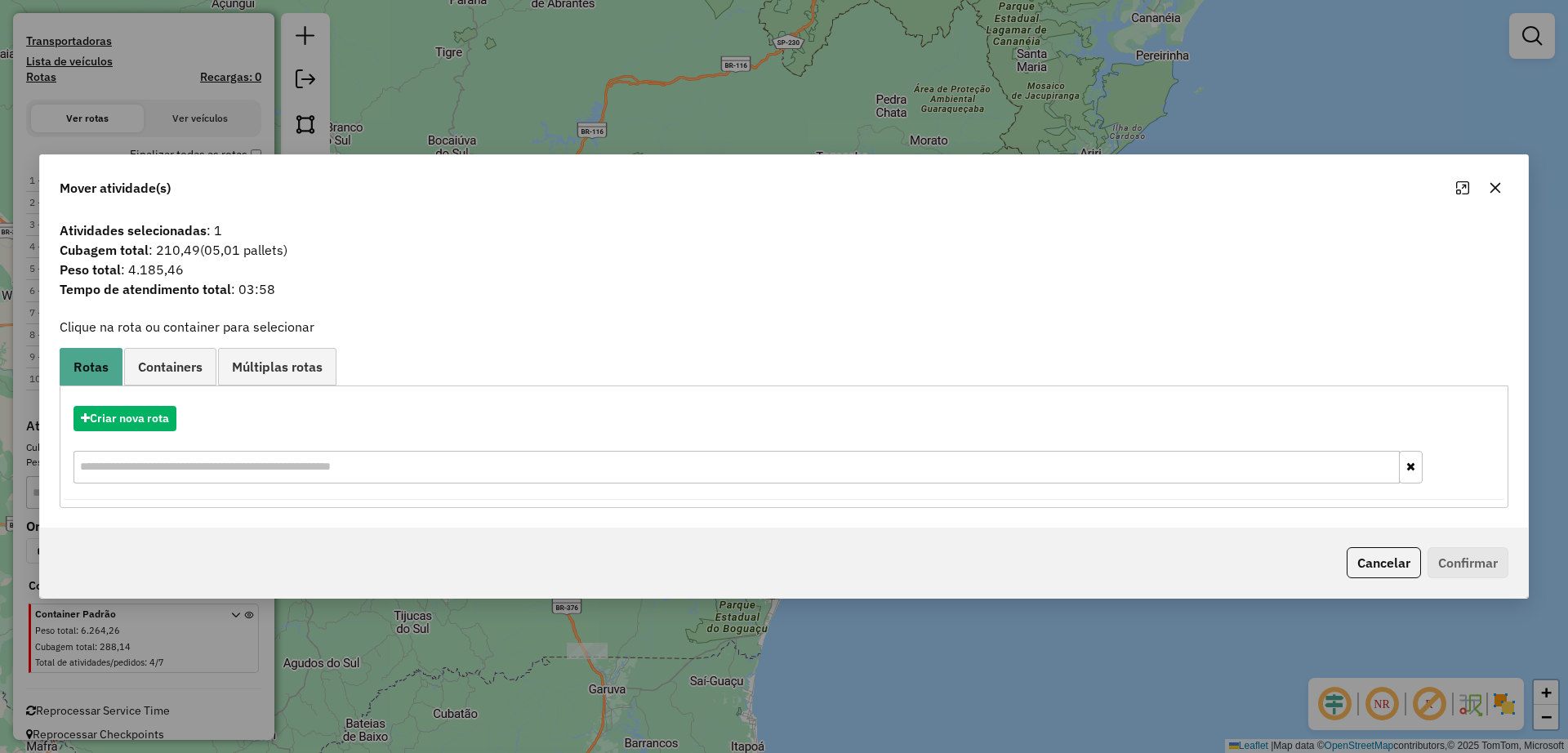
click at [1499, 190] on icon "button" at bounding box center [1494, 188] width 13 height 13
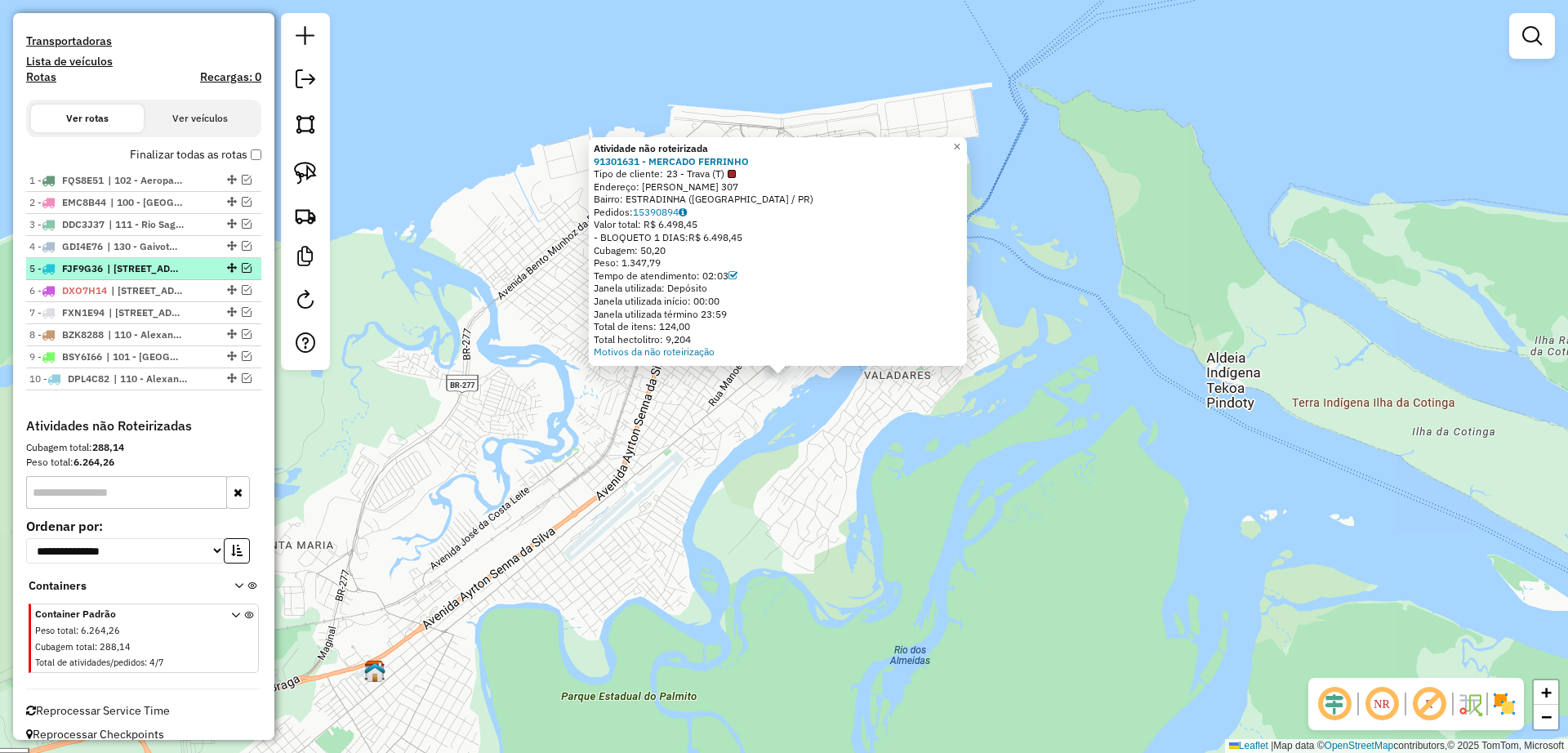
scroll to position [102, 0]
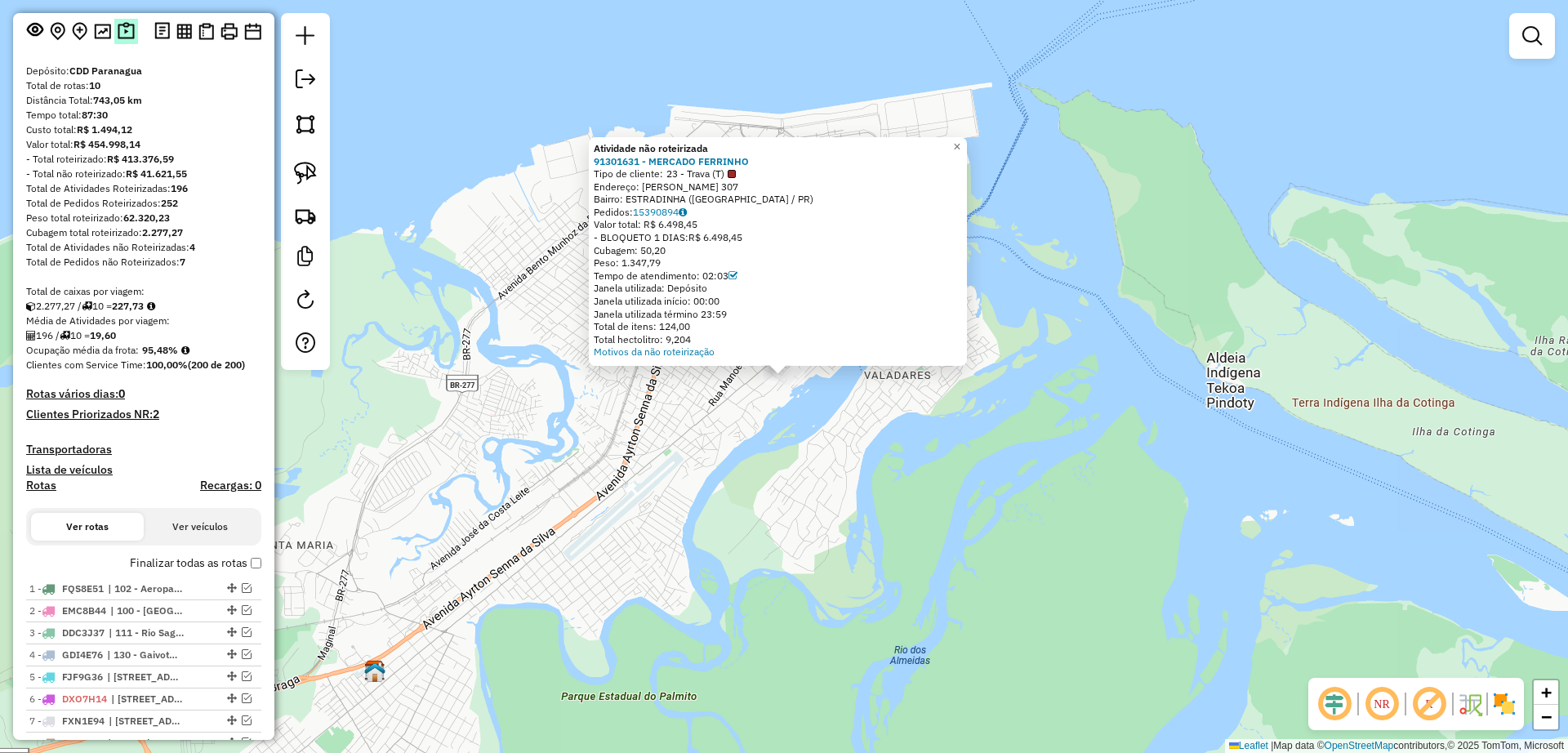
click at [125, 36] on img at bounding box center [126, 30] width 17 height 19
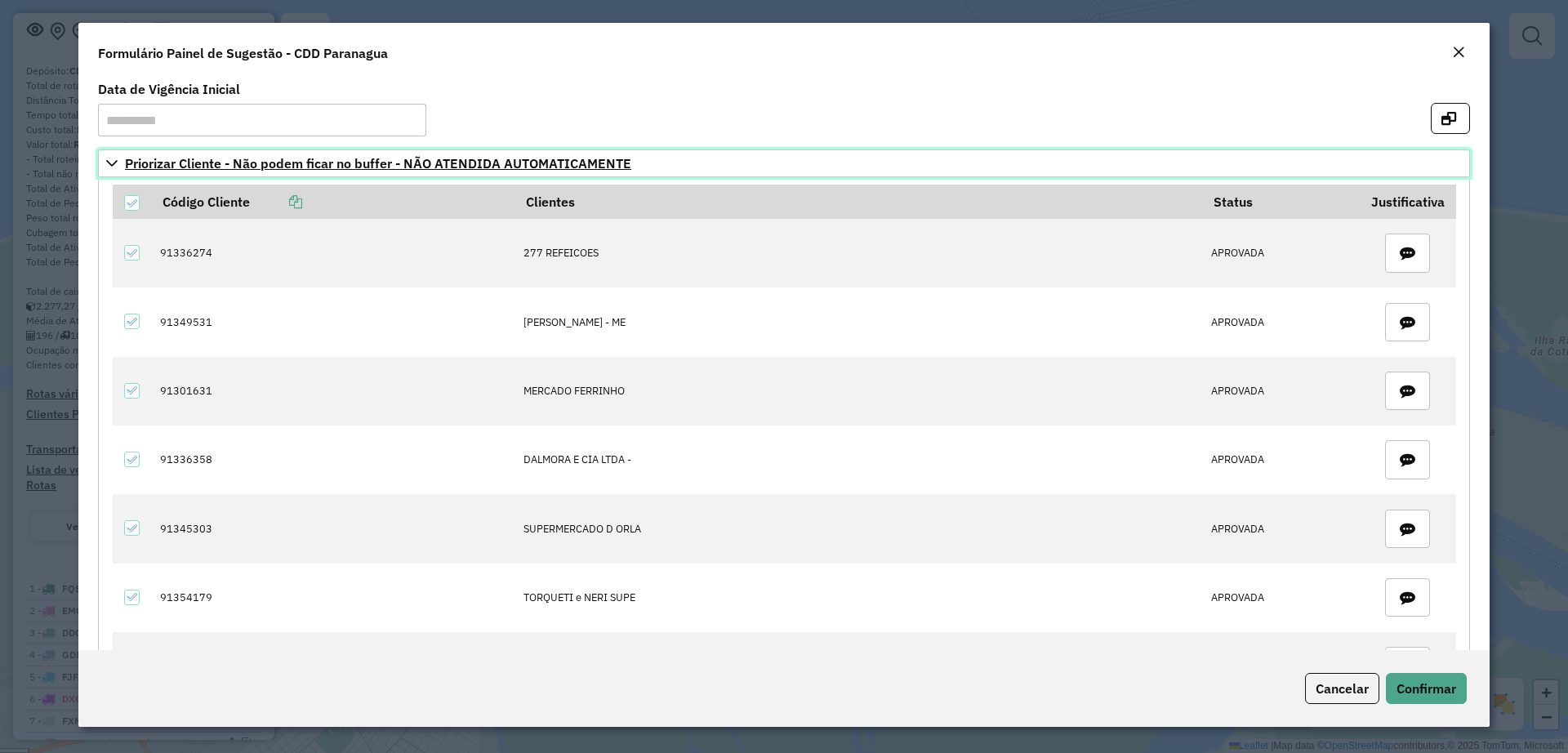
click at [115, 167] on icon at bounding box center [111, 163] width 13 height 13
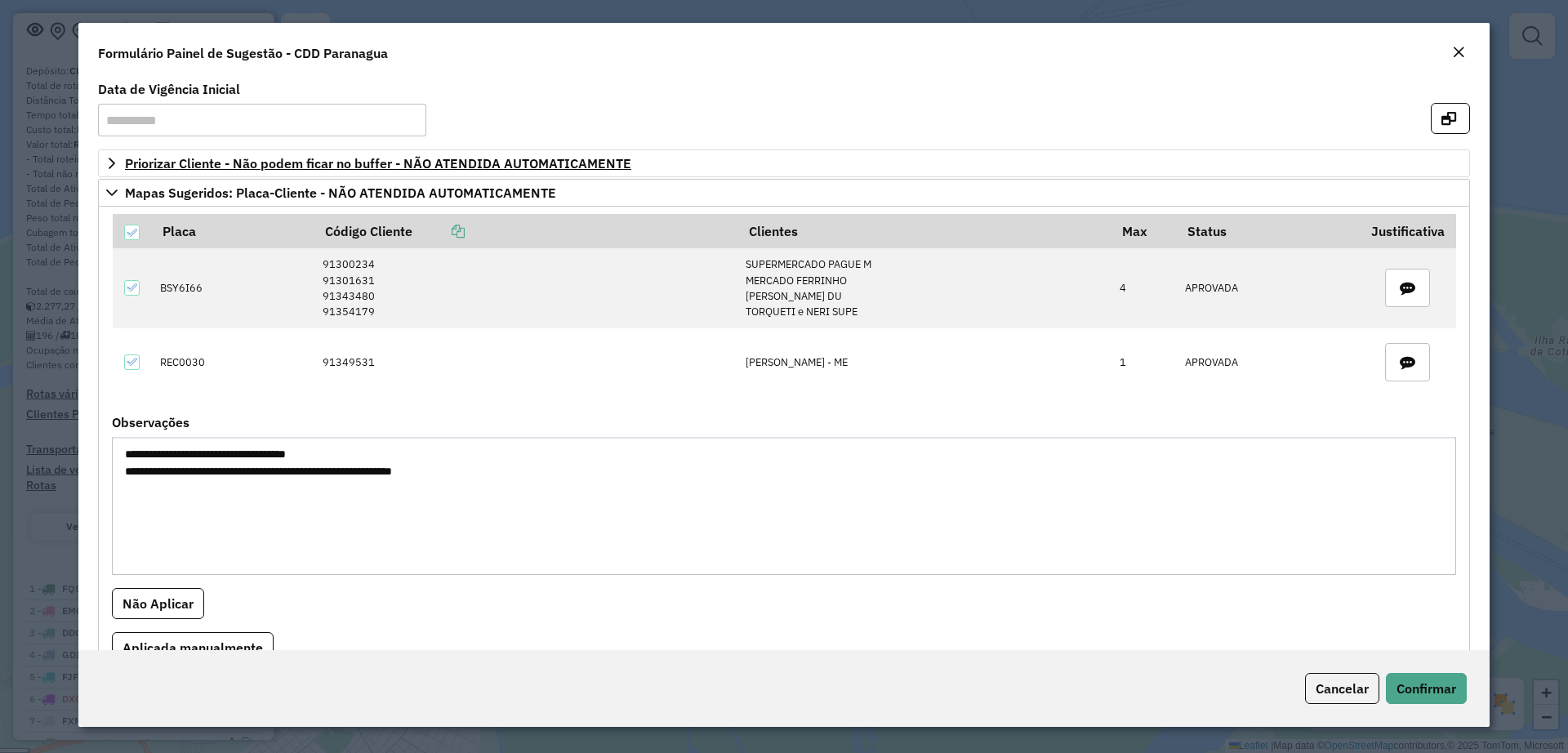
click at [1462, 50] on em "Close" at bounding box center [1458, 52] width 13 height 13
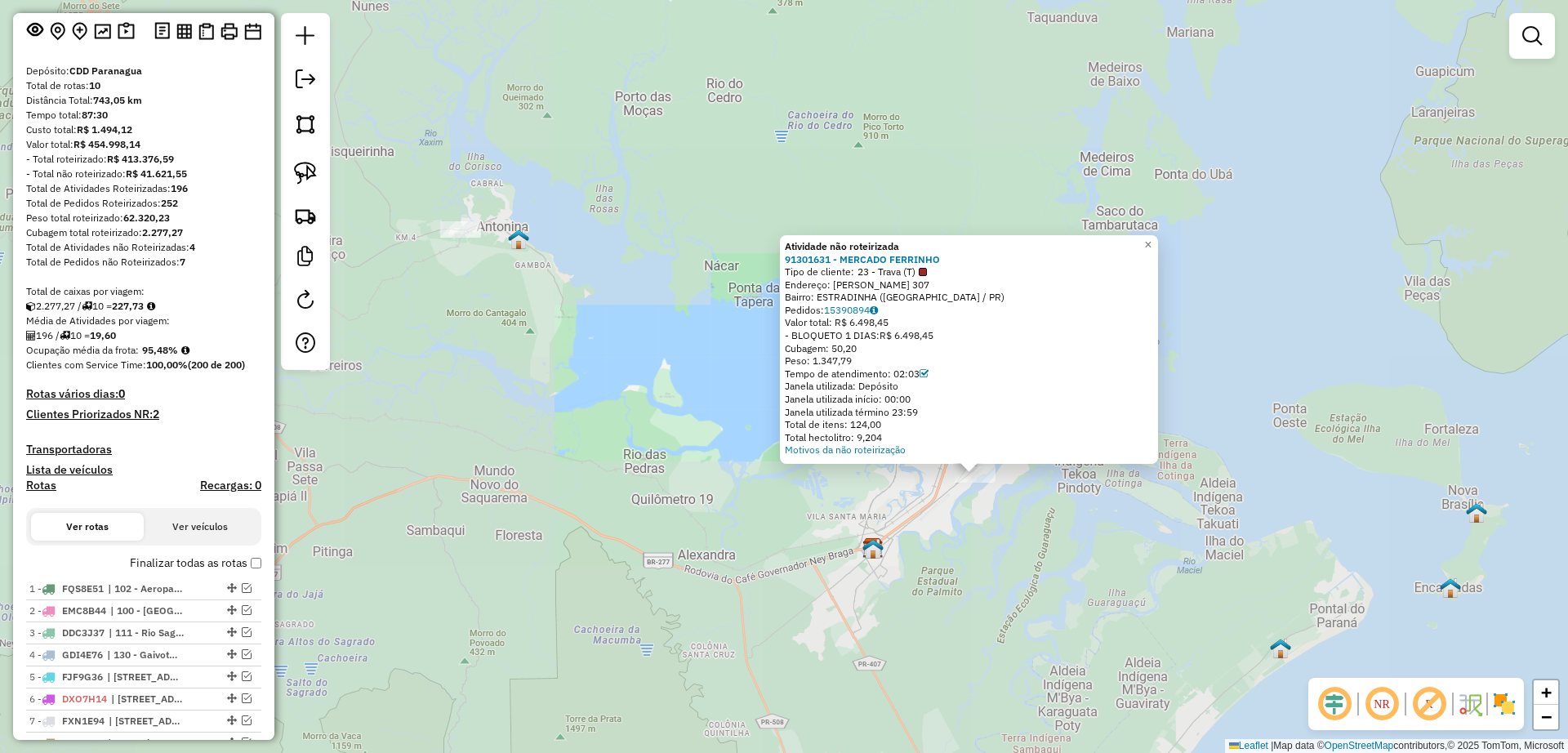
drag, startPoint x: 1081, startPoint y: 628, endPoint x: 952, endPoint y: 314, distance: 339.5
click at [952, 314] on div "Atividade não roteirizada 91301631 - MERCADO FERRINHO Tipo de cliente: 23 - Tra…" at bounding box center [784, 376] width 1568 height 753
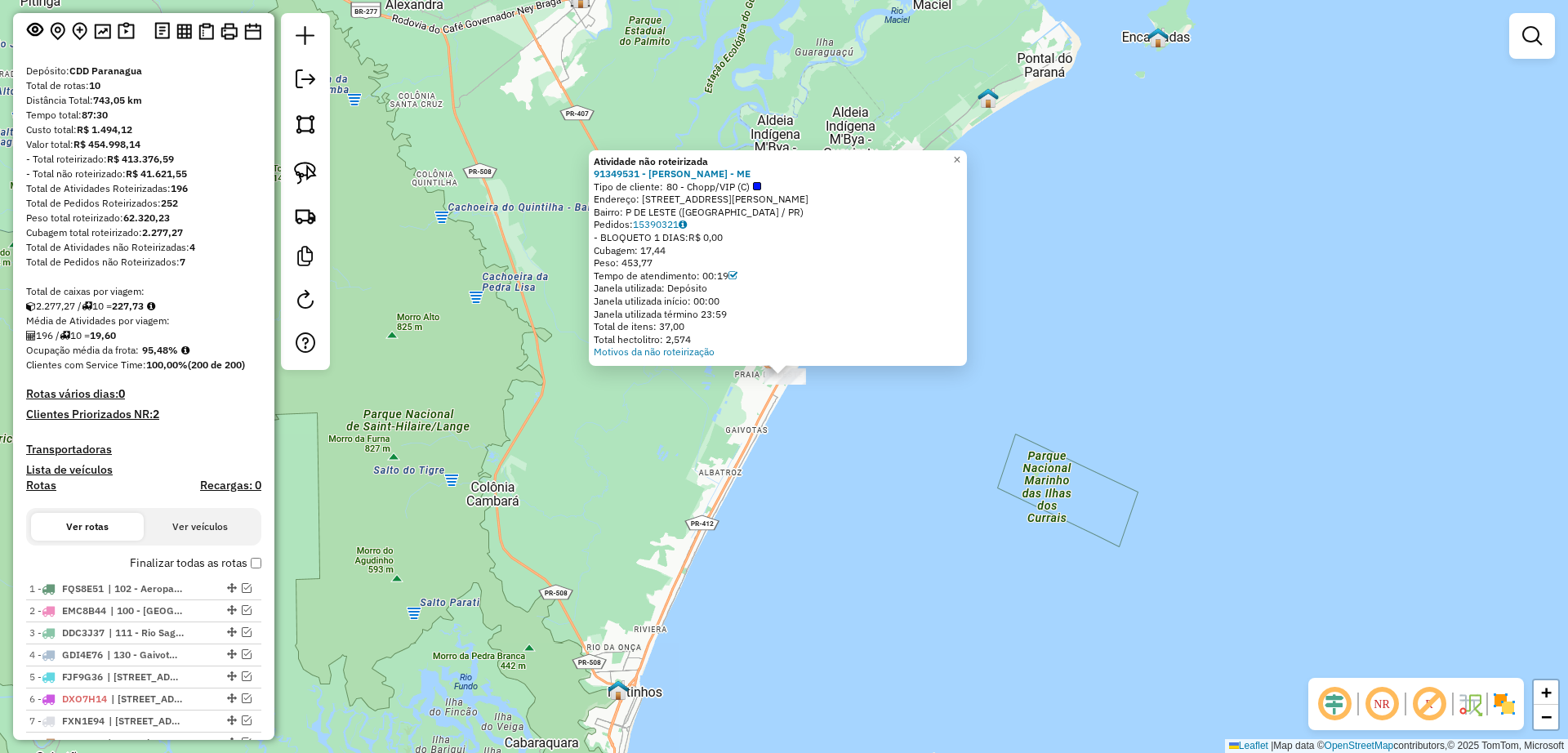
click at [815, 494] on div "Atividade não roteirizada 91349531 - ALEKCEY OKAZAKI - ME Tipo de cliente: 80 -…" at bounding box center [784, 376] width 1568 height 753
click at [707, 457] on div "Atividade não roteirizada 91349531 - ALEKCEY OKAZAKI - ME Tipo de cliente: 80 -…" at bounding box center [784, 376] width 1568 height 753
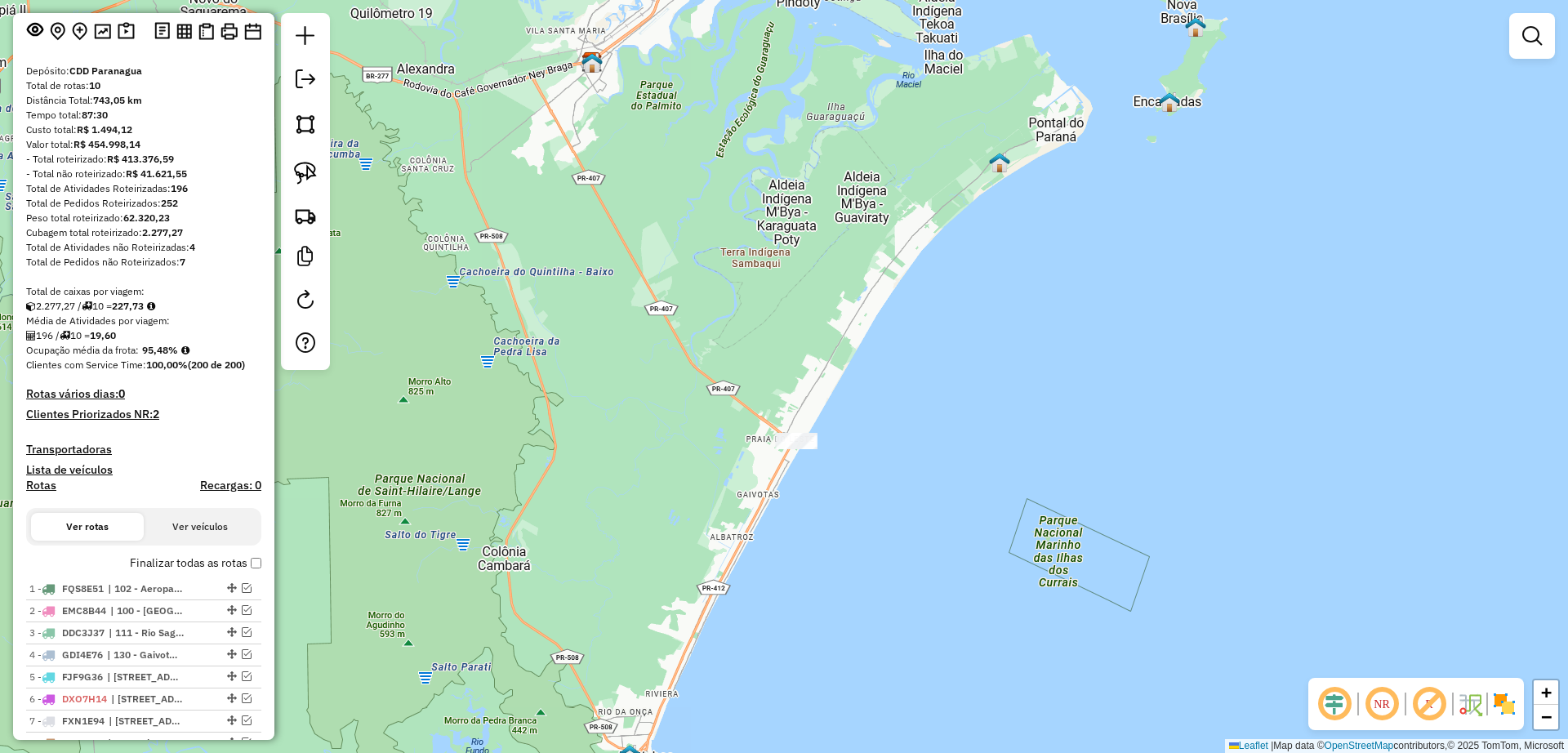
drag, startPoint x: 569, startPoint y: 314, endPoint x: 586, endPoint y: 366, distance: 54.7
click at [586, 366] on div "Janela de atendimento Grade de atendimento Capacidade Transportadoras Veículos …" at bounding box center [784, 376] width 1568 height 753
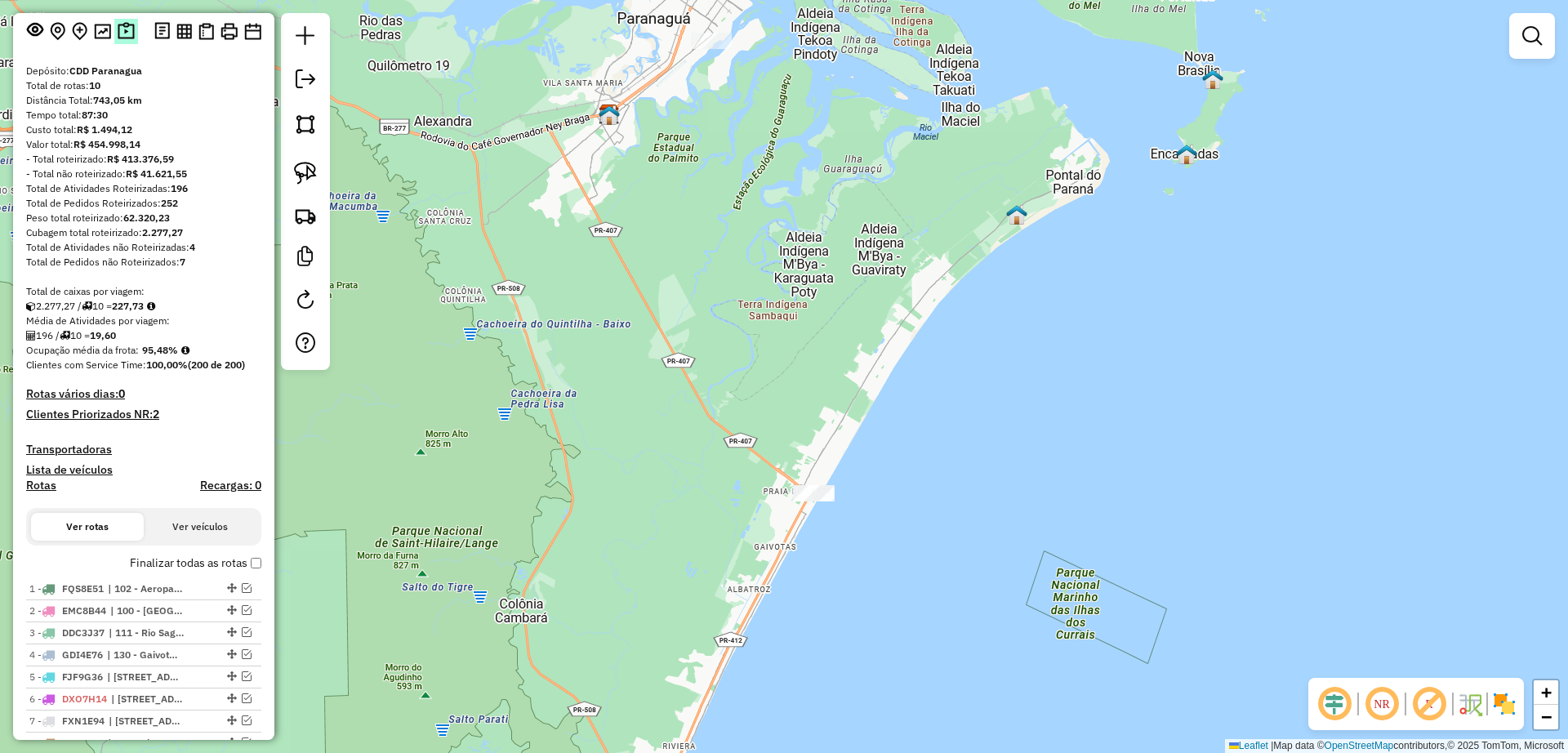
click at [123, 30] on img at bounding box center [126, 30] width 17 height 19
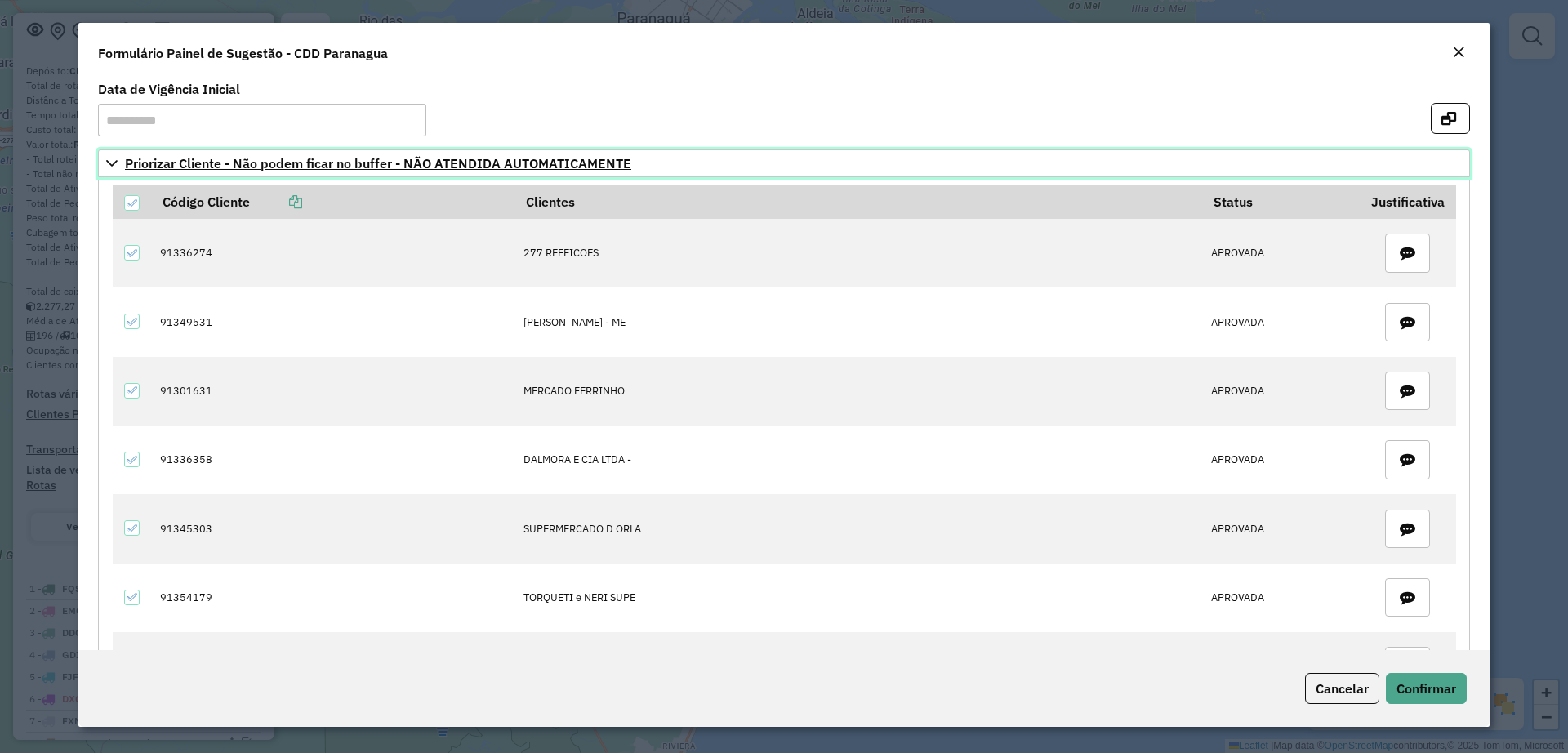
click at [110, 166] on icon at bounding box center [111, 163] width 13 height 13
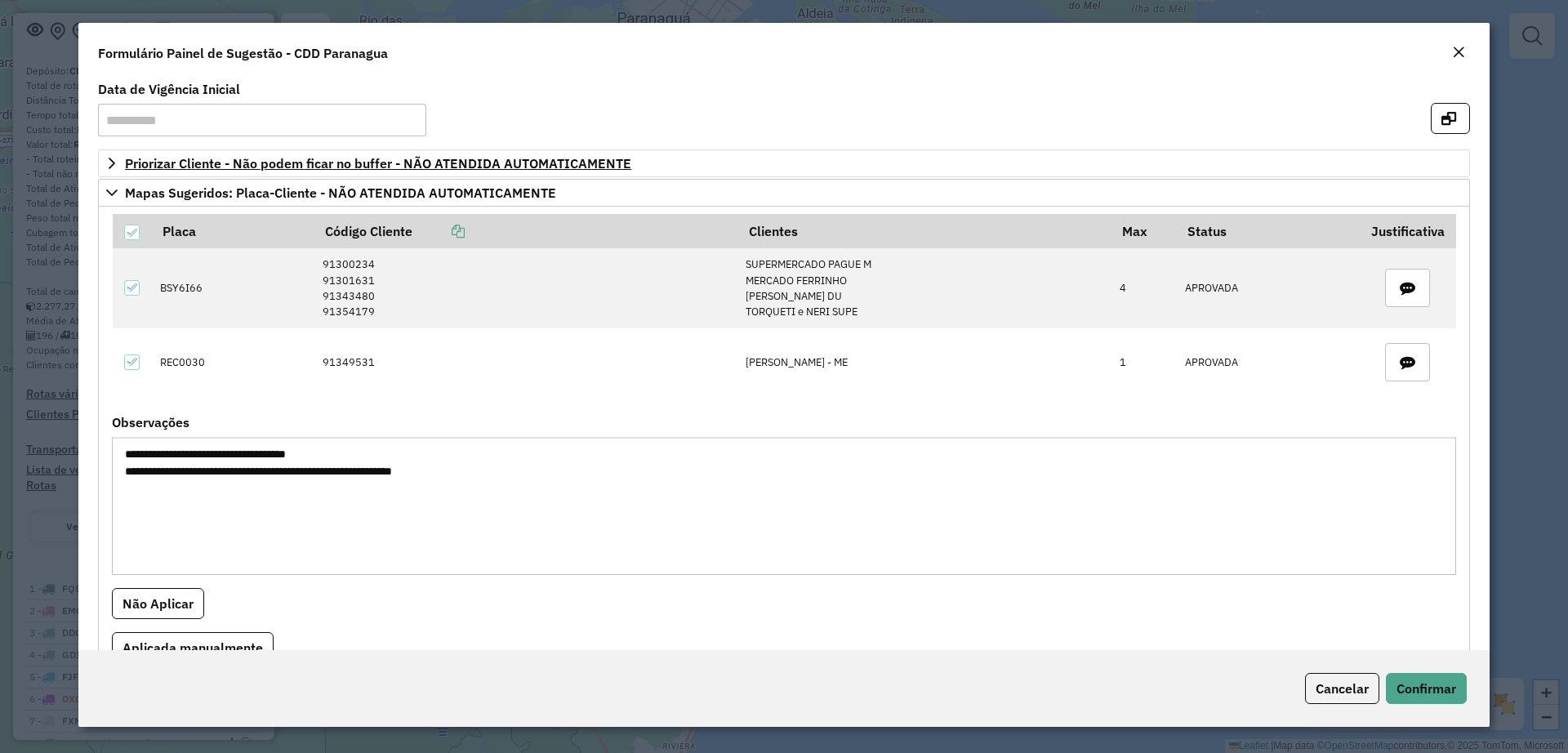
click at [1456, 47] on em "Close" at bounding box center [1458, 52] width 13 height 13
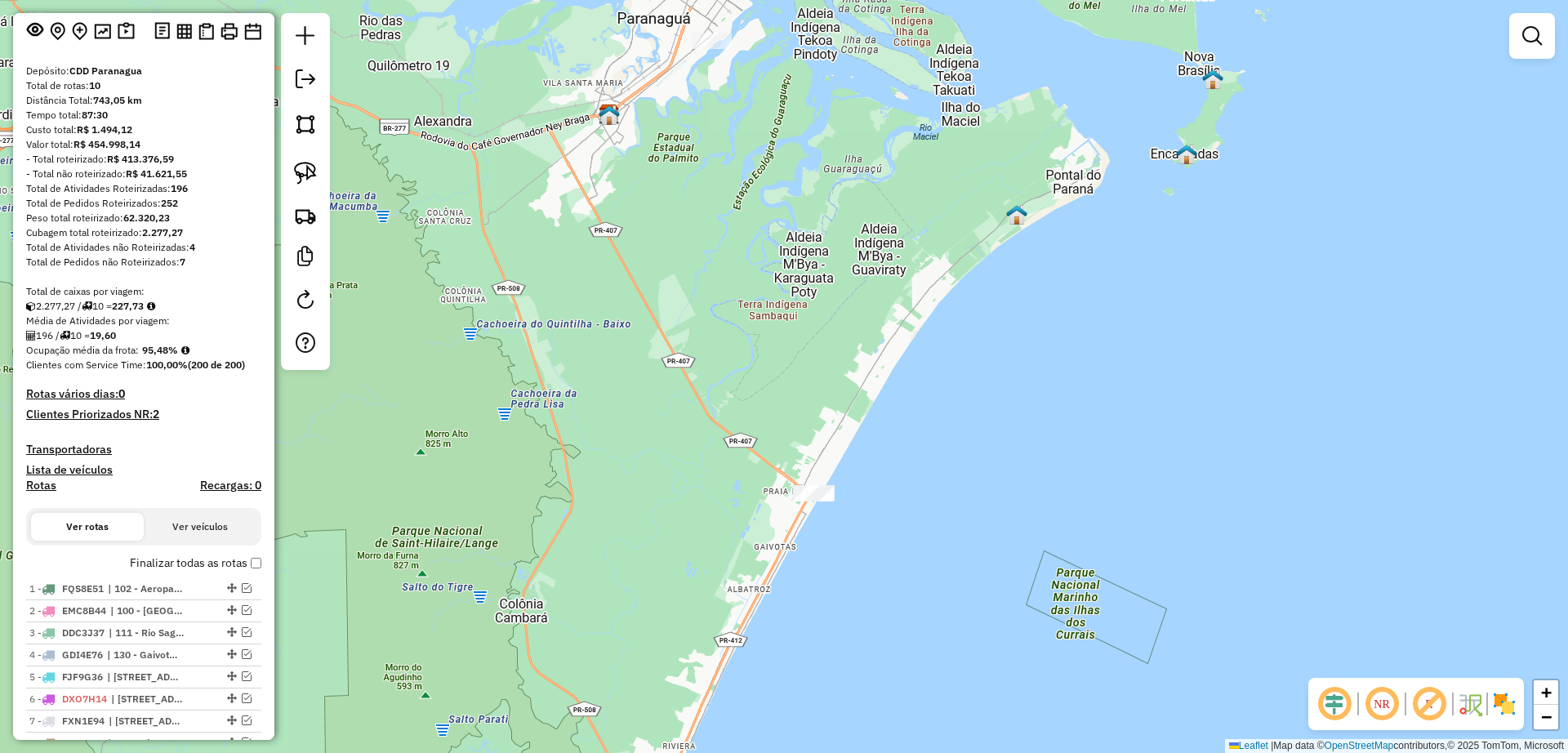
drag, startPoint x: 893, startPoint y: 517, endPoint x: 870, endPoint y: 448, distance: 72.7
click at [870, 448] on div "Janela de atendimento Grade de atendimento Capacidade Transportadoras Veículos …" at bounding box center [784, 376] width 1568 height 753
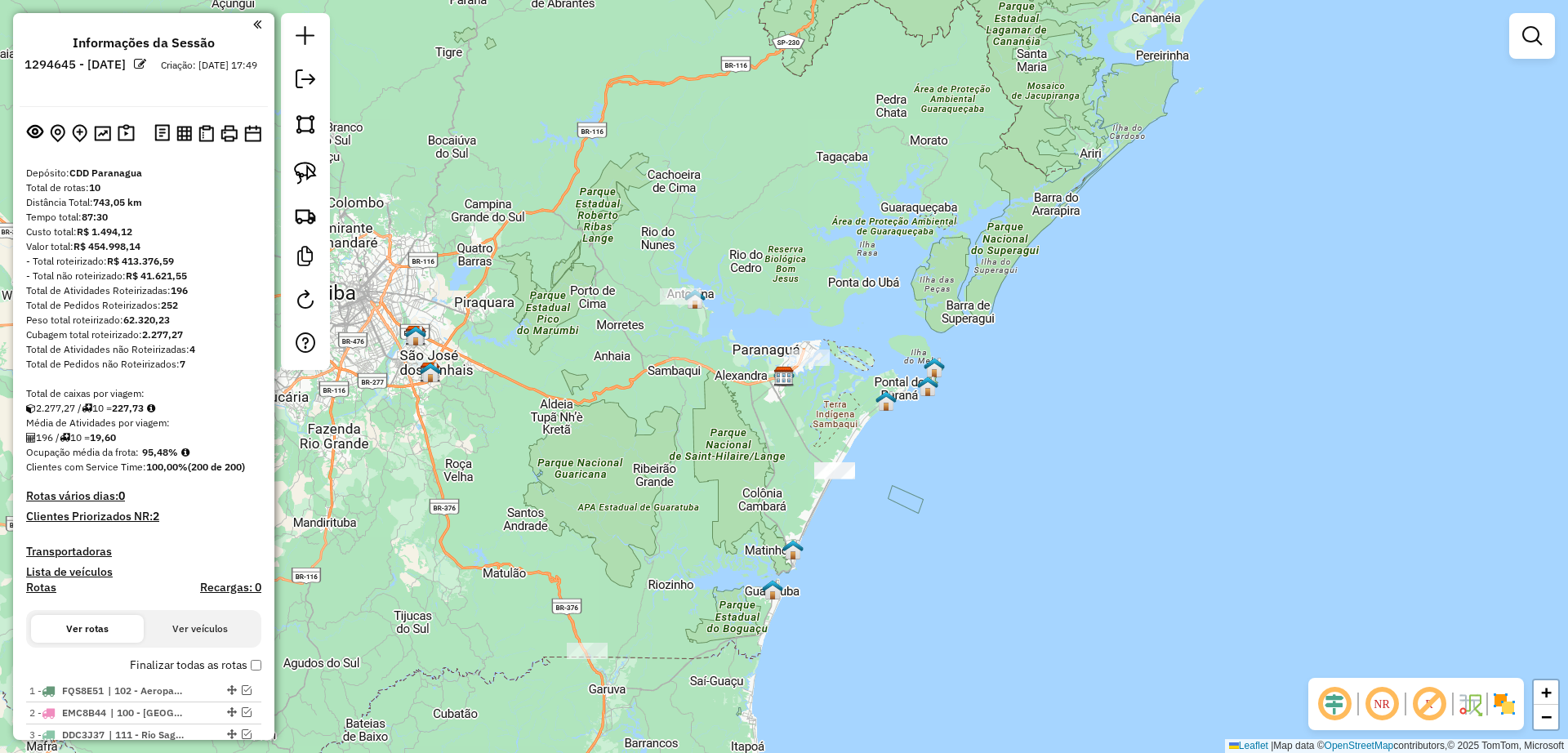
click at [110, 522] on h4 "Clientes Priorizados NR: 2" at bounding box center [144, 516] width 235 height 14
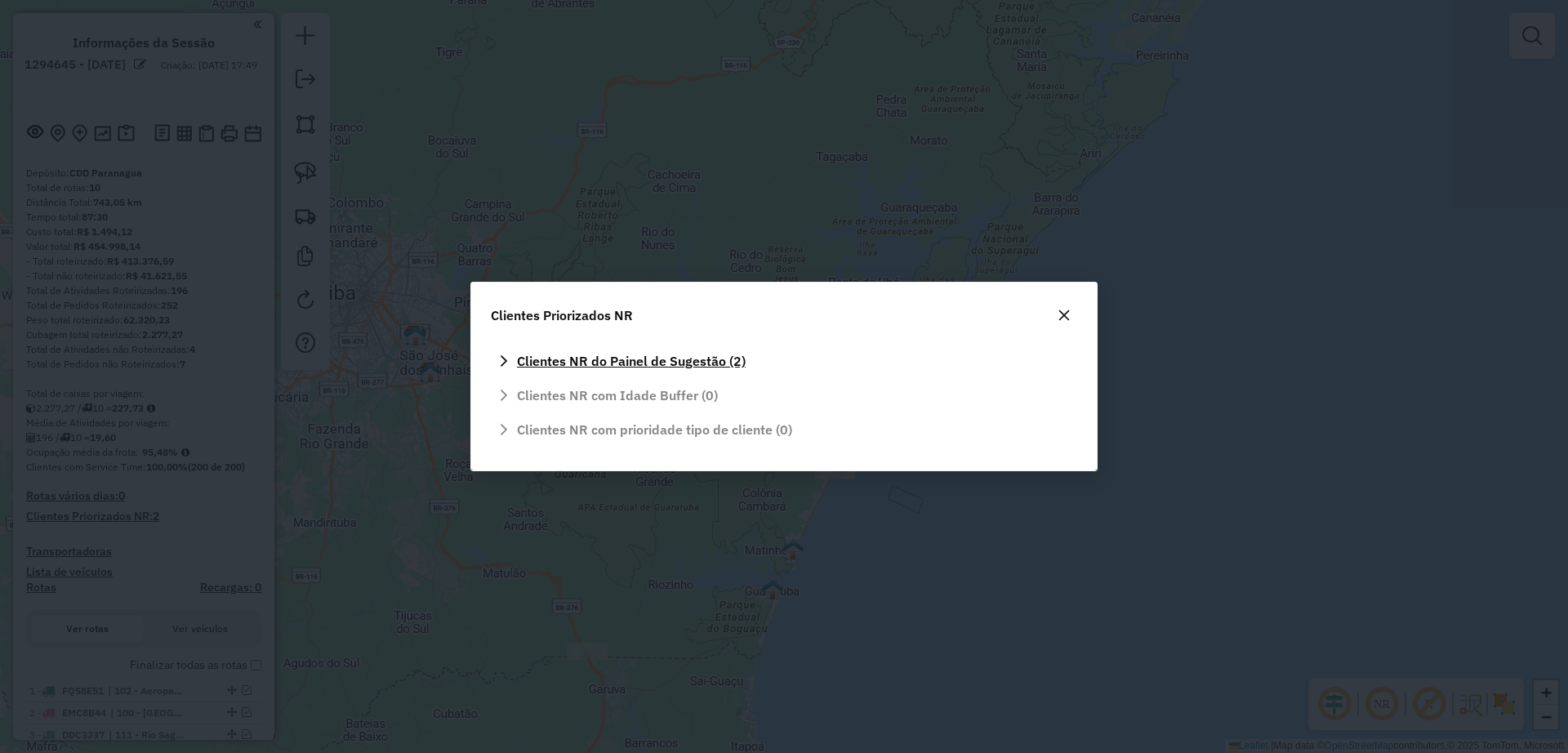
click at [500, 361] on icon at bounding box center [503, 360] width 13 height 13
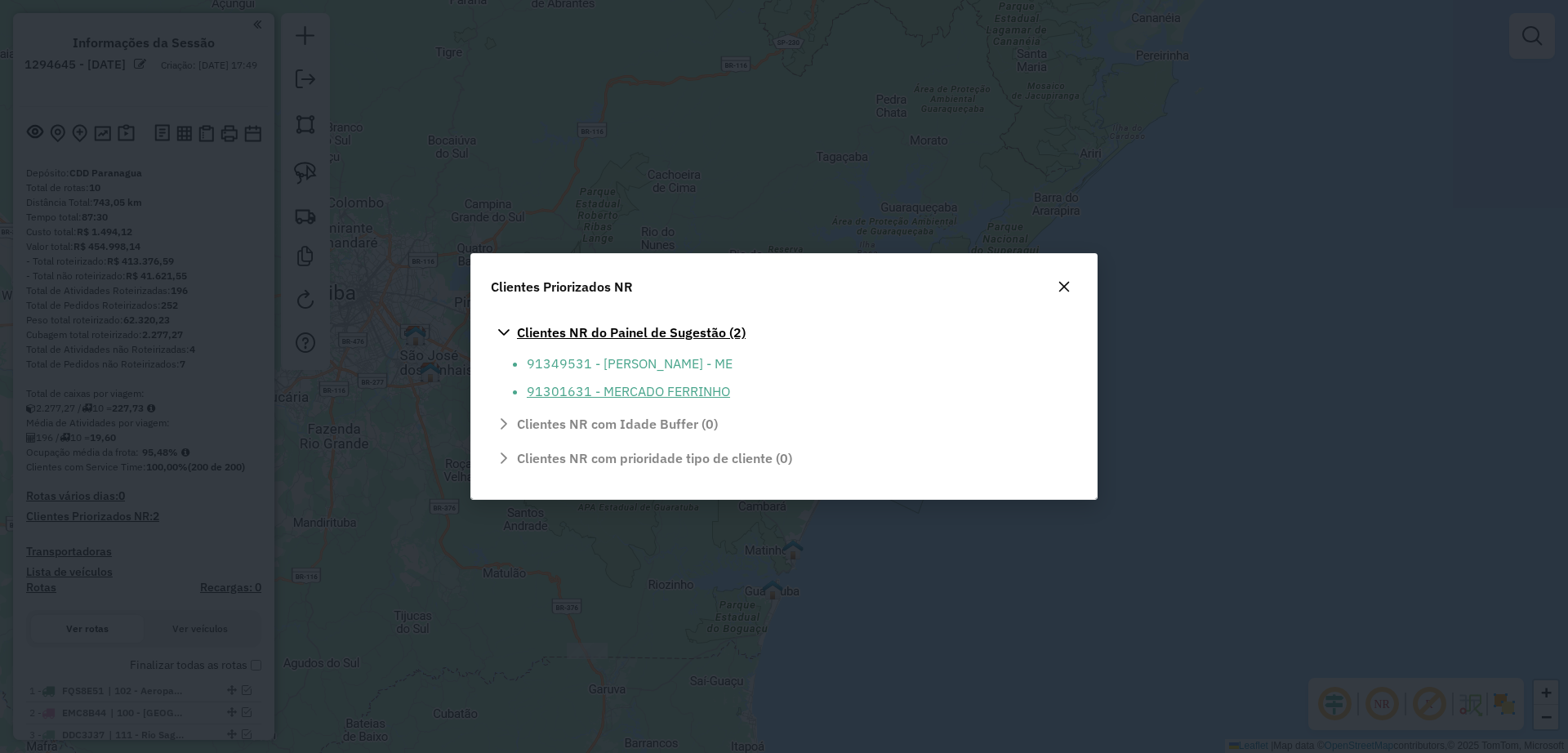
click at [543, 391] on li "91301631 - MERCADO FERRINHO" at bounding box center [797, 392] width 541 height 20
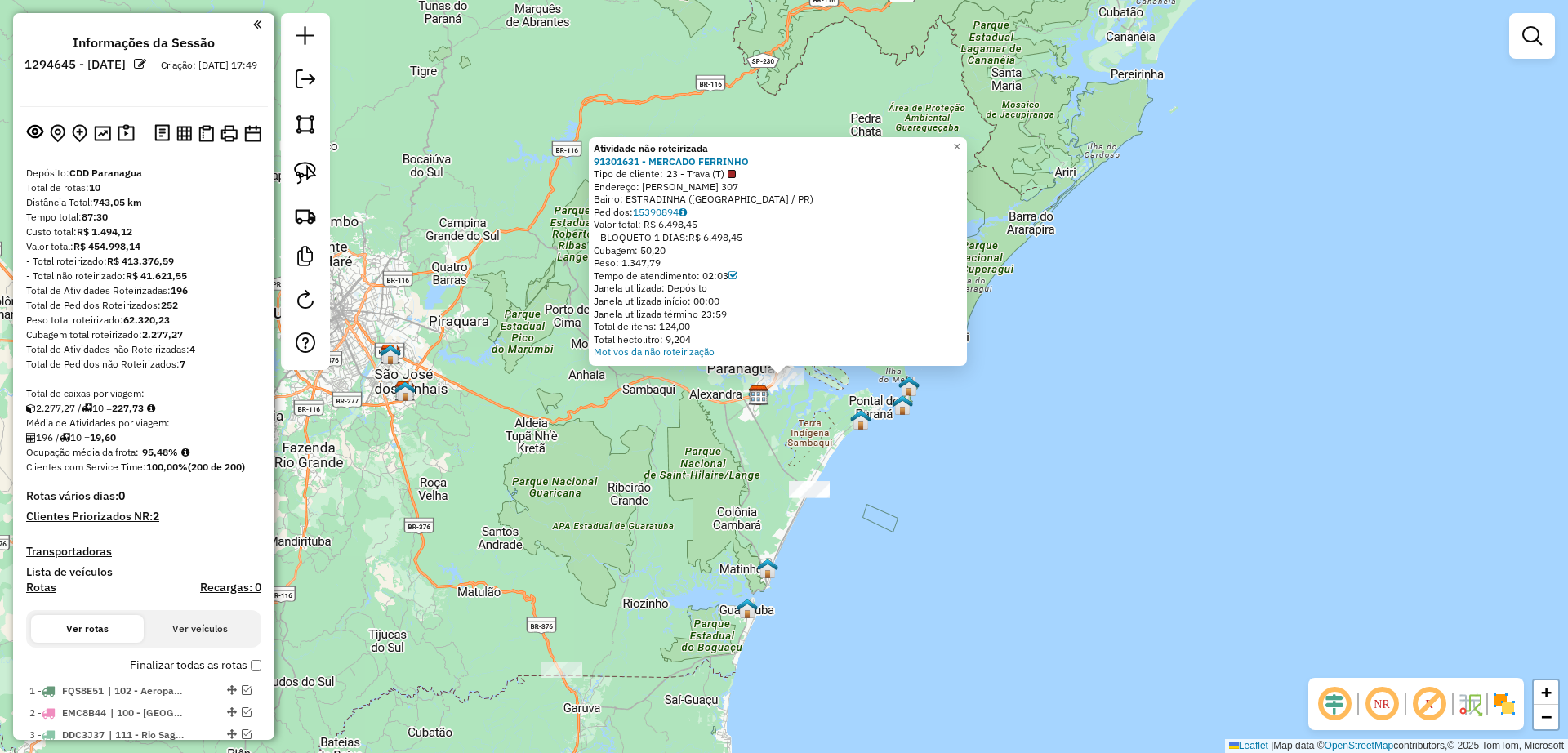
click at [1048, 261] on div "Atividade não roteirizada 91301631 - MERCADO FERRINHO Tipo de cliente: 23 - Tra…" at bounding box center [784, 376] width 1568 height 753
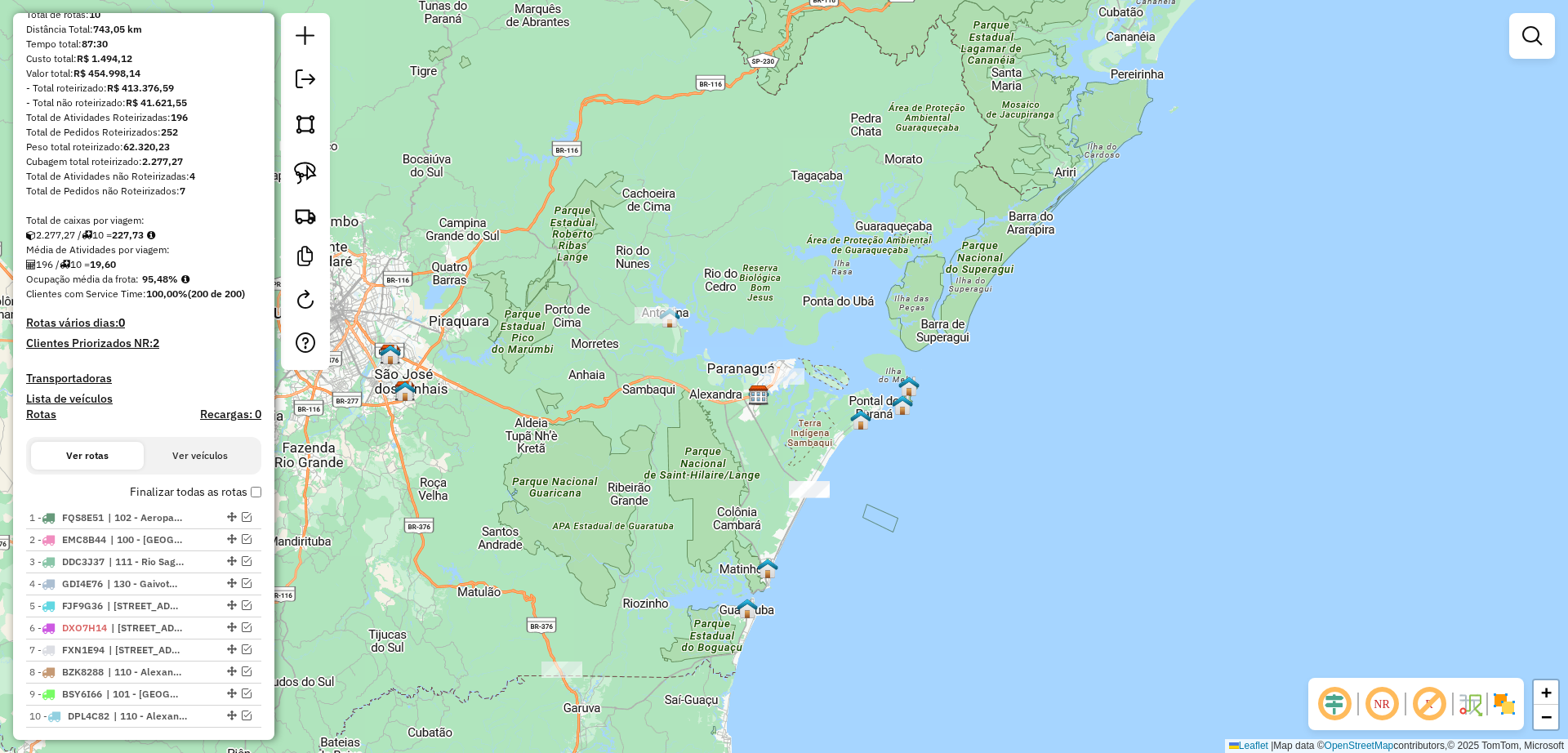
scroll to position [408, 0]
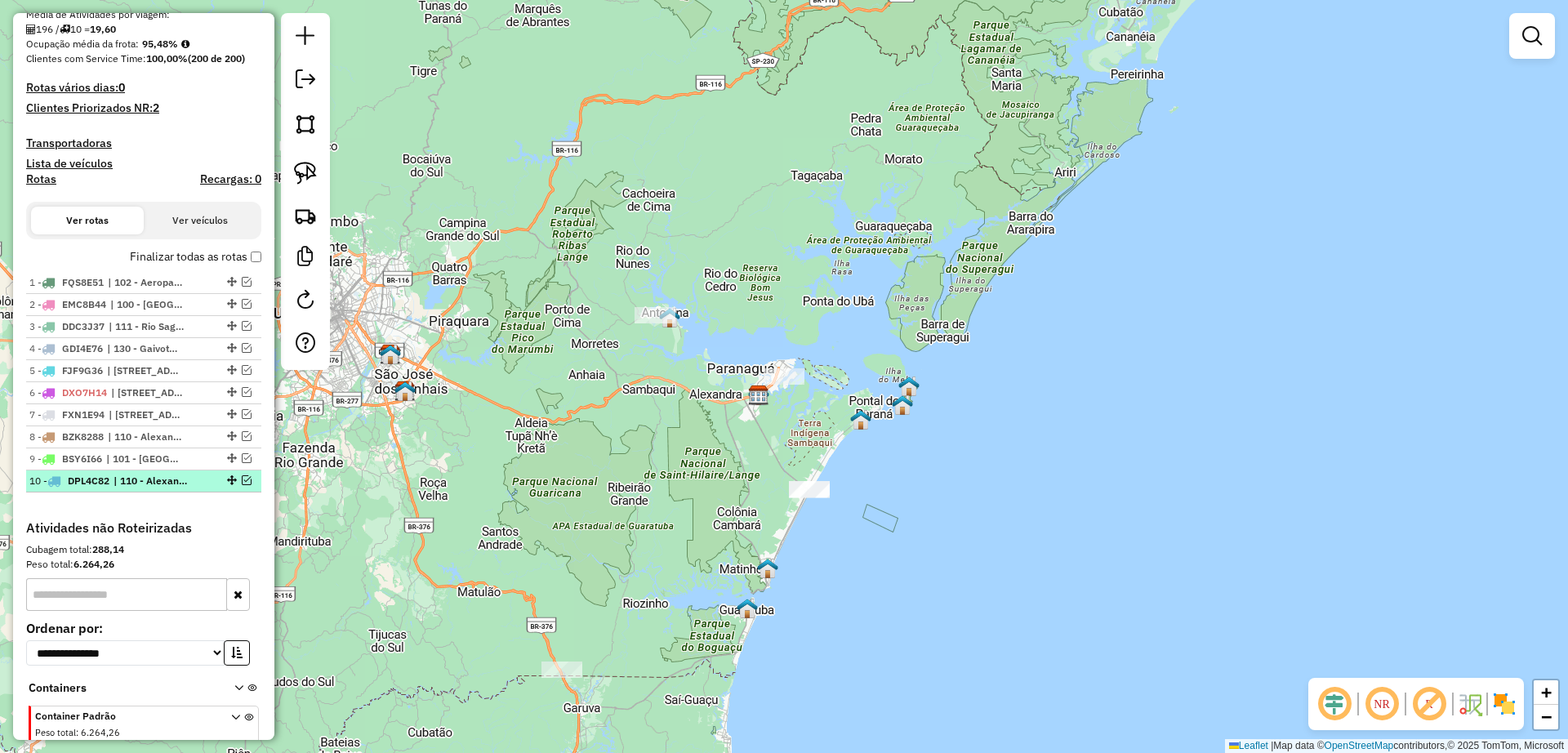
click at [133, 479] on span "| 110 - Alexandra, 111 - Rio Sagrado - Pantanal, 112 - Morretes - Marques, 113 …" at bounding box center [151, 481] width 76 height 15
select select "**********"
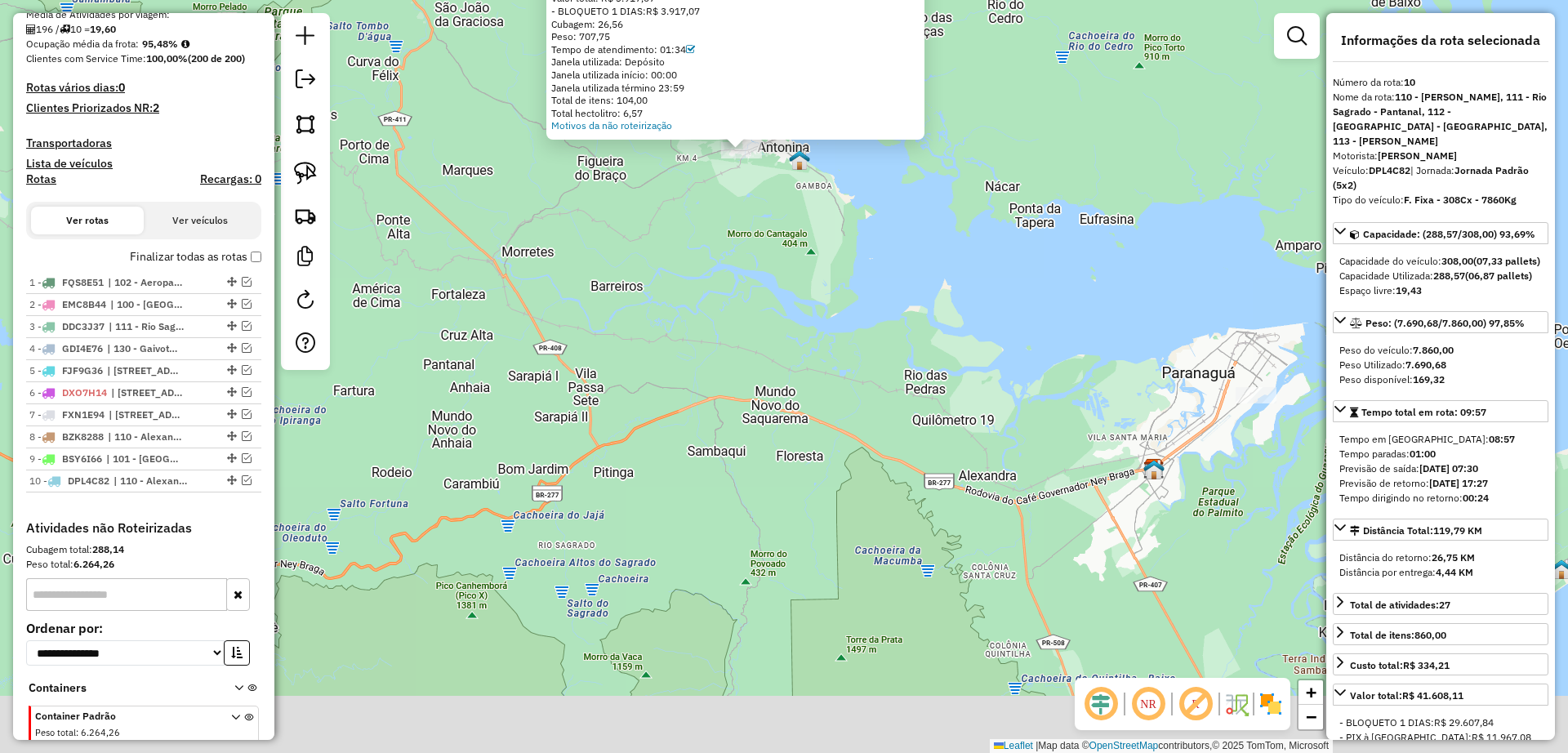
drag, startPoint x: 796, startPoint y: 558, endPoint x: 753, endPoint y: 332, distance: 230.1
click at [753, 332] on div "Atividade não roteirizada 91304236 - SUPERMERCADO PAGUE M Tipo de cliente: 23 -…" at bounding box center [784, 376] width 1568 height 753
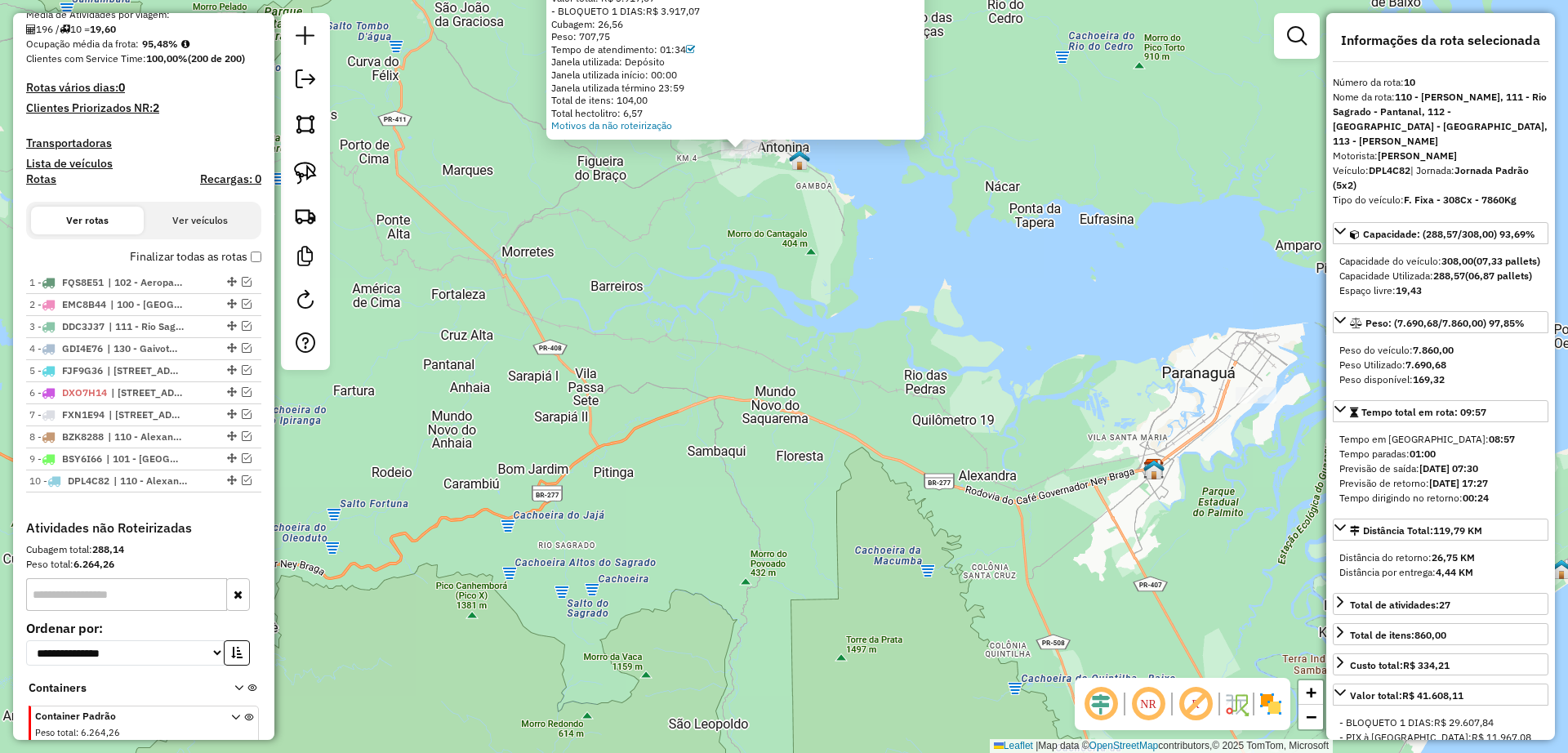
click at [754, 332] on div "Atividade não roteirizada 91304236 - SUPERMERCADO PAGUE M Tipo de cliente: 23 -…" at bounding box center [784, 376] width 1568 height 753
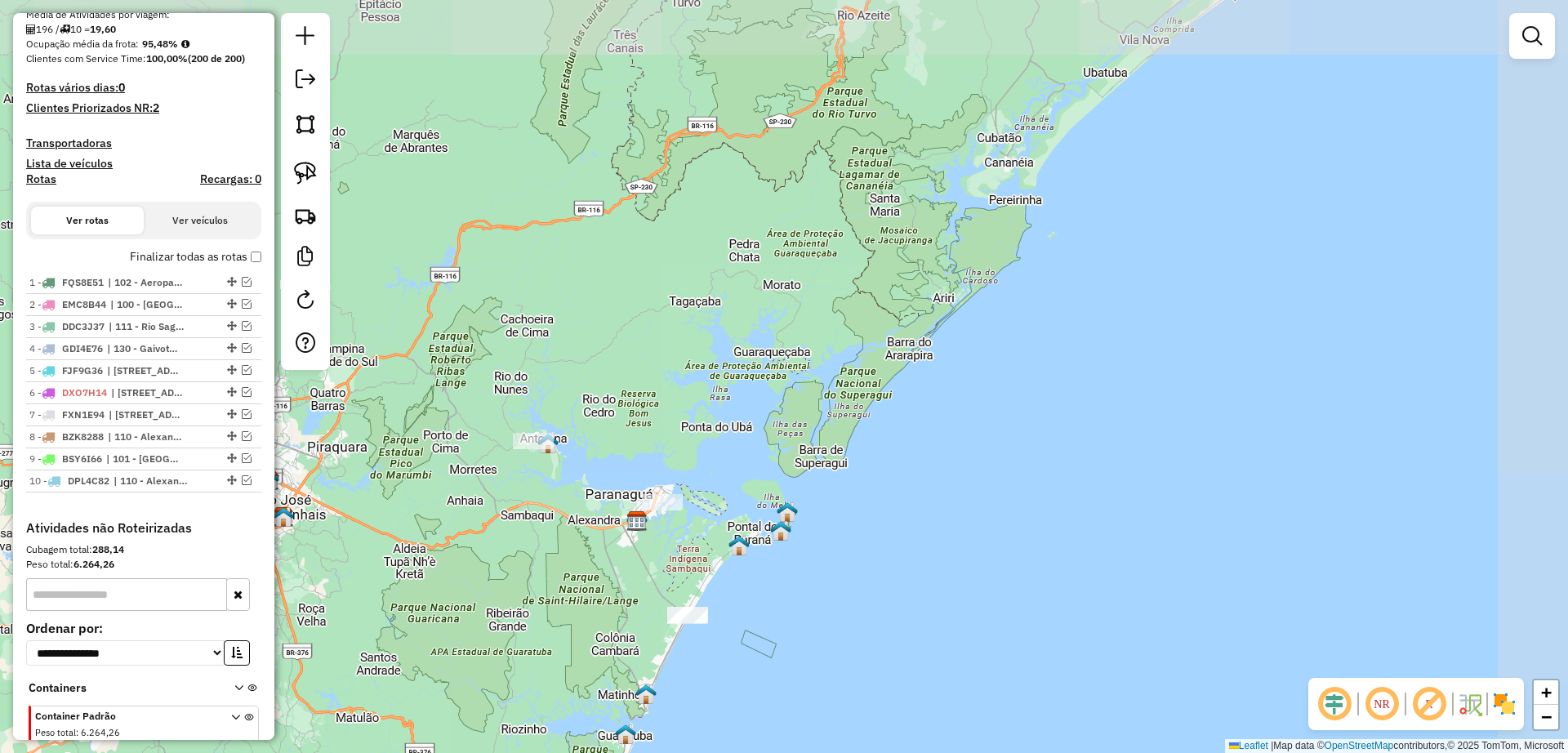
drag, startPoint x: 456, startPoint y: 642, endPoint x: 602, endPoint y: 350, distance: 326.5
click at [602, 350] on div "Janela de atendimento Grade de atendimento Capacidade Transportadoras Veículos …" at bounding box center [784, 376] width 1568 height 753
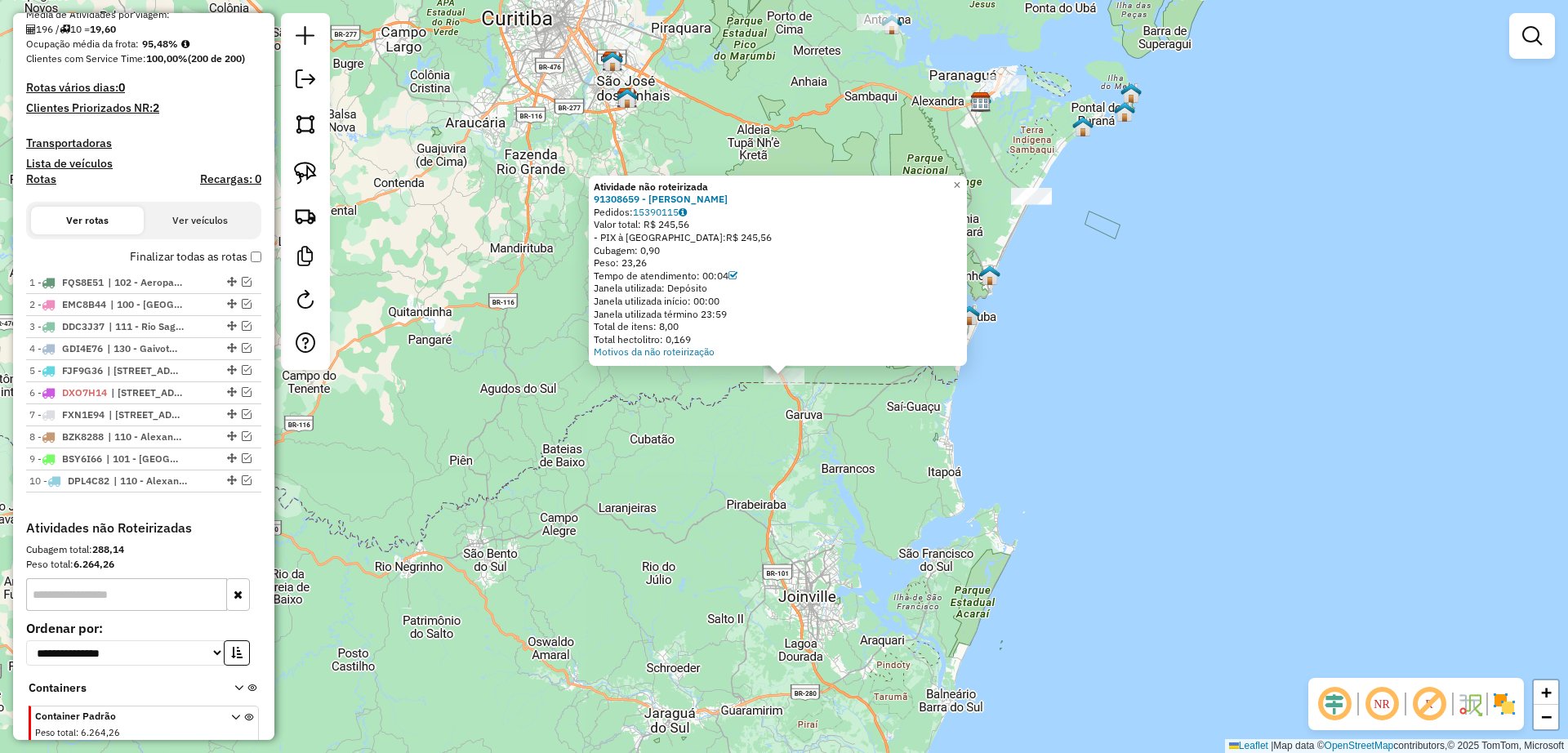
click at [805, 497] on div "Atividade não roteirizada 91308659 - CRISTIANO ALEX Pedidos: 15390115 Valor tot…" at bounding box center [784, 376] width 1568 height 753
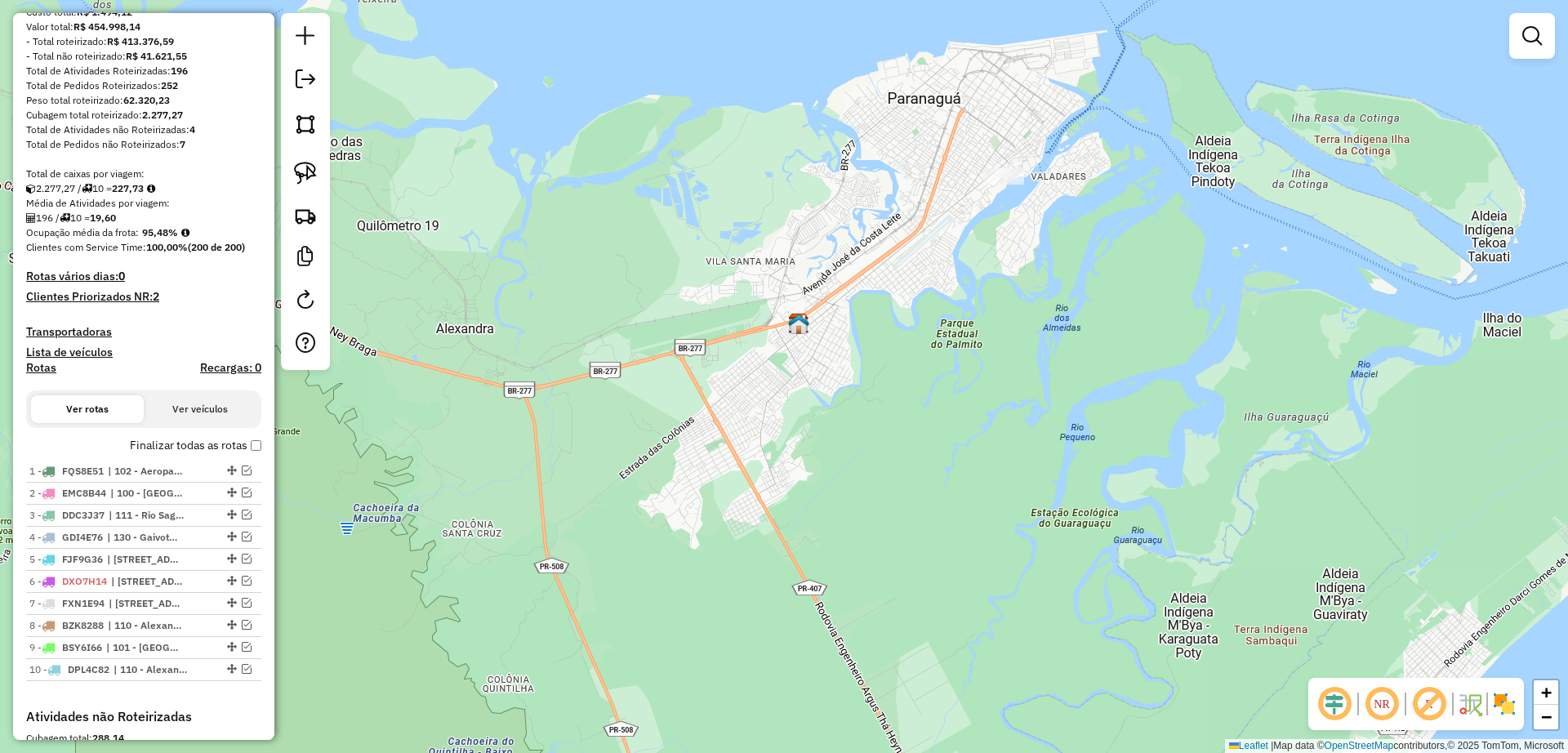
scroll to position [306, 0]
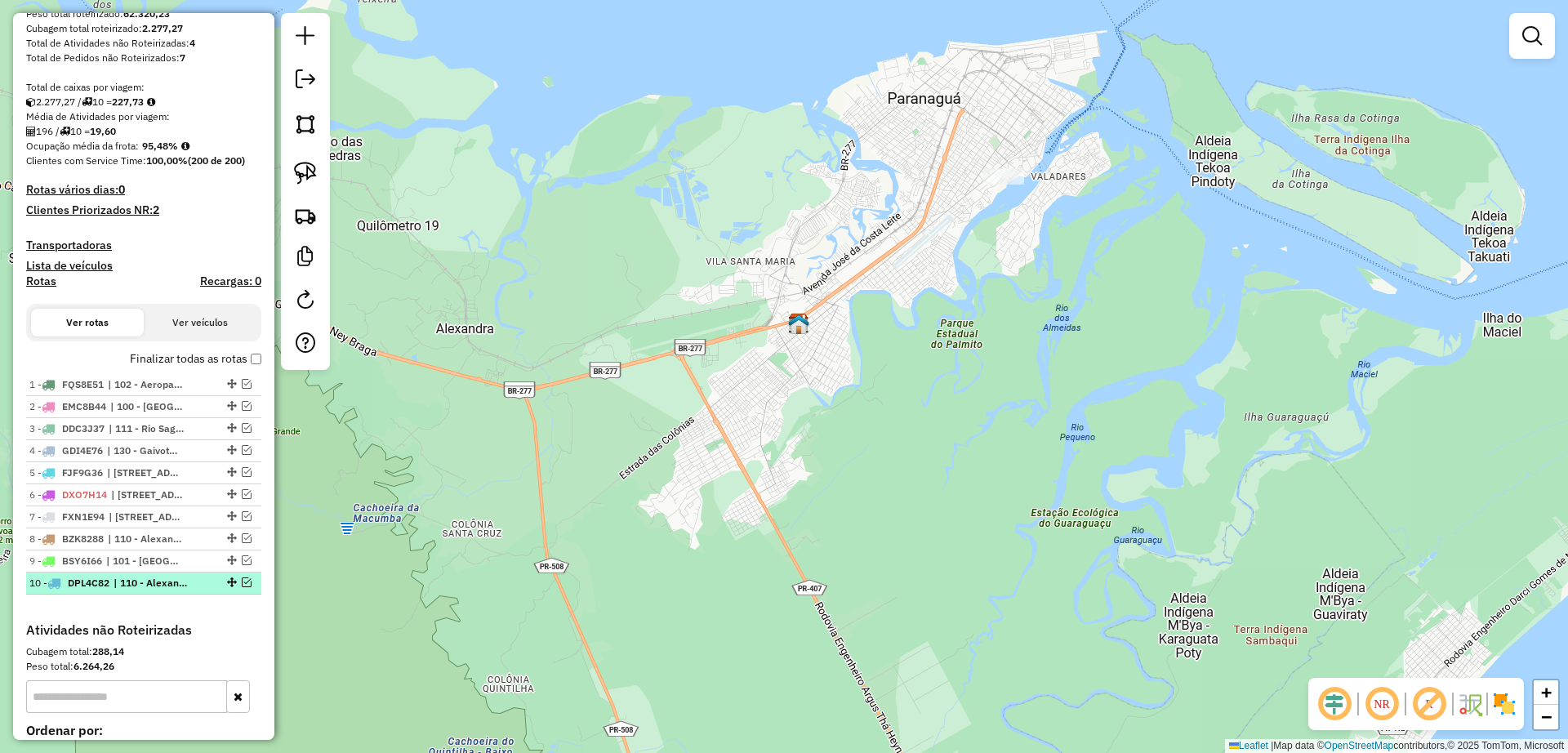
click at [148, 588] on span "| 110 - Alexandra, 111 - Rio Sagrado - Pantanal, 112 - Morretes - Marques, 113 …" at bounding box center [151, 583] width 76 height 15
select select "**********"
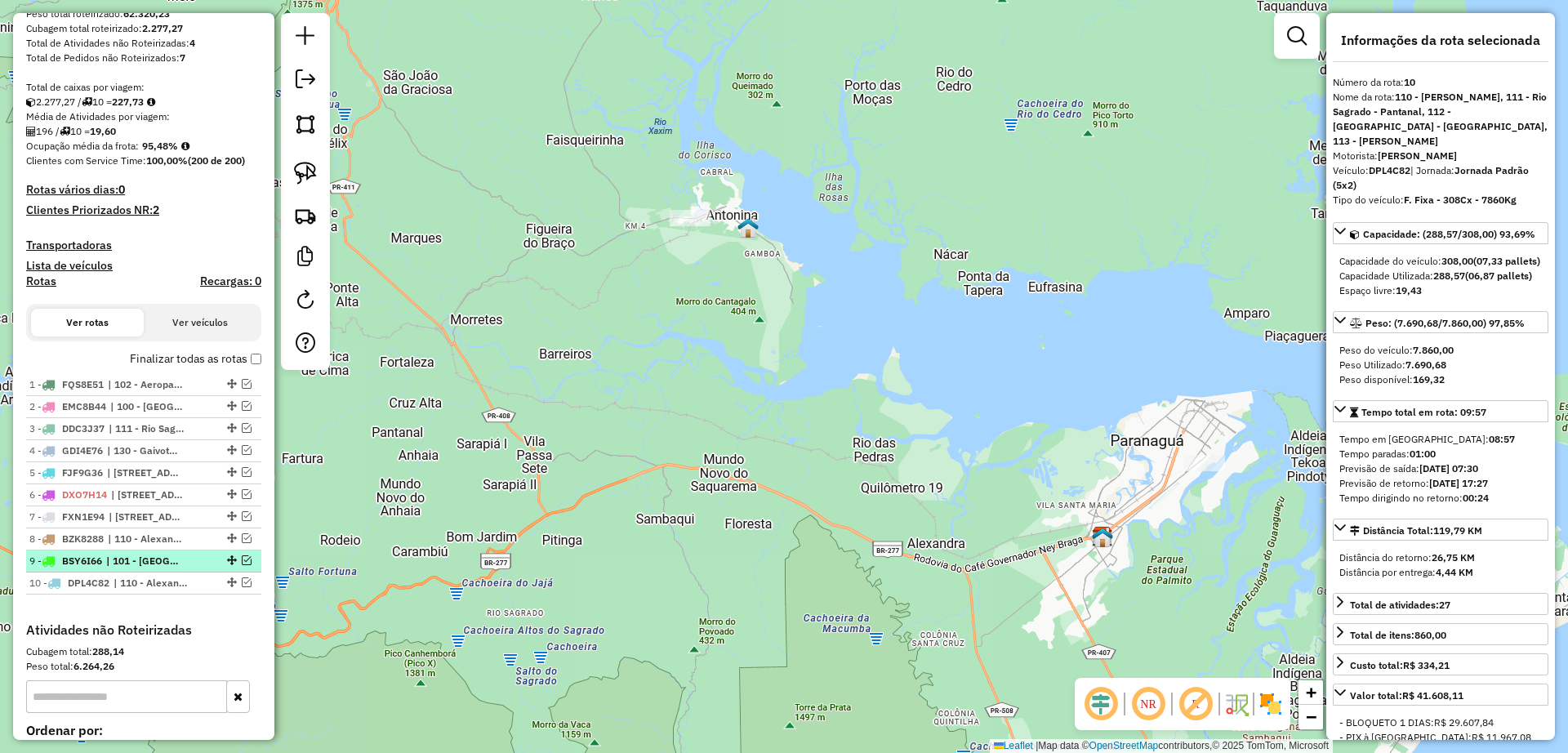
click at [148, 567] on span "| 101 - [GEOGRAPHIC_DATA], 130 - [GEOGRAPHIC_DATA] - [GEOGRAPHIC_DATA], 131 - […" at bounding box center [143, 561] width 76 height 15
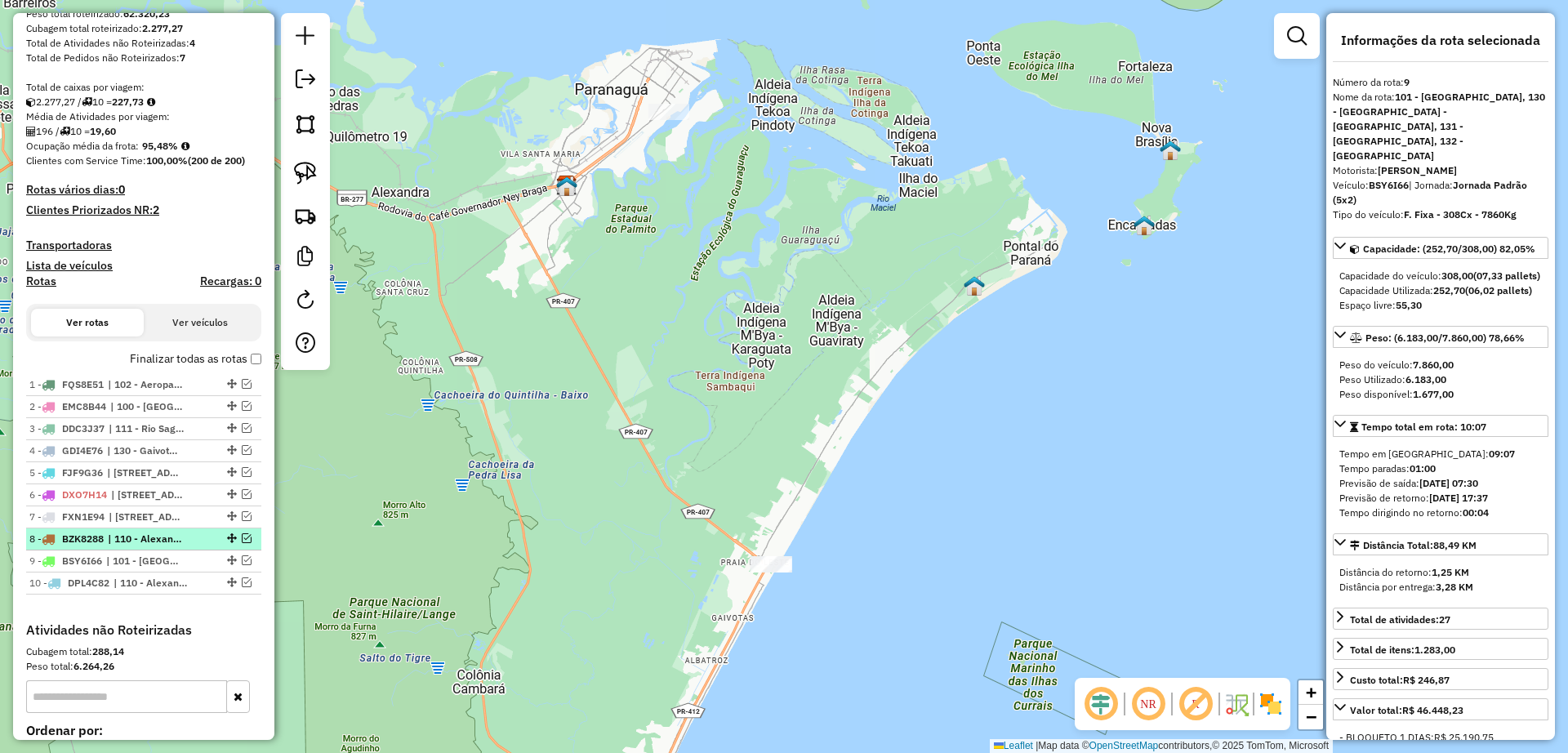
click at [148, 543] on span "| 110 - Alexandra, 130 - Gaivotas - [GEOGRAPHIC_DATA], 143 - [GEOGRAPHIC_DATA],…" at bounding box center [145, 539] width 76 height 15
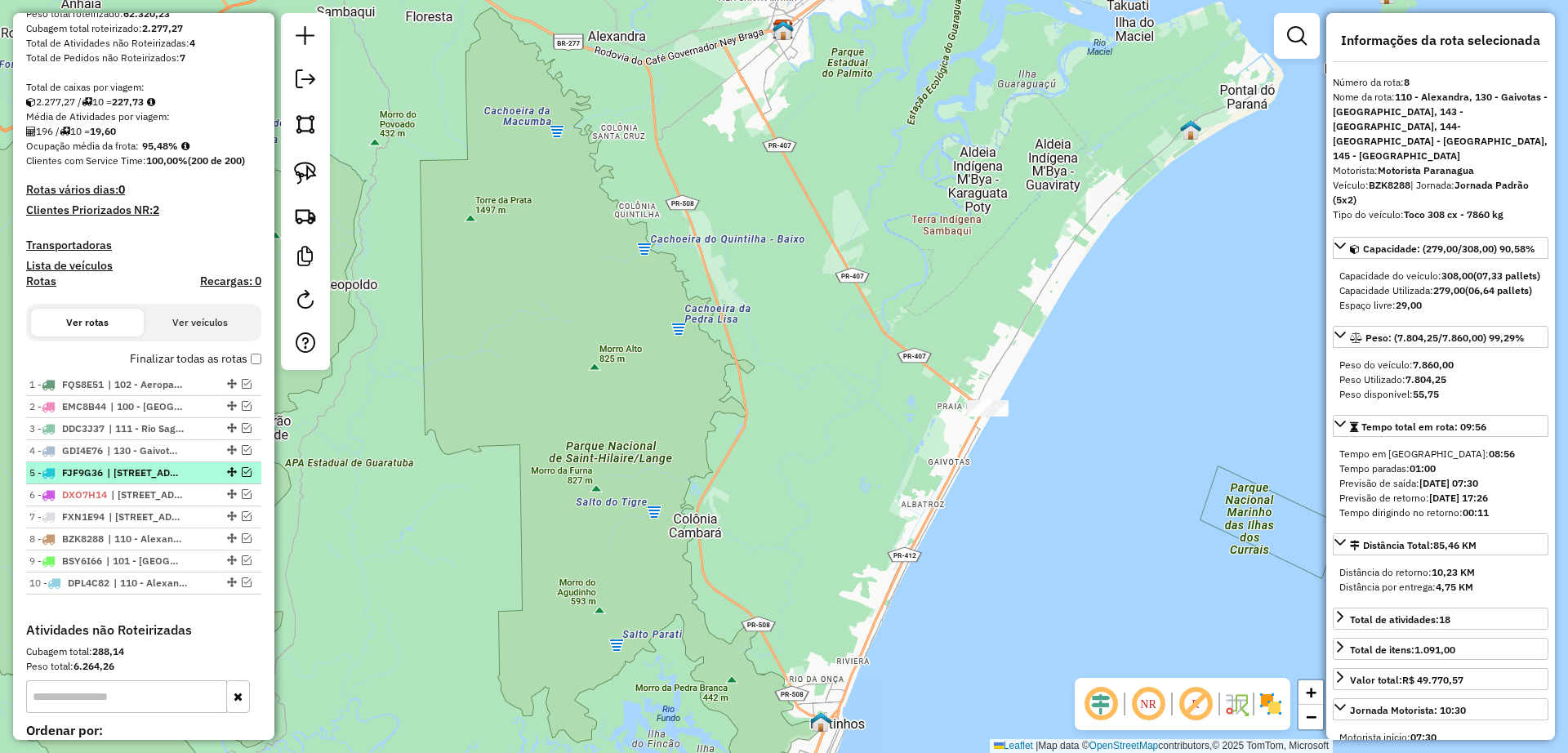
click at [153, 471] on span "| [STREET_ADDRESS]" at bounding box center [144, 472] width 76 height 15
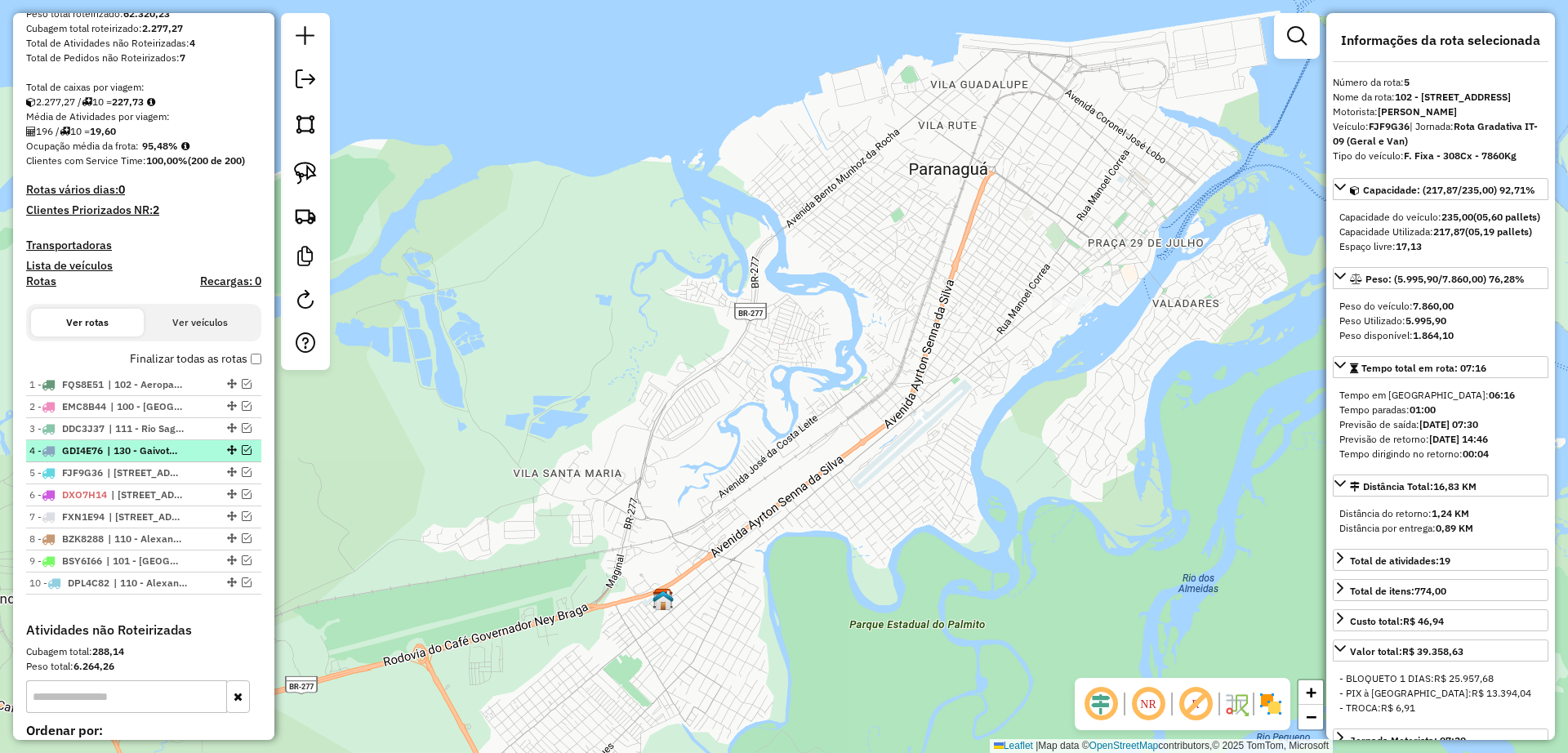
click at [155, 449] on span "| 130 - Gaivotas - [GEOGRAPHIC_DATA], 140 - [GEOGRAPHIC_DATA], 142 - [GEOGRAPHI…" at bounding box center [144, 451] width 76 height 15
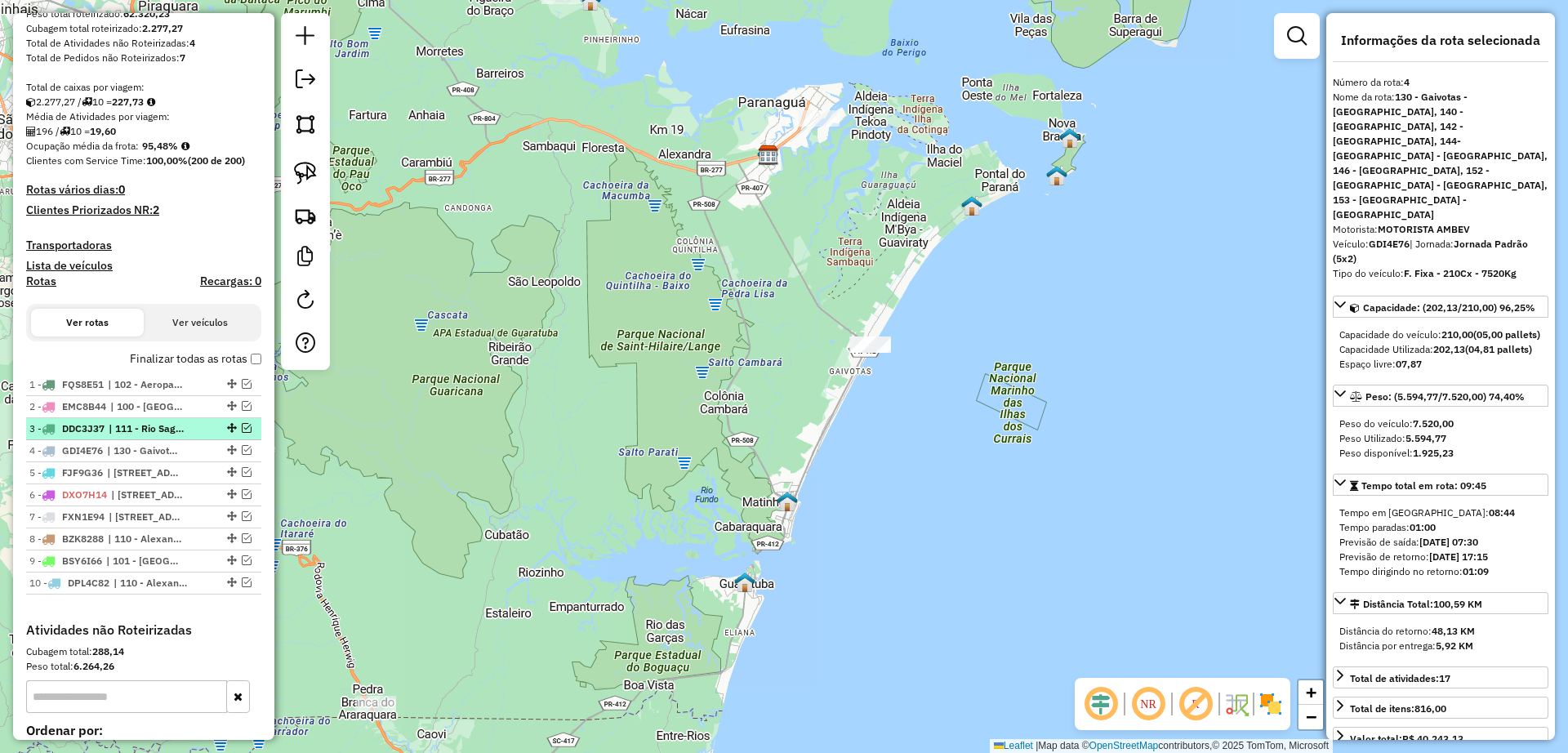
click at [155, 431] on span "| 111 - Rio Sagrado - Pantanal, 113 - Antonina" at bounding box center [146, 428] width 76 height 15
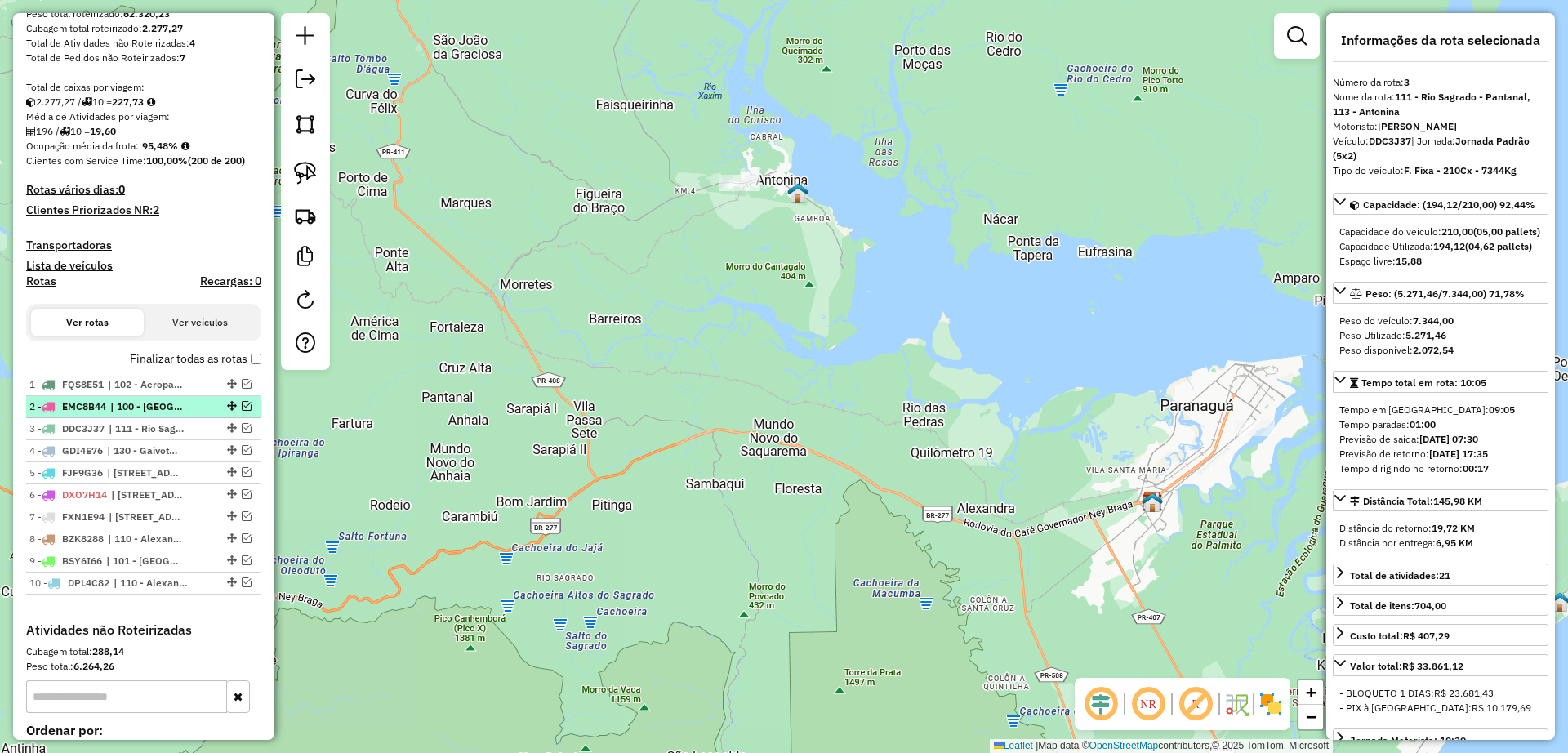
click at [166, 411] on span "| 100 - [GEOGRAPHIC_DATA], 130 - Gaivotas - [GEOGRAPHIC_DATA], 142 - [GEOGRAPHI…" at bounding box center [147, 406] width 76 height 15
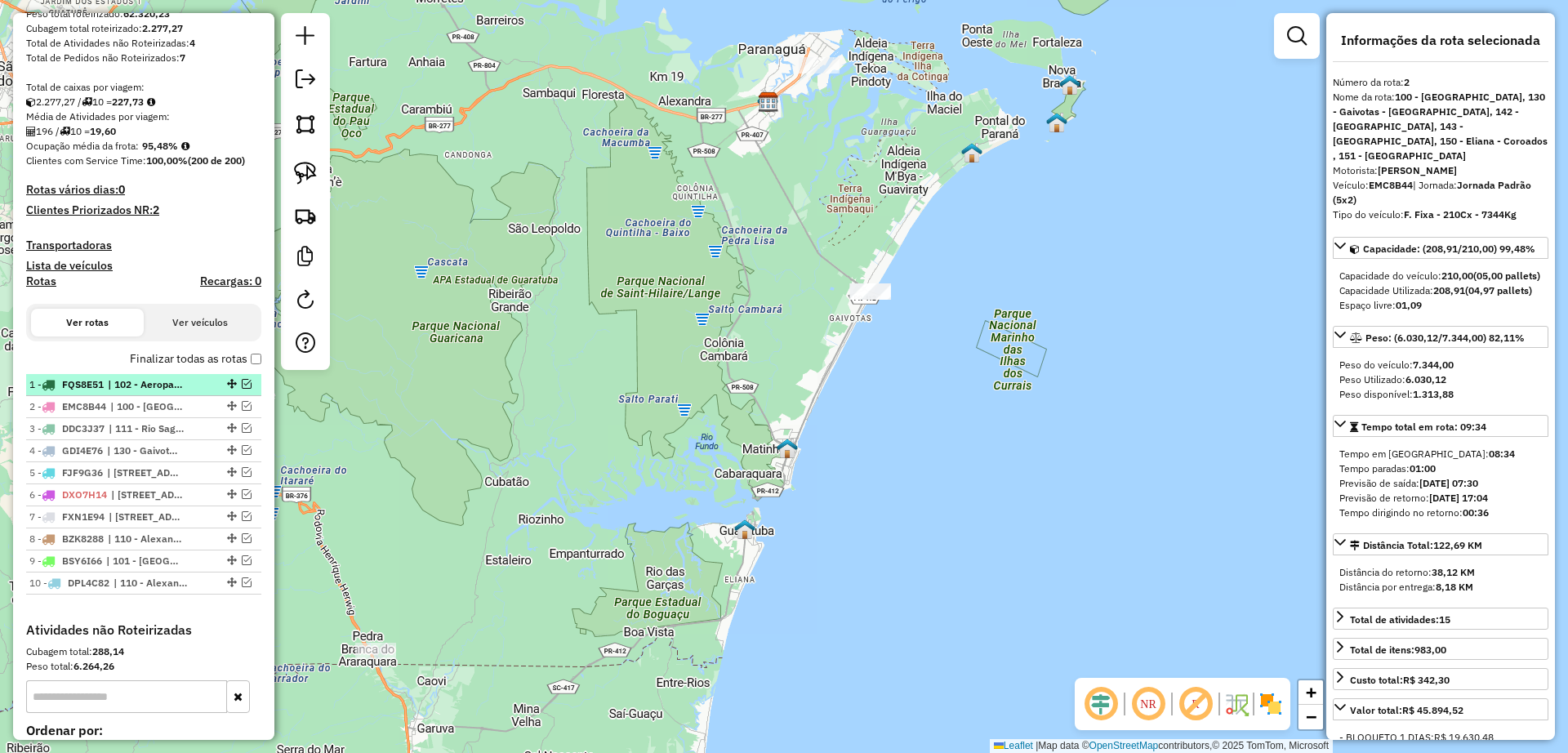
click at [164, 388] on span "| 102 - Aeroparque, 103 - Costeira - [GEOGRAPHIC_DATA] , 900 - Centro Histórico" at bounding box center [145, 384] width 76 height 15
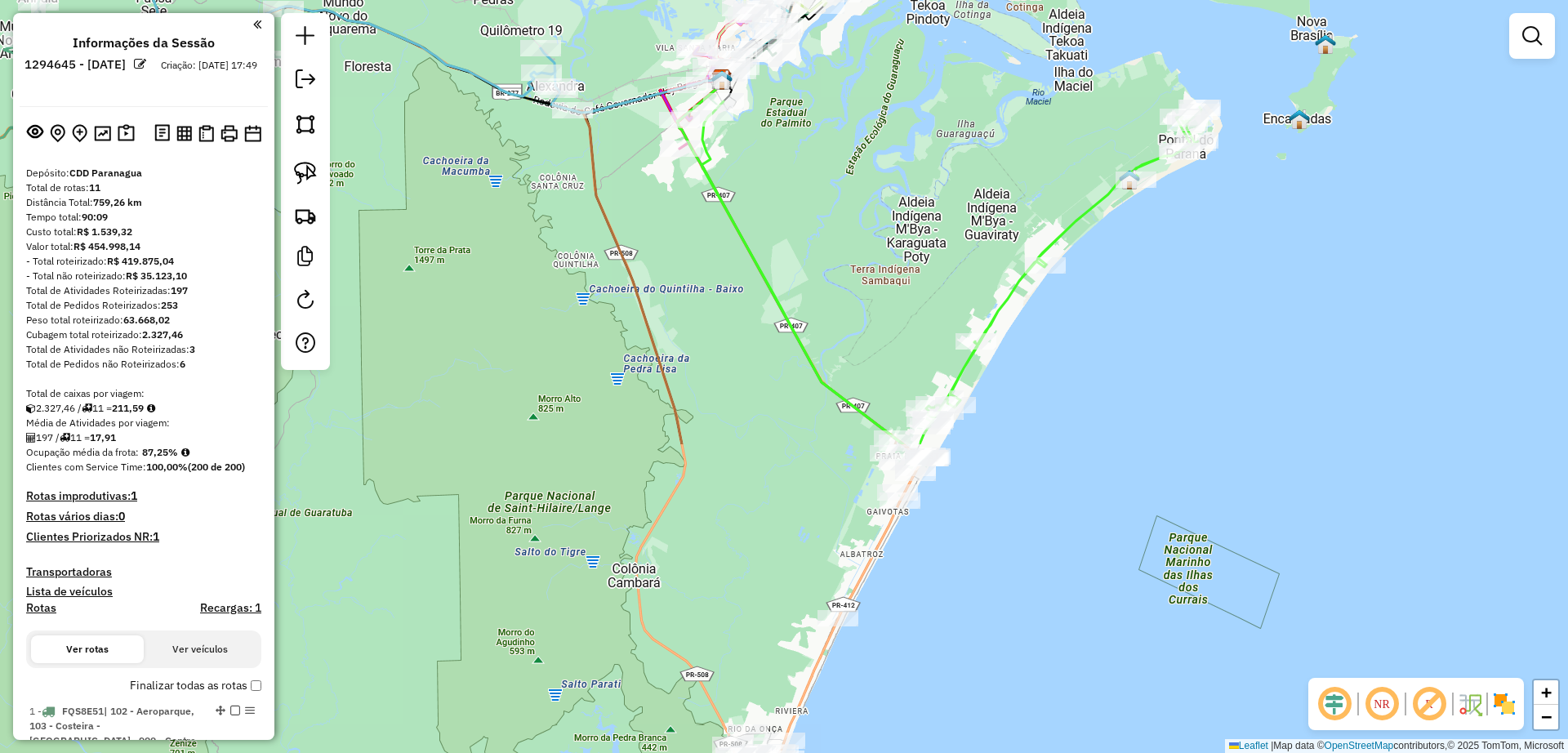
drag, startPoint x: 1035, startPoint y: 555, endPoint x: 932, endPoint y: 171, distance: 397.6
click at [932, 171] on div "Janela de atendimento Grade de atendimento Capacidade Transportadoras Veículos …" at bounding box center [784, 376] width 1568 height 753
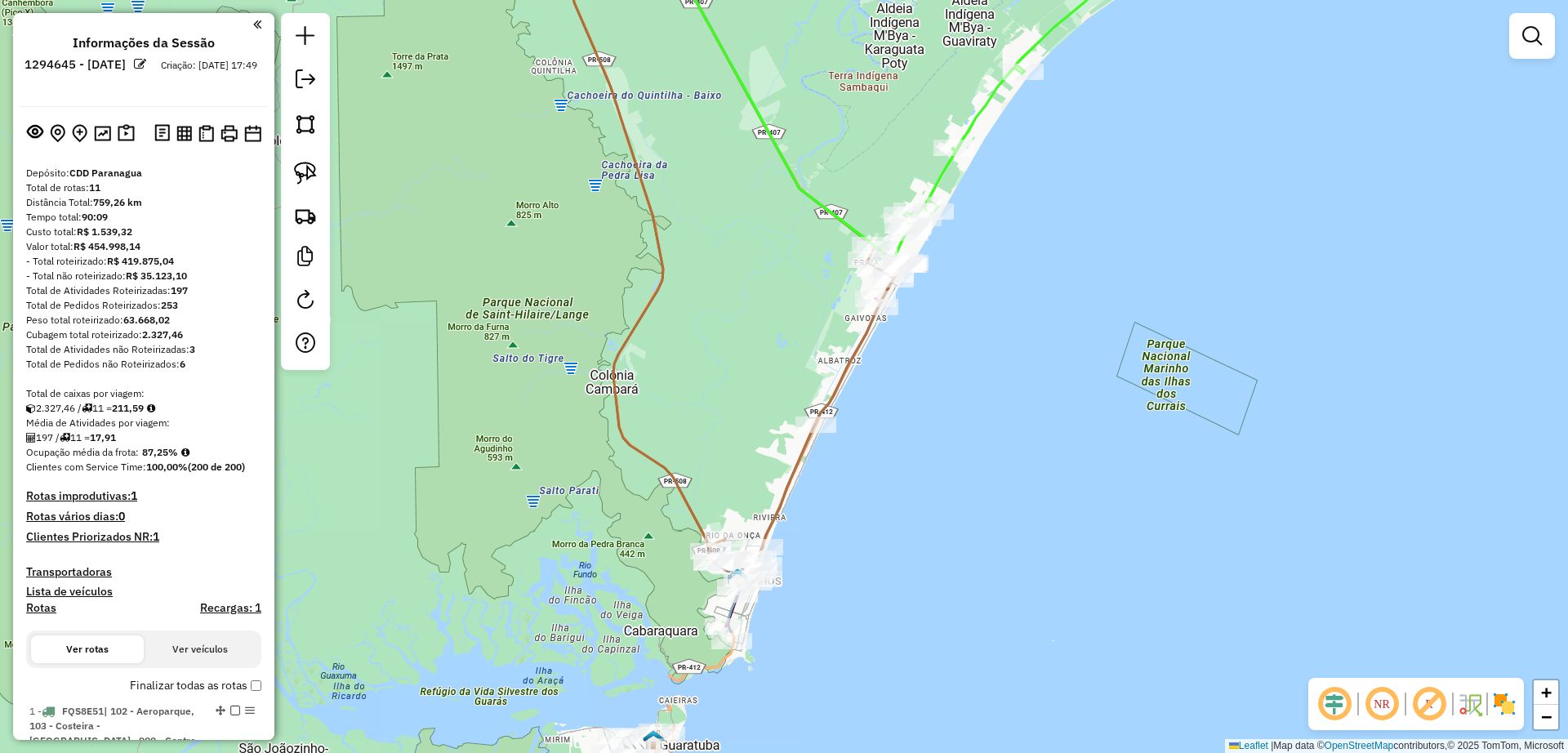
drag, startPoint x: 994, startPoint y: 511, endPoint x: 973, endPoint y: 388, distance: 124.8
click at [973, 388] on div "Janela de atendimento Grade de atendimento Capacidade Transportadoras Veículos …" at bounding box center [784, 376] width 1568 height 753
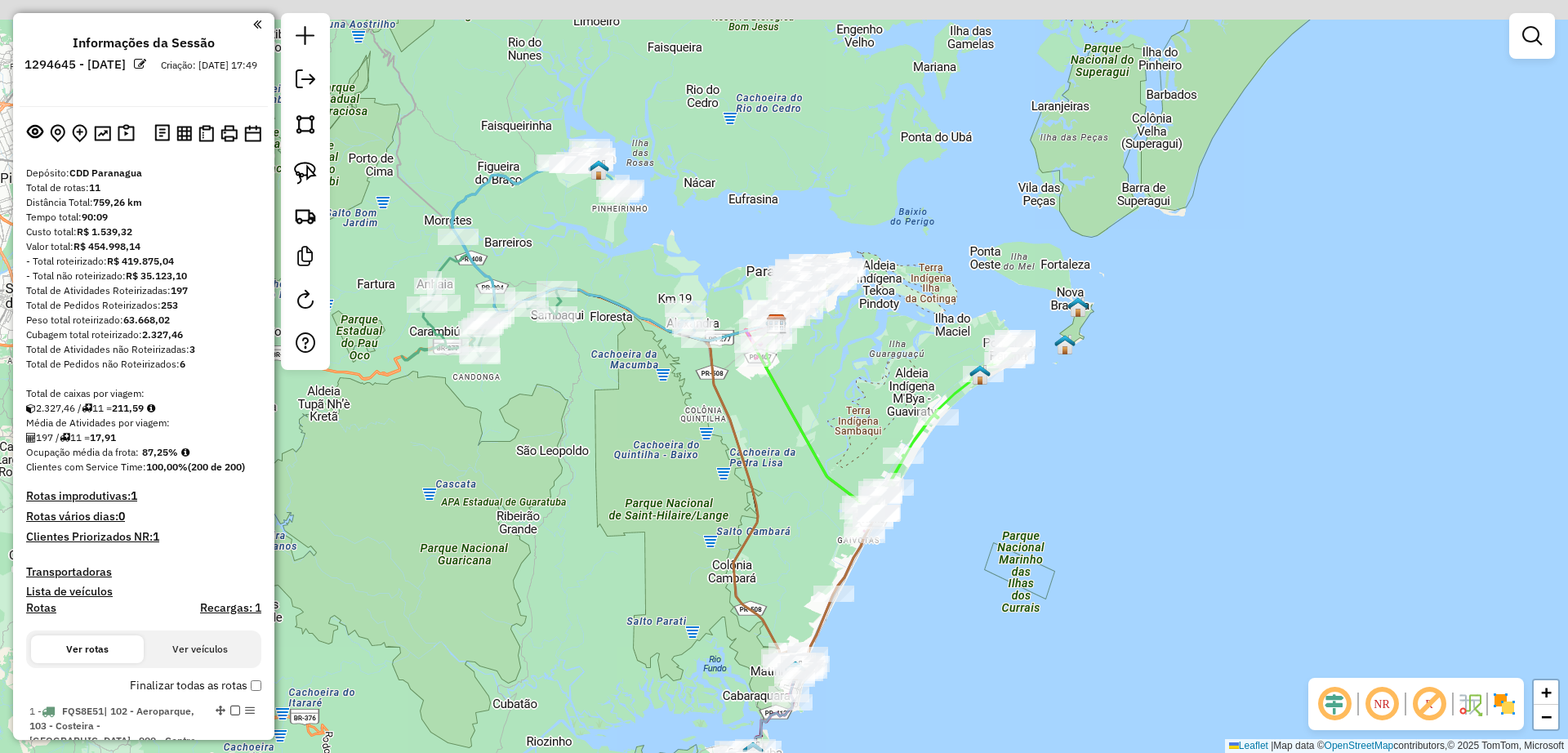
drag, startPoint x: 570, startPoint y: 352, endPoint x: 638, endPoint y: 459, distance: 126.8
click at [638, 459] on div "Janela de atendimento Grade de atendimento Capacidade Transportadoras Veículos …" at bounding box center [784, 376] width 1568 height 753
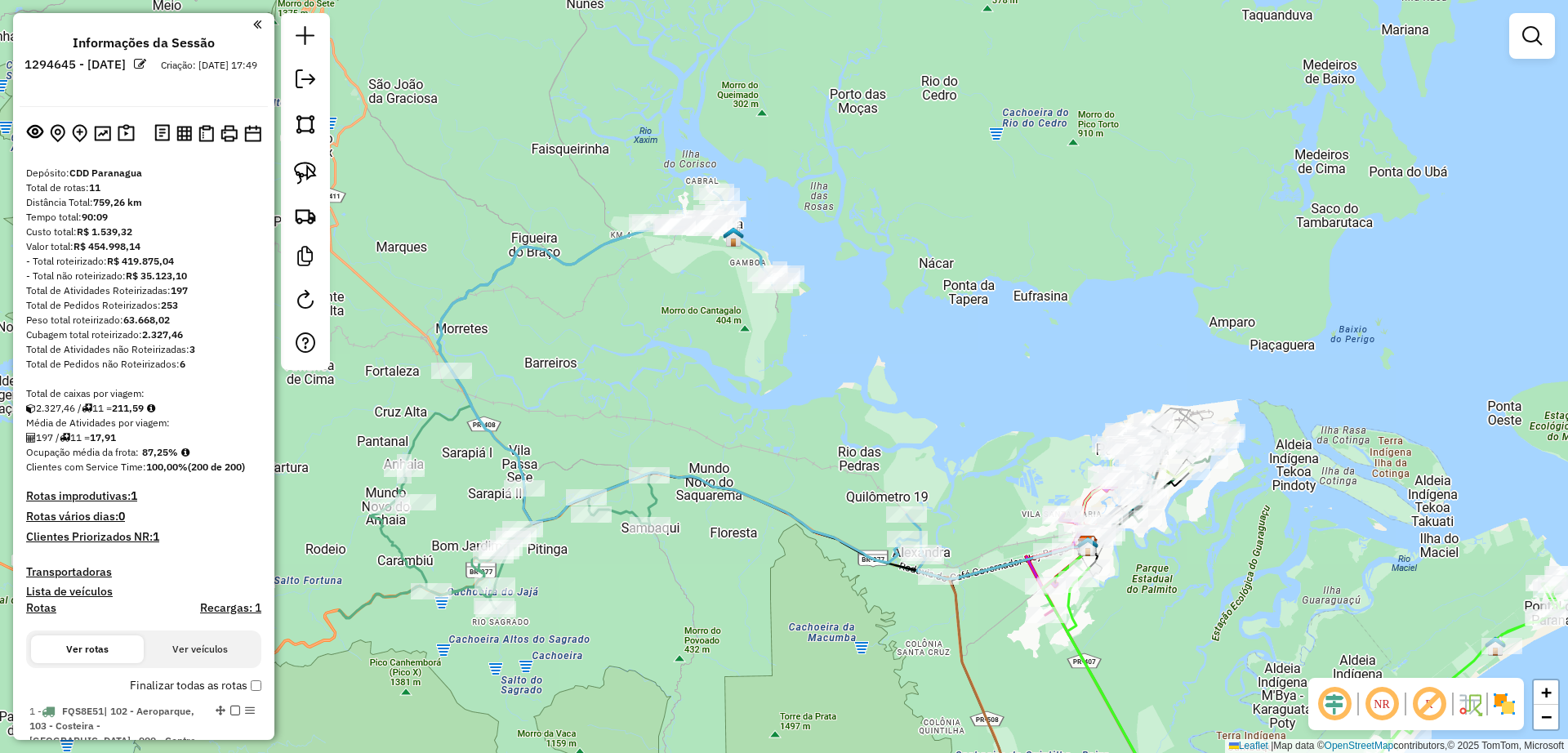
click at [553, 251] on icon at bounding box center [688, 385] width 500 height 385
select select "**********"
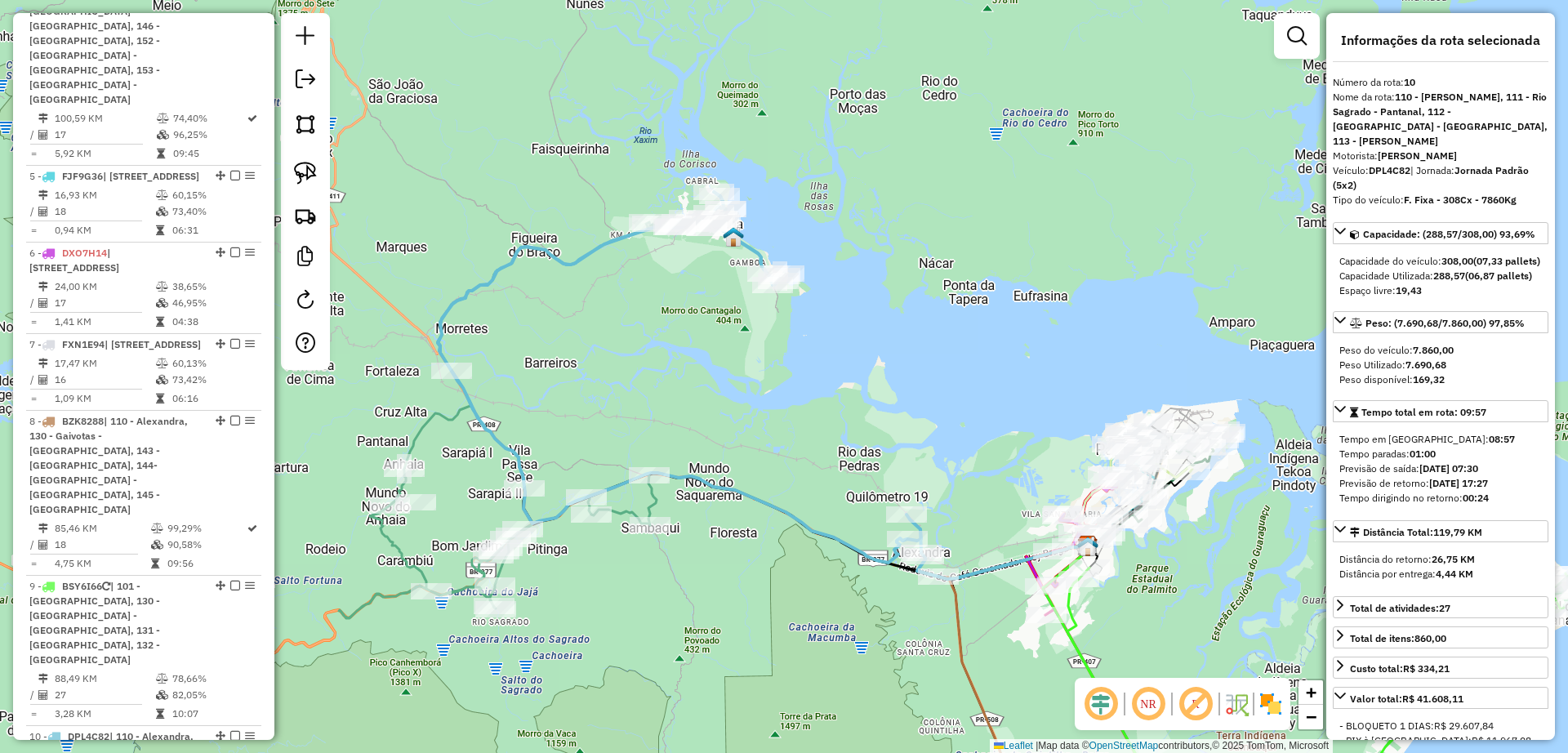
scroll to position [1598, 0]
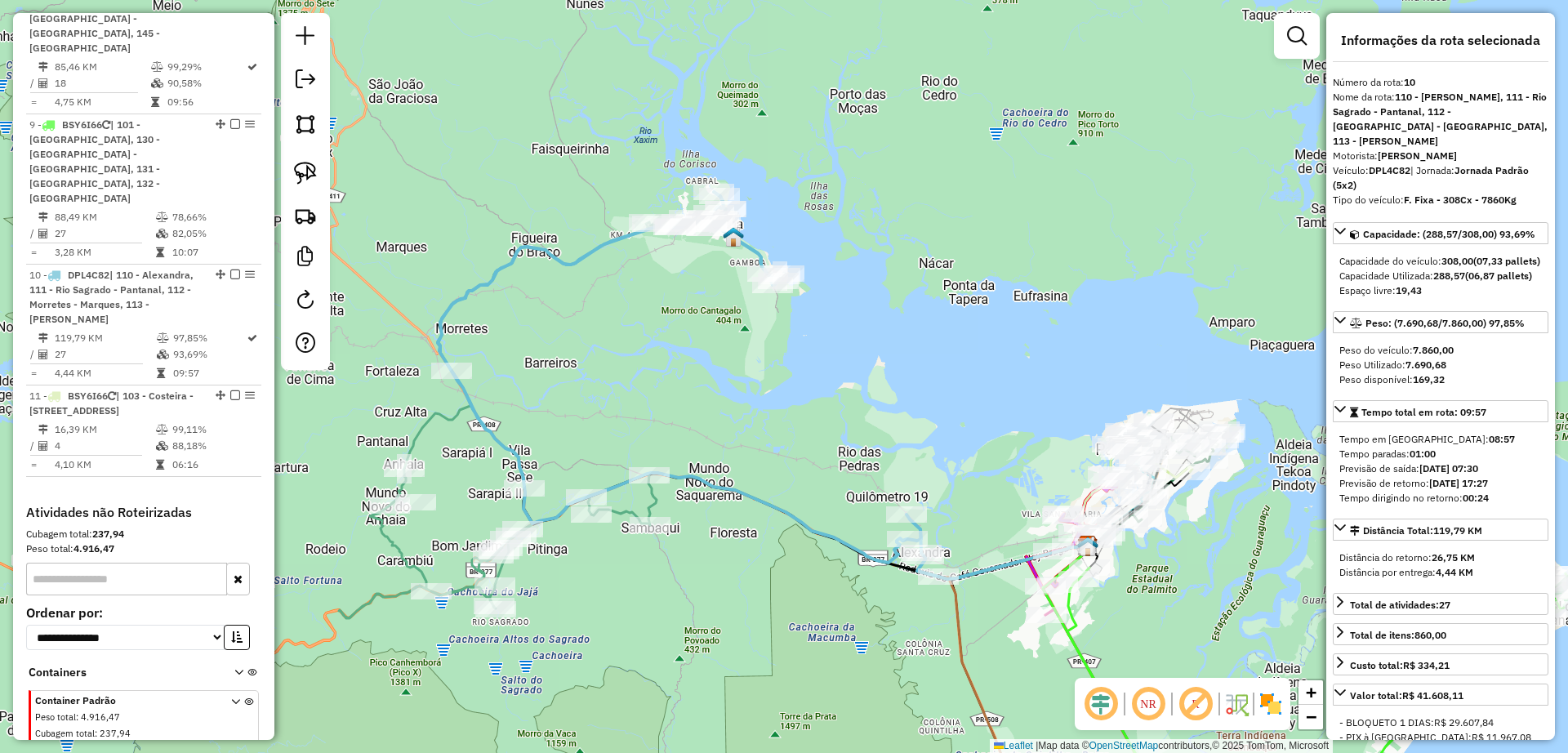
click at [427, 419] on icon at bounding box center [506, 420] width 337 height 397
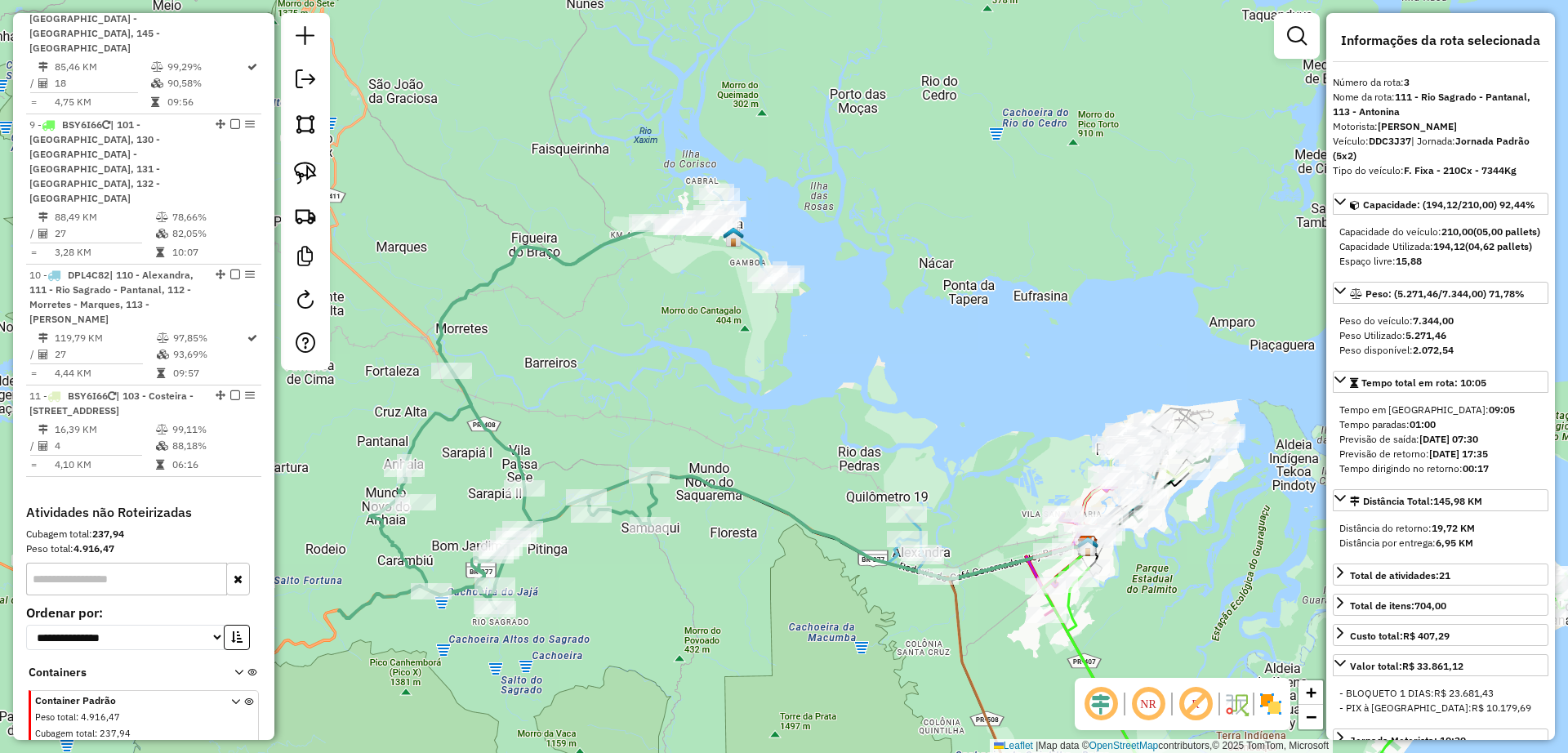
scroll to position [930, 0]
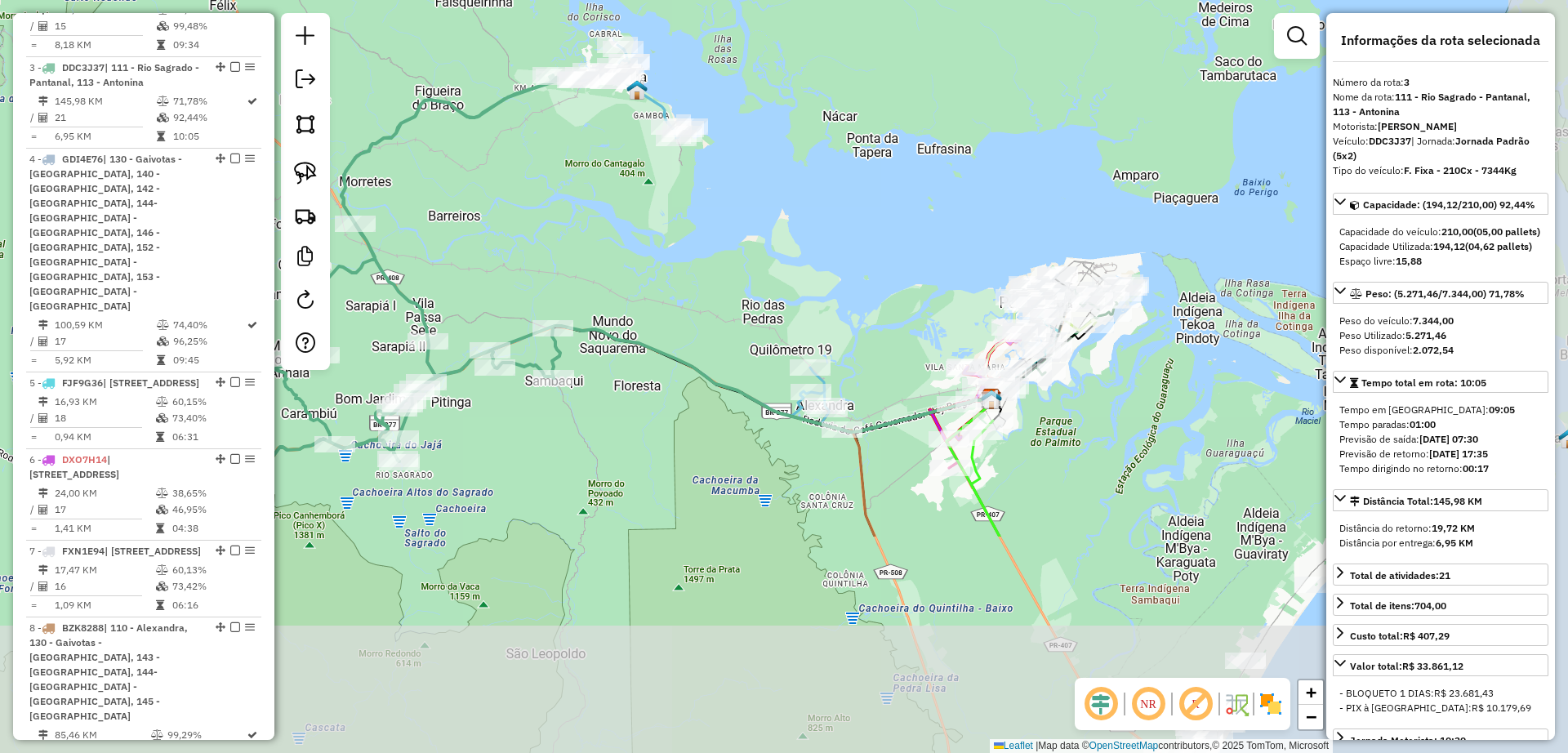
drag, startPoint x: 853, startPoint y: 488, endPoint x: 765, endPoint y: 304, distance: 204.0
click at [765, 304] on div "Janela de atendimento Grade de atendimento Capacidade Transportadoras Veículos …" at bounding box center [784, 376] width 1568 height 753
